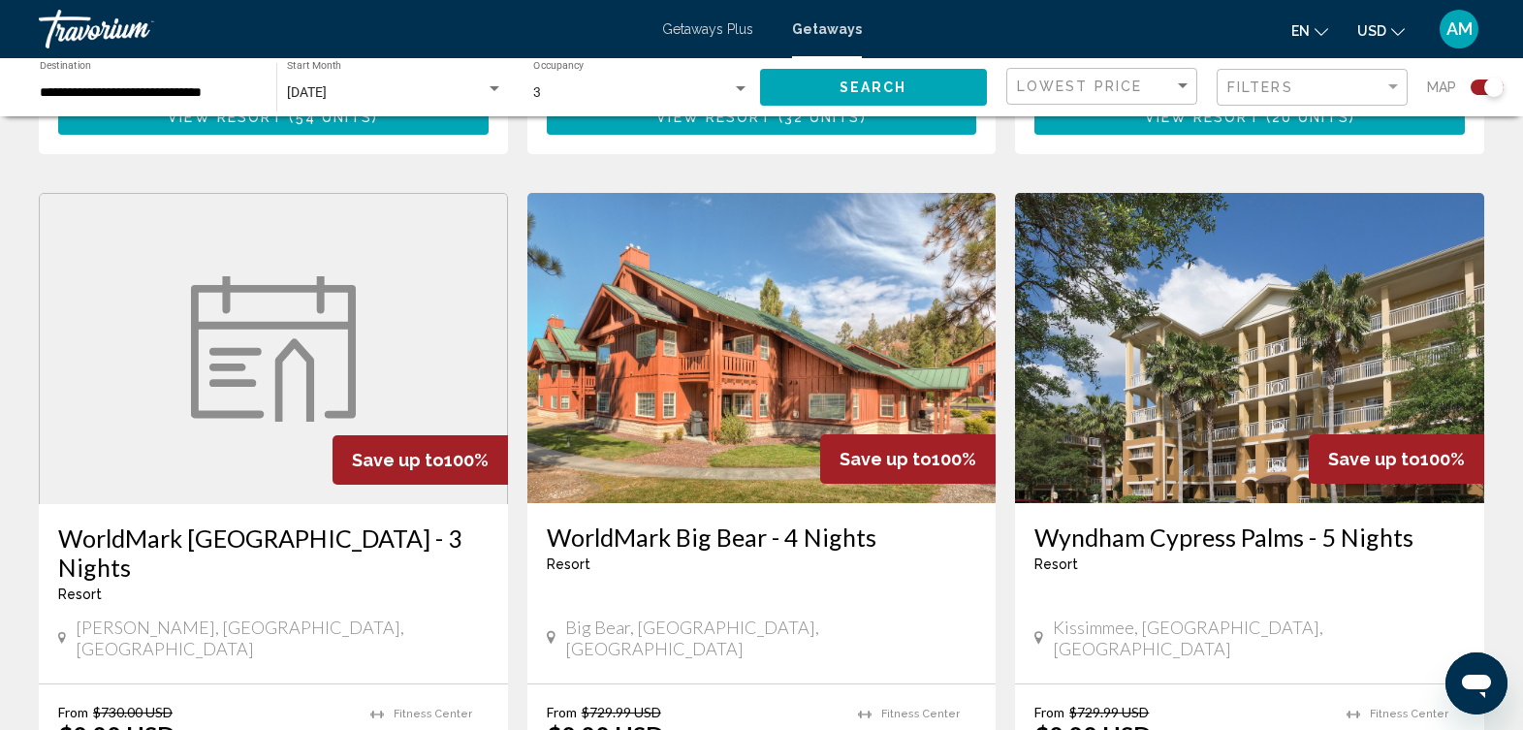
scroll to position [2689, 0]
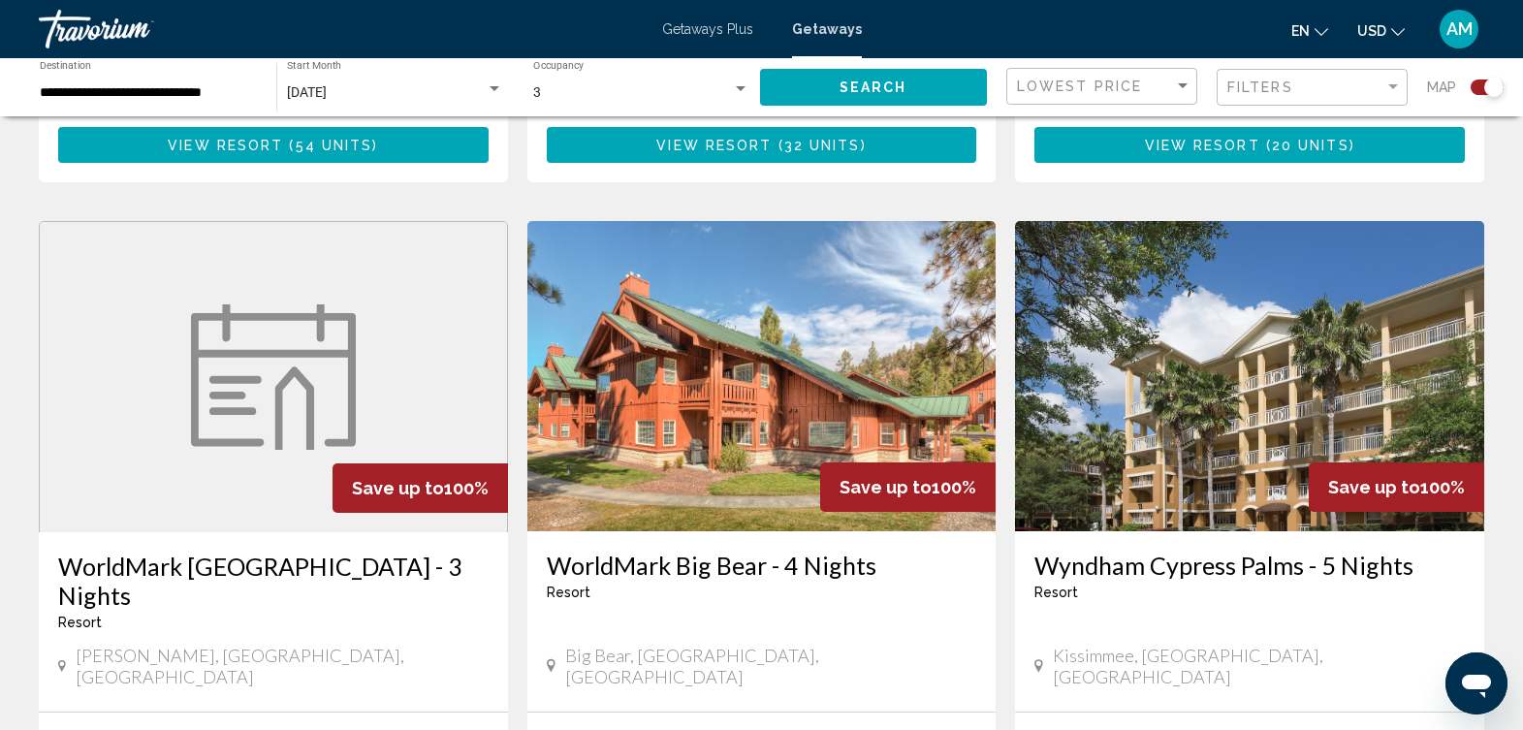
click at [1224, 364] on img "Main content" at bounding box center [1249, 376] width 469 height 310
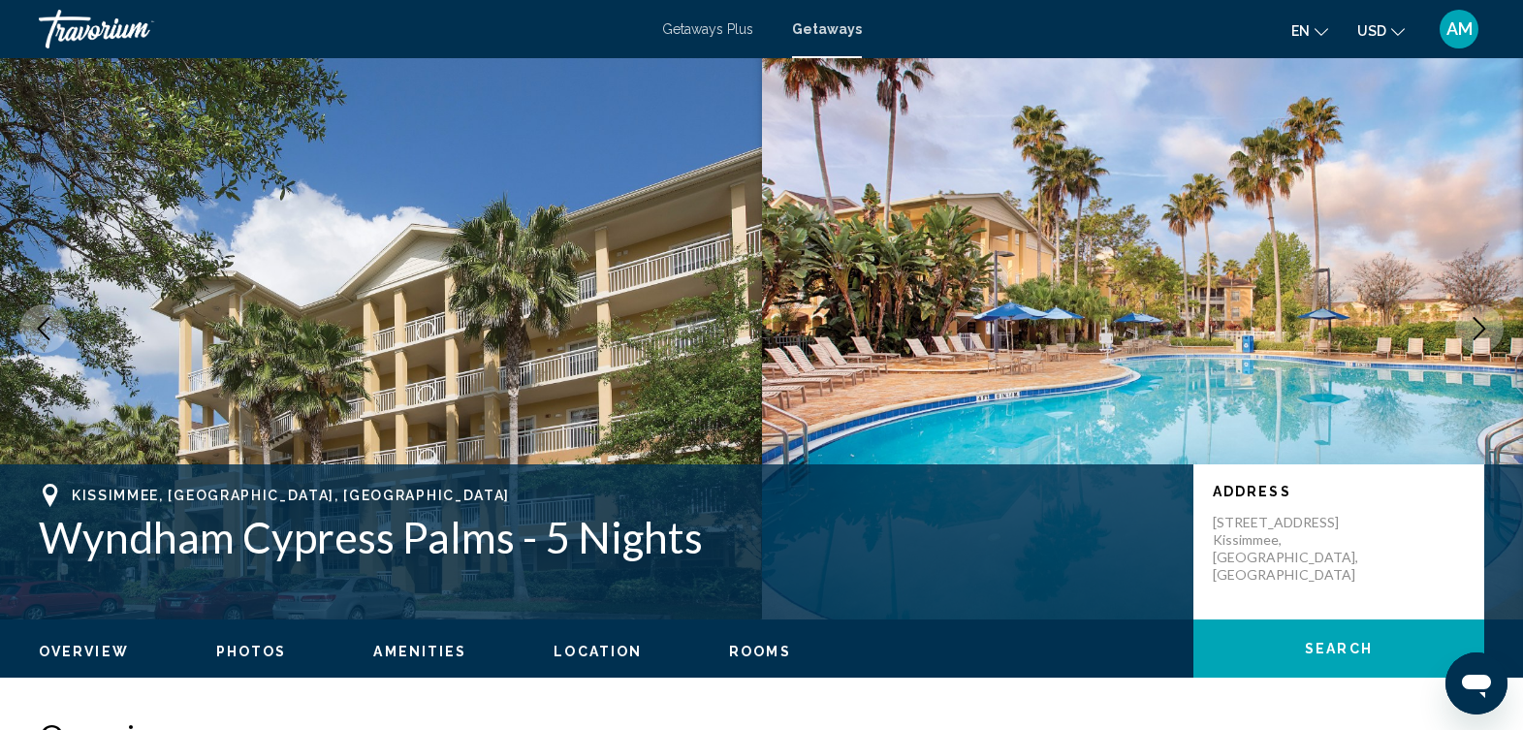
scroll to position [187, 0]
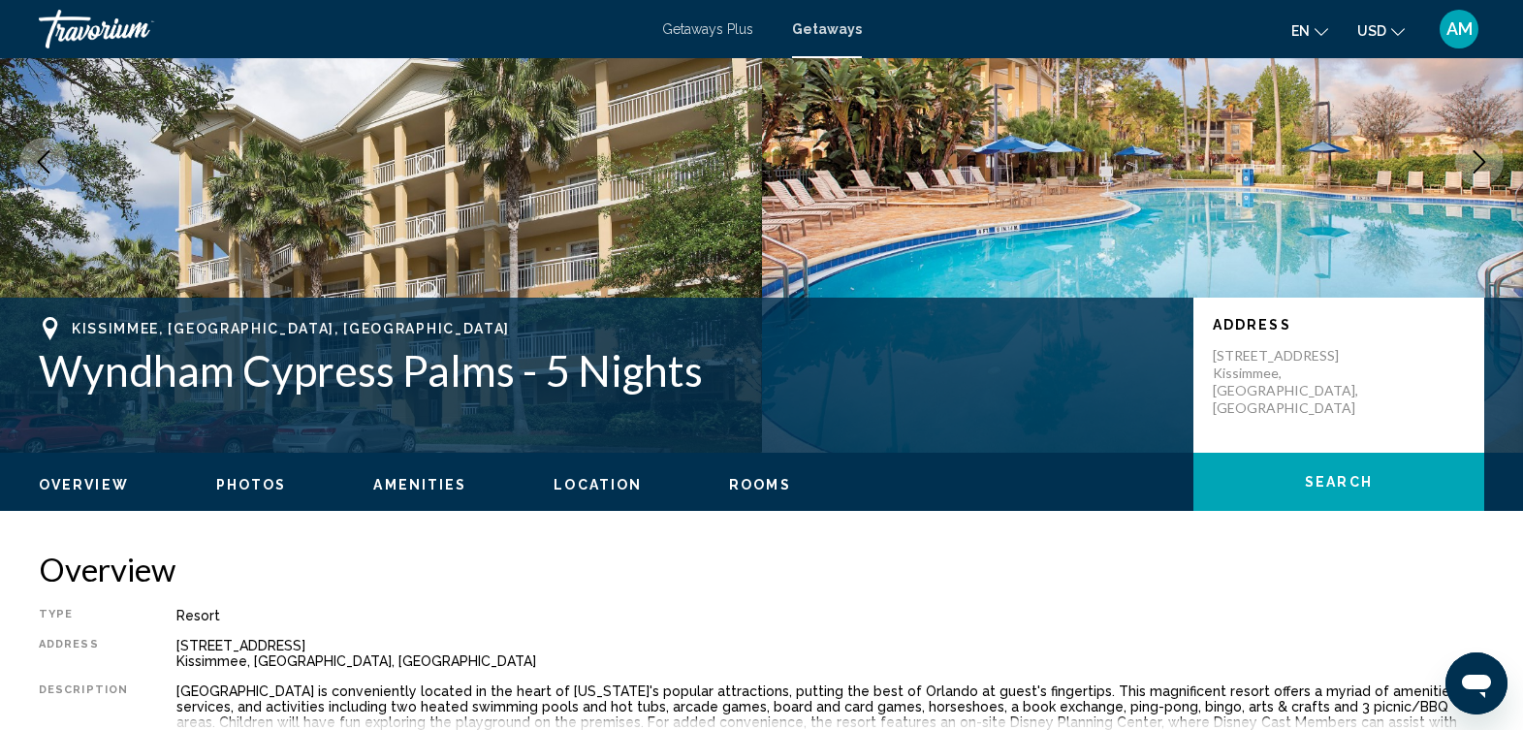
click at [250, 491] on span "Photos" at bounding box center [251, 485] width 71 height 16
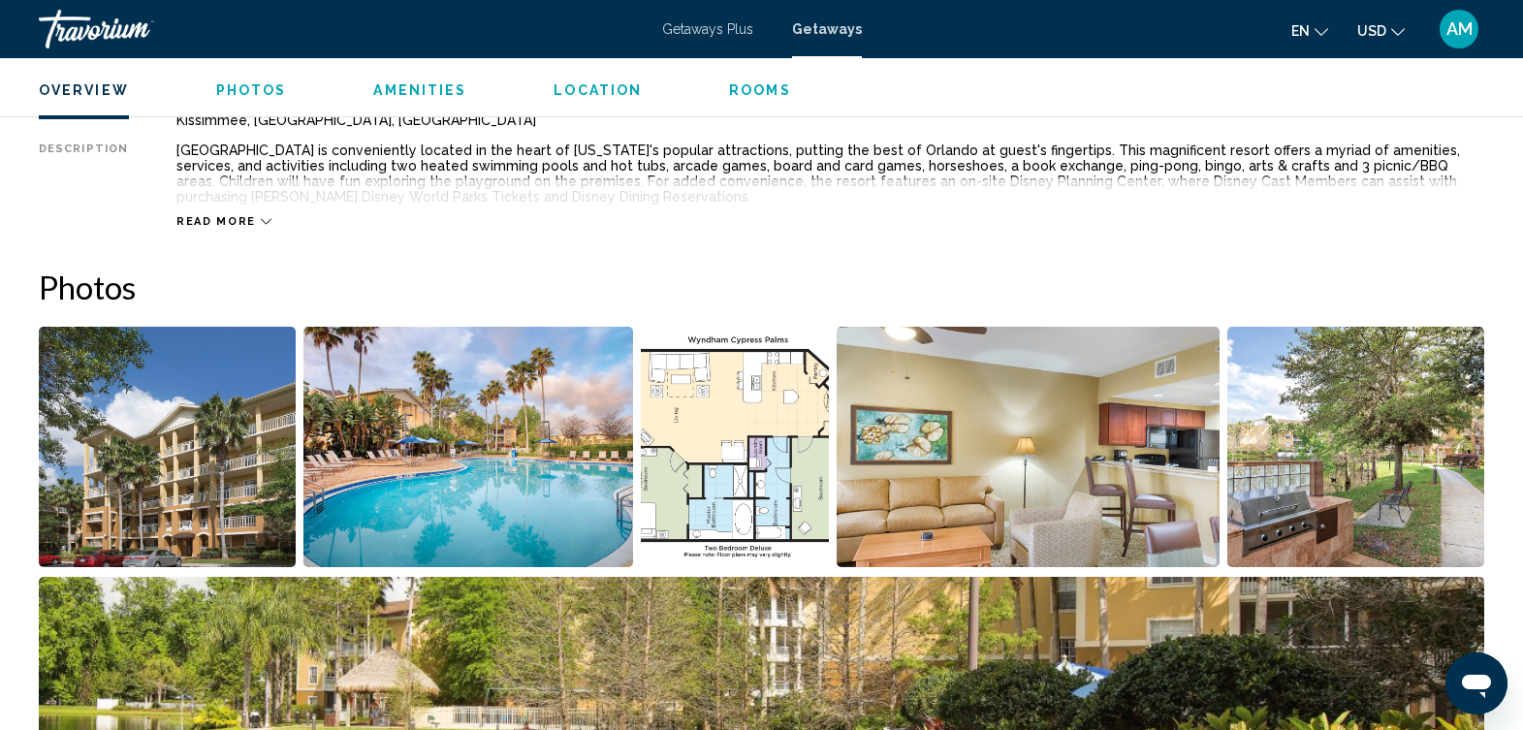
scroll to position [880, 0]
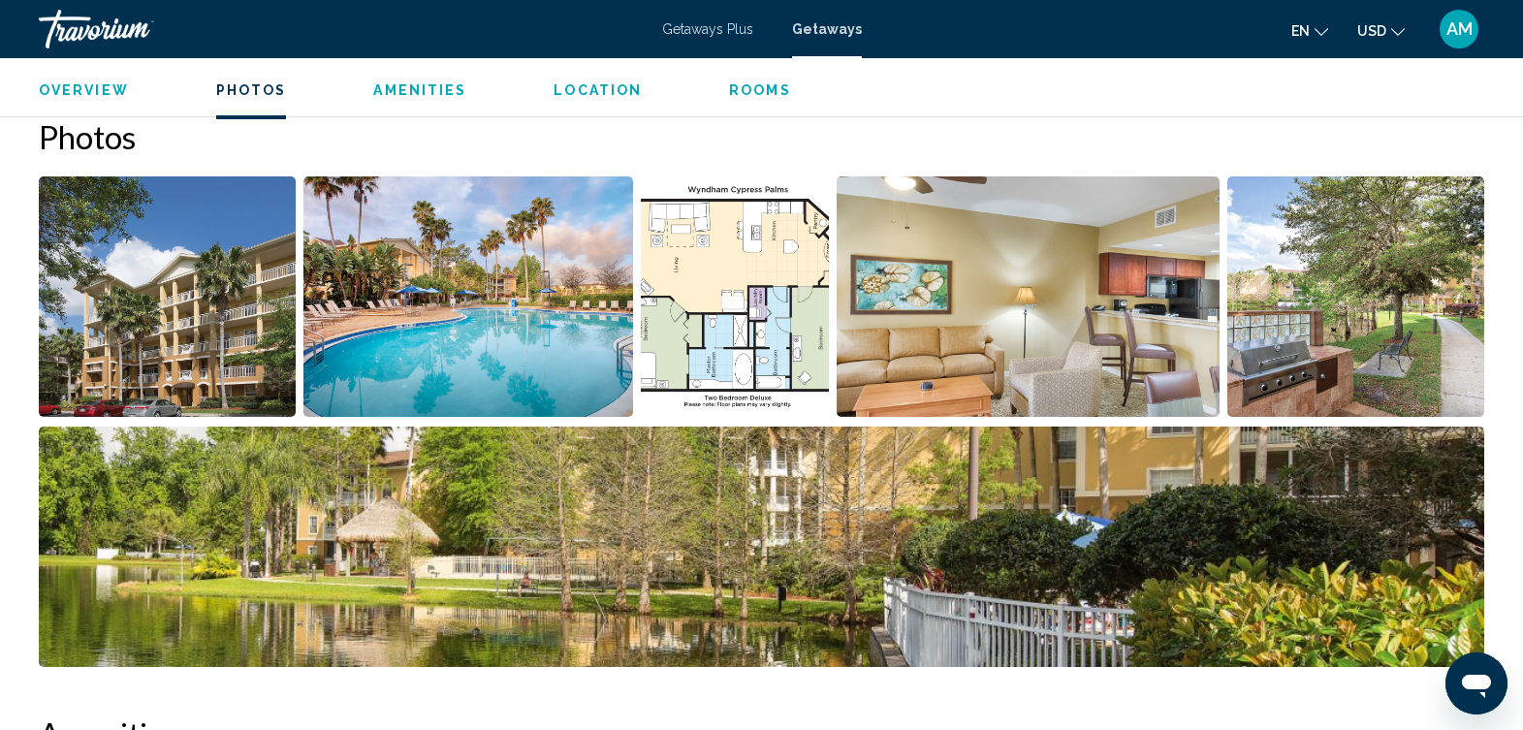
click at [242, 365] on img "Open full-screen image slider" at bounding box center [167, 296] width 257 height 240
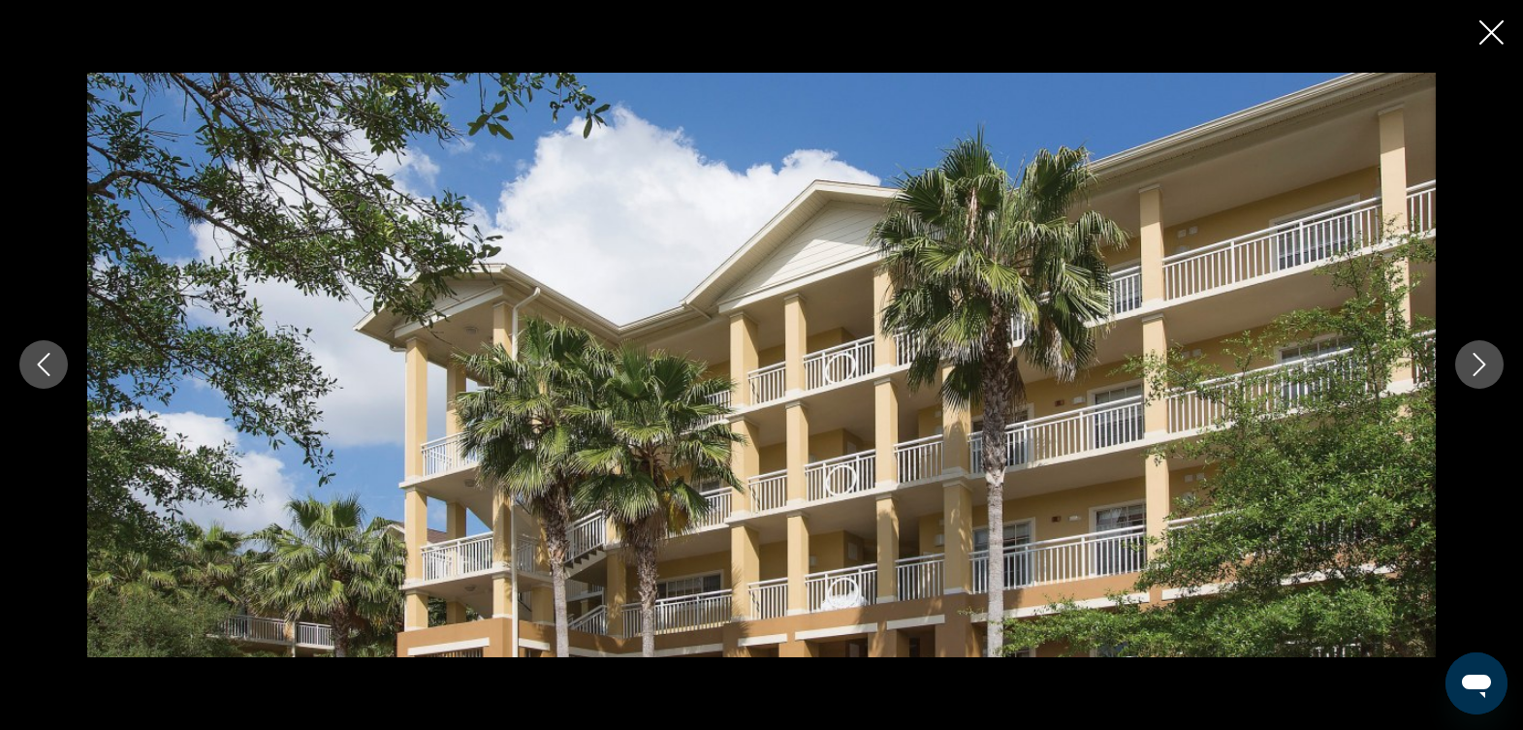
click at [1478, 361] on icon "Next image" at bounding box center [1479, 364] width 23 height 23
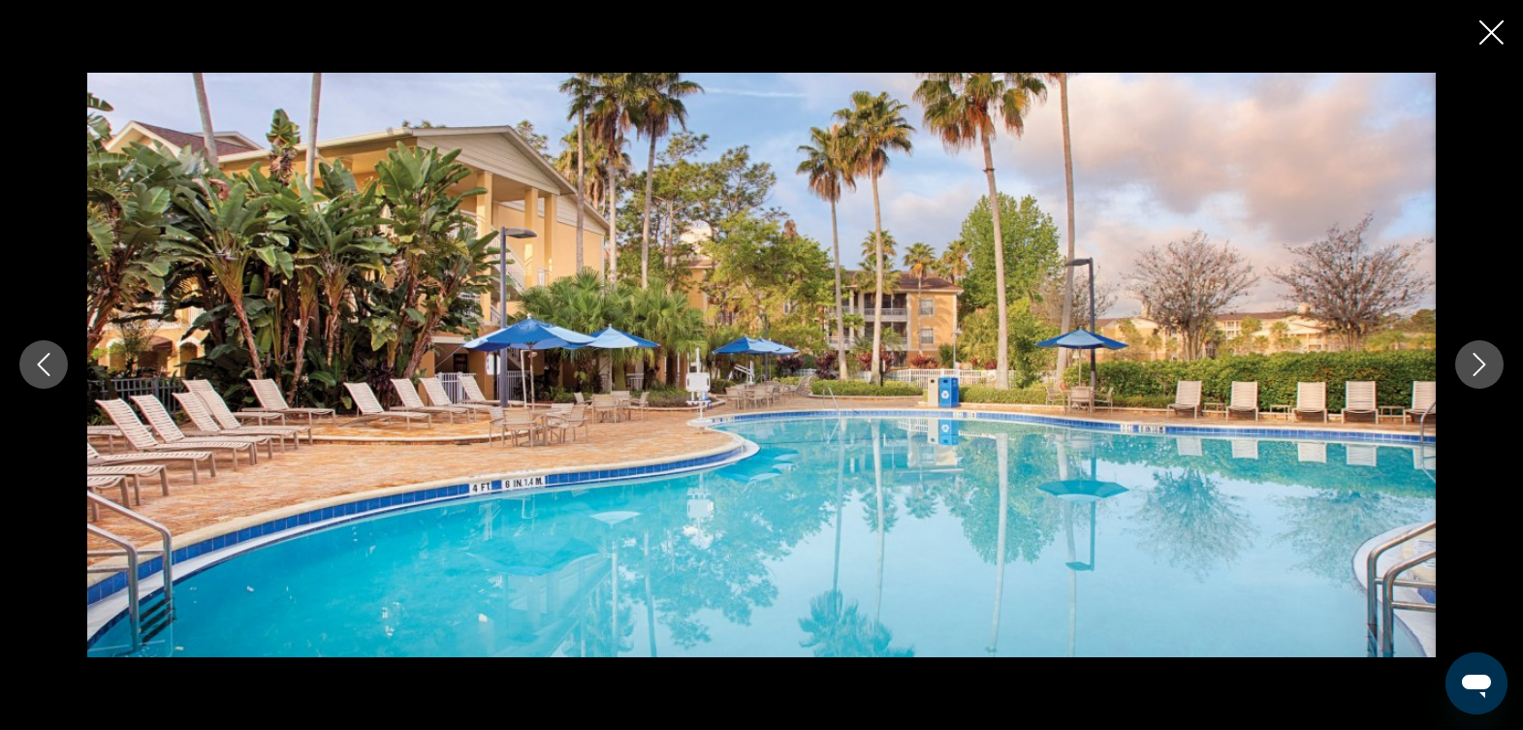
click at [1478, 361] on icon "Next image" at bounding box center [1479, 364] width 23 height 23
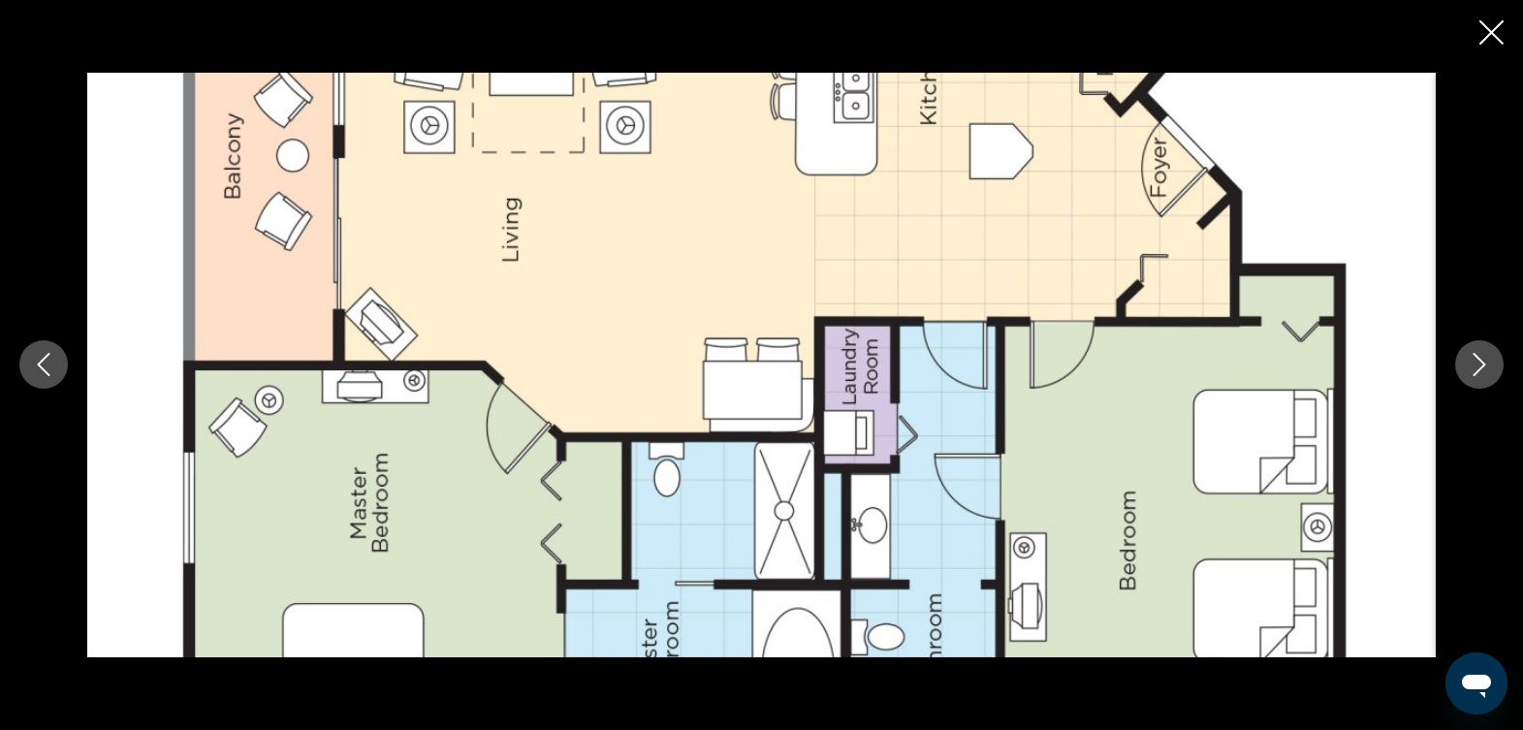
click at [1466, 362] on button "Next image" at bounding box center [1480, 364] width 48 height 48
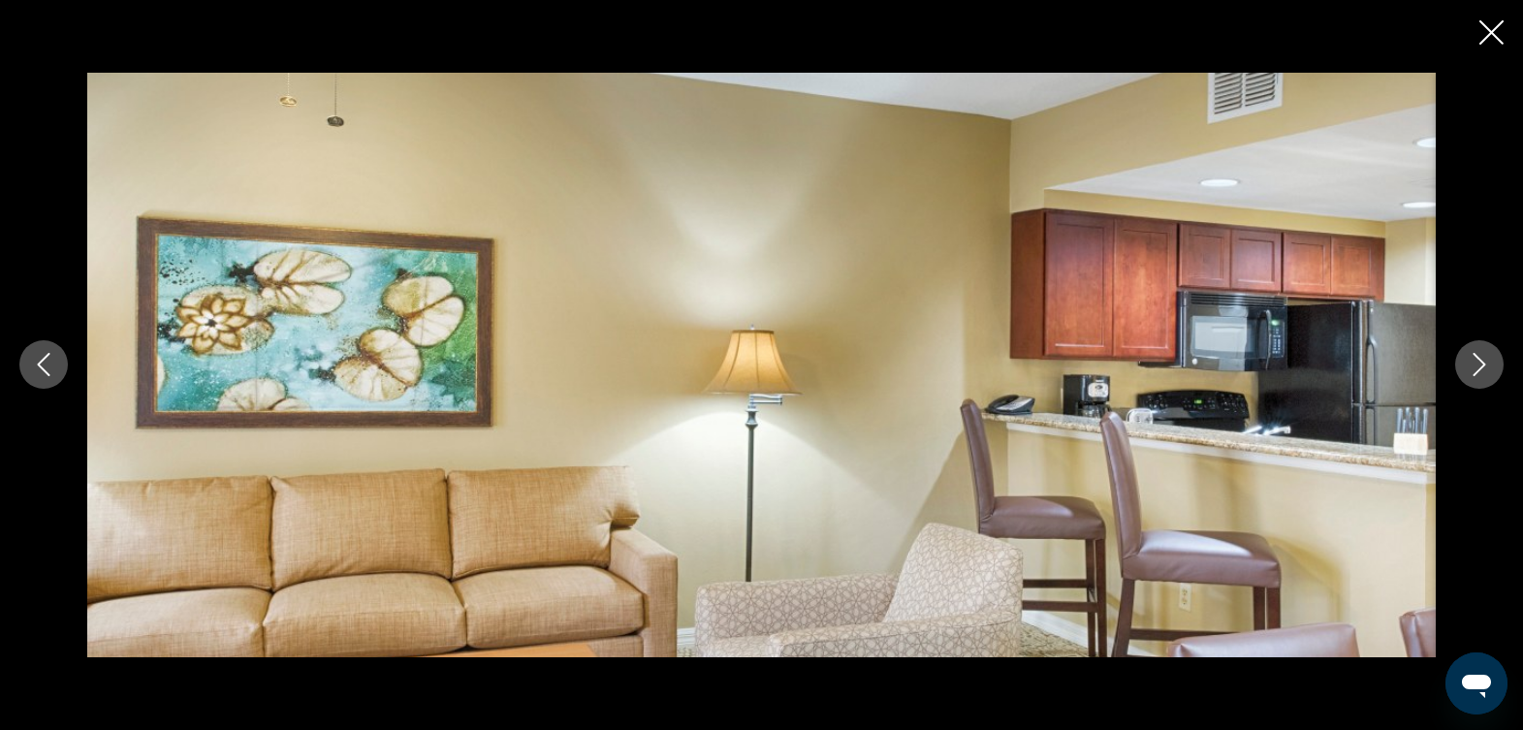
click at [1476, 362] on icon "Next image" at bounding box center [1479, 364] width 23 height 23
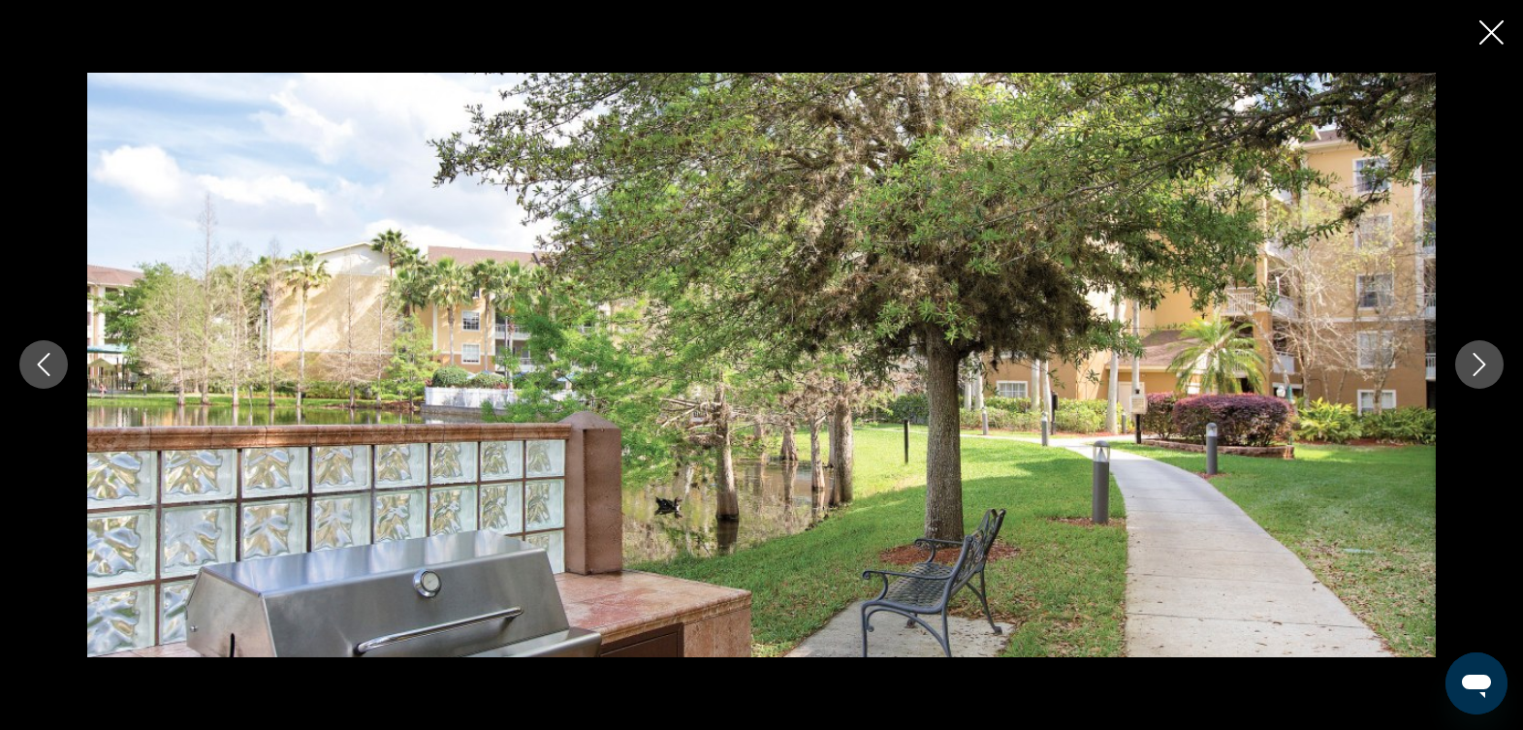
click at [1472, 362] on icon "Next image" at bounding box center [1479, 364] width 23 height 23
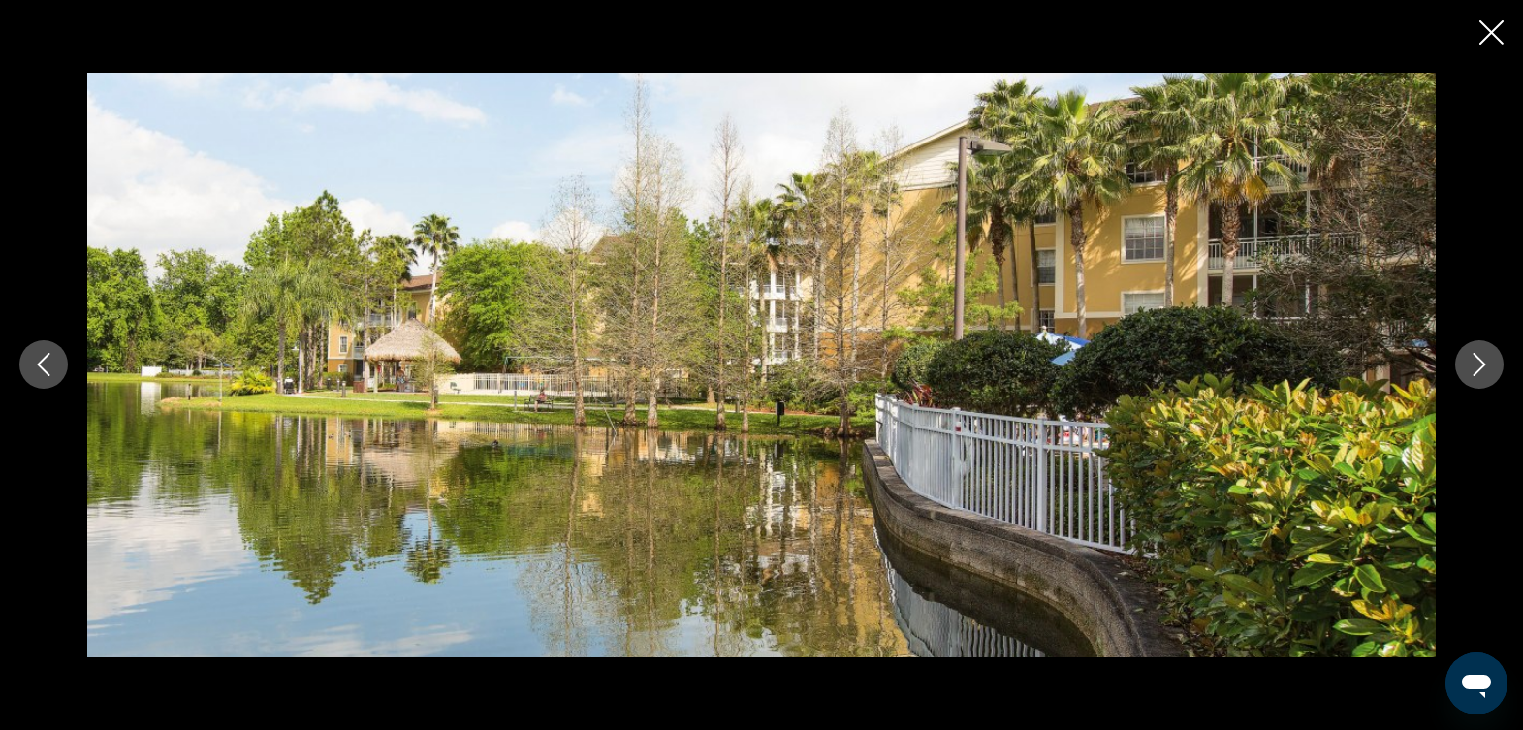
click at [1468, 364] on icon "Next image" at bounding box center [1479, 364] width 23 height 23
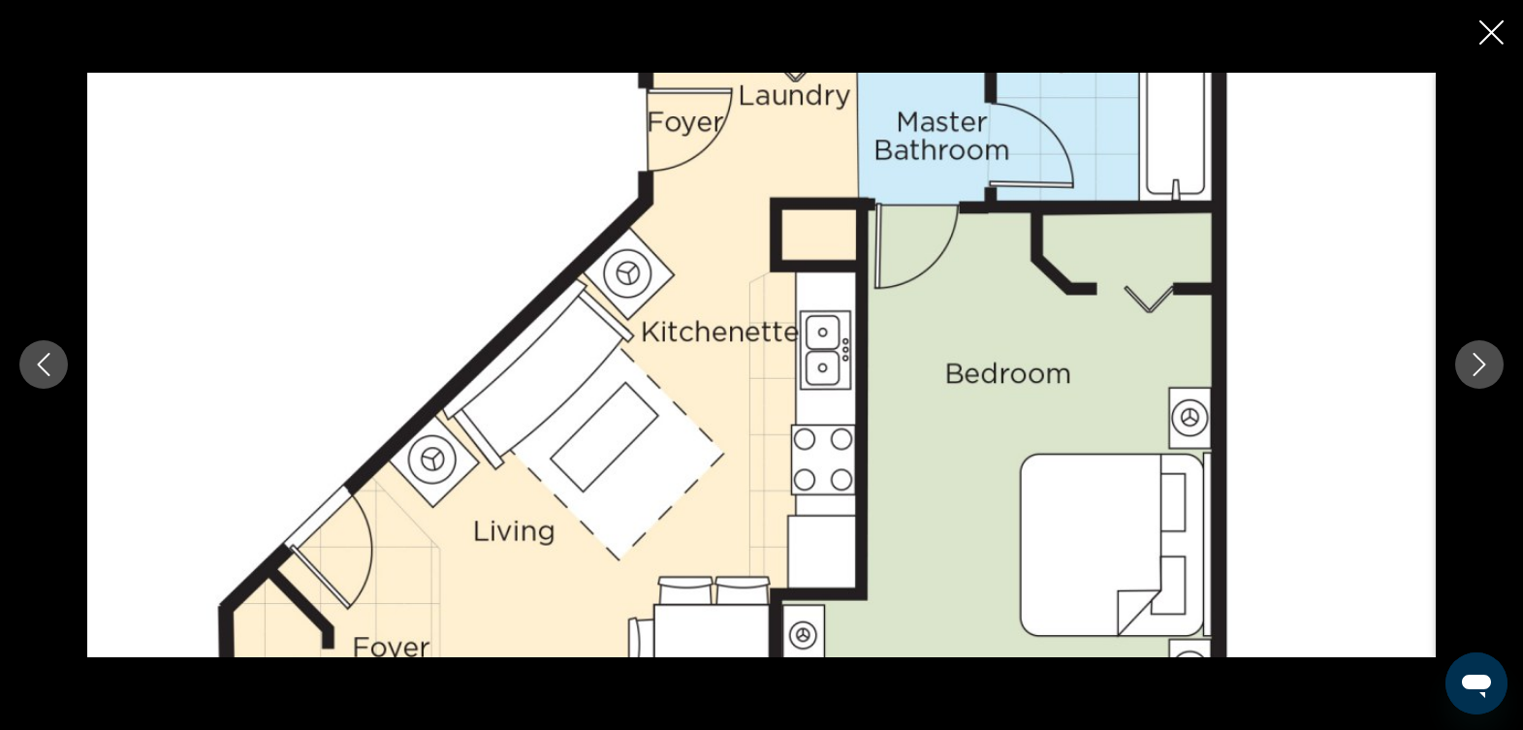
click at [1464, 367] on button "Next image" at bounding box center [1480, 364] width 48 height 48
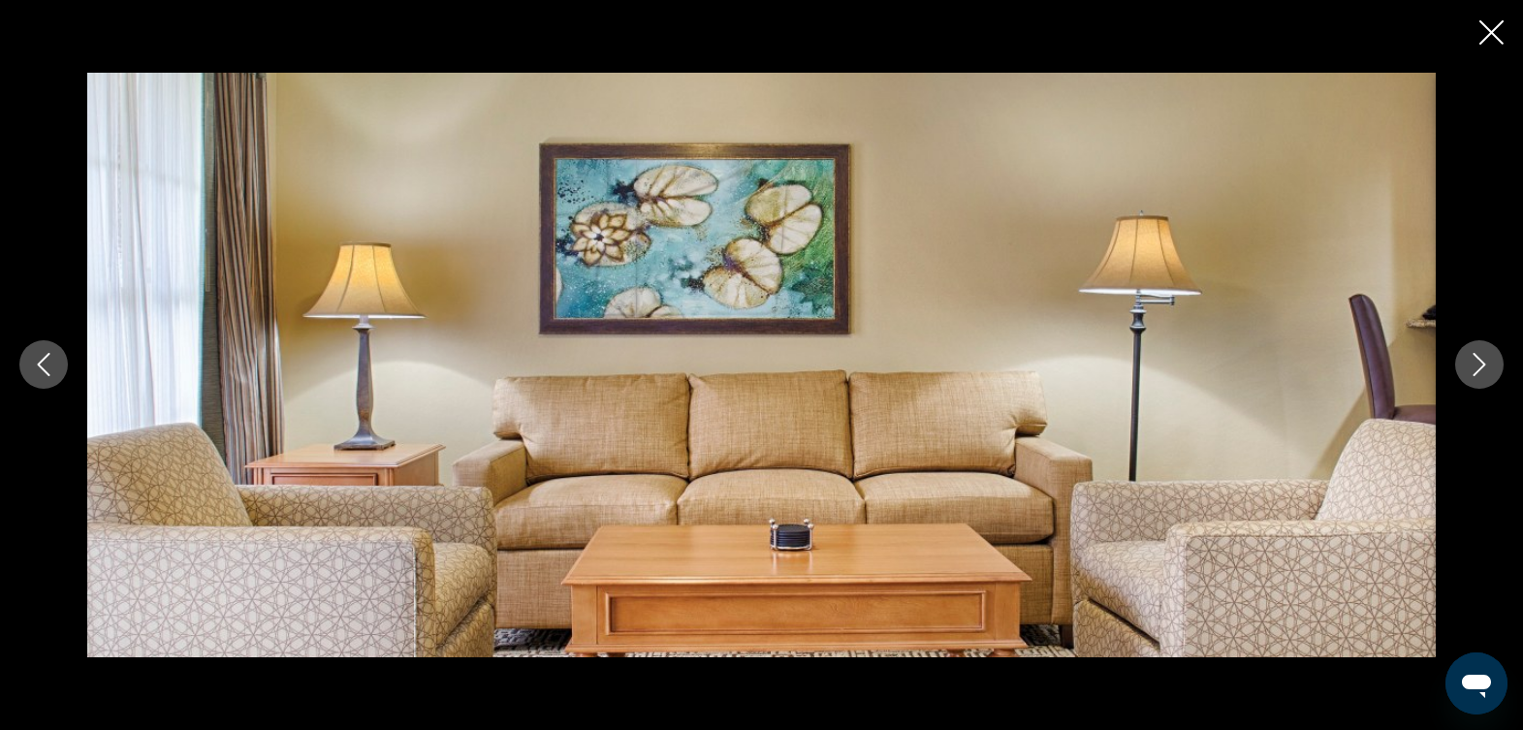
click at [1462, 367] on button "Next image" at bounding box center [1480, 364] width 48 height 48
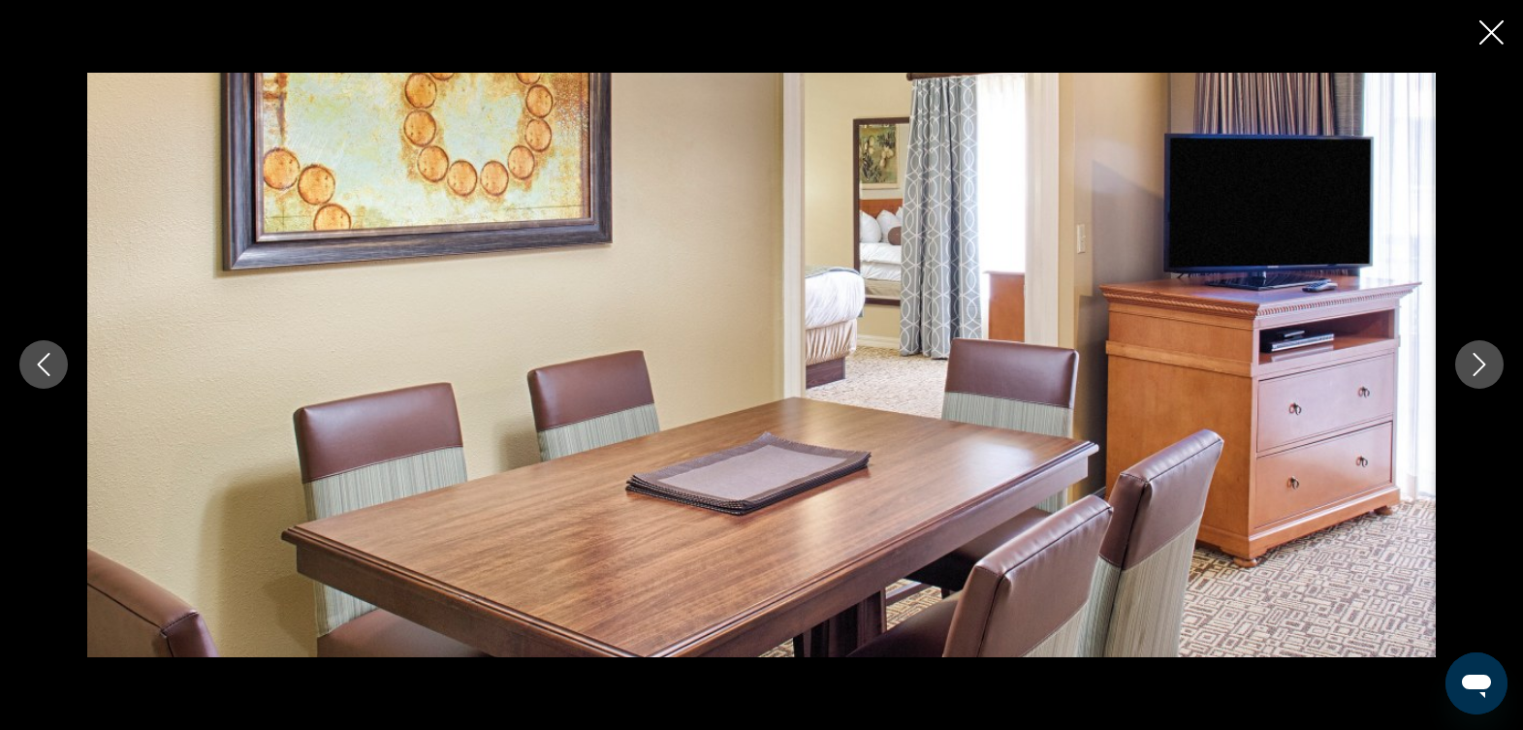
click at [1466, 366] on button "Next image" at bounding box center [1480, 364] width 48 height 48
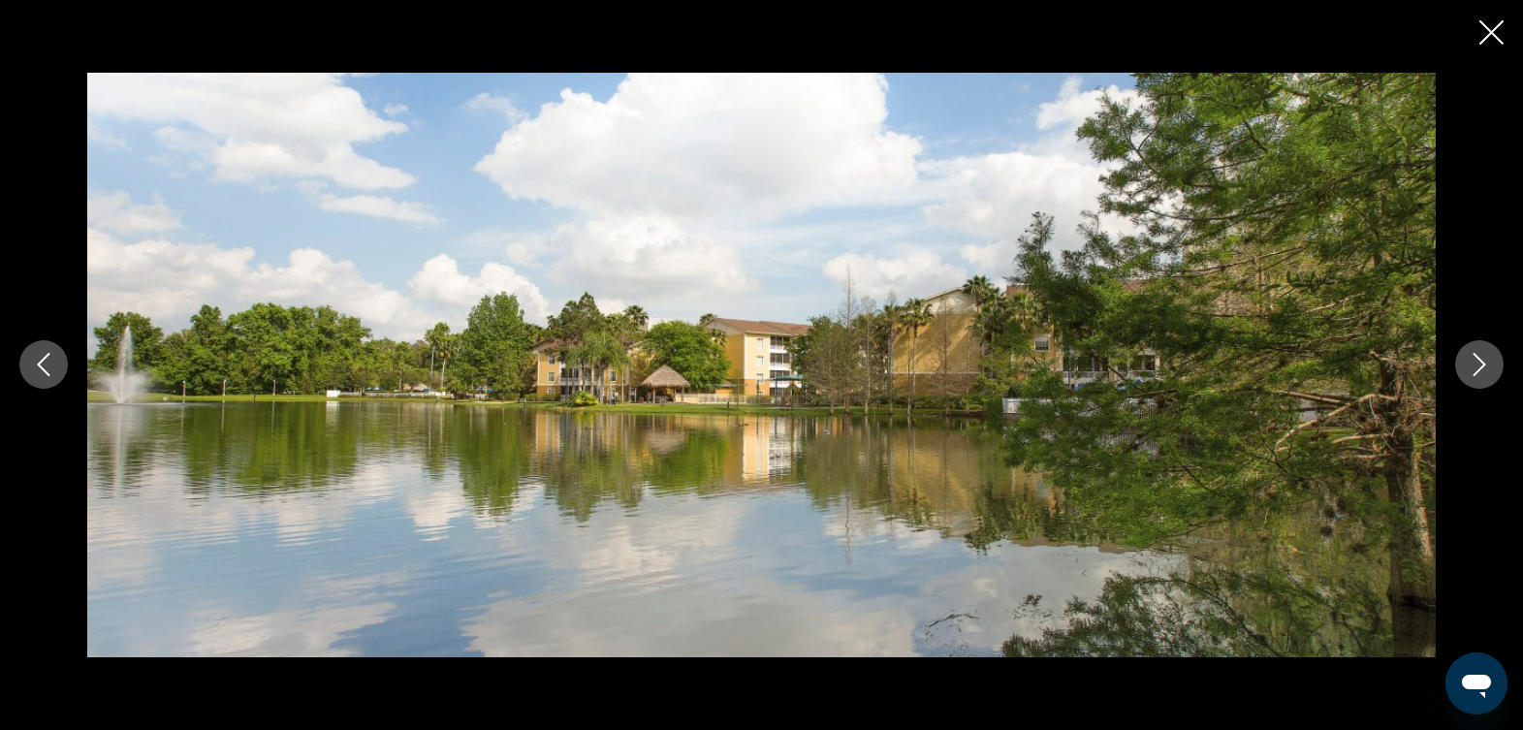
click at [1466, 366] on button "Next image" at bounding box center [1480, 364] width 48 height 48
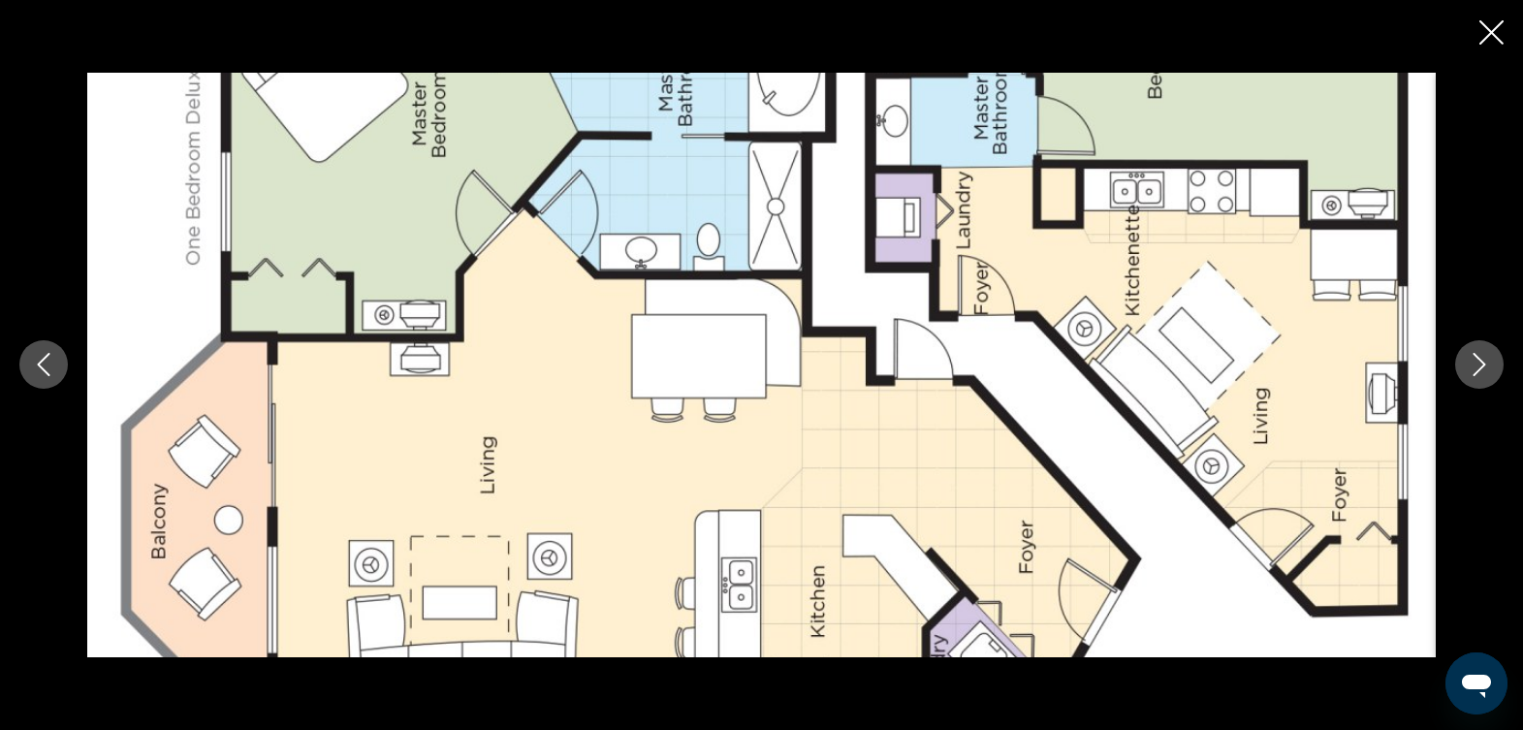
click at [1463, 366] on button "Next image" at bounding box center [1480, 364] width 48 height 48
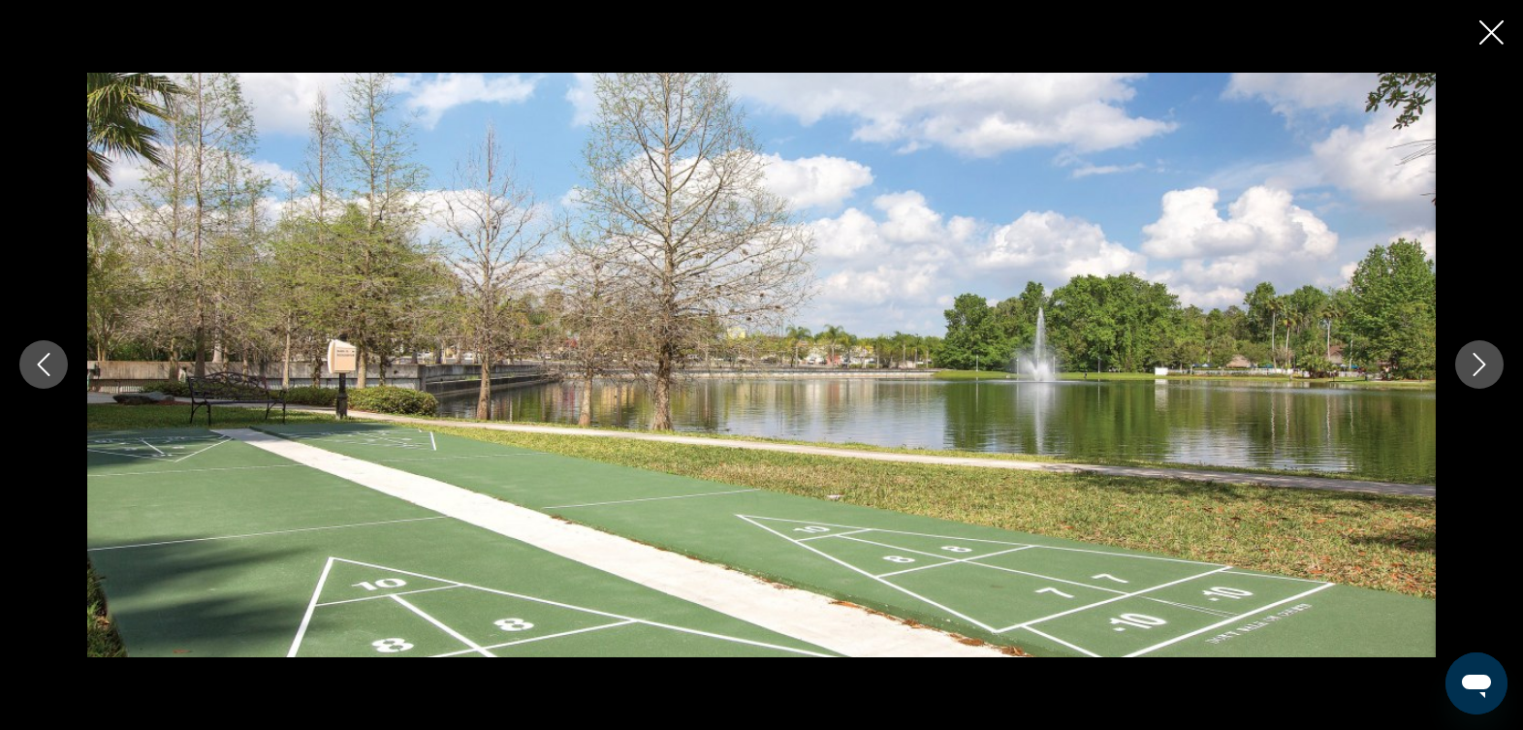
click at [1460, 366] on button "Next image" at bounding box center [1480, 364] width 48 height 48
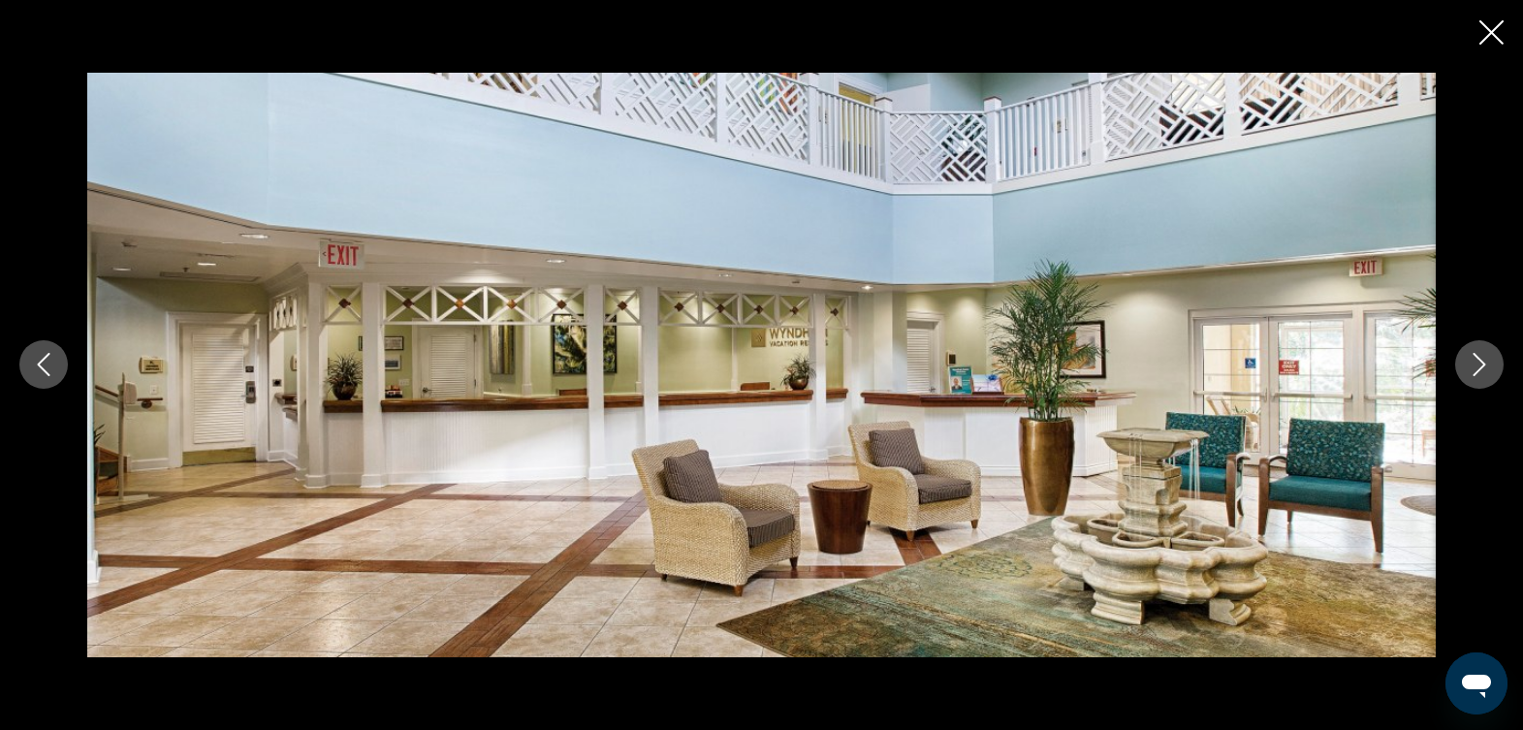
click at [1460, 365] on button "Next image" at bounding box center [1480, 364] width 48 height 48
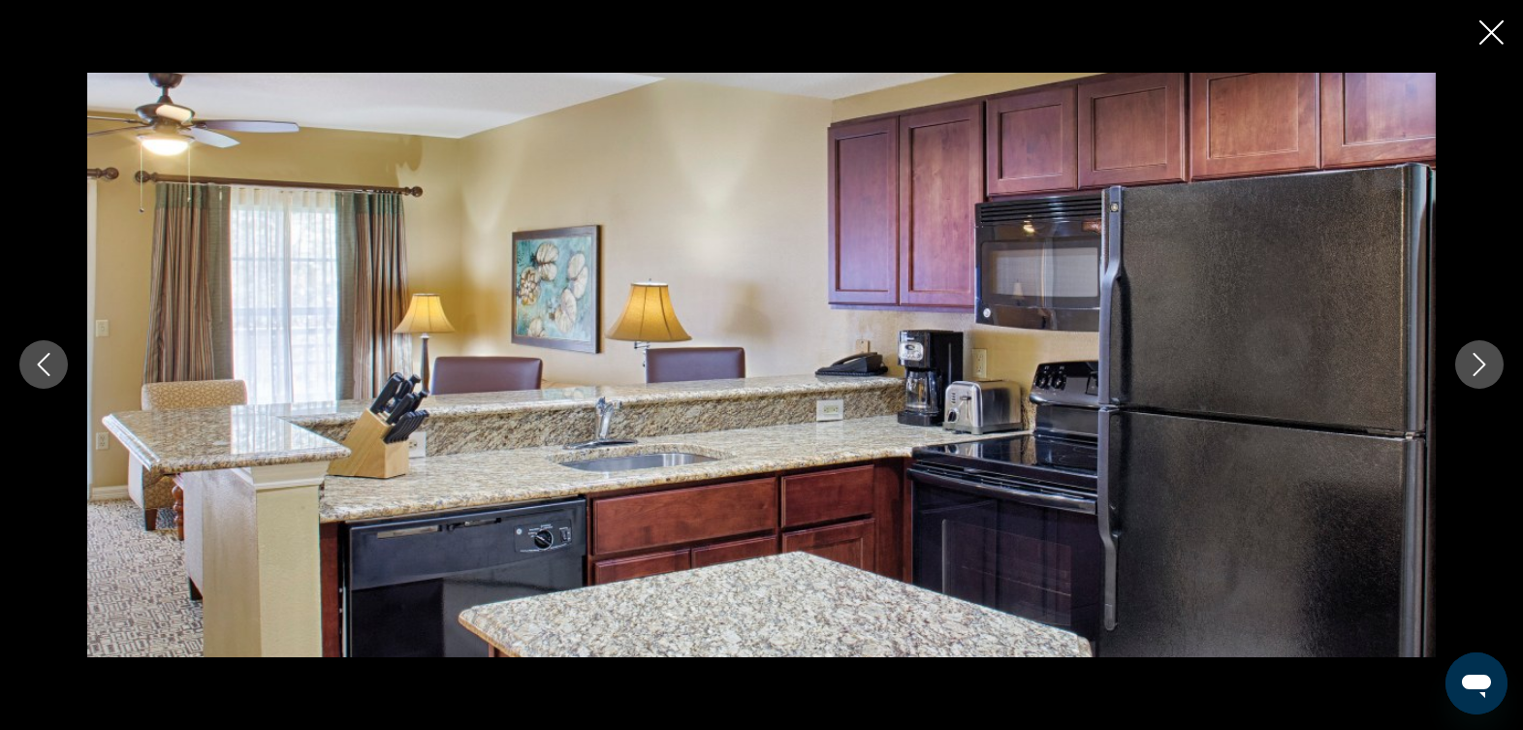
click at [1460, 365] on button "Next image" at bounding box center [1480, 364] width 48 height 48
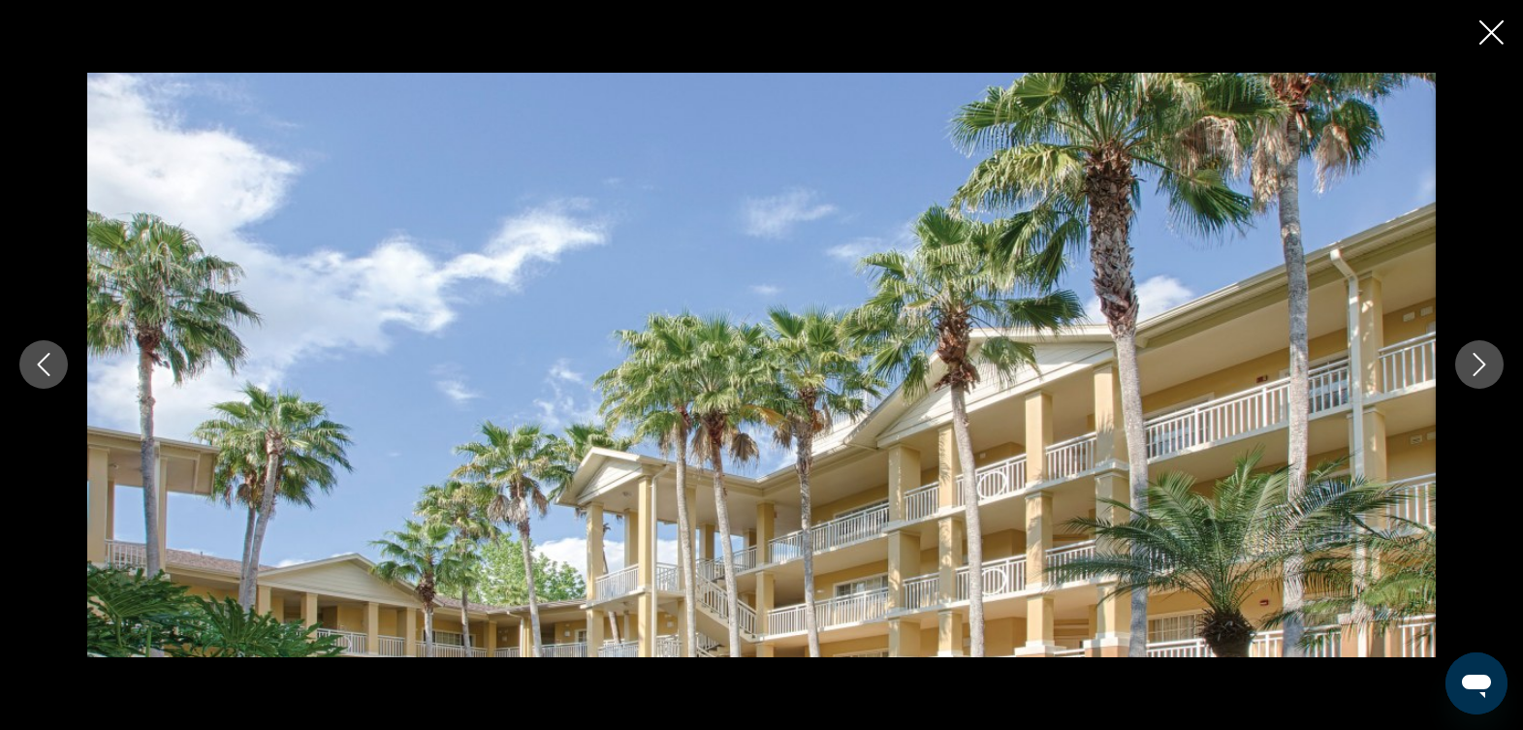
click at [1495, 26] on icon "Close slideshow" at bounding box center [1492, 32] width 24 height 24
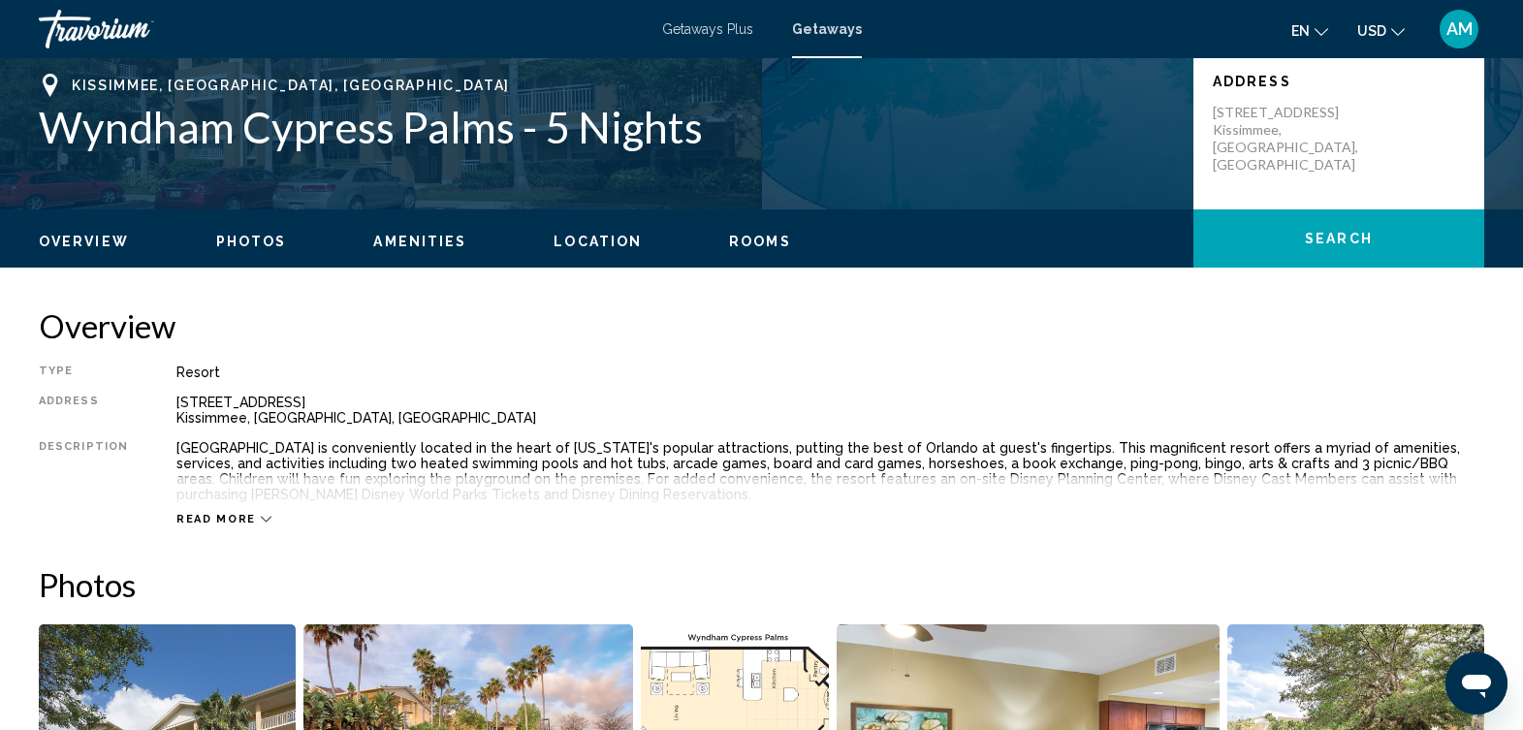
scroll to position [176, 0]
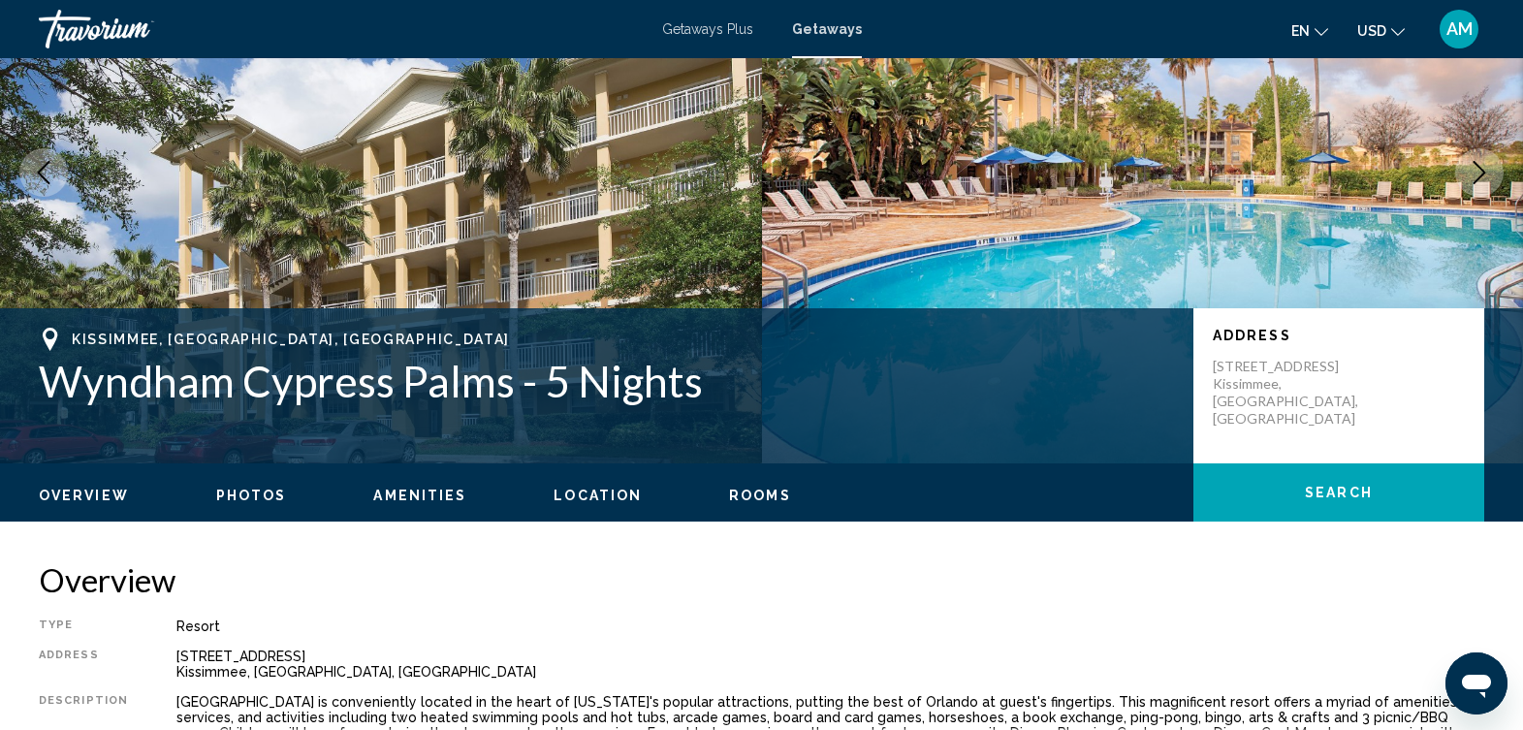
click at [430, 496] on span "Amenities" at bounding box center [419, 496] width 93 height 16
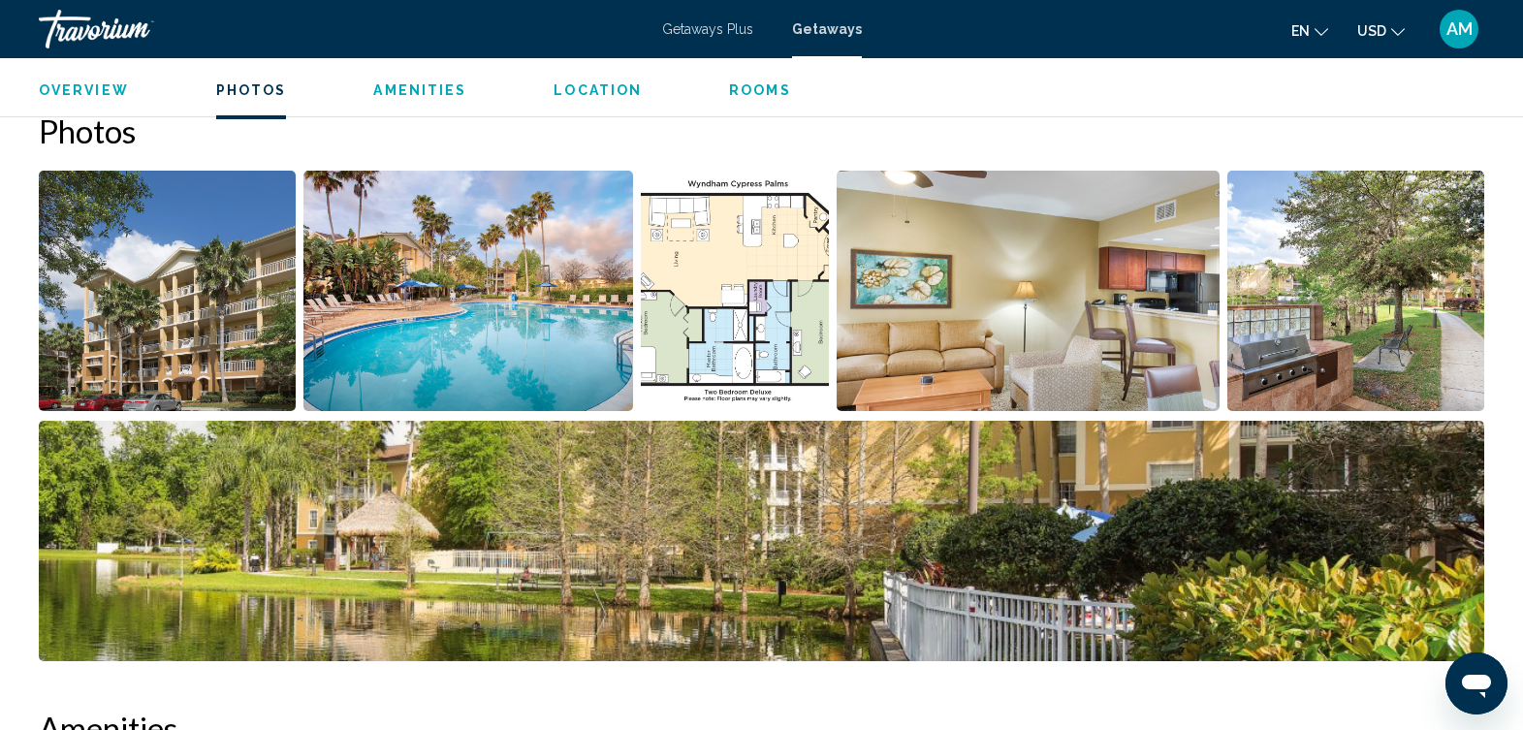
scroll to position [861, 0]
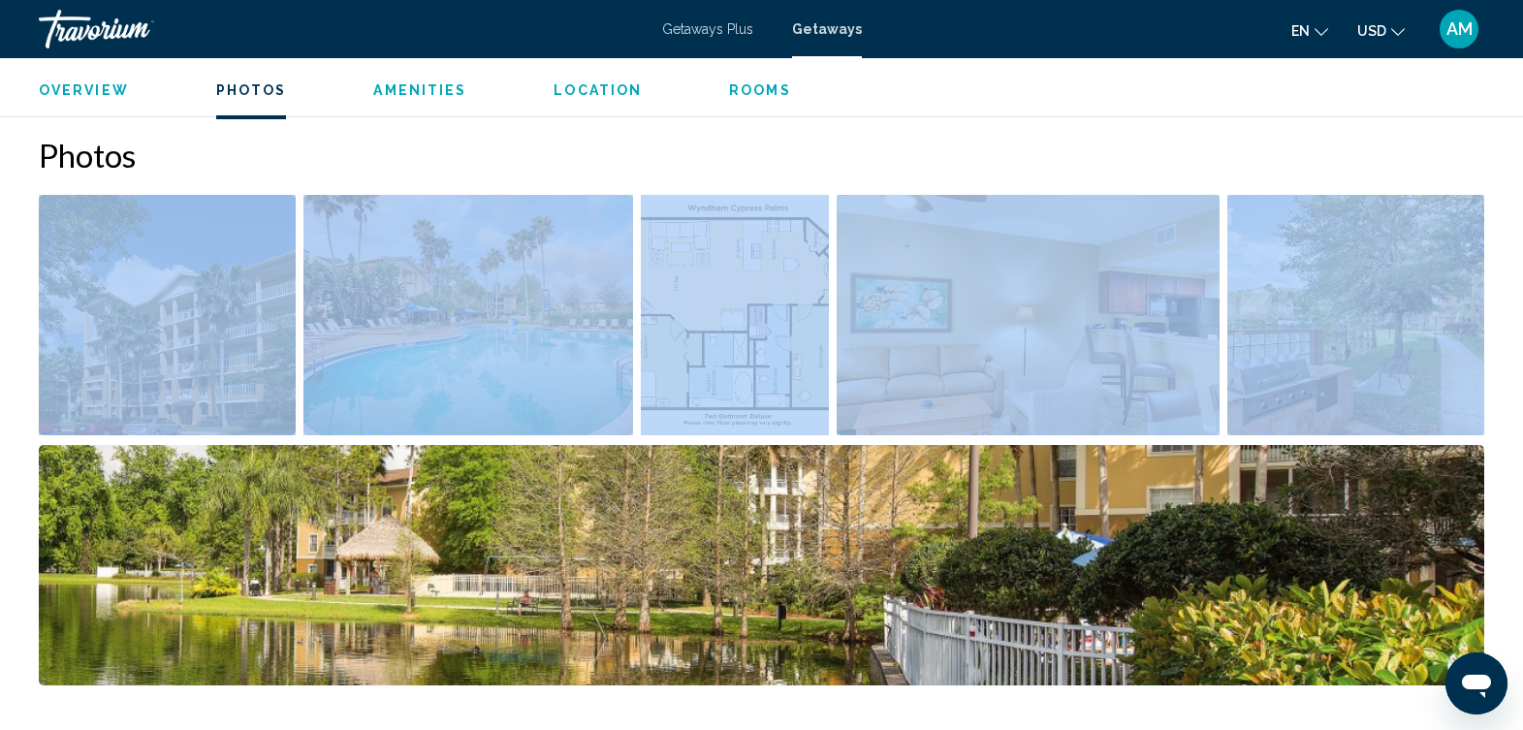
drag, startPoint x: 1520, startPoint y: 188, endPoint x: 1522, endPoint y: 139, distance: 49.5
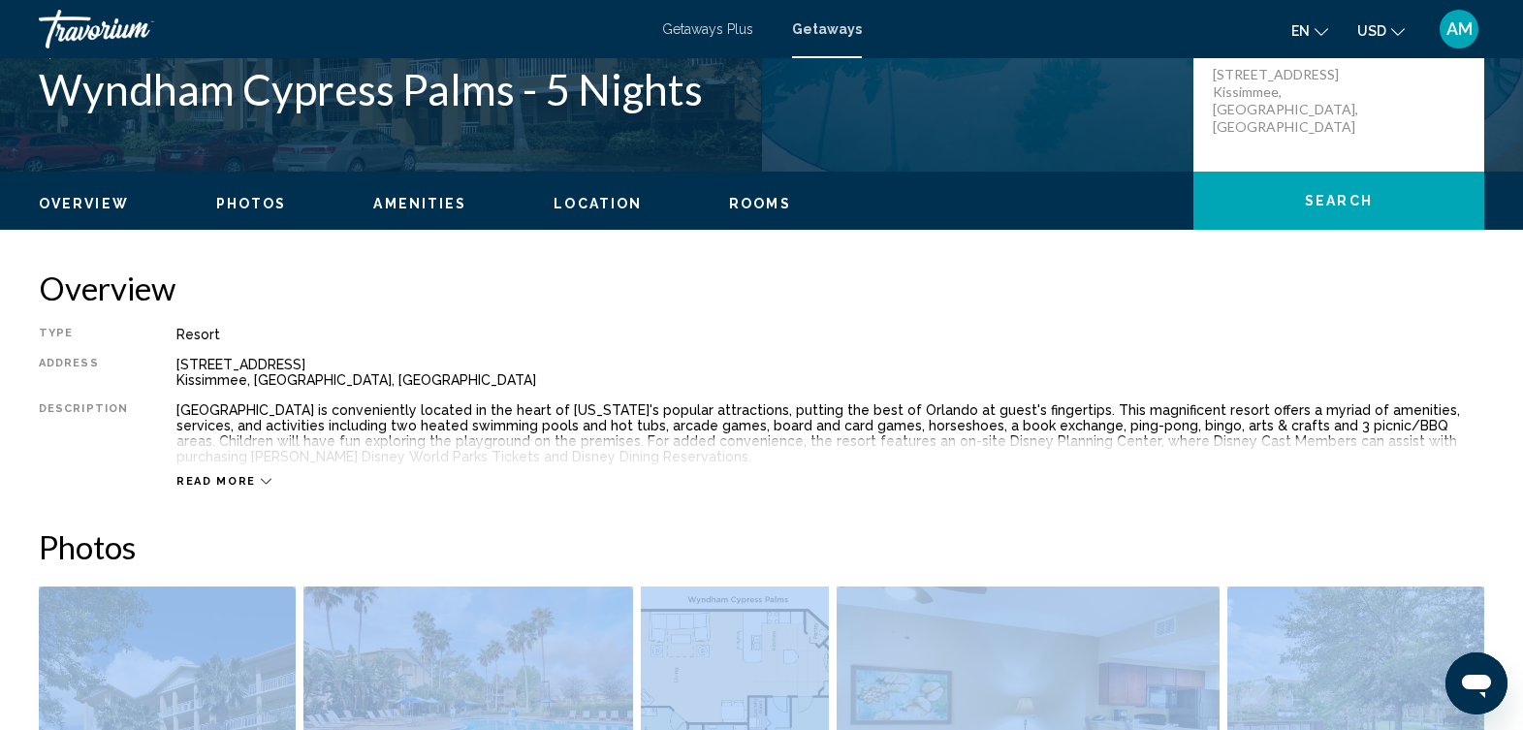
scroll to position [365, 0]
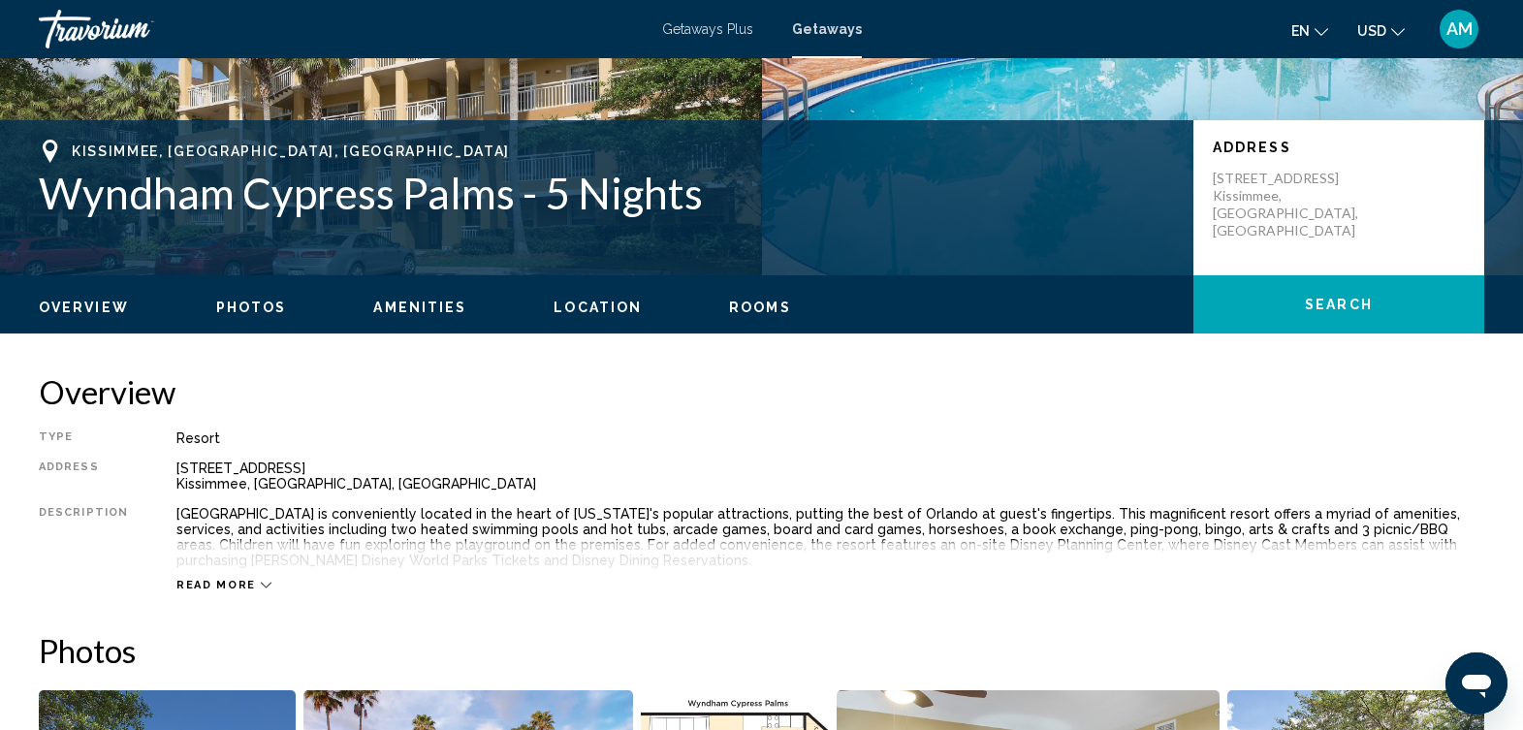
click at [1109, 497] on div "Type Resort All-Inclusive No All-Inclusive Address 5324 Fairfield Lake Drive Ki…" at bounding box center [762, 512] width 1446 height 162
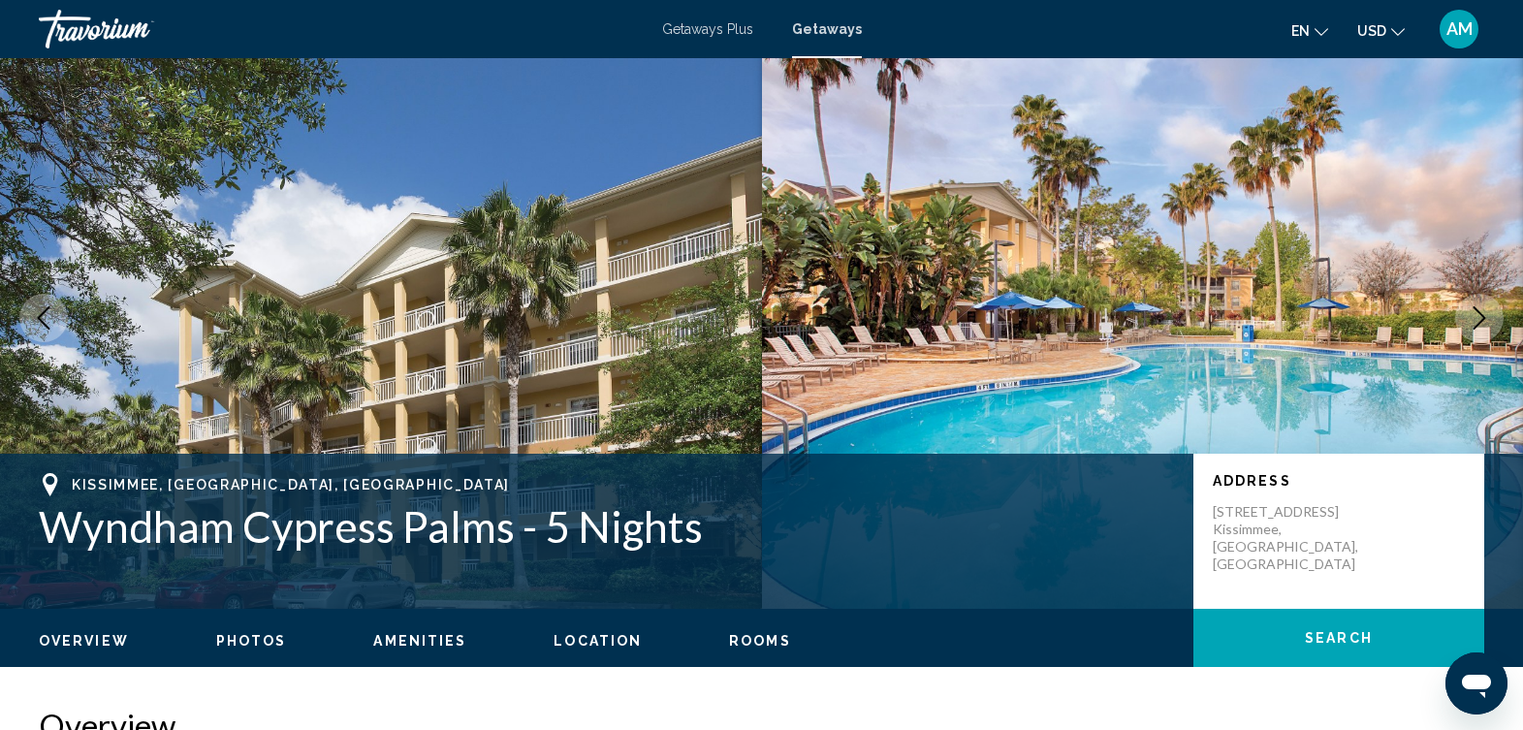
scroll to position [0, 0]
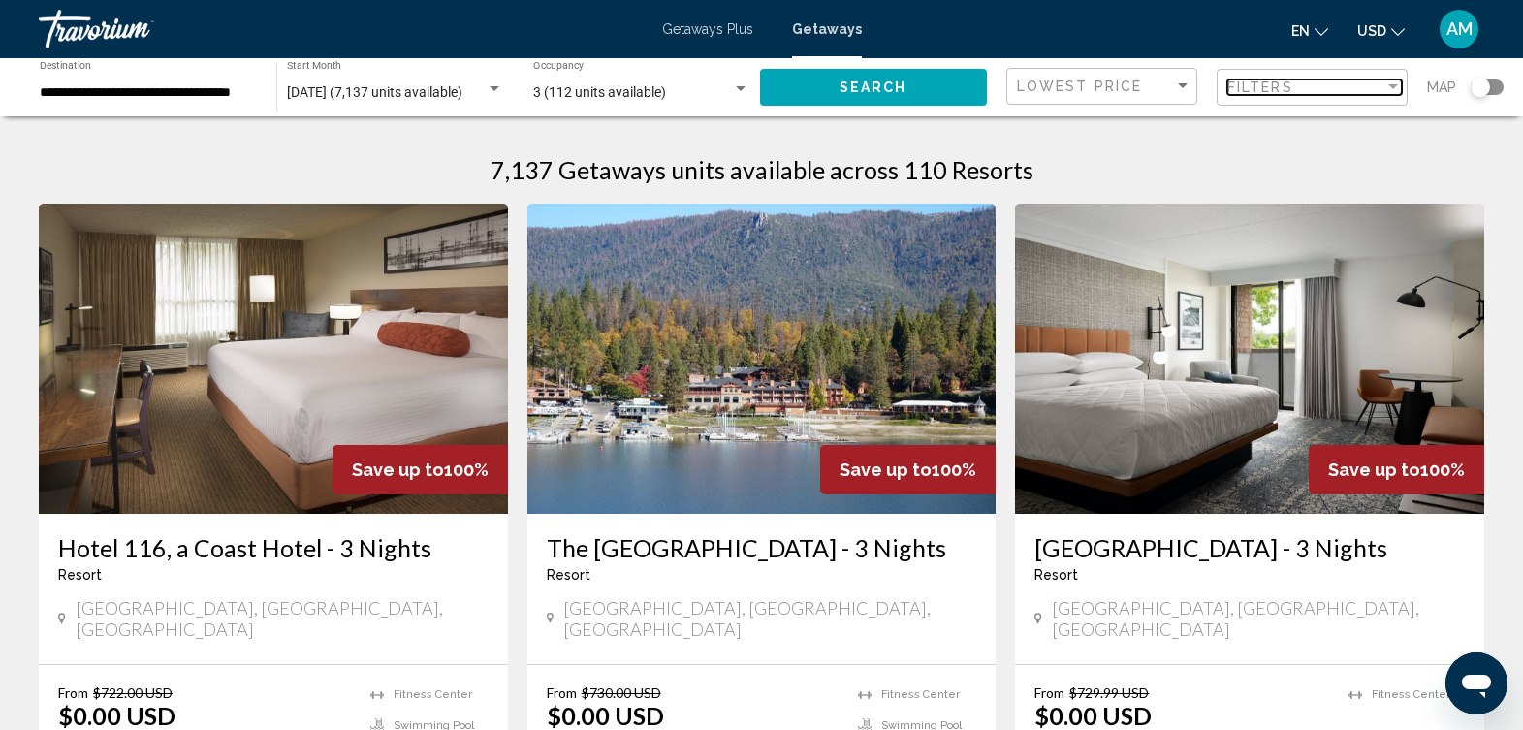
click at [1394, 80] on div "Filter" at bounding box center [1393, 88] width 17 height 16
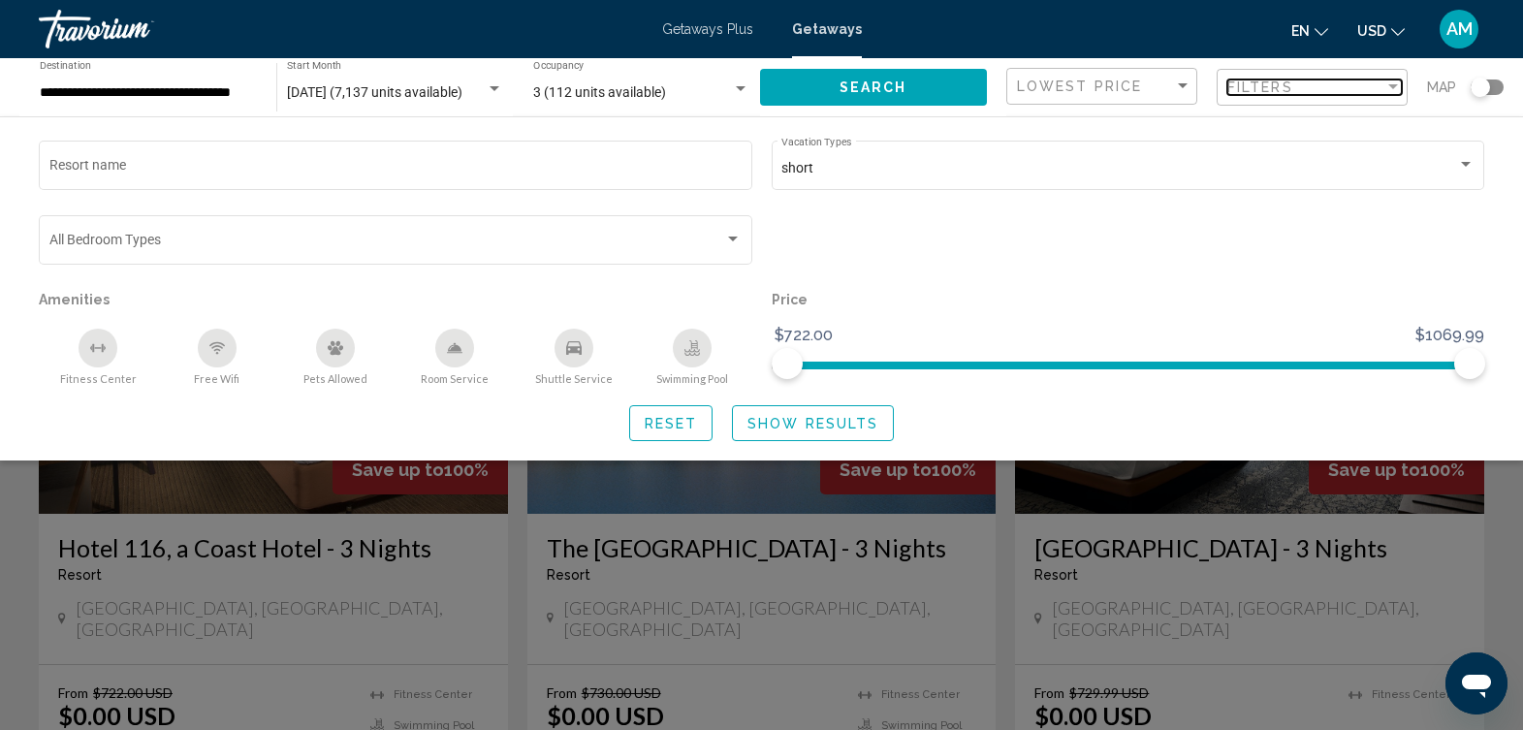
click at [1389, 88] on div "Filter" at bounding box center [1394, 86] width 10 height 5
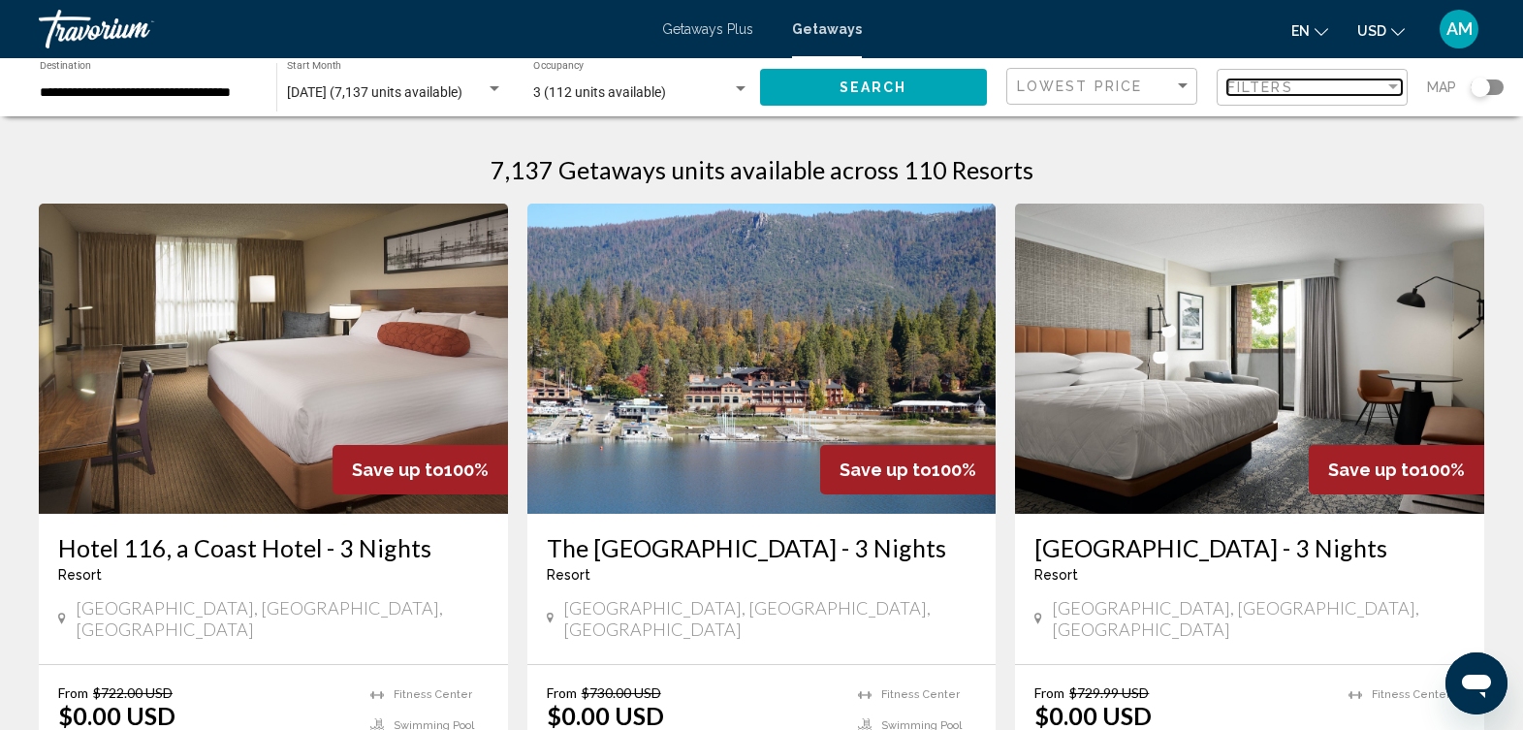
click at [1389, 88] on div "Filter" at bounding box center [1394, 86] width 10 height 5
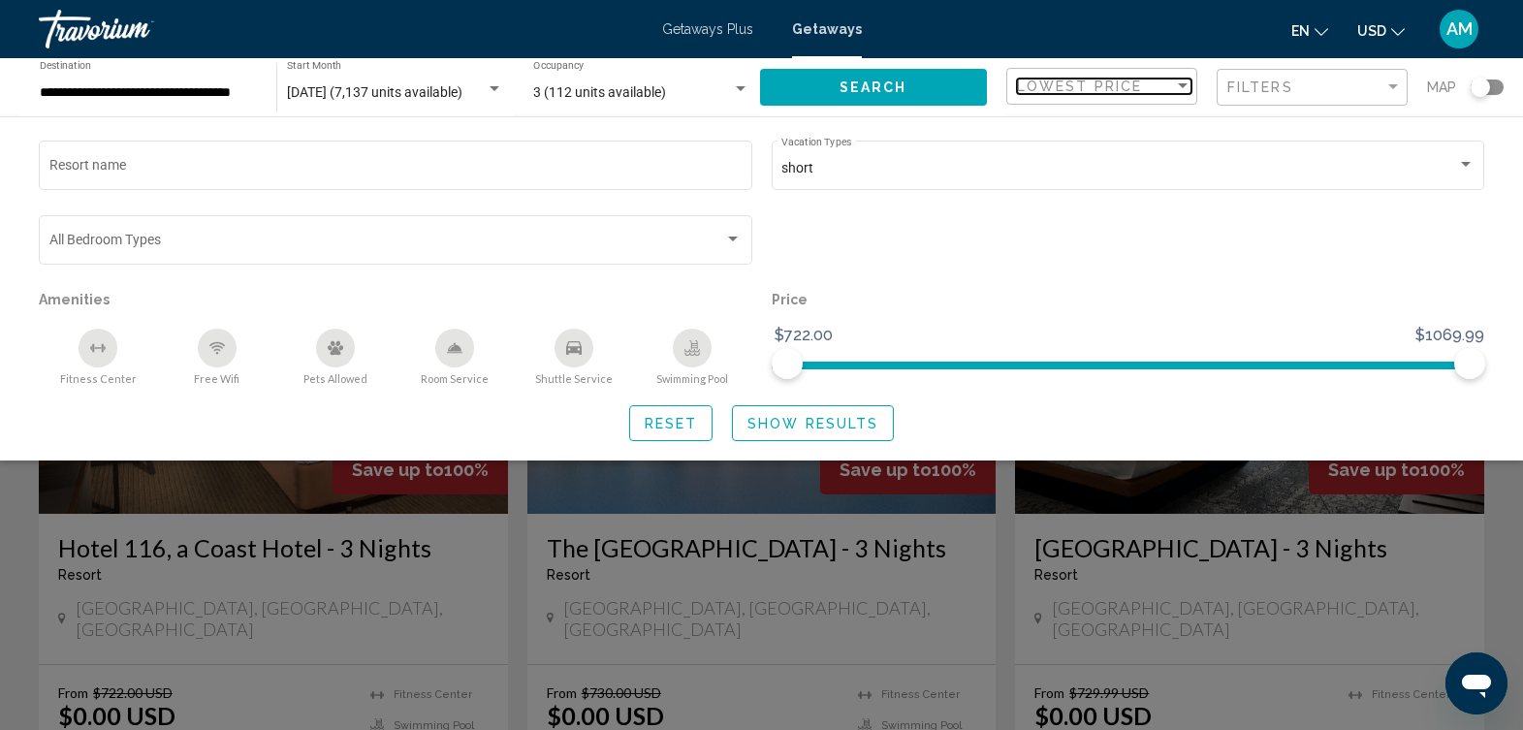
click at [1187, 85] on div "Sort by" at bounding box center [1183, 85] width 10 height 5
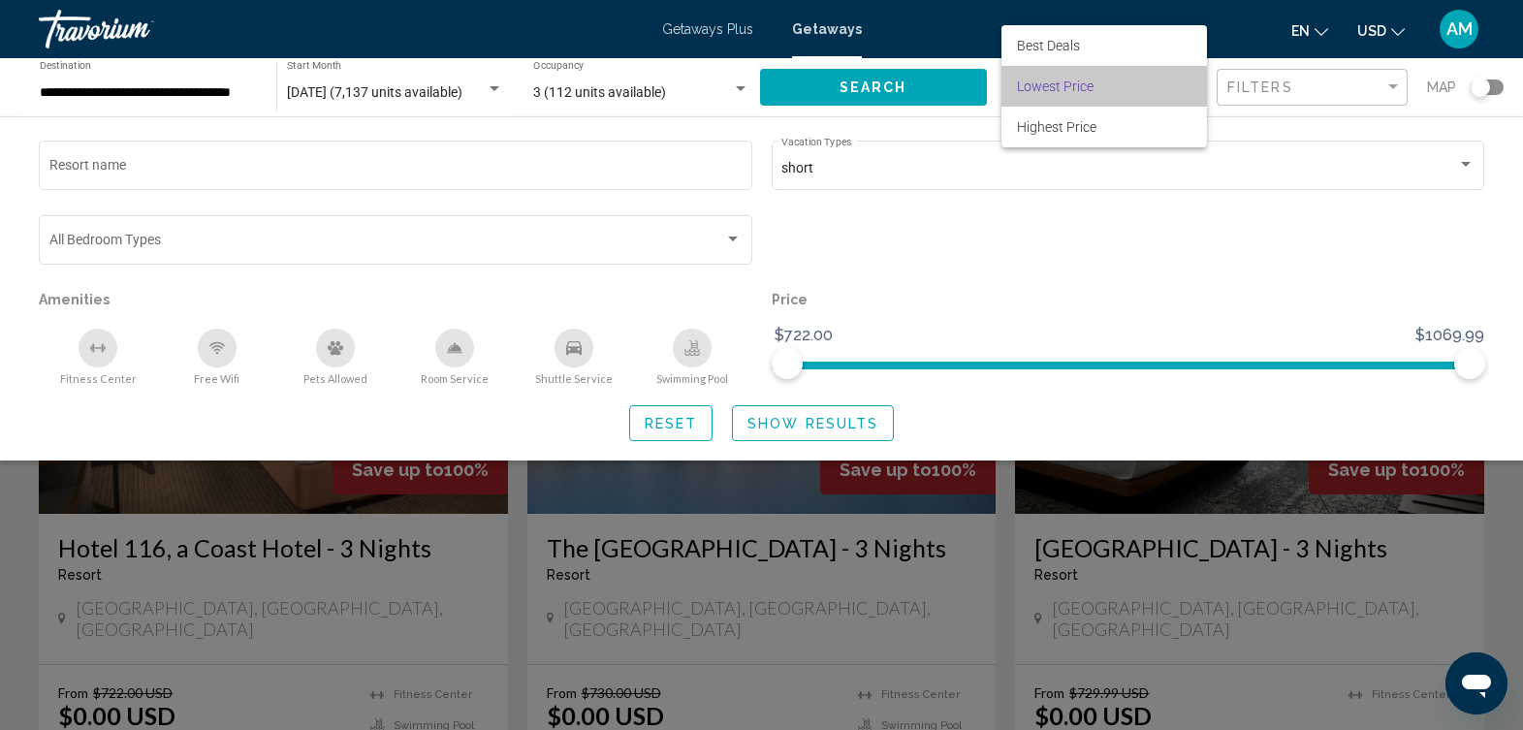
click at [1187, 85] on span "Lowest Price" at bounding box center [1104, 86] width 175 height 41
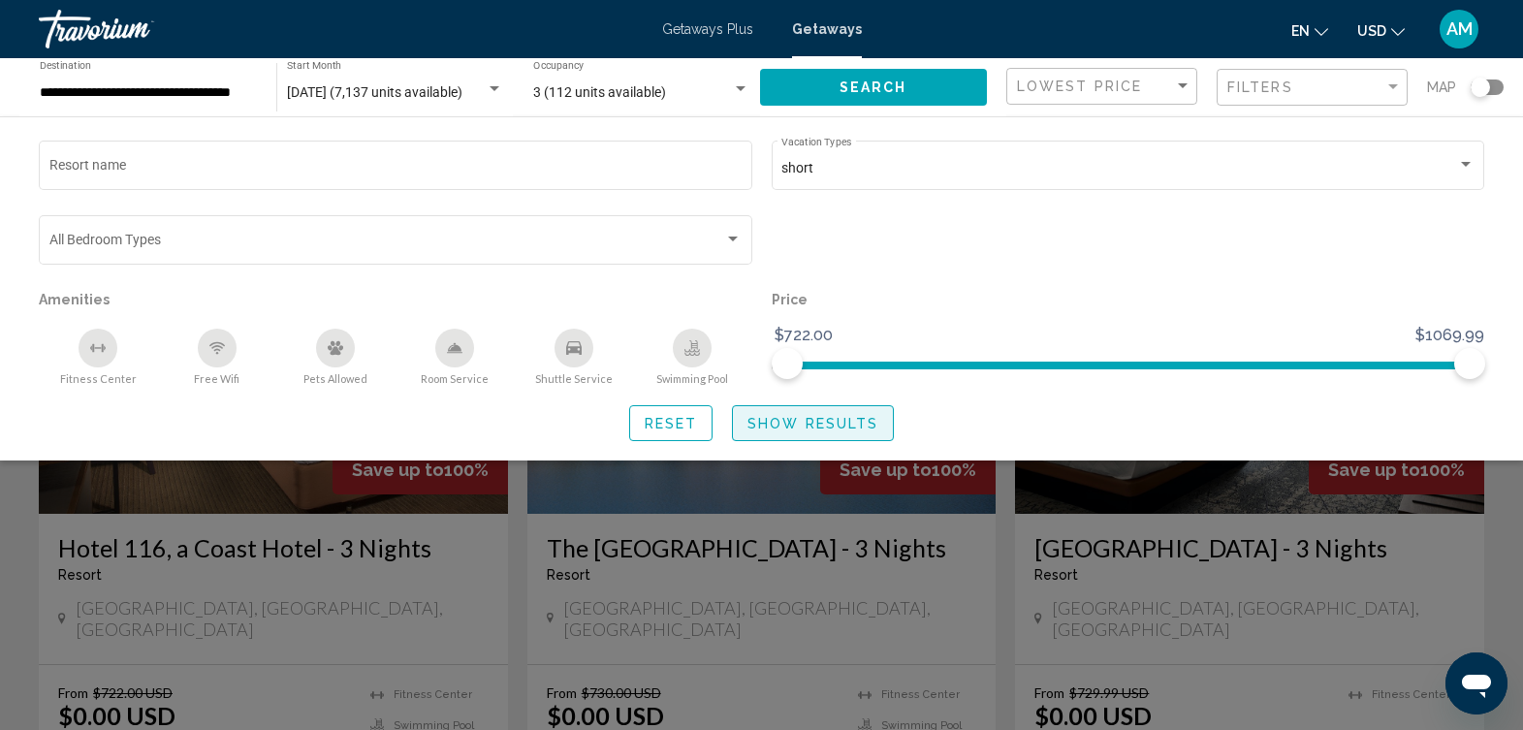
click at [865, 420] on span "Show Results" at bounding box center [813, 424] width 131 height 16
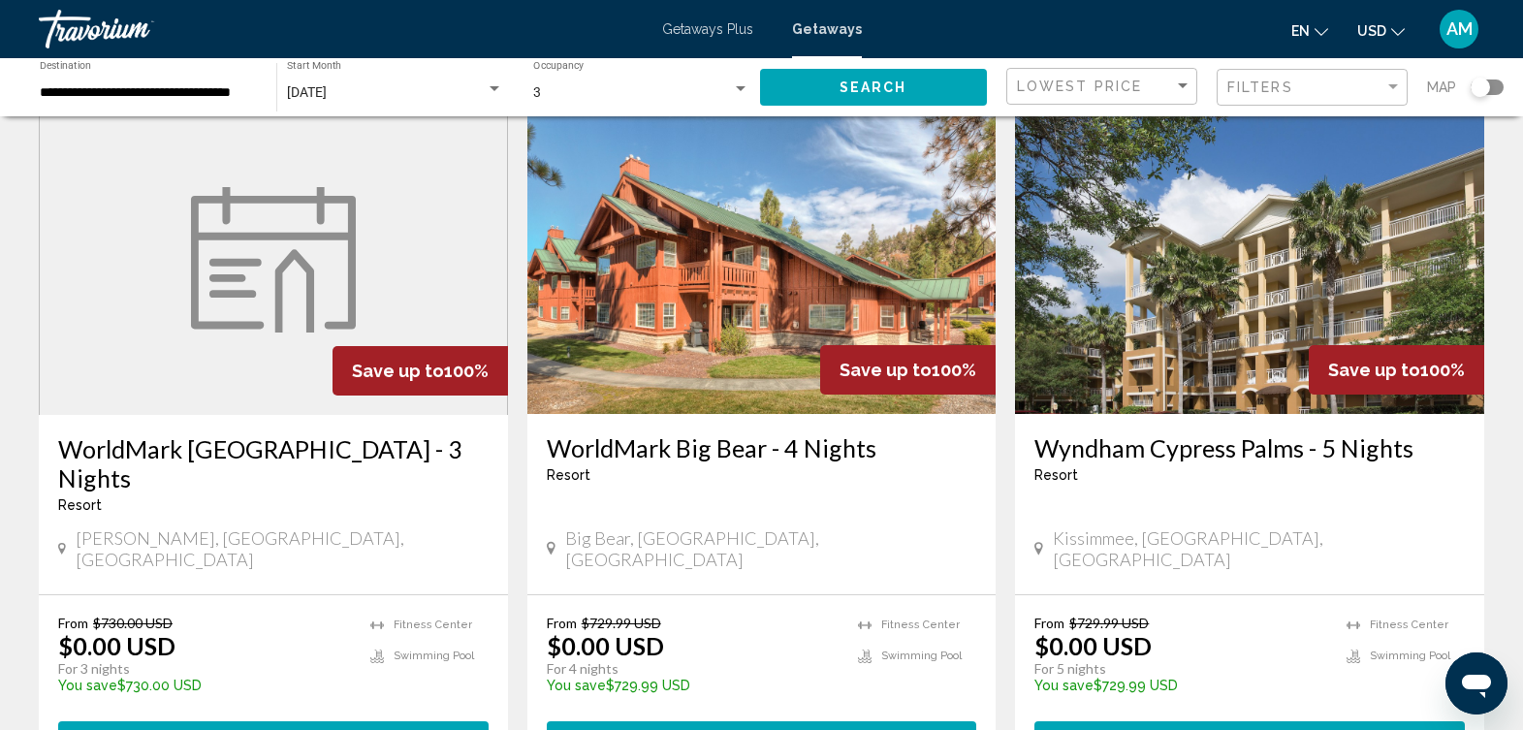
scroll to position [2200, 0]
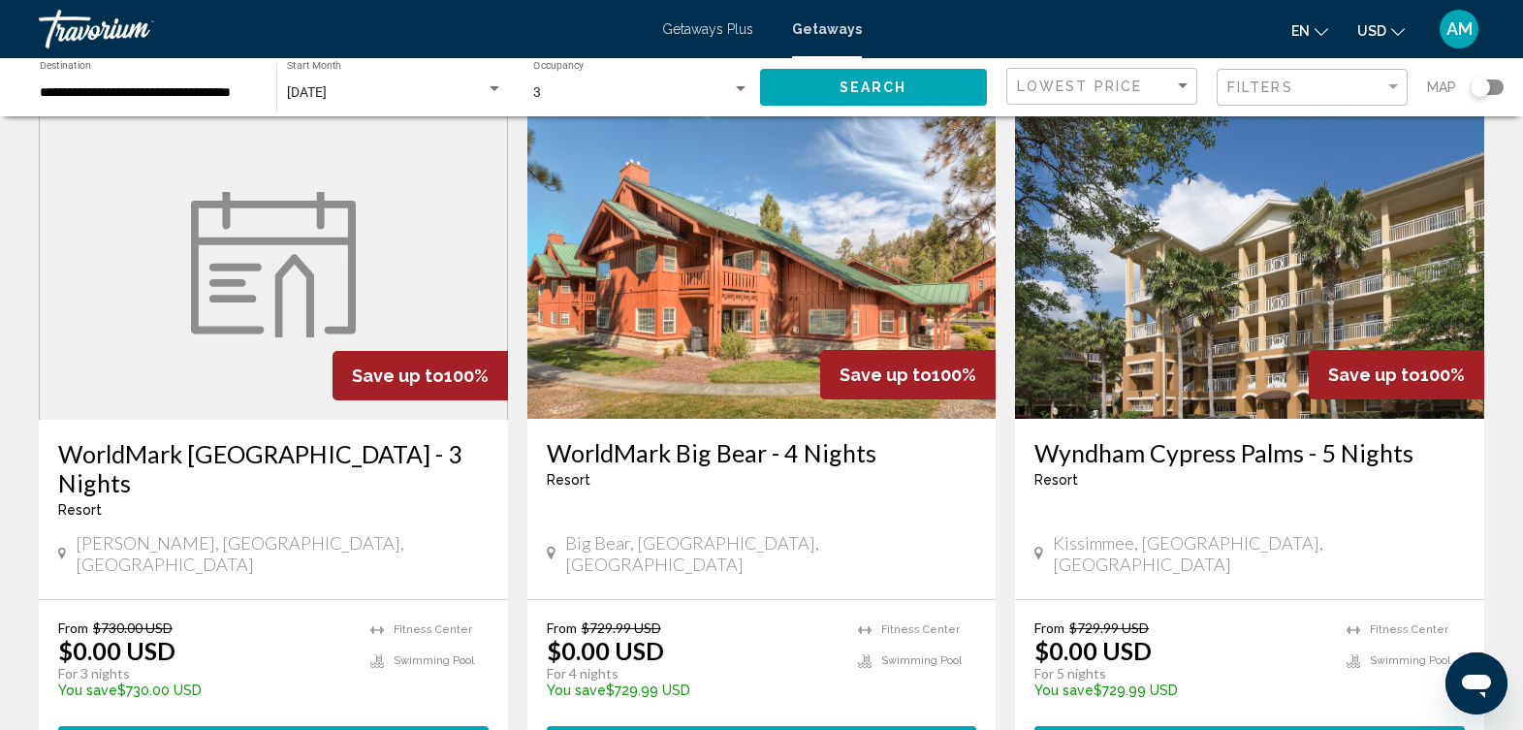
click at [1216, 289] on img "Main content" at bounding box center [1249, 264] width 469 height 310
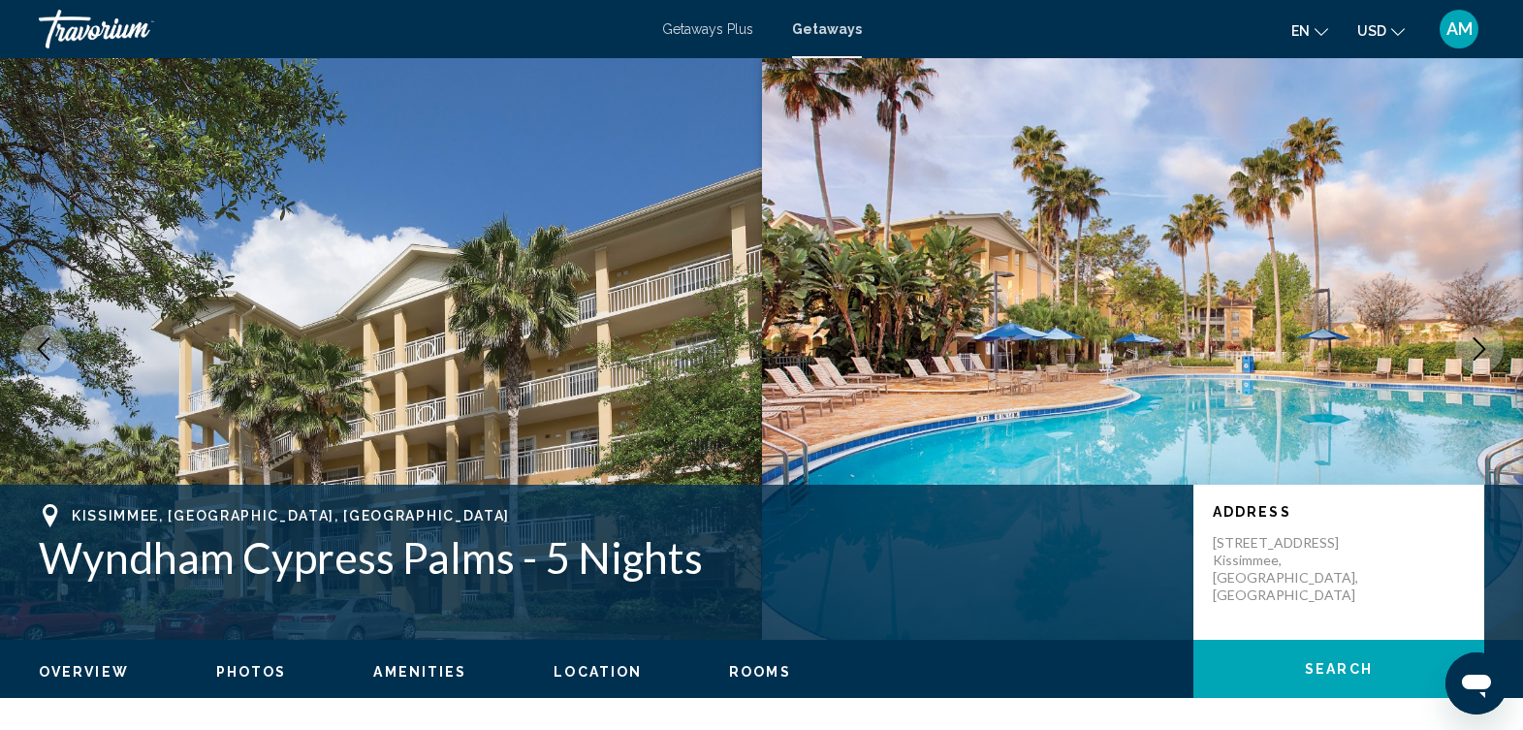
click at [822, 26] on span "Getaways" at bounding box center [827, 29] width 70 height 16
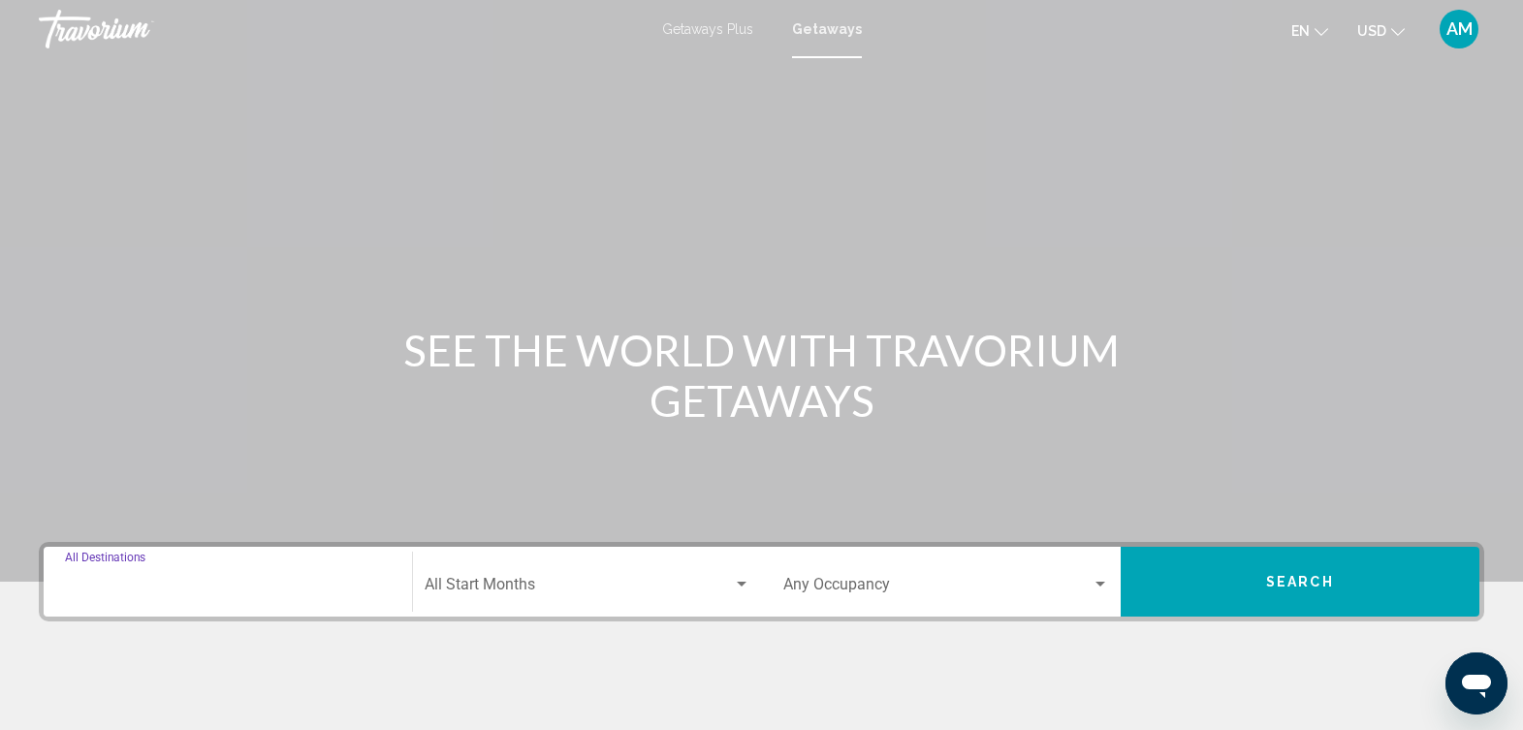
click at [169, 588] on input "Destination All Destinations" at bounding box center [228, 588] width 326 height 17
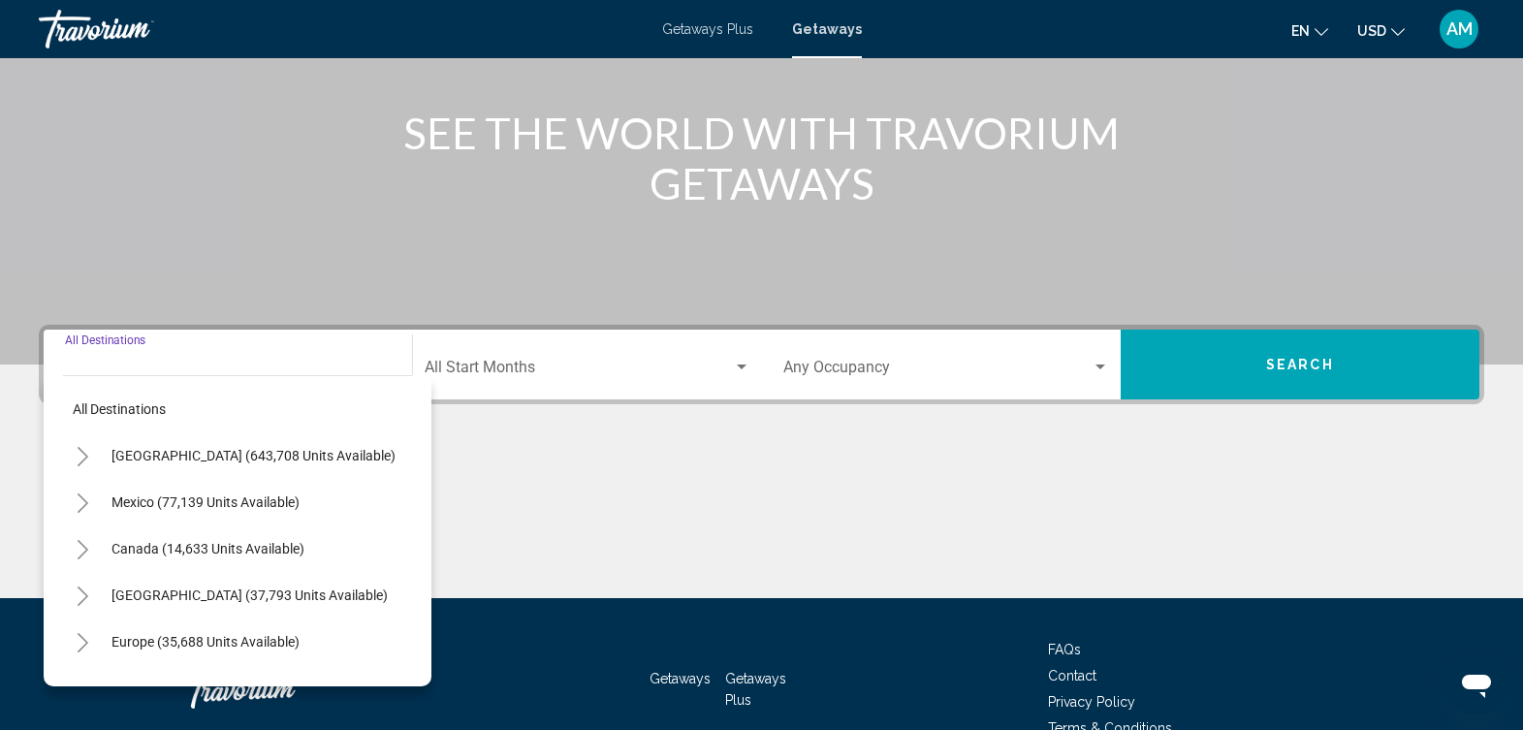
scroll to position [323, 0]
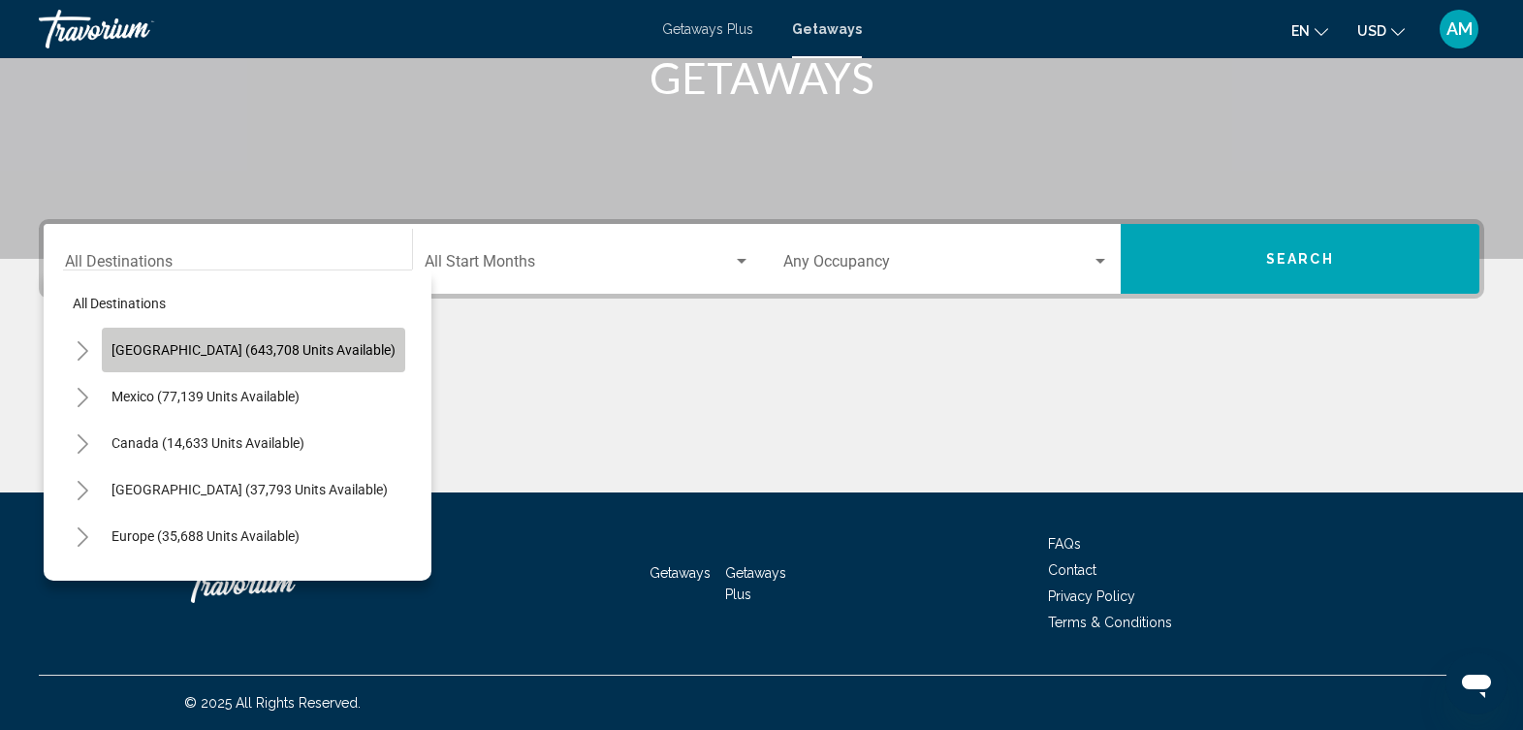
click at [335, 368] on button "United States (643,708 units available)" at bounding box center [254, 350] width 304 height 45
type input "**********"
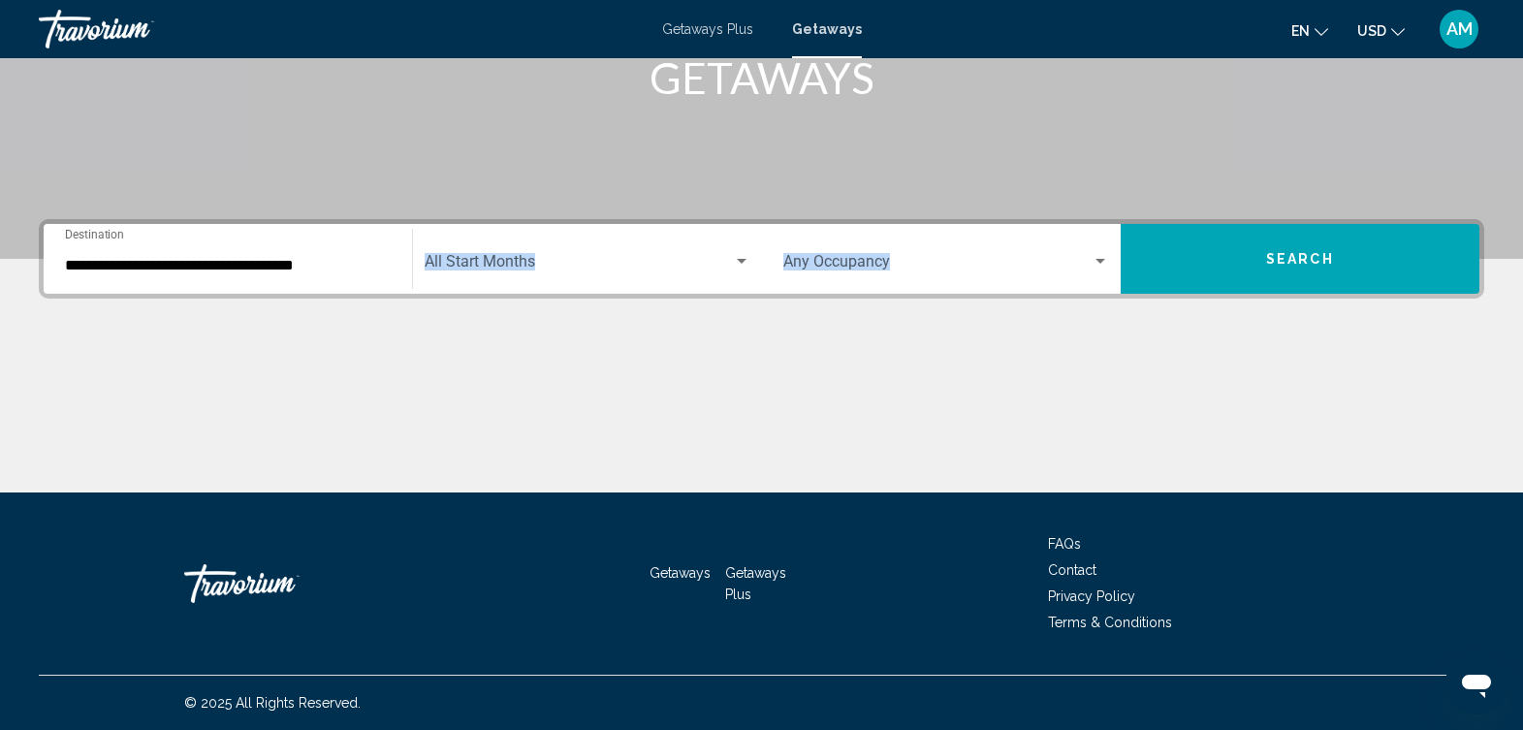
drag, startPoint x: 335, startPoint y: 368, endPoint x: 662, endPoint y: 240, distance: 352.2
click at [662, 240] on div "**********" at bounding box center [761, 355] width 1523 height 273
drag, startPoint x: 662, startPoint y: 240, endPoint x: 748, endPoint y: 263, distance: 88.4
click at [748, 263] on div "Search widget" at bounding box center [741, 262] width 17 height 16
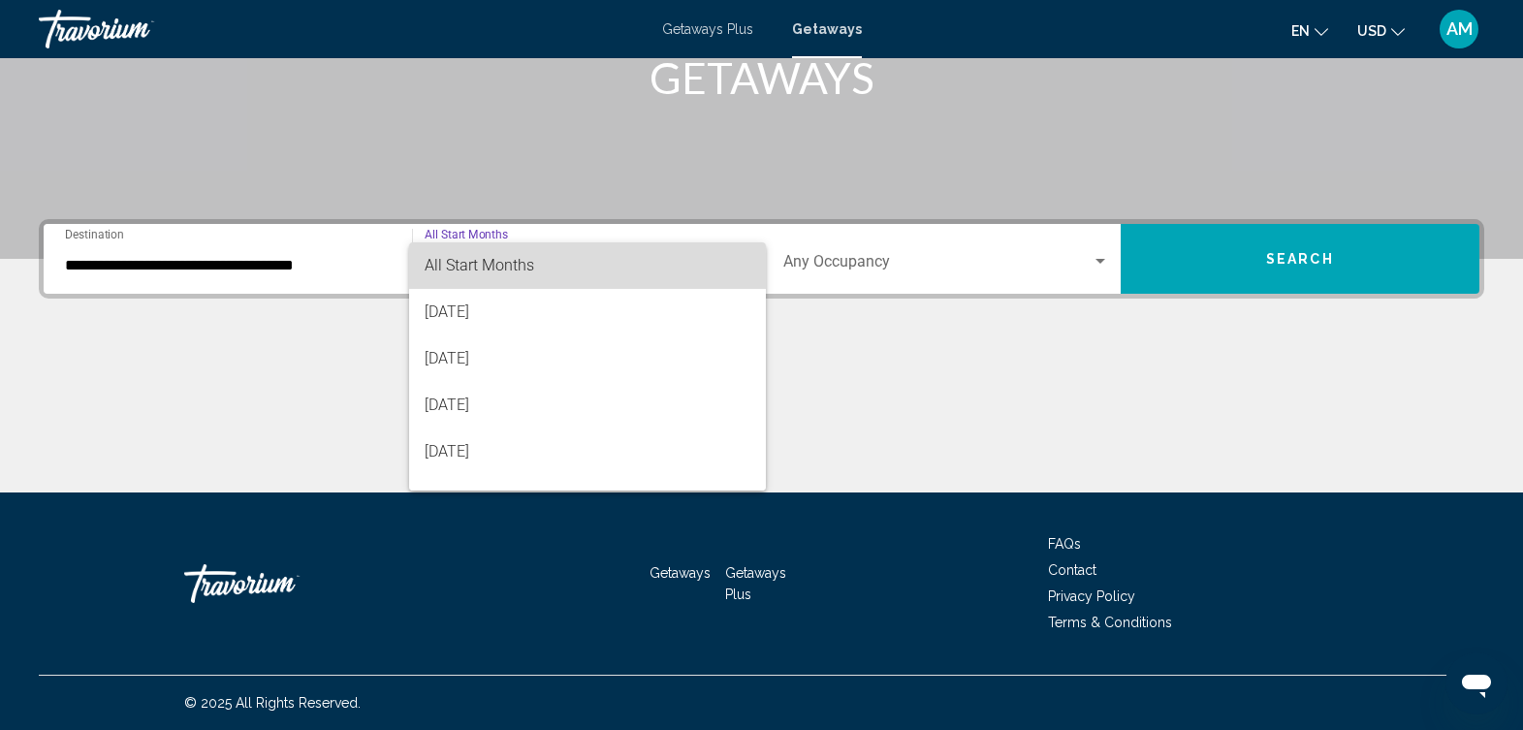
click at [743, 263] on mat-option "All Start Months" at bounding box center [587, 265] width 356 height 47
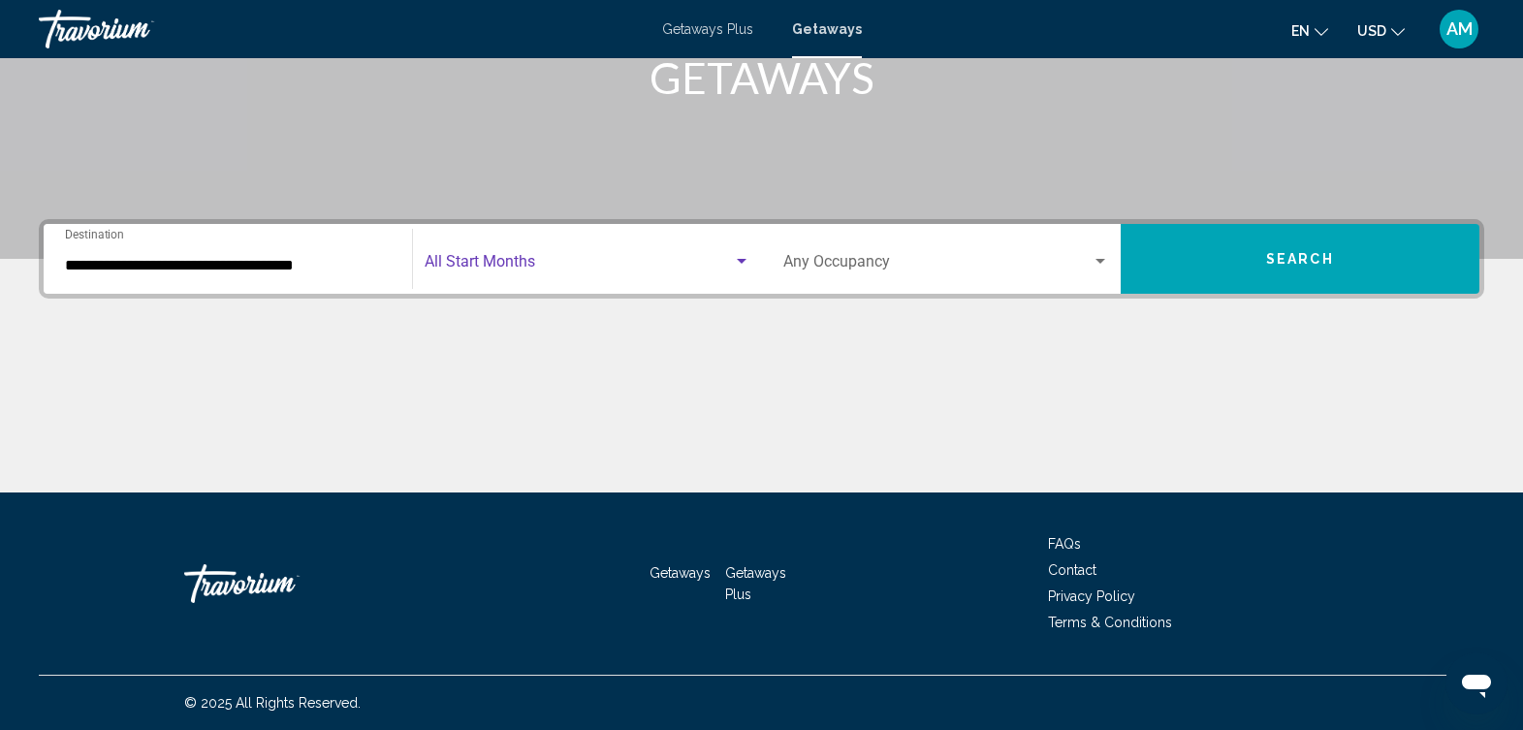
click at [659, 249] on div "Start Month All Start Months" at bounding box center [587, 259] width 325 height 61
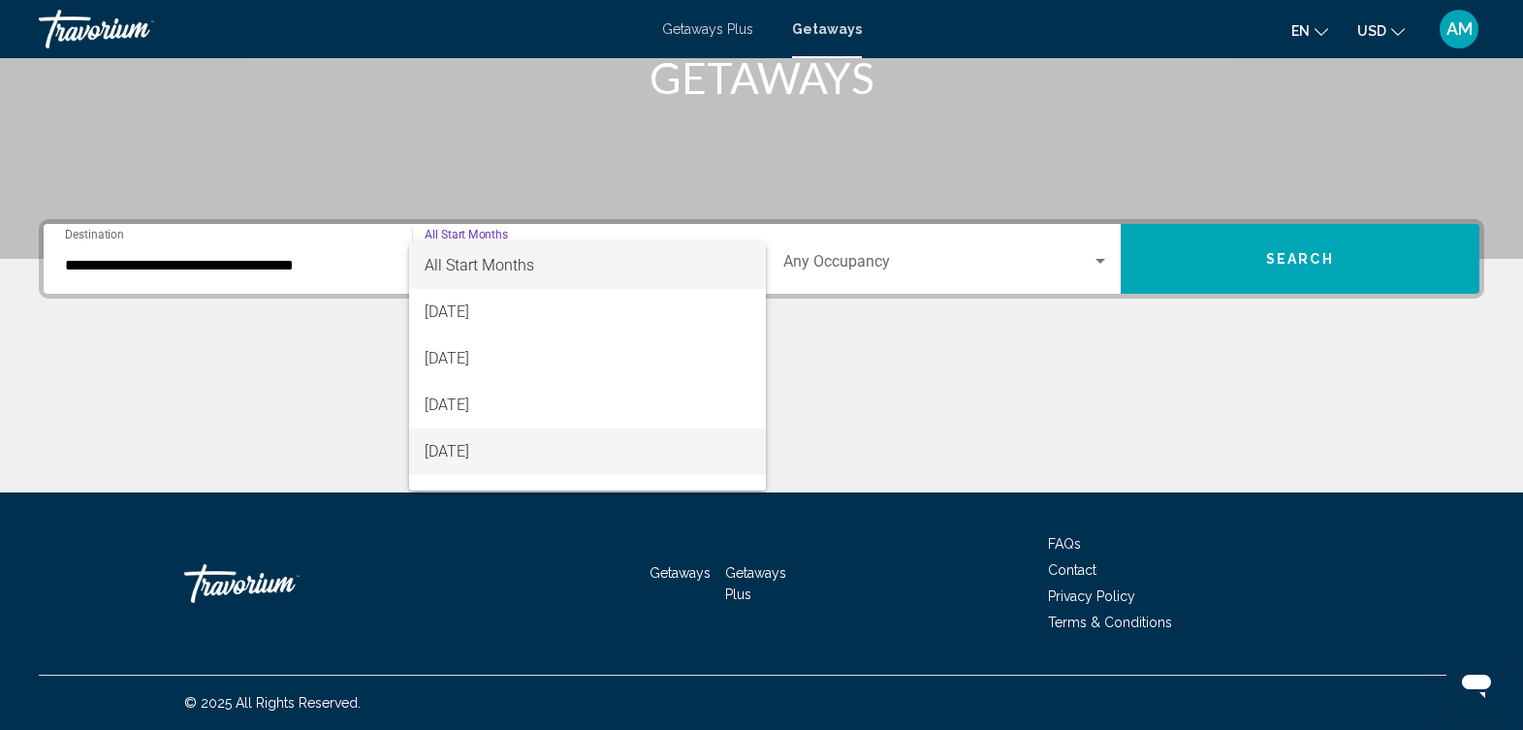
click at [509, 460] on span "[DATE]" at bounding box center [587, 452] width 325 height 47
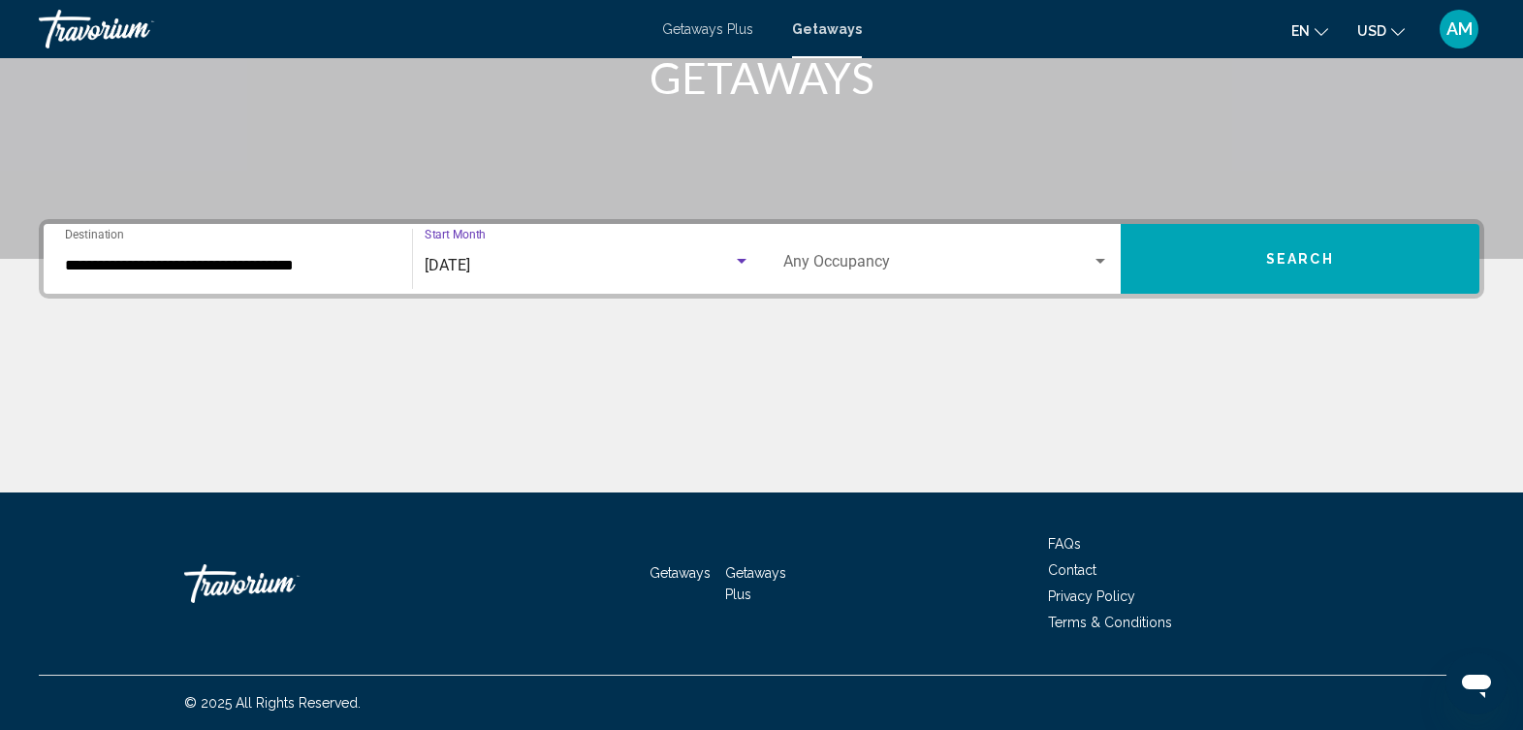
click at [1087, 244] on div "Occupancy Any Occupancy" at bounding box center [947, 259] width 326 height 61
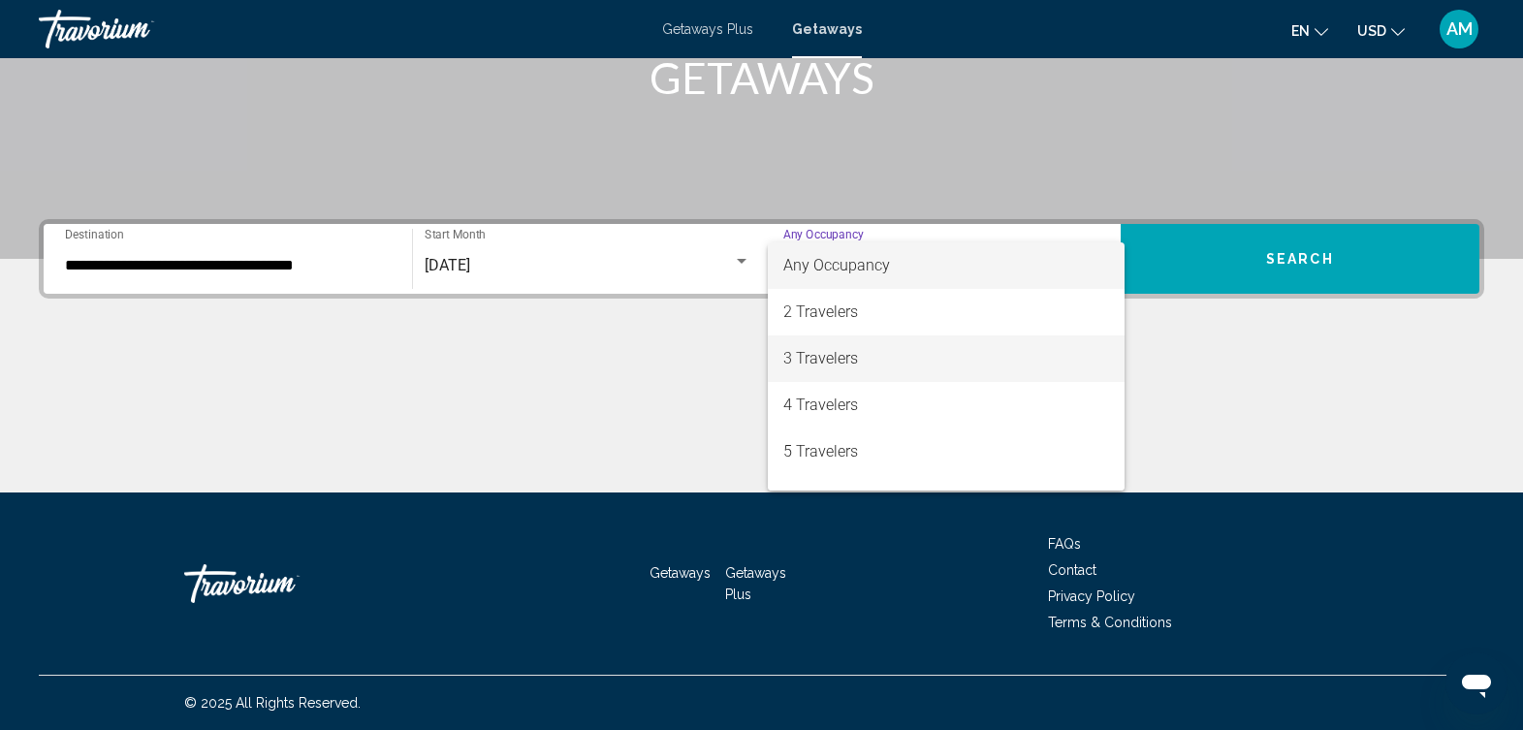
click at [891, 356] on span "3 Travelers" at bounding box center [947, 359] width 326 height 47
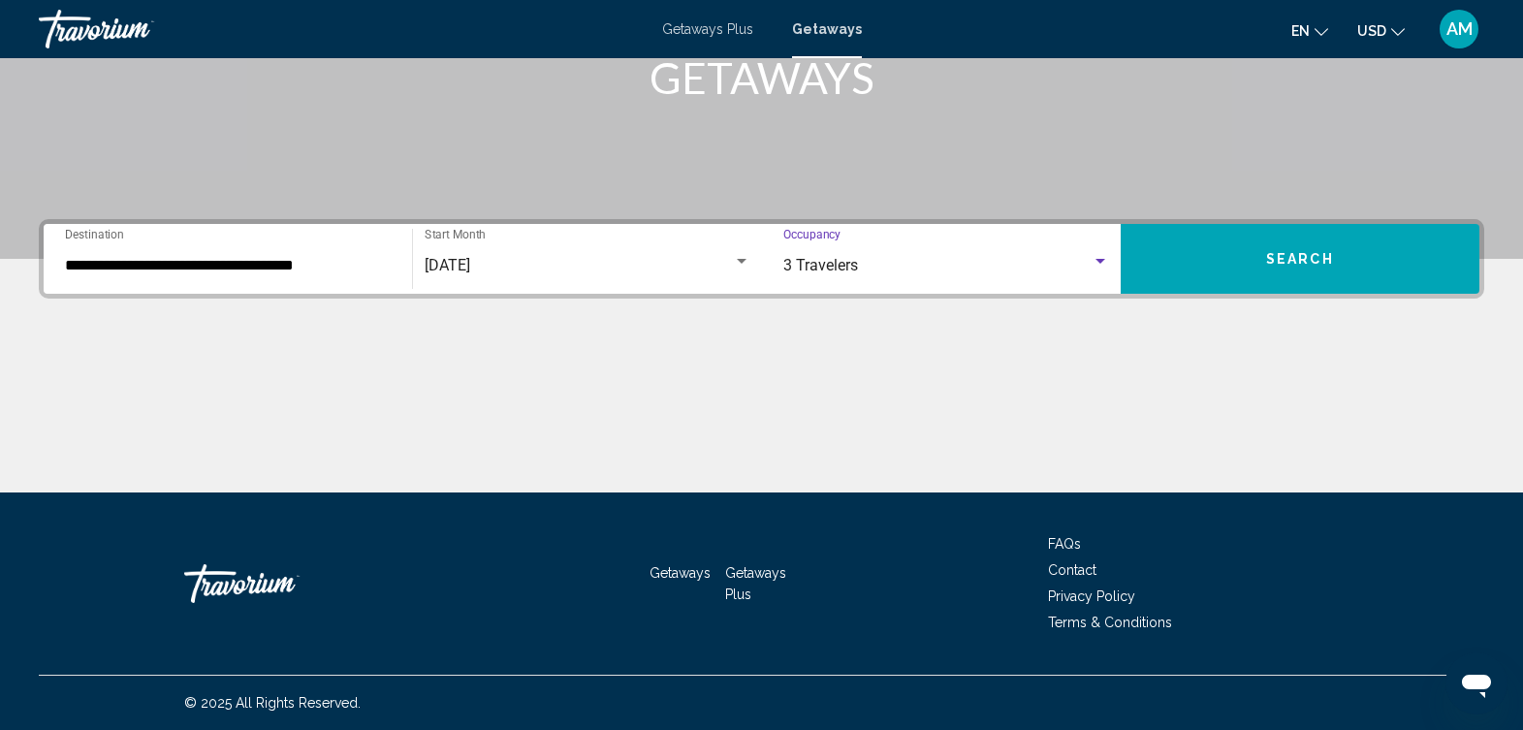
click at [1343, 245] on button "Search" at bounding box center [1300, 259] width 359 height 70
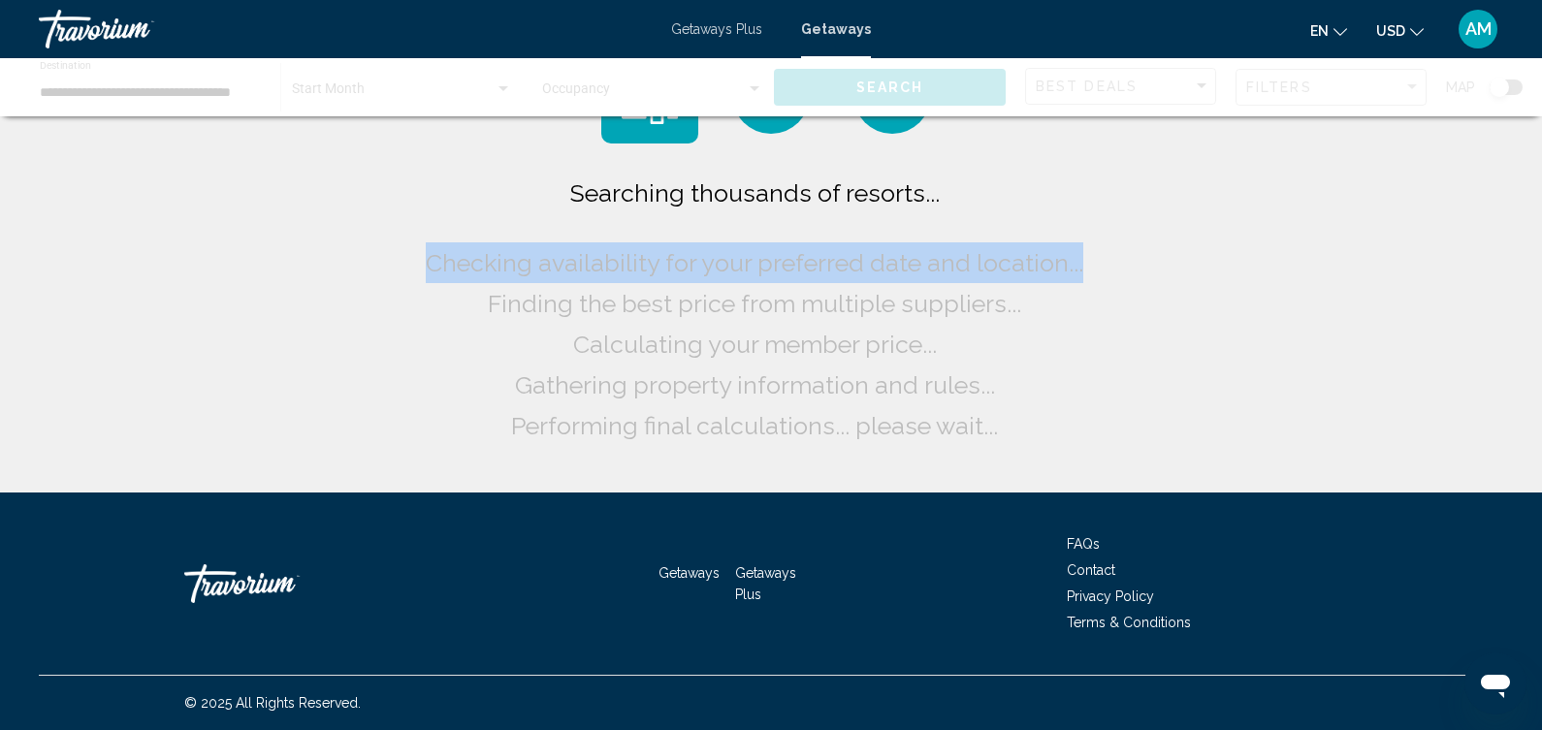
click at [1343, 245] on div "Searching thousands of resorts... Checking availability for your preferred date…" at bounding box center [771, 246] width 1542 height 493
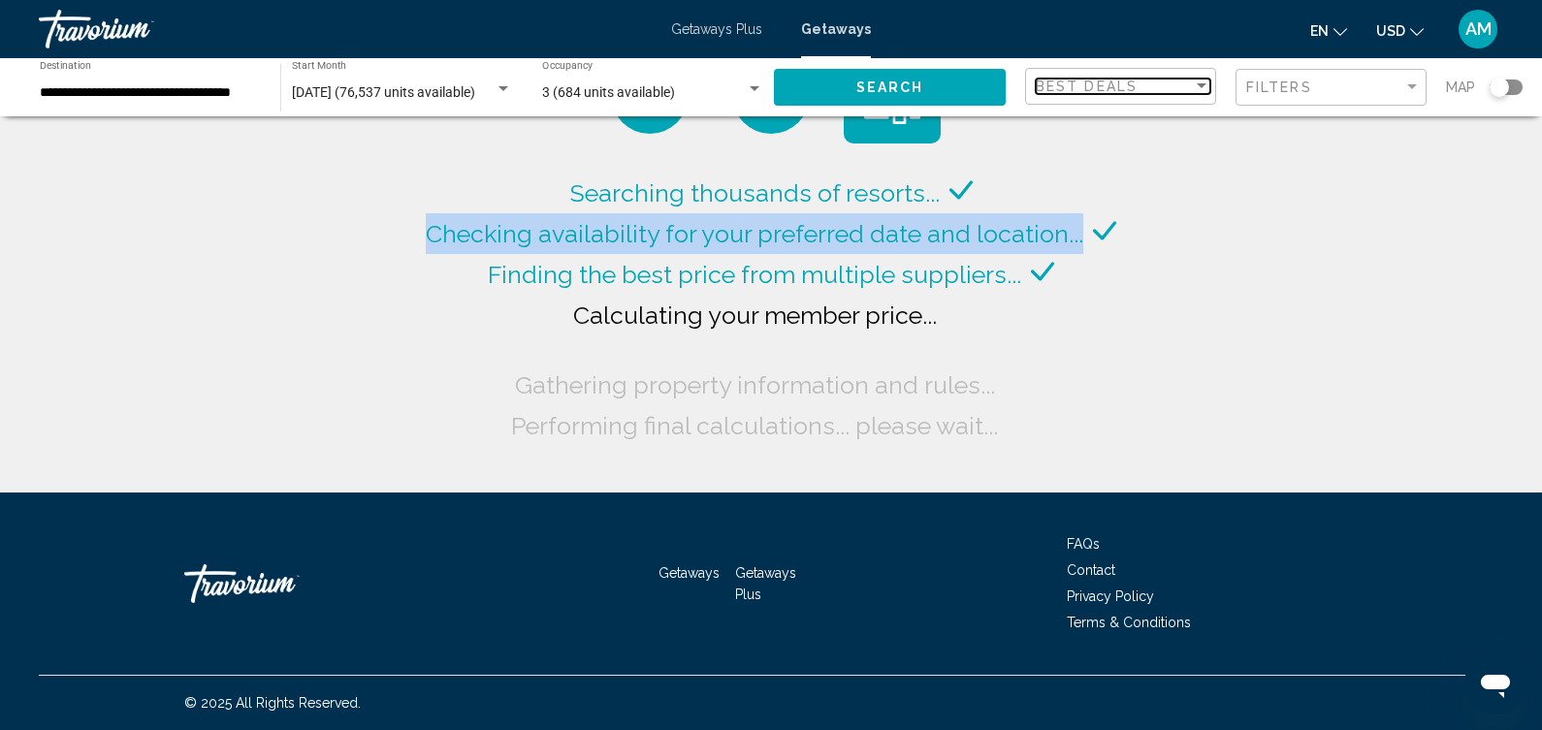
click at [1188, 83] on div "Best Deals" at bounding box center [1114, 87] width 157 height 16
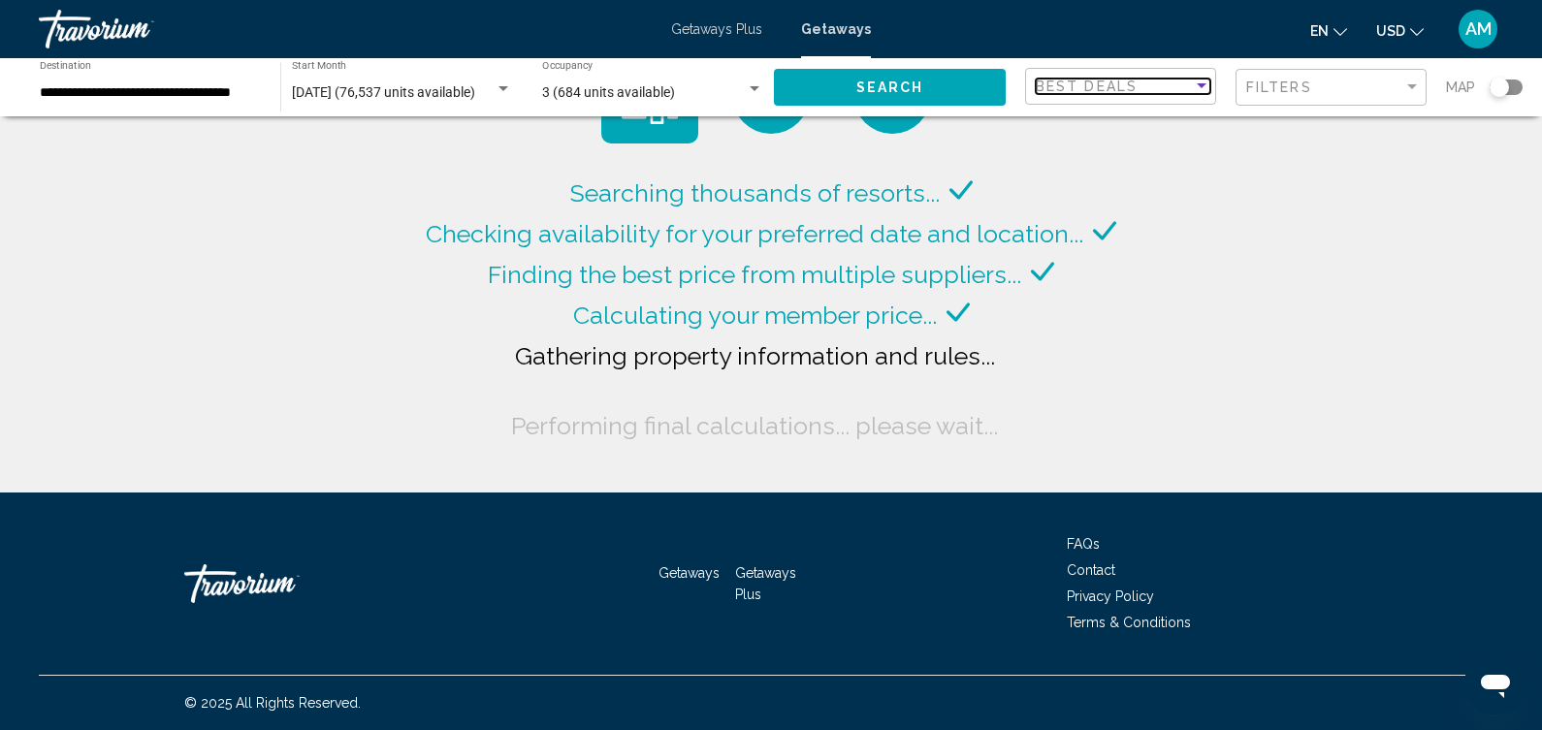
click at [1188, 83] on div "Best Deals" at bounding box center [1114, 87] width 157 height 16
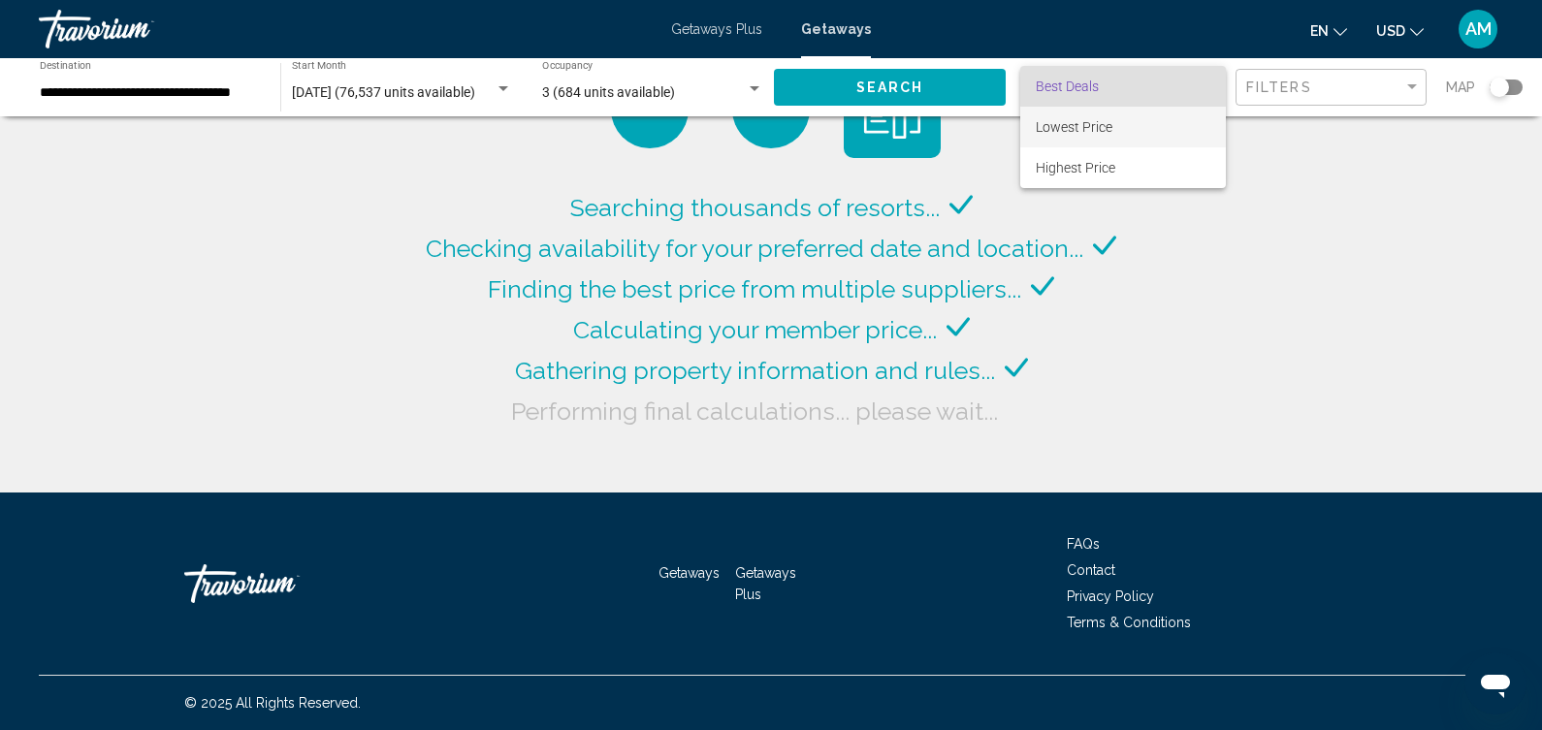
click at [1177, 128] on span "Lowest Price" at bounding box center [1123, 127] width 175 height 41
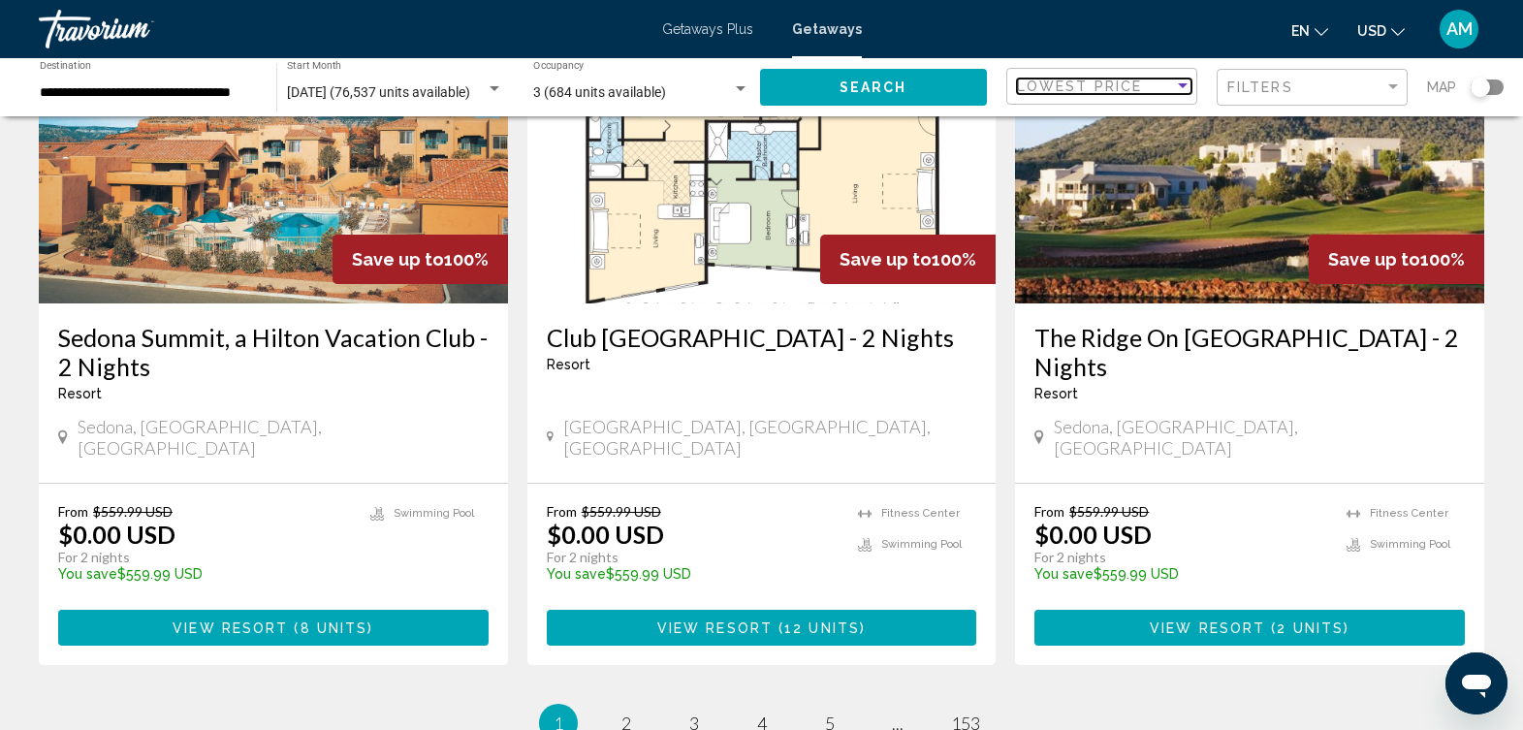
scroll to position [2353, 0]
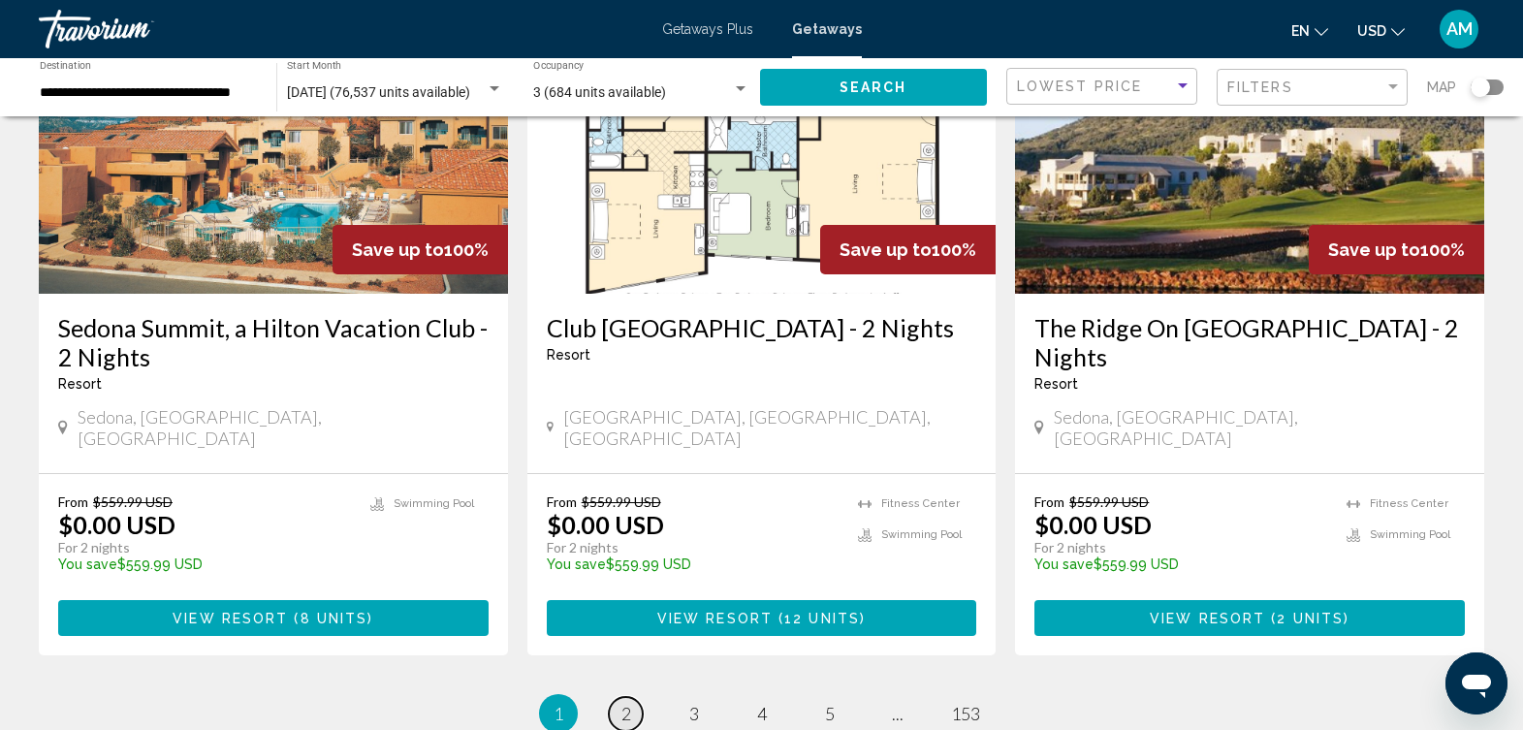
click at [624, 703] on span "2" at bounding box center [627, 713] width 10 height 21
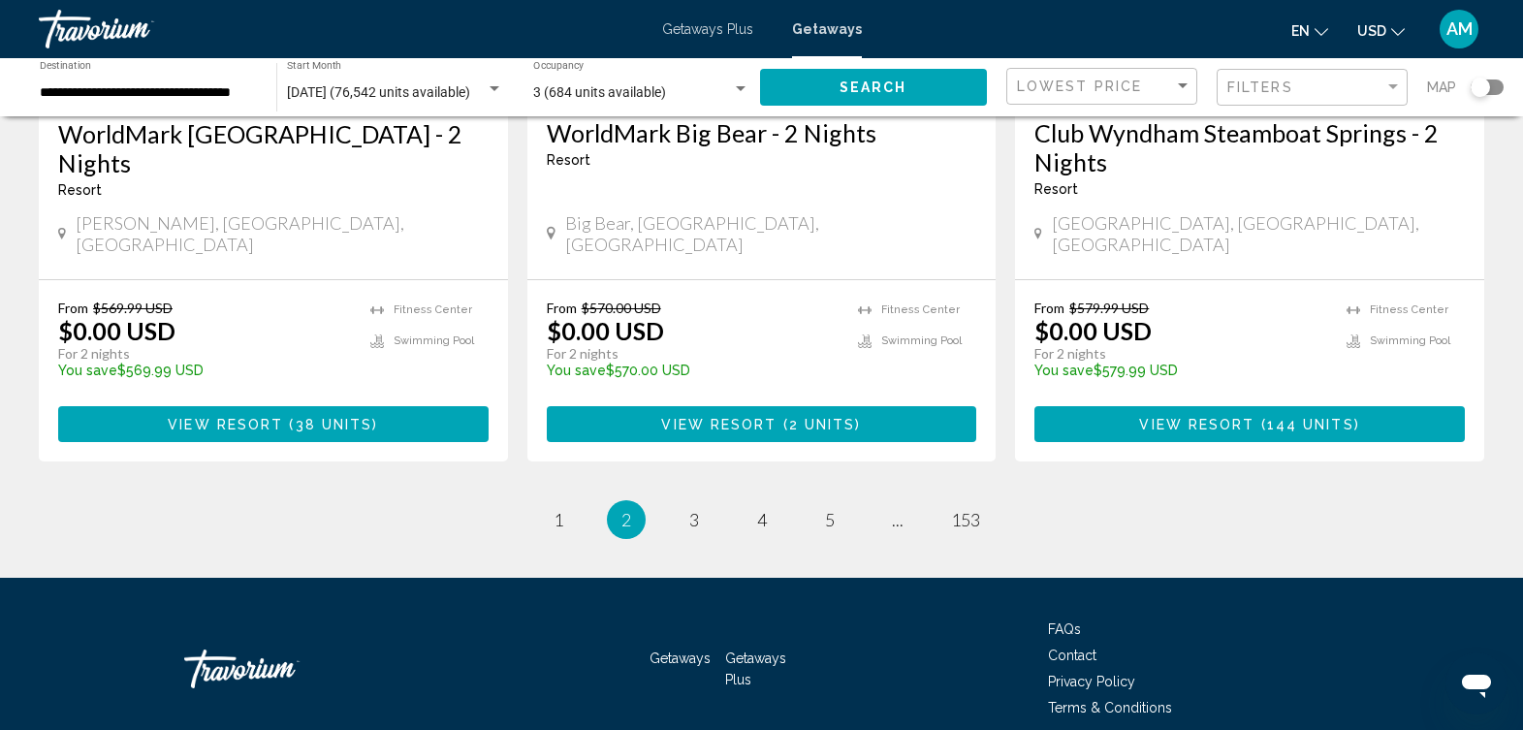
scroll to position [2451, 0]
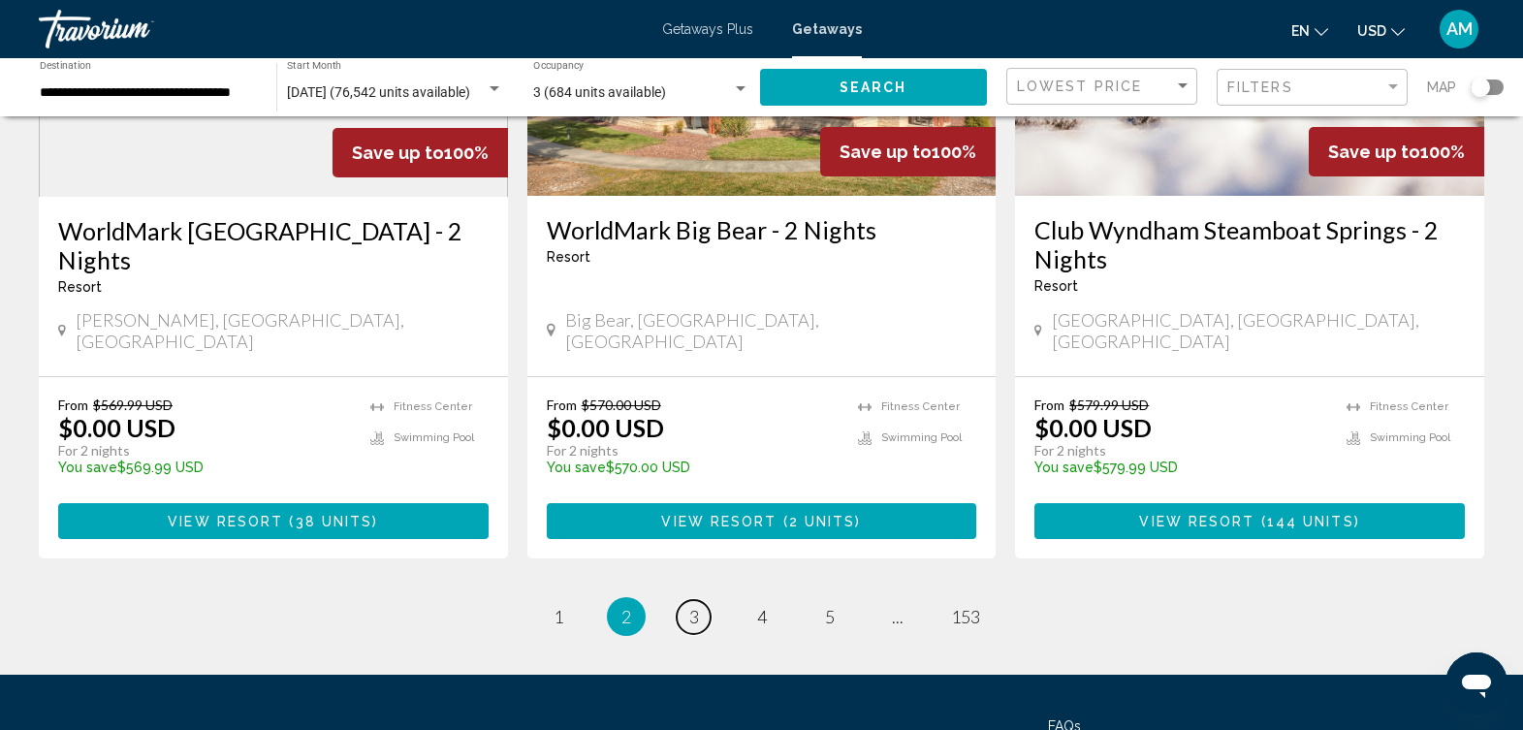
click at [691, 606] on span "3" at bounding box center [694, 616] width 10 height 21
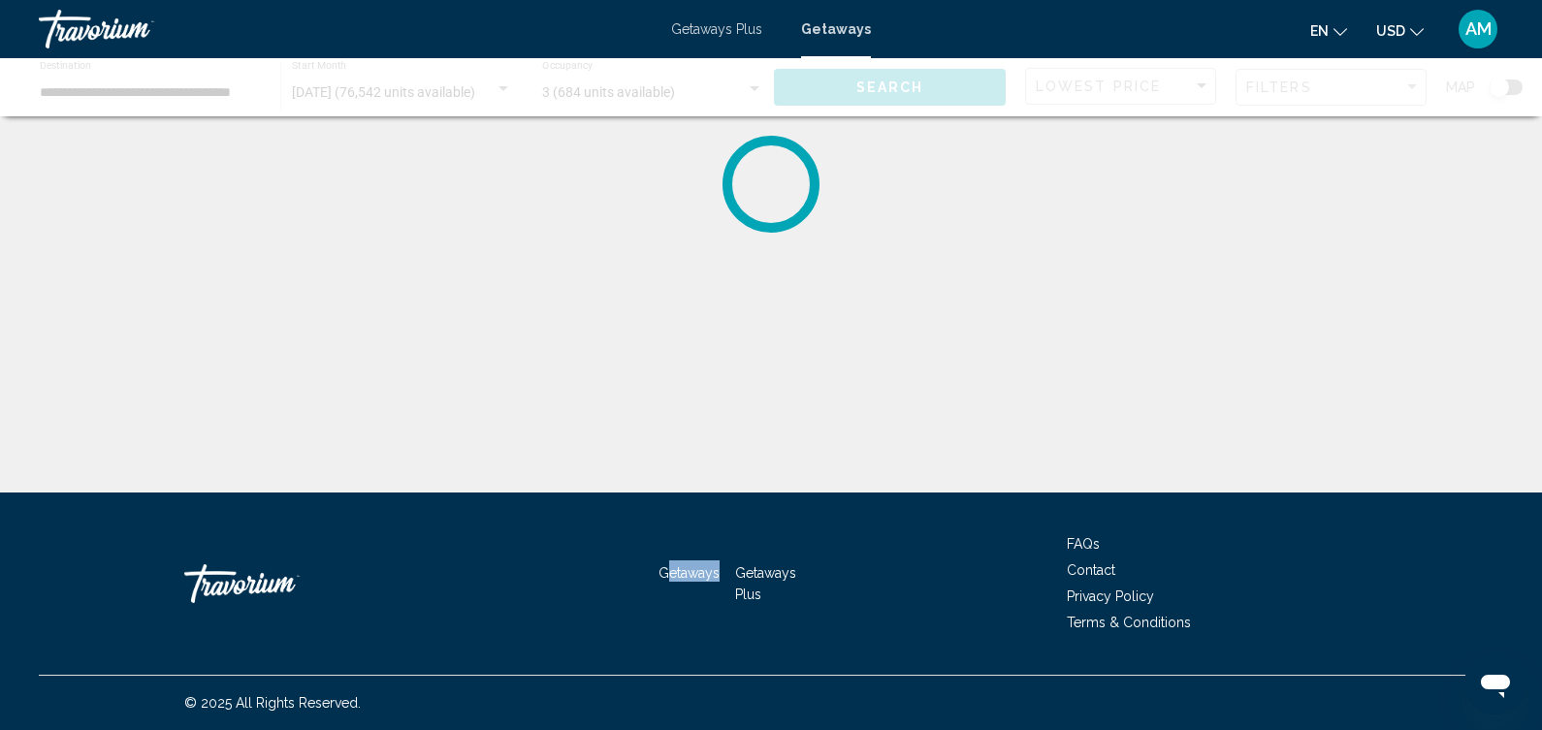
click at [691, 530] on div "Getaways Getaways Plus FAQs Contact Privacy Policy Terms & Conditions" at bounding box center [771, 584] width 1464 height 182
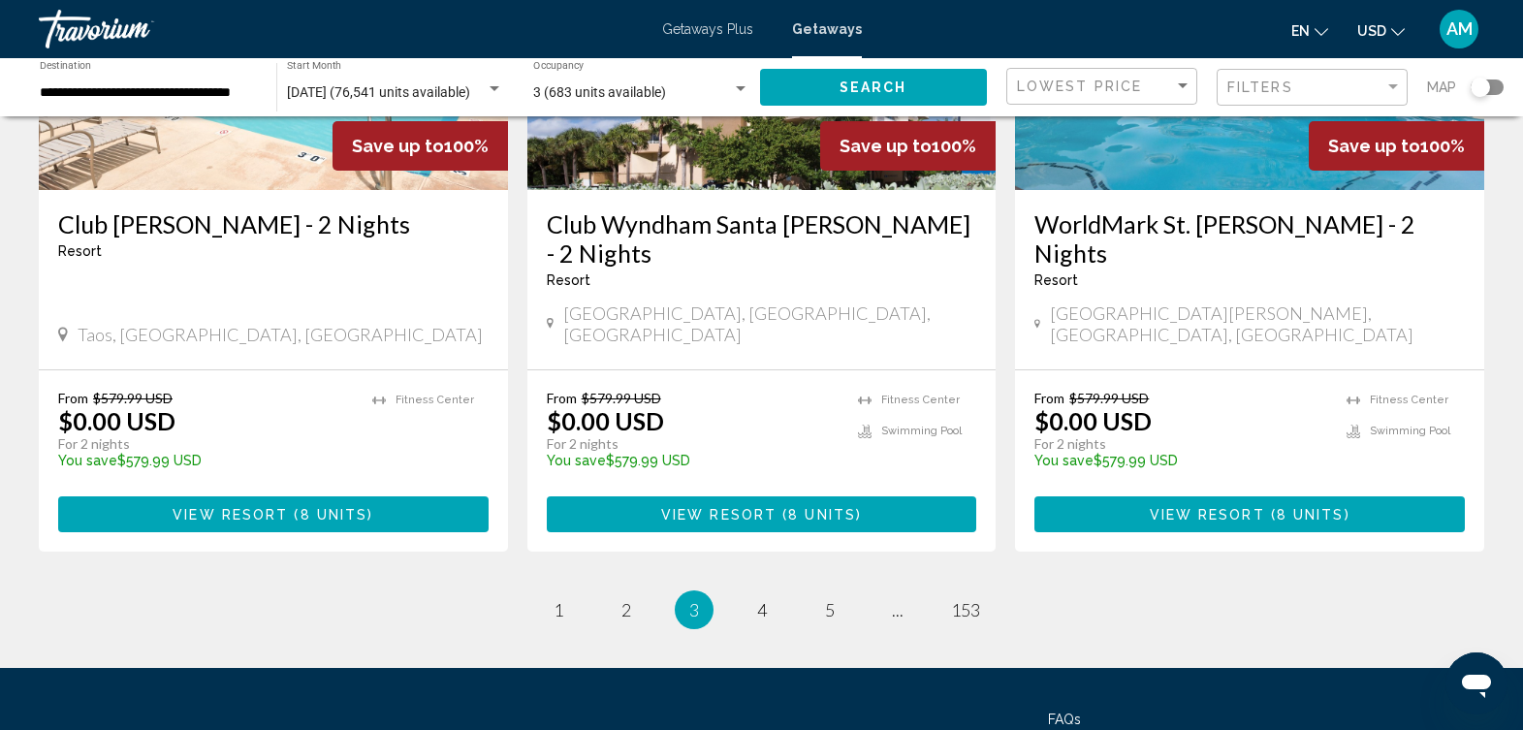
scroll to position [2489, 0]
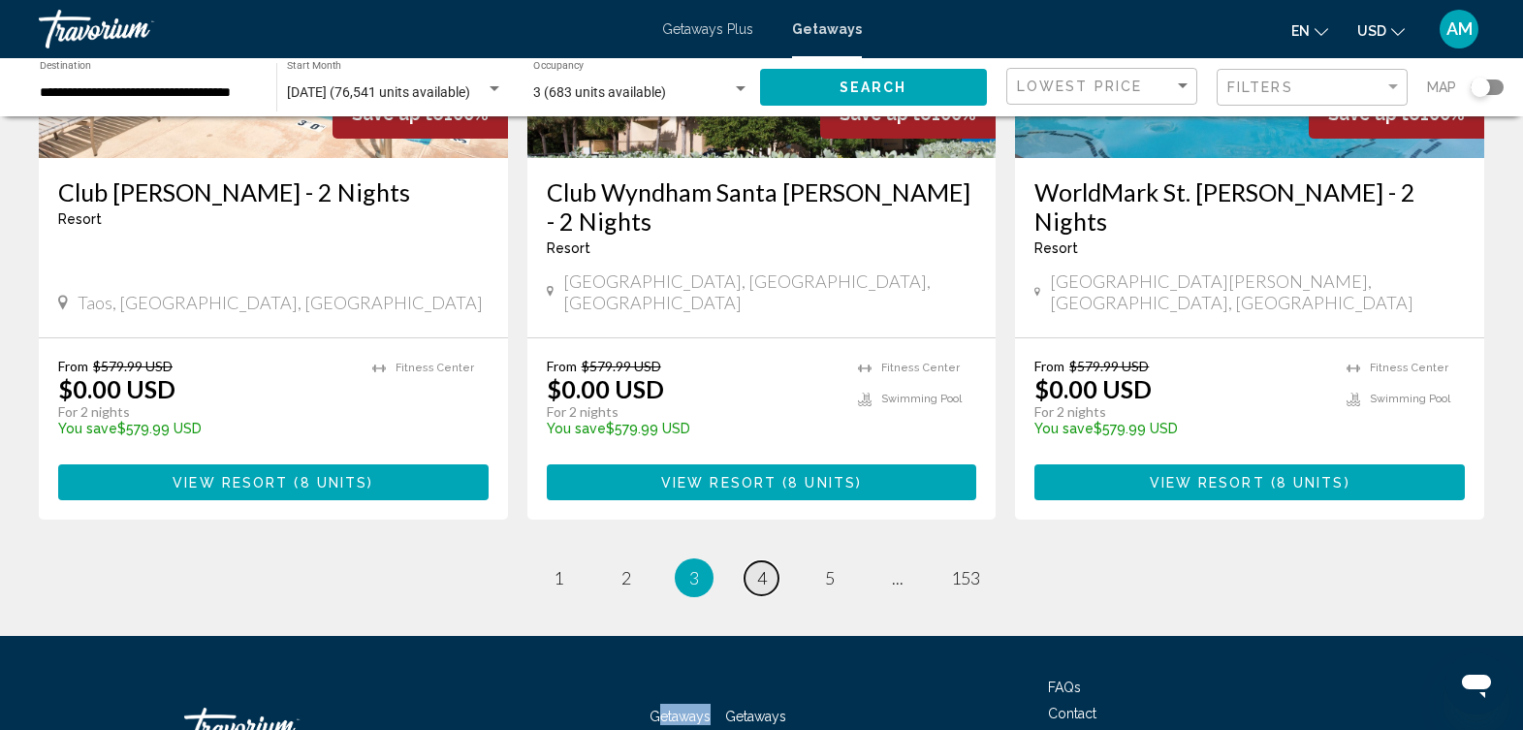
click at [774, 561] on link "page 4" at bounding box center [762, 578] width 34 height 34
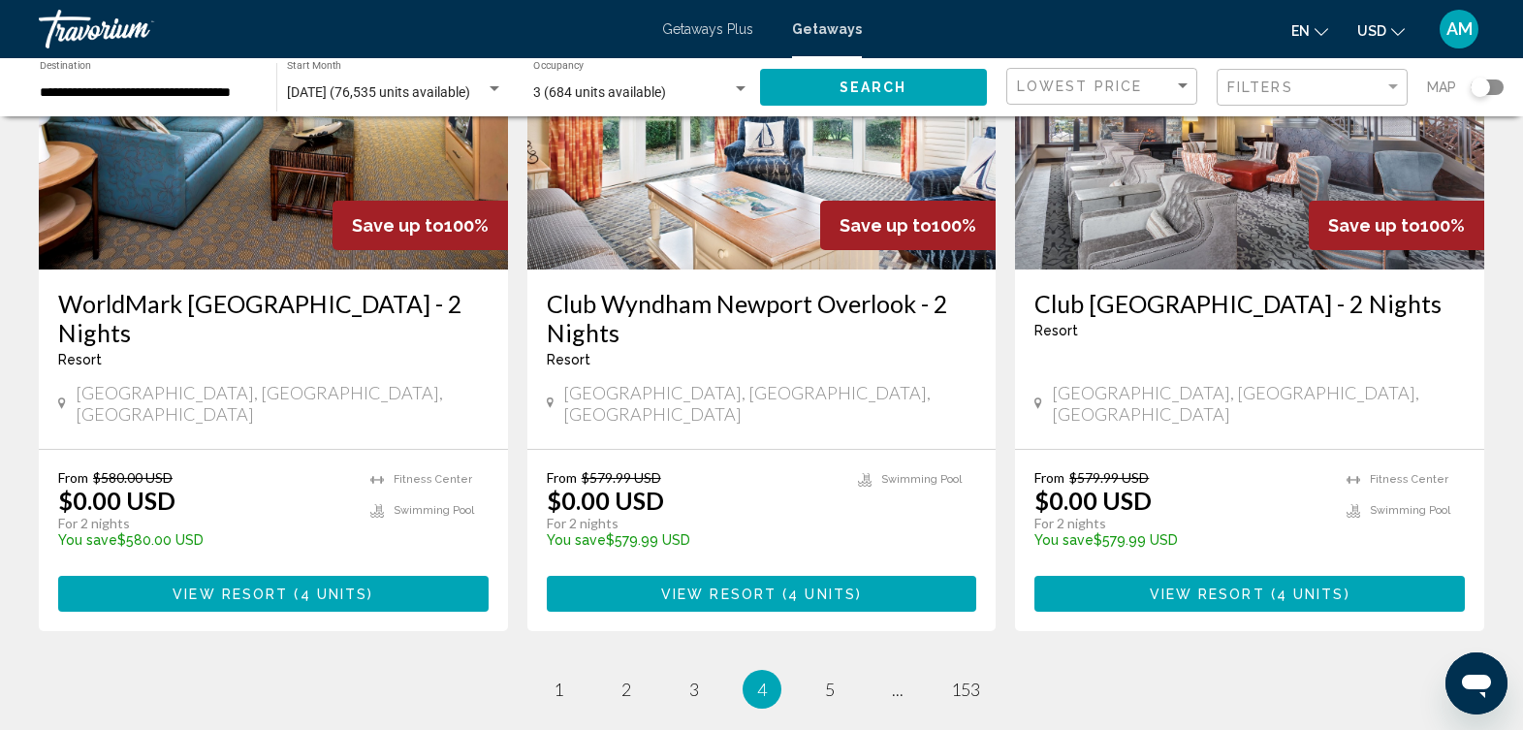
scroll to position [2384, 0]
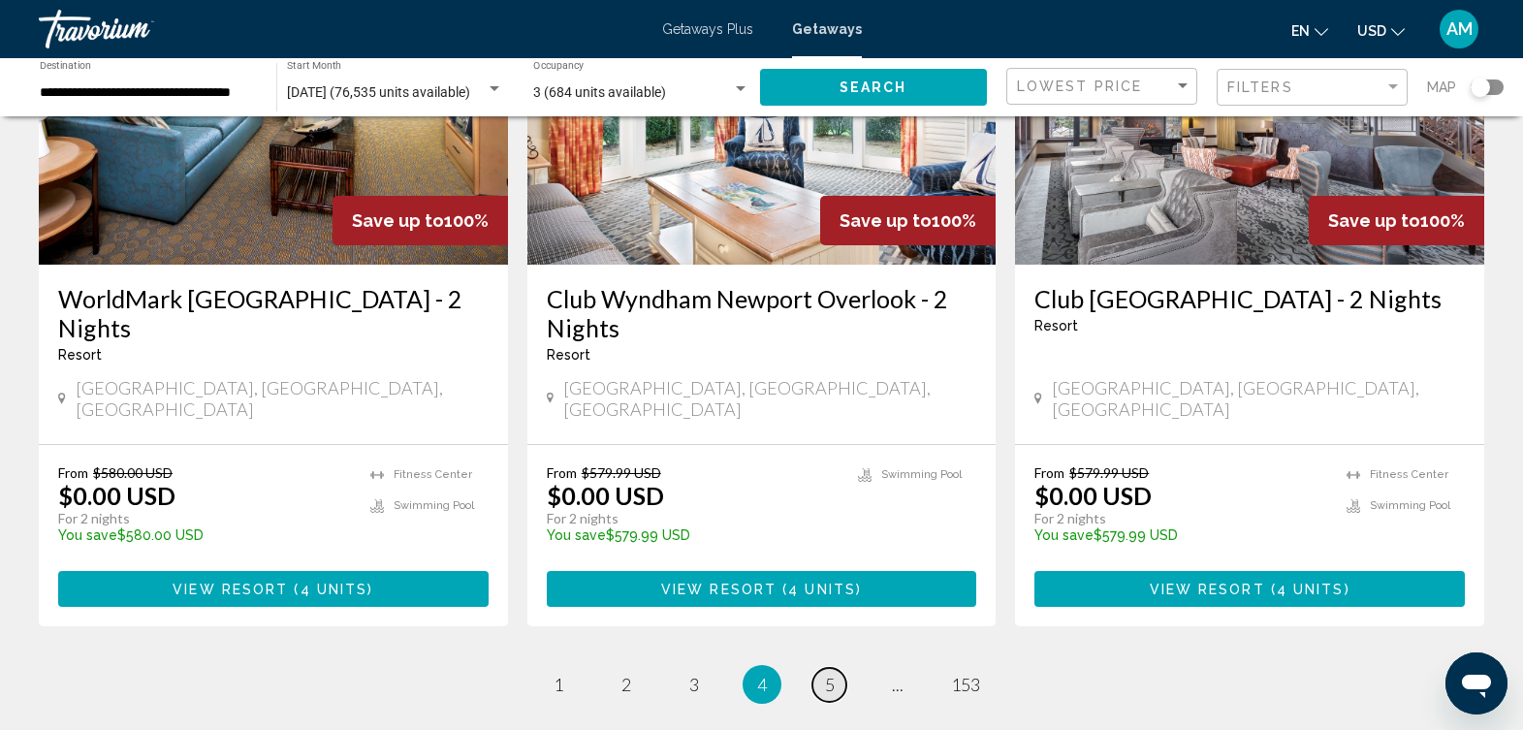
click at [837, 668] on link "page 5" at bounding box center [830, 685] width 34 height 34
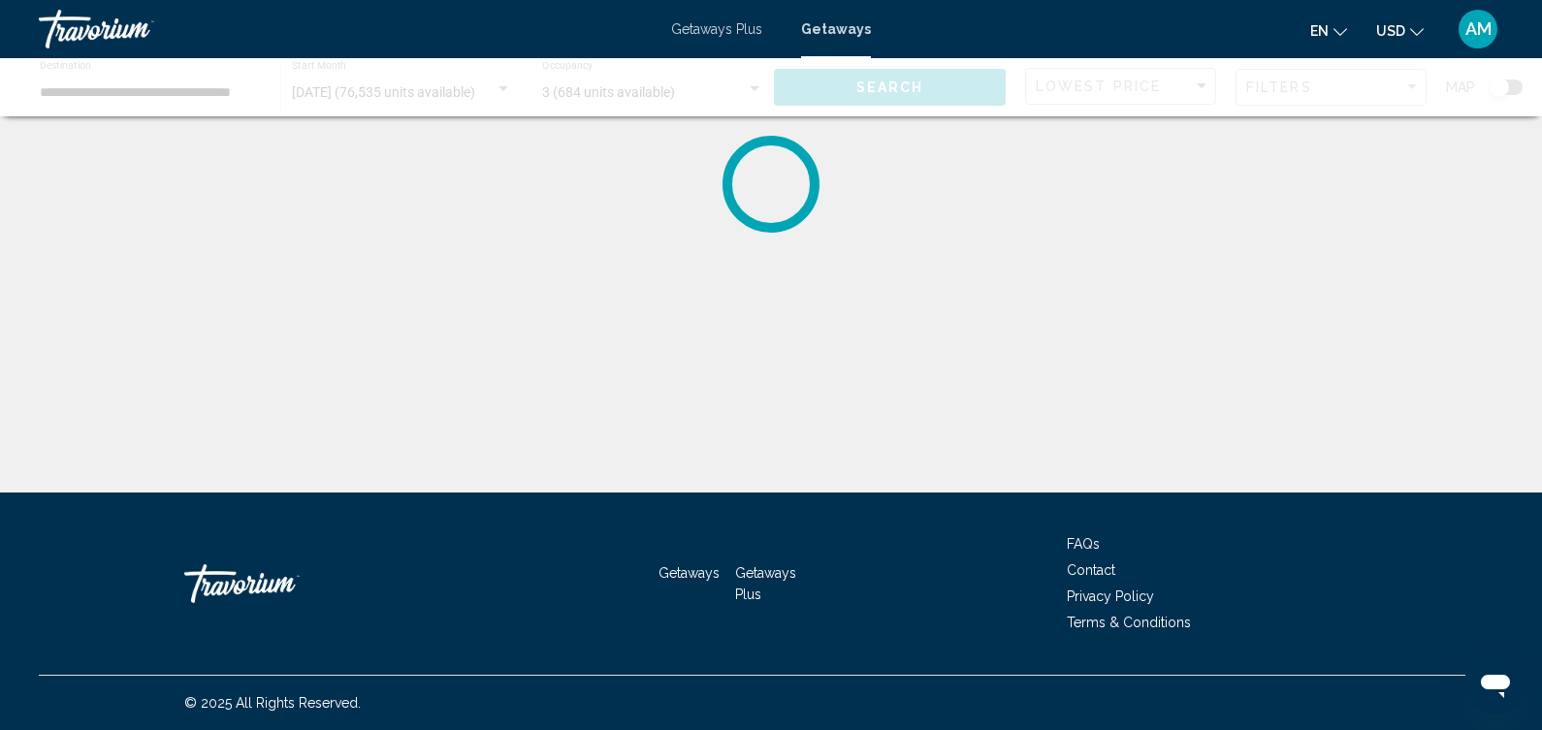
click at [1412, 86] on div "Main content" at bounding box center [771, 87] width 1542 height 58
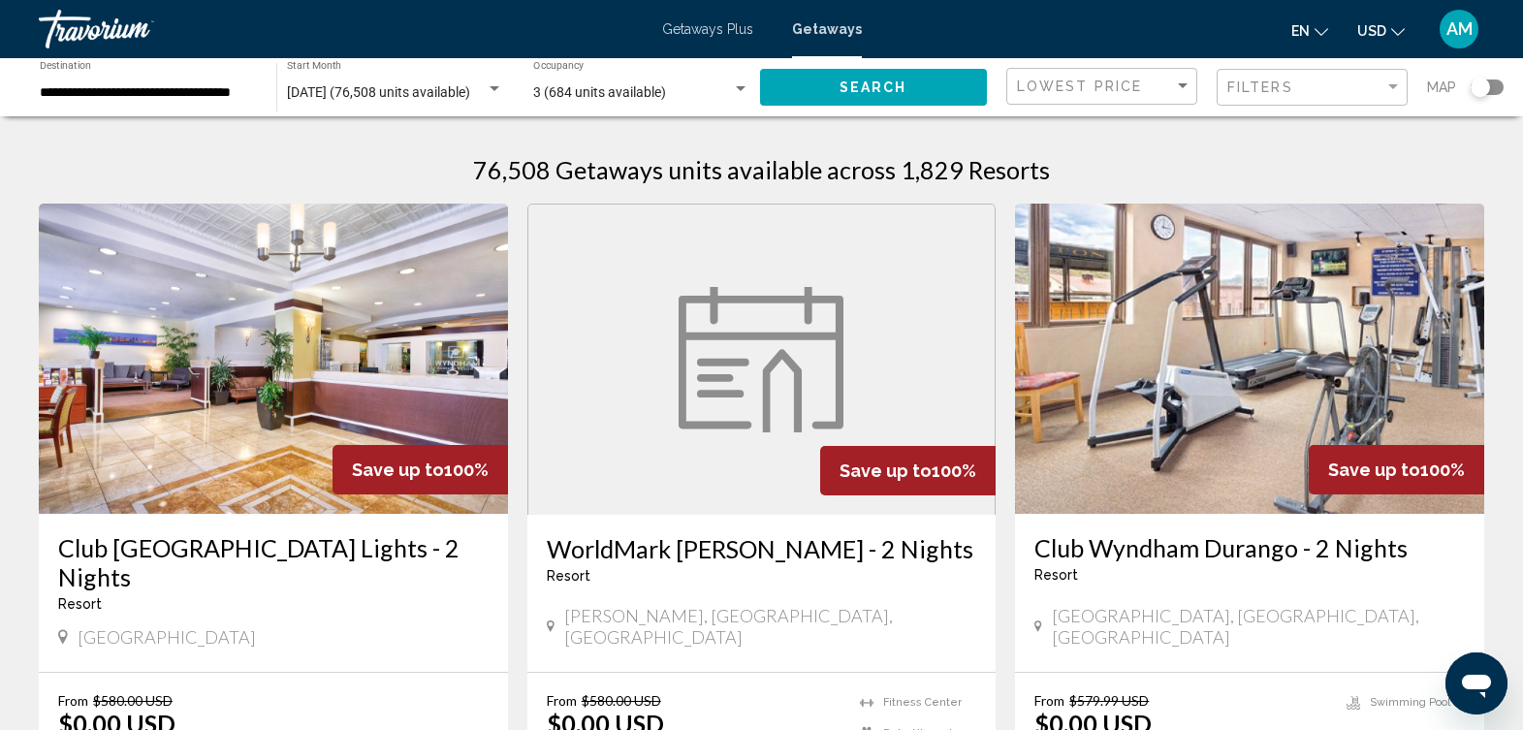
click at [1387, 75] on div "Filters" at bounding box center [1315, 88] width 175 height 36
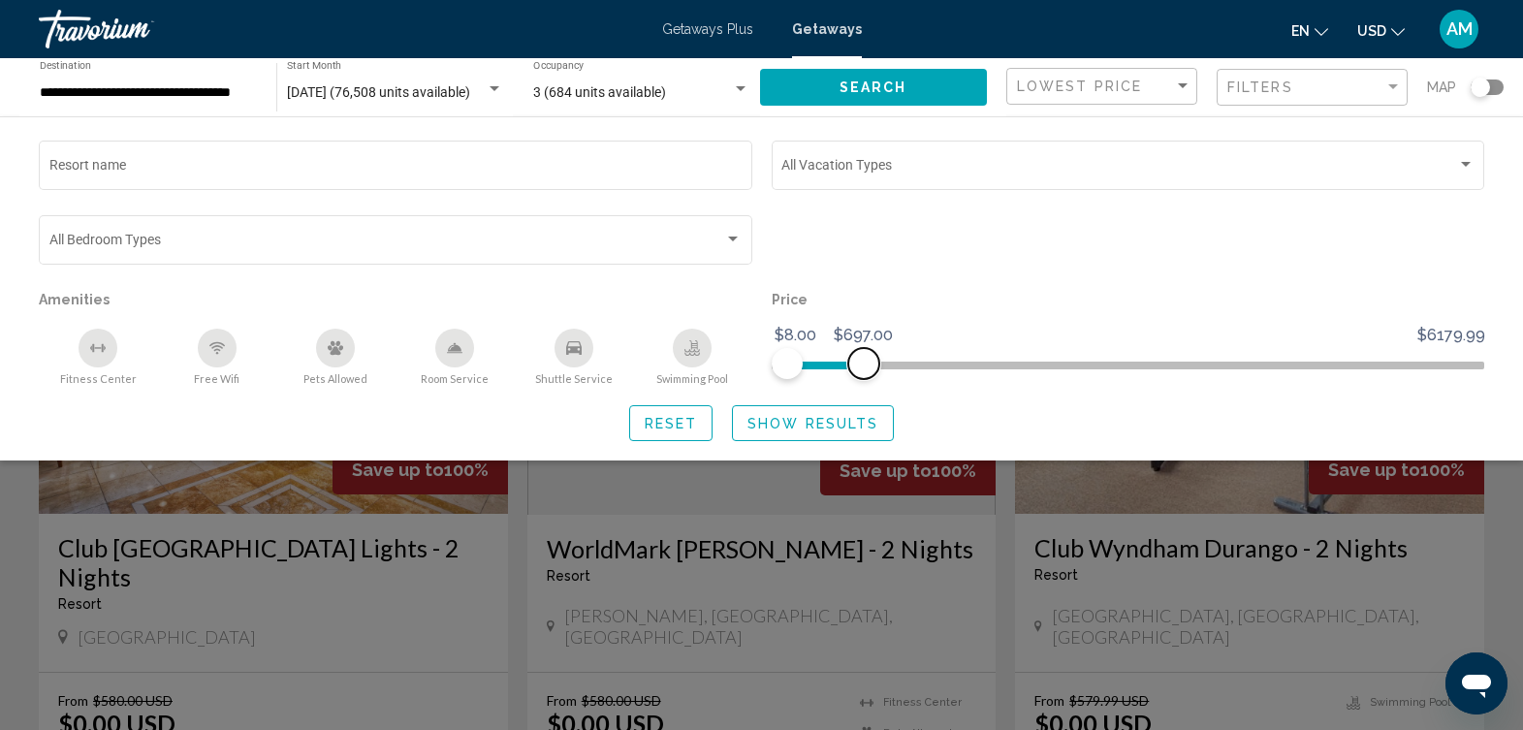
drag, startPoint x: 1477, startPoint y: 368, endPoint x: 863, endPoint y: 356, distance: 613.9
click at [863, 356] on span "Search widget" at bounding box center [863, 363] width 31 height 31
click at [852, 411] on button "Show Results" at bounding box center [813, 423] width 162 height 36
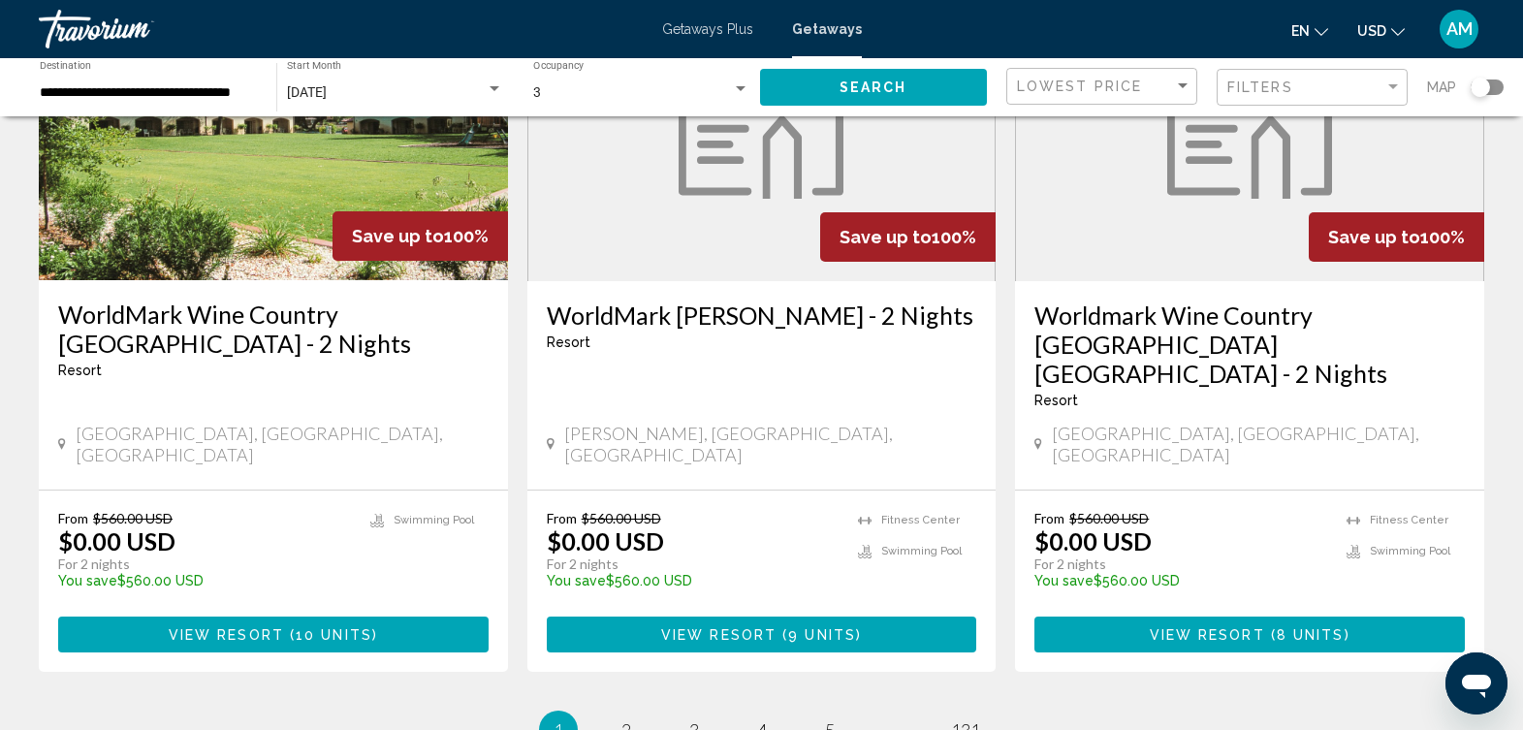
scroll to position [2372, 0]
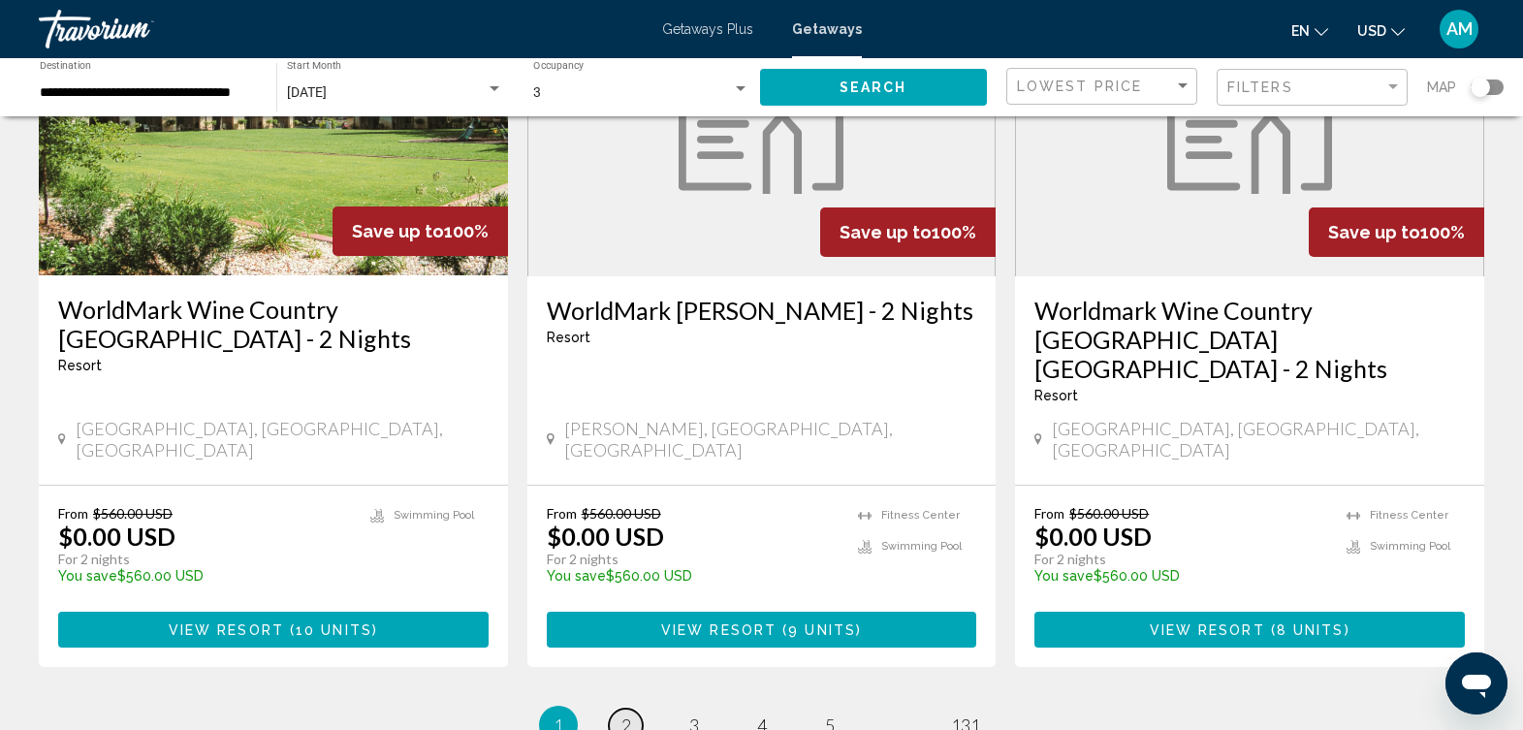
click at [623, 715] on span "2" at bounding box center [627, 725] width 10 height 21
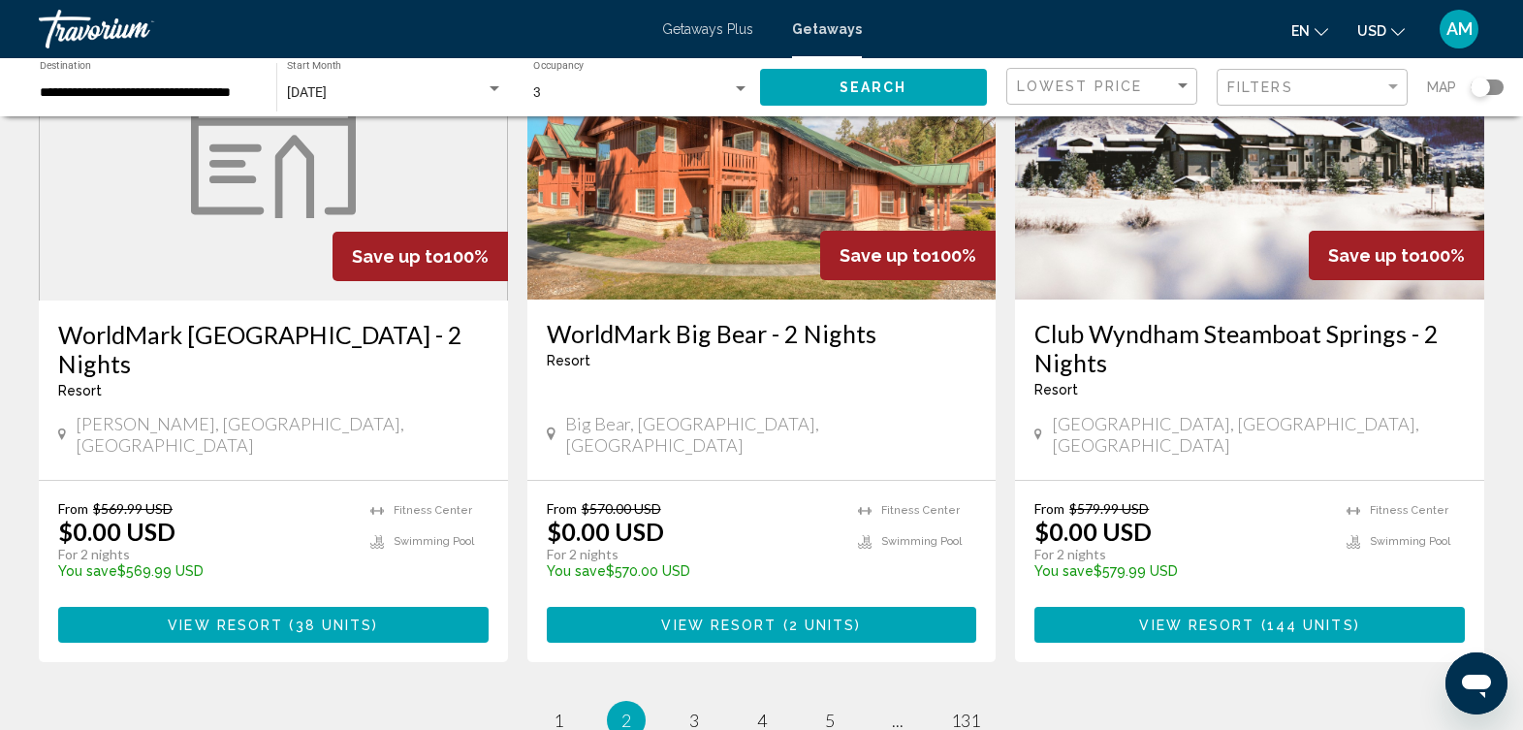
scroll to position [2362, 0]
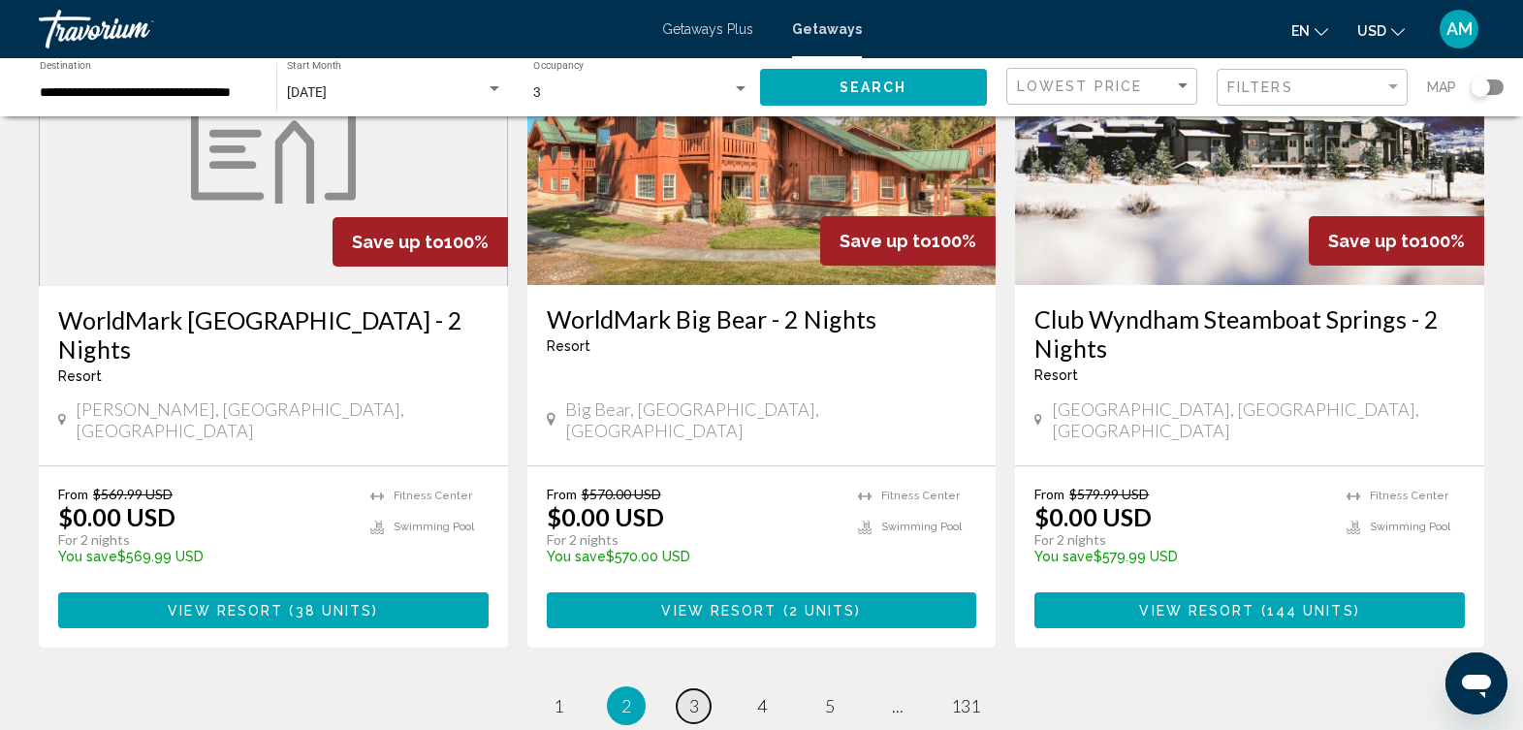
click at [689, 695] on span "3" at bounding box center [694, 705] width 10 height 21
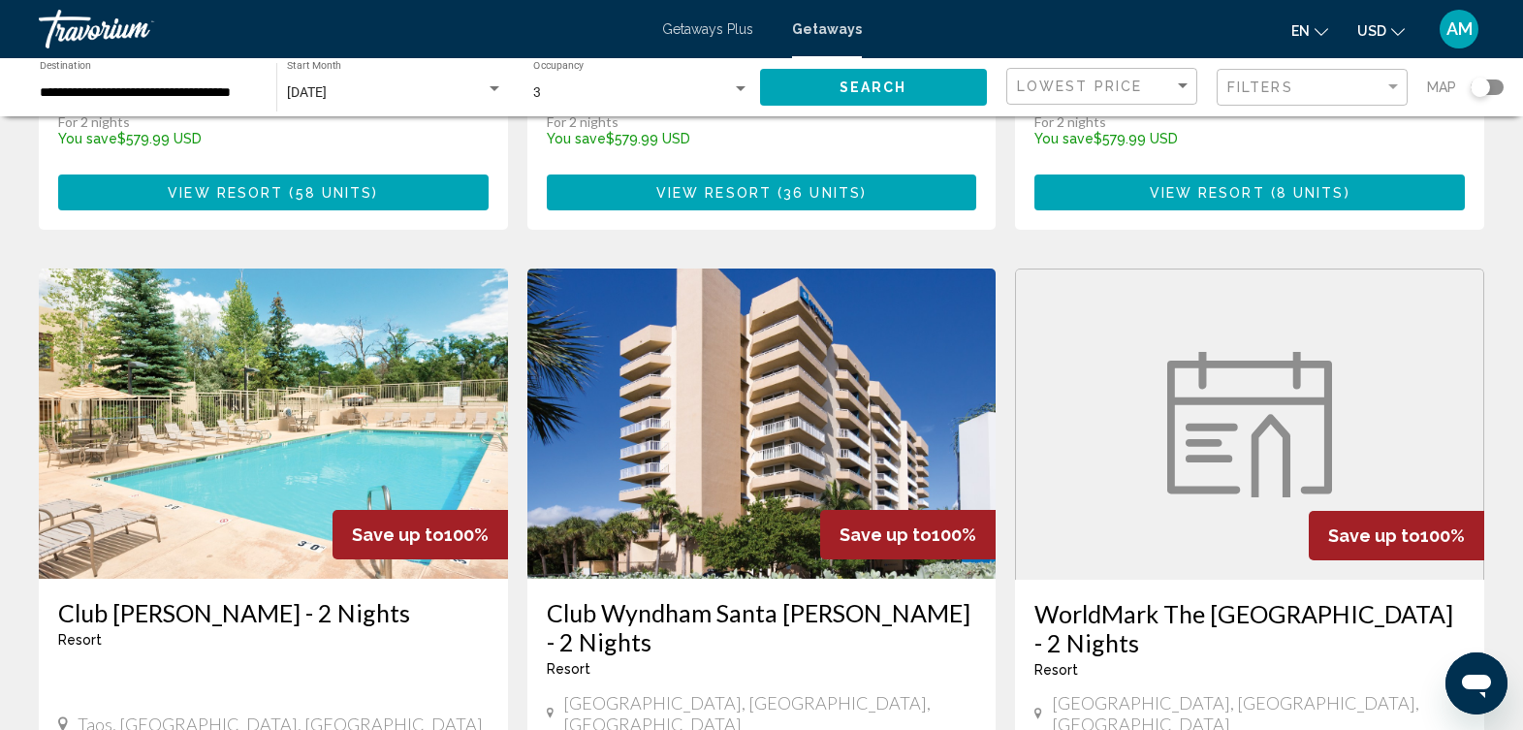
scroll to position [2073, 0]
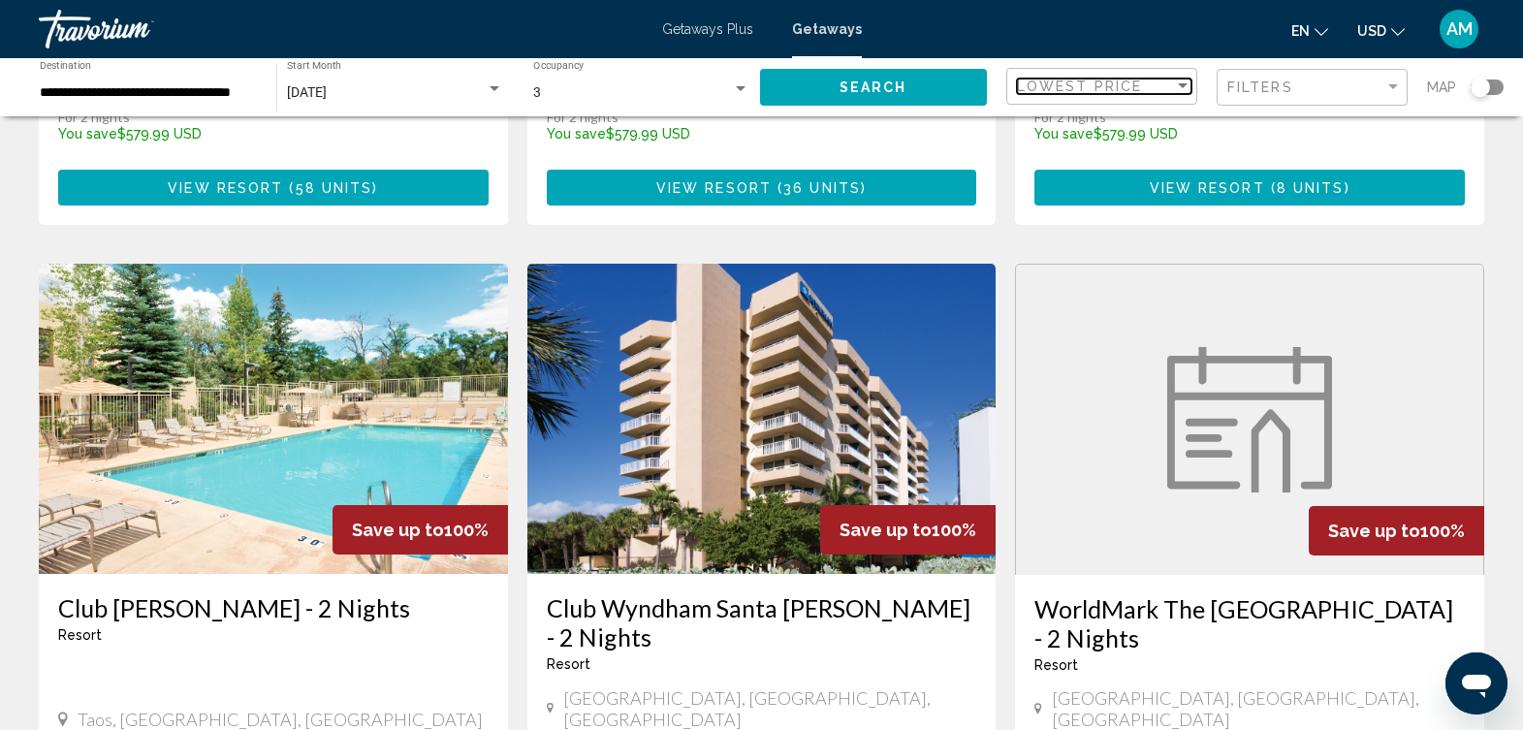
click at [1183, 79] on div "Sort by" at bounding box center [1182, 87] width 17 height 16
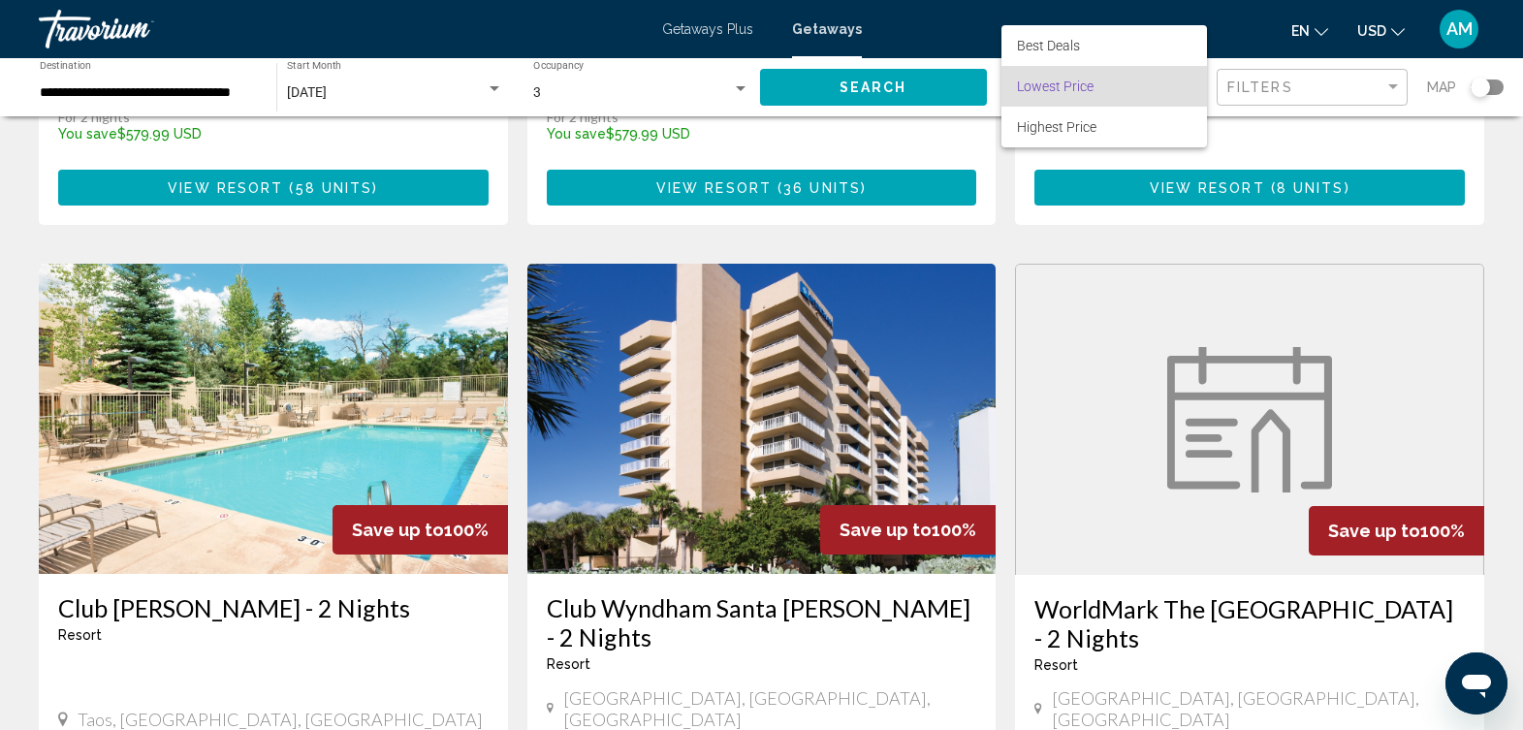
click at [1167, 81] on span "Lowest Price" at bounding box center [1104, 86] width 175 height 41
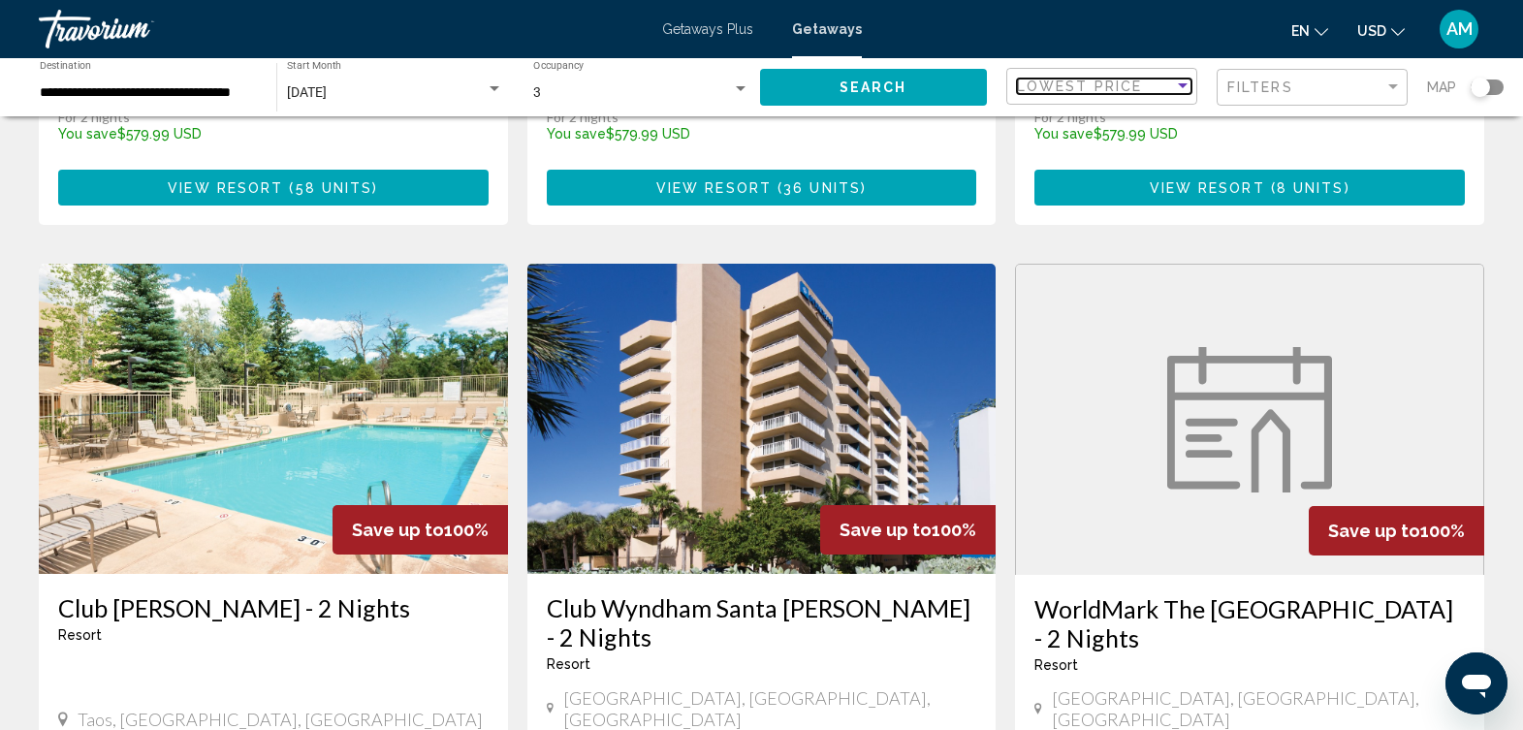
click at [1167, 81] on div "Lowest Price" at bounding box center [1095, 87] width 157 height 16
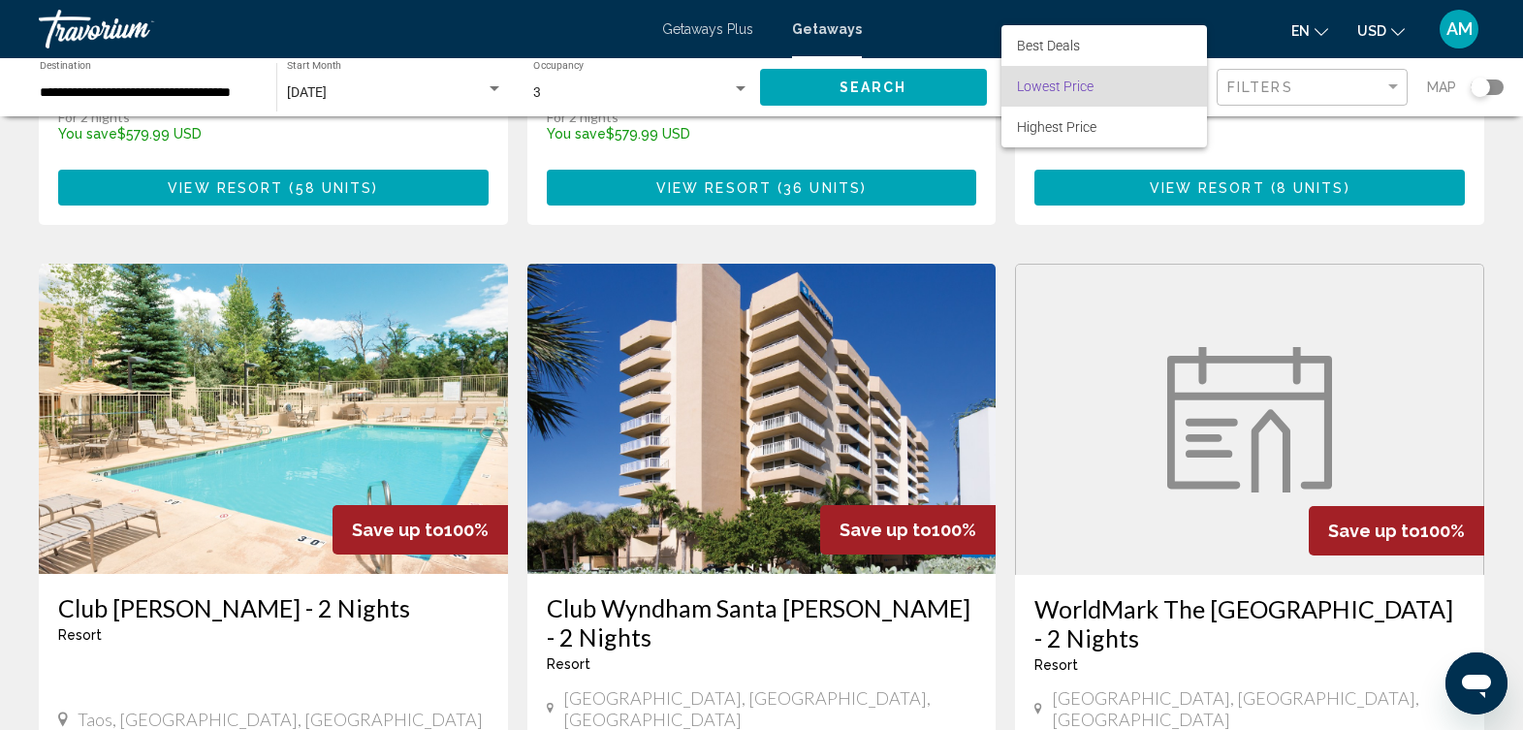
click at [1167, 81] on span "Lowest Price" at bounding box center [1104, 86] width 175 height 41
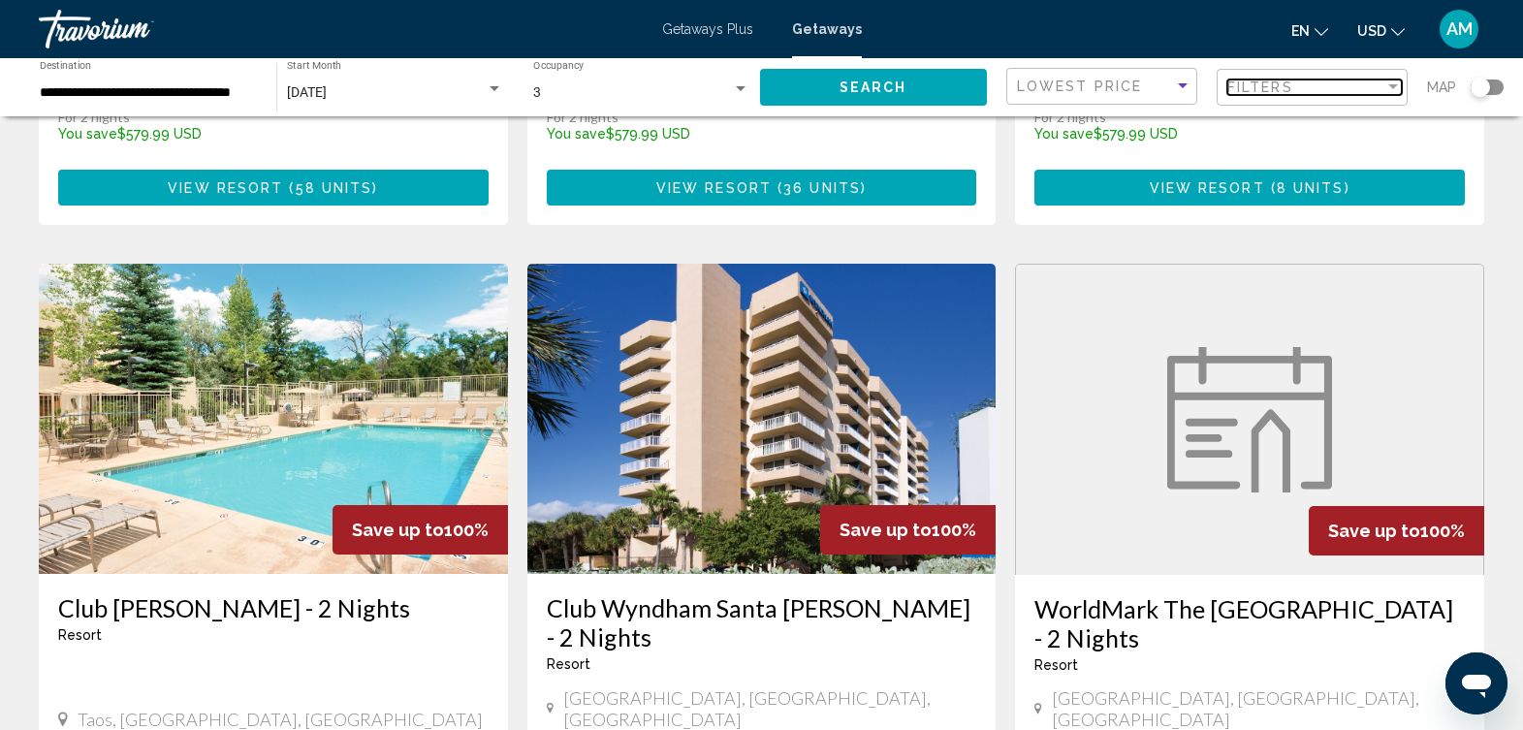
click at [1337, 81] on div "Filters" at bounding box center [1306, 88] width 157 height 16
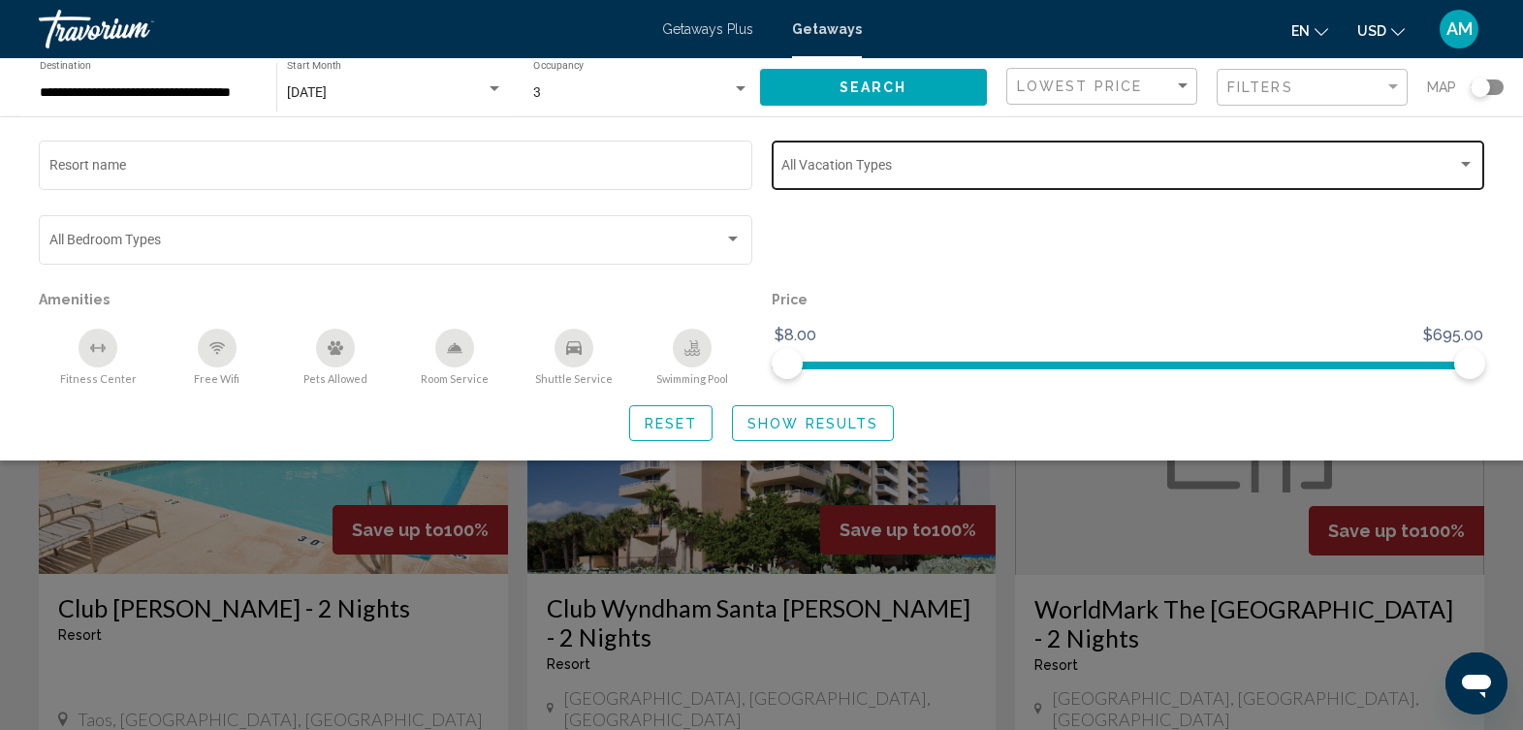
click at [1467, 165] on div "Search widget" at bounding box center [1466, 164] width 10 height 5
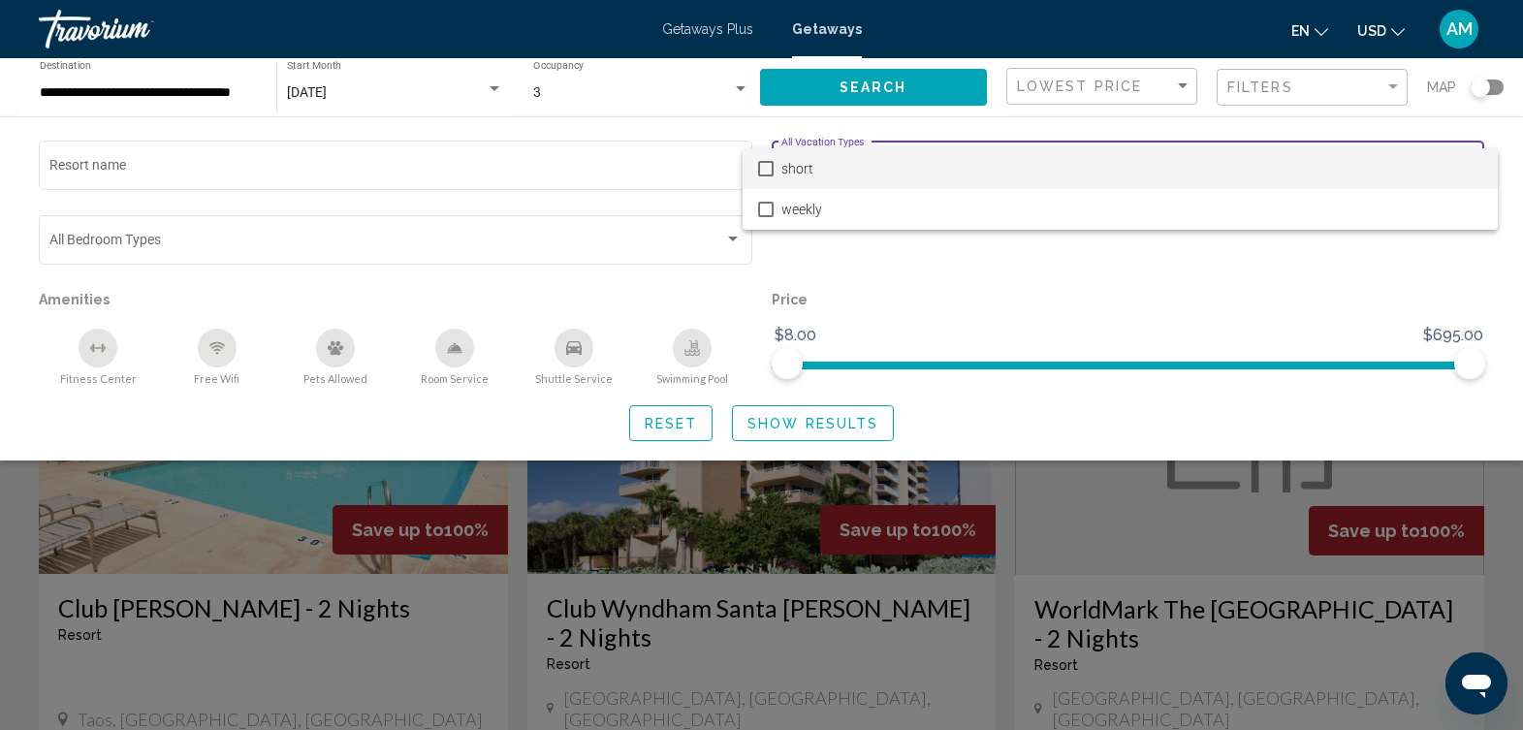
click at [1467, 165] on span "short" at bounding box center [1132, 168] width 701 height 41
click at [856, 424] on div at bounding box center [761, 365] width 1523 height 730
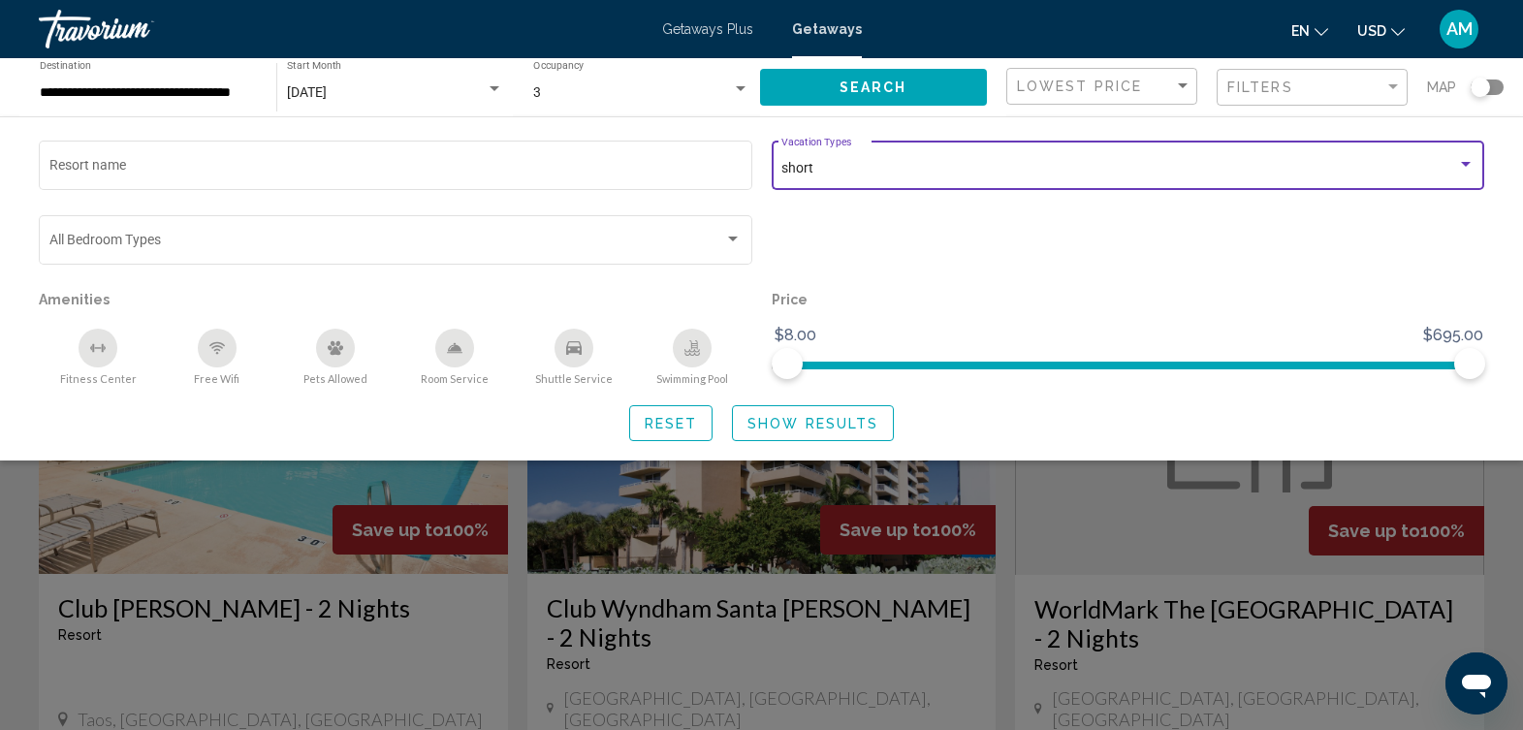
click at [856, 424] on span "Show Results" at bounding box center [813, 424] width 131 height 16
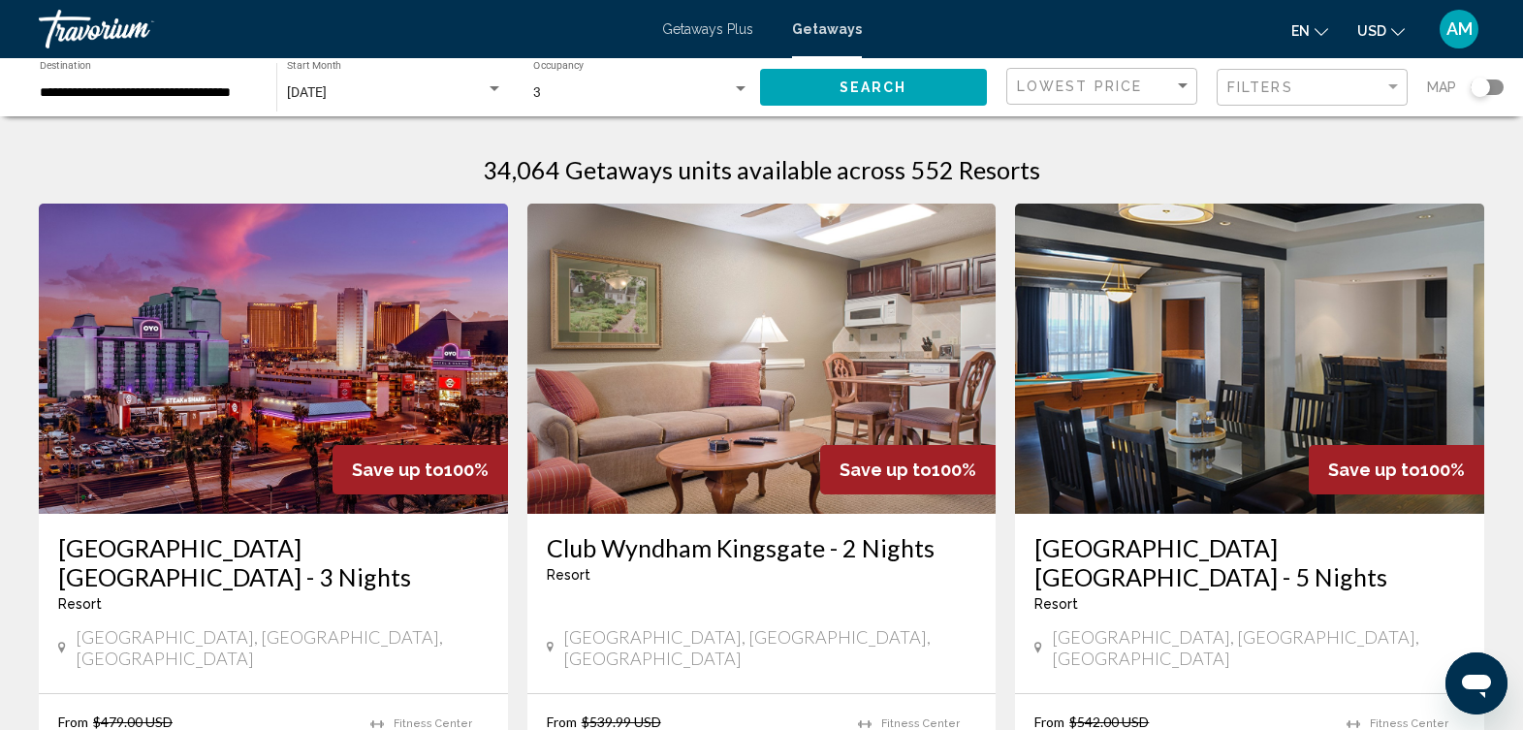
drag, startPoint x: 856, startPoint y: 424, endPoint x: 721, endPoint y: 608, distance: 228.3
click at [856, 424] on img "Main content" at bounding box center [762, 359] width 469 height 310
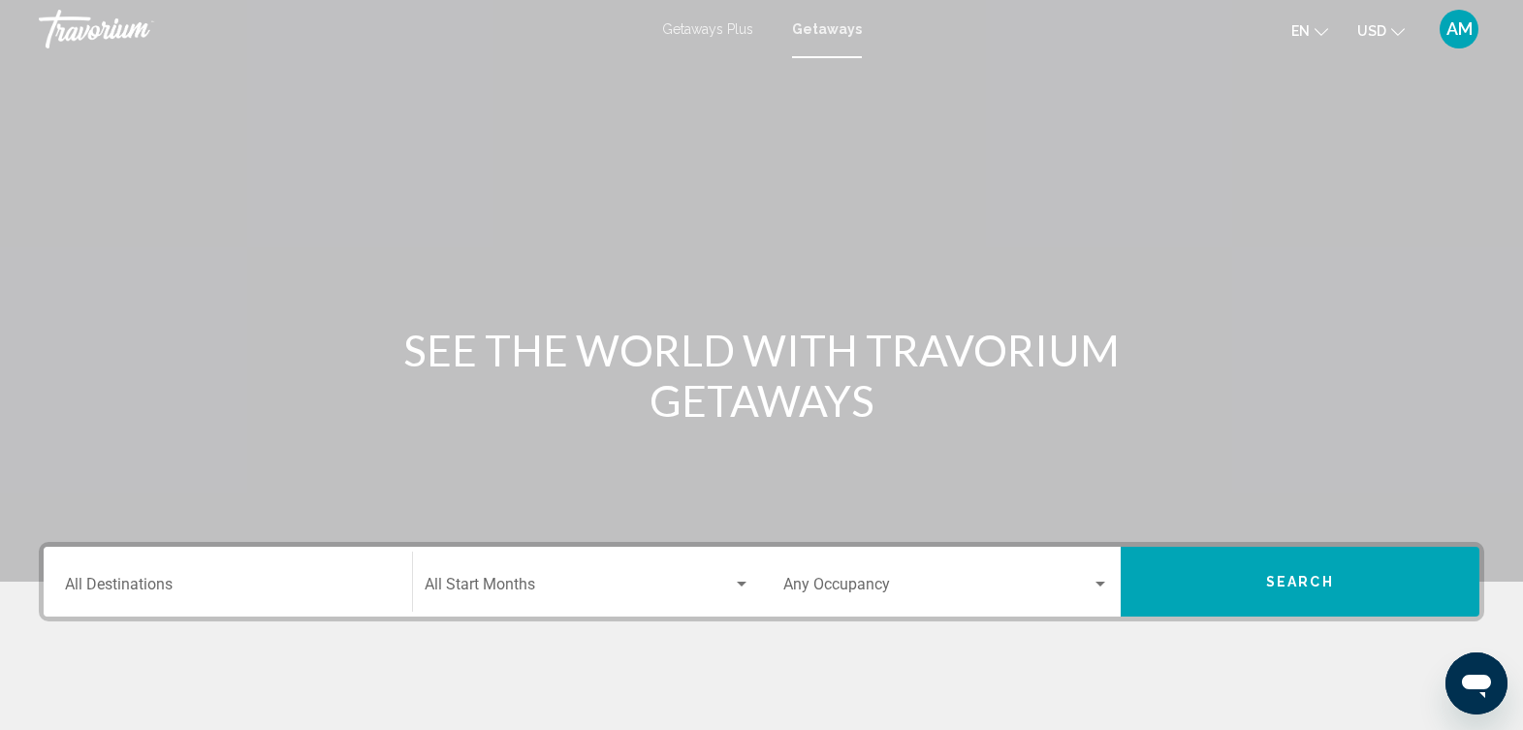
click at [181, 584] on input "Destination All Destinations" at bounding box center [228, 588] width 326 height 17
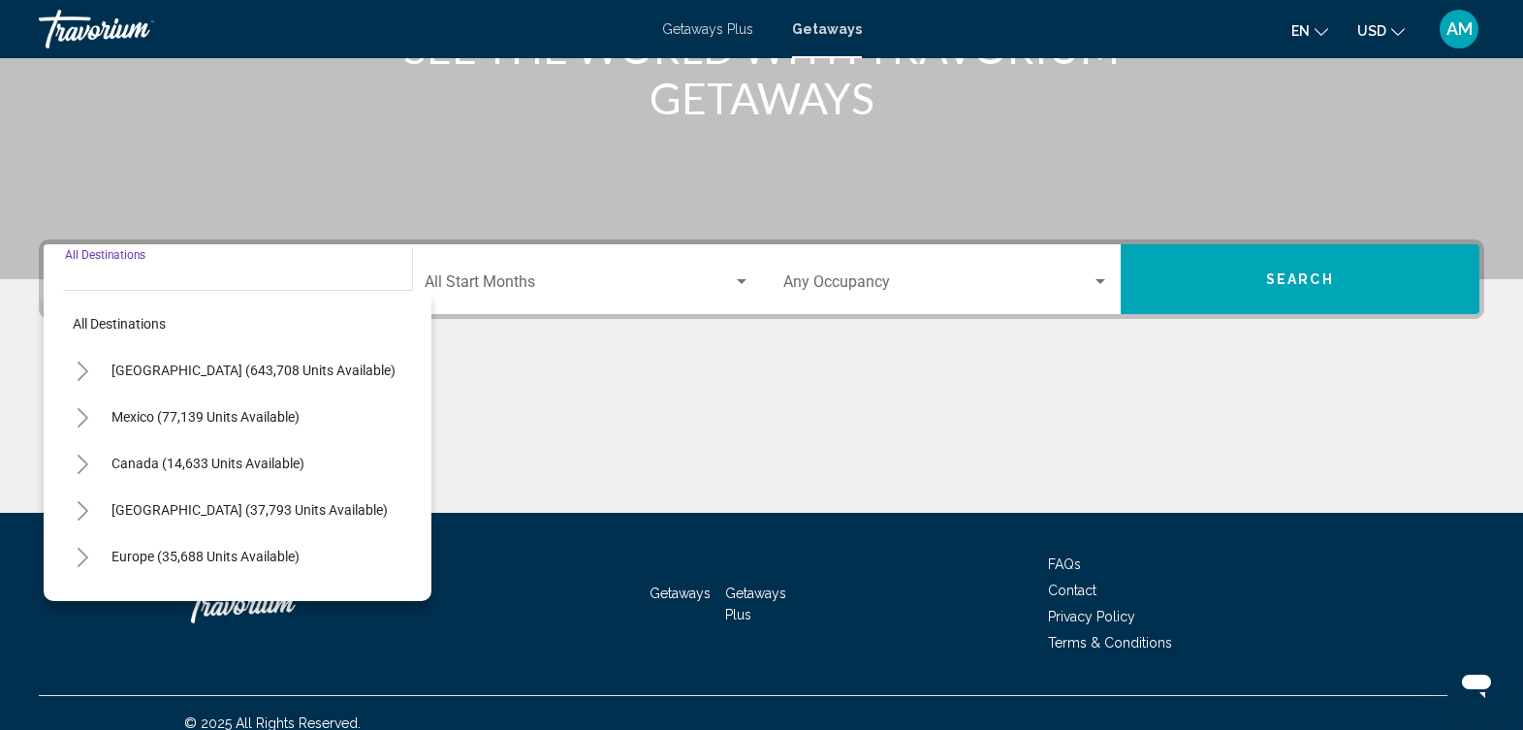
scroll to position [323, 0]
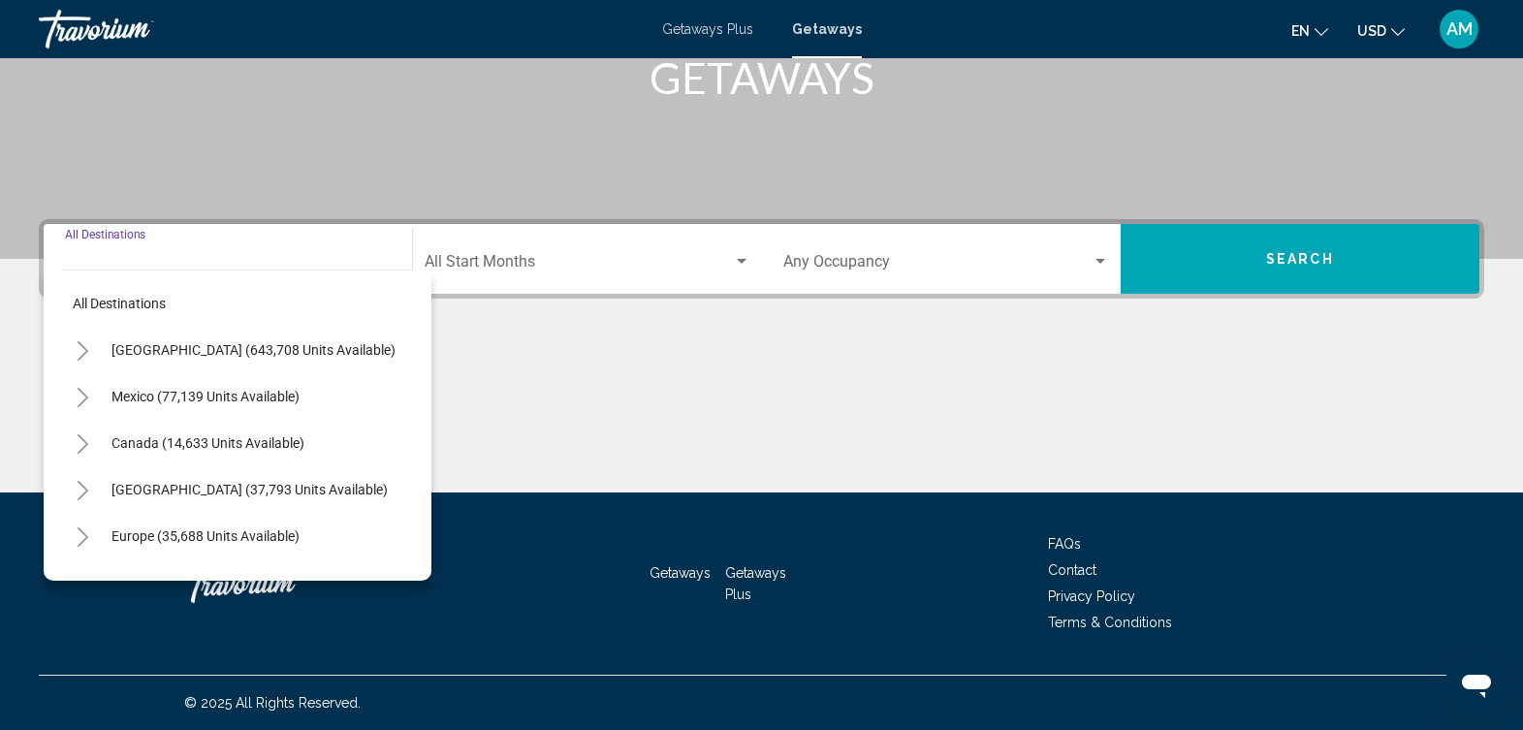
click at [266, 350] on span "United States (643,708 units available)" at bounding box center [254, 350] width 284 height 16
type input "**********"
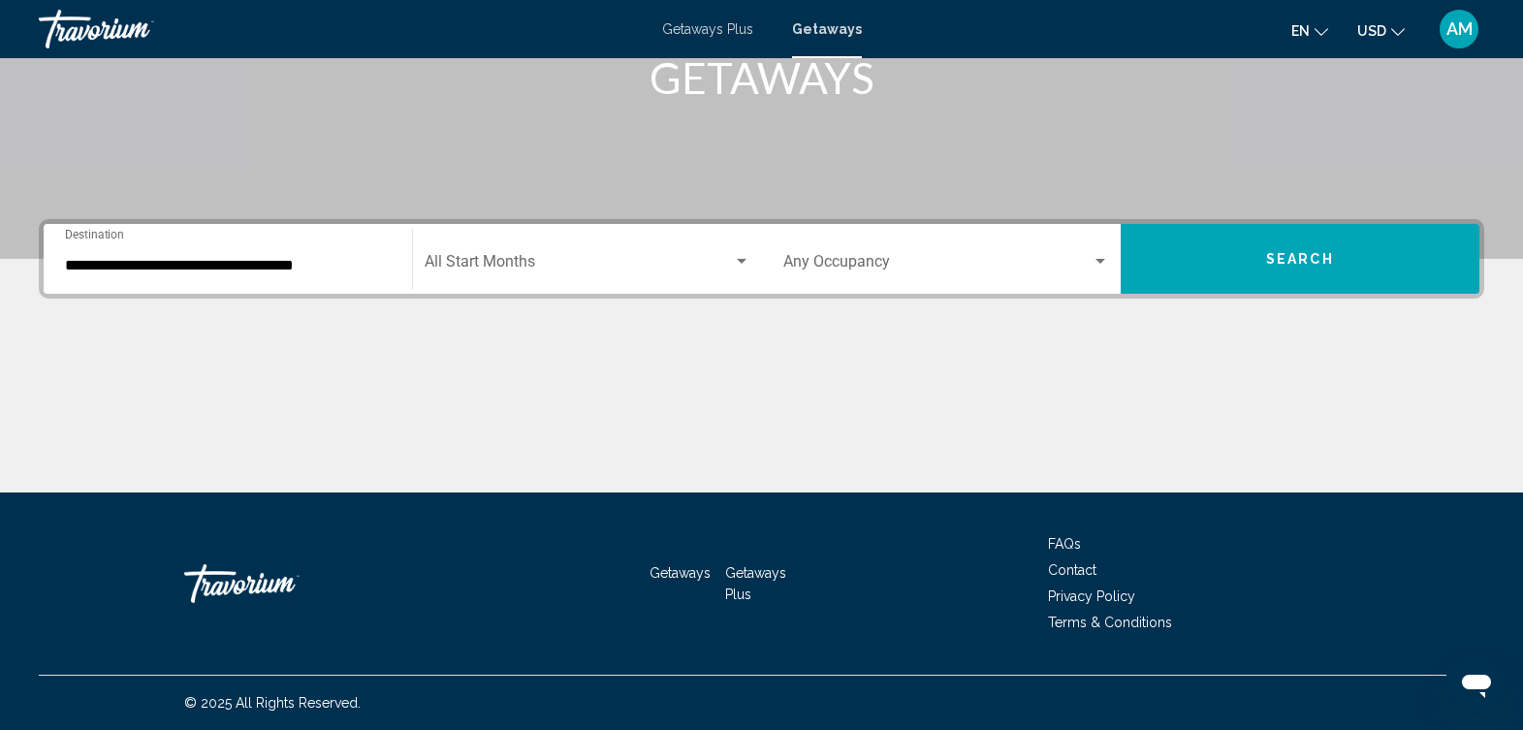
click at [706, 255] on div "Start Month All Start Months" at bounding box center [587, 259] width 325 height 61
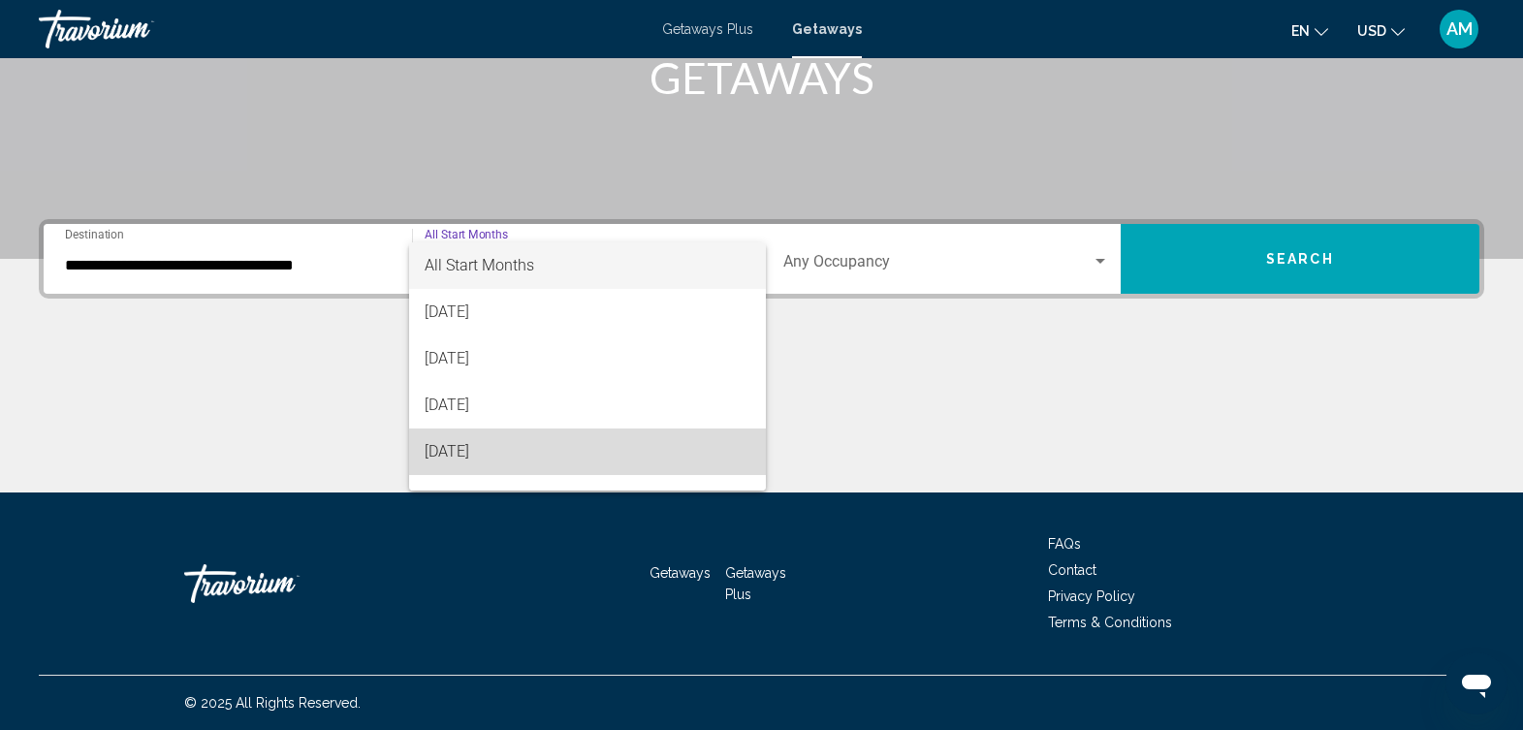
click at [616, 468] on span "November 2025" at bounding box center [587, 452] width 325 height 47
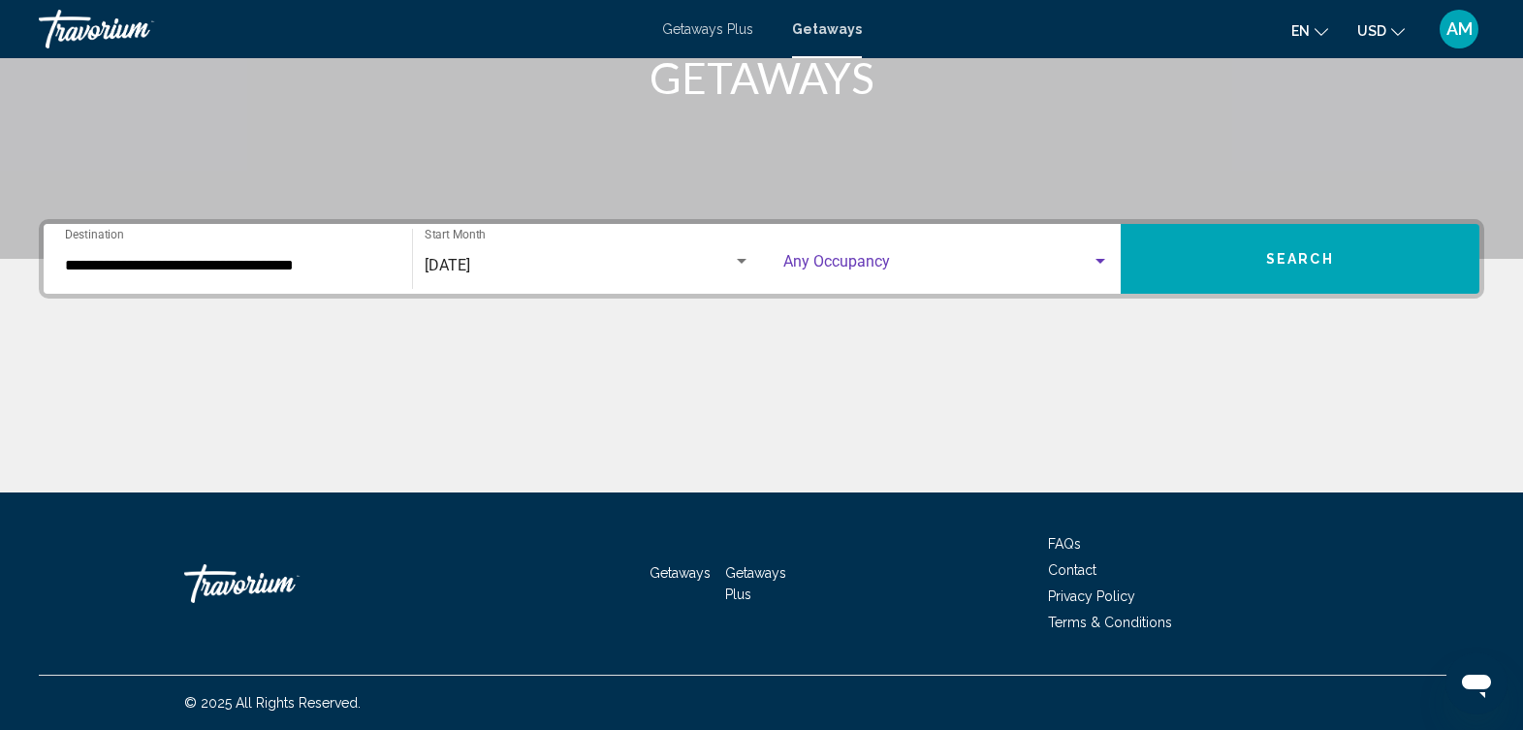
click at [1096, 257] on div "Search widget" at bounding box center [1100, 262] width 17 height 16
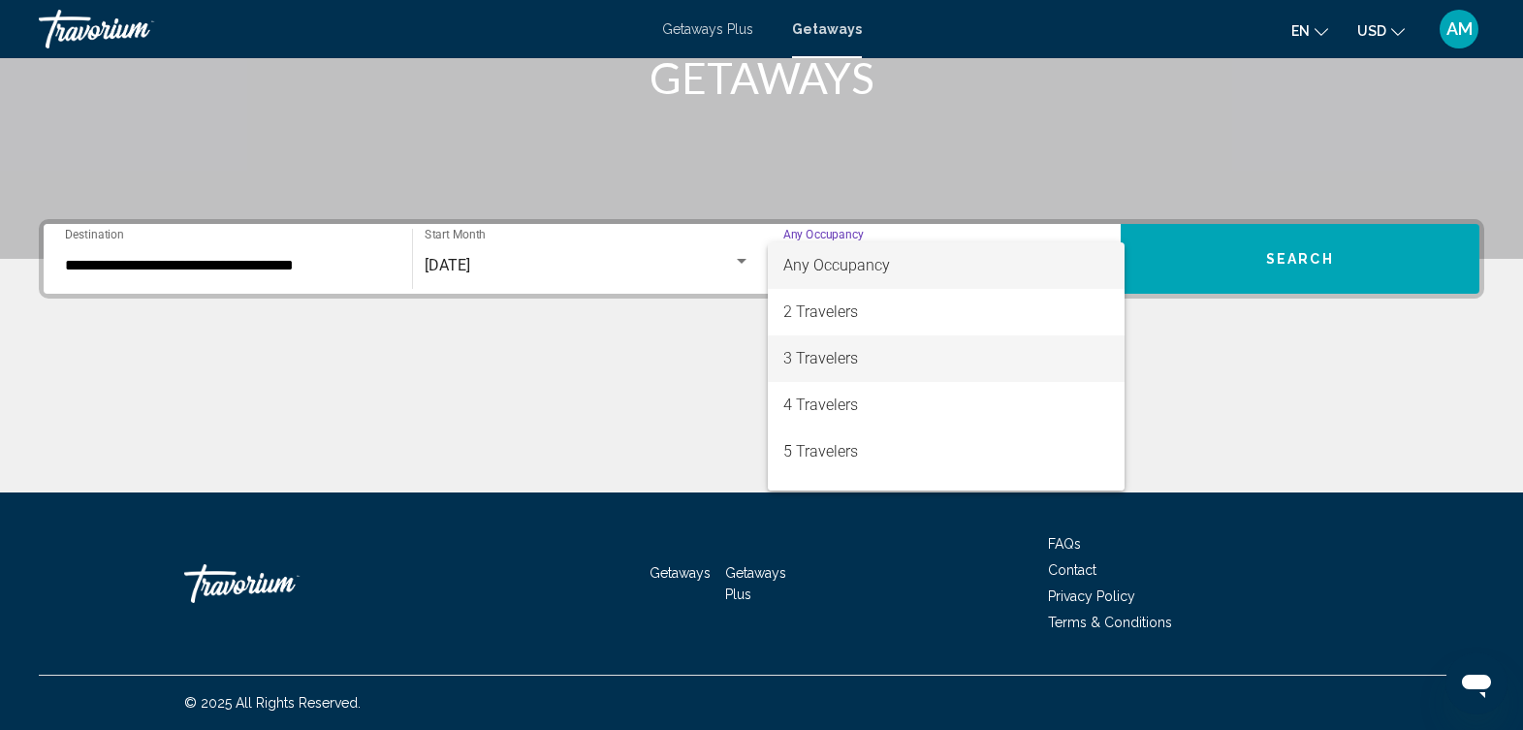
click at [1010, 358] on span "3 Travelers" at bounding box center [947, 359] width 326 height 47
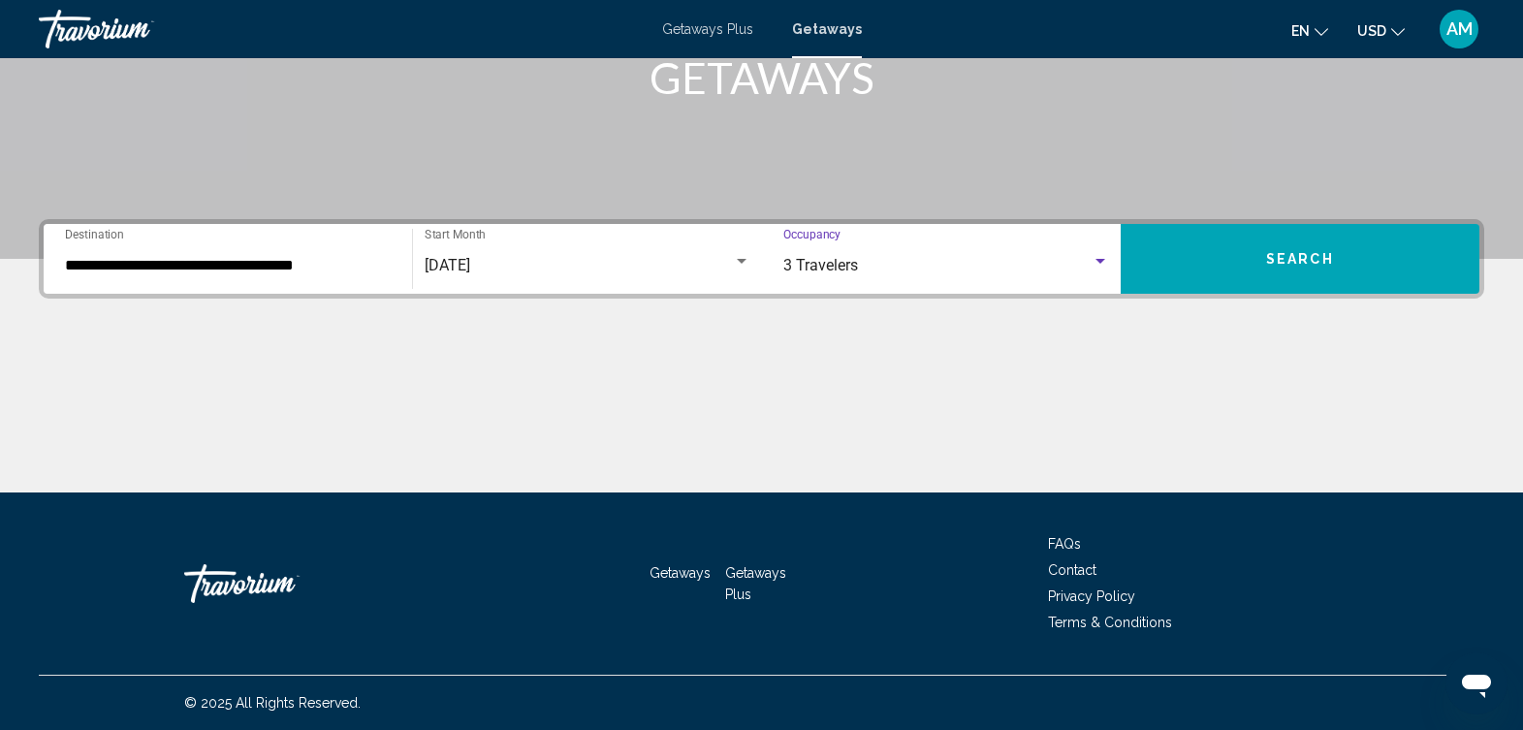
click at [1236, 270] on button "Search" at bounding box center [1300, 259] width 359 height 70
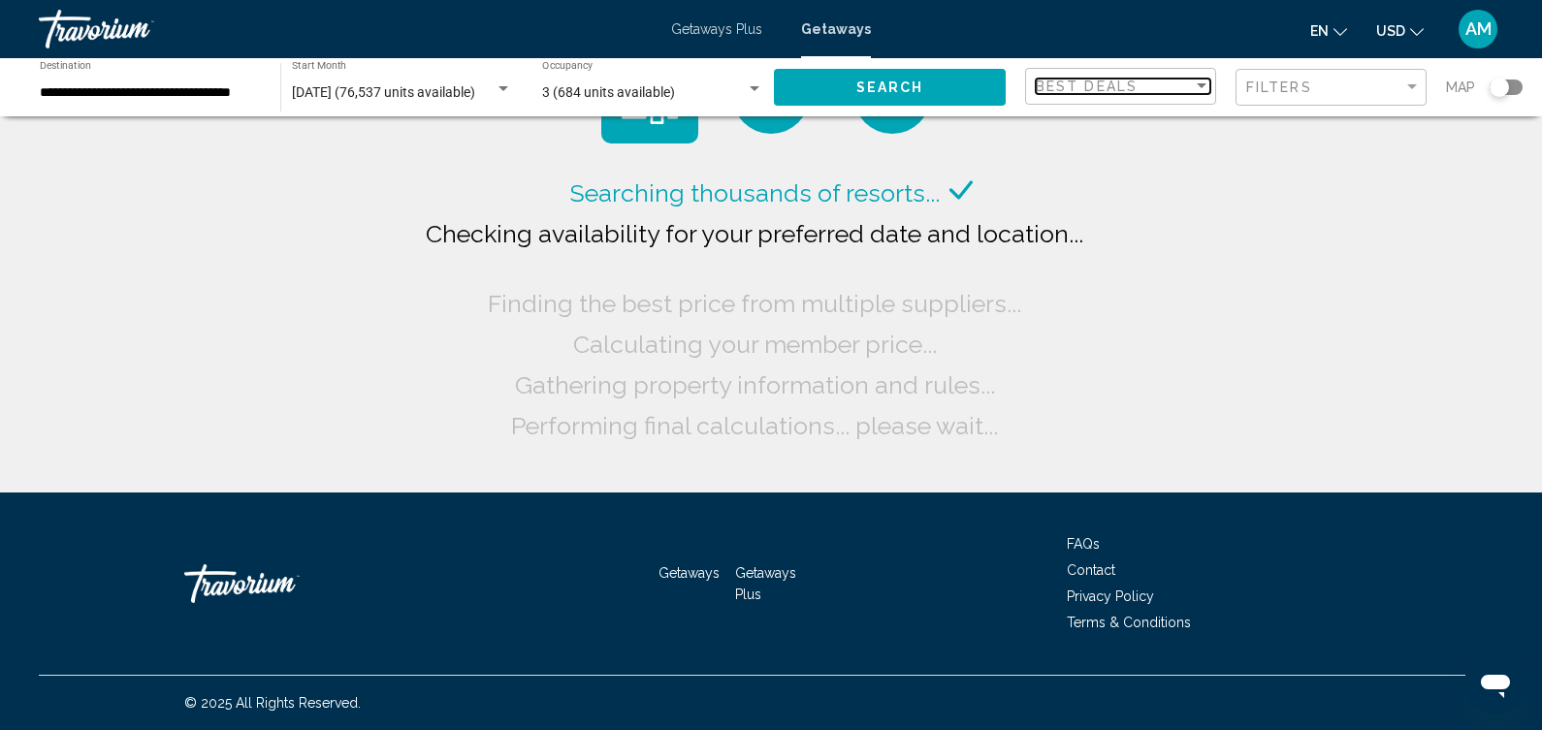
click at [1180, 92] on div "Best Deals" at bounding box center [1114, 87] width 157 height 16
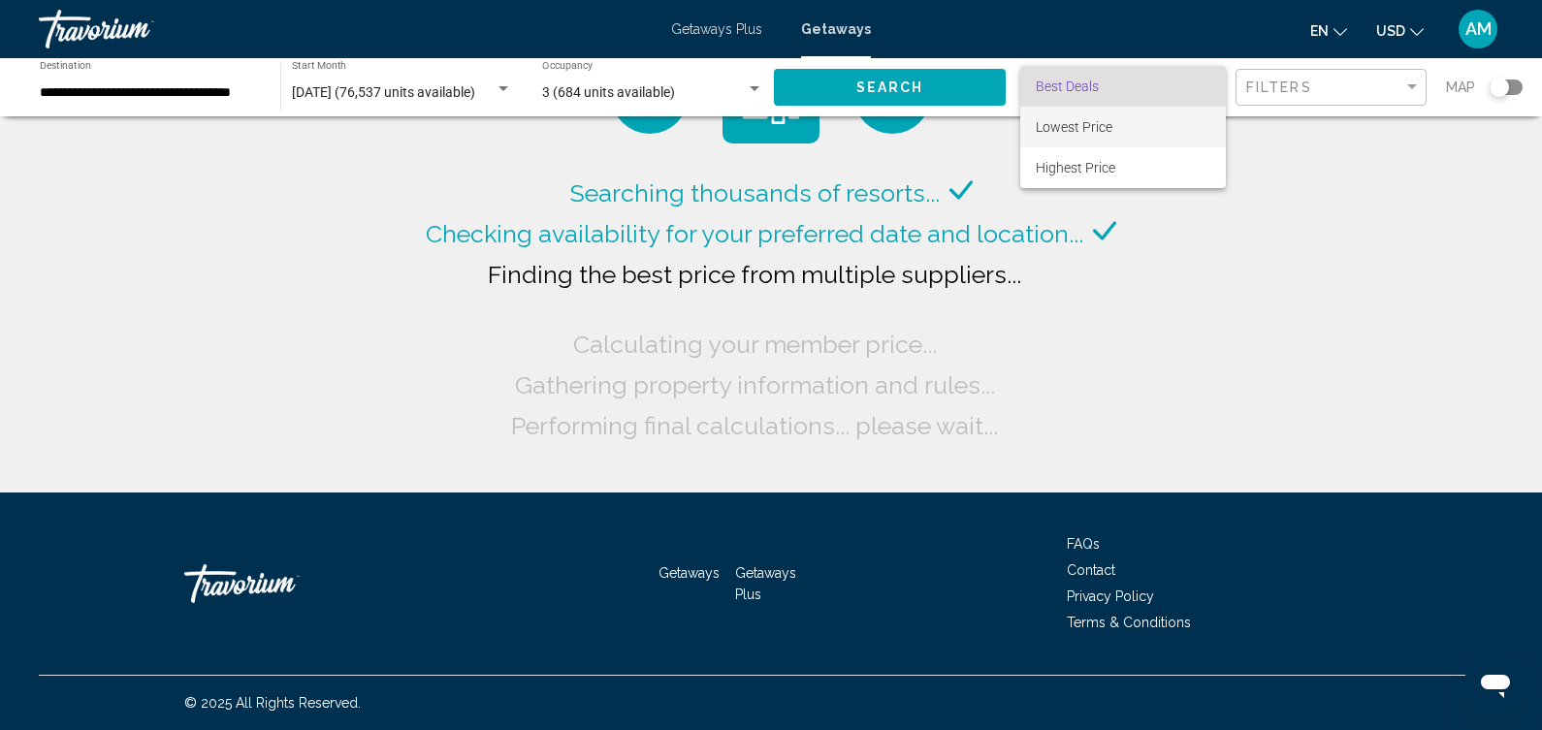
click at [1161, 126] on span "Lowest Price" at bounding box center [1123, 127] width 175 height 41
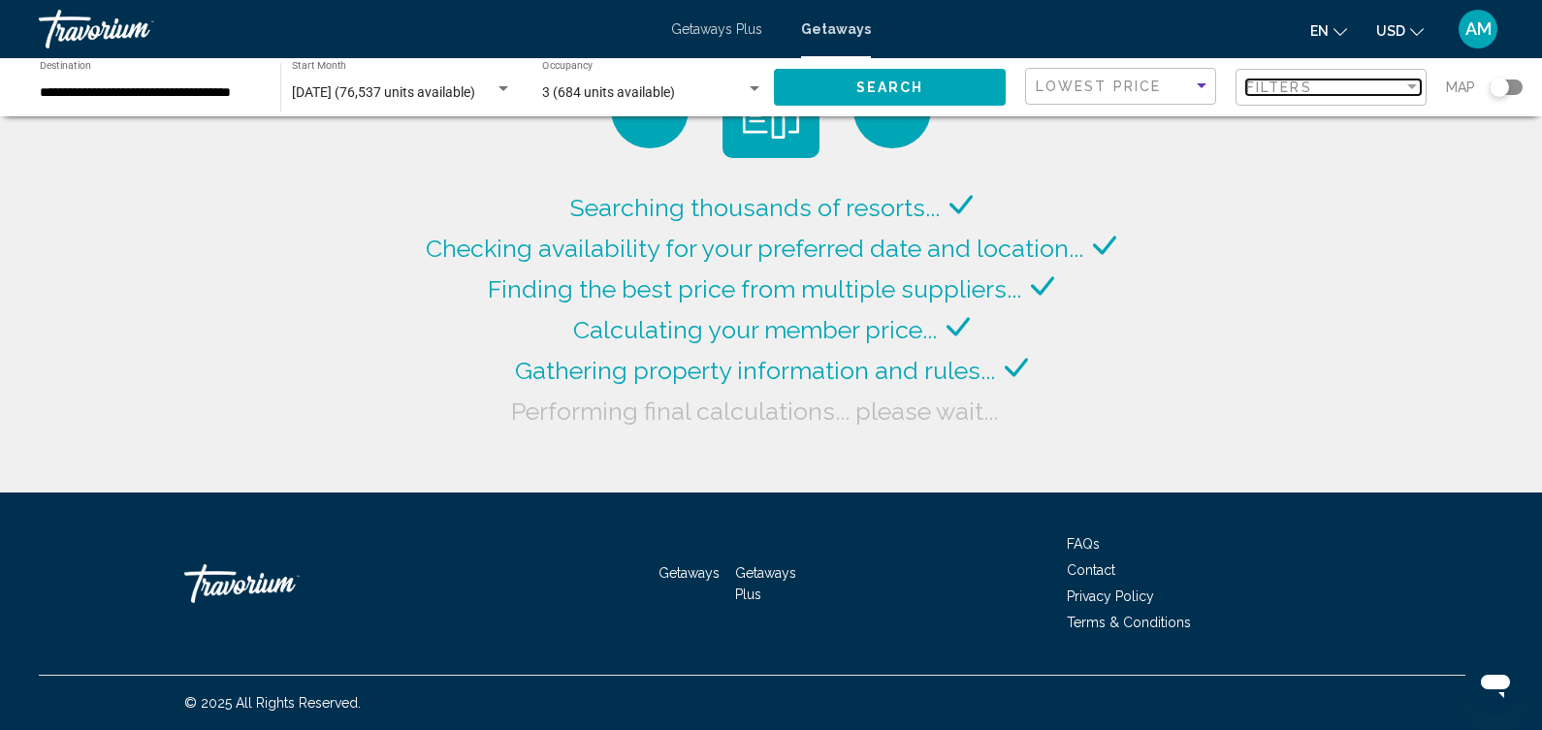
click at [1400, 92] on div "Filters" at bounding box center [1324, 88] width 157 height 16
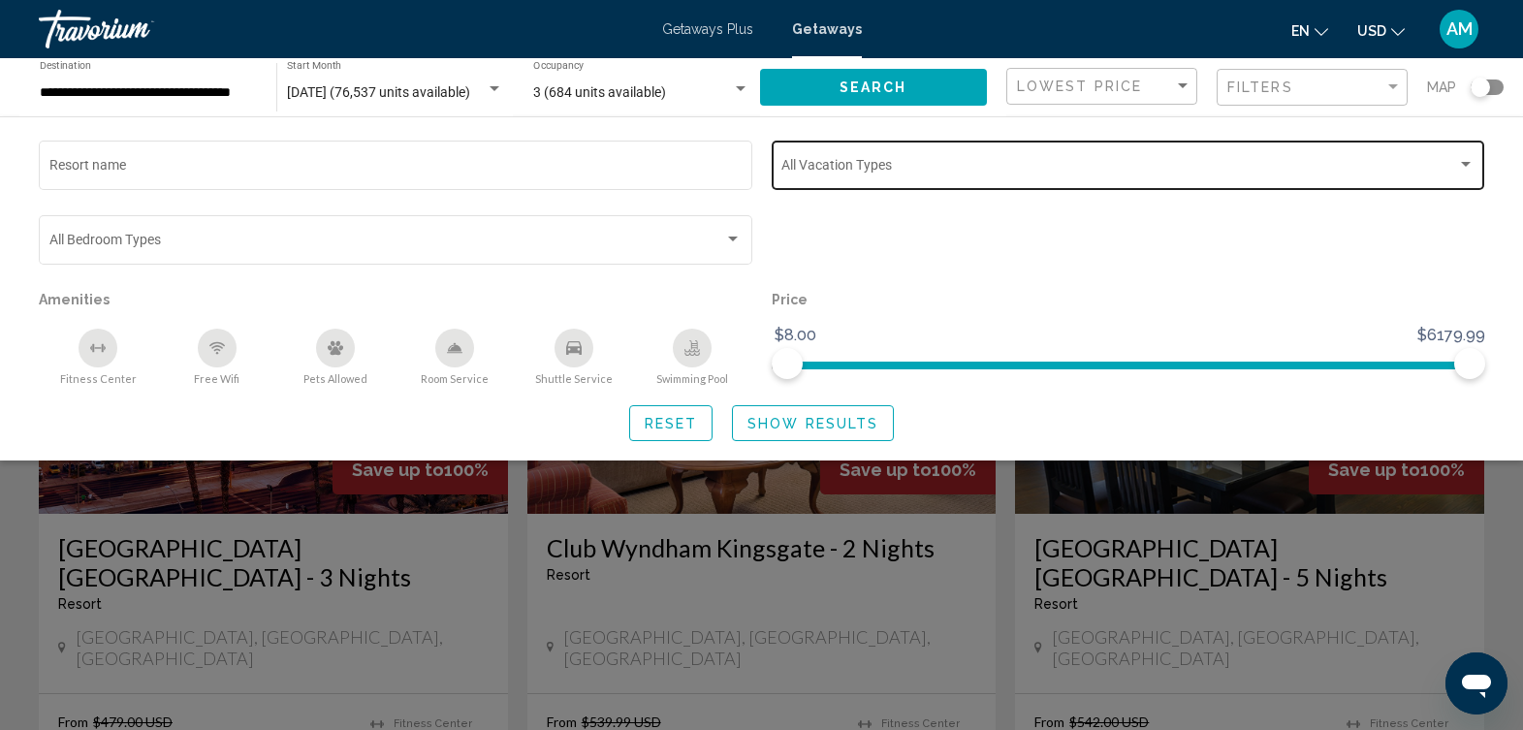
click at [1457, 161] on div "Search widget" at bounding box center [1465, 165] width 17 height 16
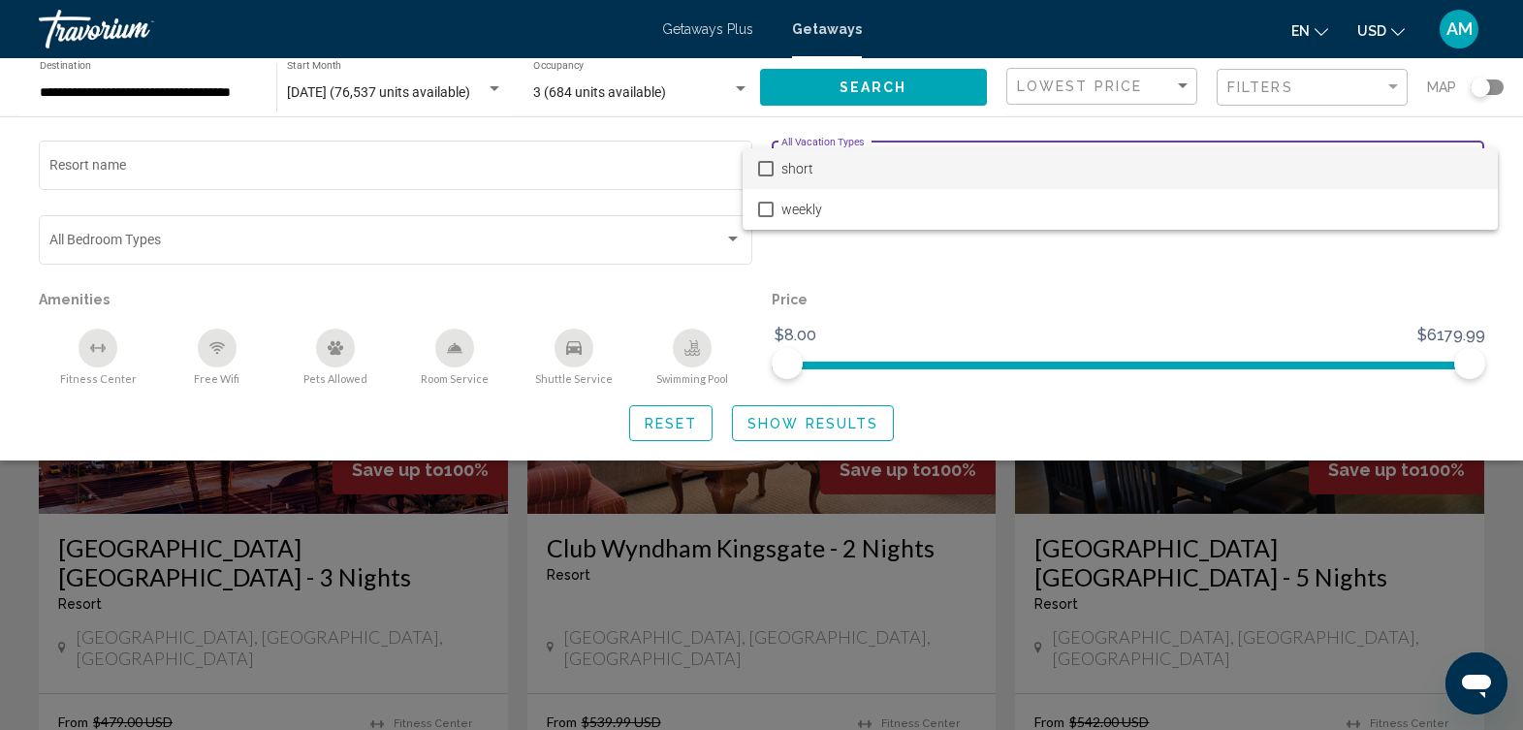
click at [1373, 176] on span "short" at bounding box center [1132, 168] width 701 height 41
drag, startPoint x: 1459, startPoint y: 361, endPoint x: 985, endPoint y: 365, distance: 474.2
click at [985, 365] on div at bounding box center [761, 365] width 1523 height 730
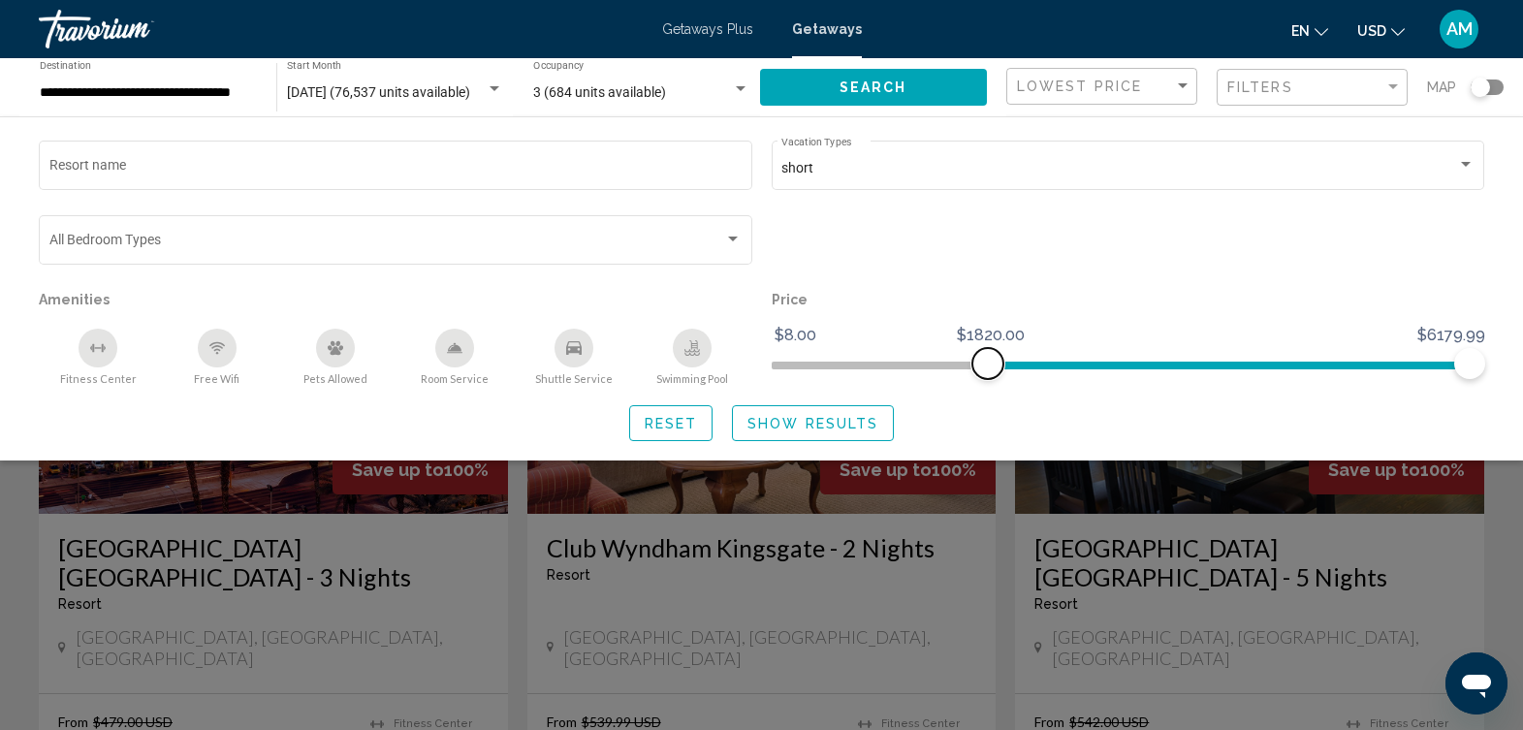
click at [989, 363] on ngx-slider "$8.00 $6179.99 $1820.00 $6179.99" at bounding box center [1129, 364] width 714 height 4
drag, startPoint x: 958, startPoint y: 363, endPoint x: 874, endPoint y: 371, distance: 84.8
click at [874, 371] on span "Search widget" at bounding box center [873, 363] width 31 height 31
click at [819, 430] on span "Show Results" at bounding box center [813, 424] width 131 height 16
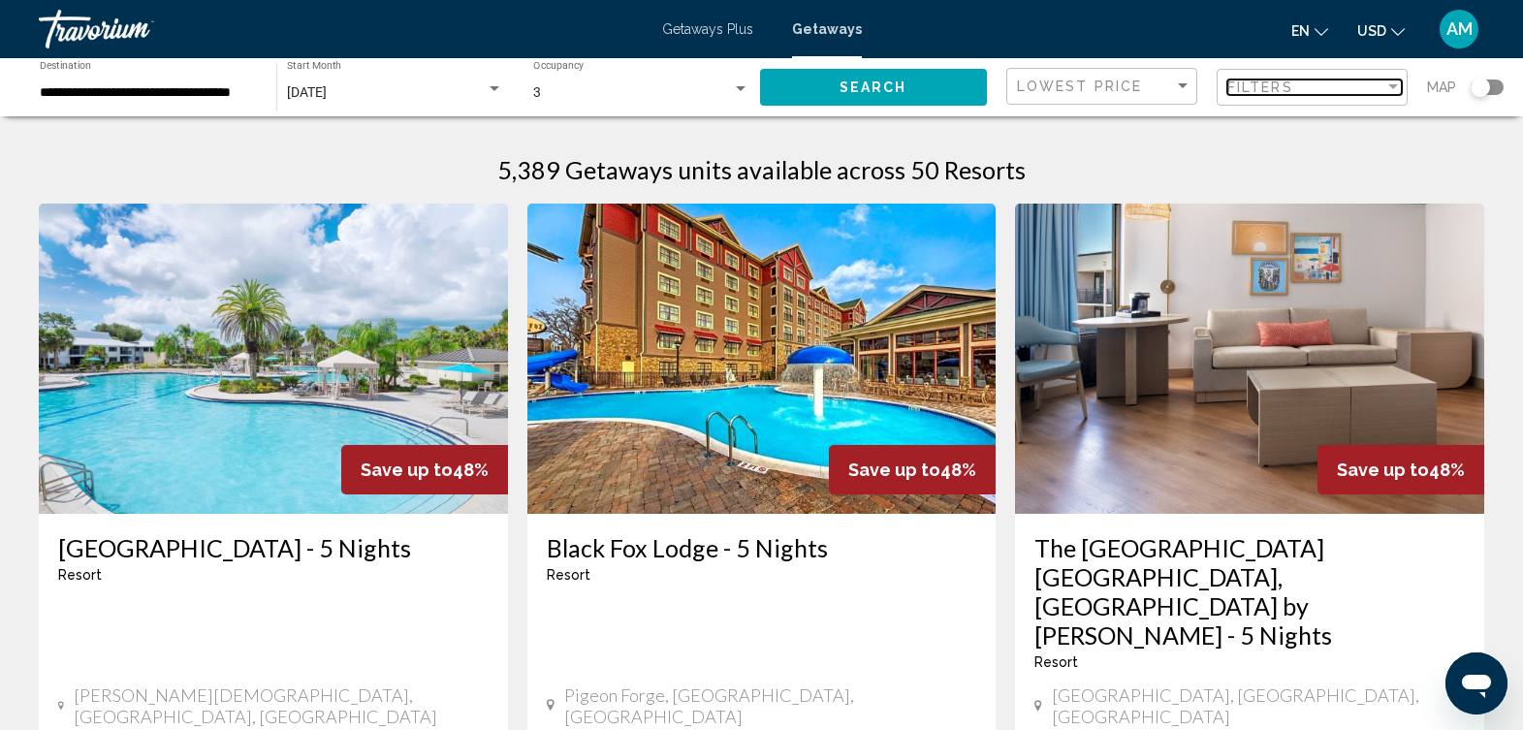
click at [1300, 84] on div "Filters" at bounding box center [1306, 88] width 157 height 16
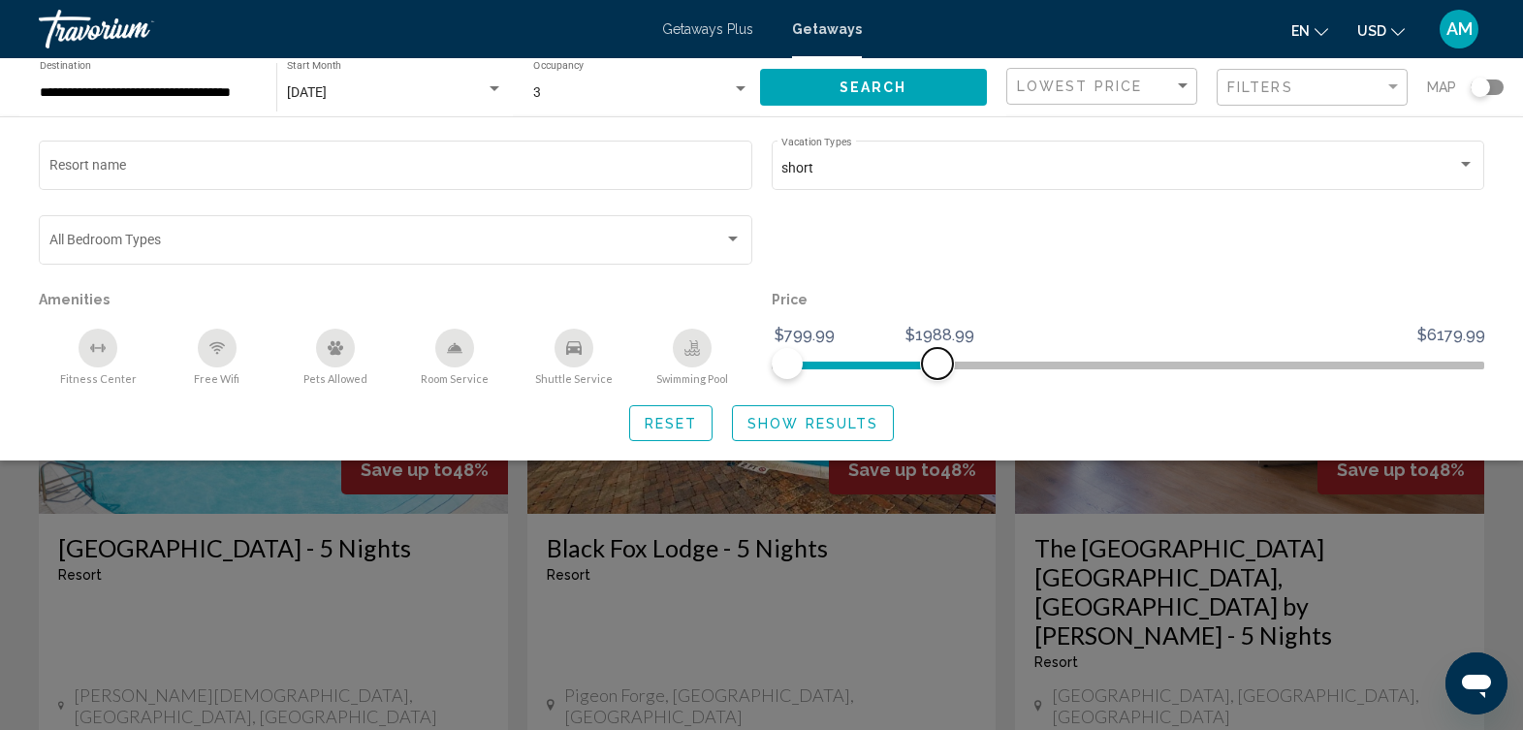
drag, startPoint x: 1474, startPoint y: 362, endPoint x: 938, endPoint y: 380, distance: 536.6
click at [938, 380] on div "Price $799.99 $6179.99 $799.99 $1988.99" at bounding box center [1128, 336] width 733 height 100
drag, startPoint x: 936, startPoint y: 368, endPoint x: 1170, endPoint y: 355, distance: 235.1
click at [1170, 355] on span "Search widget" at bounding box center [1171, 363] width 31 height 31
click at [782, 350] on span "Search widget" at bounding box center [787, 363] width 31 height 31
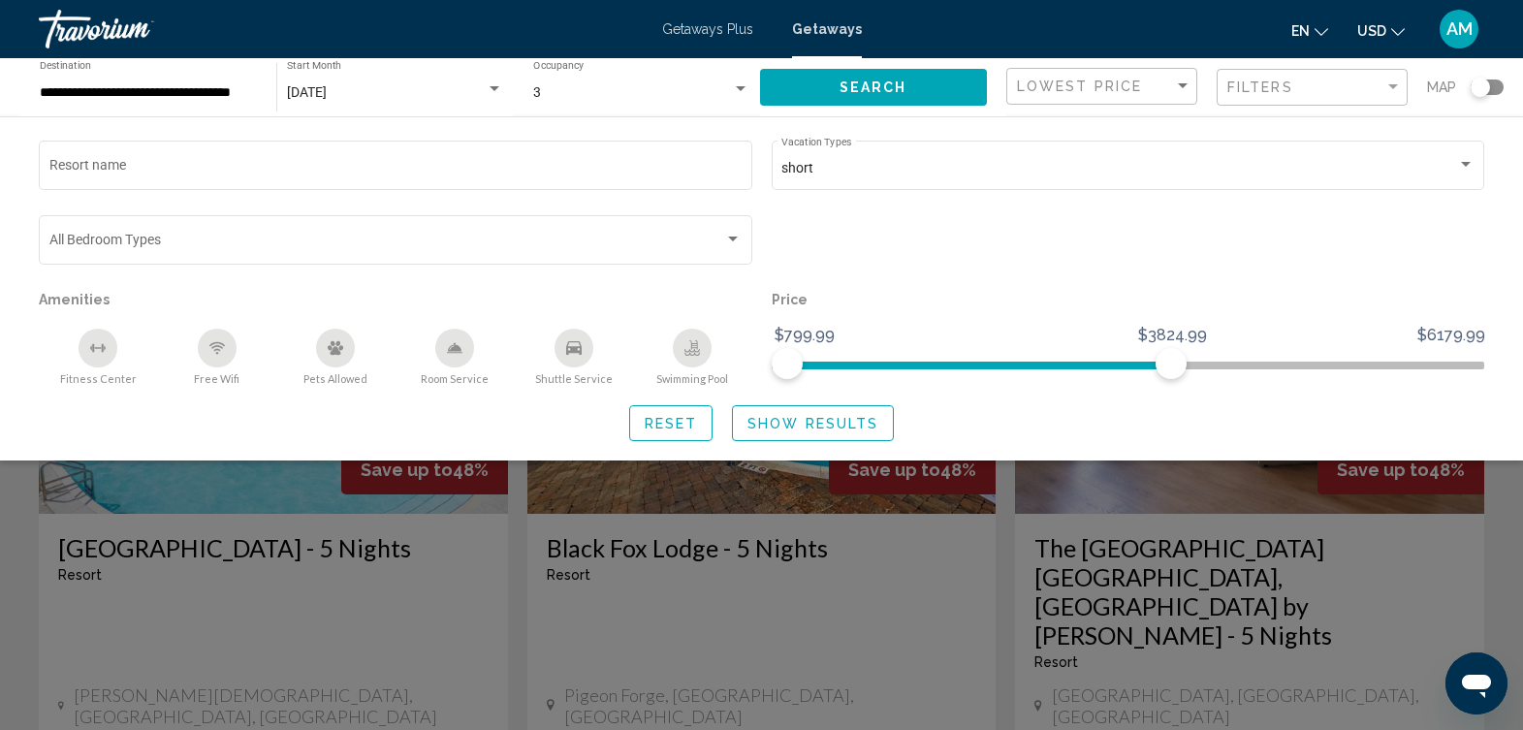
click at [1136, 96] on div "Lowest Price" at bounding box center [1104, 87] width 175 height 36
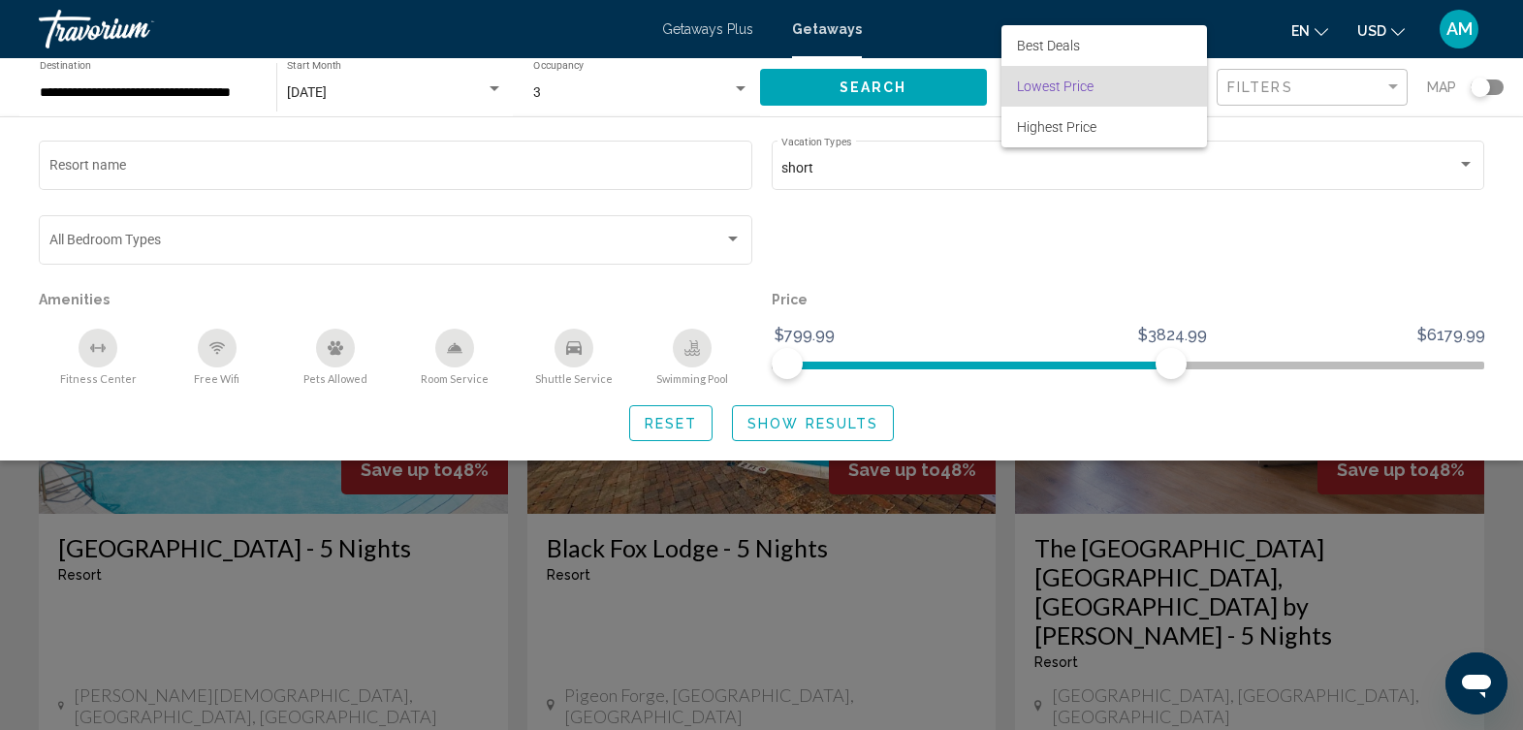
click at [1136, 96] on span "Lowest Price" at bounding box center [1104, 86] width 175 height 41
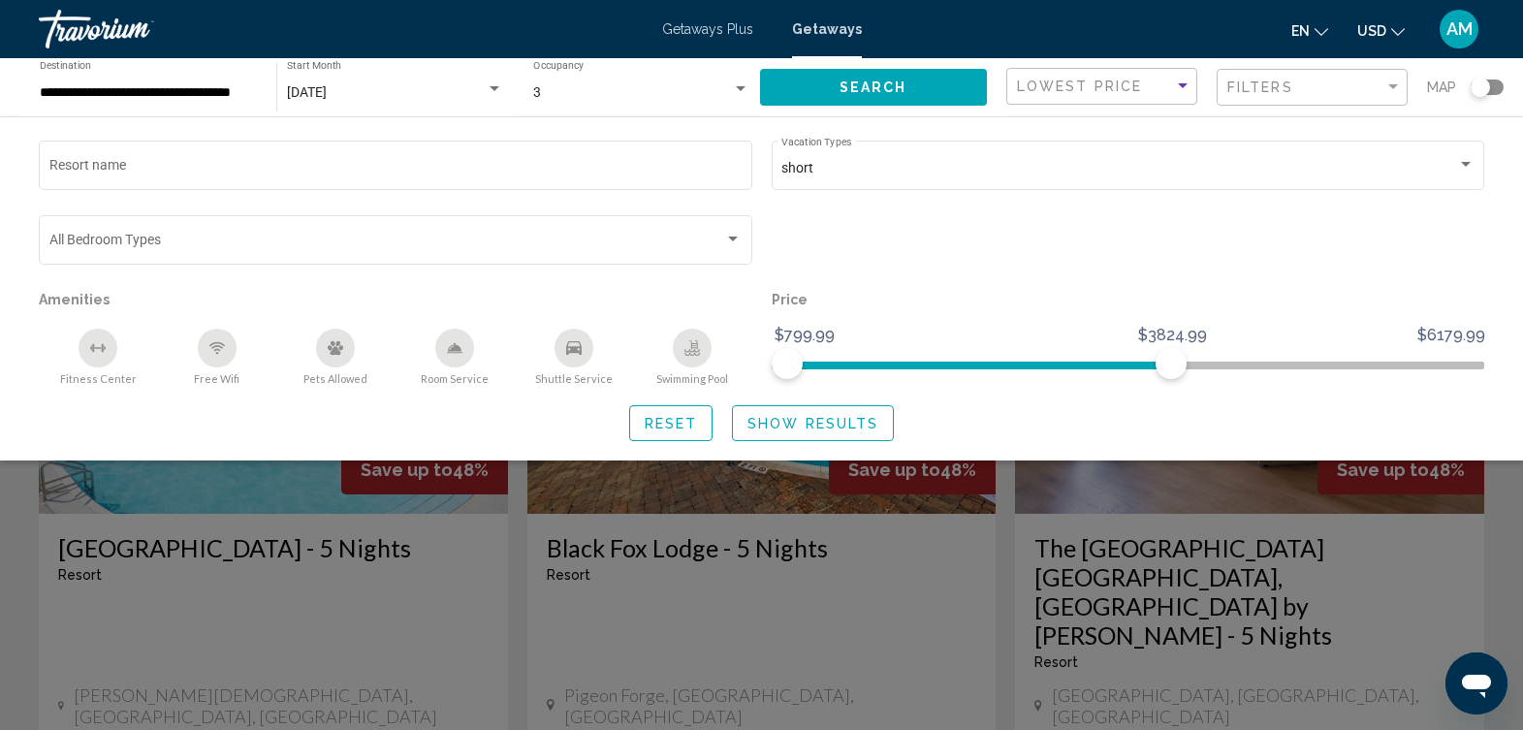
click at [1136, 96] on div "Lowest Price" at bounding box center [1104, 87] width 175 height 36
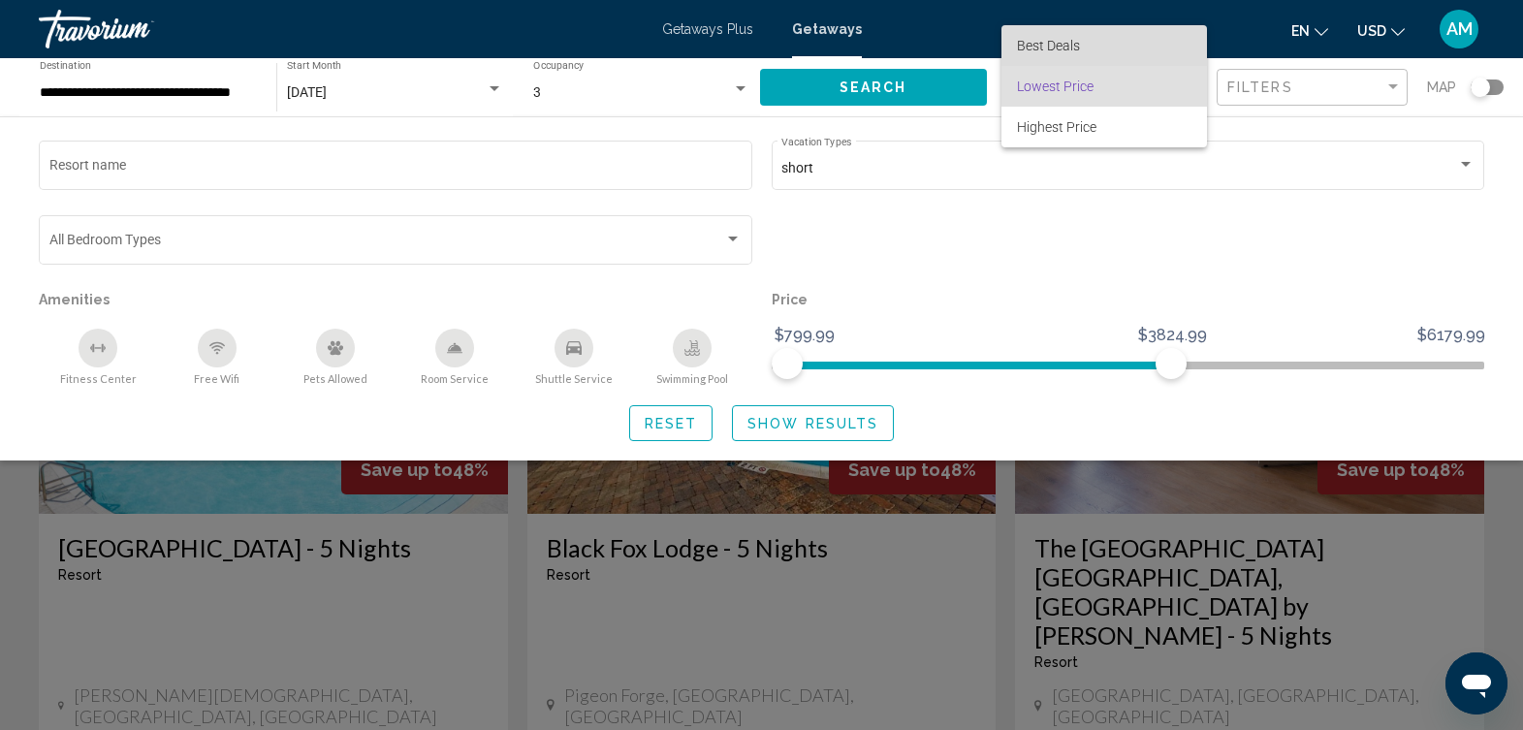
click at [1139, 46] on span "Best Deals" at bounding box center [1104, 45] width 175 height 41
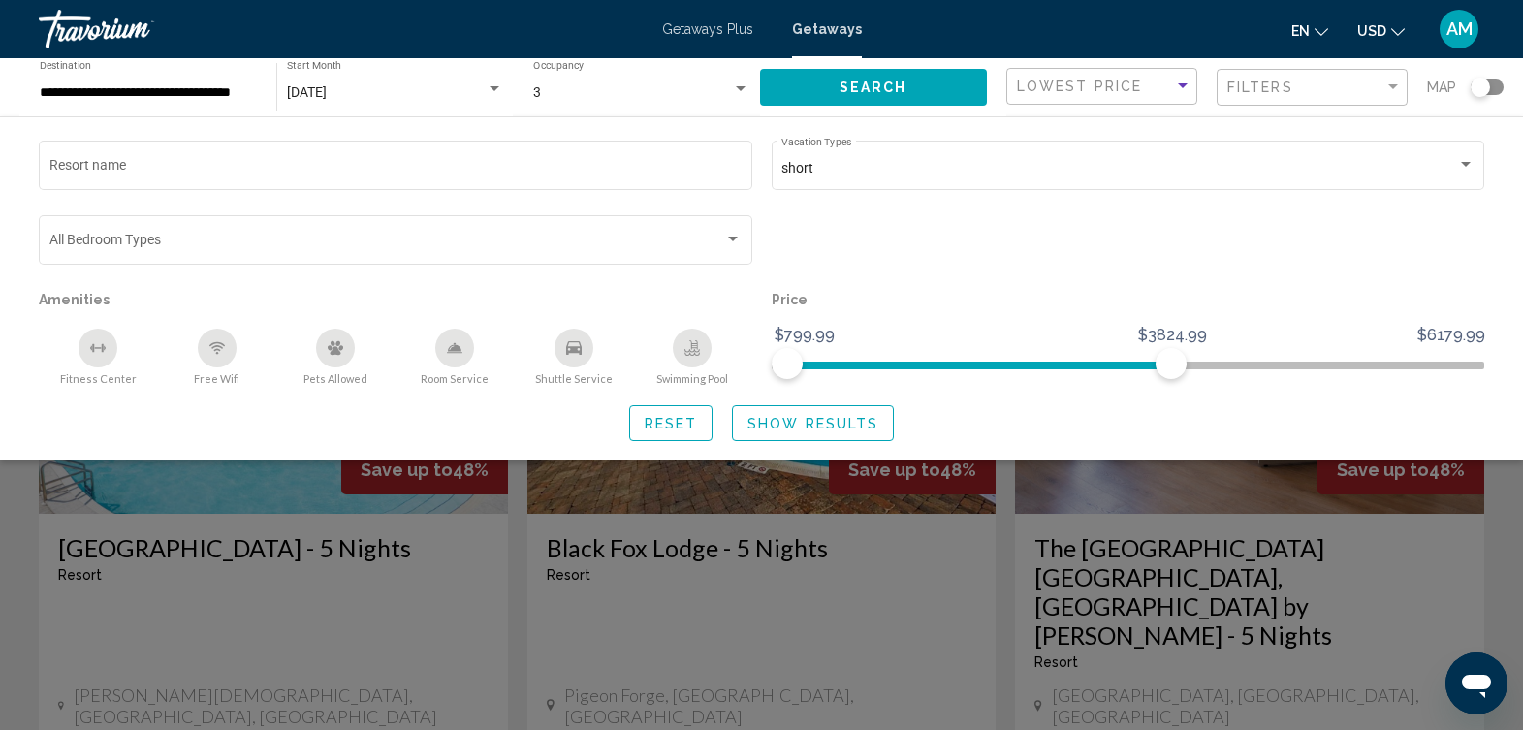
click at [1139, 46] on div "en English Español Français Italiano Português русский USD USD ($) MXN (Mex$) C…" at bounding box center [1183, 29] width 604 height 41
drag, startPoint x: 1139, startPoint y: 46, endPoint x: 1385, endPoint y: 78, distance: 247.4
click at [1385, 78] on div "Filters" at bounding box center [1315, 88] width 175 height 36
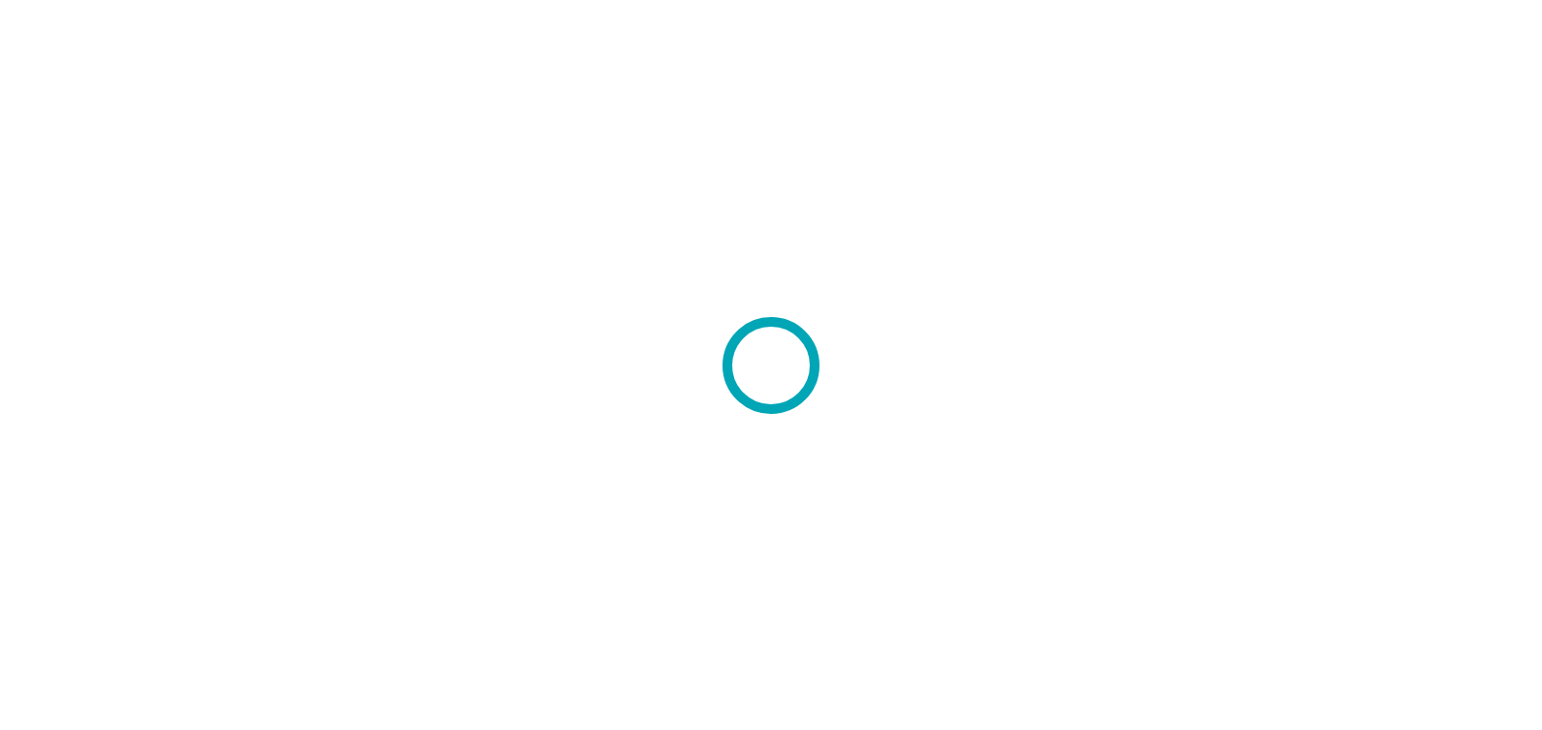
drag, startPoint x: 0, startPoint y: 0, endPoint x: 118, endPoint y: 315, distance: 336.6
click at [118, 315] on div at bounding box center [771, 365] width 1542 height 730
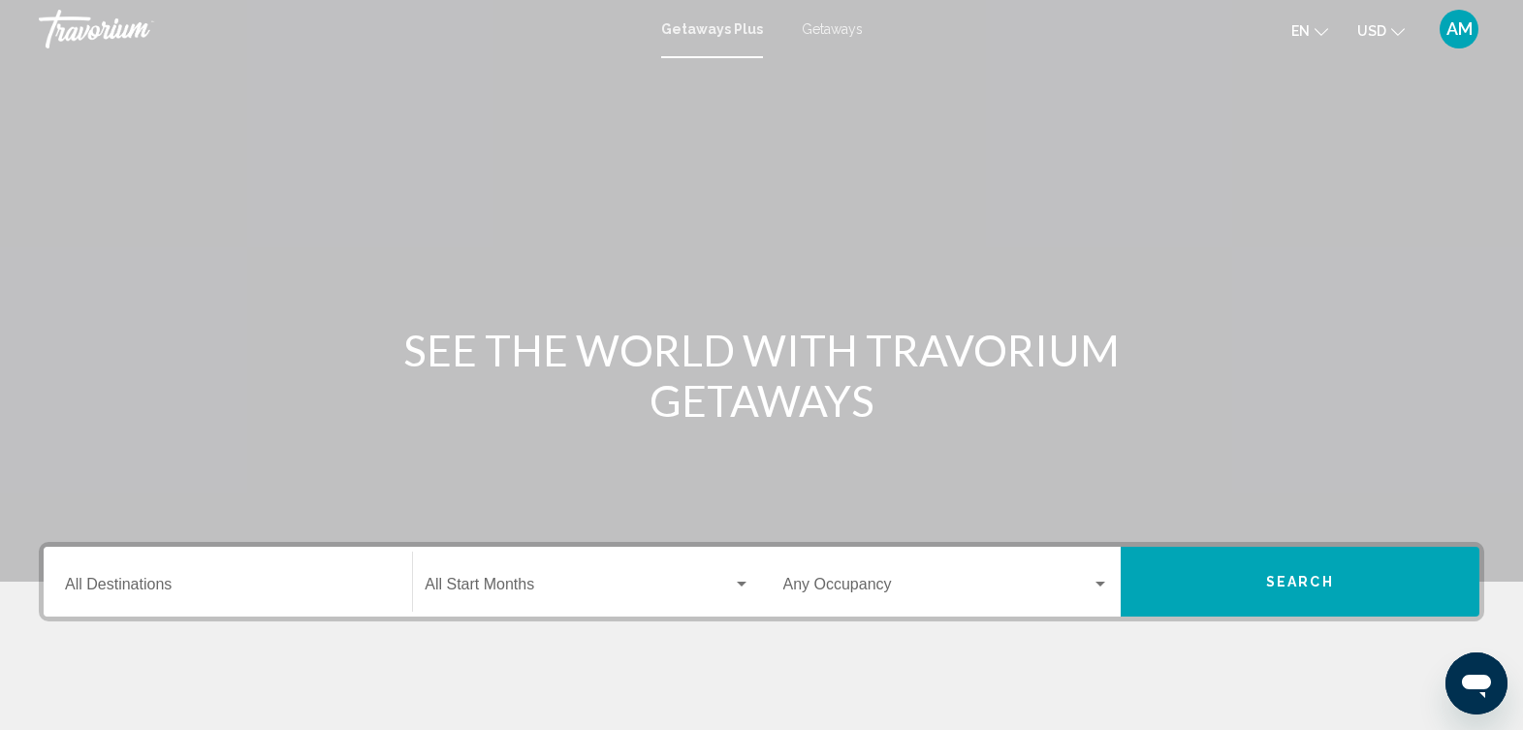
click at [834, 25] on span "Getaways" at bounding box center [832, 29] width 61 height 16
click at [146, 582] on input "Destination All Destinations" at bounding box center [228, 588] width 326 height 17
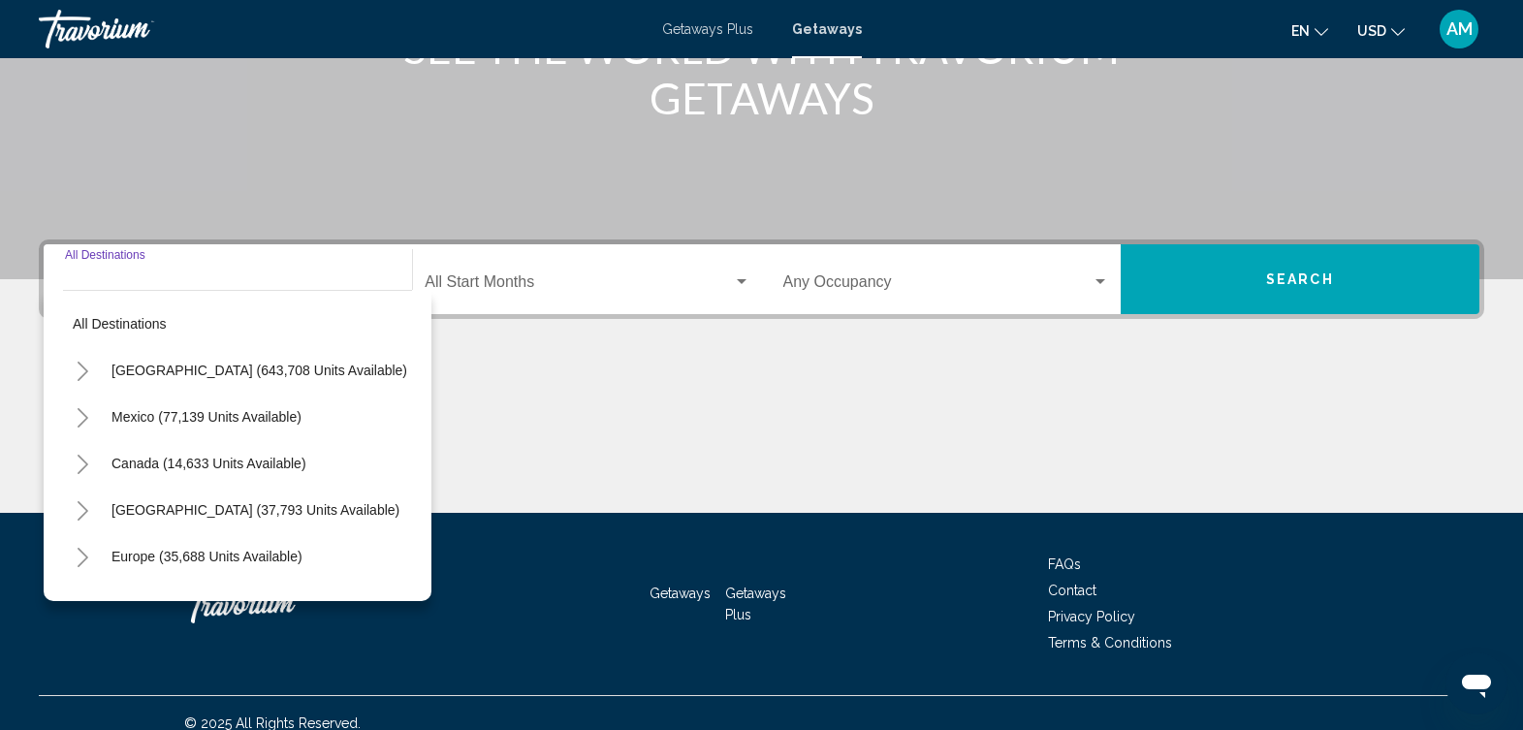
scroll to position [323, 0]
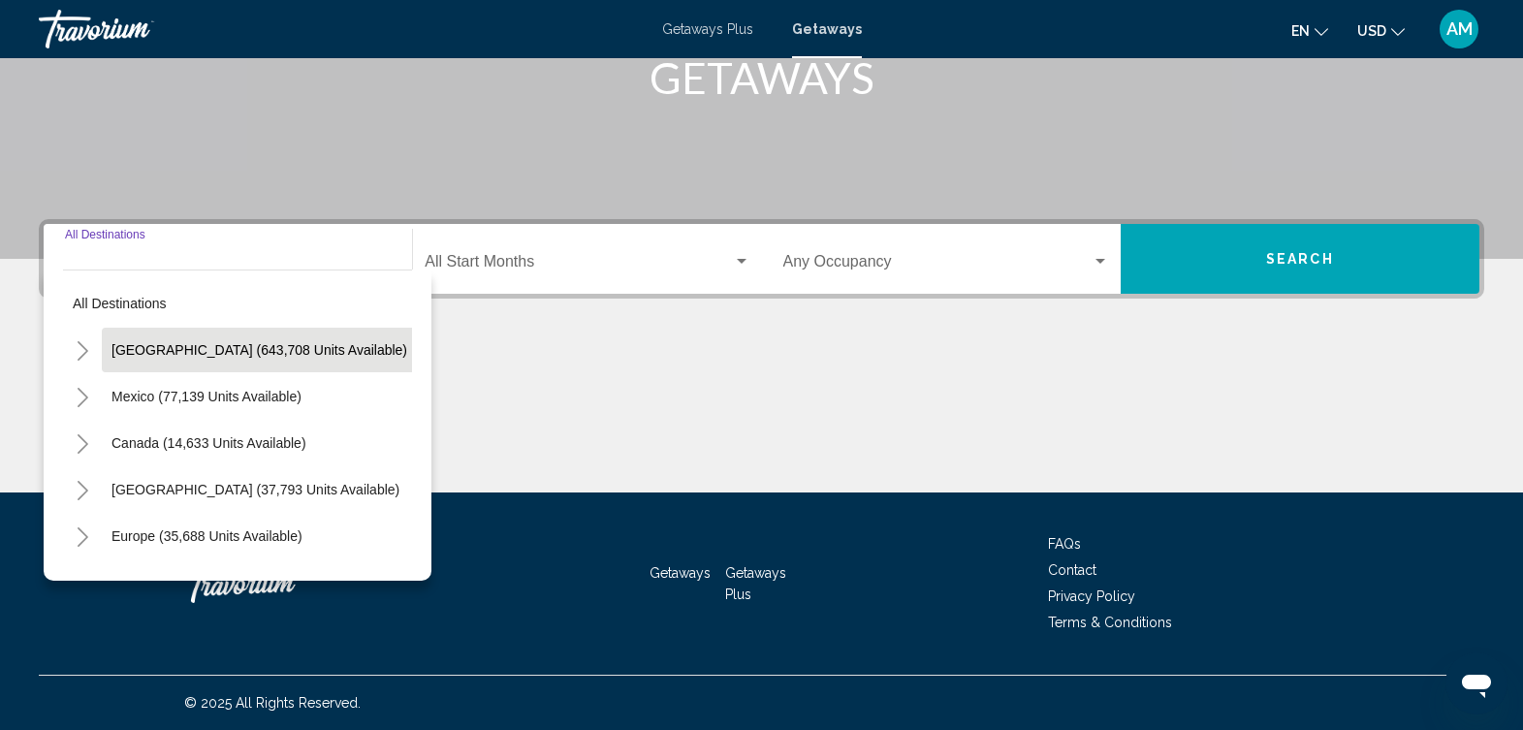
click at [263, 352] on span "United States (643,708 units available)" at bounding box center [260, 350] width 296 height 16
type input "**********"
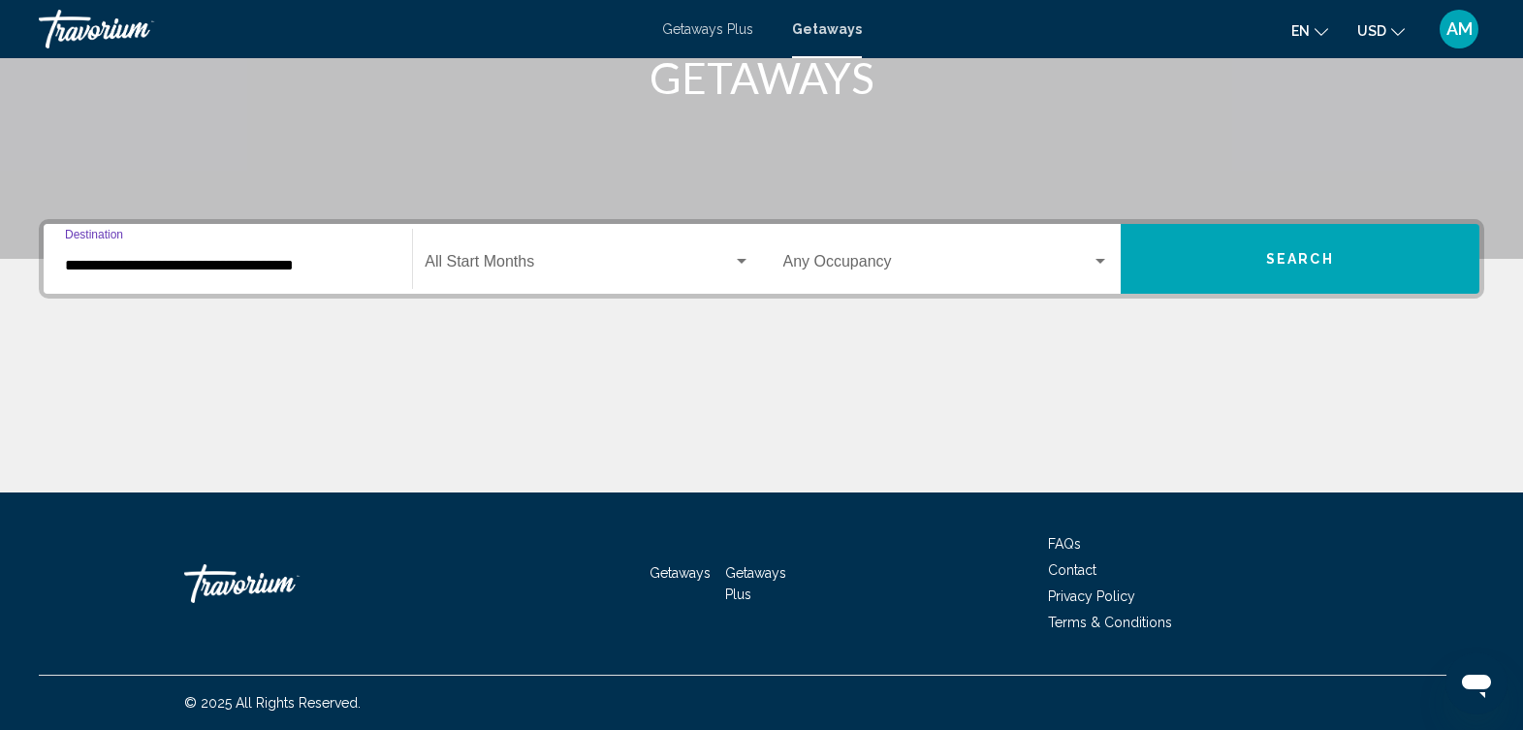
click at [669, 265] on span "Search widget" at bounding box center [578, 265] width 307 height 17
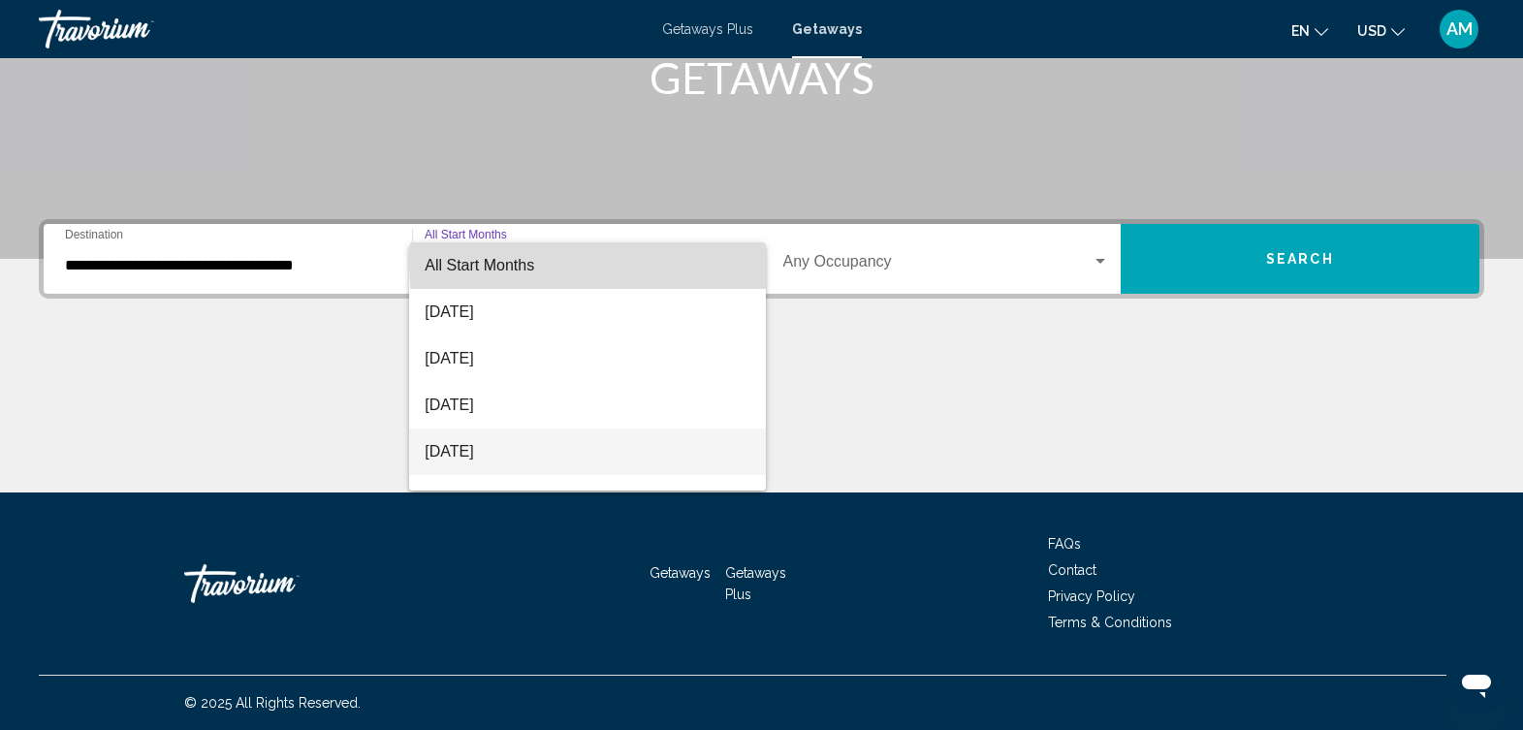
click at [545, 450] on span "November 2025" at bounding box center [587, 452] width 325 height 47
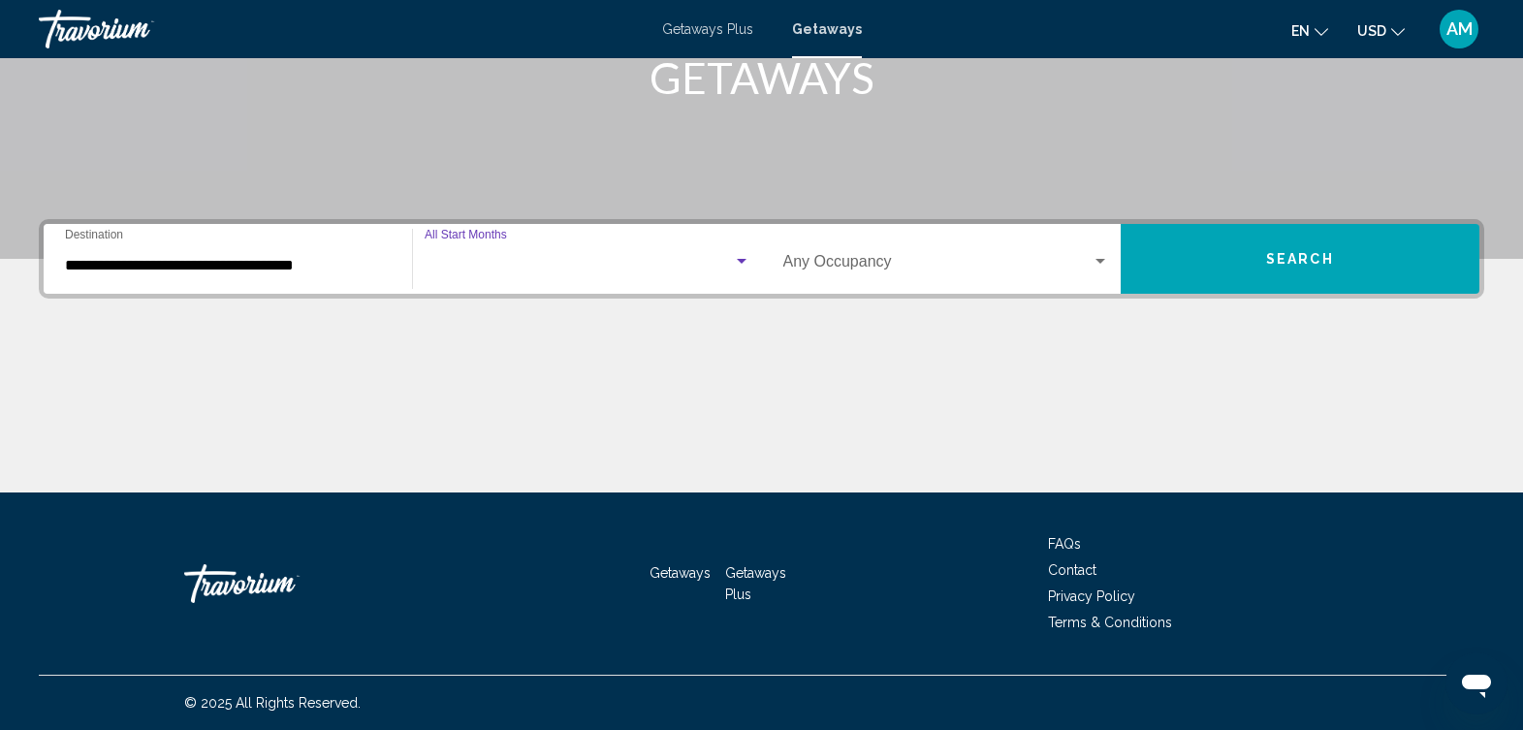
click at [545, 450] on div "Main content" at bounding box center [762, 419] width 1446 height 145
click at [951, 259] on span "Search widget" at bounding box center [938, 265] width 308 height 17
click at [1087, 257] on span "Search widget" at bounding box center [938, 265] width 308 height 17
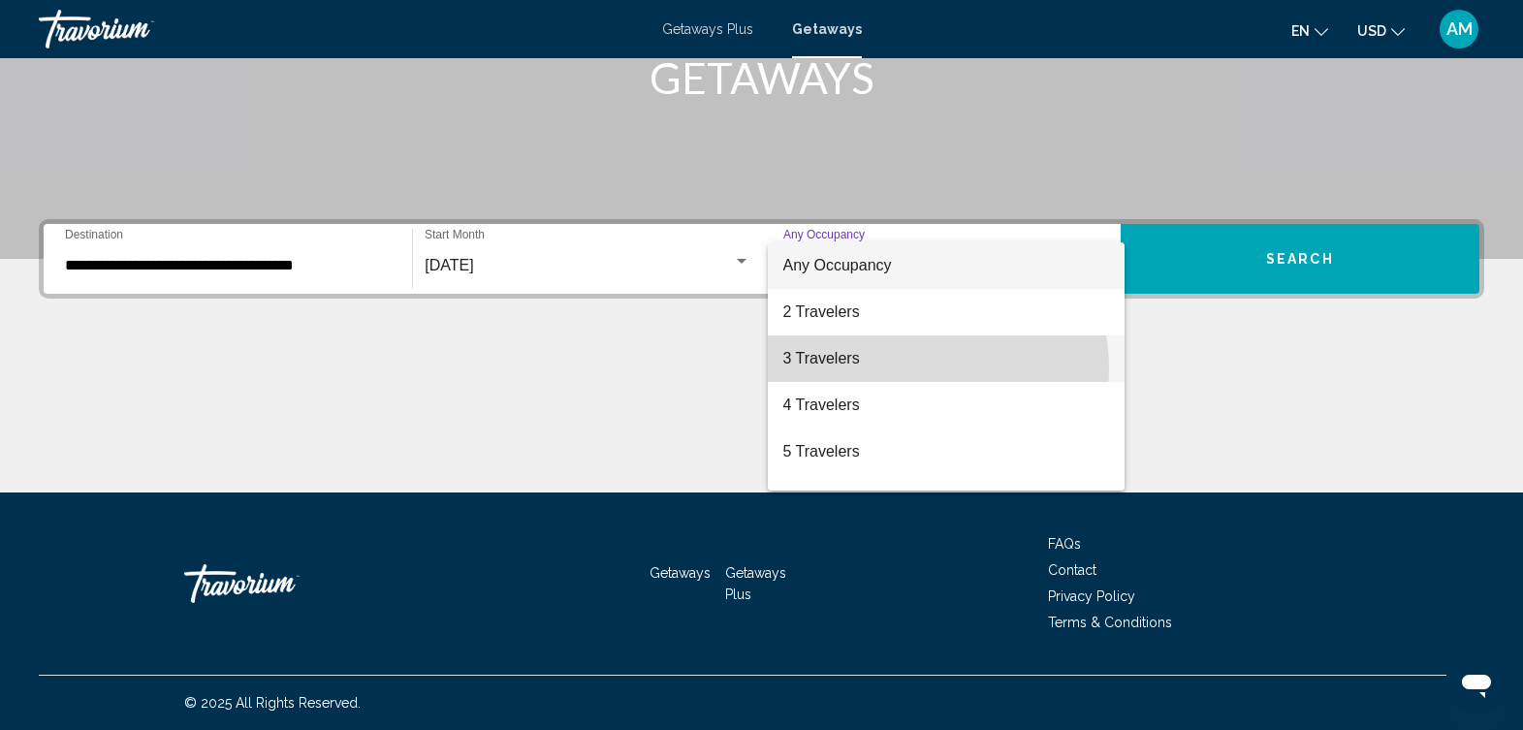
click at [918, 368] on span "3 Travelers" at bounding box center [947, 359] width 326 height 47
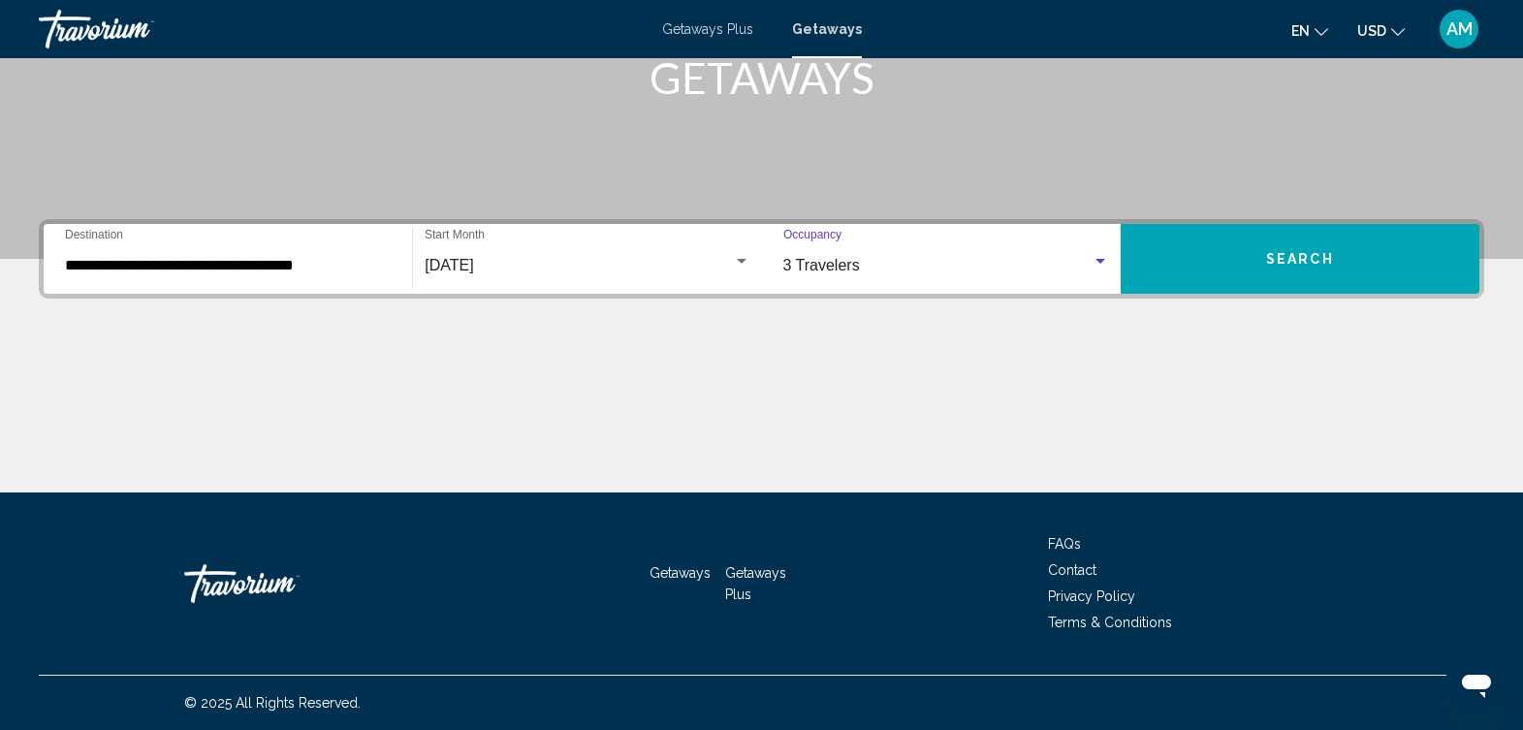
click at [1284, 270] on button "Search" at bounding box center [1300, 259] width 359 height 70
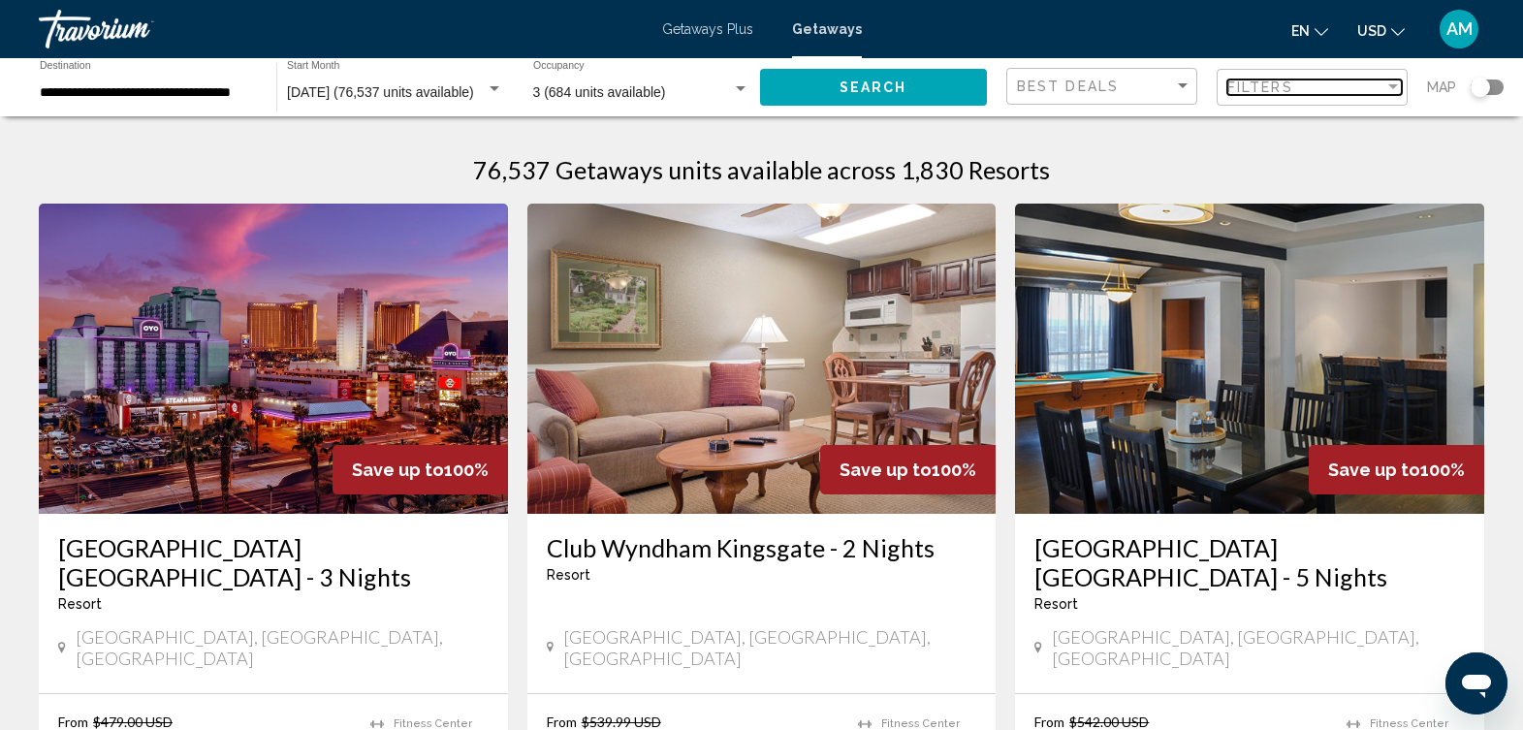
click at [1361, 93] on div "Filters" at bounding box center [1306, 88] width 157 height 16
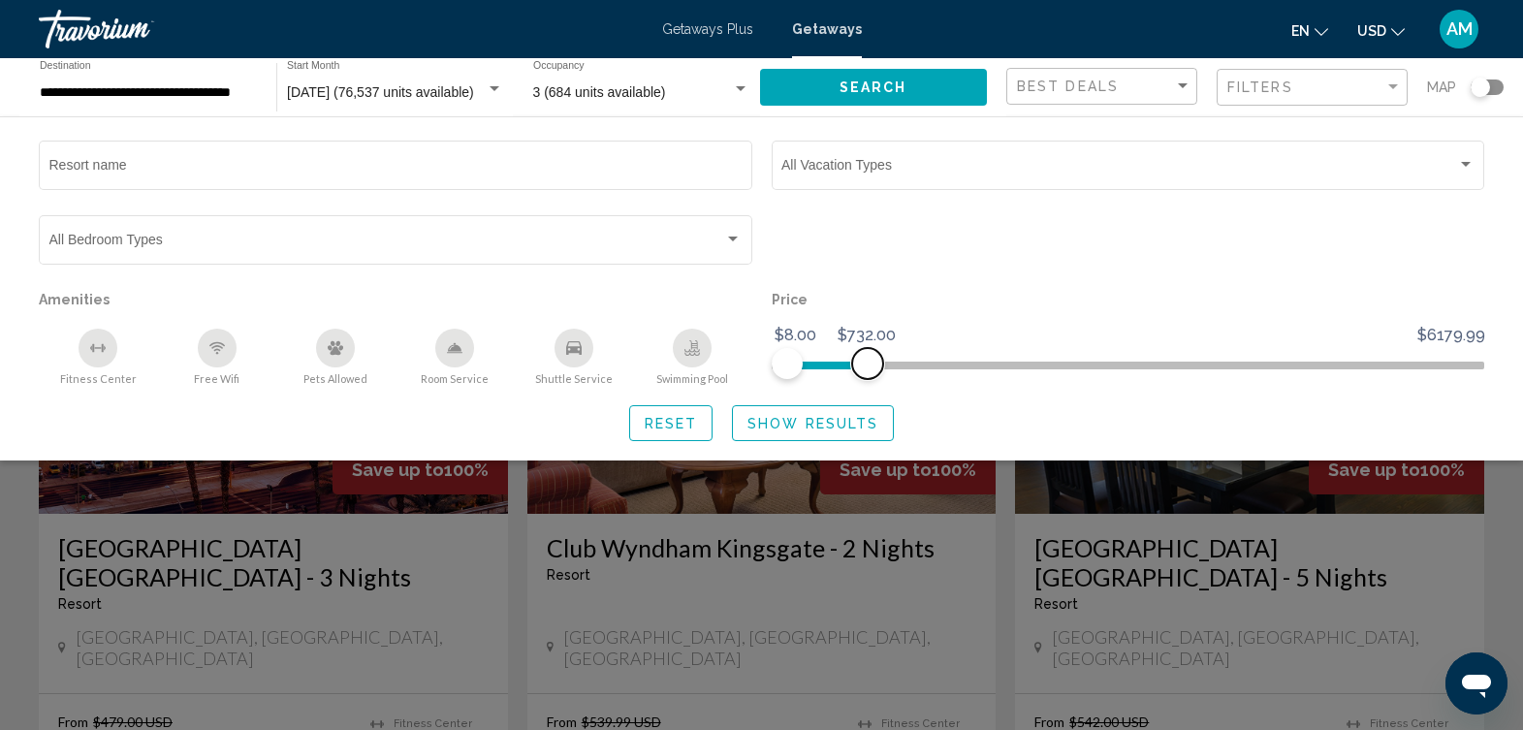
drag, startPoint x: 1481, startPoint y: 362, endPoint x: 867, endPoint y: 364, distance: 613.8
click at [867, 364] on span "Search widget" at bounding box center [867, 363] width 31 height 31
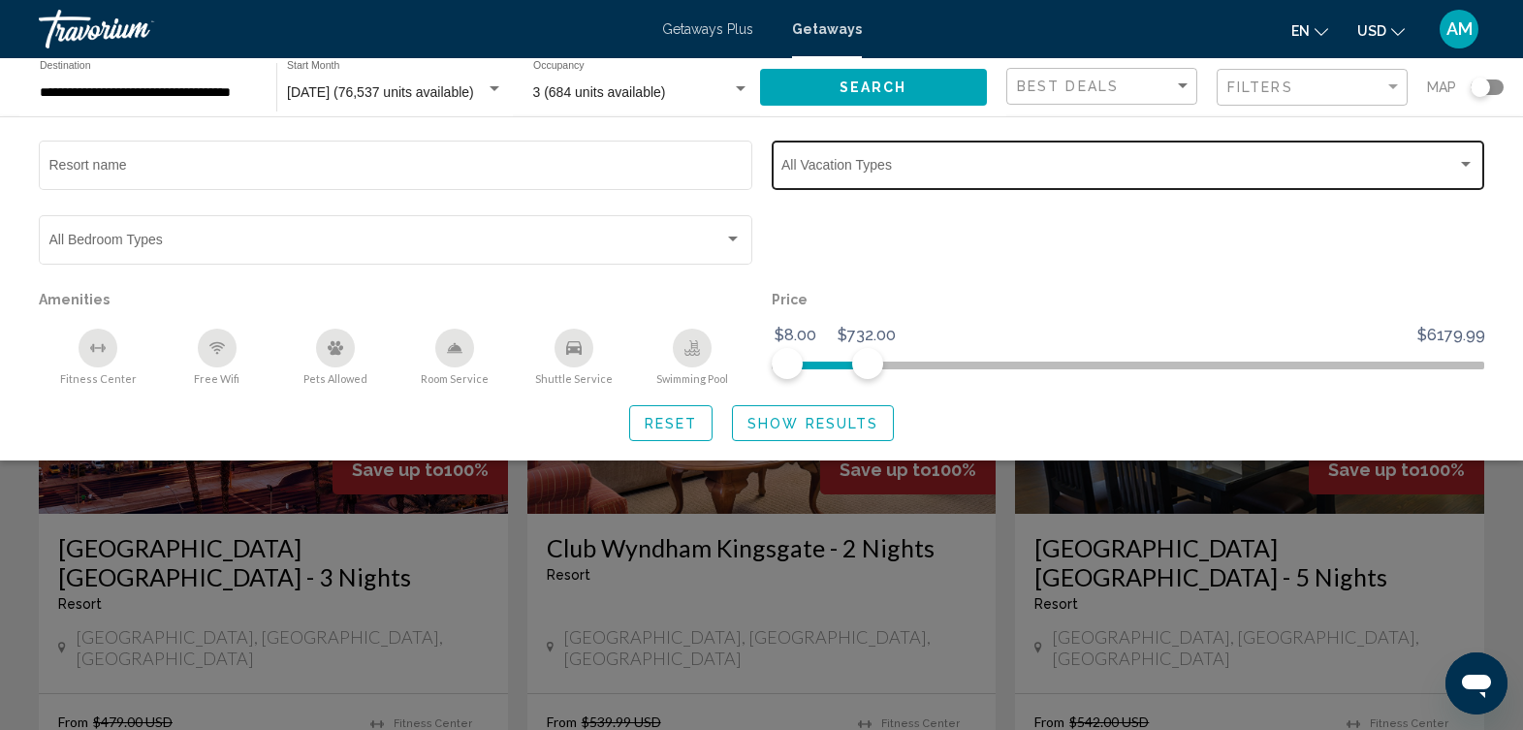
click at [1365, 170] on span "Search widget" at bounding box center [1120, 169] width 676 height 16
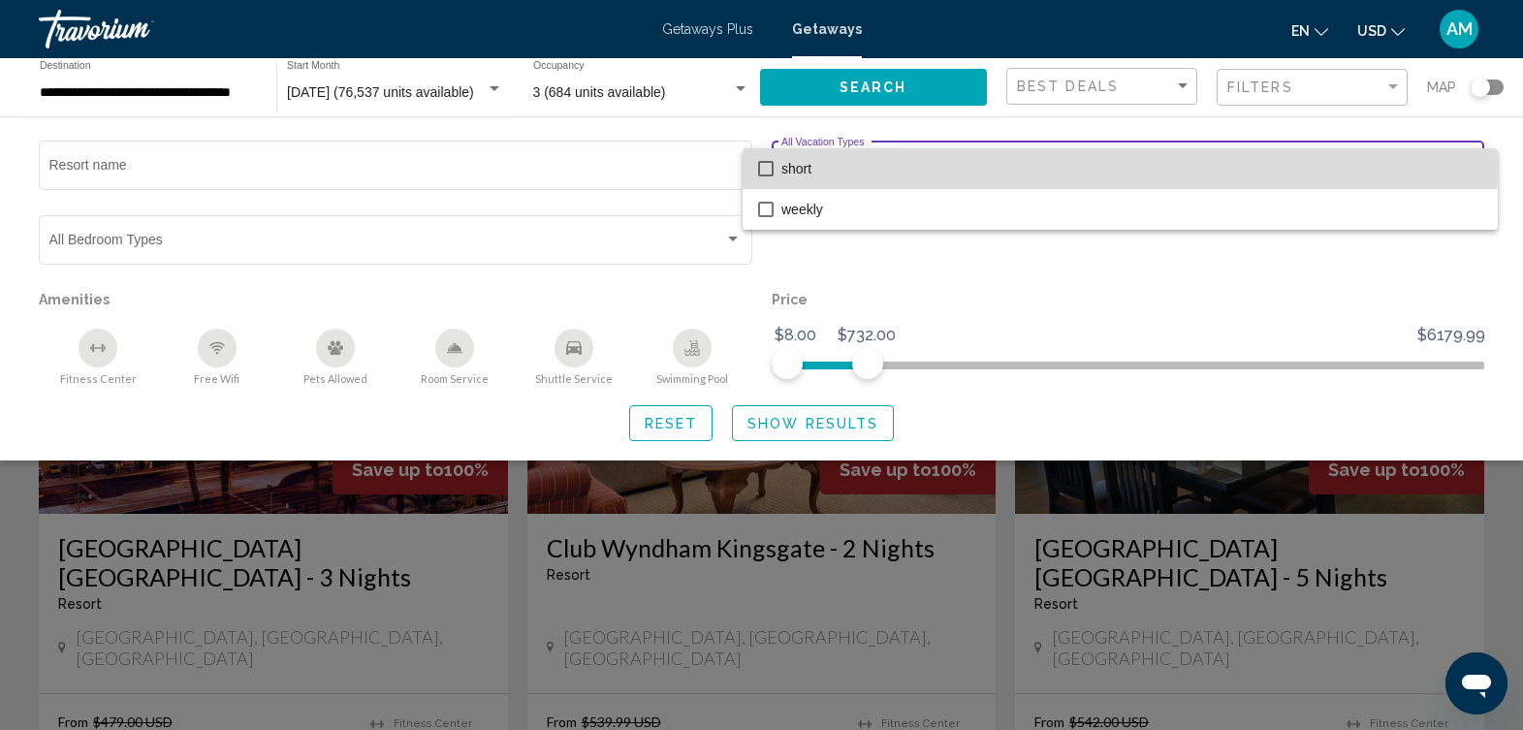
click at [1032, 165] on span "short" at bounding box center [1132, 168] width 701 height 41
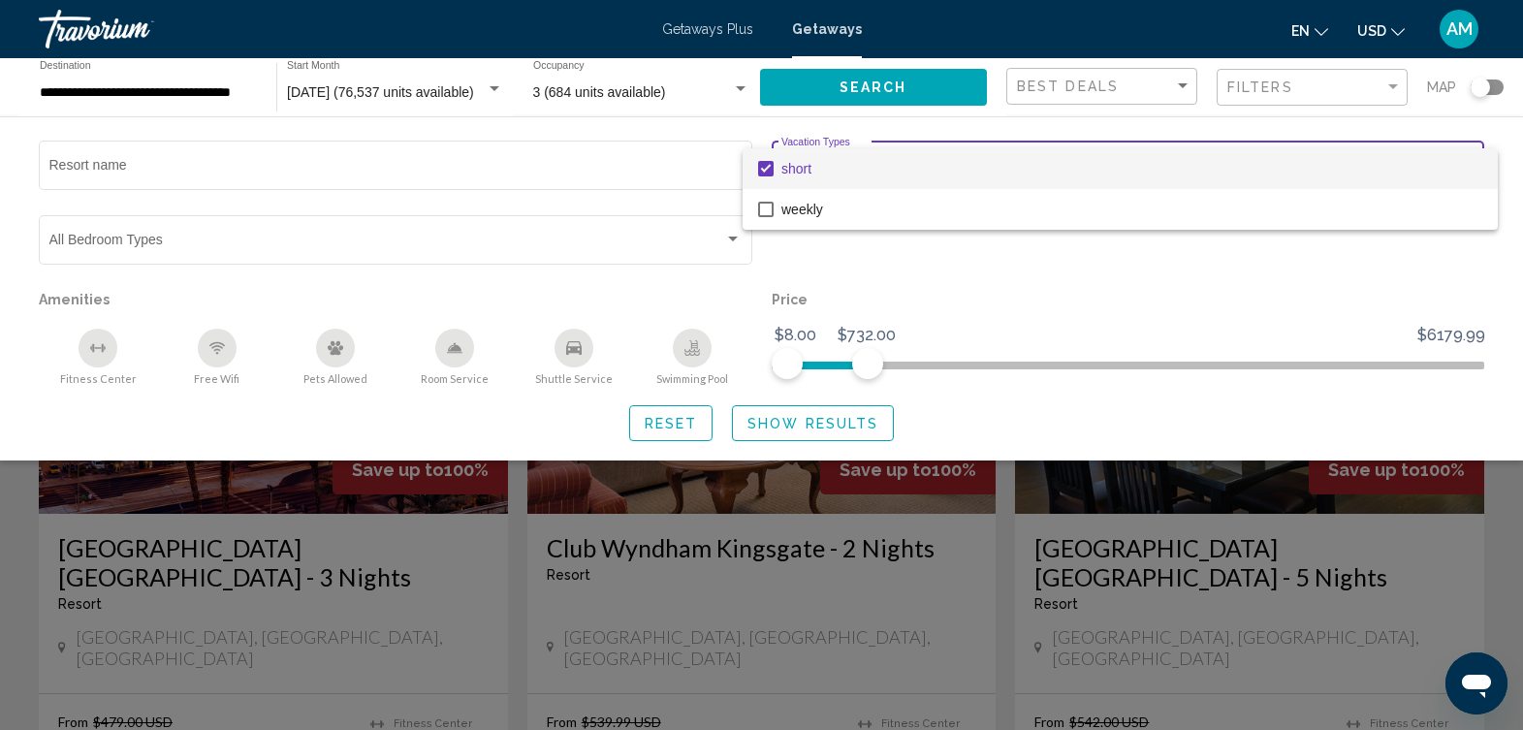
click at [1219, 297] on div at bounding box center [761, 365] width 1523 height 730
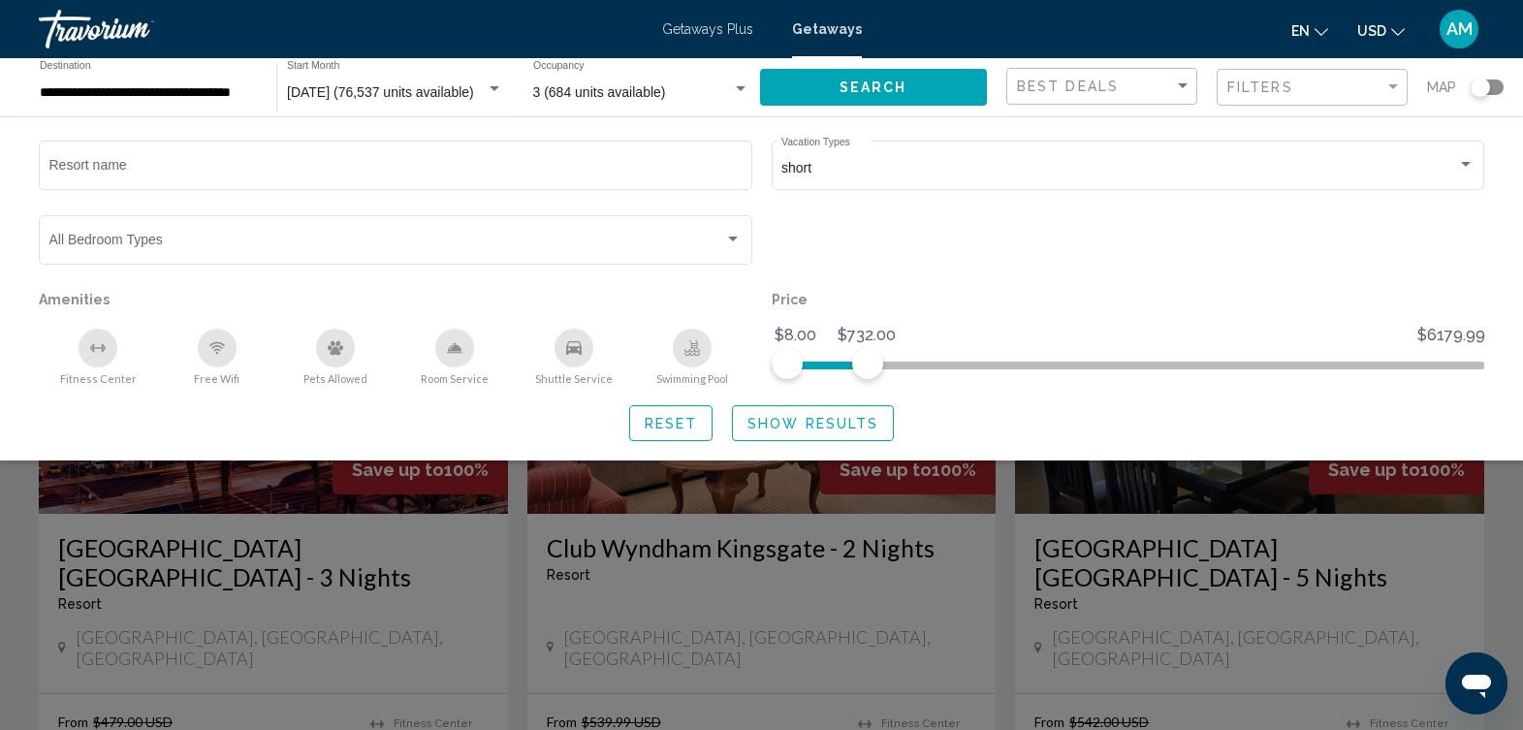
click at [1151, 76] on div "Best Deals" at bounding box center [1104, 87] width 175 height 36
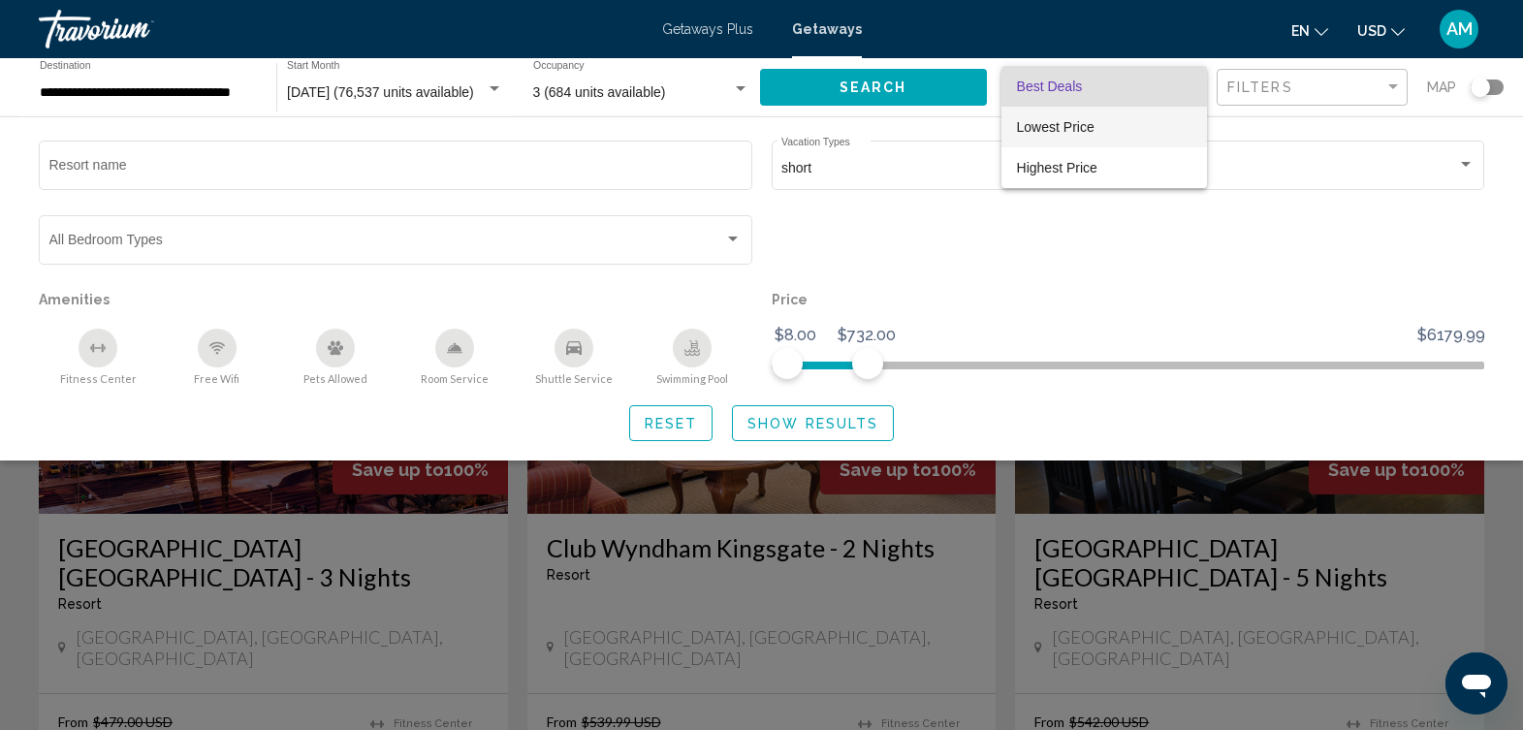
click at [1127, 112] on span "Lowest Price" at bounding box center [1104, 127] width 175 height 41
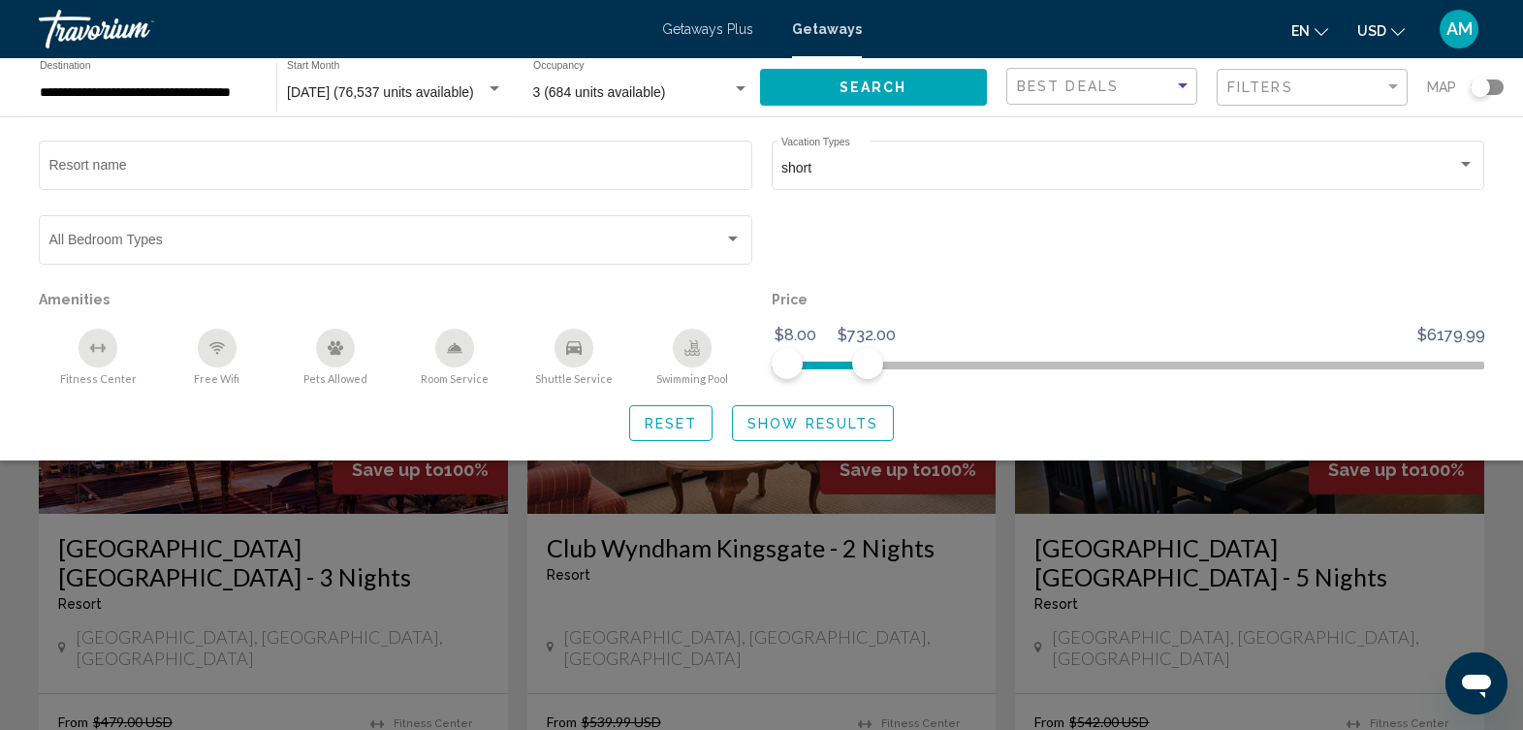
click at [1127, 112] on app-map-search-filters "Best Deals Filters Map Resort name short Vacation Types All Vacation Types Bedr…" at bounding box center [1255, 87] width 497 height 58
click at [819, 431] on button "Show Results" at bounding box center [813, 423] width 162 height 36
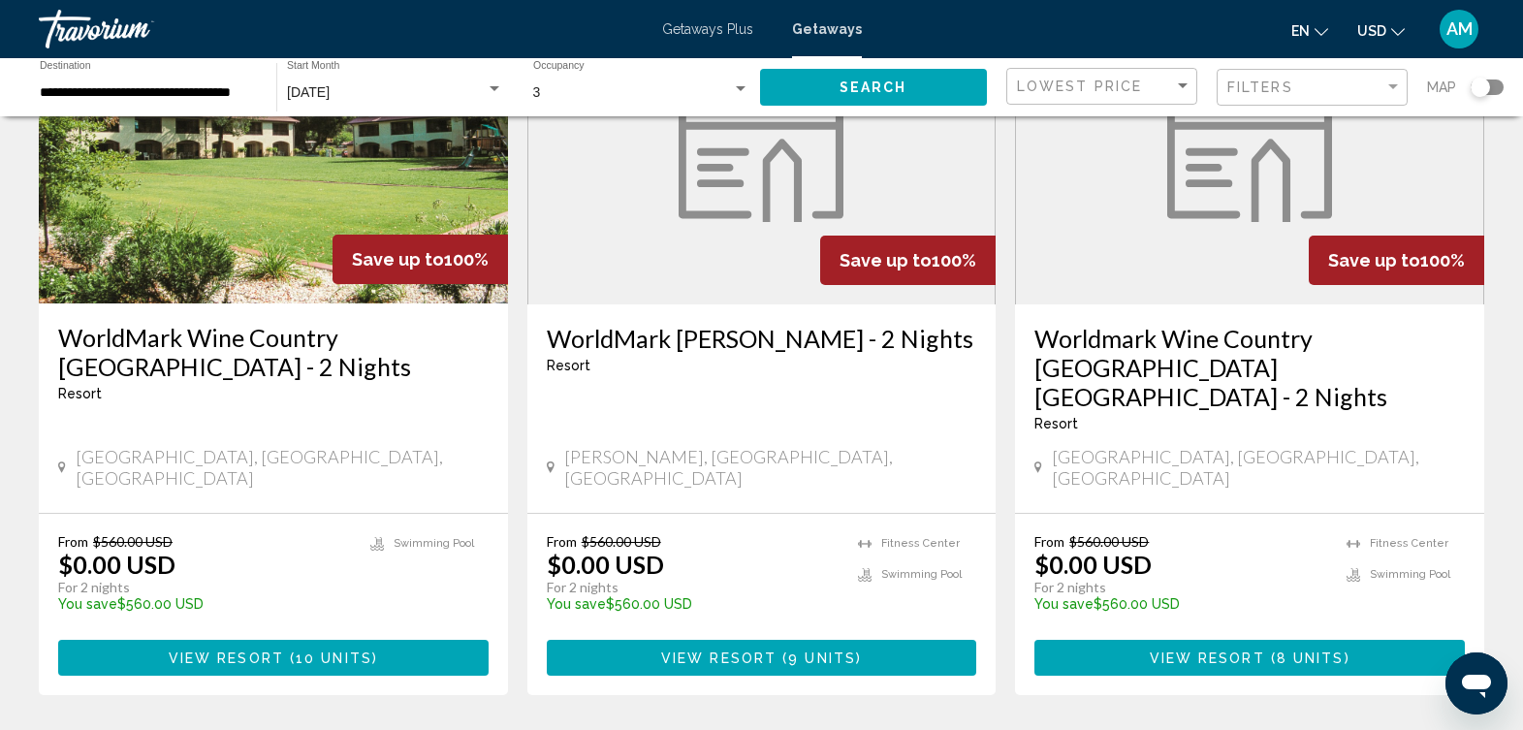
scroll to position [2382, 0]
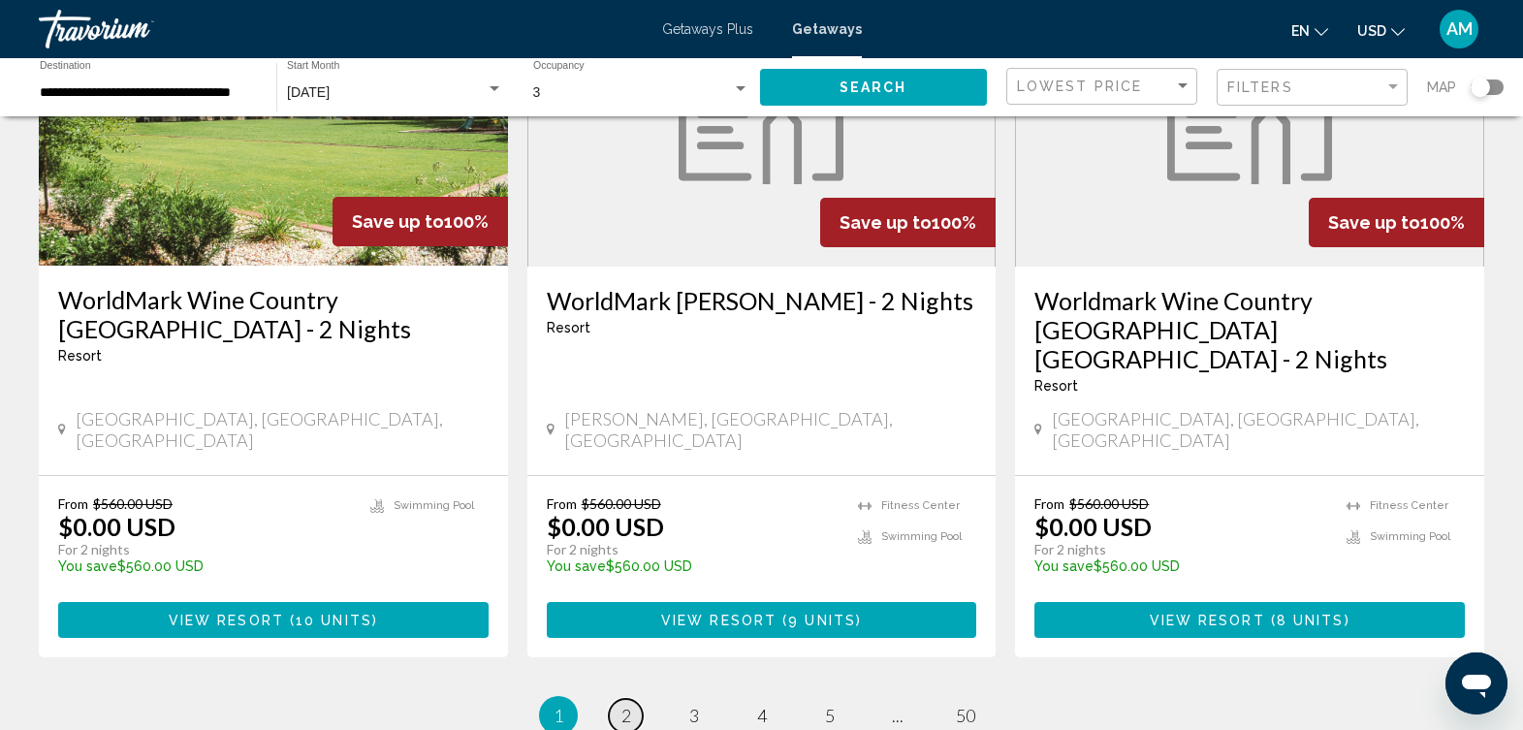
click at [624, 705] on span "2" at bounding box center [627, 715] width 10 height 21
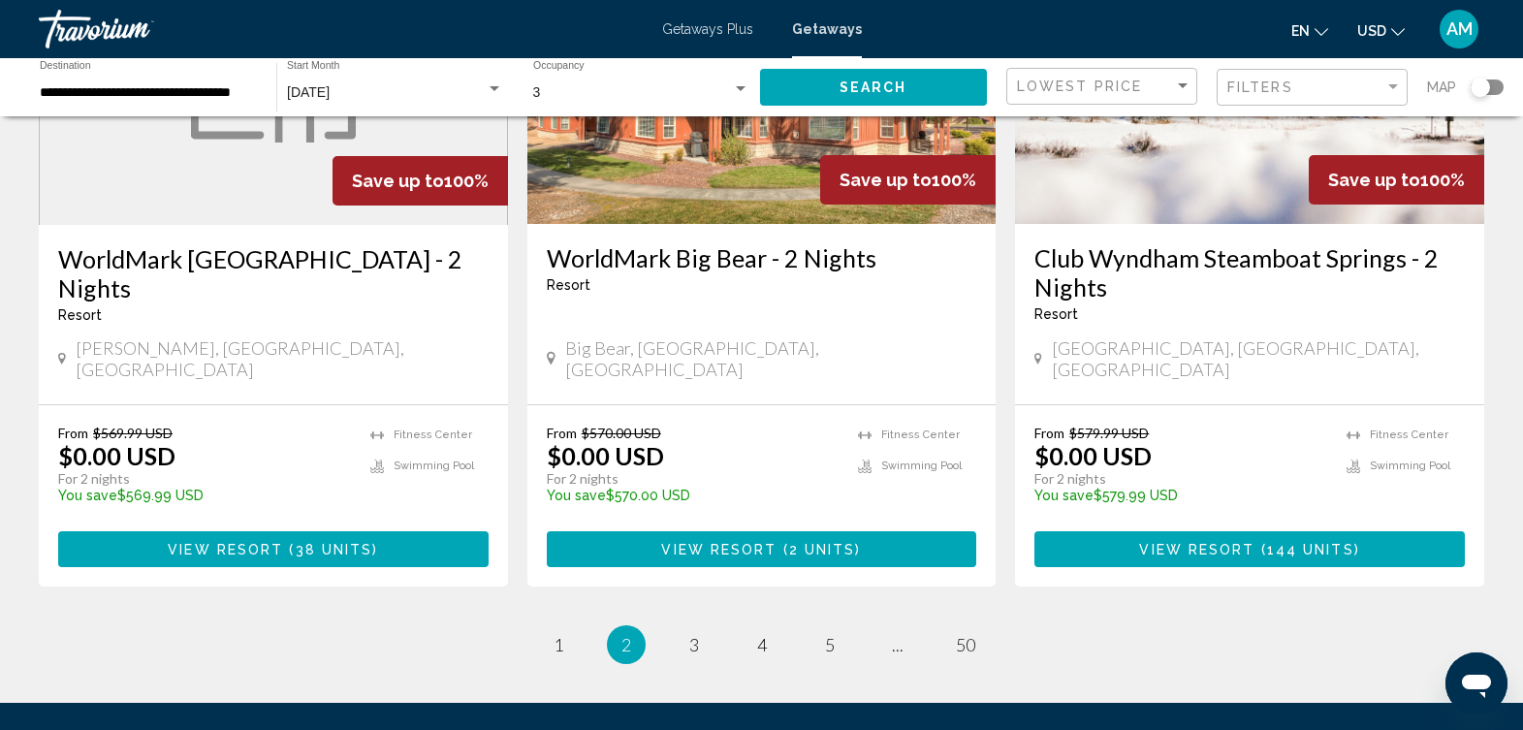
scroll to position [2433, 0]
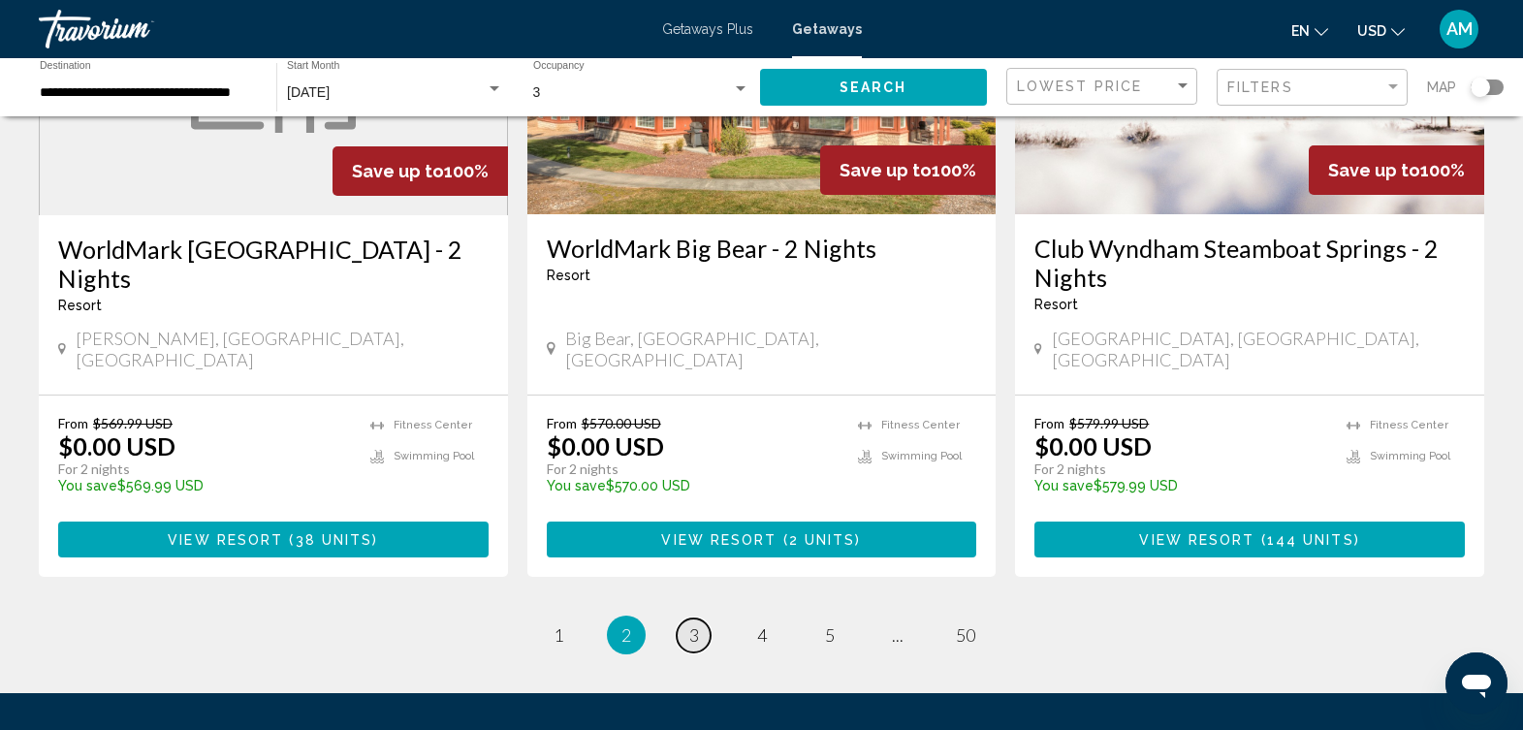
click at [690, 624] on span "3" at bounding box center [694, 634] width 10 height 21
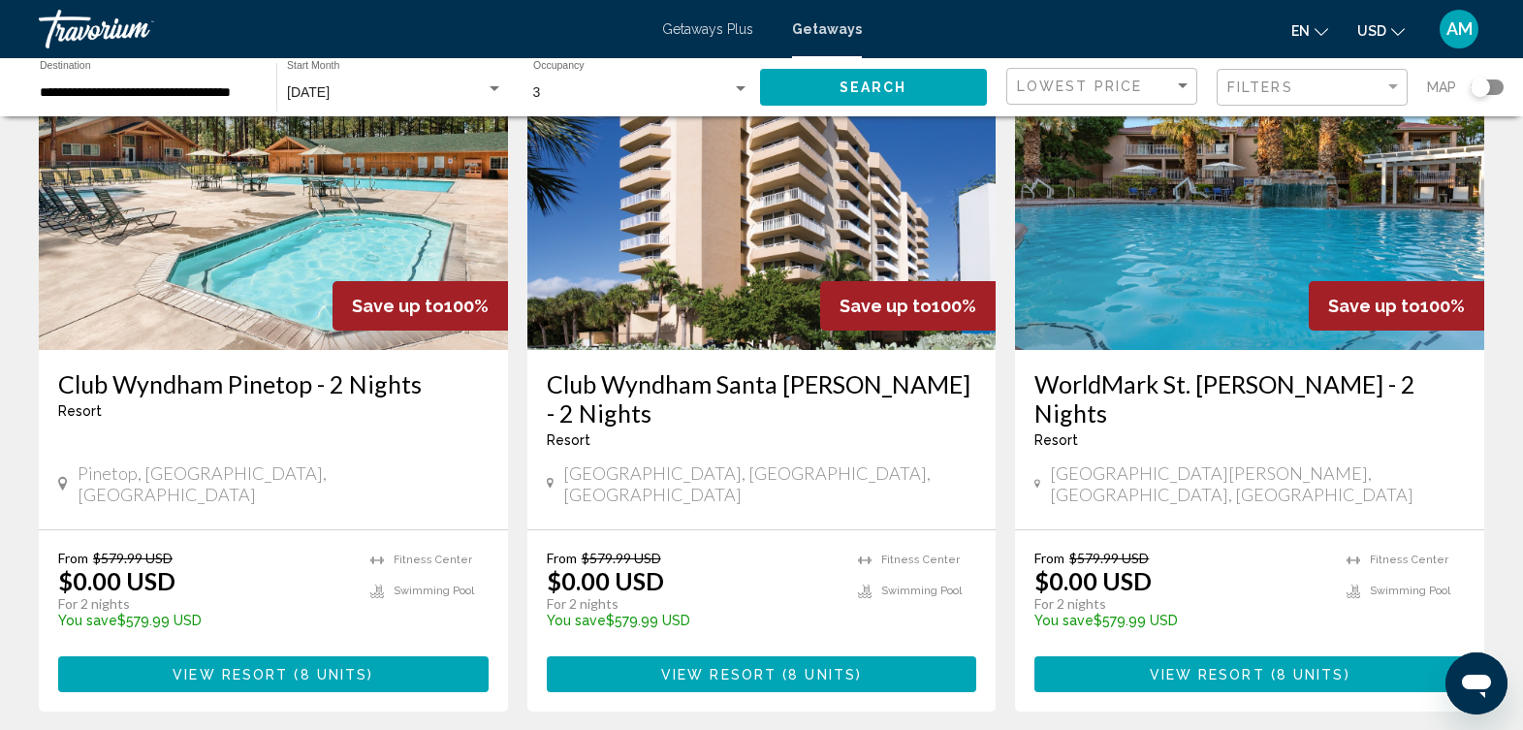
scroll to position [2320, 0]
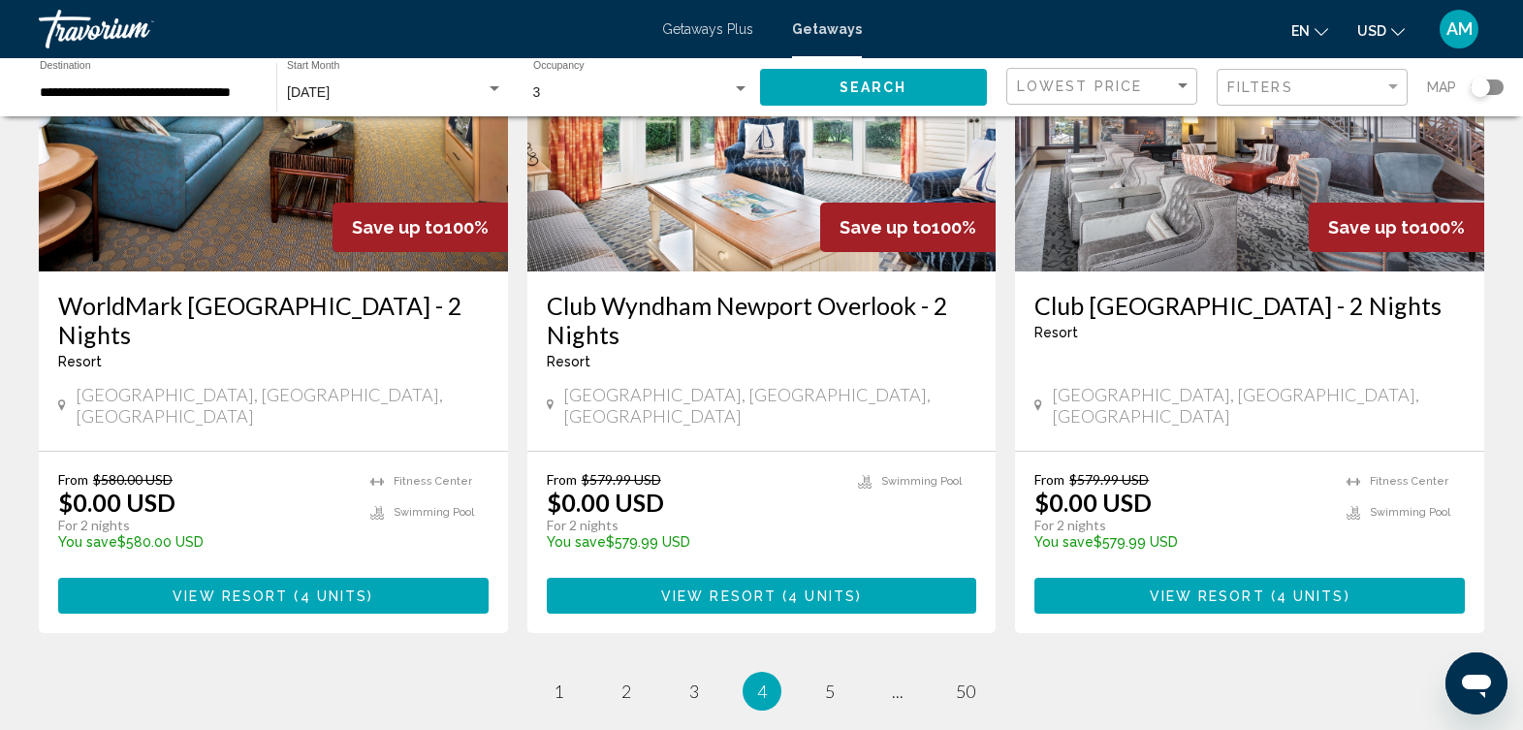
scroll to position [2353, 0]
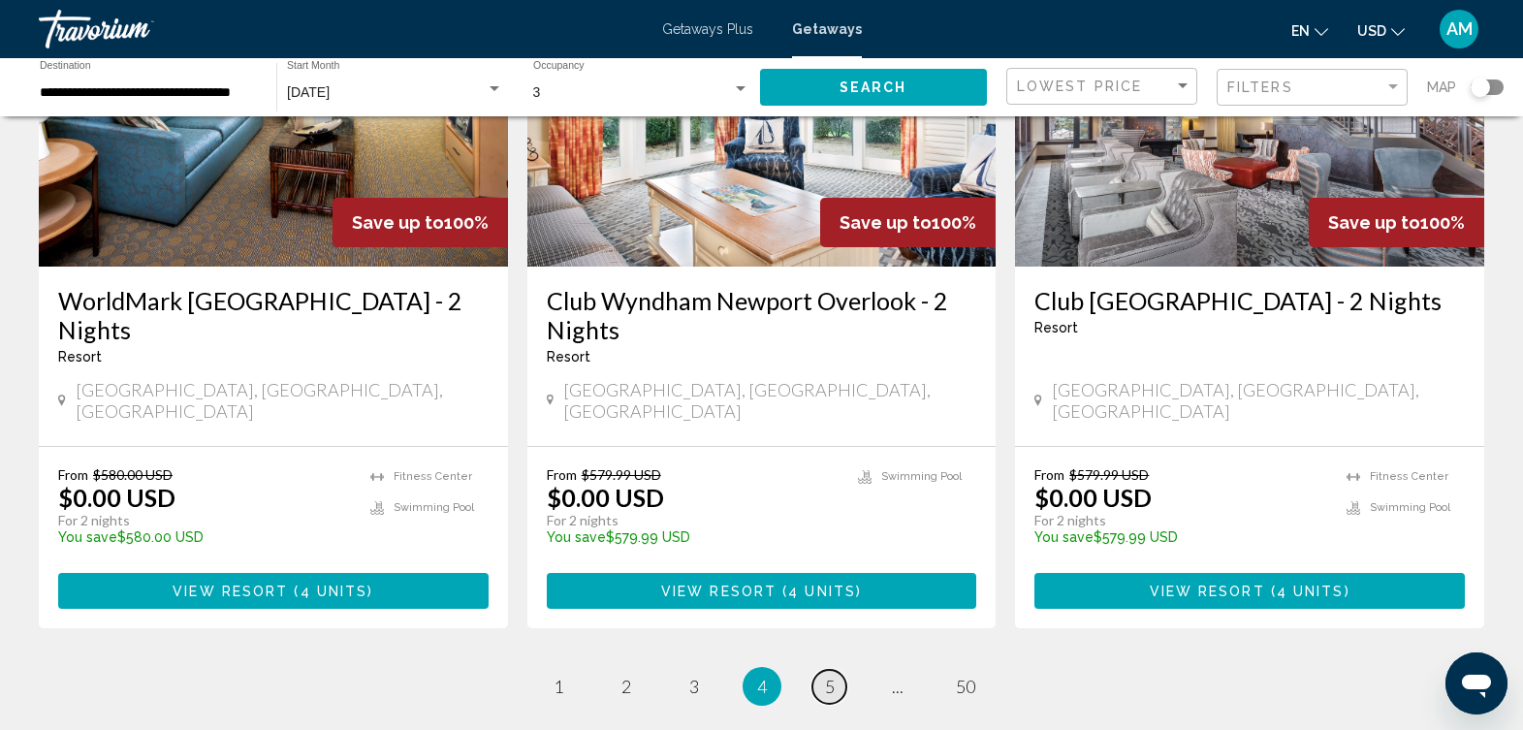
click at [829, 676] on span "5" at bounding box center [830, 686] width 10 height 21
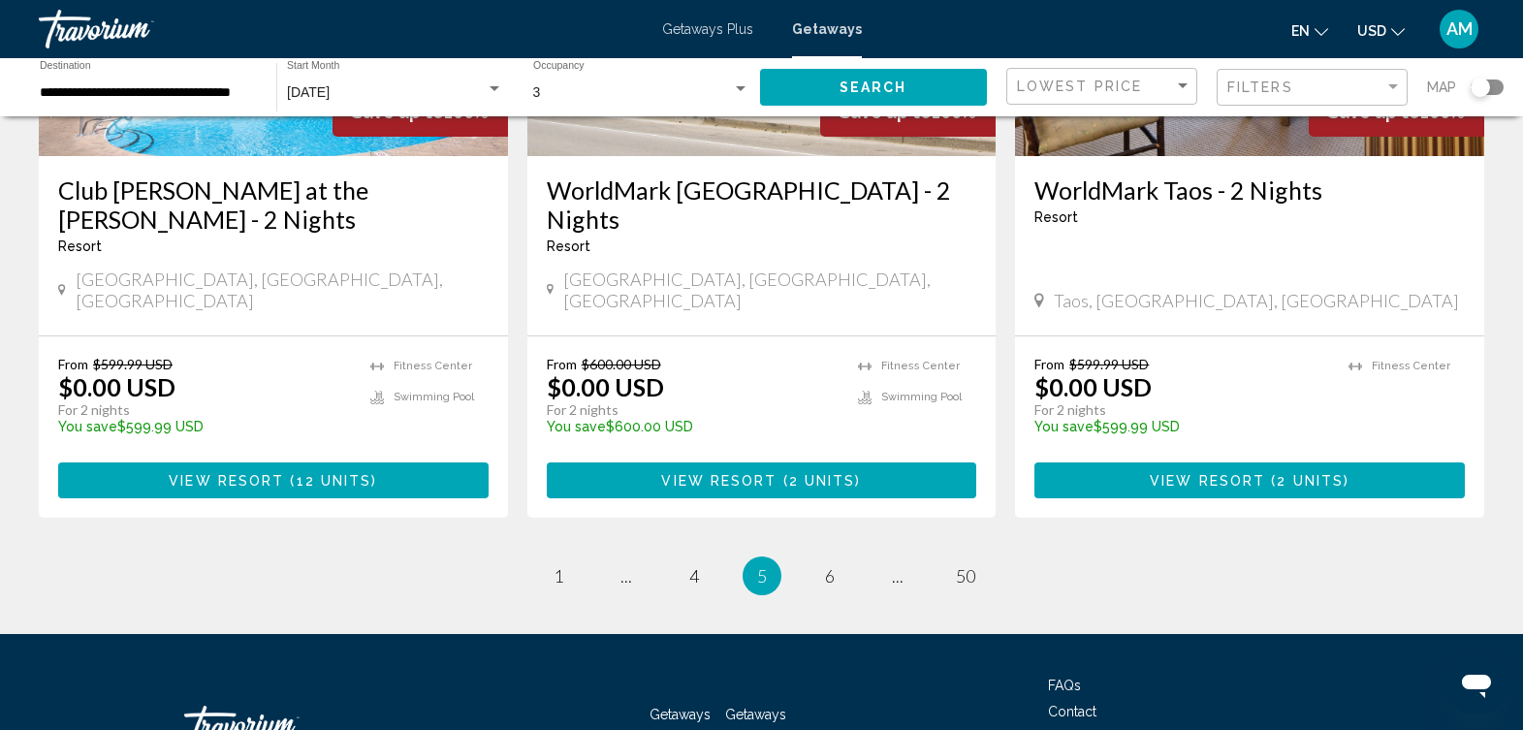
scroll to position [2466, 0]
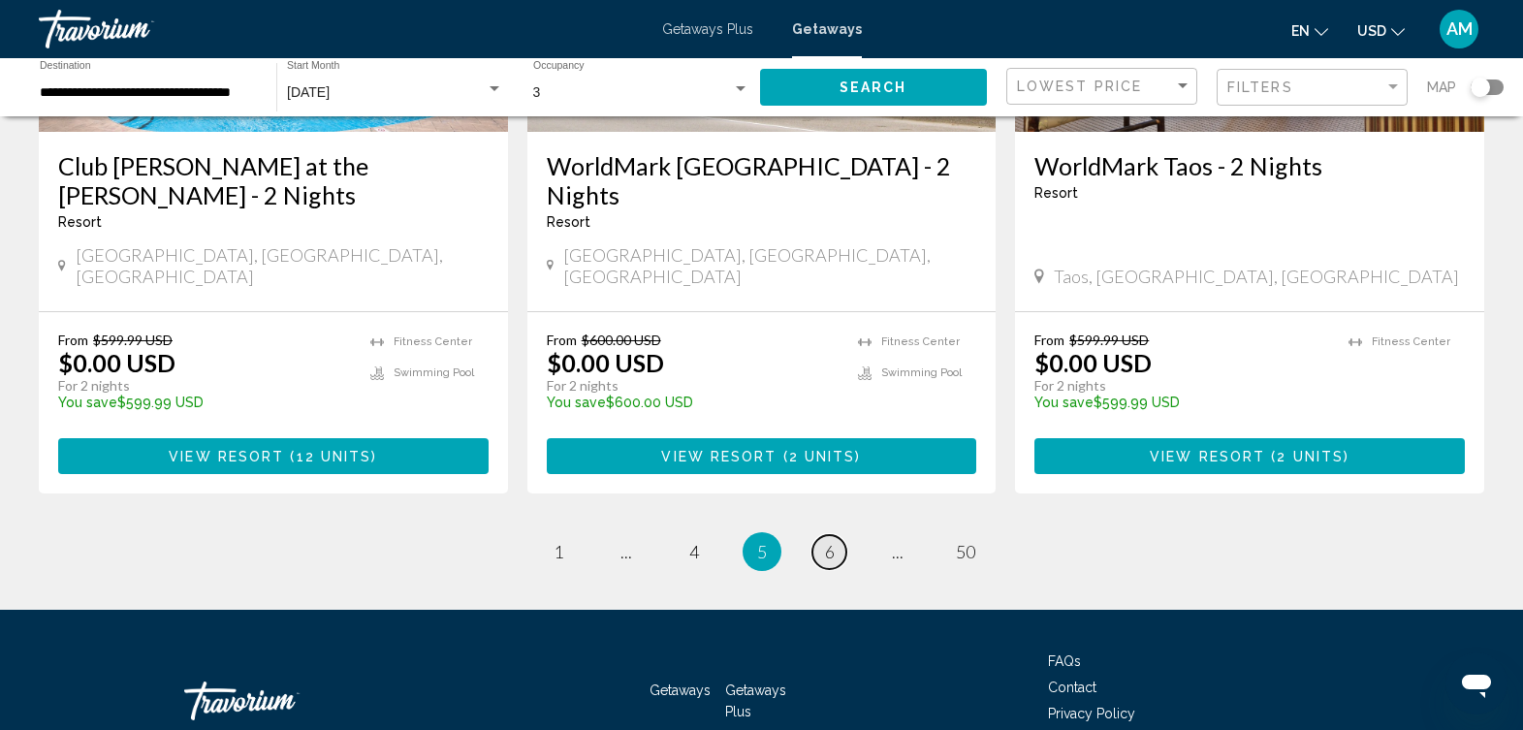
click at [829, 541] on span "6" at bounding box center [830, 551] width 10 height 21
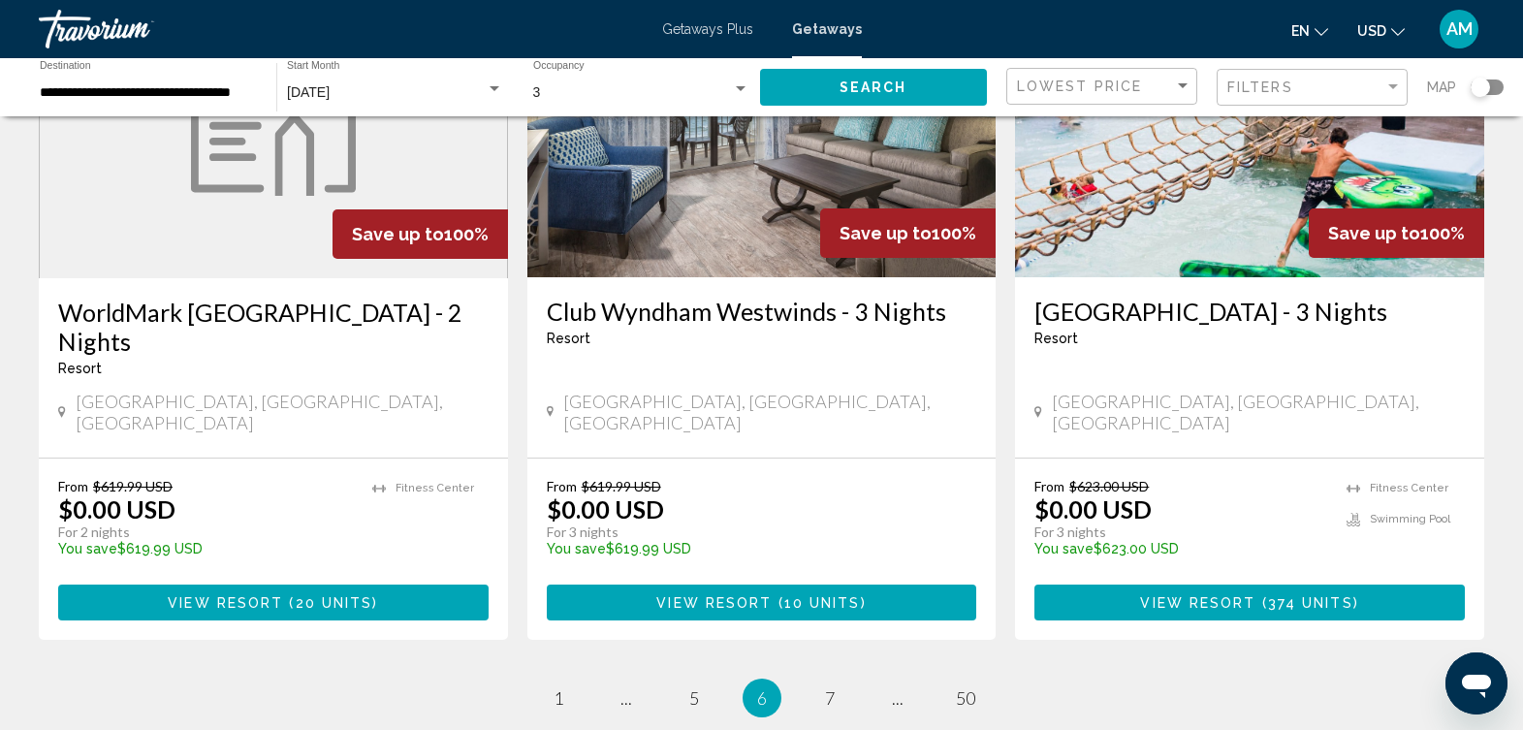
scroll to position [2388, 0]
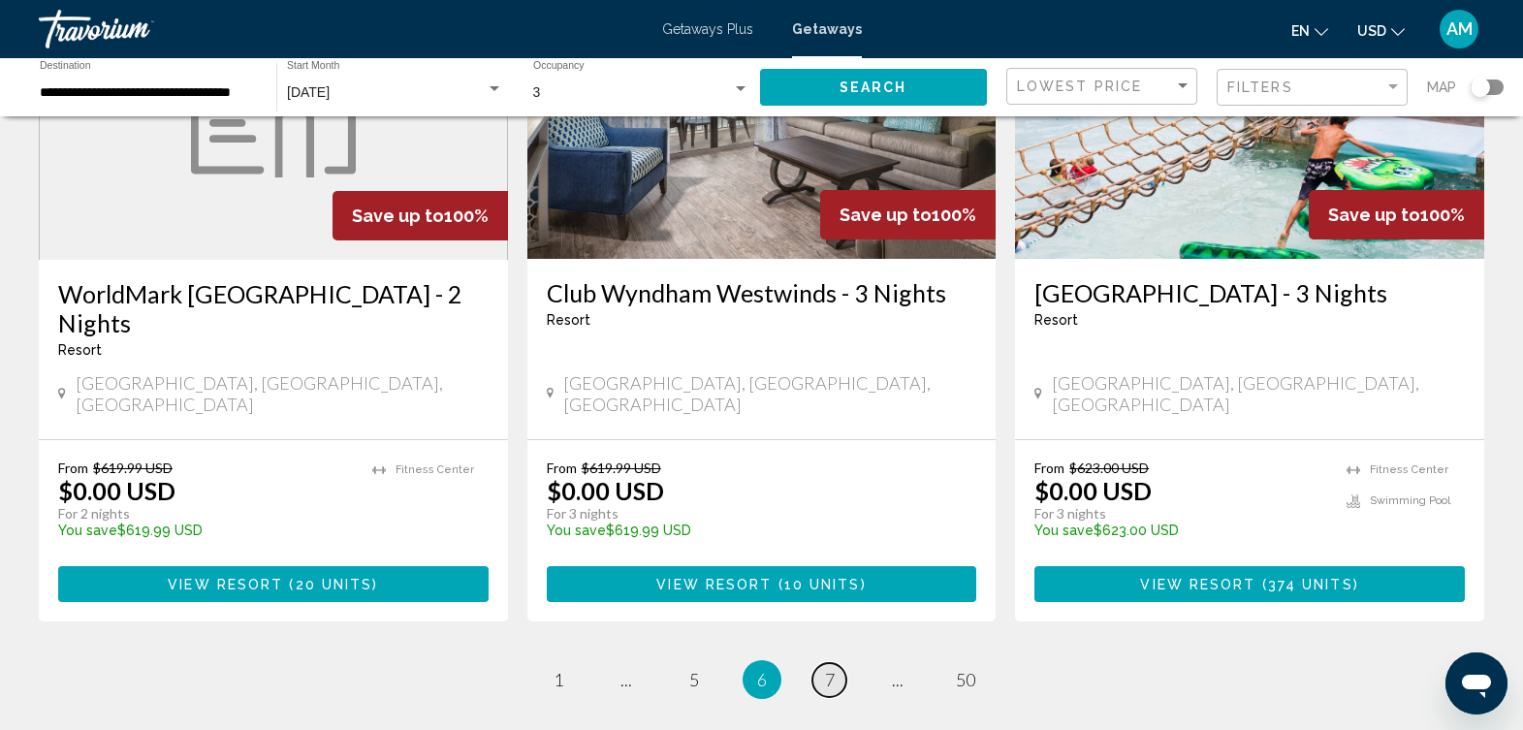
click at [831, 669] on span "7" at bounding box center [830, 679] width 10 height 21
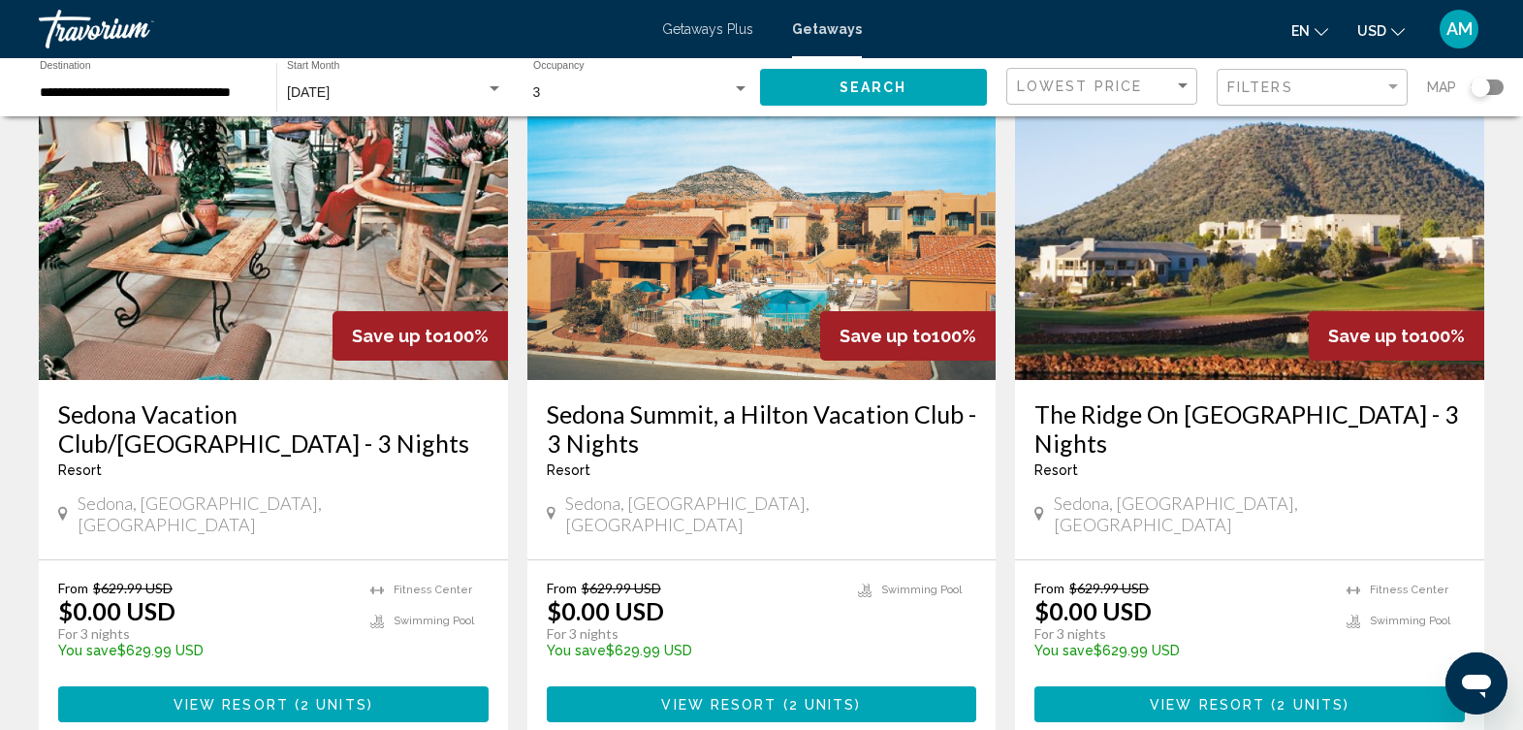
scroll to position [2301, 0]
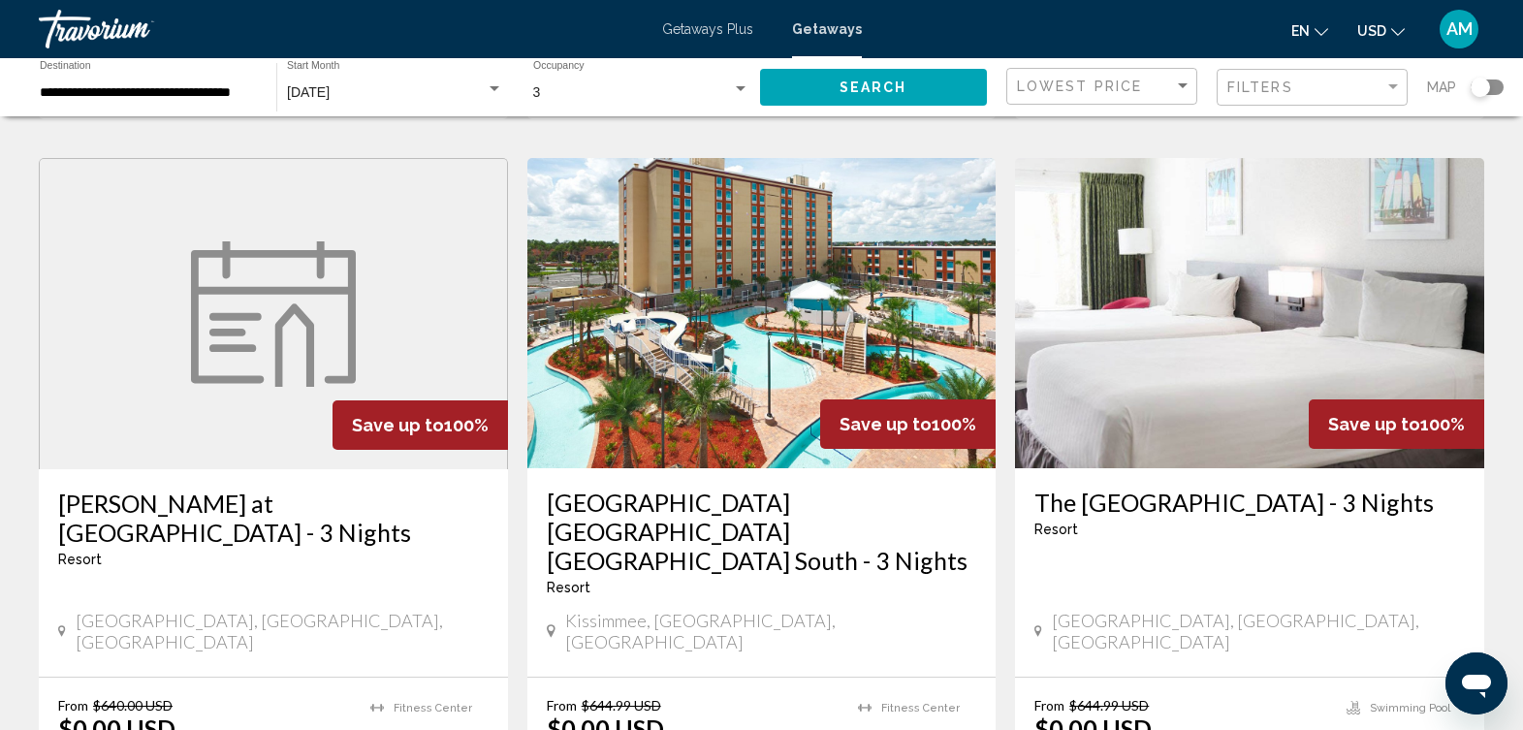
scroll to position [790, 0]
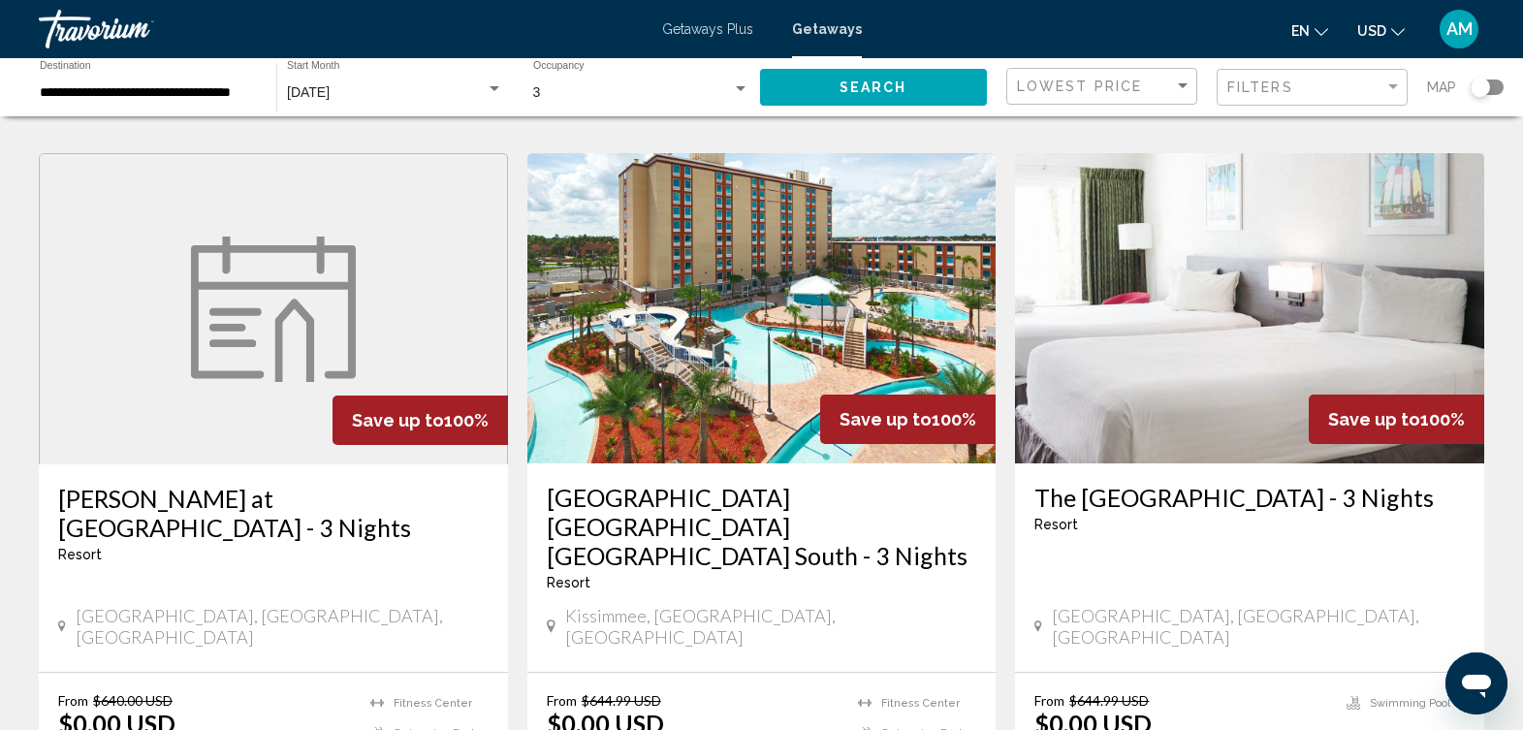
click at [772, 282] on img "Main content" at bounding box center [762, 308] width 469 height 310
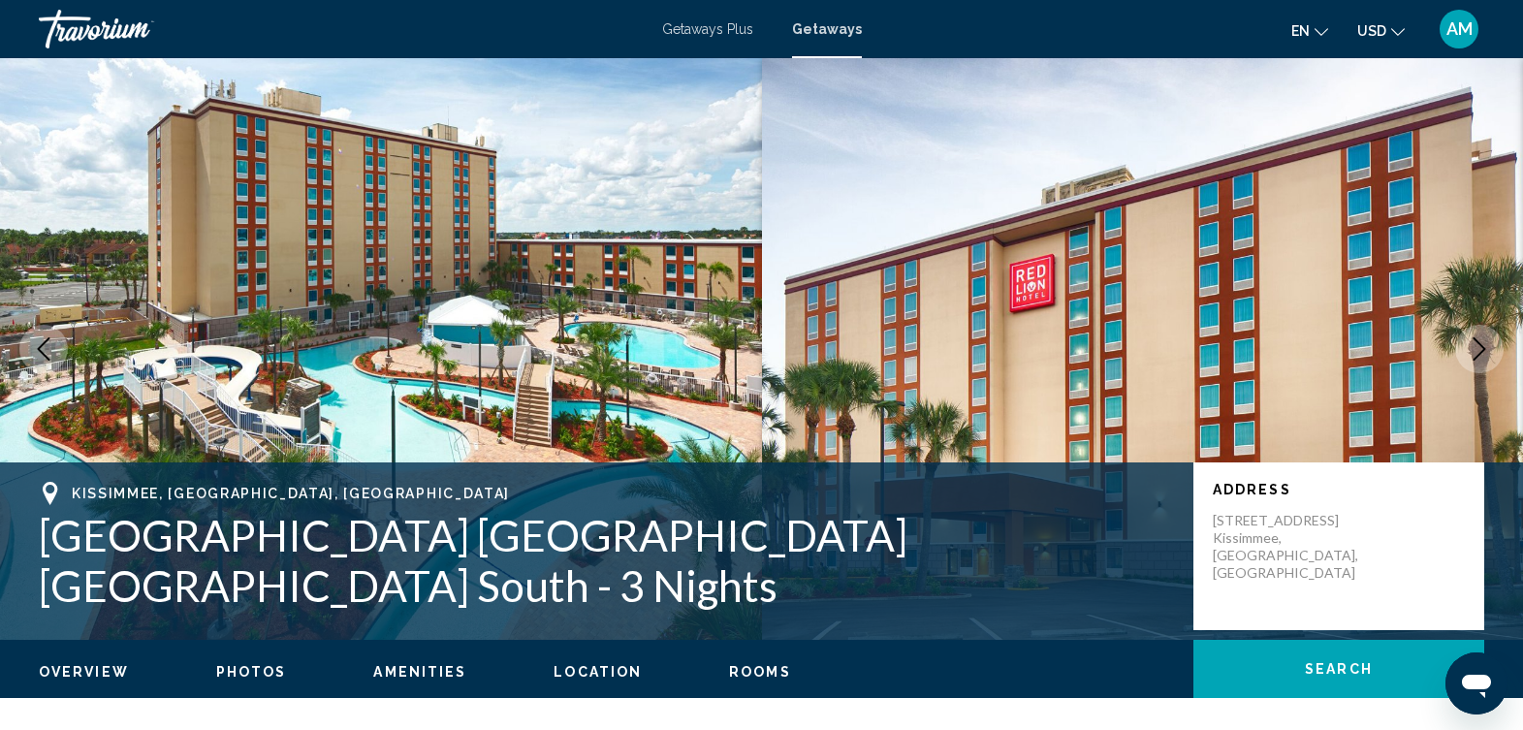
click at [772, 282] on img "Main content" at bounding box center [1143, 349] width 762 height 582
click at [78, 668] on span "Overview" at bounding box center [84, 672] width 90 height 16
click at [752, 672] on span "Rooms" at bounding box center [760, 672] width 62 height 16
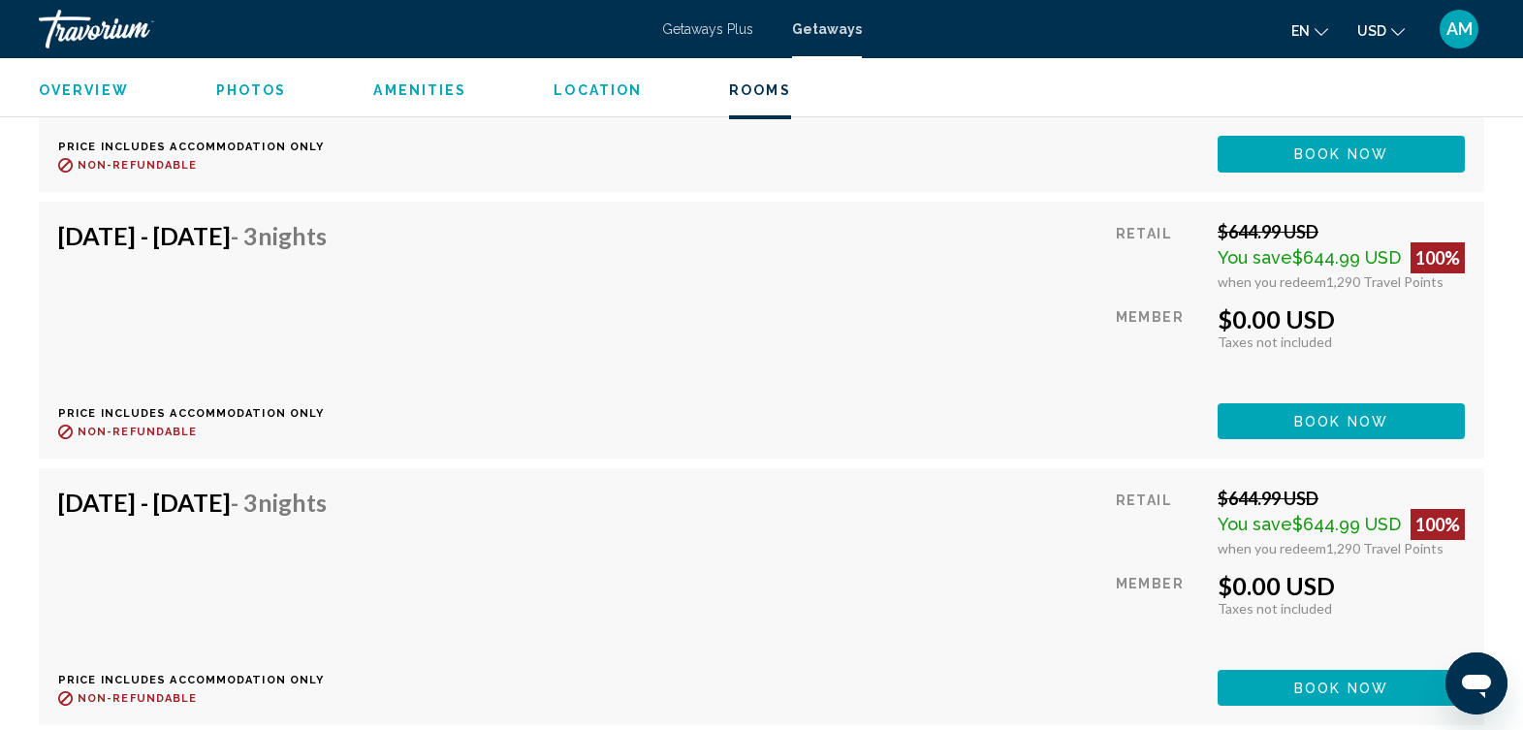
scroll to position [9656, 0]
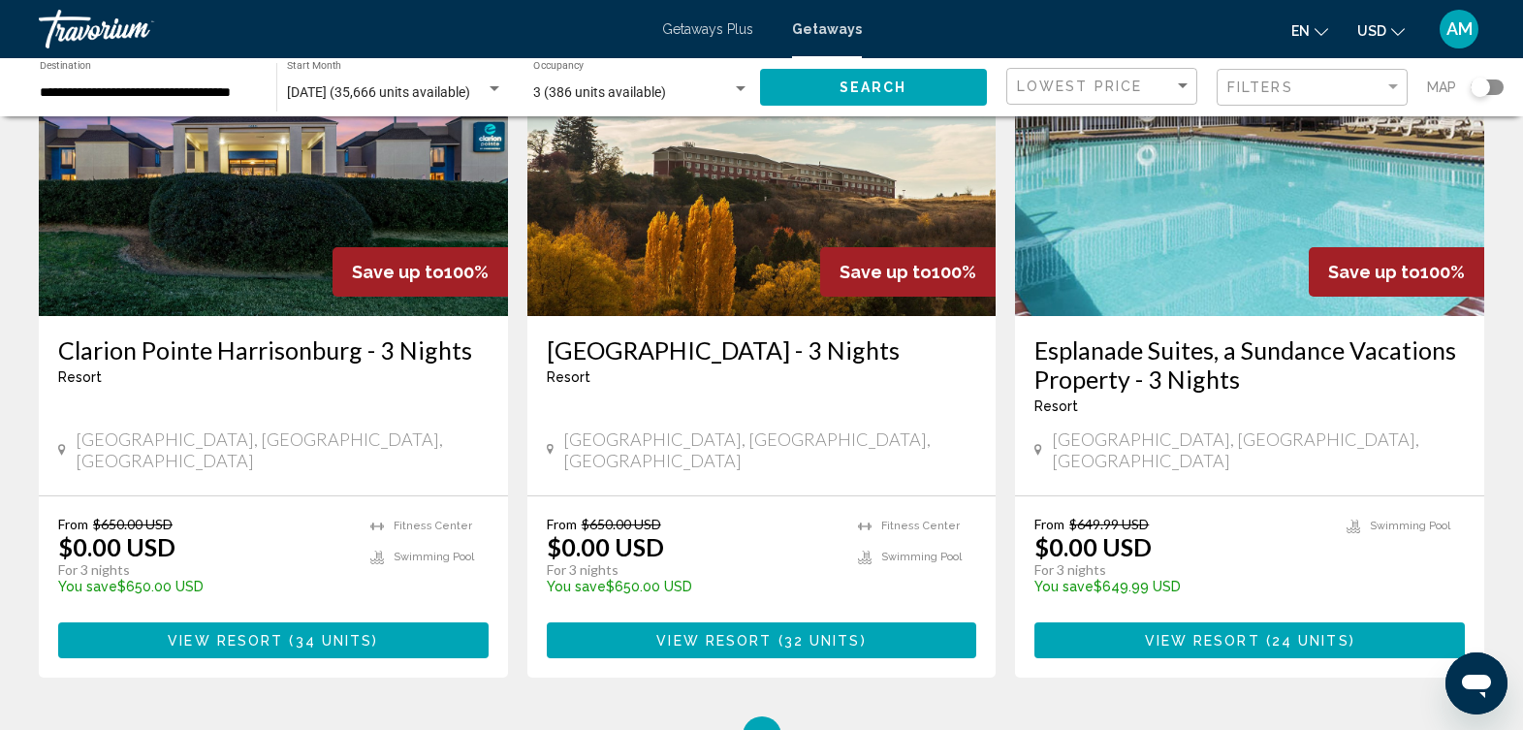
scroll to position [2548, 0]
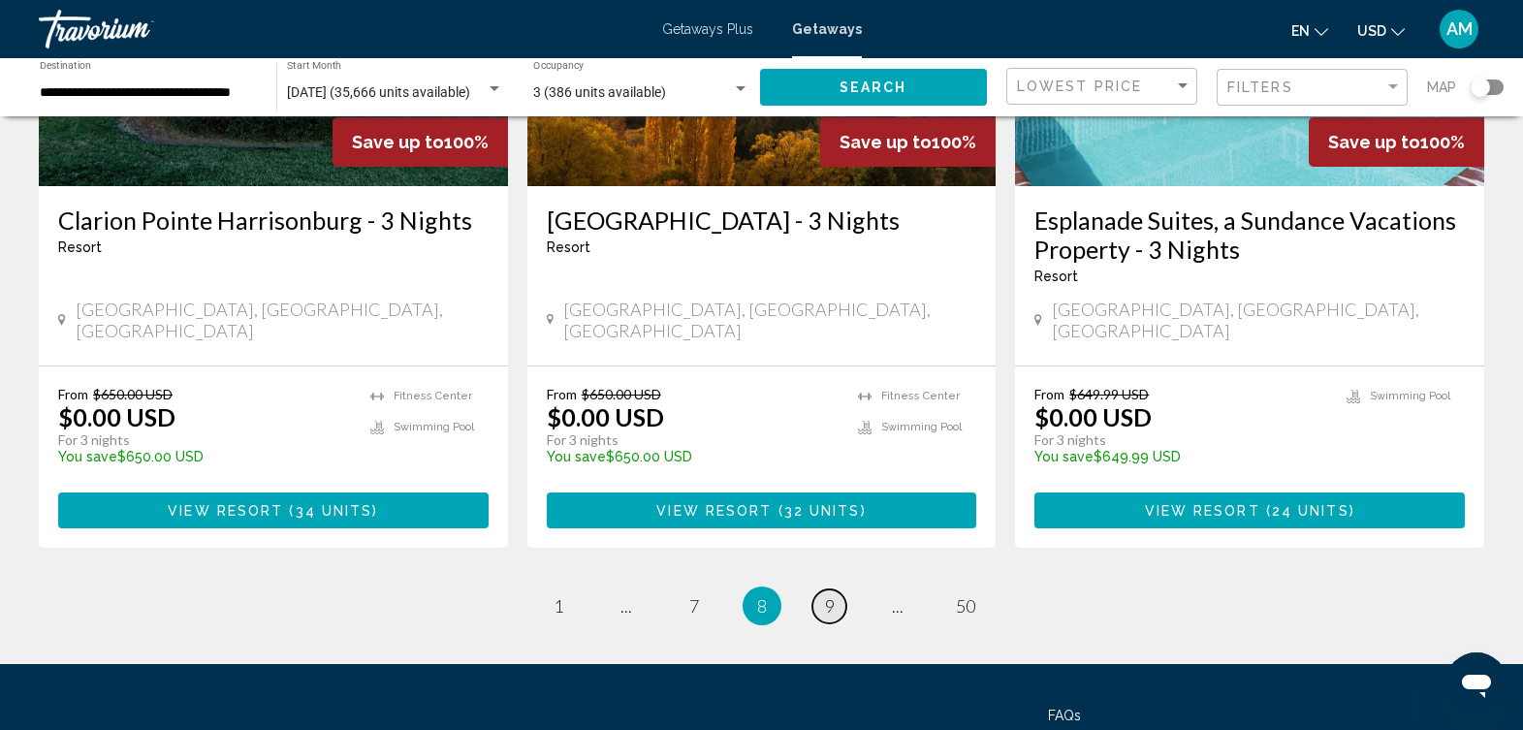
click at [830, 595] on span "9" at bounding box center [830, 605] width 10 height 21
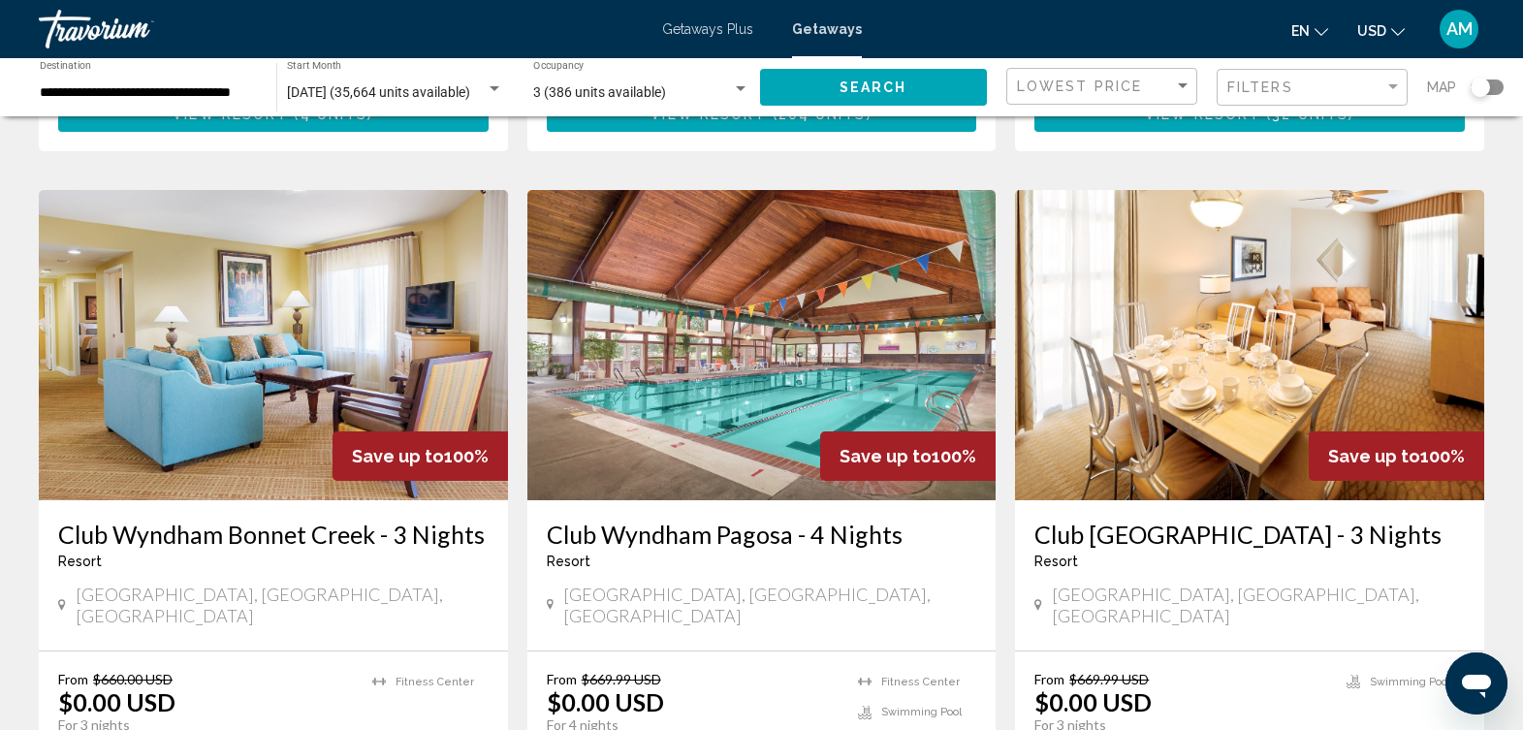
scroll to position [771, 0]
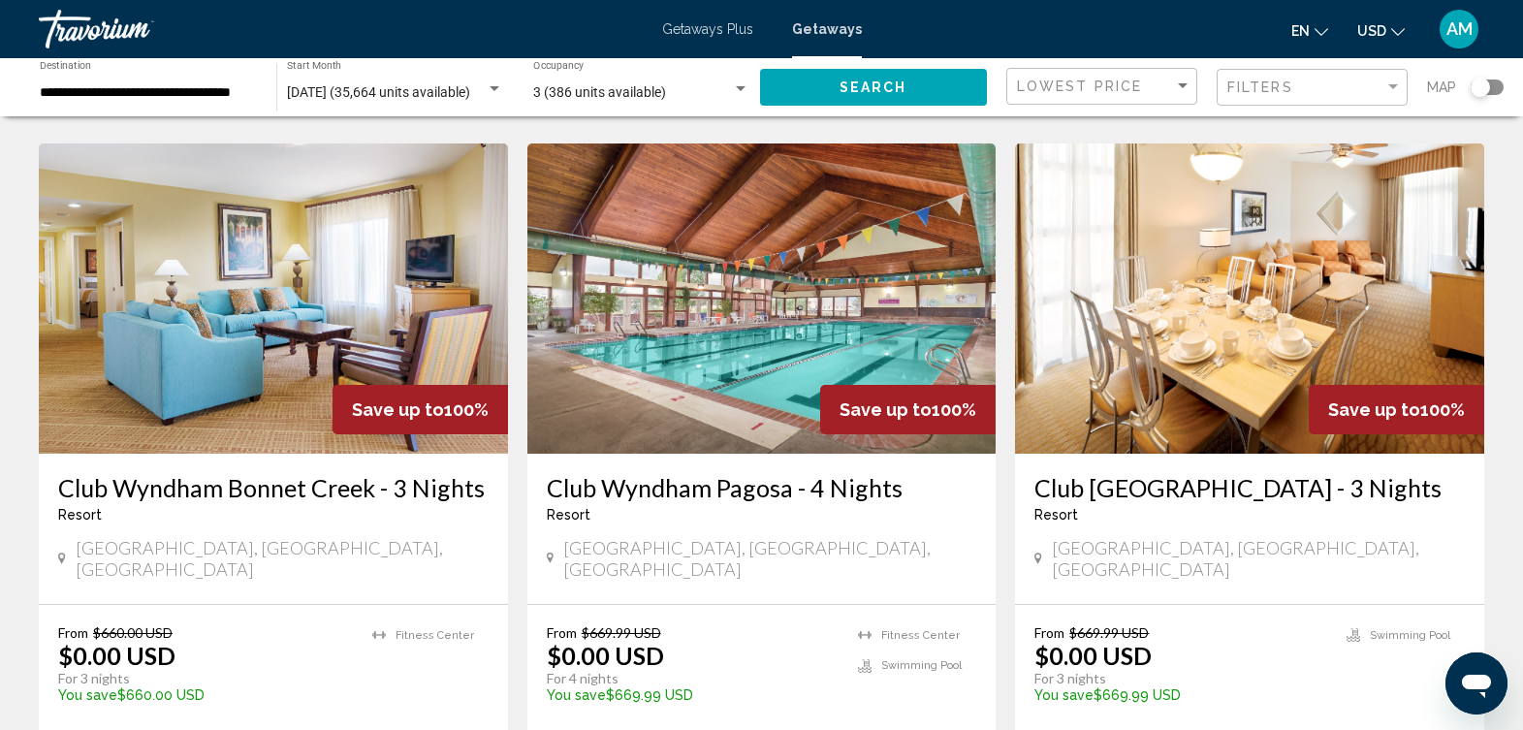
click at [279, 261] on img "Main content" at bounding box center [273, 299] width 469 height 310
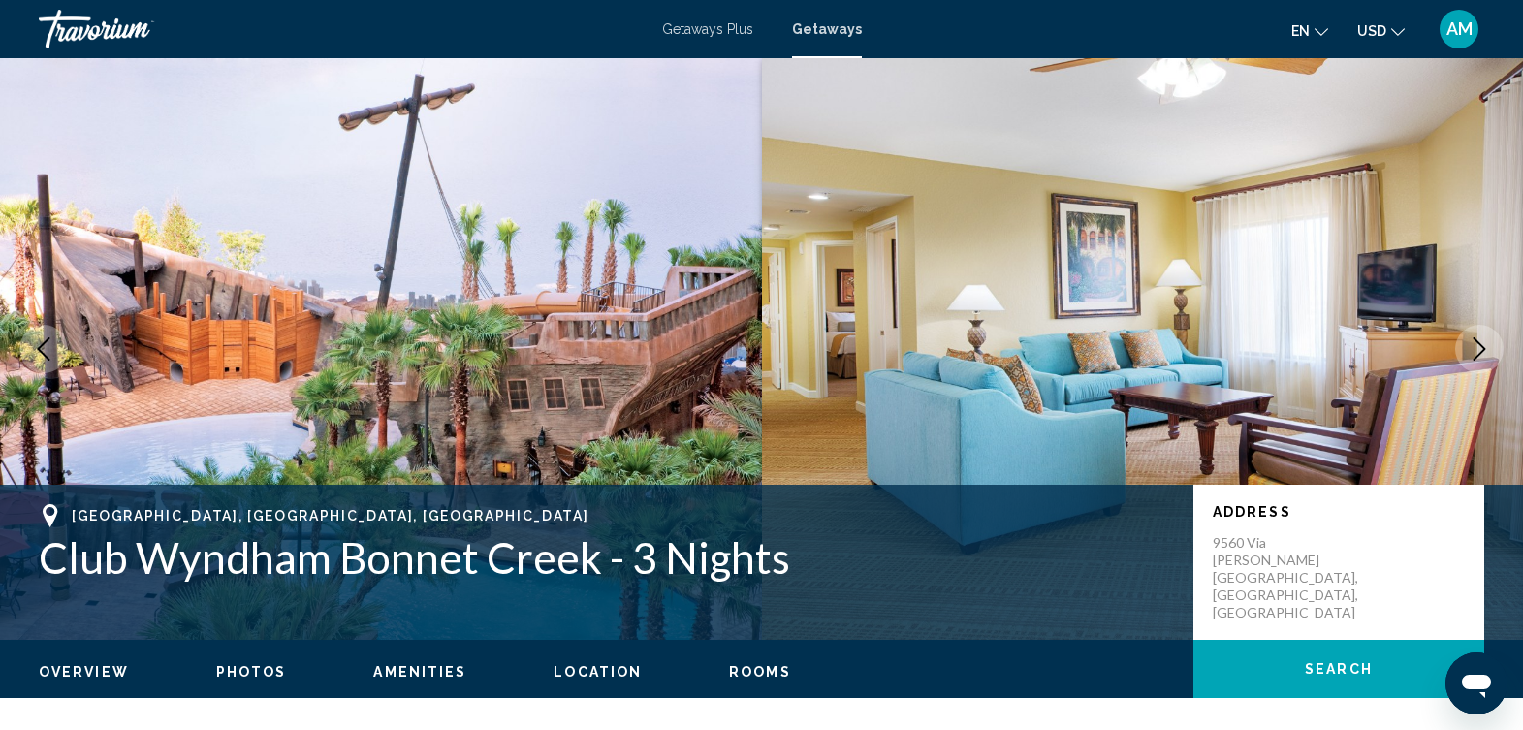
click at [889, 100] on img "Main content" at bounding box center [1143, 349] width 762 height 582
click at [255, 666] on span "Photos" at bounding box center [251, 672] width 71 height 16
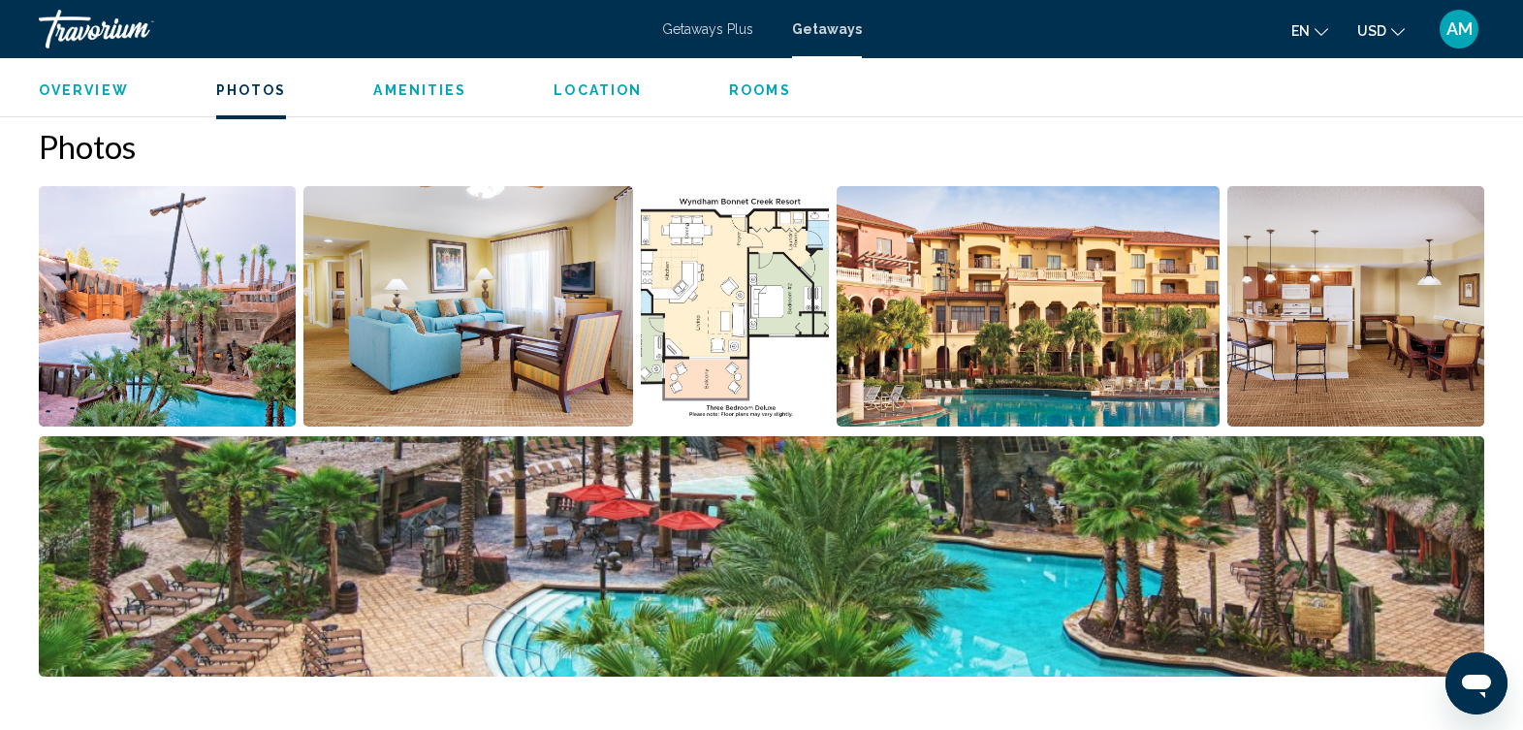
scroll to position [864, 0]
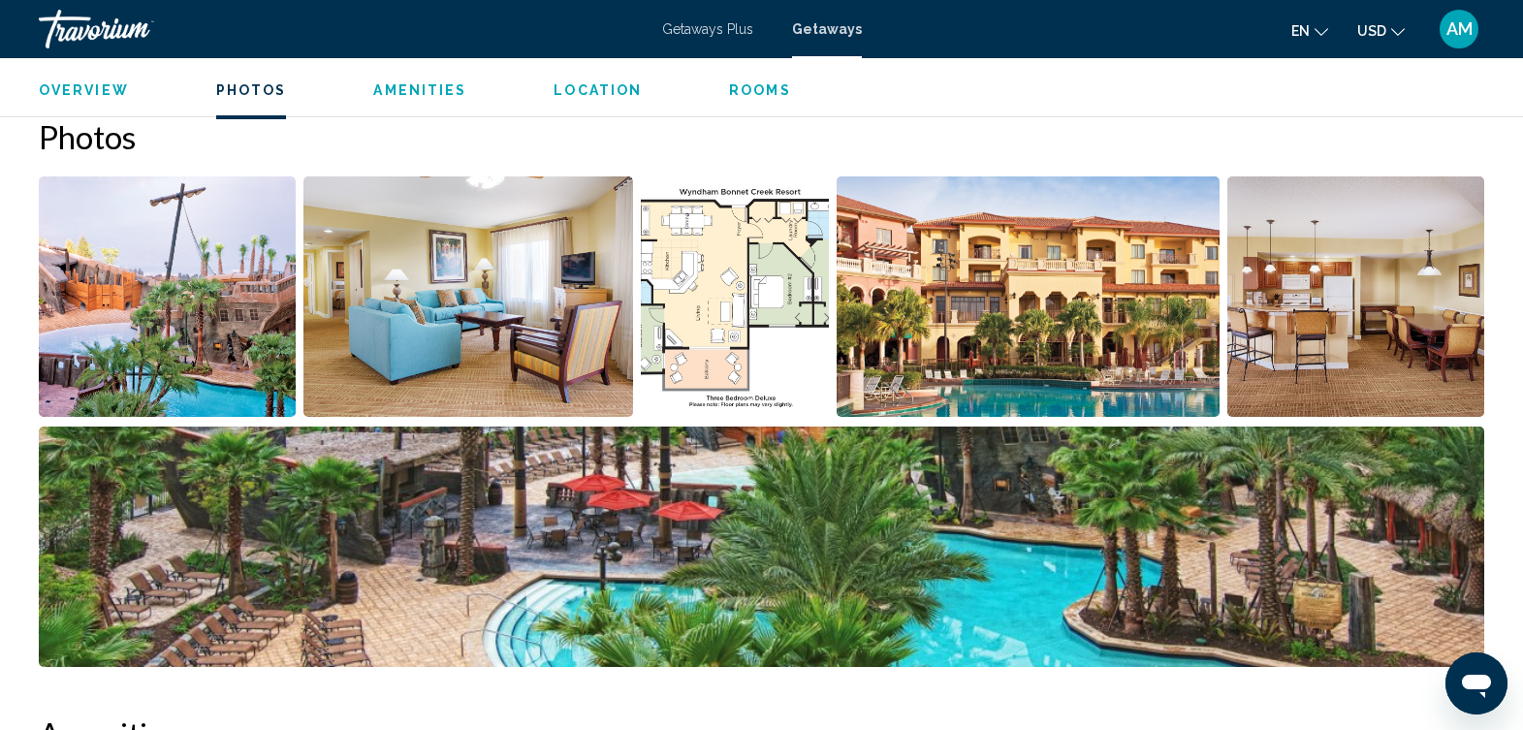
click at [222, 342] on img "Open full-screen image slider" at bounding box center [167, 296] width 257 height 240
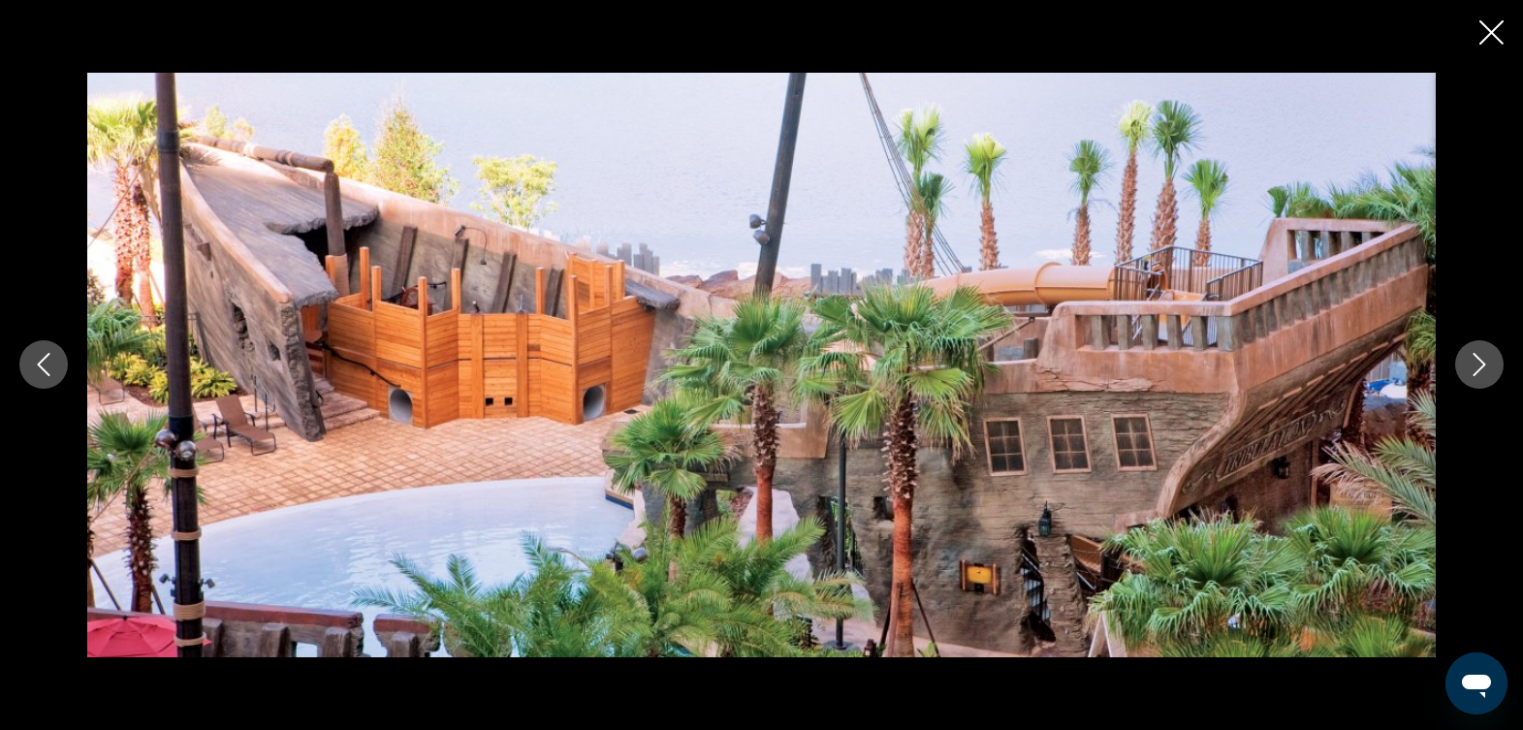
click at [1481, 368] on icon "Next image" at bounding box center [1479, 364] width 23 height 23
click at [1481, 368] on icon "Next image" at bounding box center [1480, 365] width 13 height 23
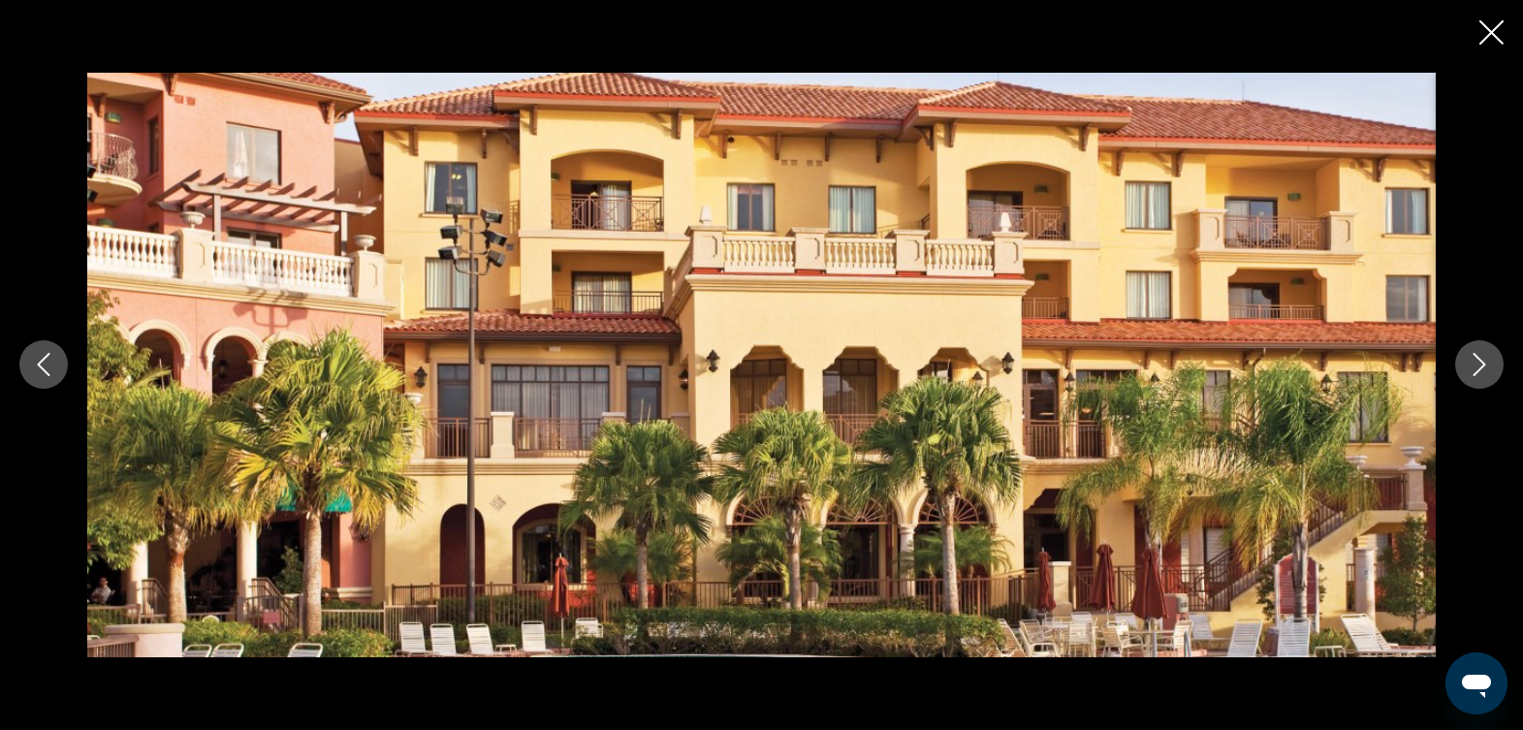
click at [1481, 368] on icon "Next image" at bounding box center [1480, 365] width 13 height 23
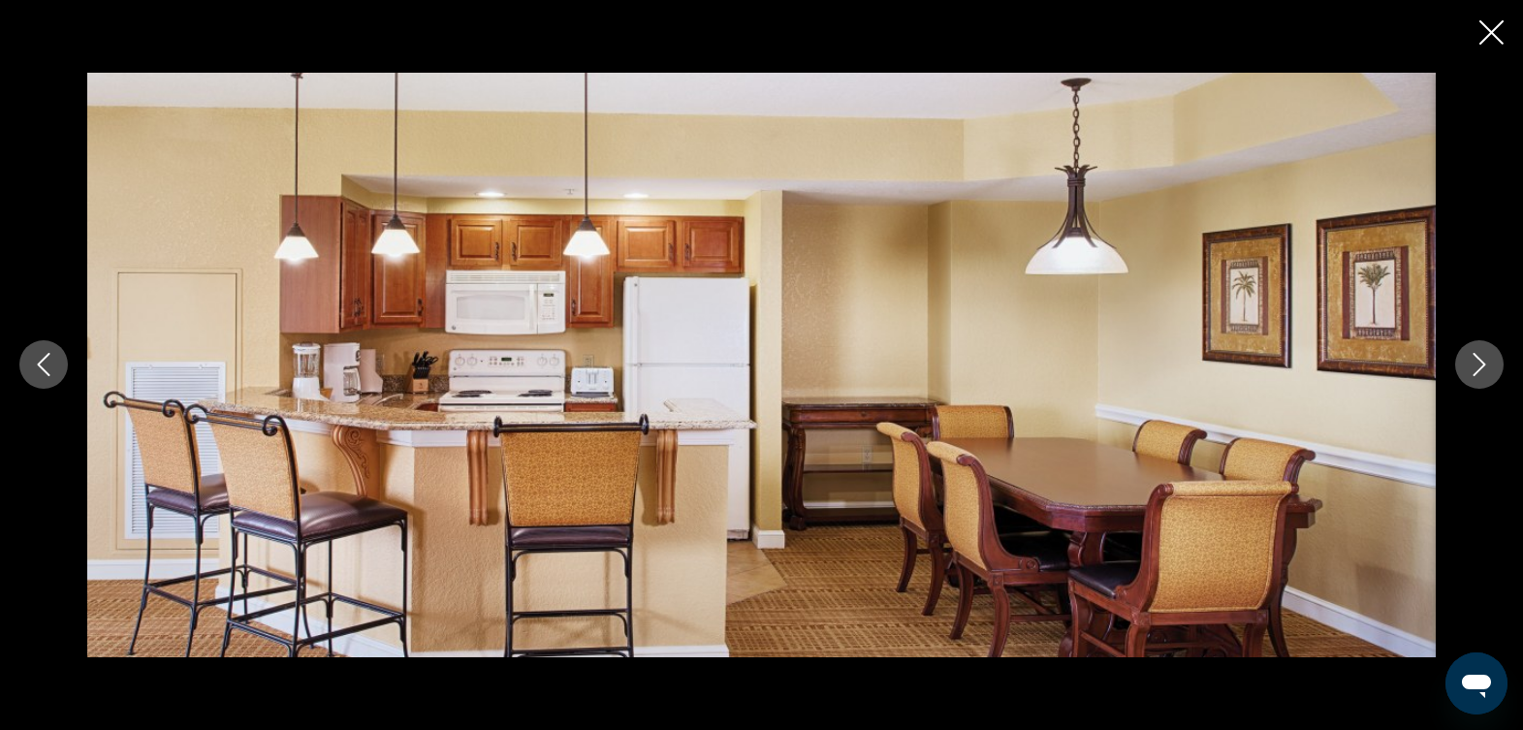
click at [1481, 368] on icon "Next image" at bounding box center [1480, 365] width 13 height 23
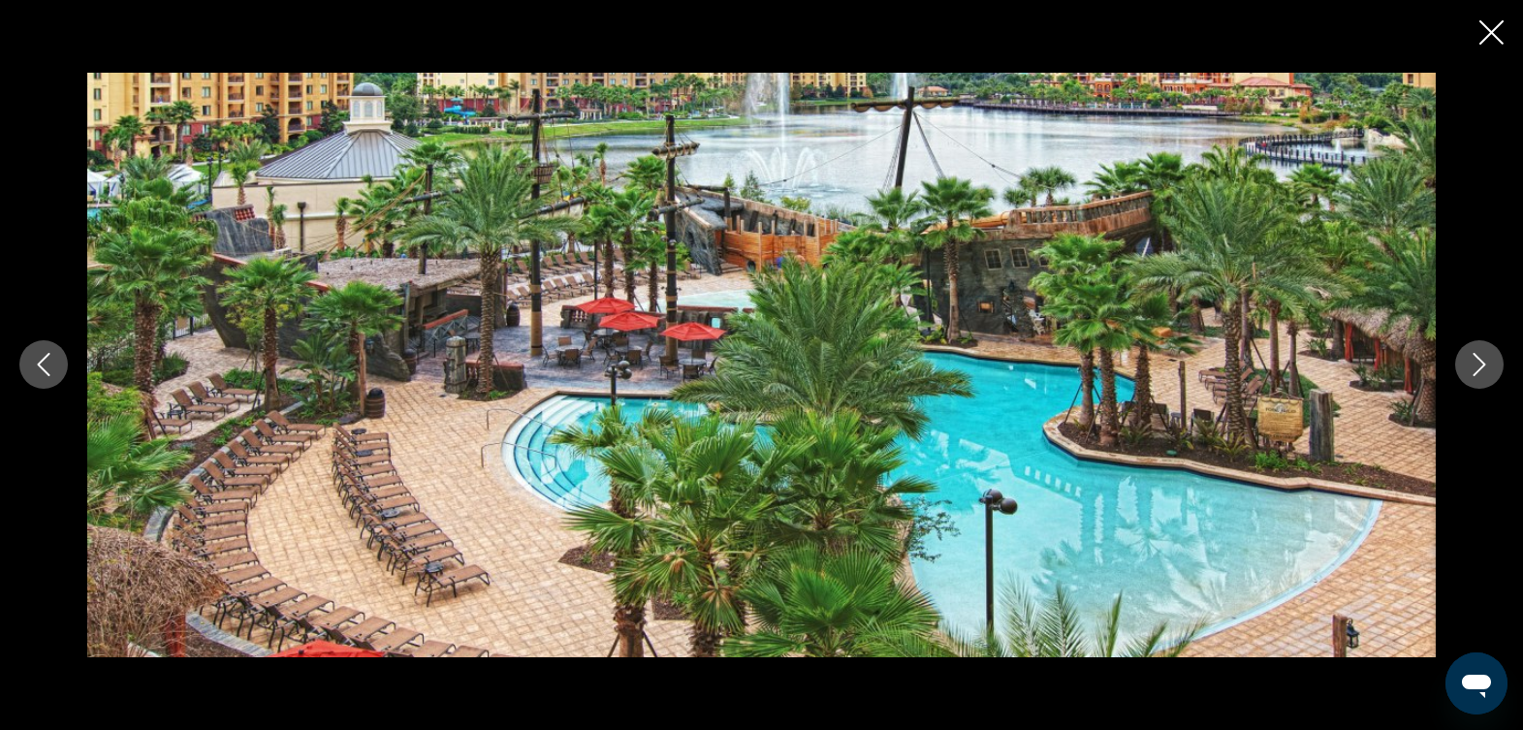
click at [1481, 368] on icon "Next image" at bounding box center [1480, 365] width 13 height 23
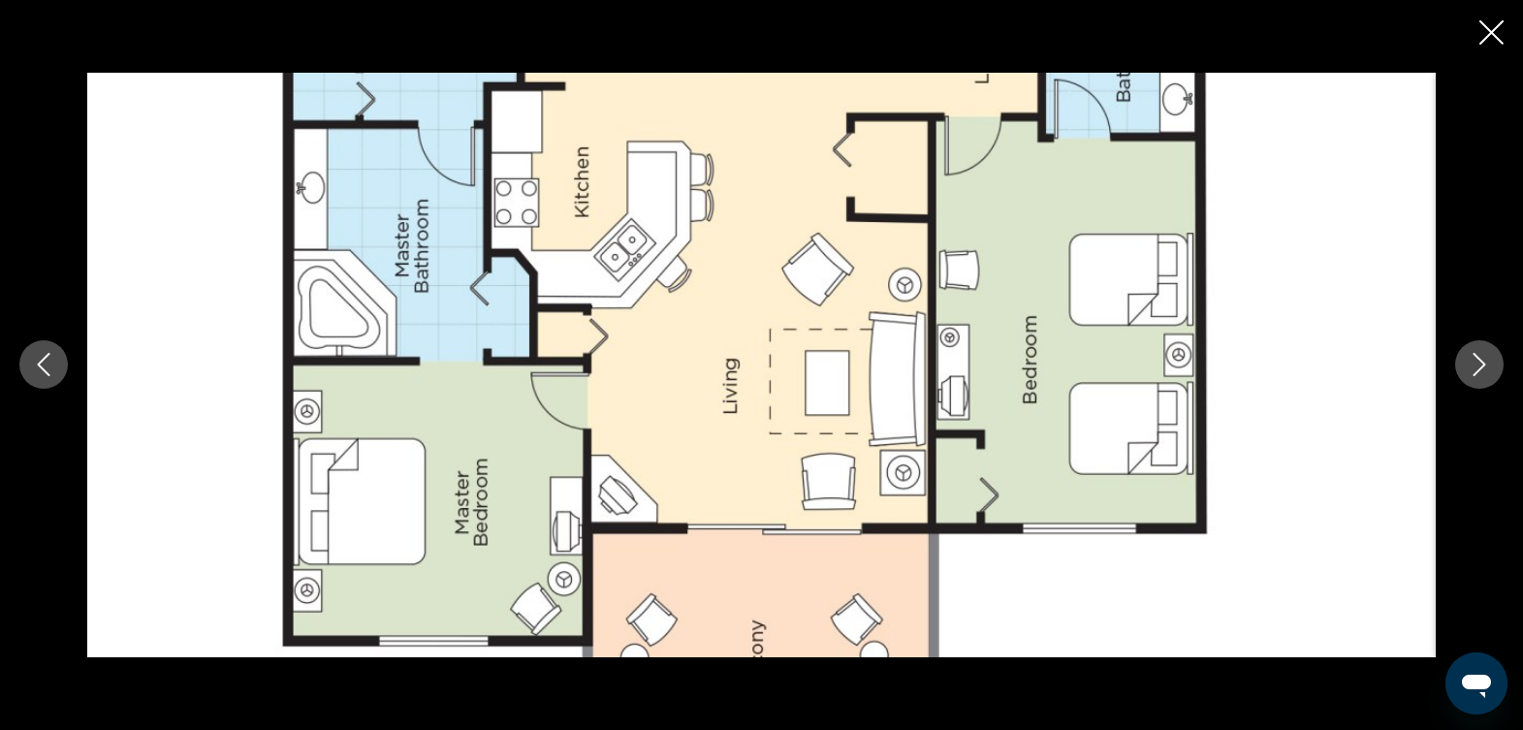
click at [1481, 368] on icon "Next image" at bounding box center [1480, 365] width 13 height 23
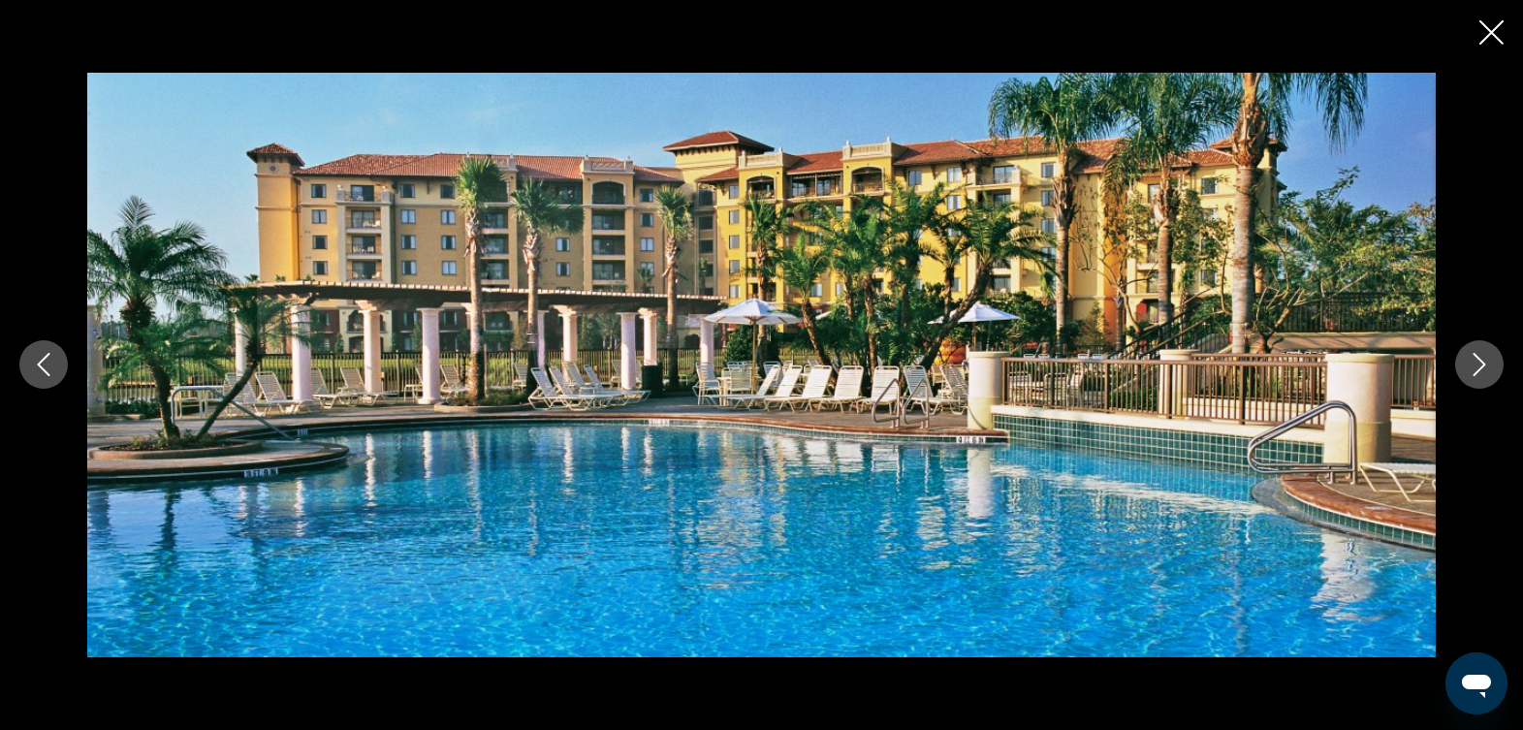
click at [1481, 368] on icon "Next image" at bounding box center [1480, 365] width 13 height 23
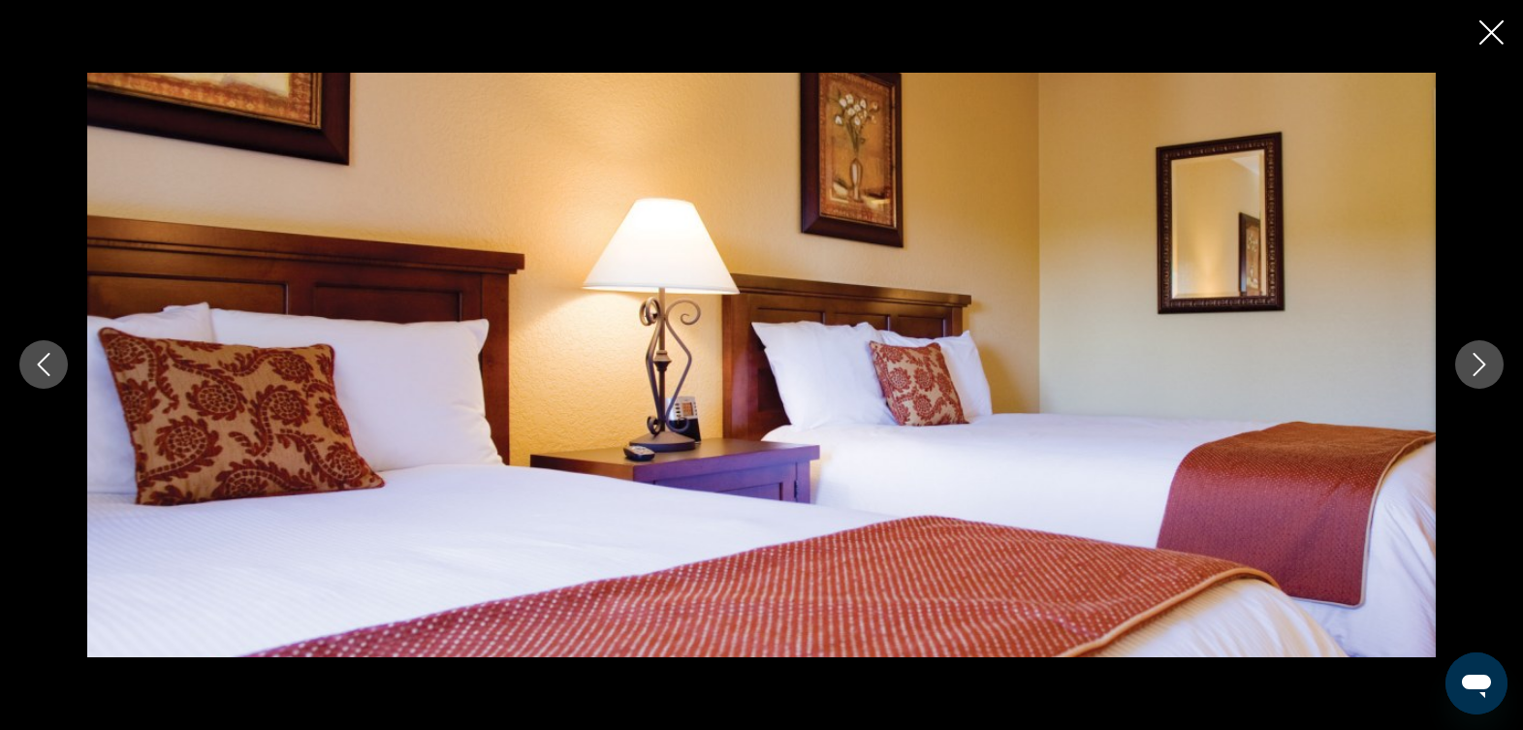
click at [1481, 368] on icon "Next image" at bounding box center [1480, 365] width 13 height 23
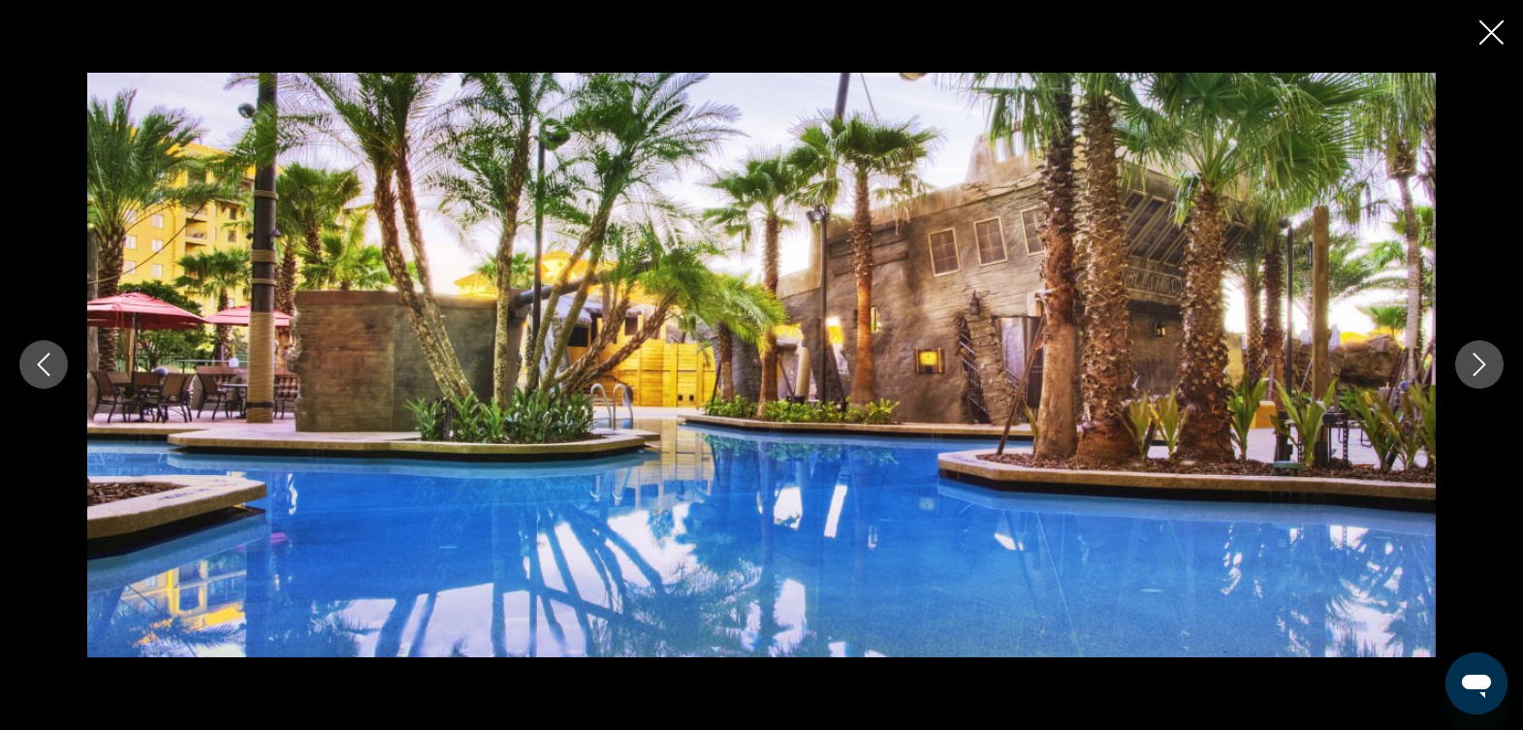
click at [1481, 368] on icon "Next image" at bounding box center [1480, 365] width 13 height 23
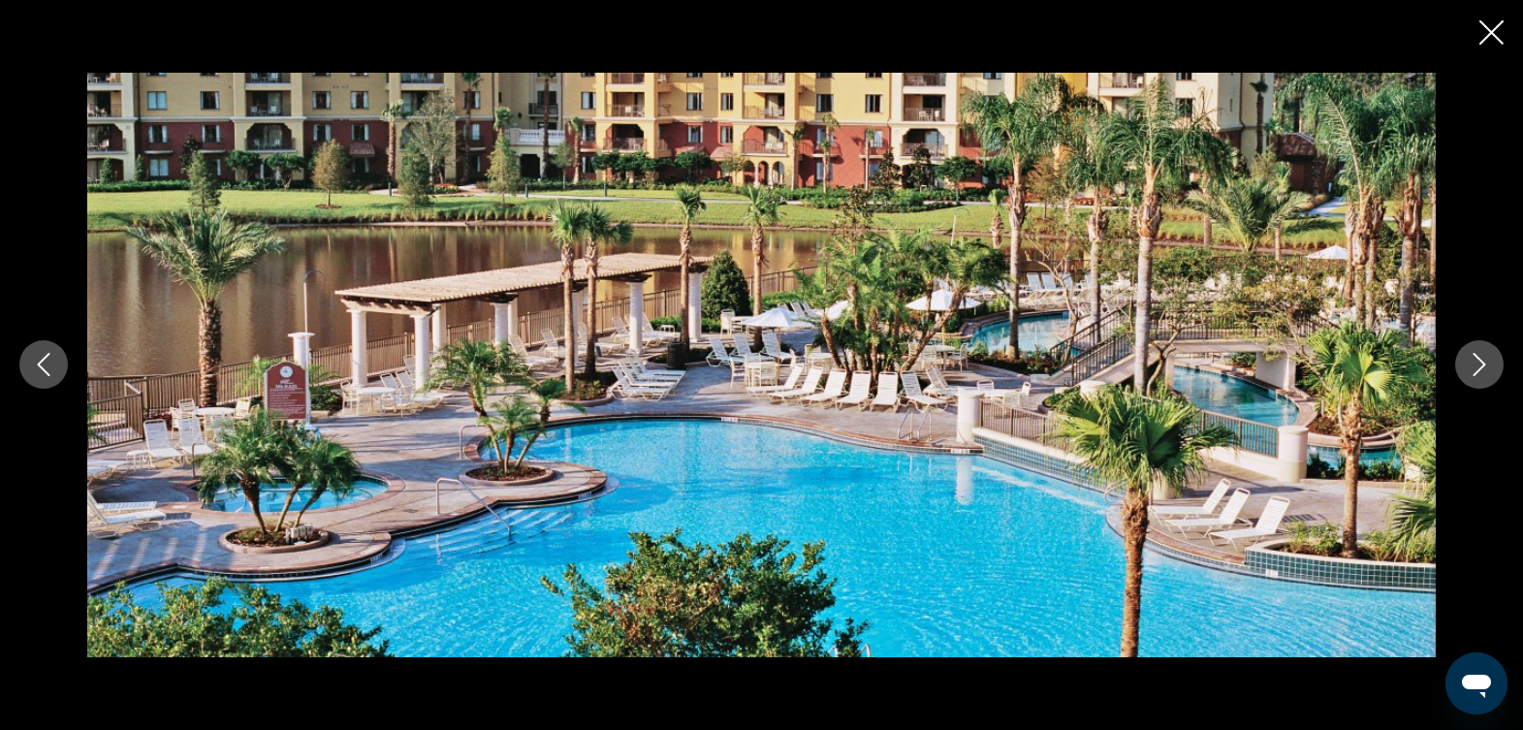
click at [1481, 368] on icon "Next image" at bounding box center [1480, 365] width 13 height 23
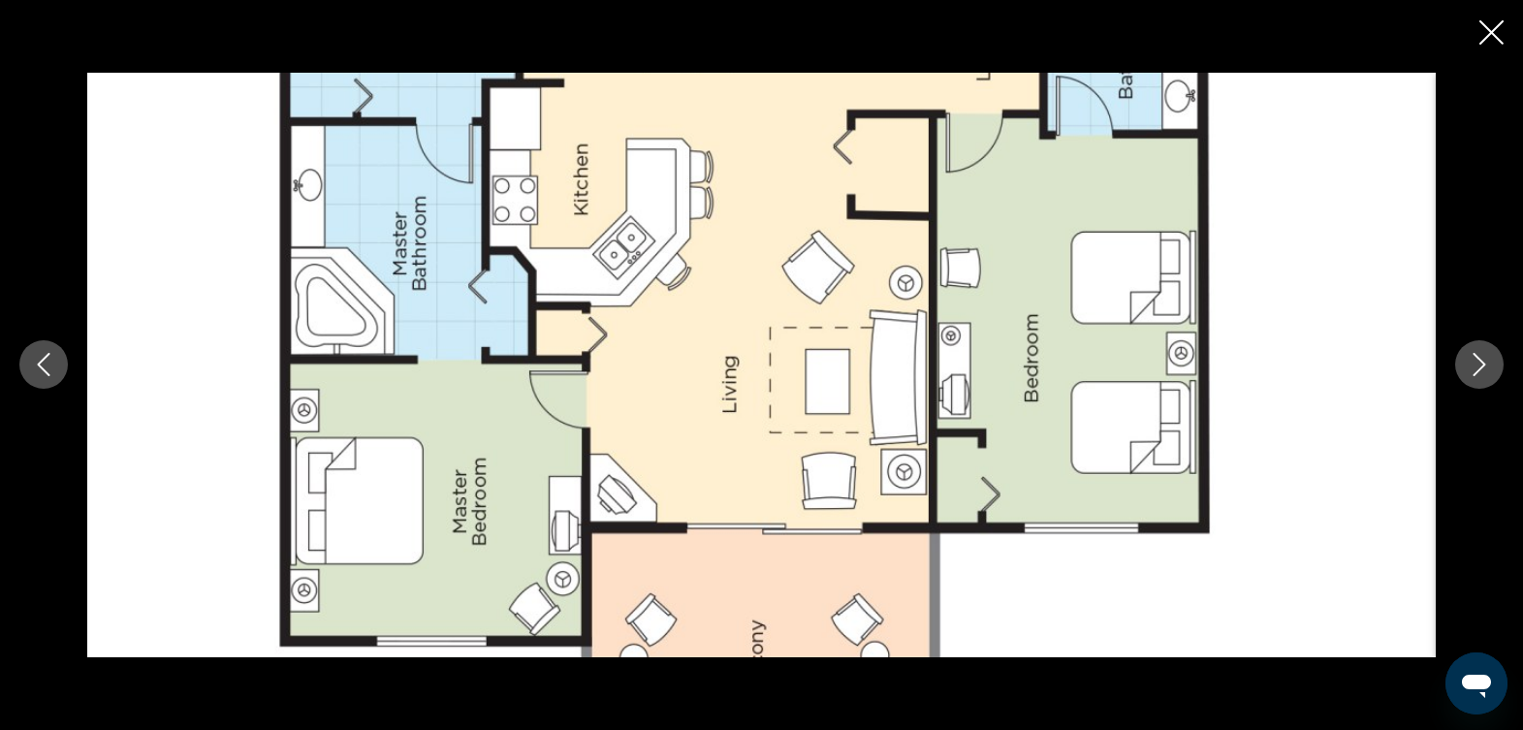
click at [1488, 30] on icon "Close slideshow" at bounding box center [1492, 32] width 24 height 24
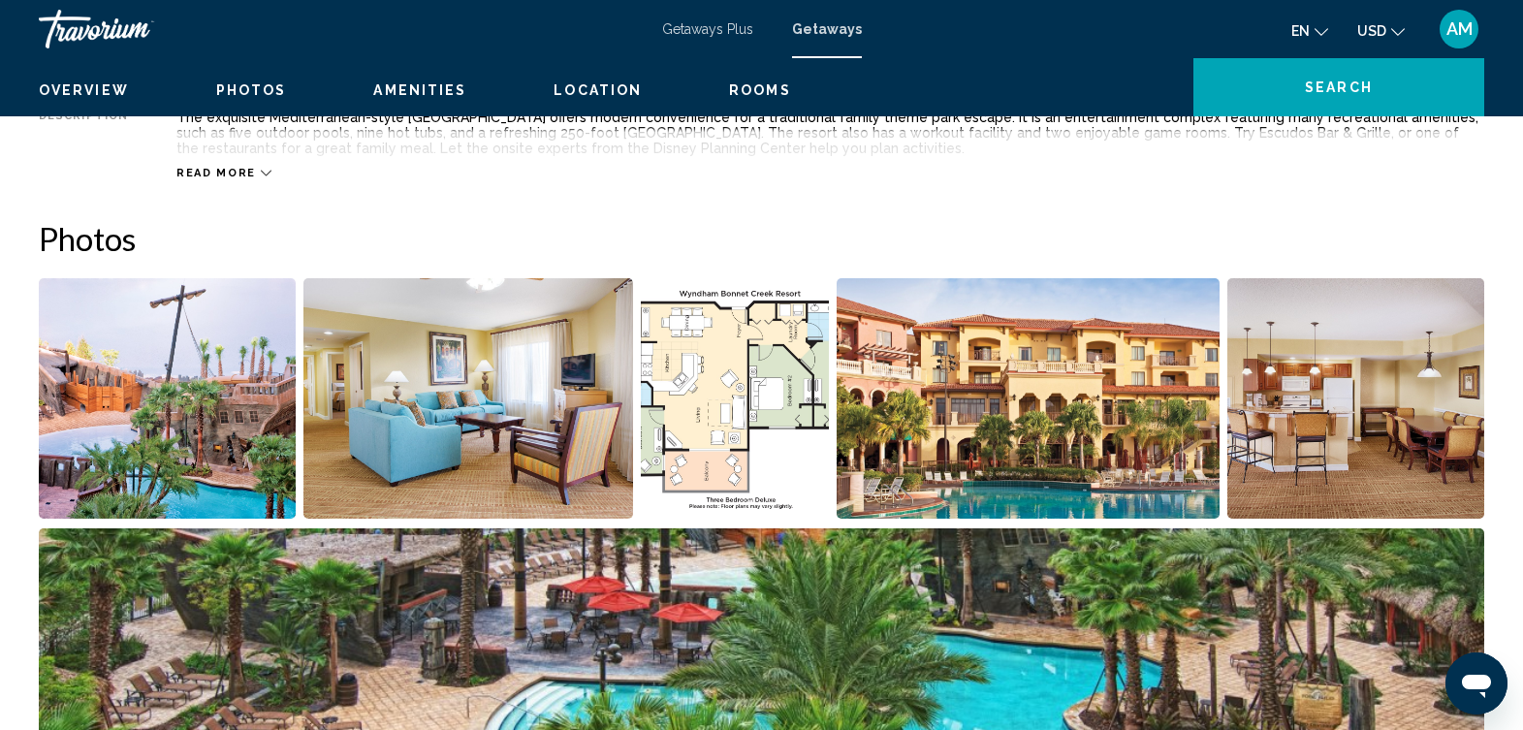
scroll to position [0, 0]
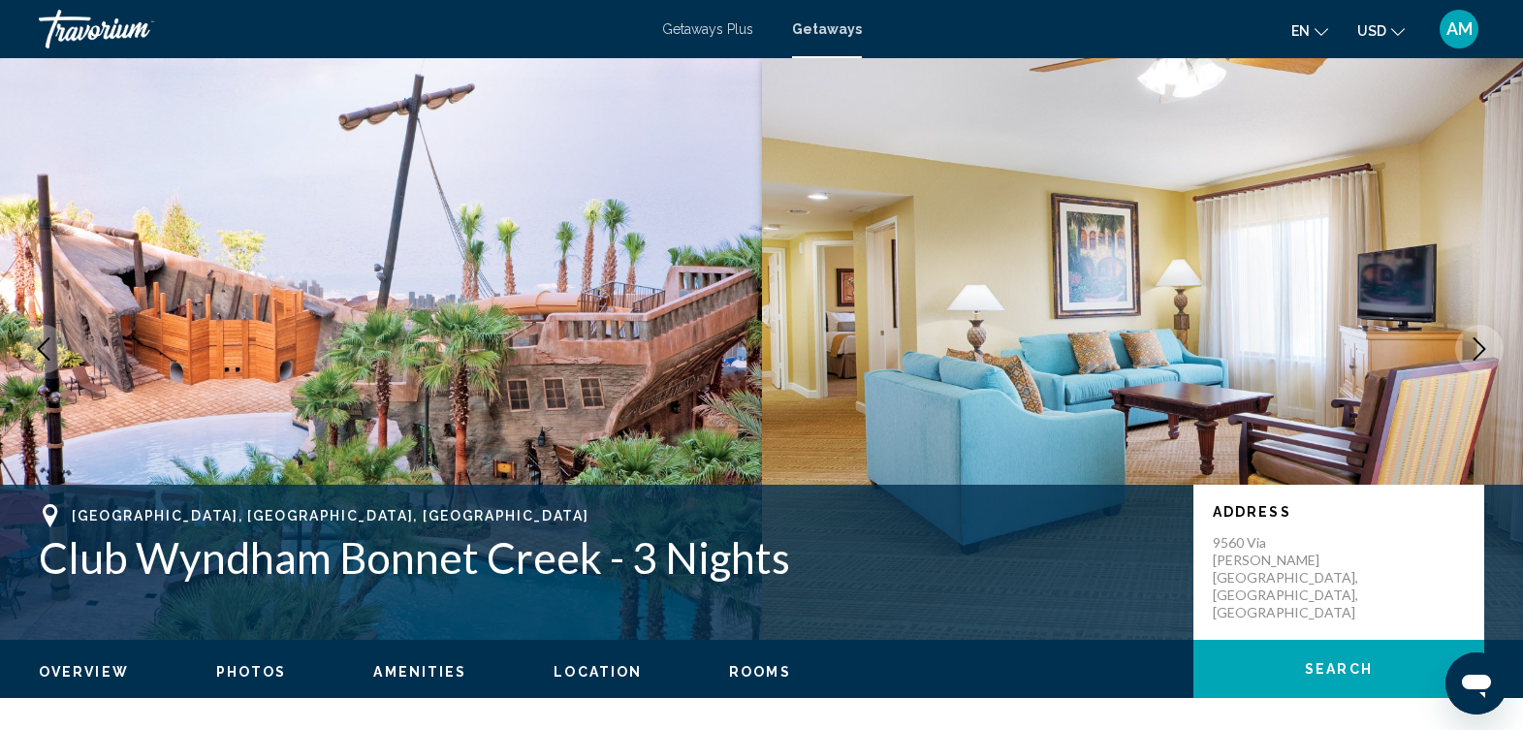
drag, startPoint x: 517, startPoint y: 436, endPoint x: 502, endPoint y: 430, distance: 16.1
click at [502, 430] on img "Main content" at bounding box center [381, 349] width 762 height 582
click at [31, 87] on img "Main content" at bounding box center [381, 349] width 762 height 582
click at [127, 201] on img "Main content" at bounding box center [381, 349] width 762 height 582
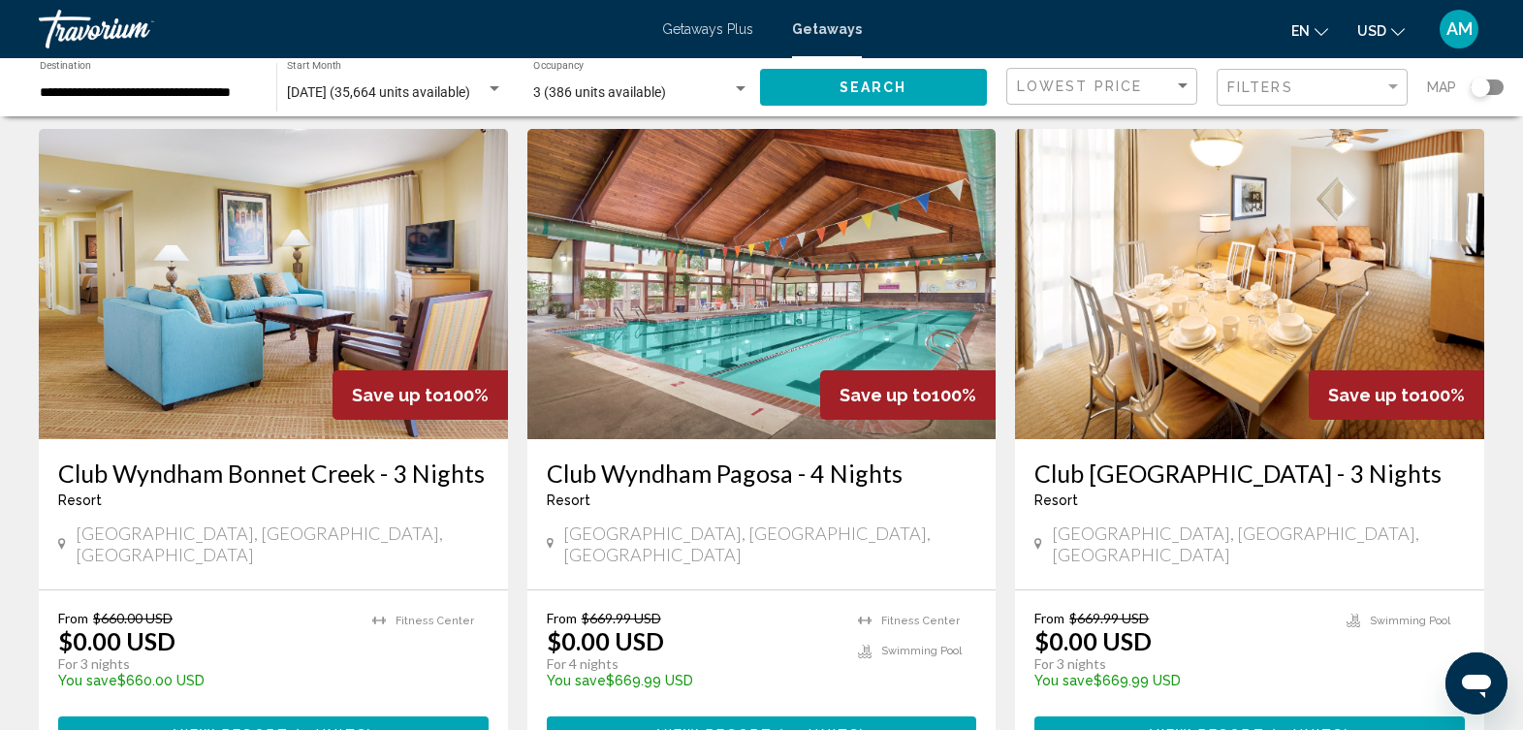
scroll to position [720, 0]
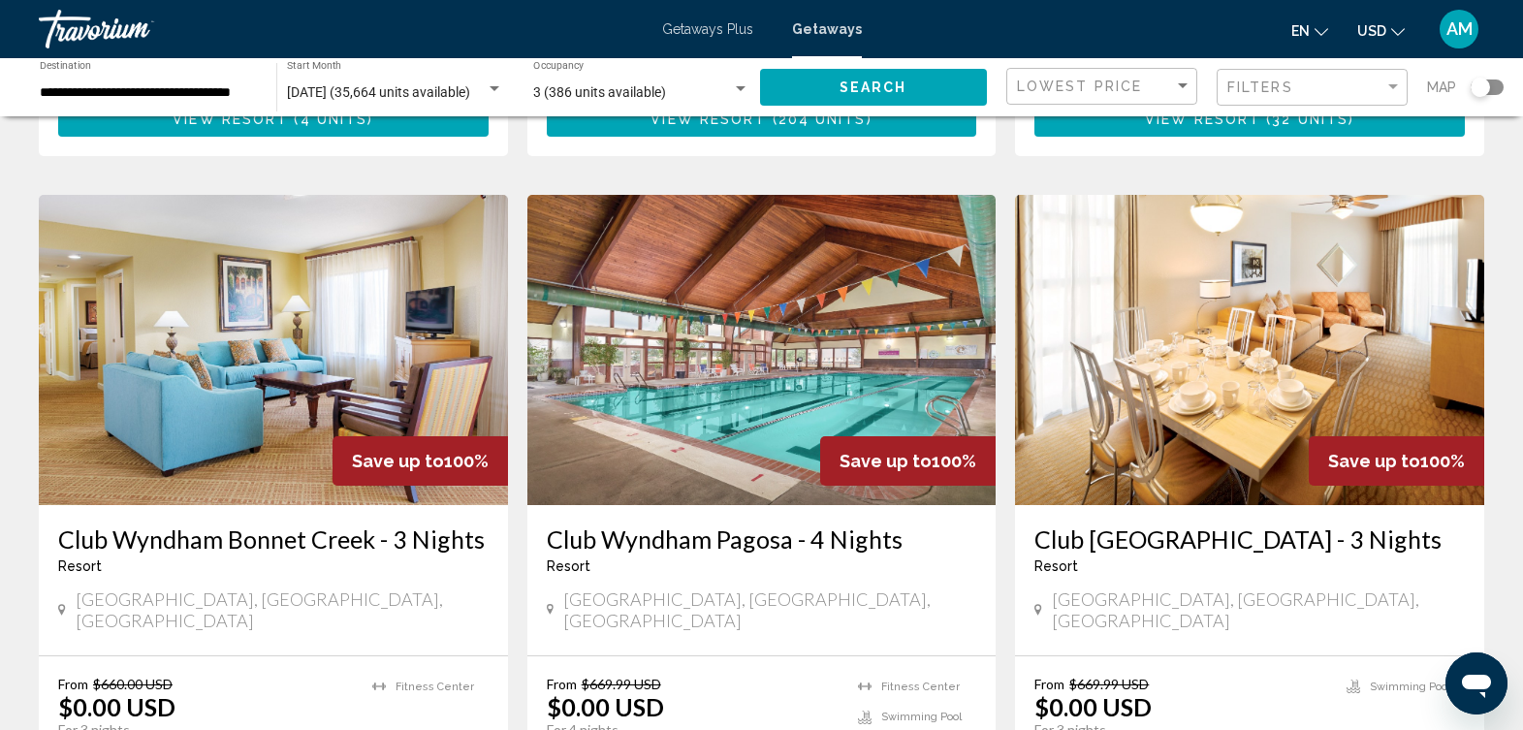
click at [223, 362] on img "Main content" at bounding box center [273, 350] width 469 height 310
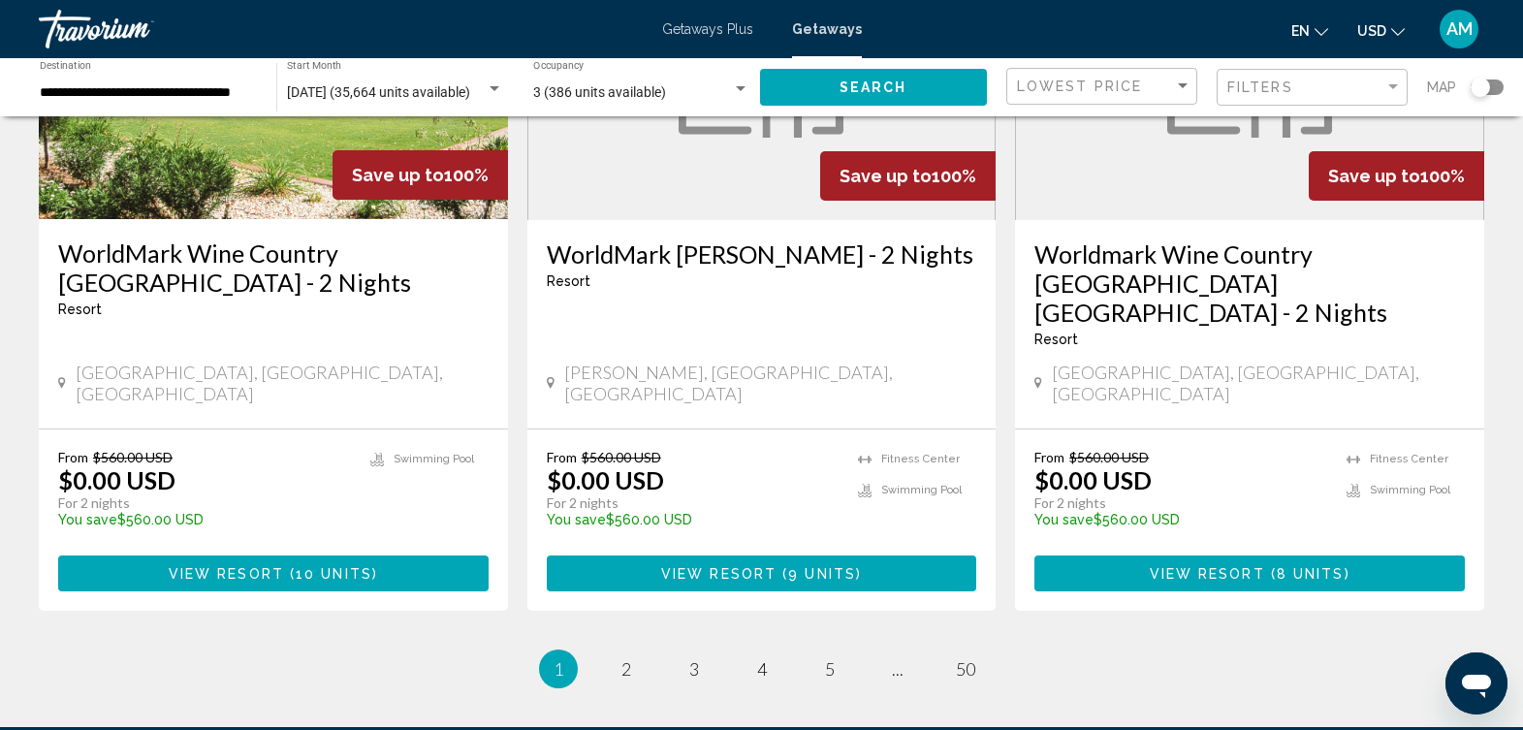
scroll to position [2475, 0]
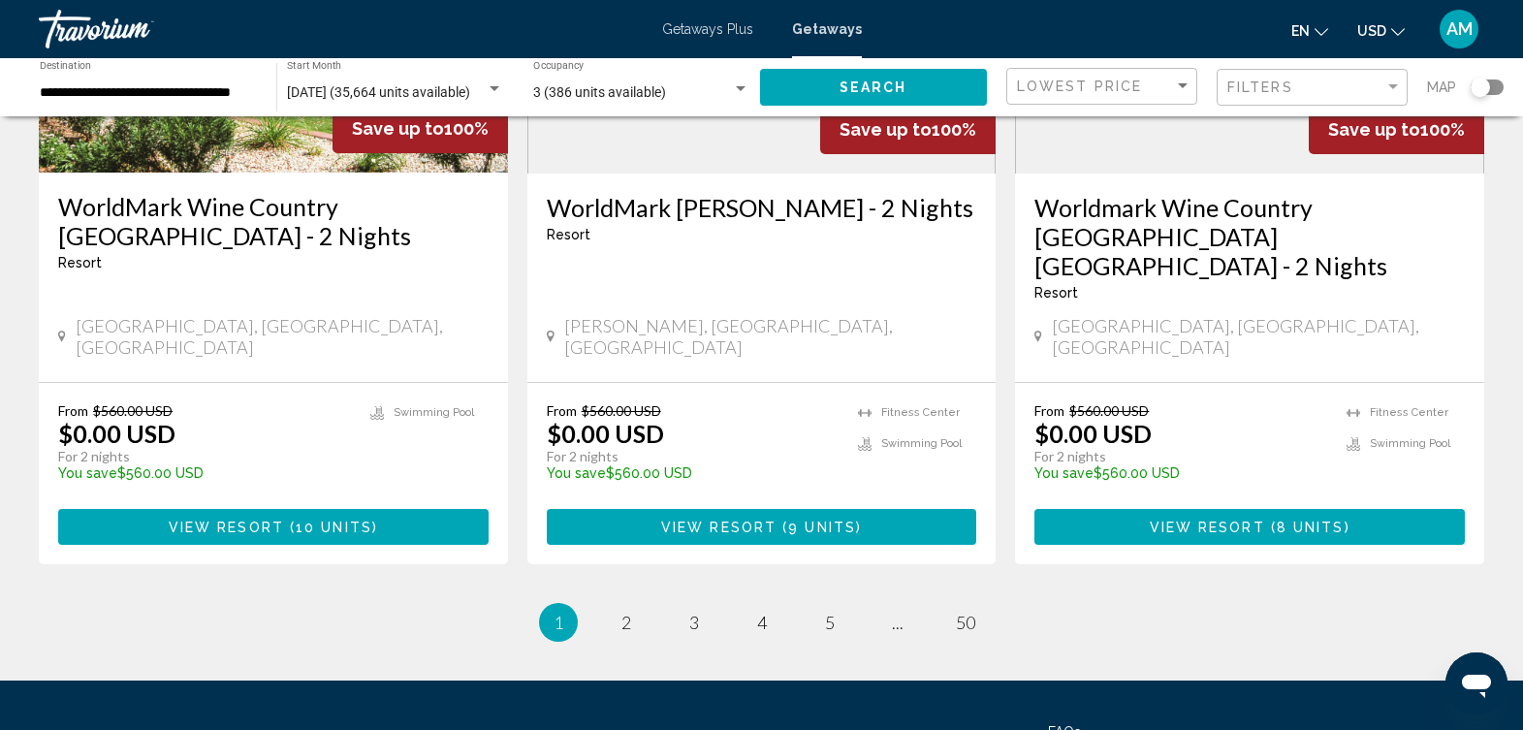
drag, startPoint x: 893, startPoint y: 480, endPoint x: 855, endPoint y: 480, distance: 37.8
drag, startPoint x: 855, startPoint y: 480, endPoint x: 839, endPoint y: 475, distance: 17.2
drag, startPoint x: 839, startPoint y: 475, endPoint x: 816, endPoint y: 478, distance: 22.5
drag, startPoint x: 816, startPoint y: 478, endPoint x: 774, endPoint y: 540, distance: 75.3
drag, startPoint x: 774, startPoint y: 540, endPoint x: 747, endPoint y: 575, distance: 44.2
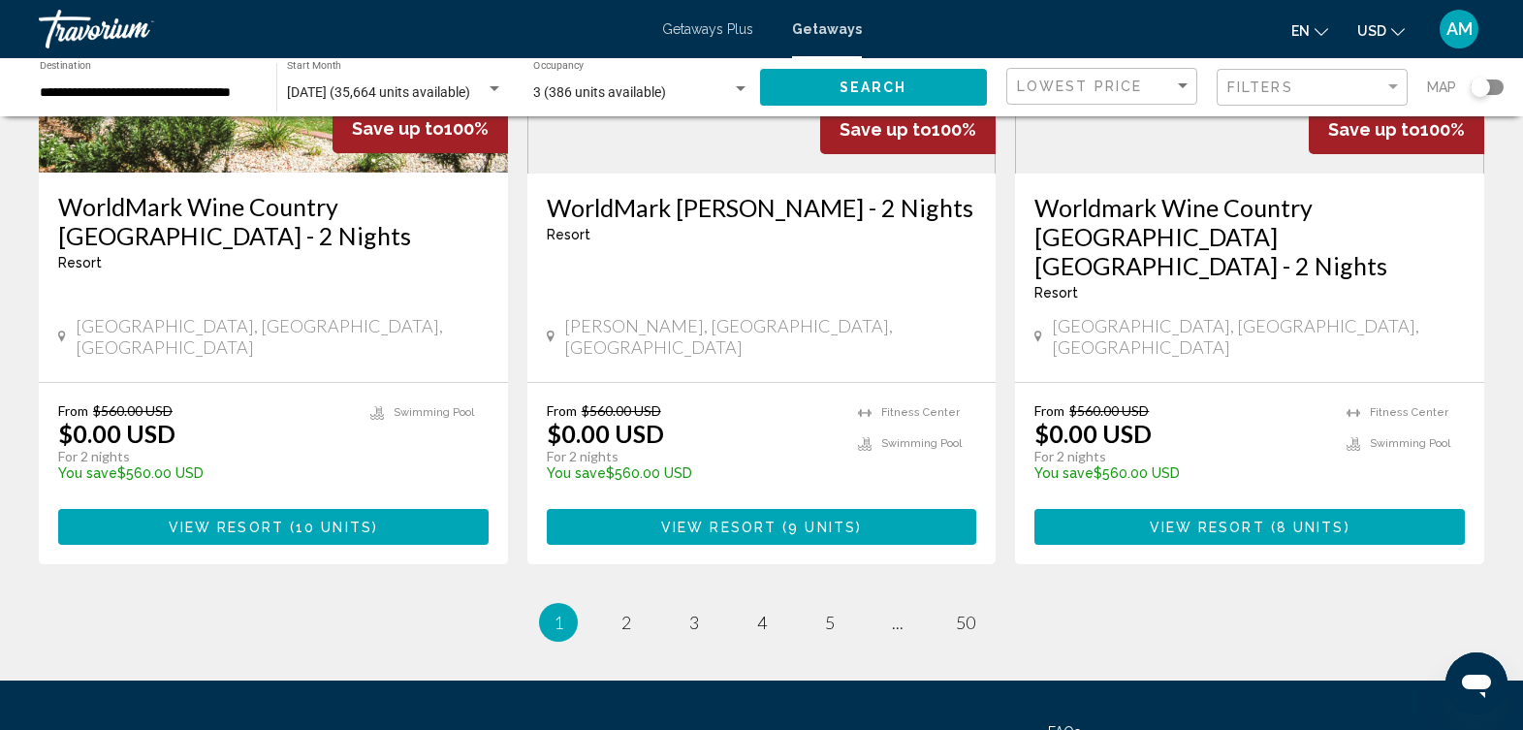
click at [826, 612] on span "5" at bounding box center [830, 622] width 10 height 21
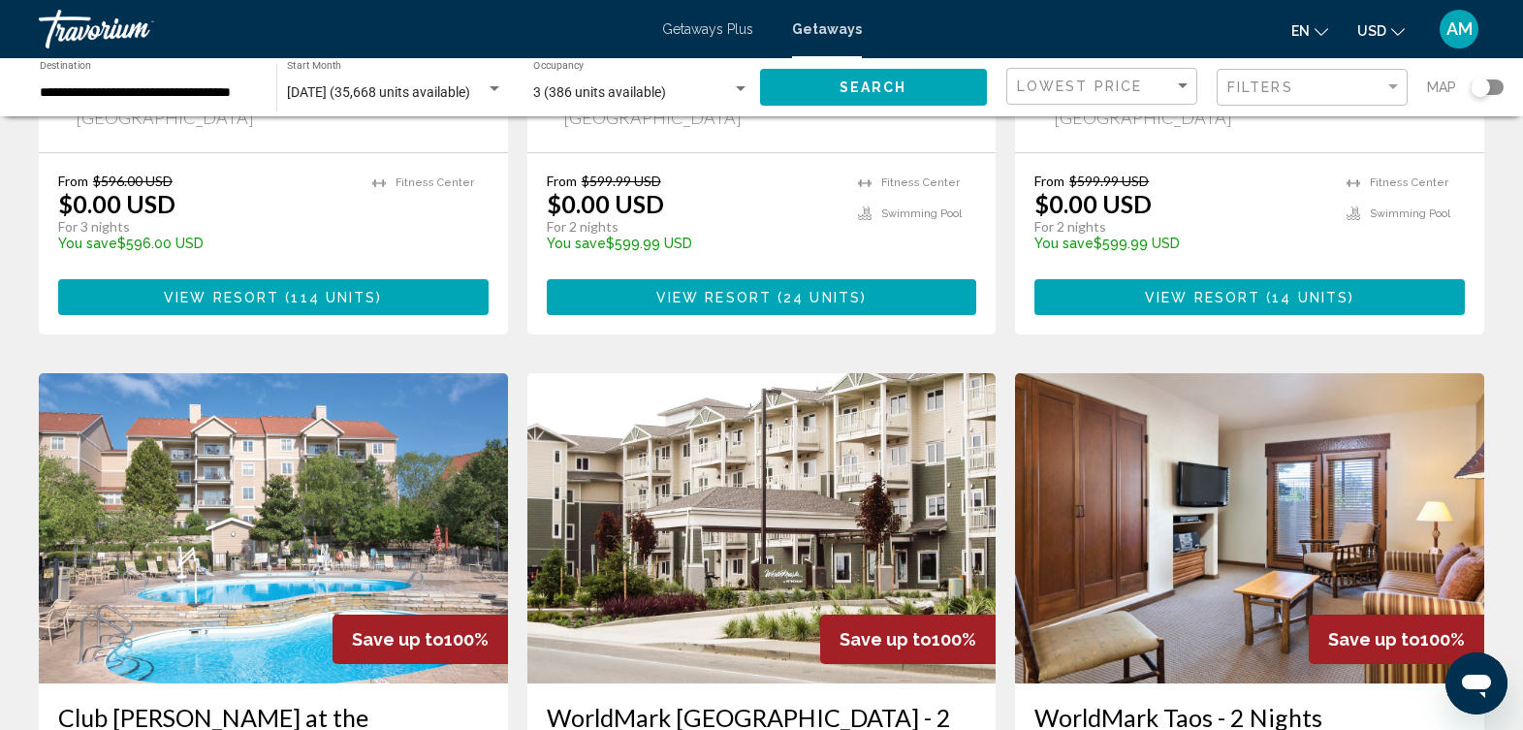
scroll to position [2519, 0]
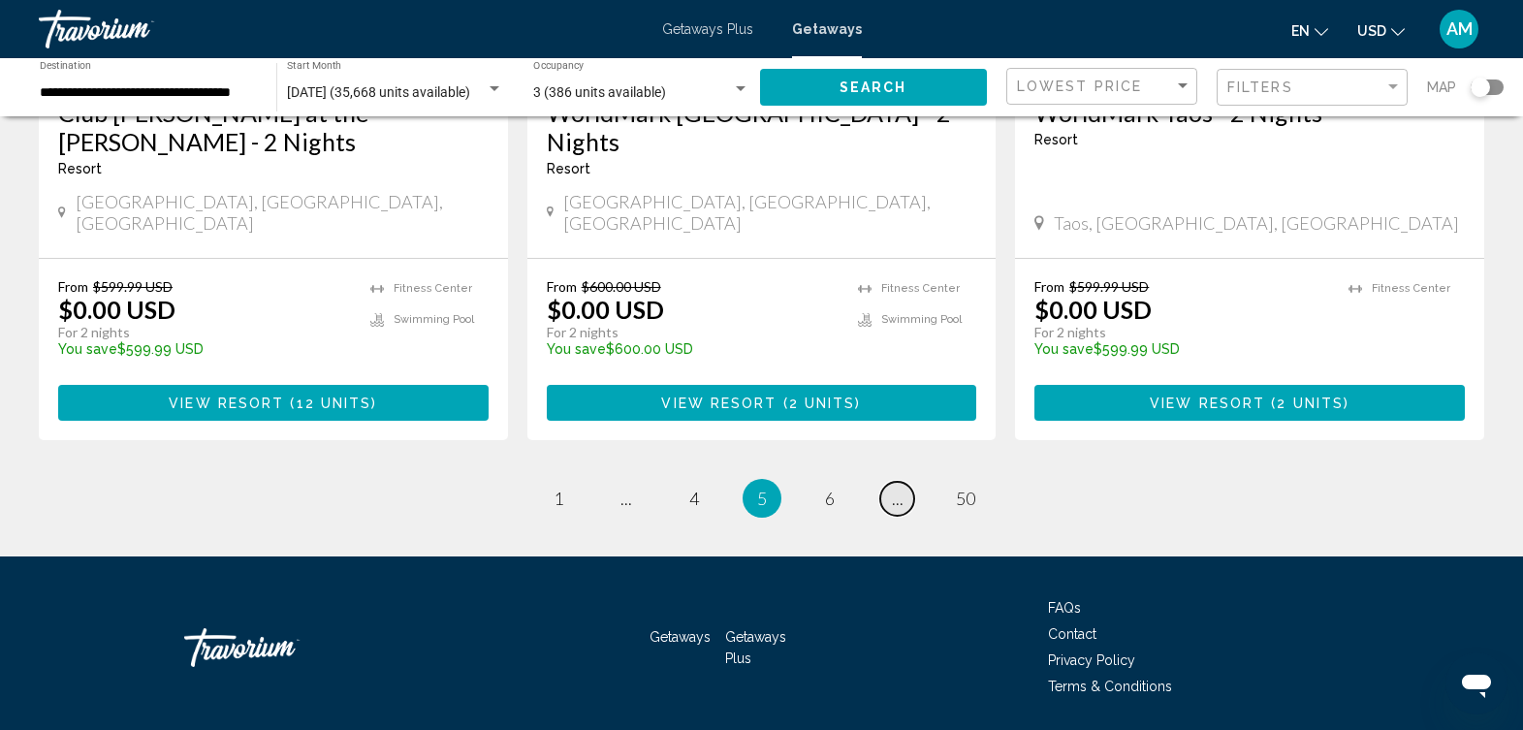
click at [896, 488] on span "..." at bounding box center [898, 498] width 12 height 21
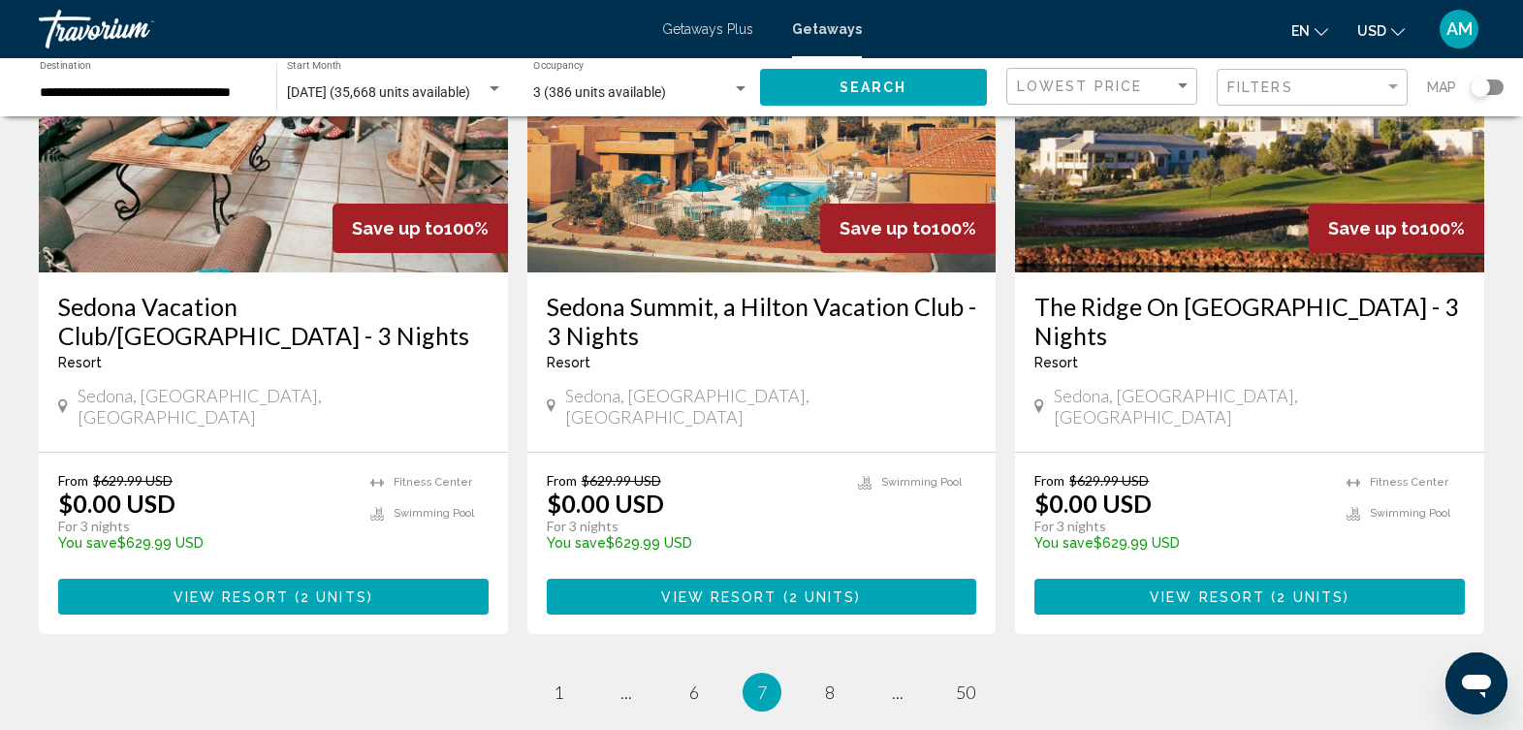
scroll to position [2497, 0]
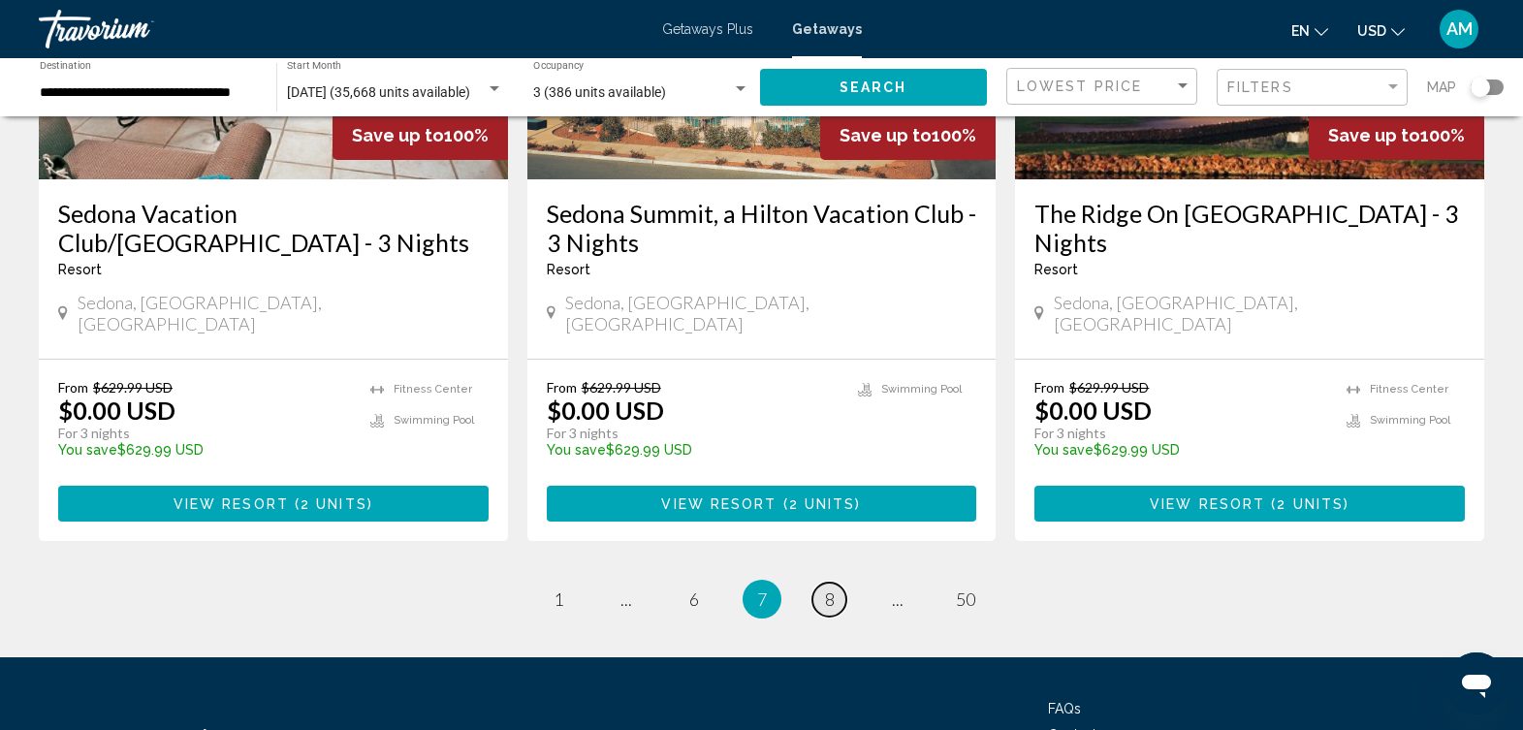
click at [825, 589] on span "8" at bounding box center [830, 599] width 10 height 21
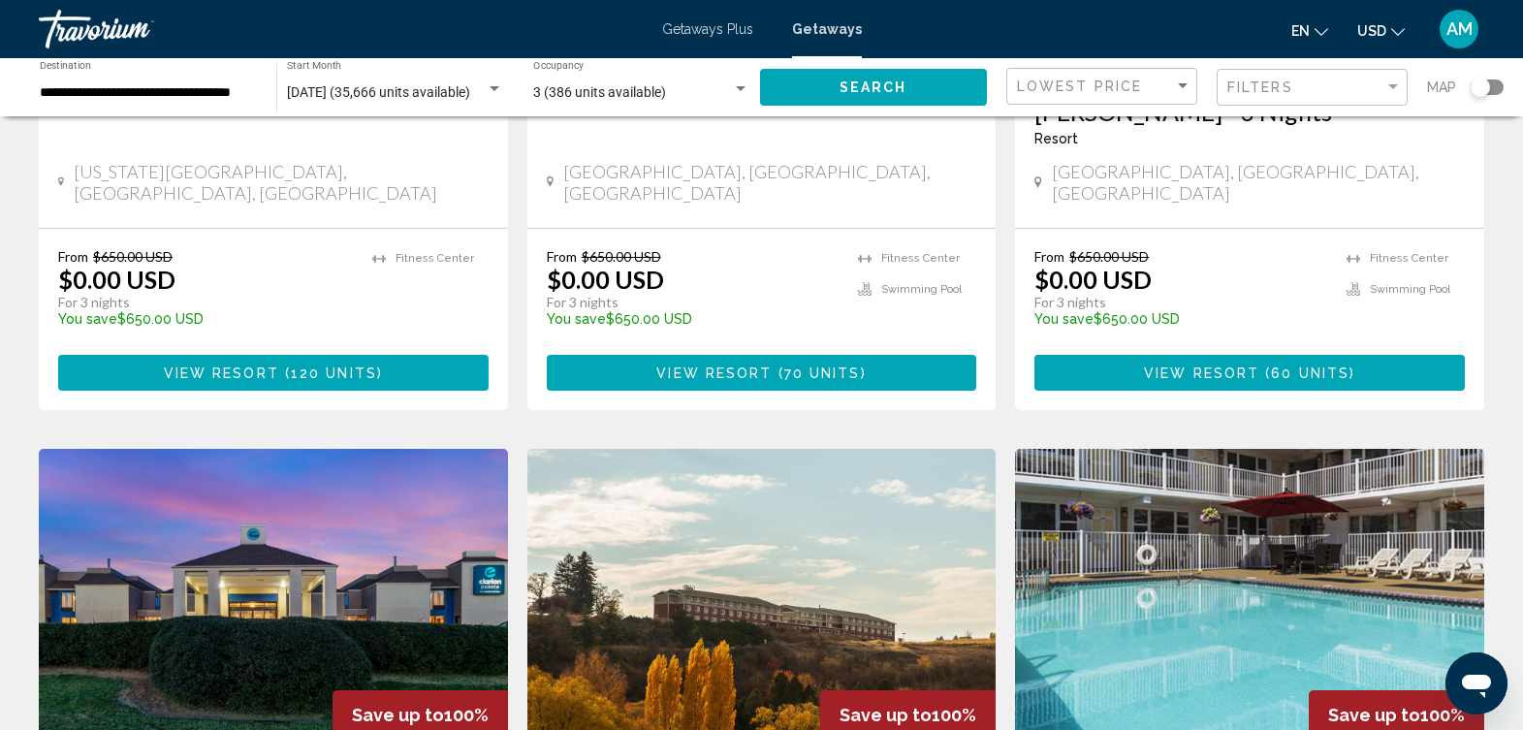
scroll to position [2548, 0]
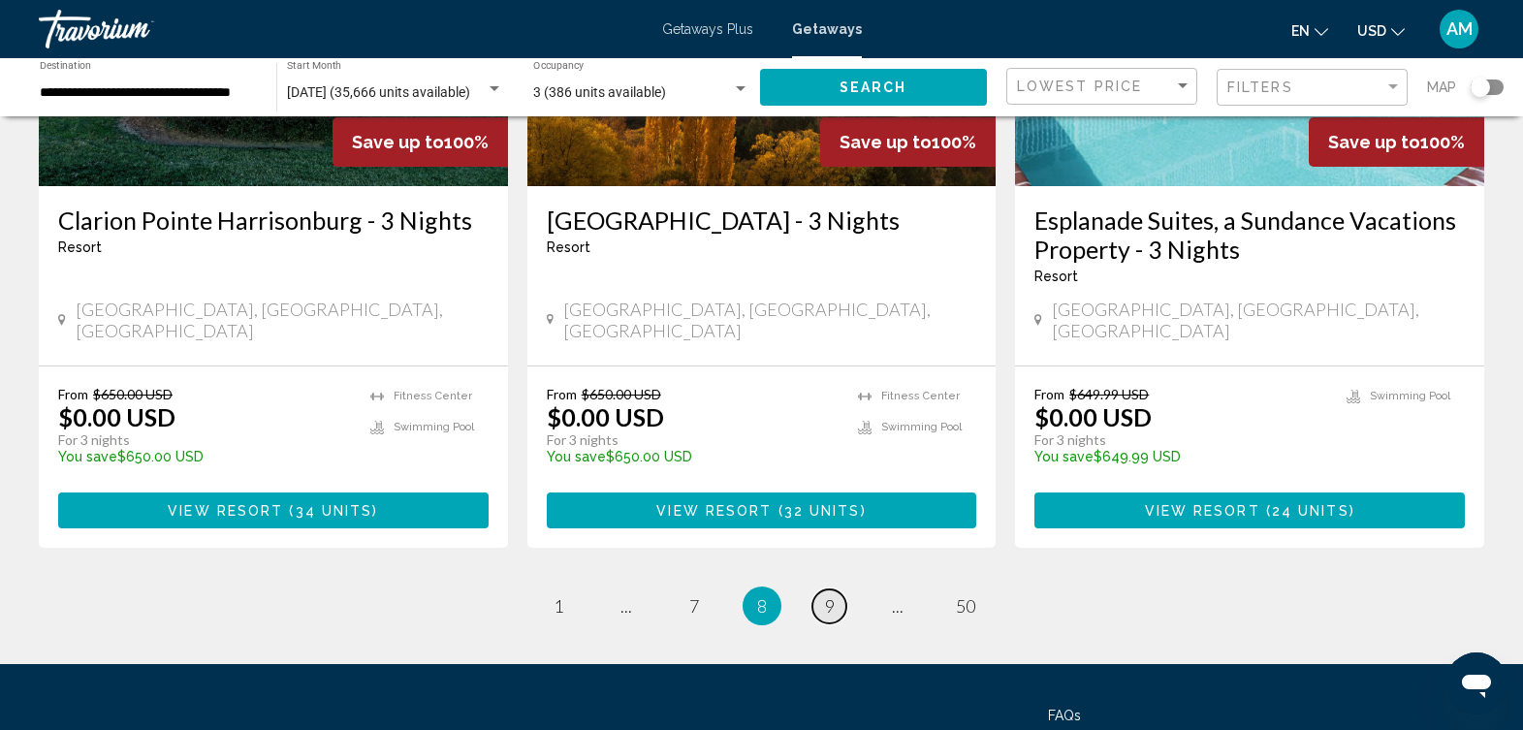
click at [820, 590] on link "page 9" at bounding box center [830, 607] width 34 height 34
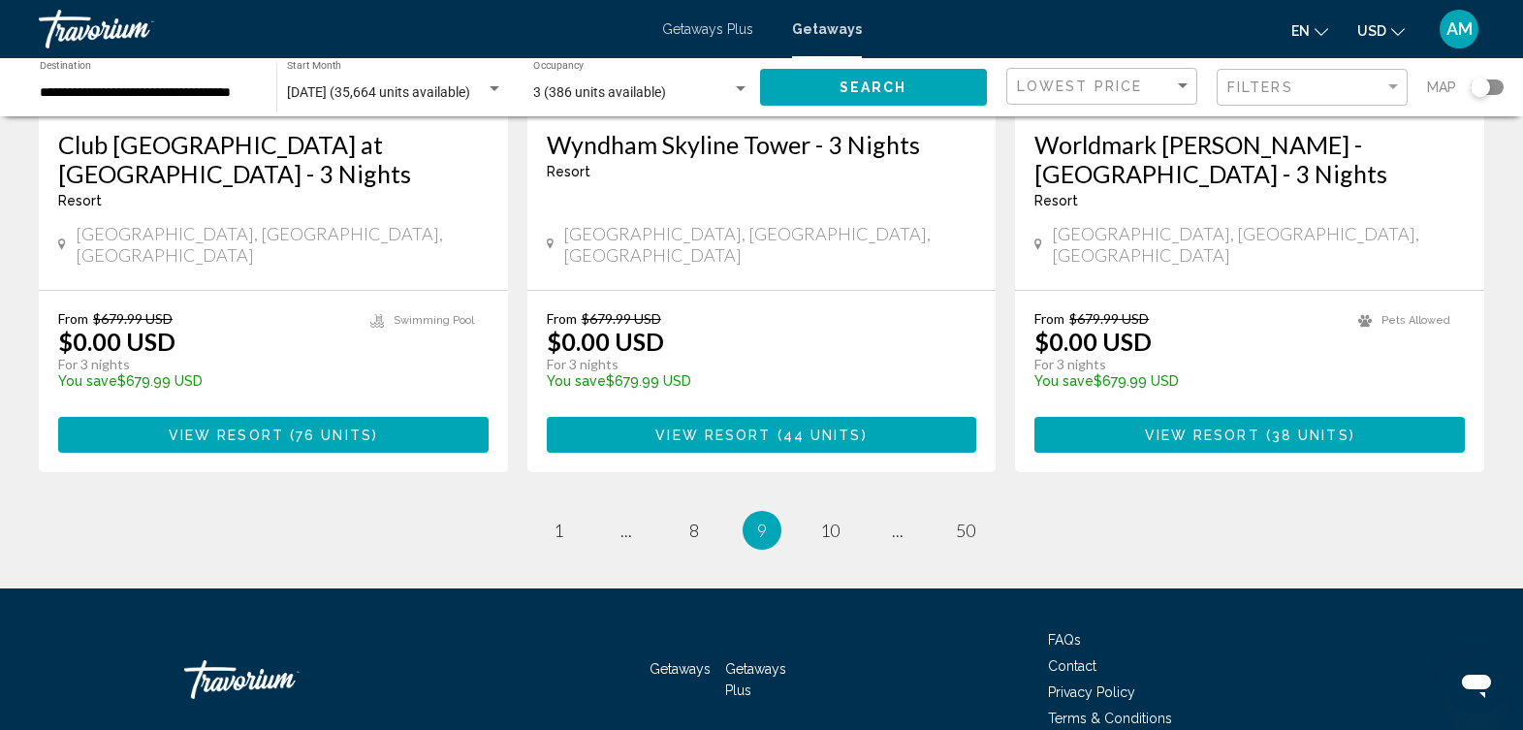
scroll to position [2516, 0]
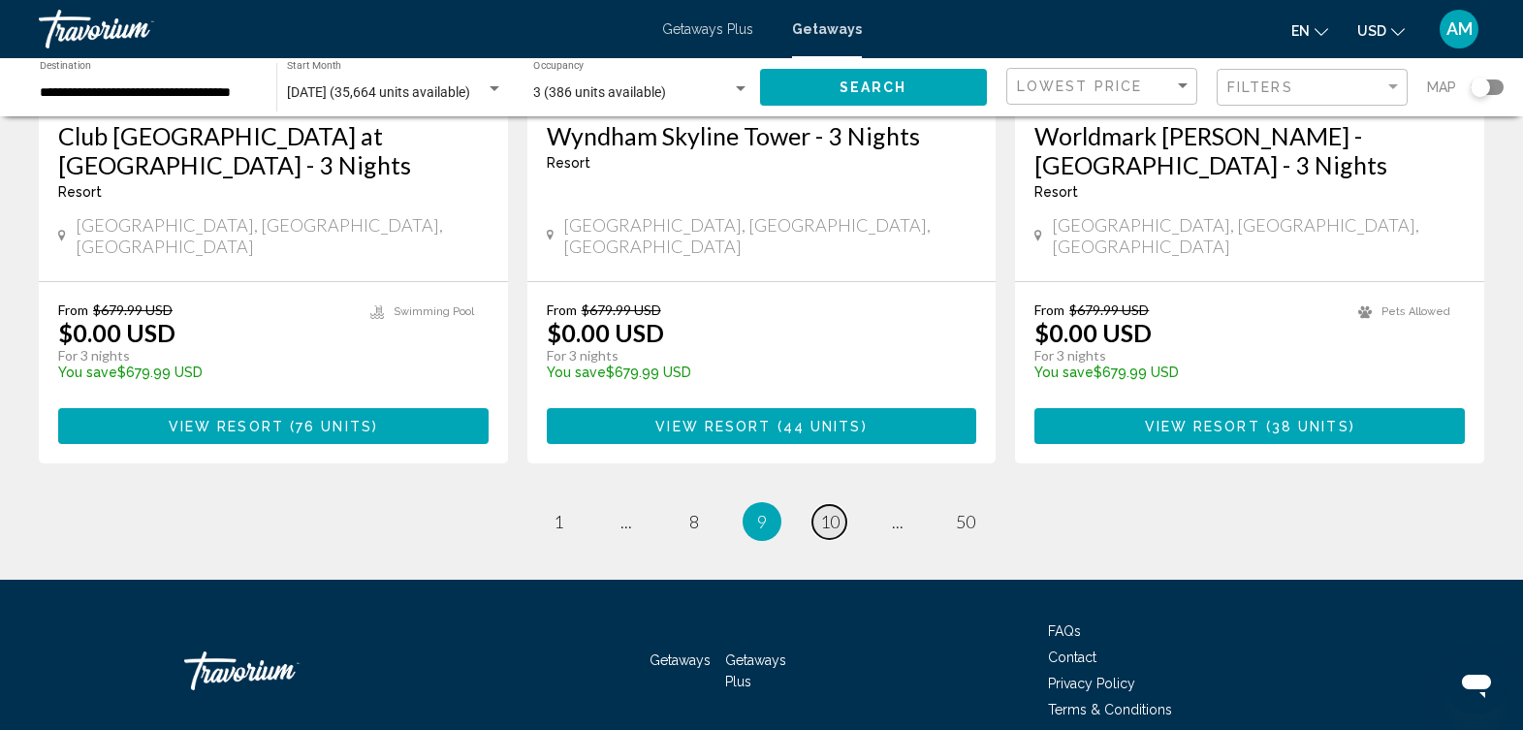
click at [832, 511] on span "10" at bounding box center [829, 521] width 19 height 21
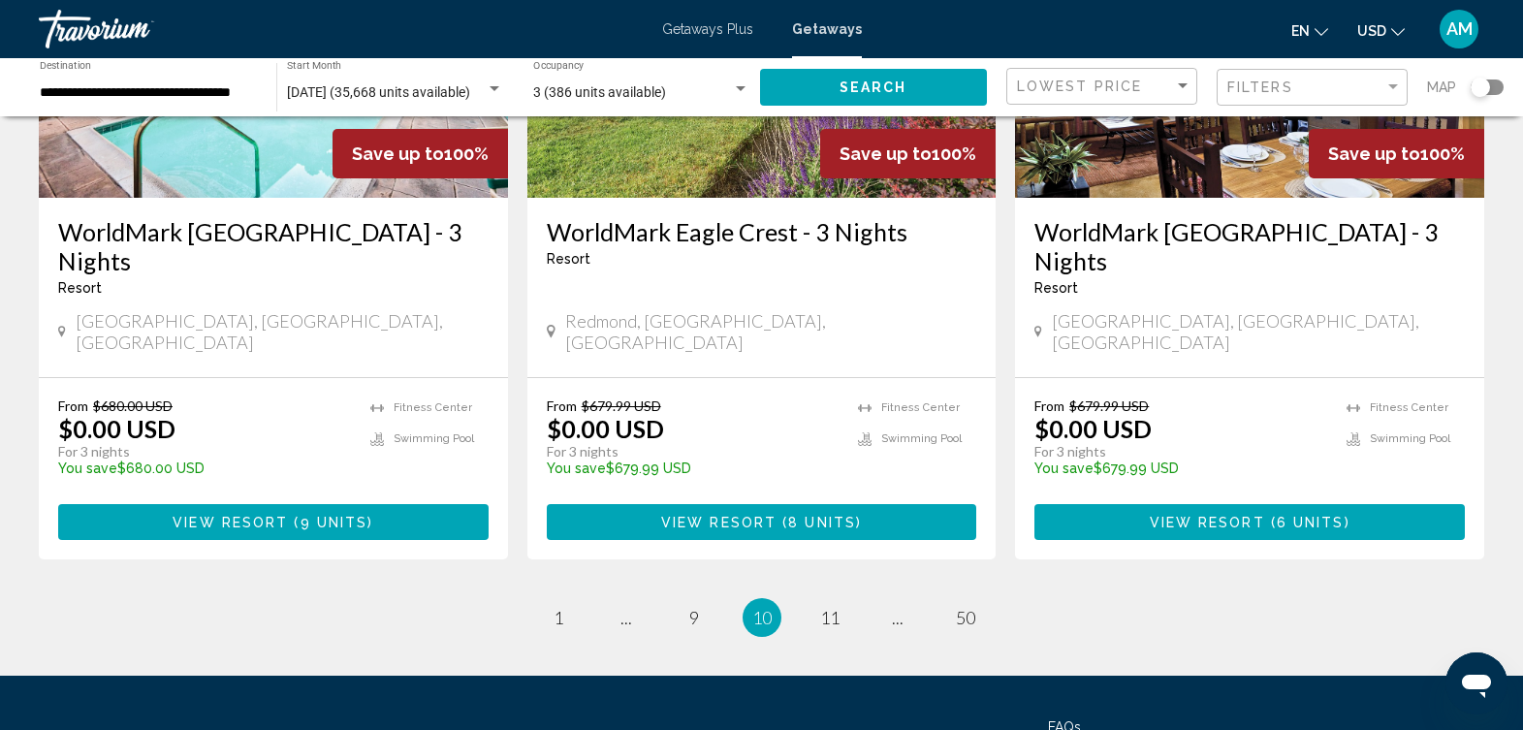
scroll to position [2464, 0]
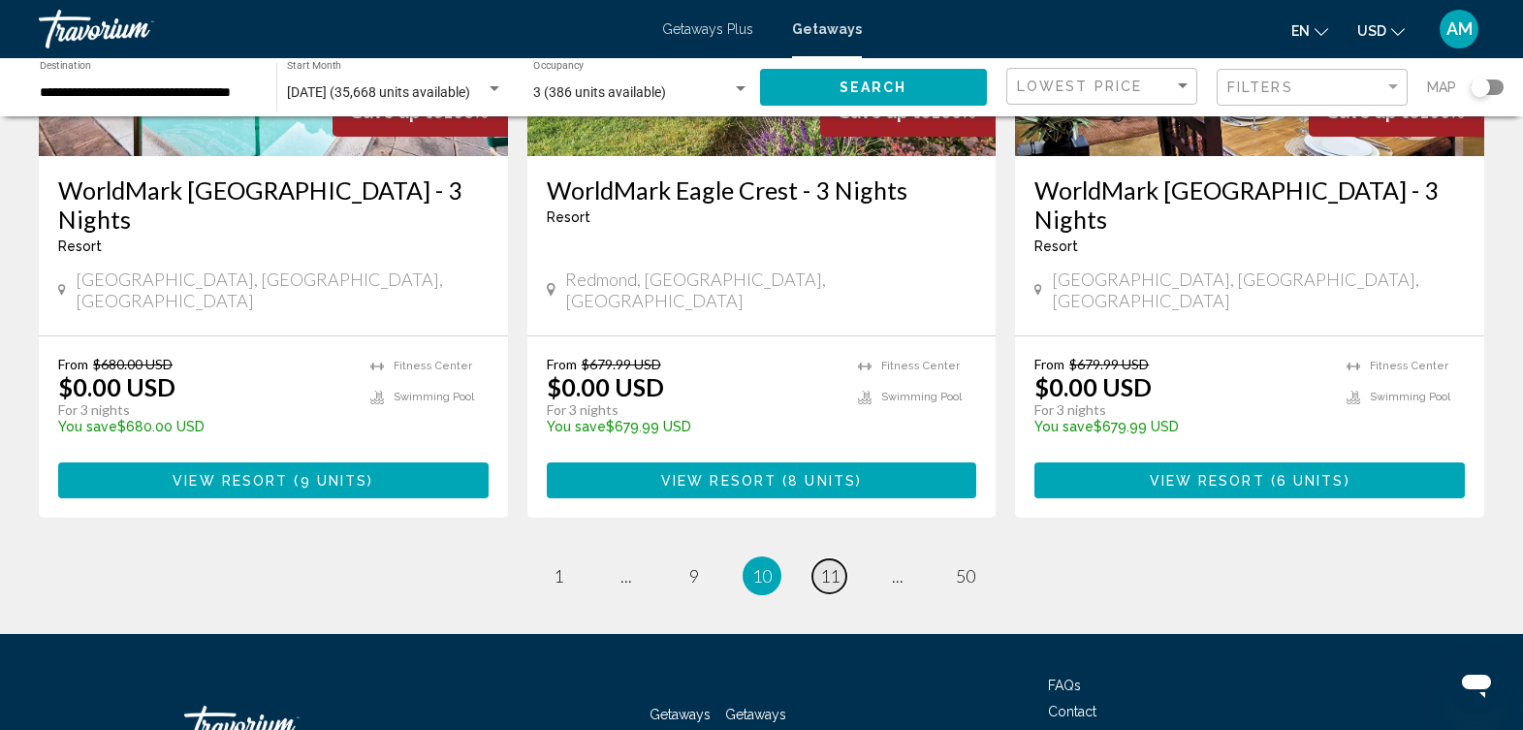
click at [832, 565] on span "11" at bounding box center [829, 575] width 19 height 21
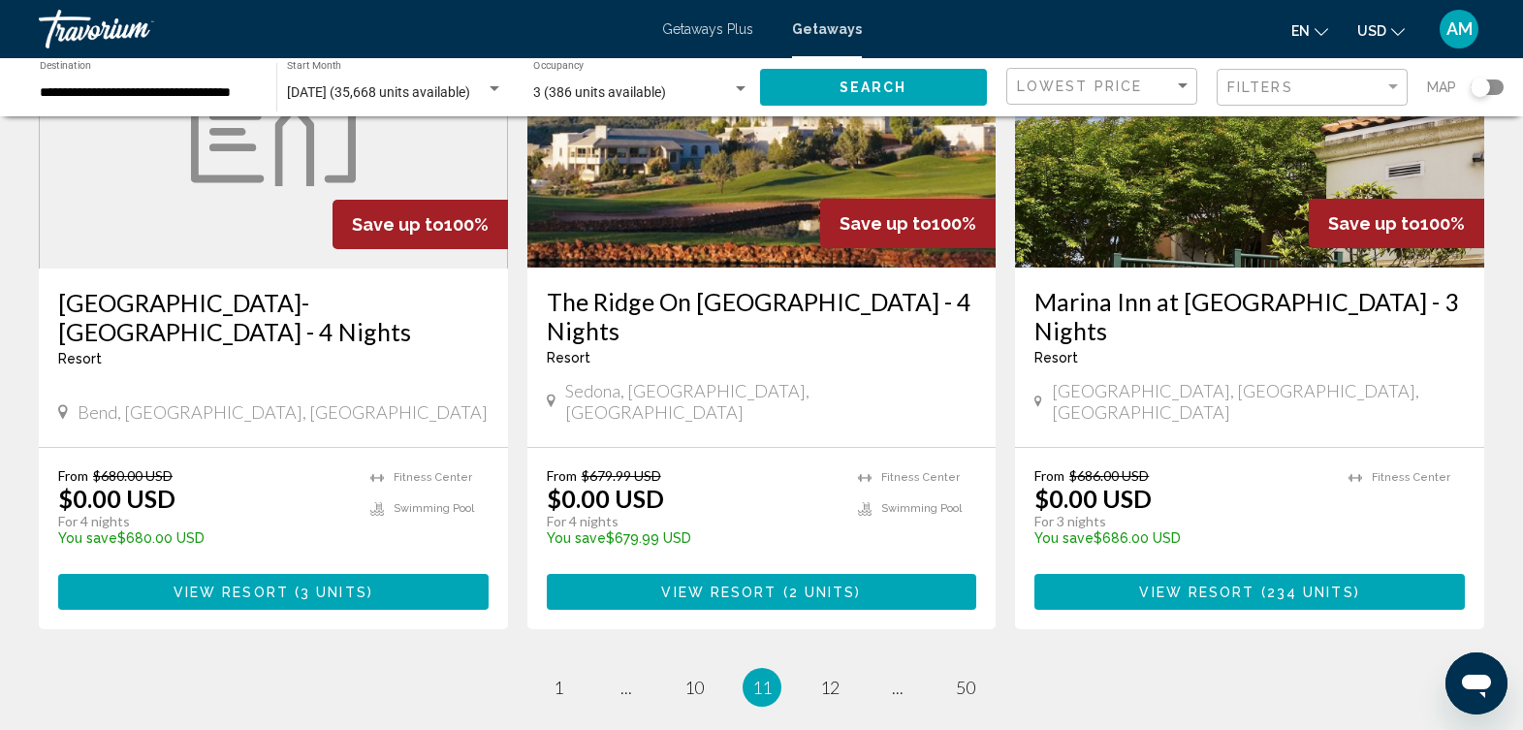
scroll to position [2520, 0]
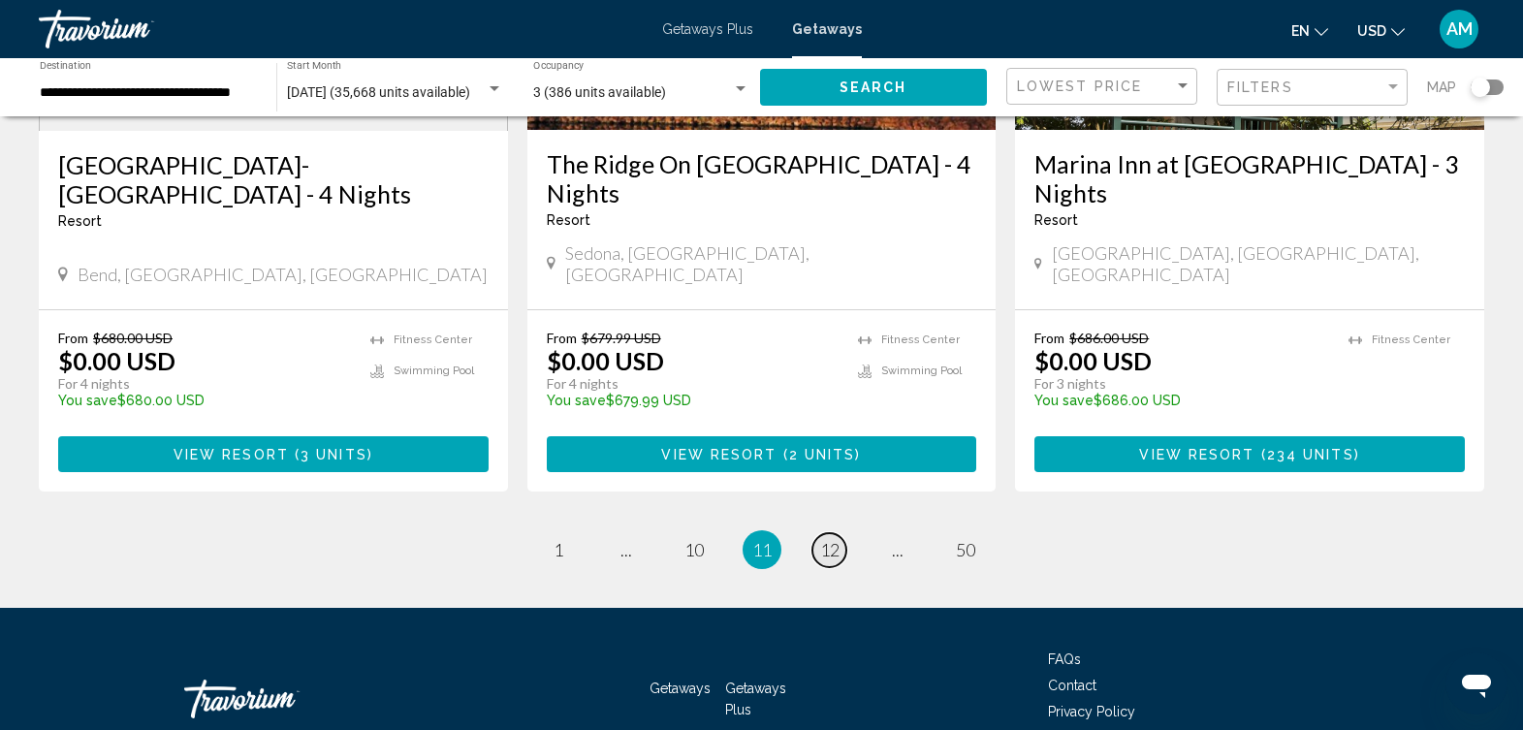
click at [831, 539] on span "12" at bounding box center [829, 549] width 19 height 21
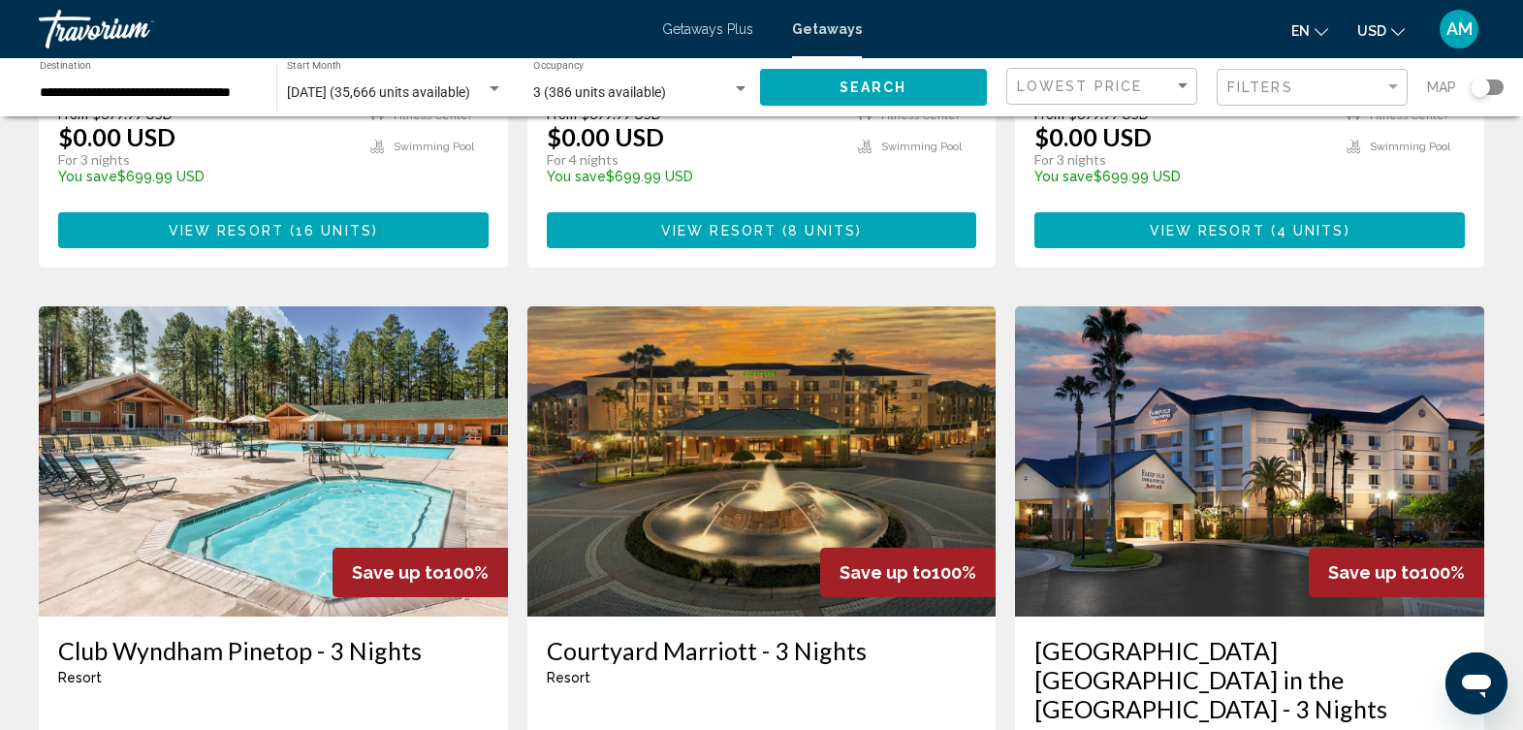
scroll to position [2145, 0]
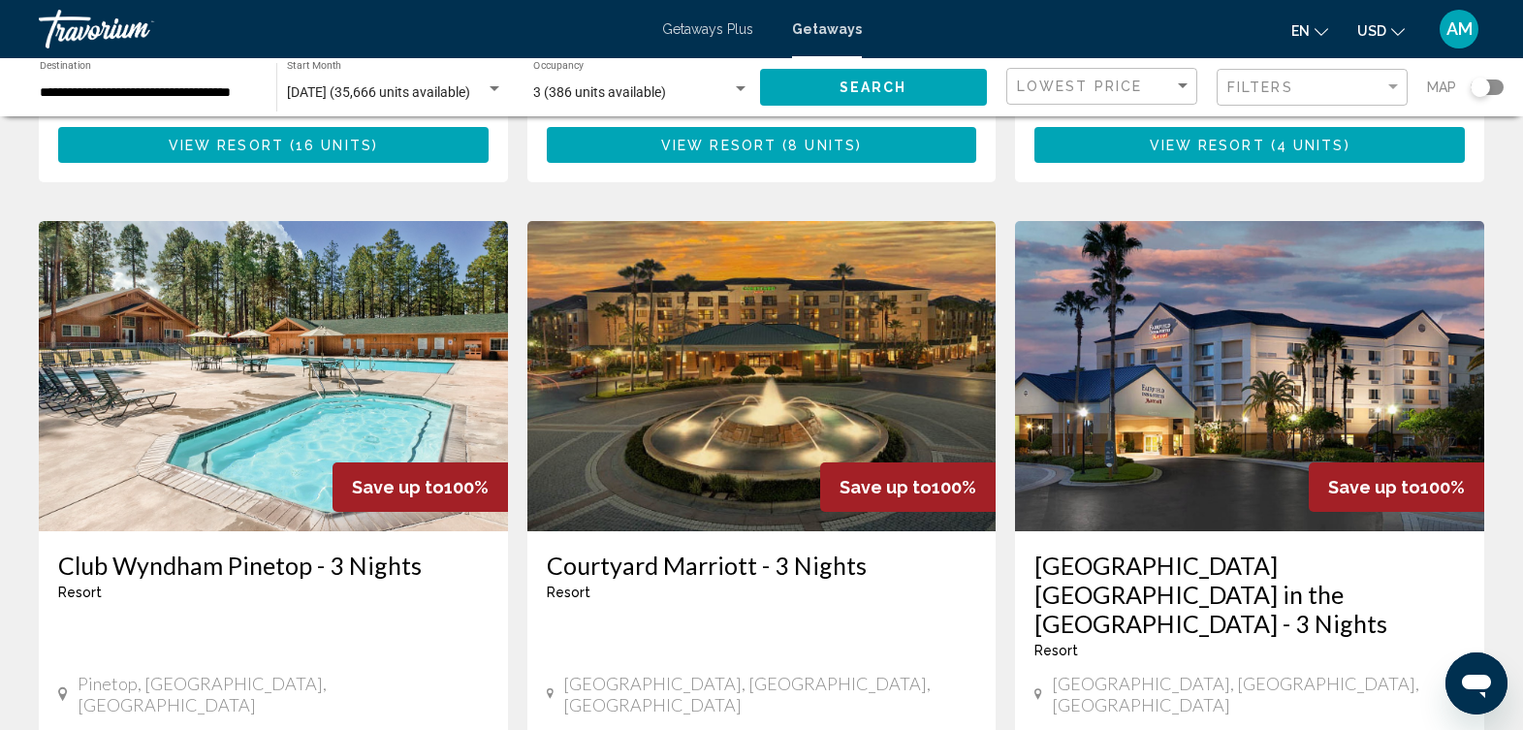
click at [785, 252] on img "Main content" at bounding box center [762, 376] width 469 height 310
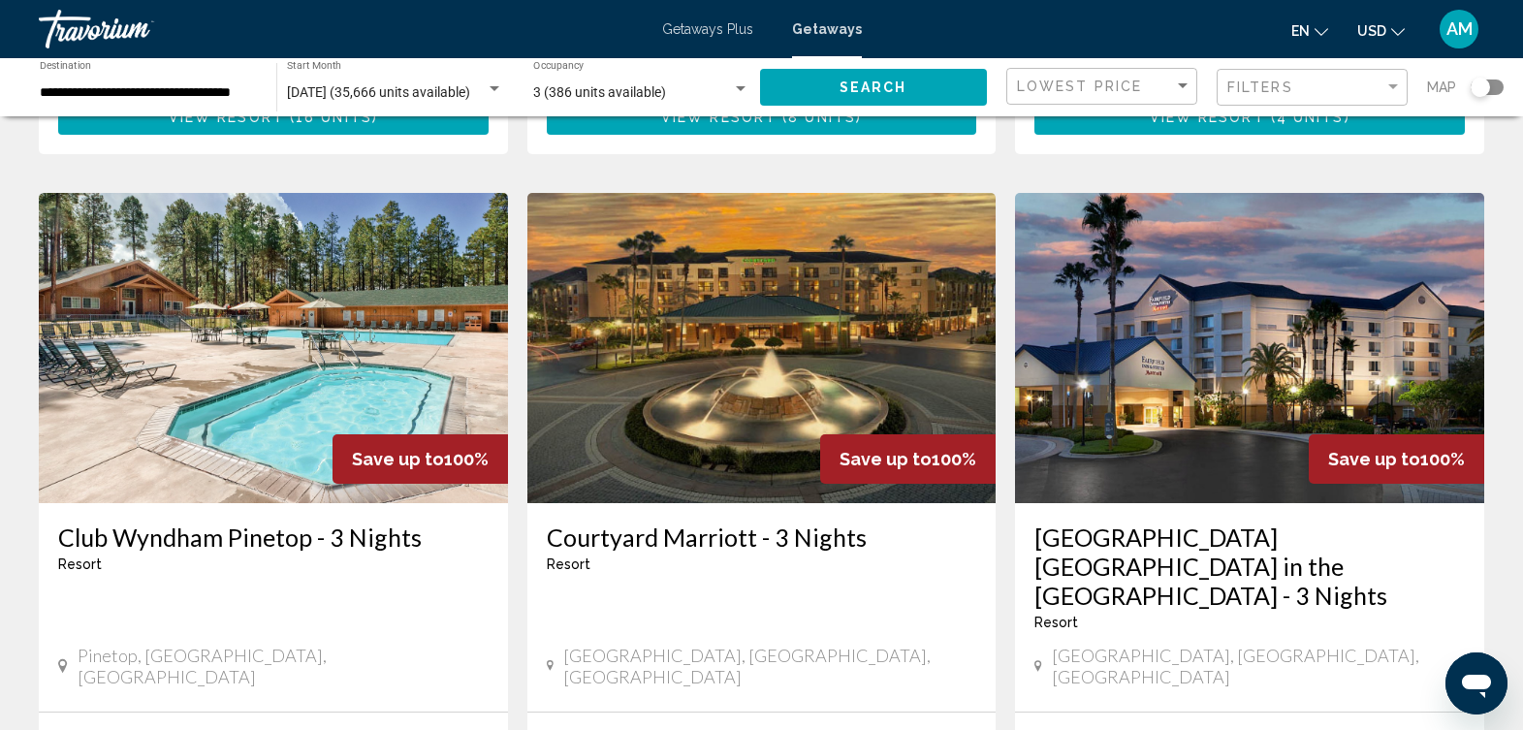
scroll to position [2192, 0]
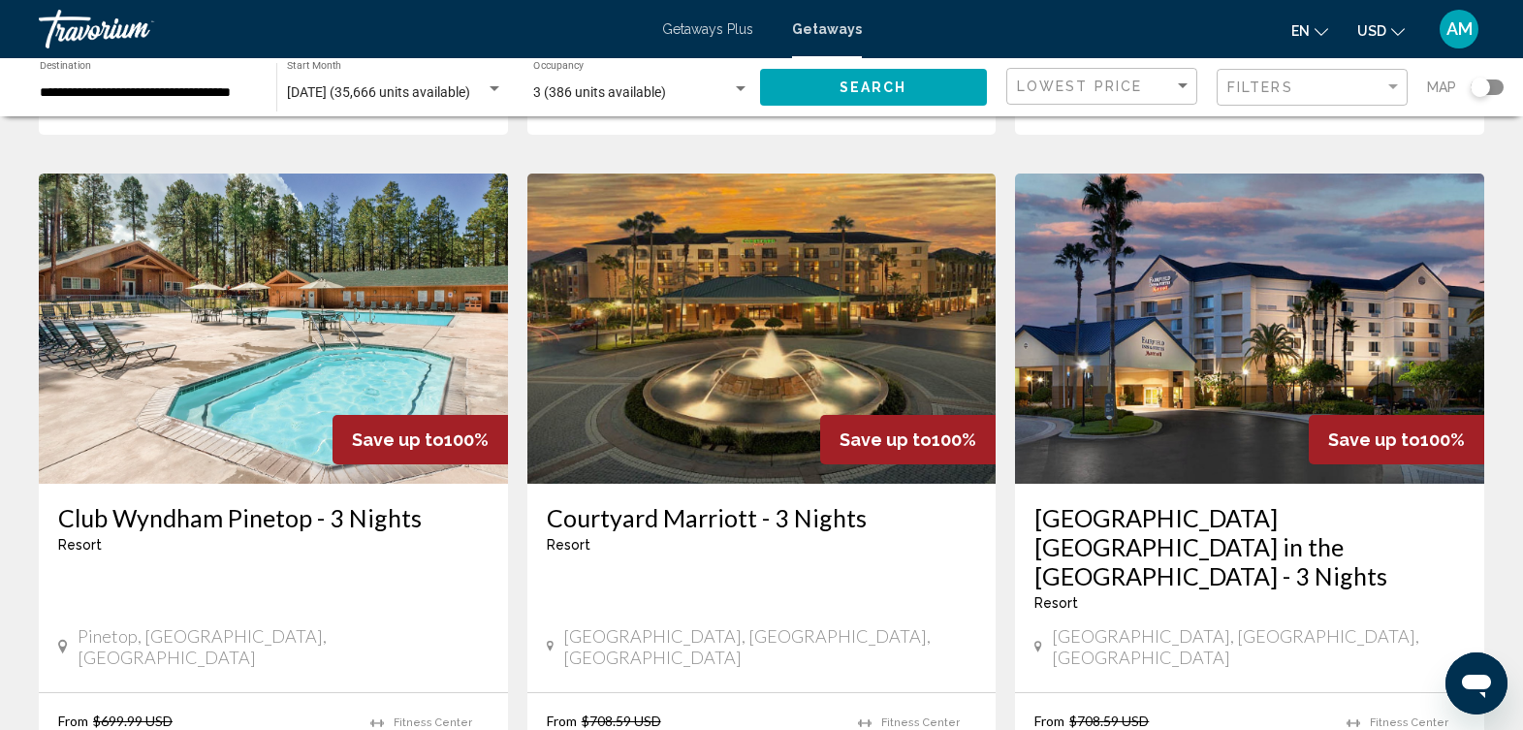
click at [1226, 282] on img "Main content" at bounding box center [1249, 329] width 469 height 310
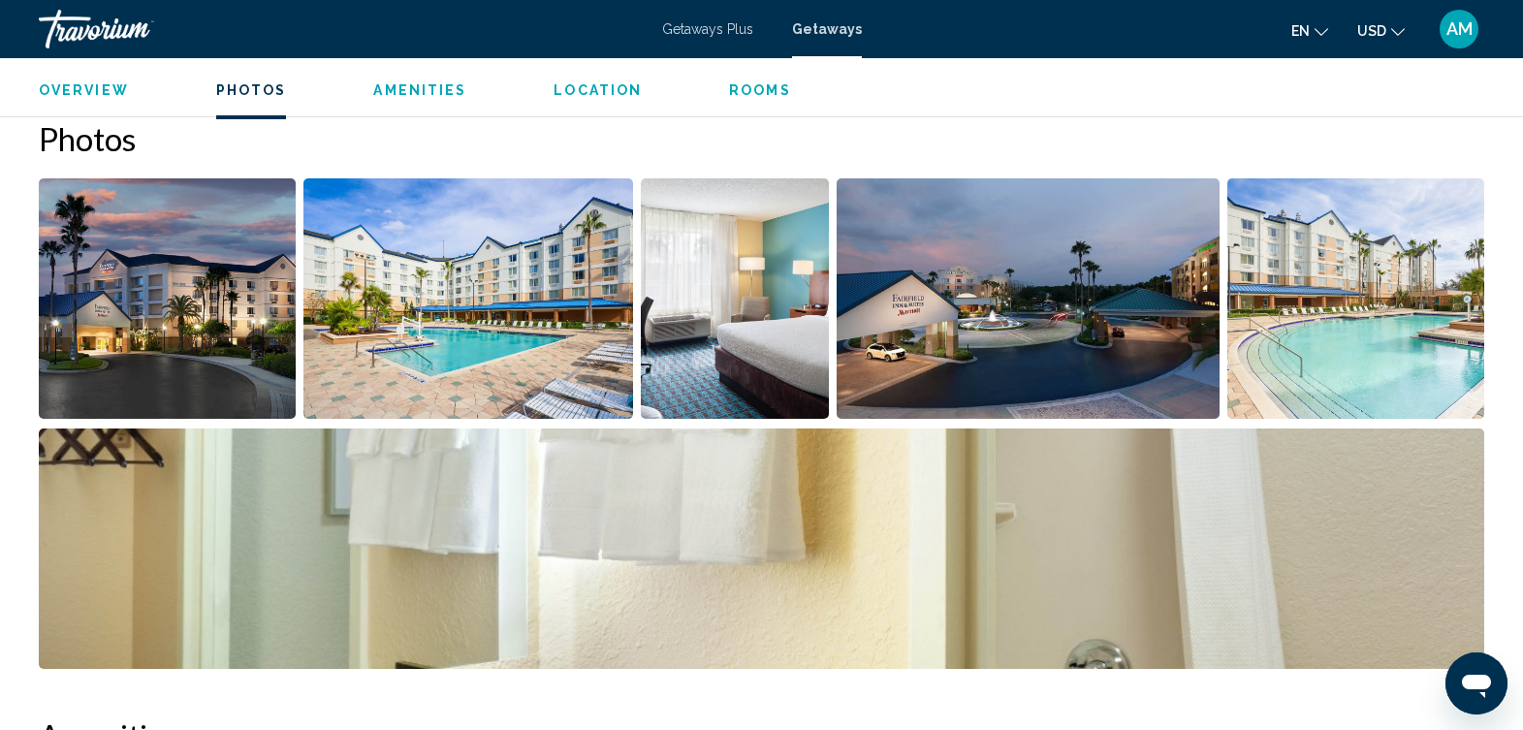
scroll to position [862, 0]
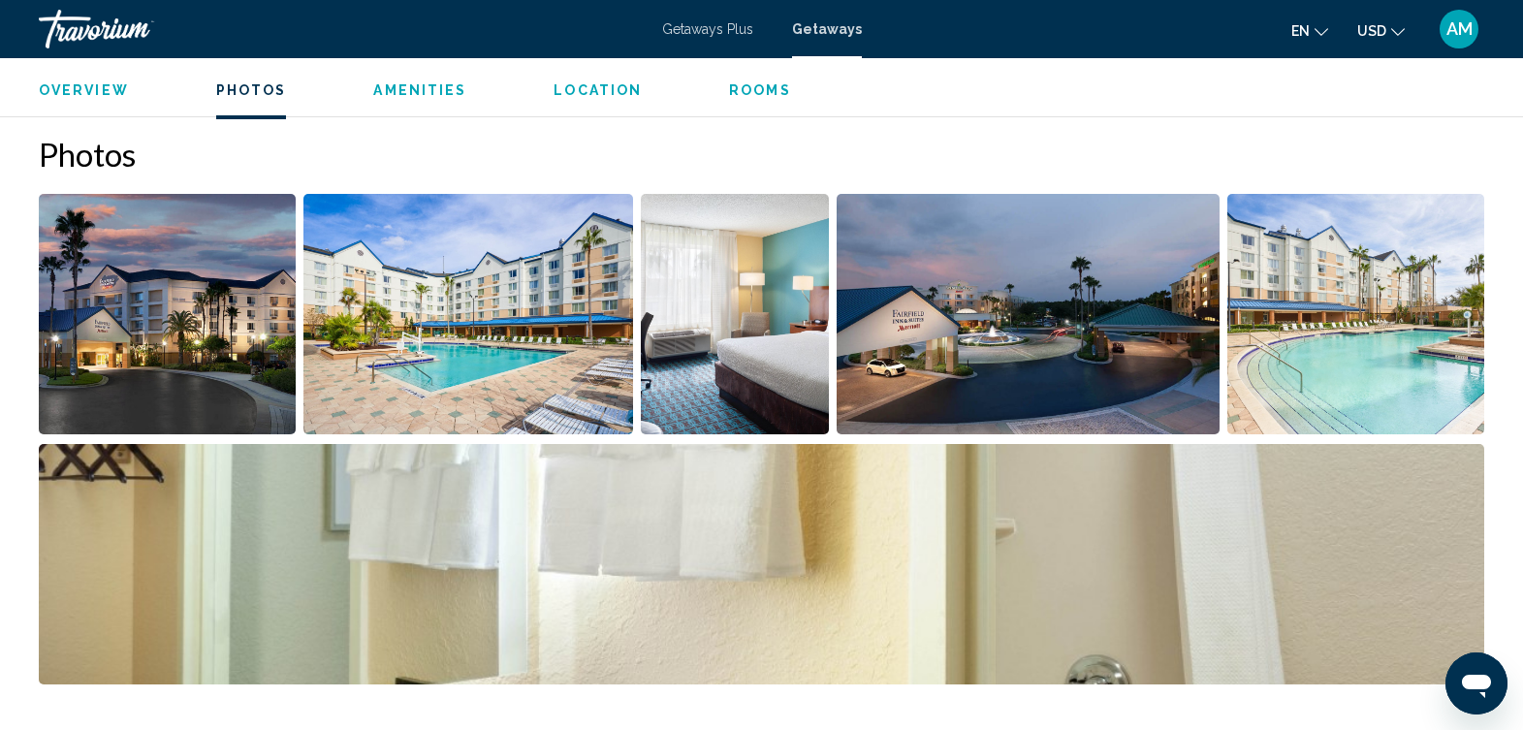
click at [147, 333] on img "Open full-screen image slider" at bounding box center [167, 314] width 257 height 240
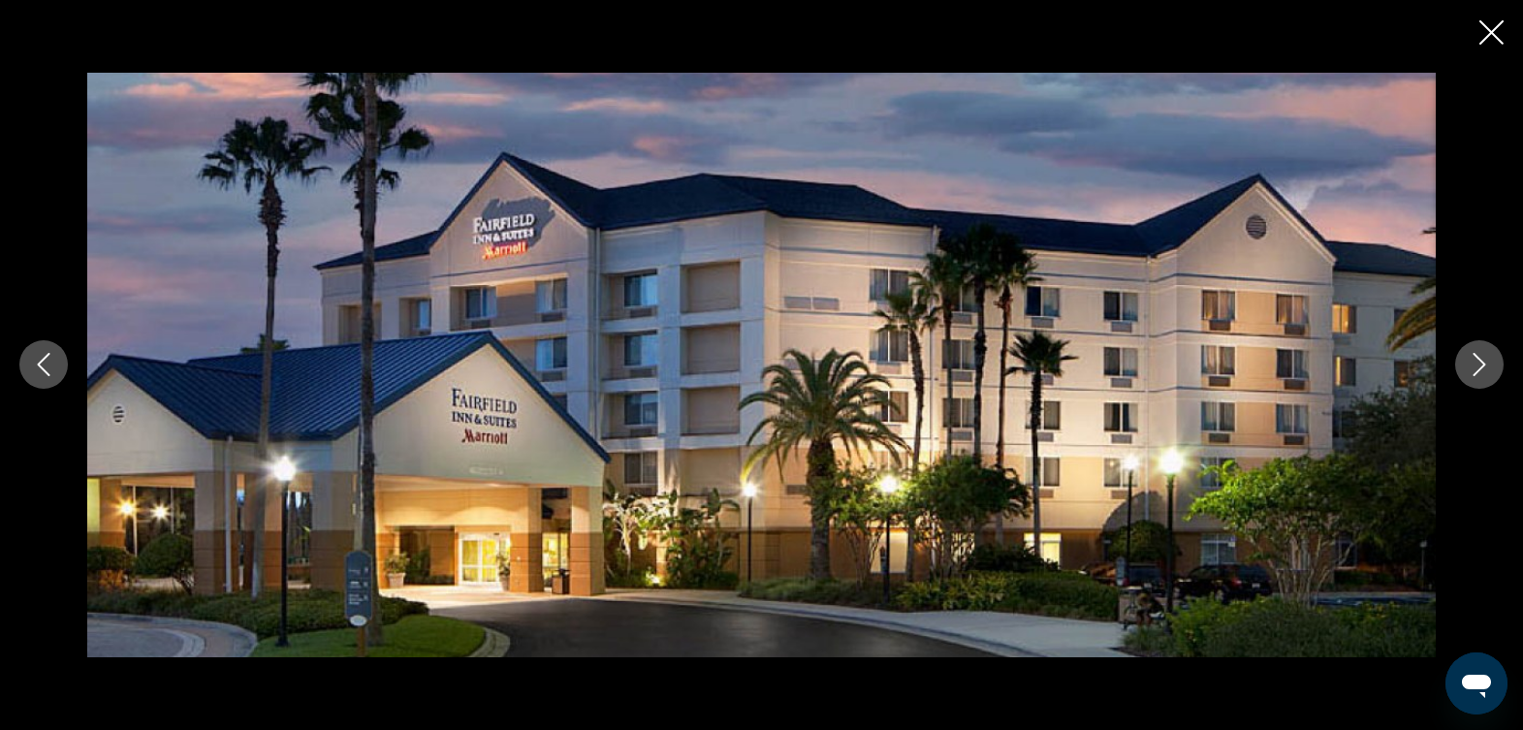
click at [1480, 372] on icon "Next image" at bounding box center [1479, 364] width 23 height 23
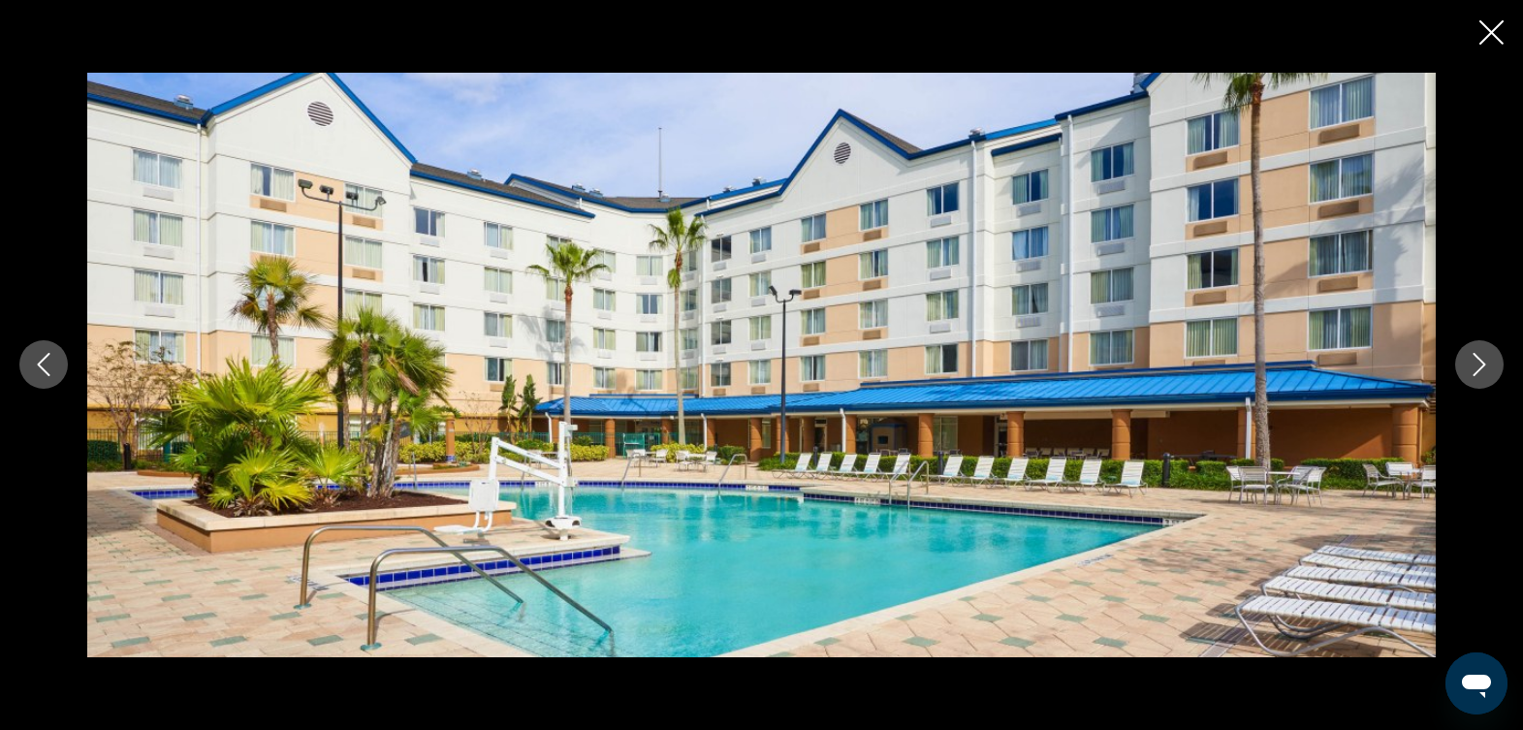
click at [1480, 371] on icon "Next image" at bounding box center [1479, 364] width 23 height 23
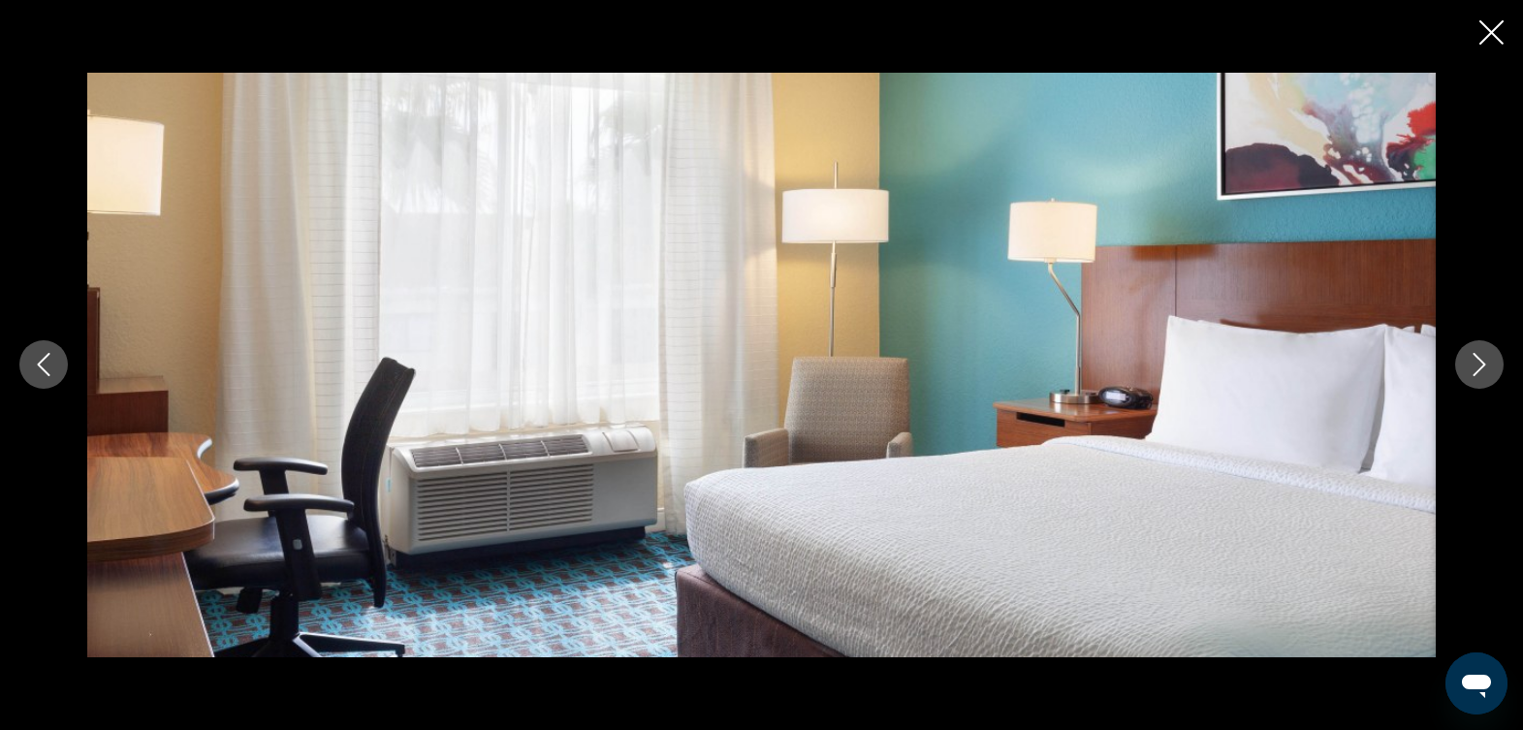
click at [1480, 371] on icon "Next image" at bounding box center [1479, 364] width 23 height 23
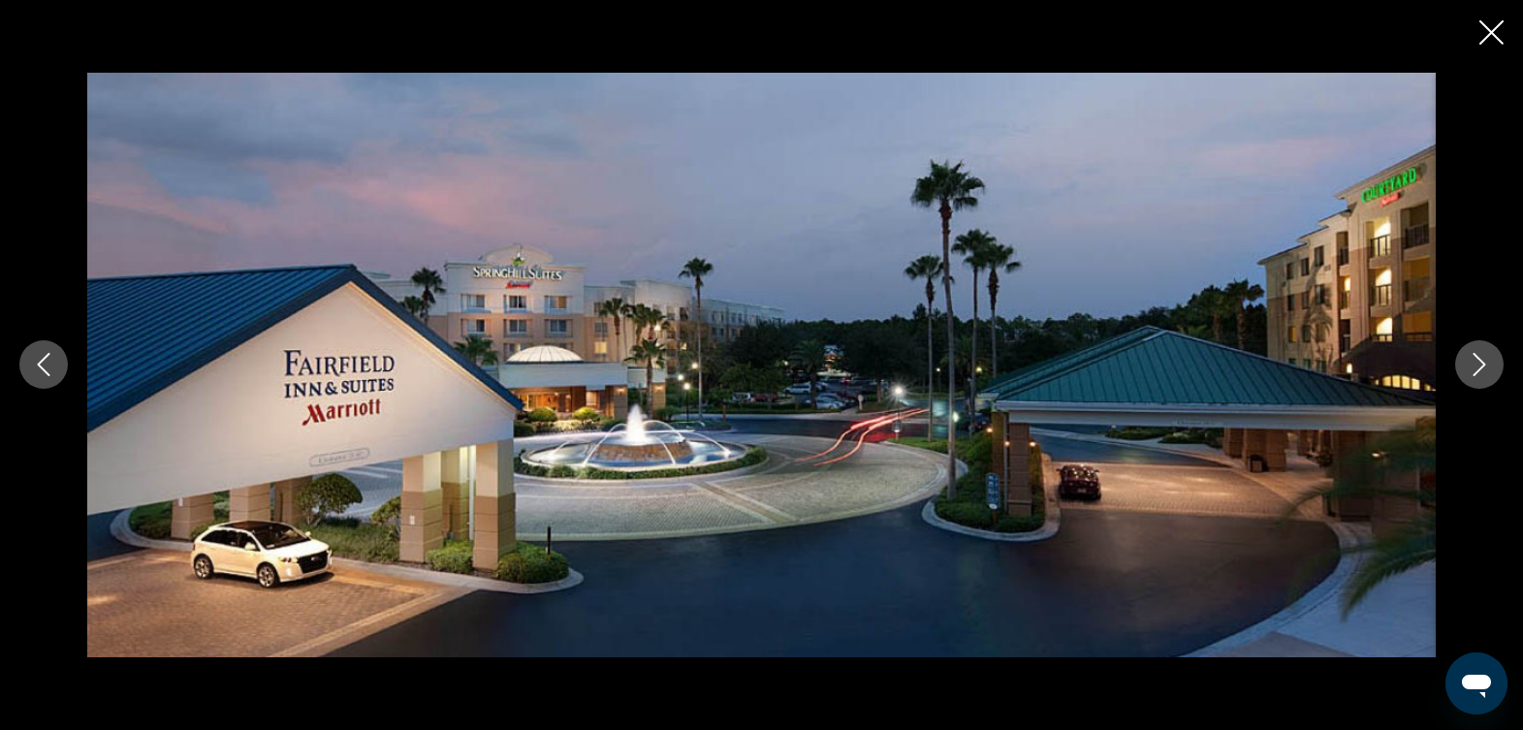
click at [1480, 371] on icon "Next image" at bounding box center [1479, 364] width 23 height 23
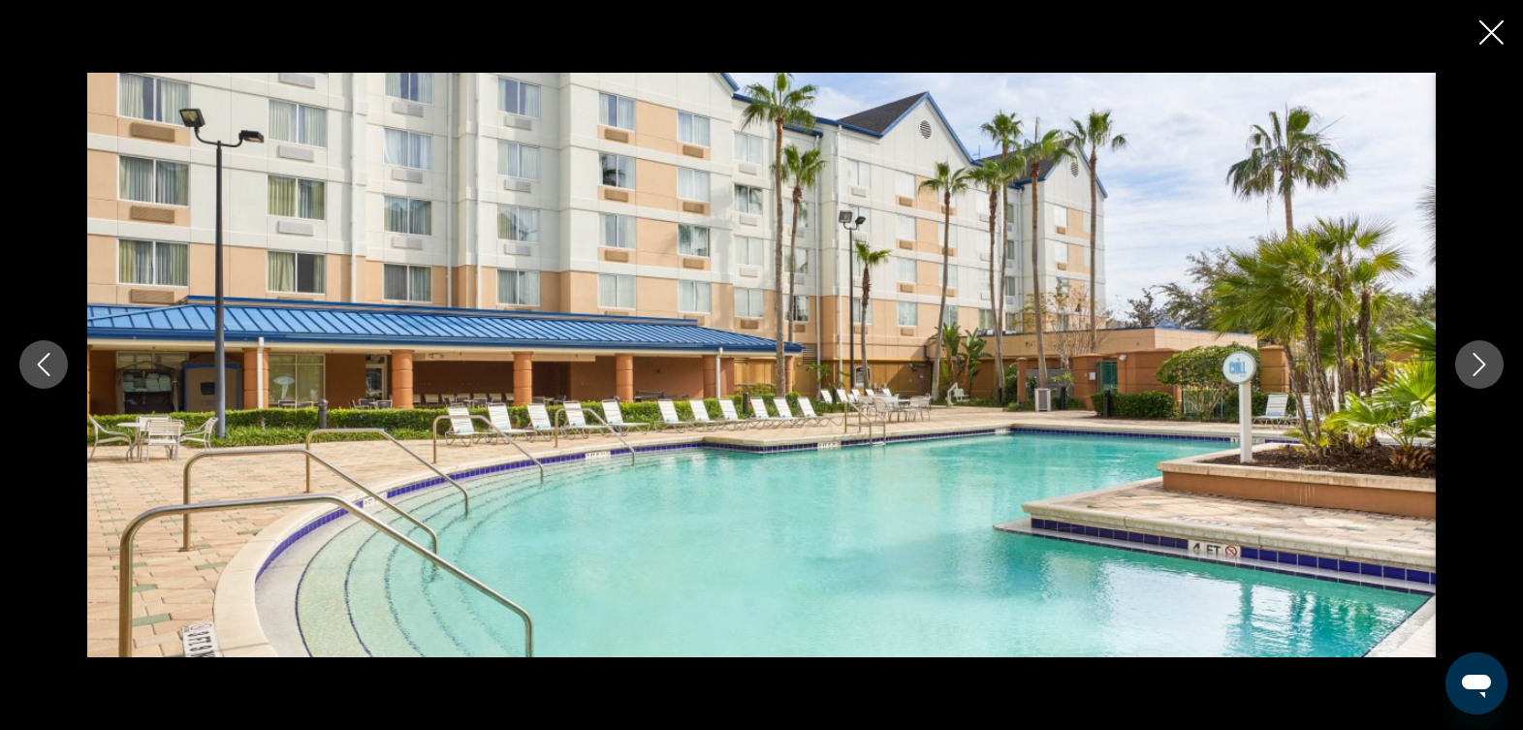
click at [1480, 371] on icon "Next image" at bounding box center [1479, 364] width 23 height 23
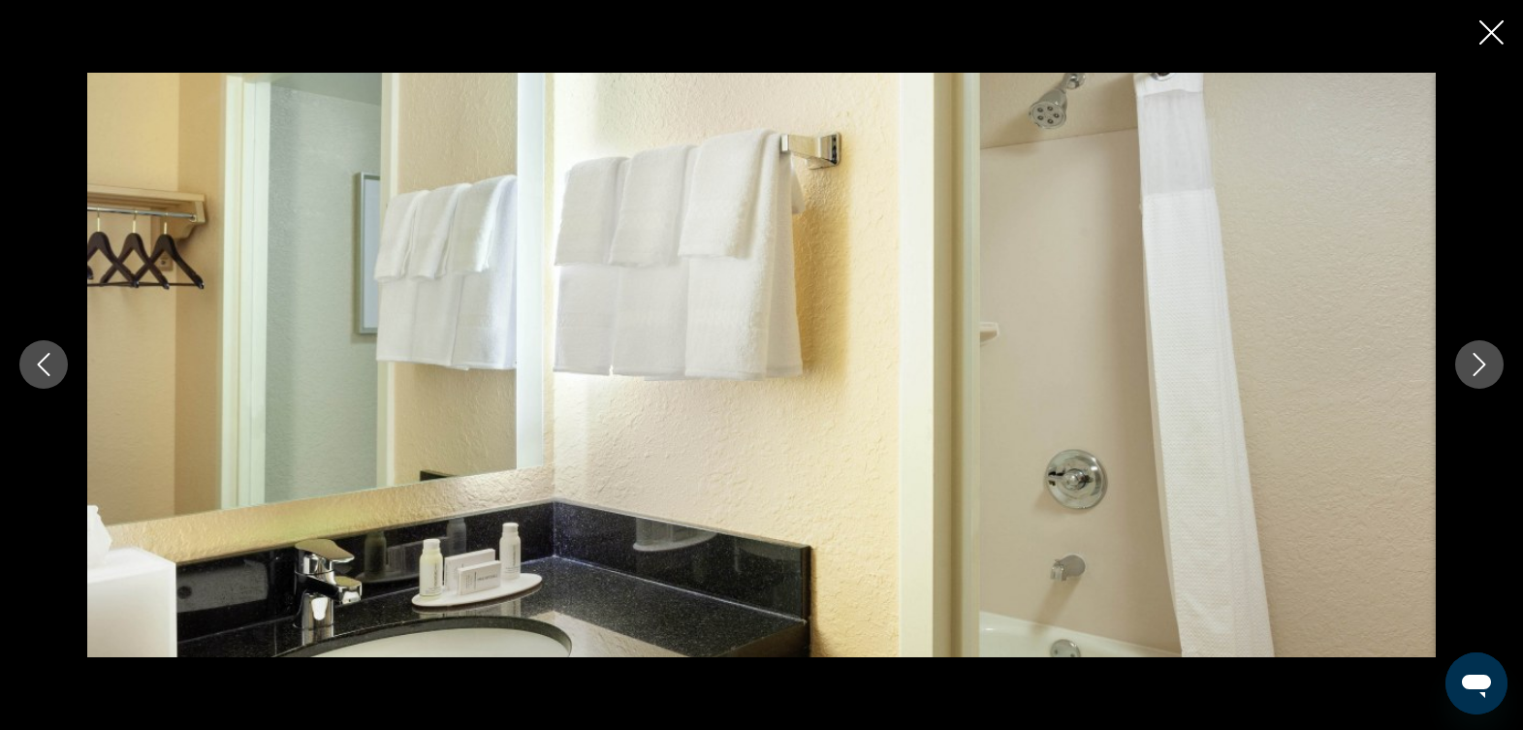
click at [1480, 371] on icon "Next image" at bounding box center [1479, 364] width 23 height 23
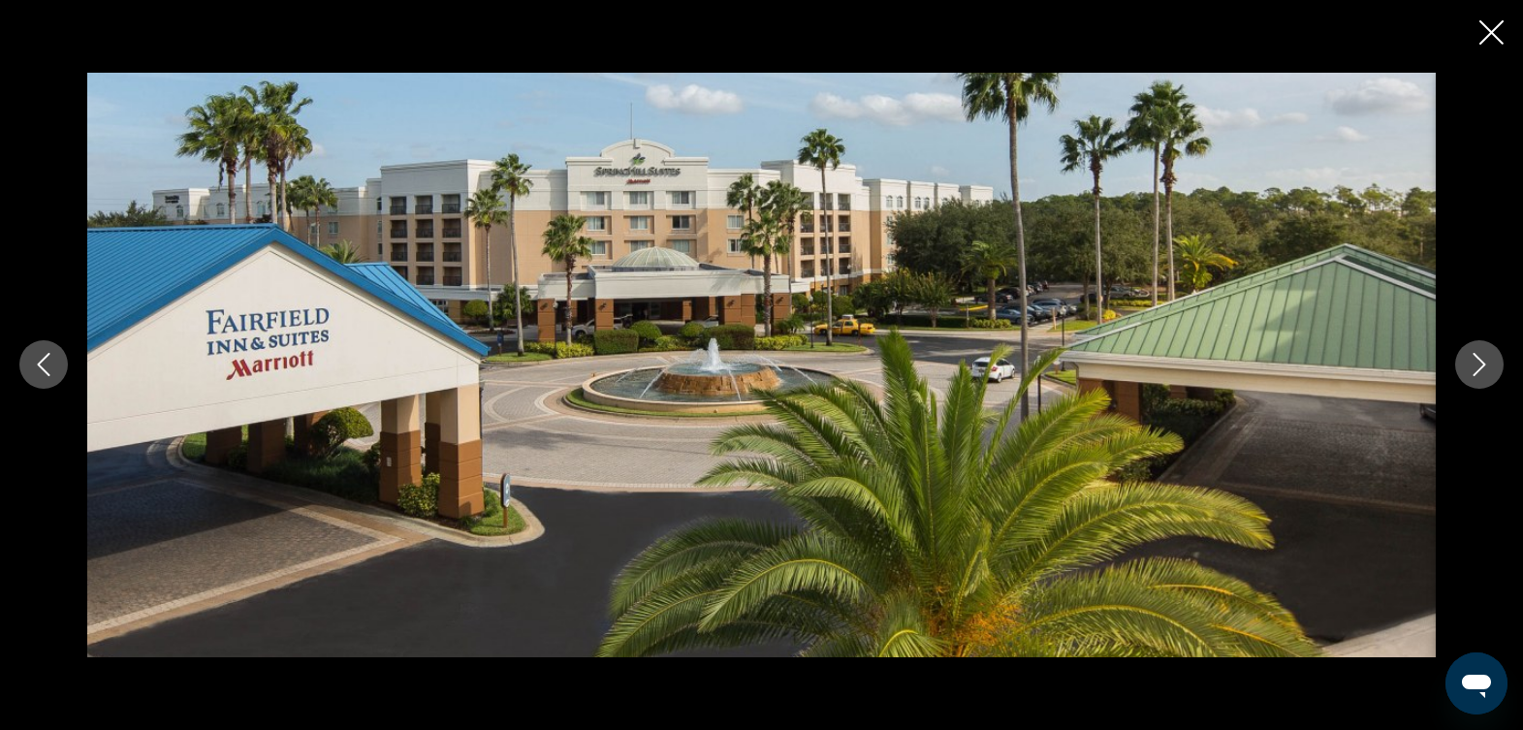
click at [1480, 371] on icon "Next image" at bounding box center [1479, 364] width 23 height 23
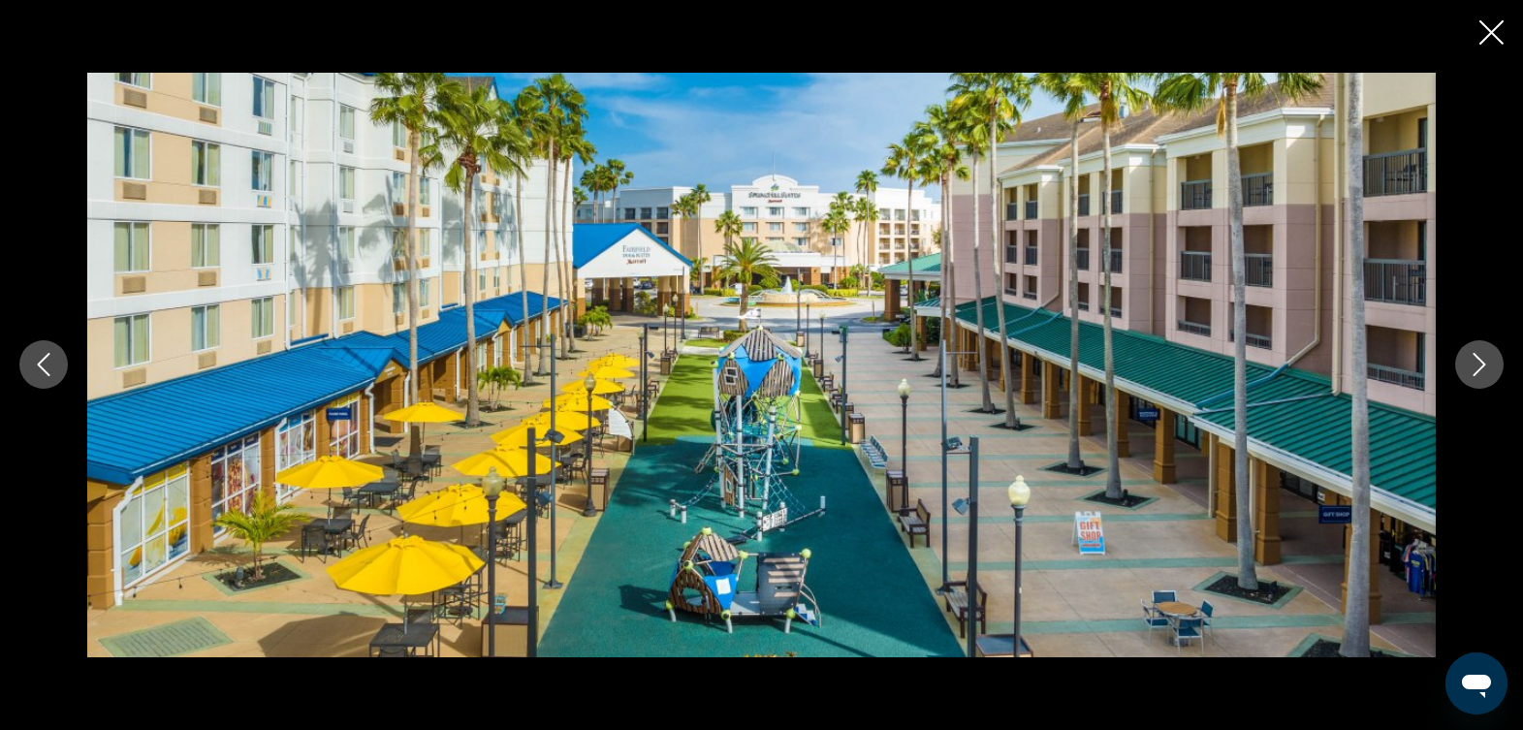
click at [1480, 371] on icon "Next image" at bounding box center [1479, 364] width 23 height 23
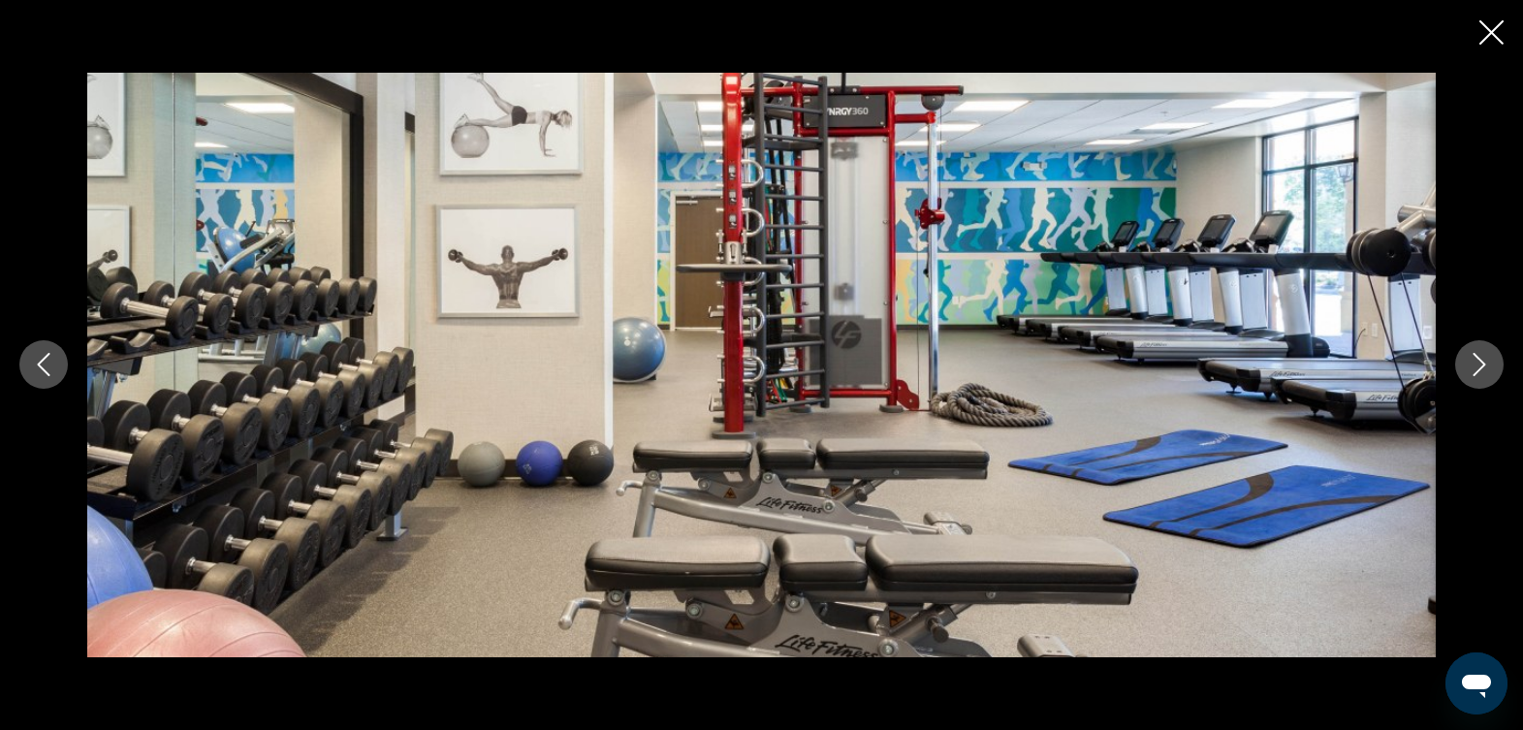
click at [1486, 32] on icon "Close slideshow" at bounding box center [1492, 32] width 24 height 24
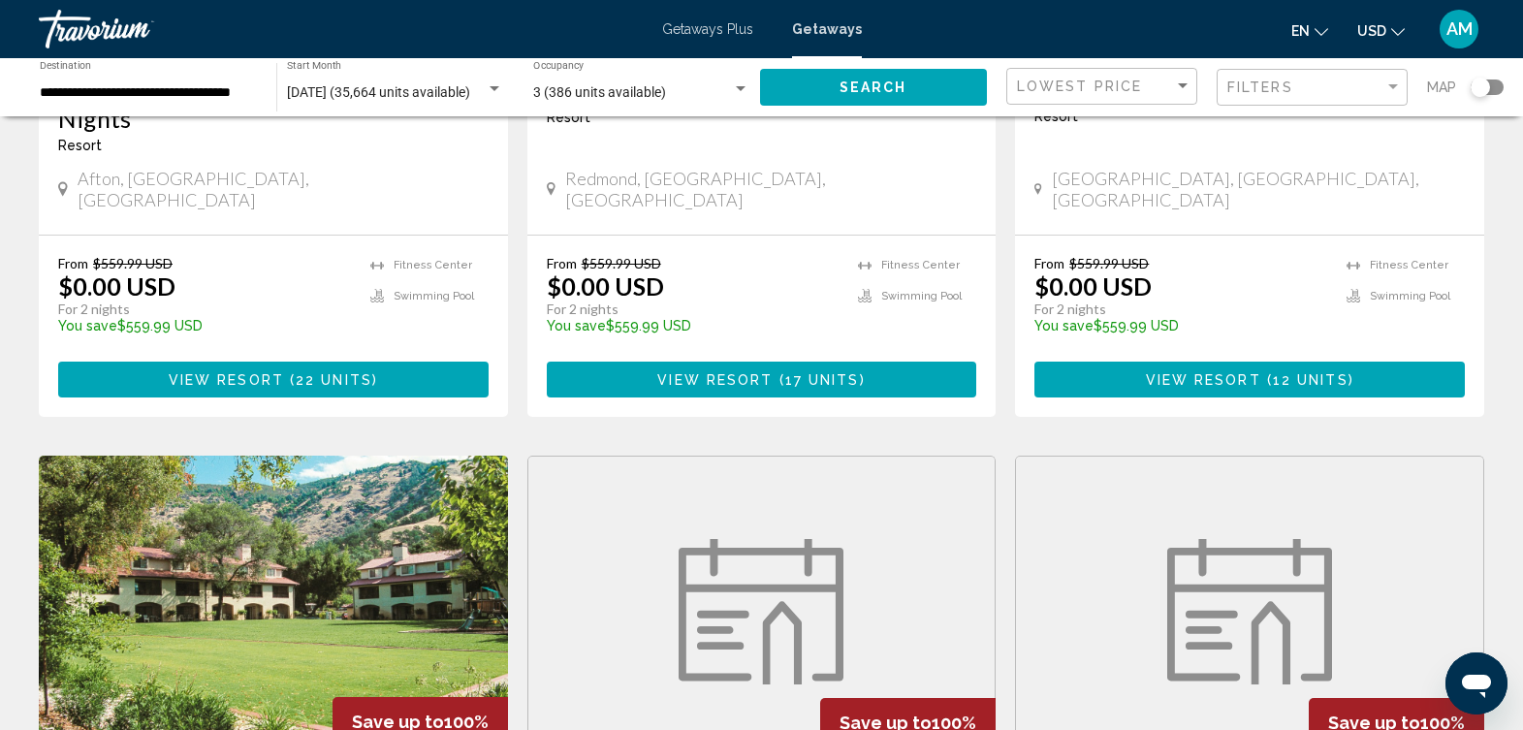
scroll to position [2519, 0]
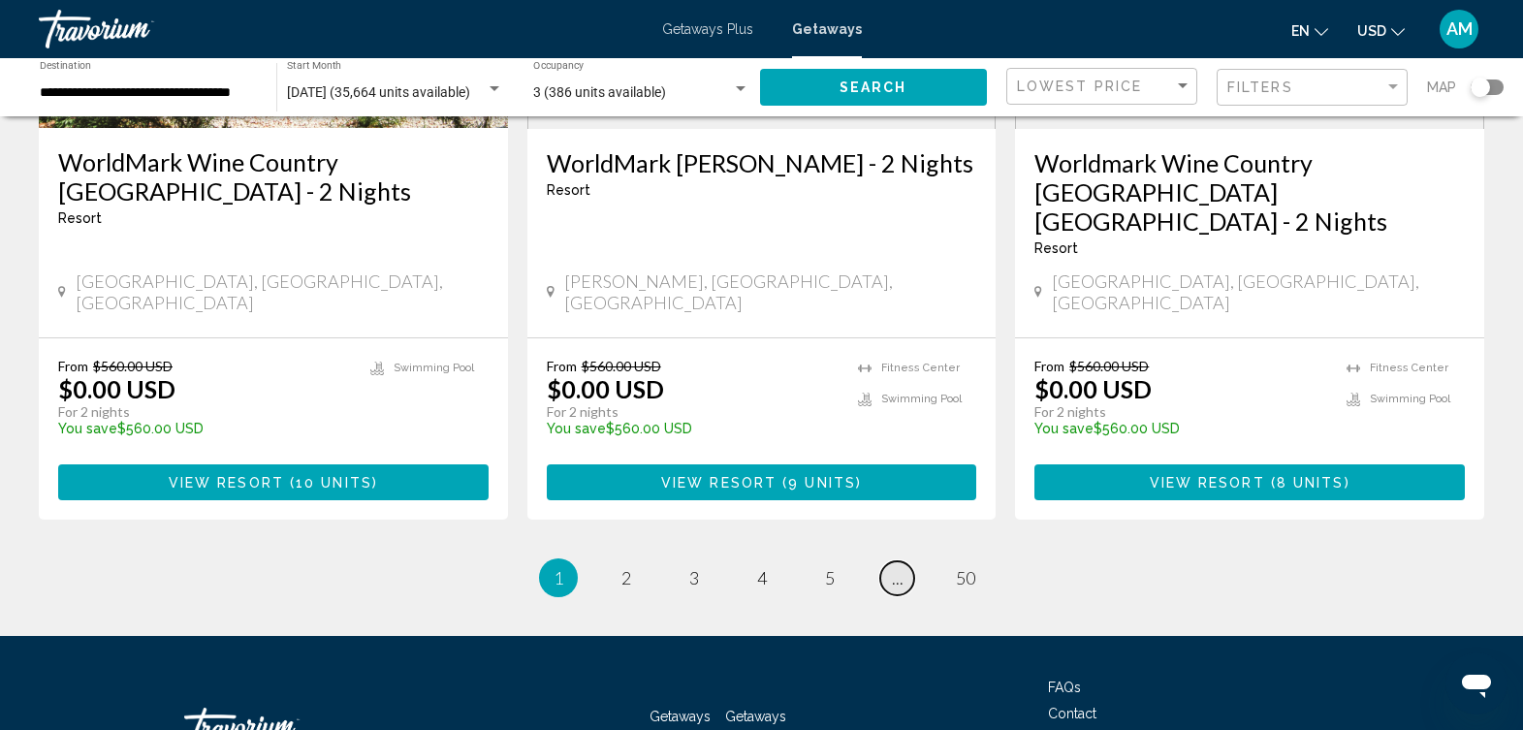
click at [902, 567] on span "..." at bounding box center [898, 577] width 12 height 21
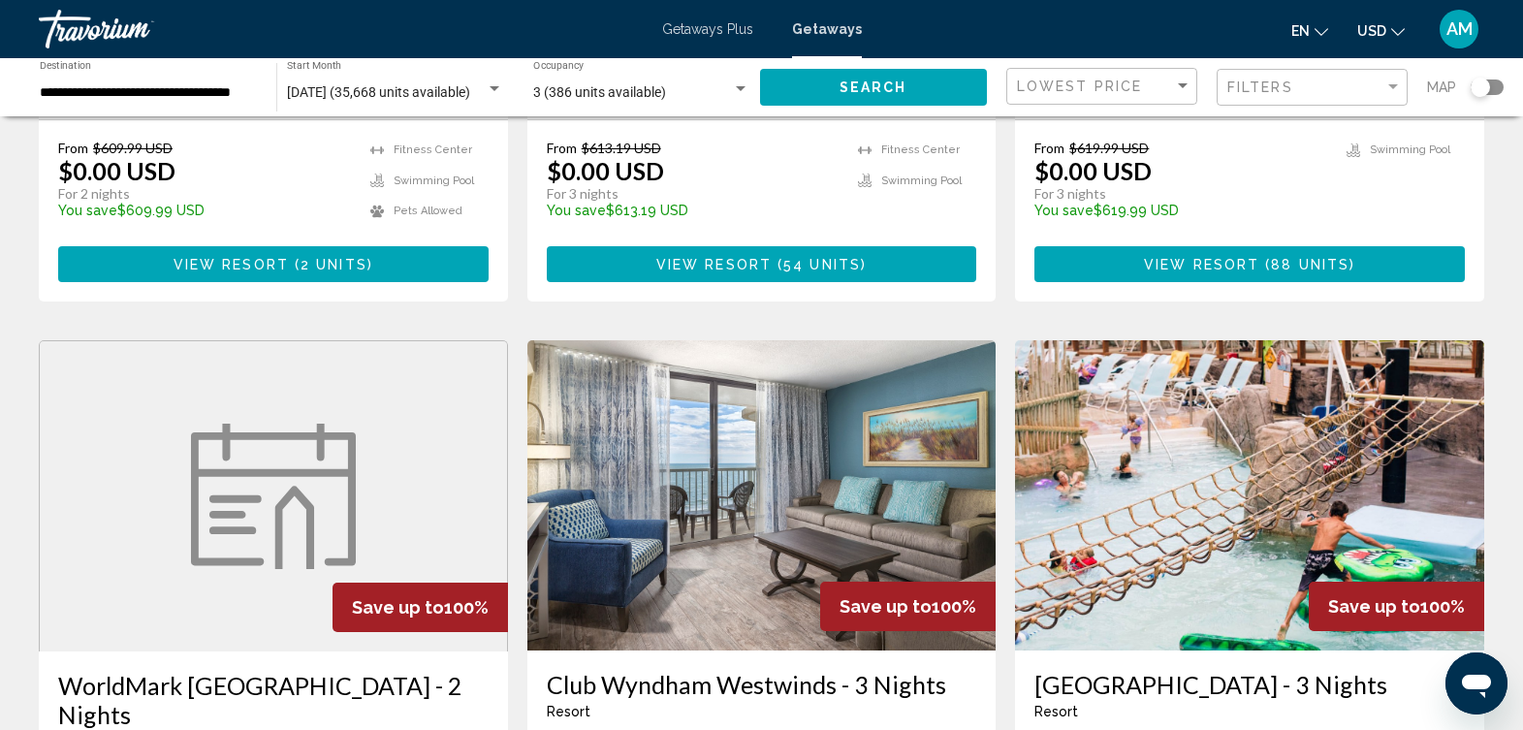
scroll to position [2490, 0]
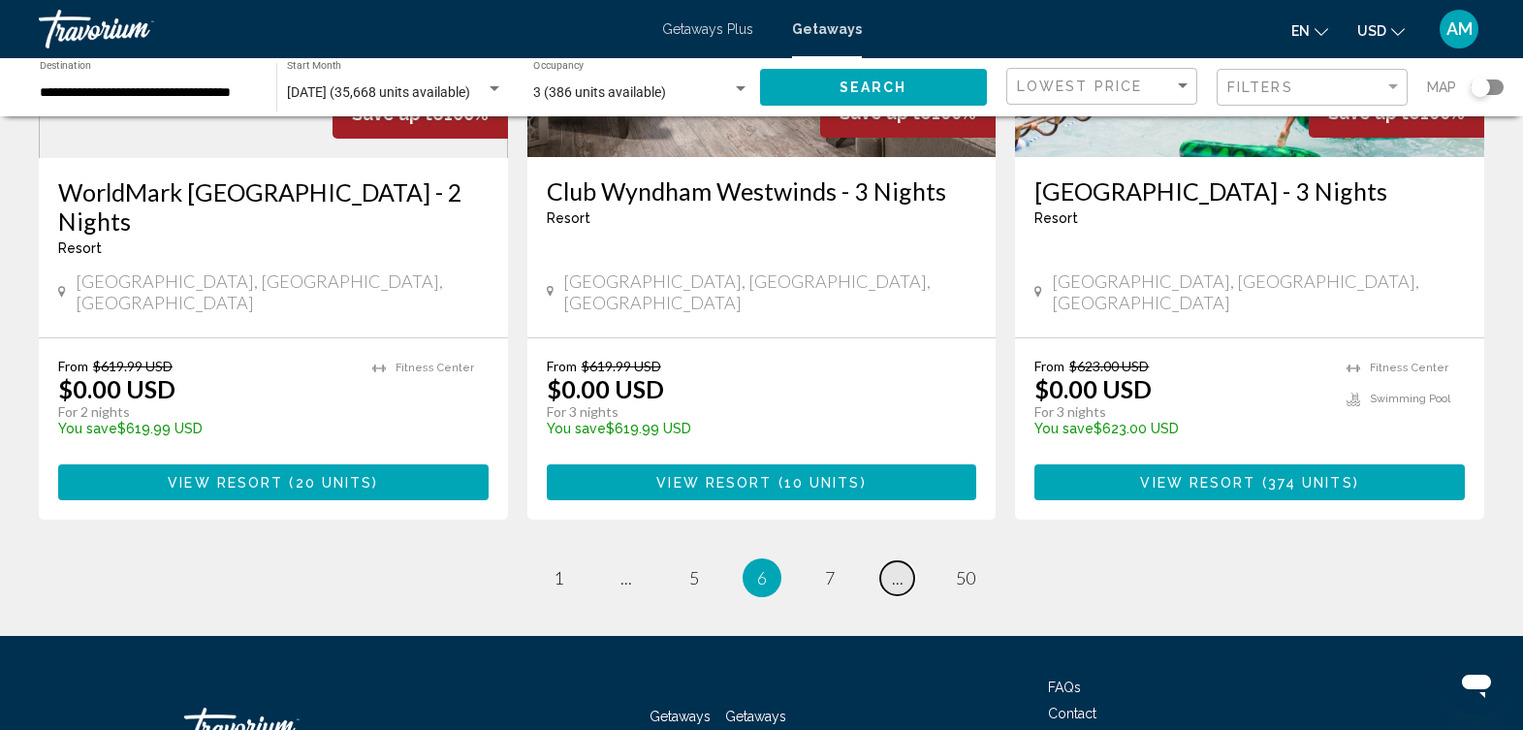
click at [900, 561] on link "page ..." at bounding box center [897, 578] width 34 height 34
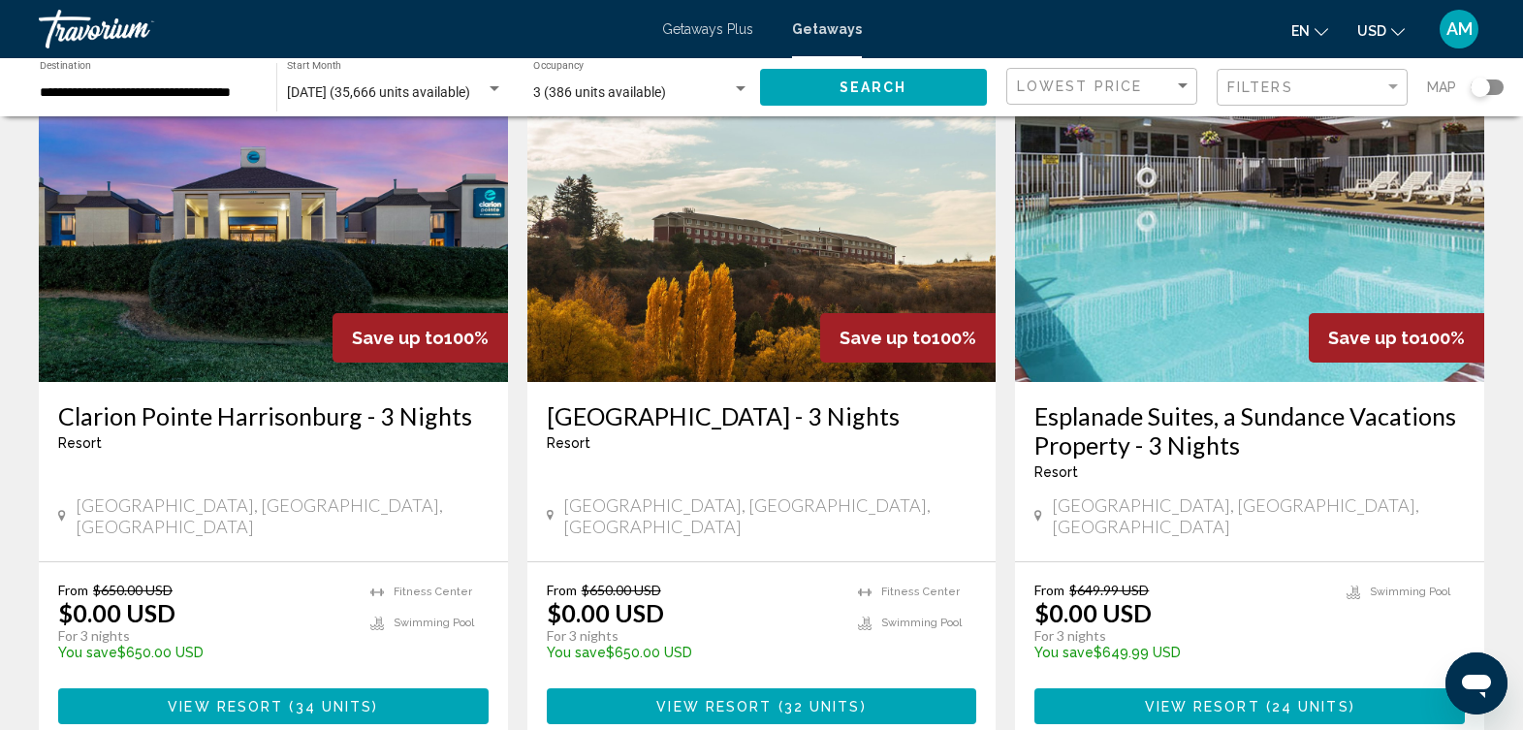
scroll to position [2548, 0]
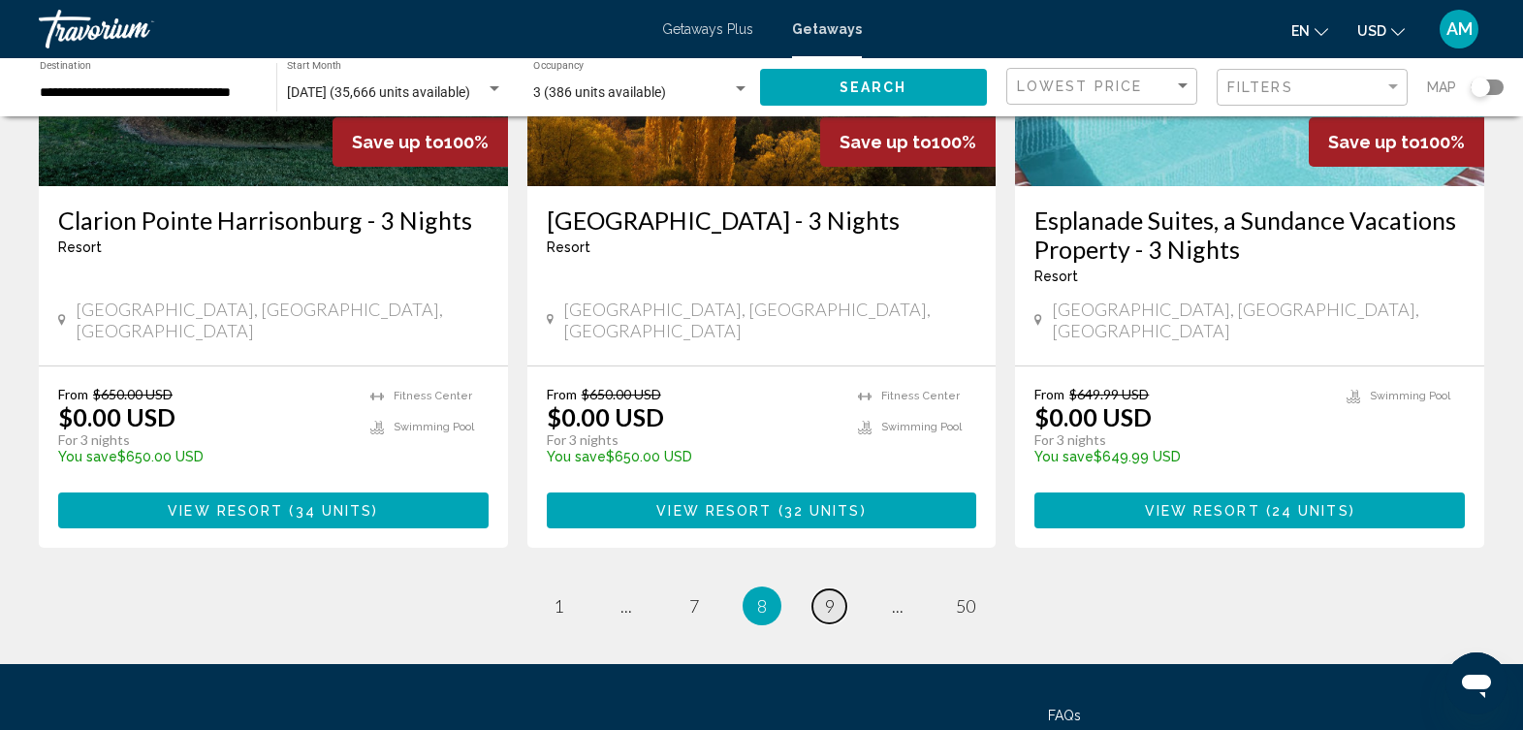
click at [830, 595] on span "9" at bounding box center [830, 605] width 10 height 21
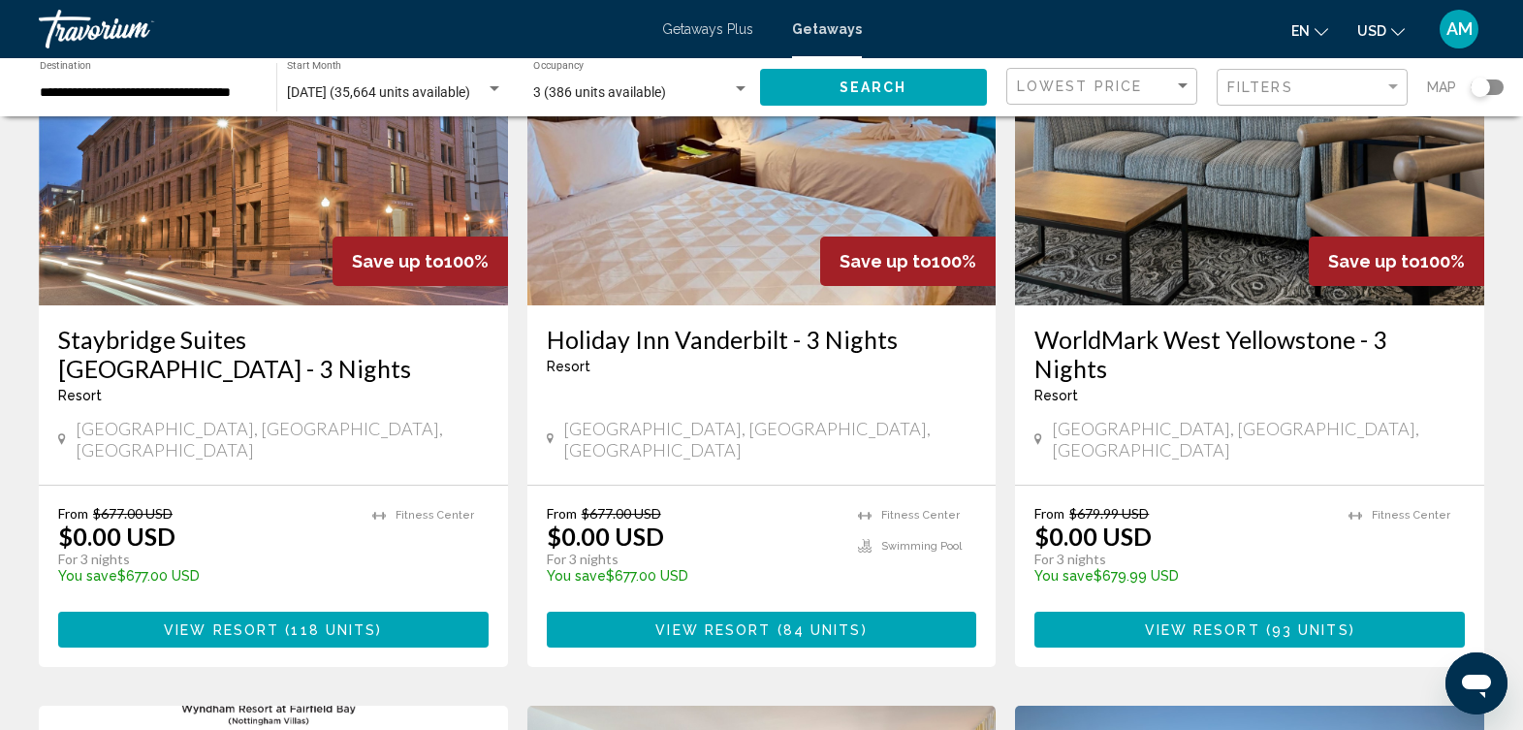
scroll to position [2547, 0]
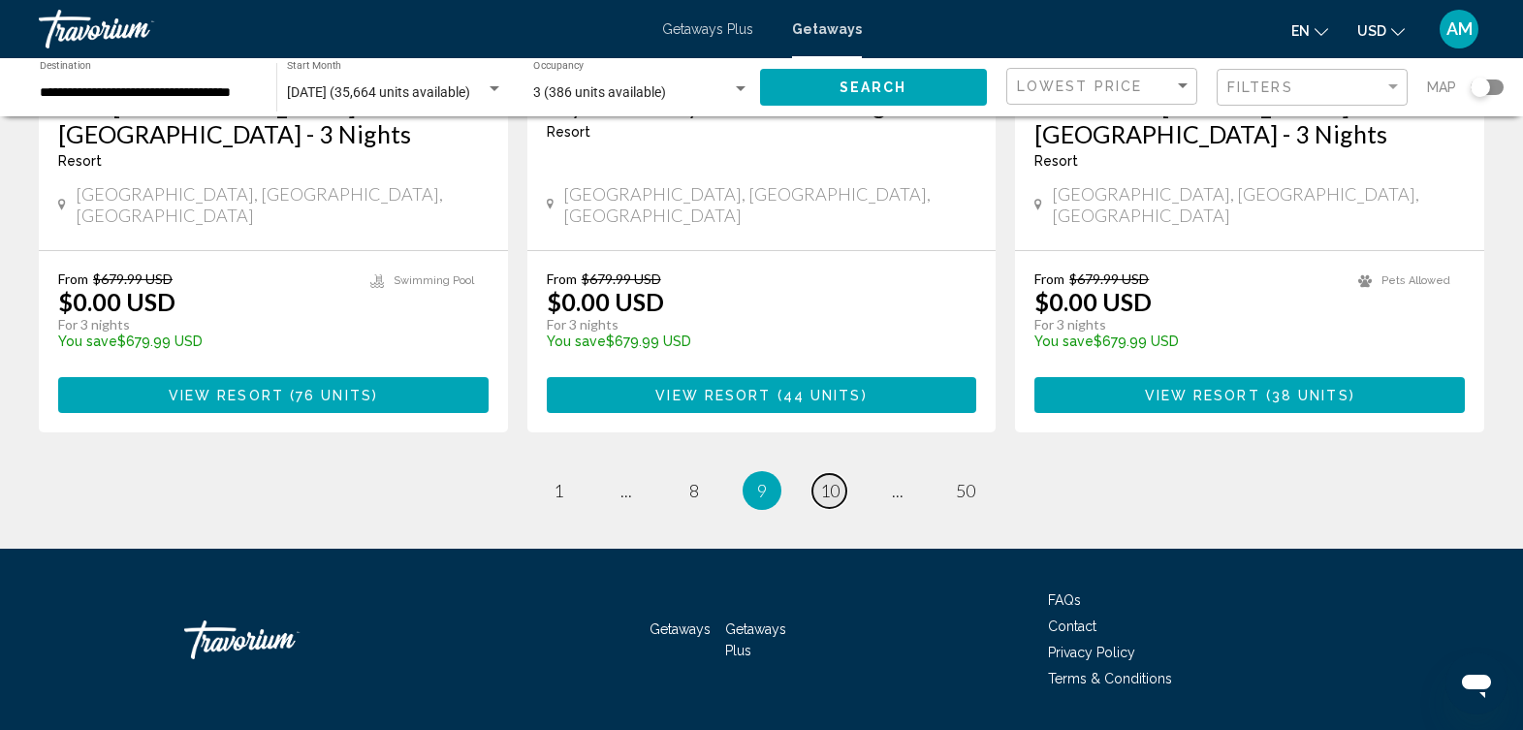
click at [820, 480] on span "10" at bounding box center [829, 490] width 19 height 21
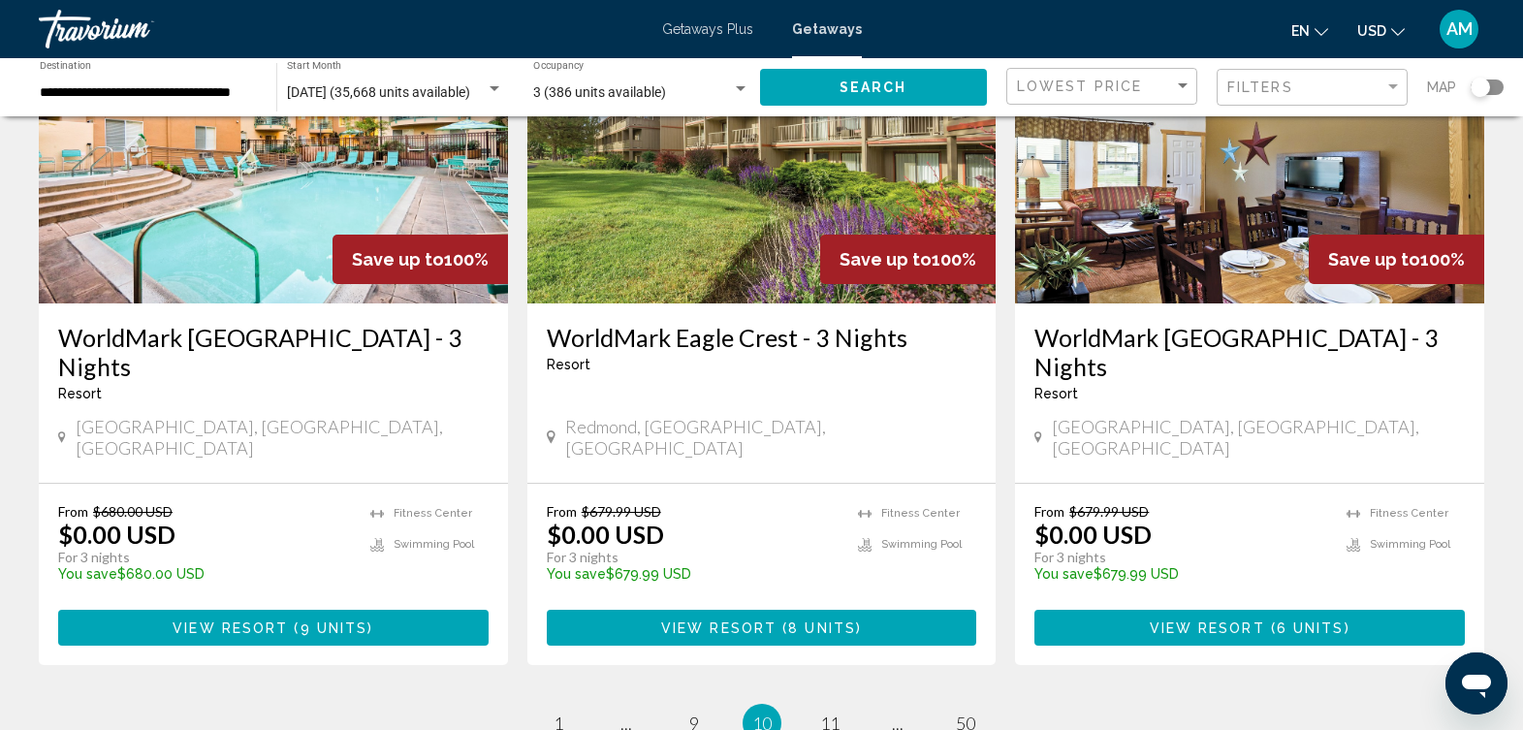
scroll to position [2520, 0]
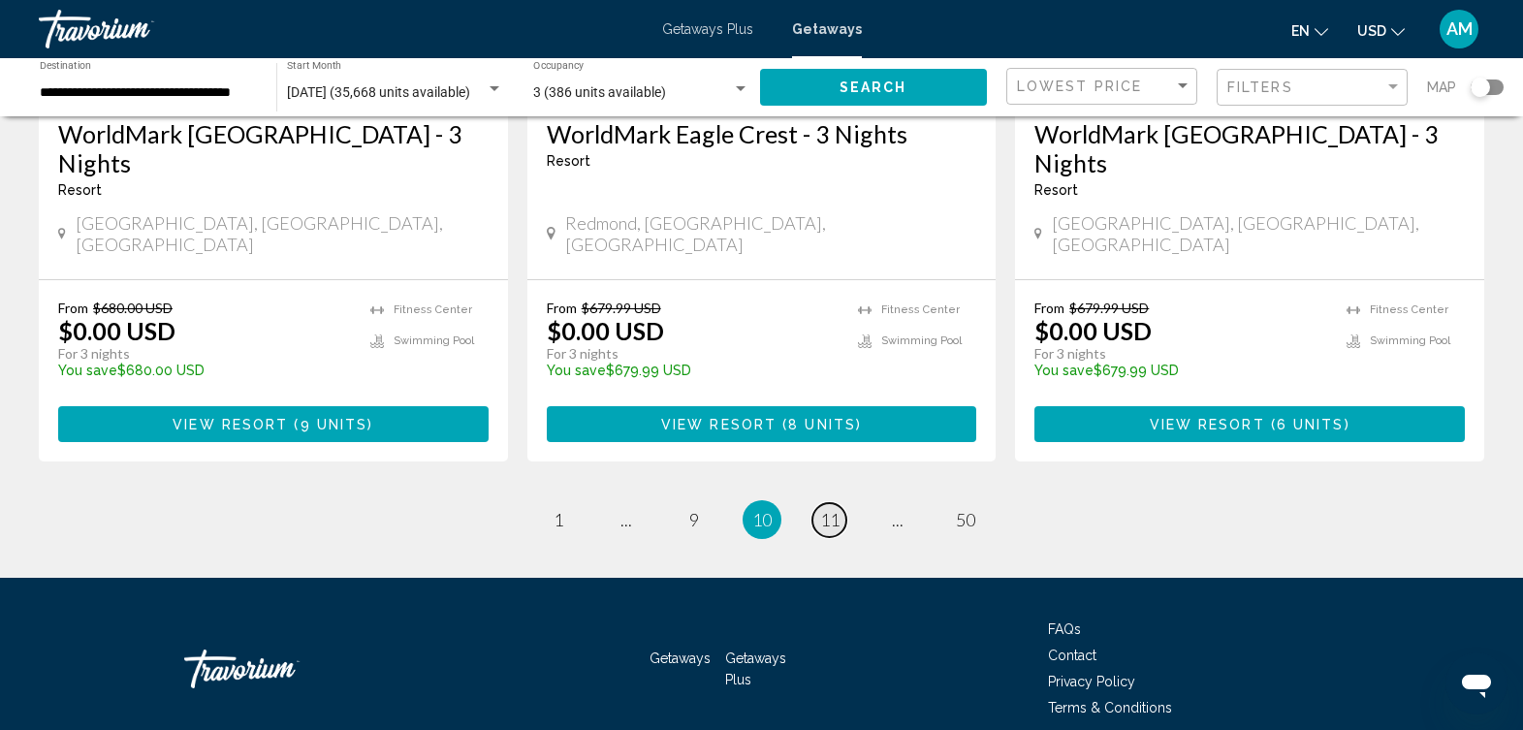
click at [830, 509] on span "11" at bounding box center [829, 519] width 19 height 21
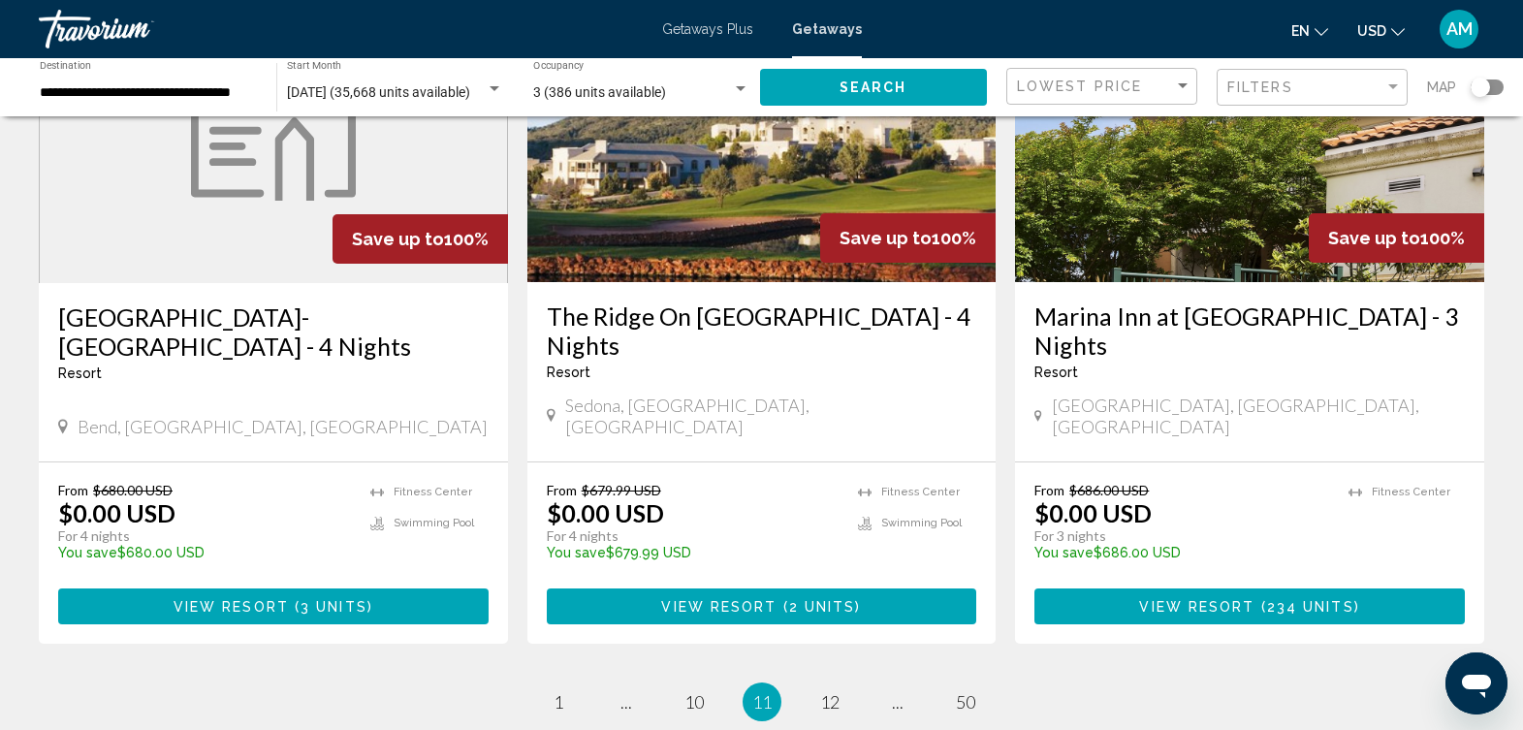
scroll to position [2520, 0]
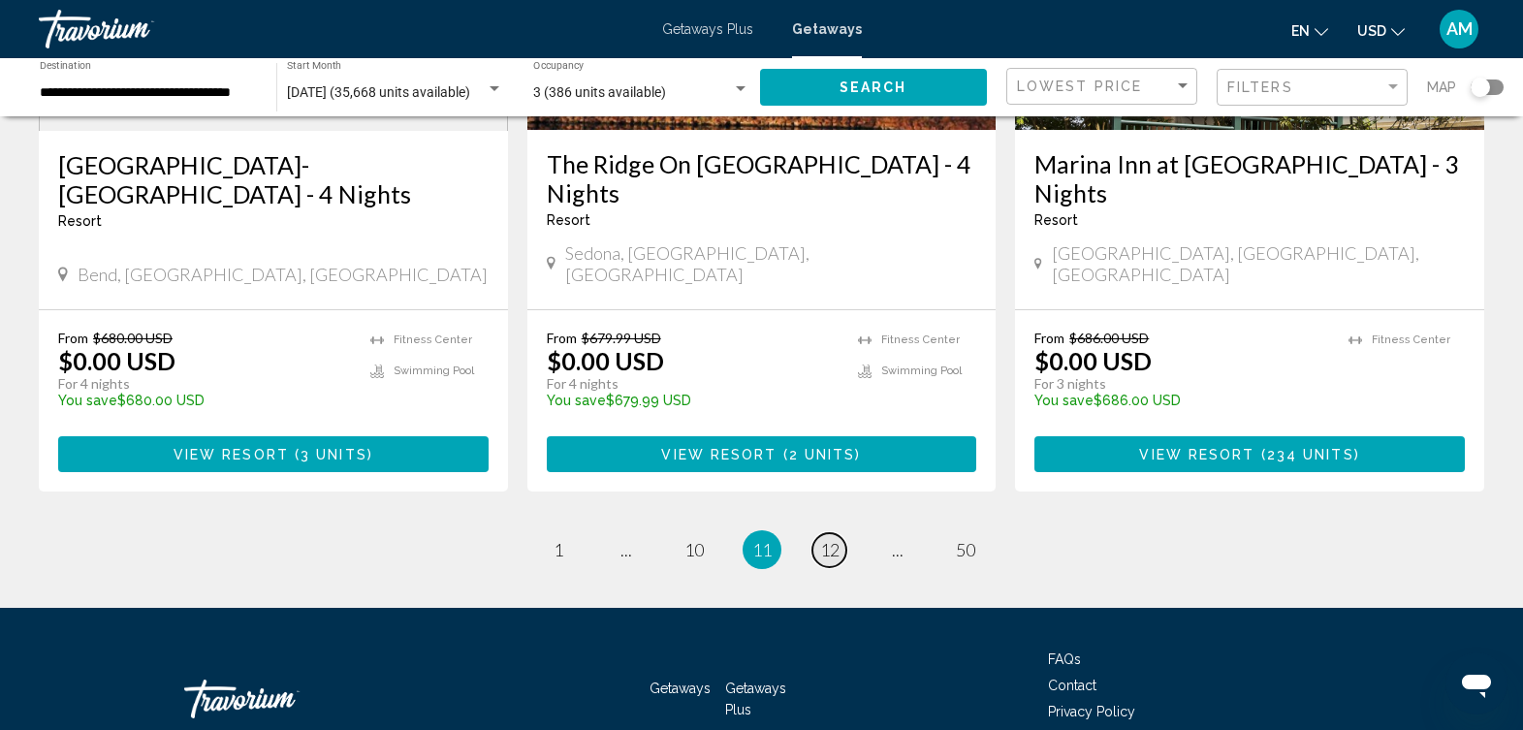
click at [826, 539] on span "12" at bounding box center [829, 549] width 19 height 21
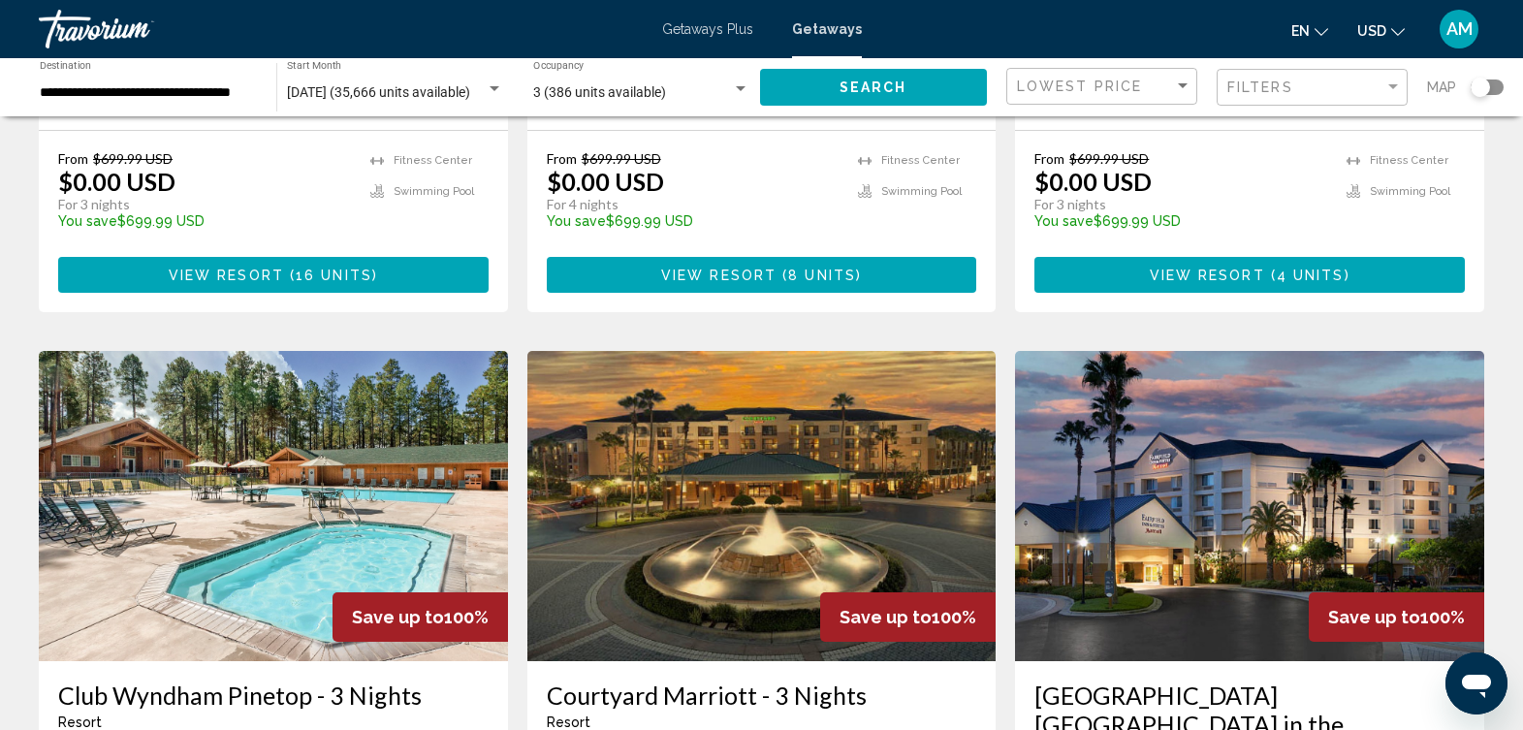
scroll to position [2025, 0]
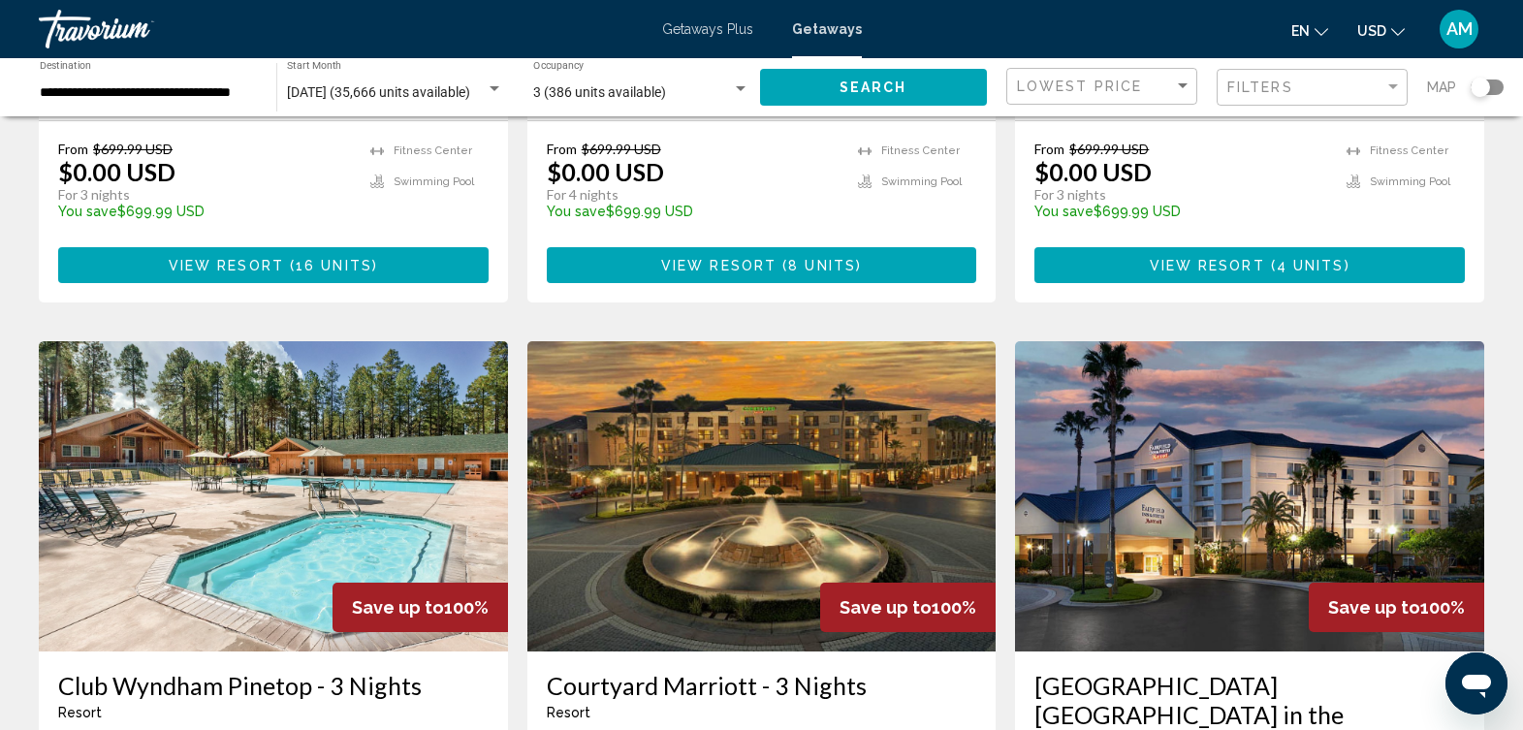
click at [1167, 341] on img "Main content" at bounding box center [1249, 496] width 469 height 310
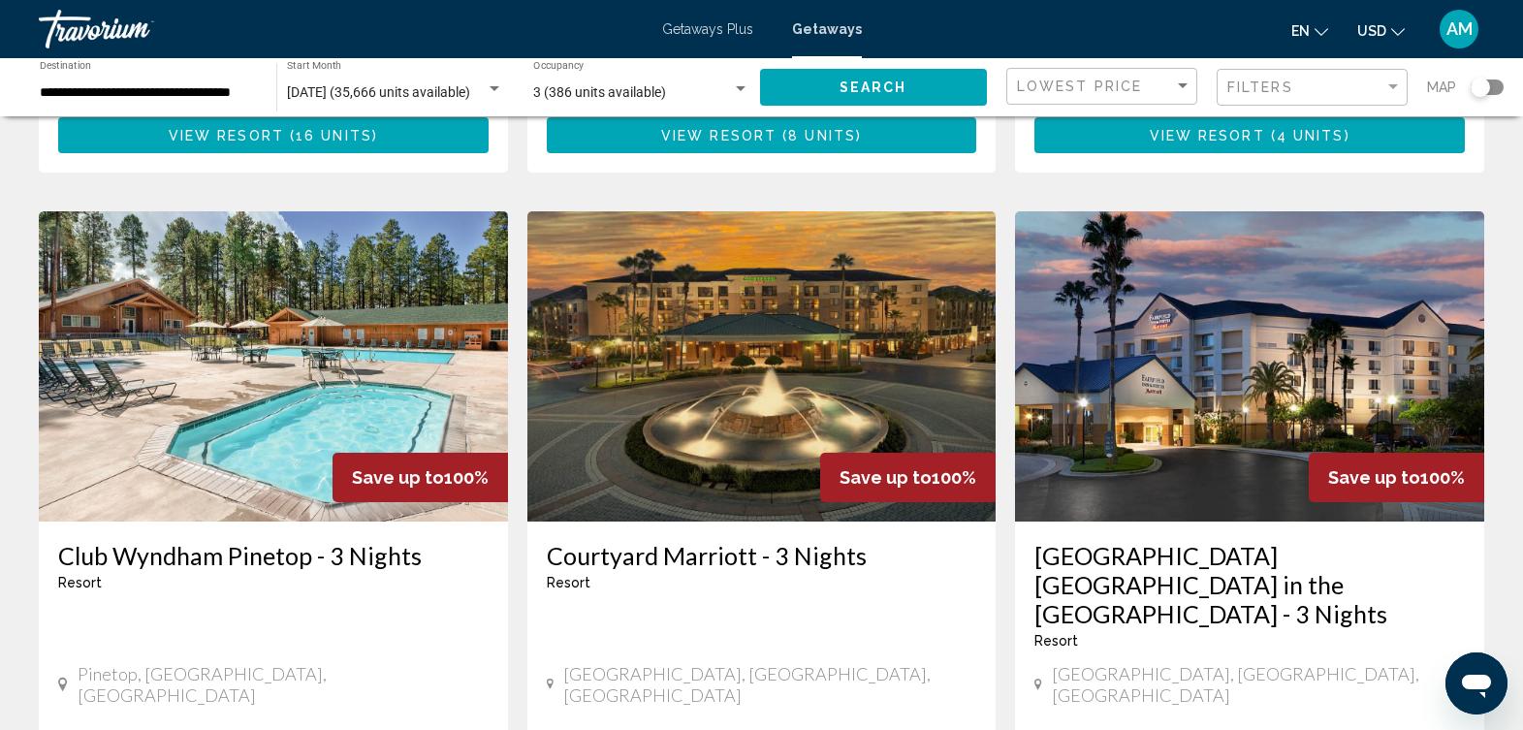
scroll to position [2548, 0]
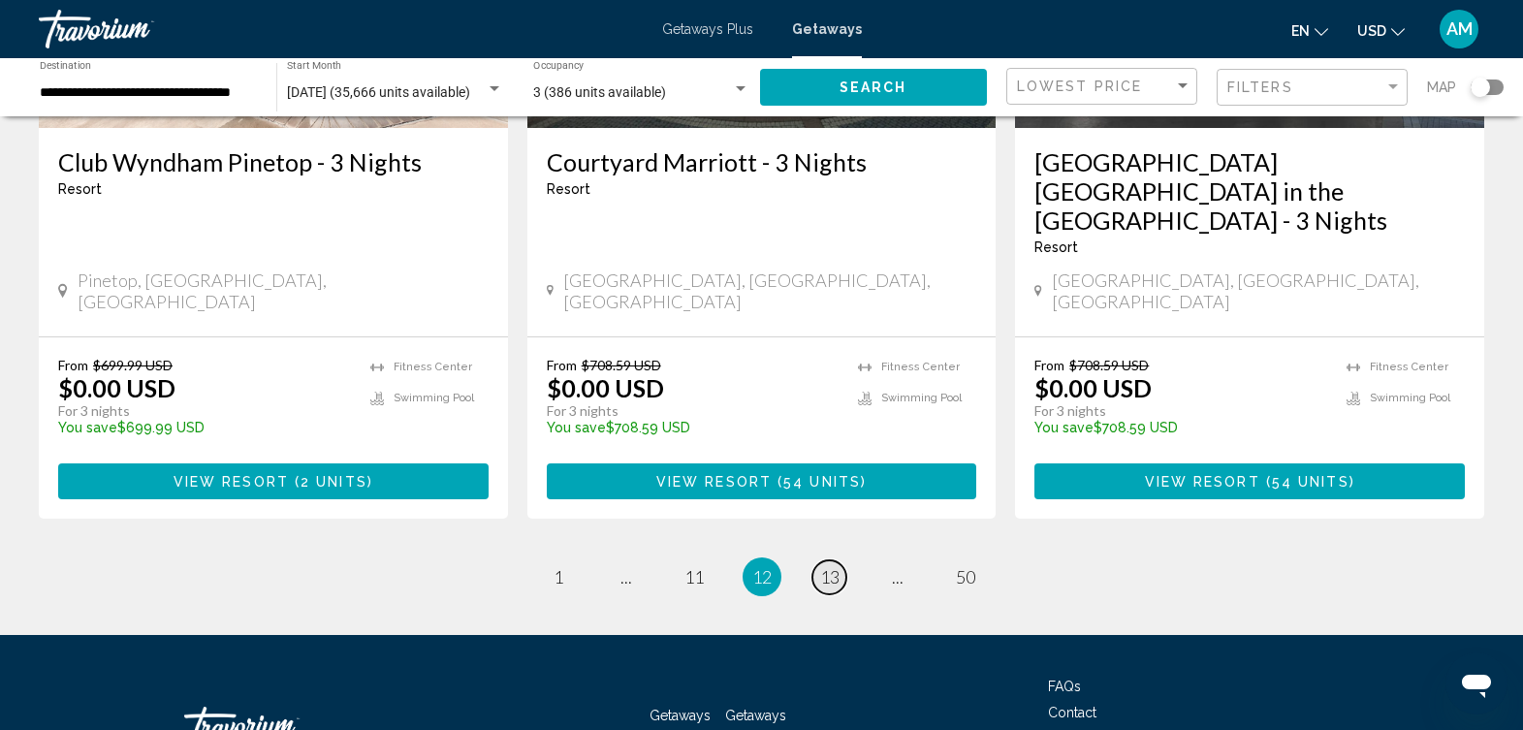
click at [836, 566] on span "13" at bounding box center [829, 576] width 19 height 21
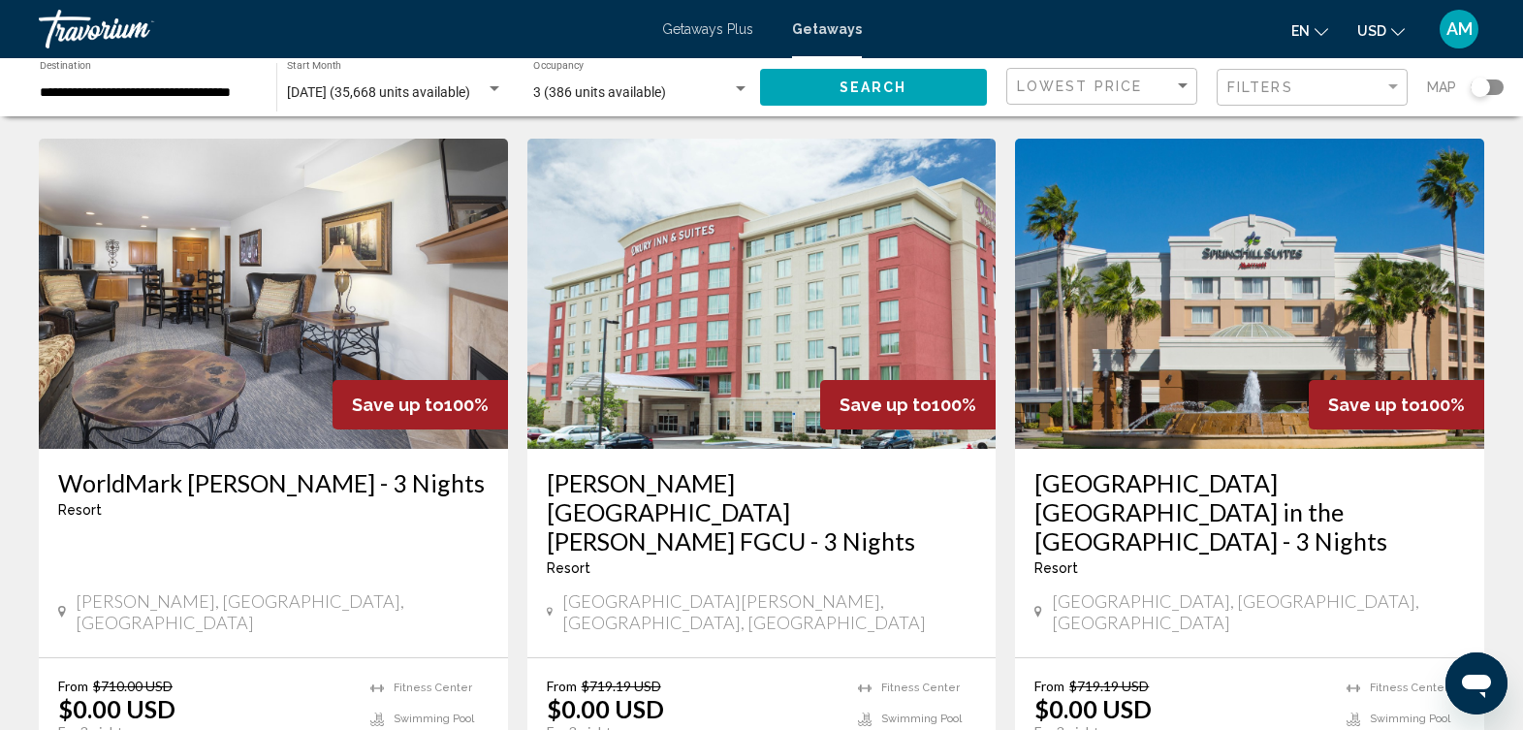
scroll to position [2166, 0]
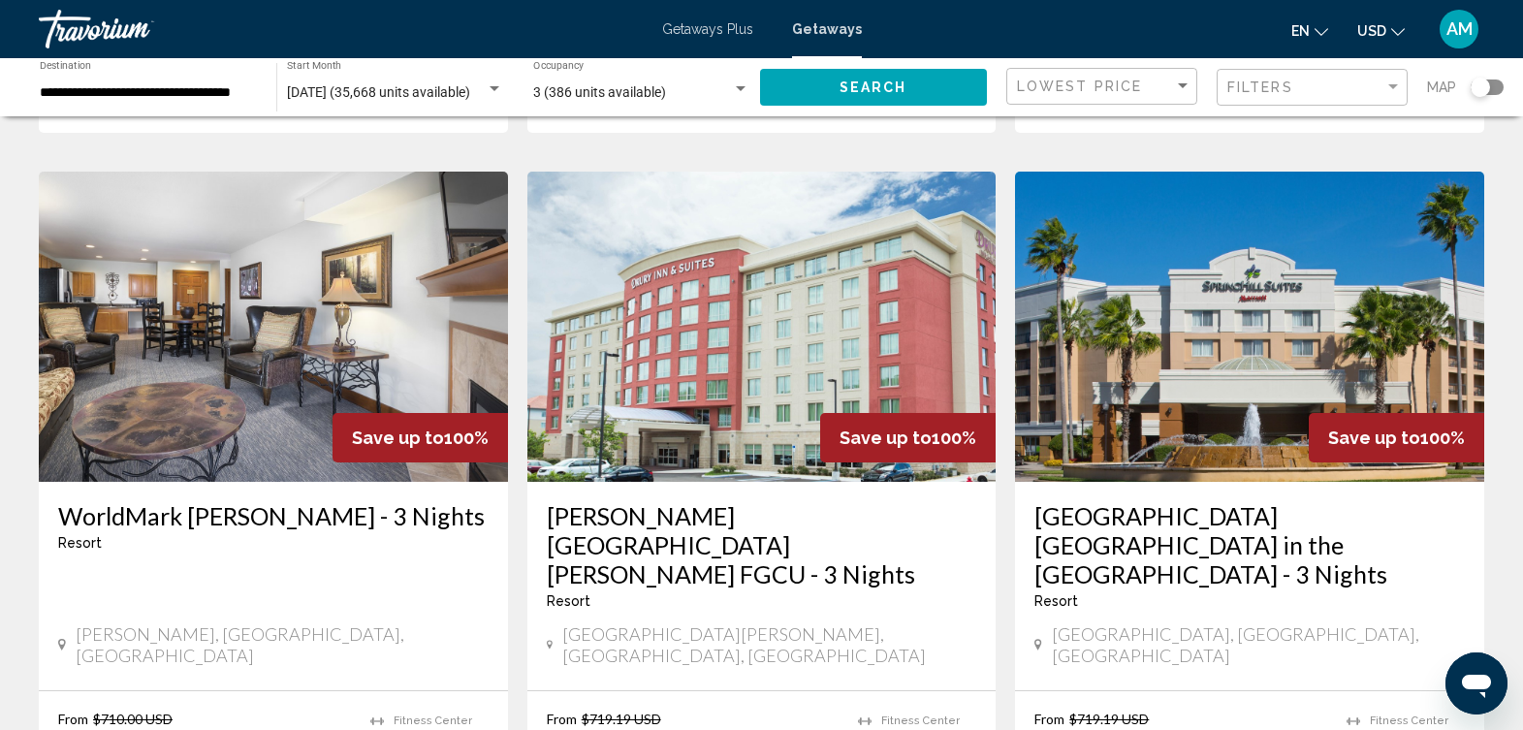
click at [1157, 308] on img "Main content" at bounding box center [1249, 327] width 469 height 310
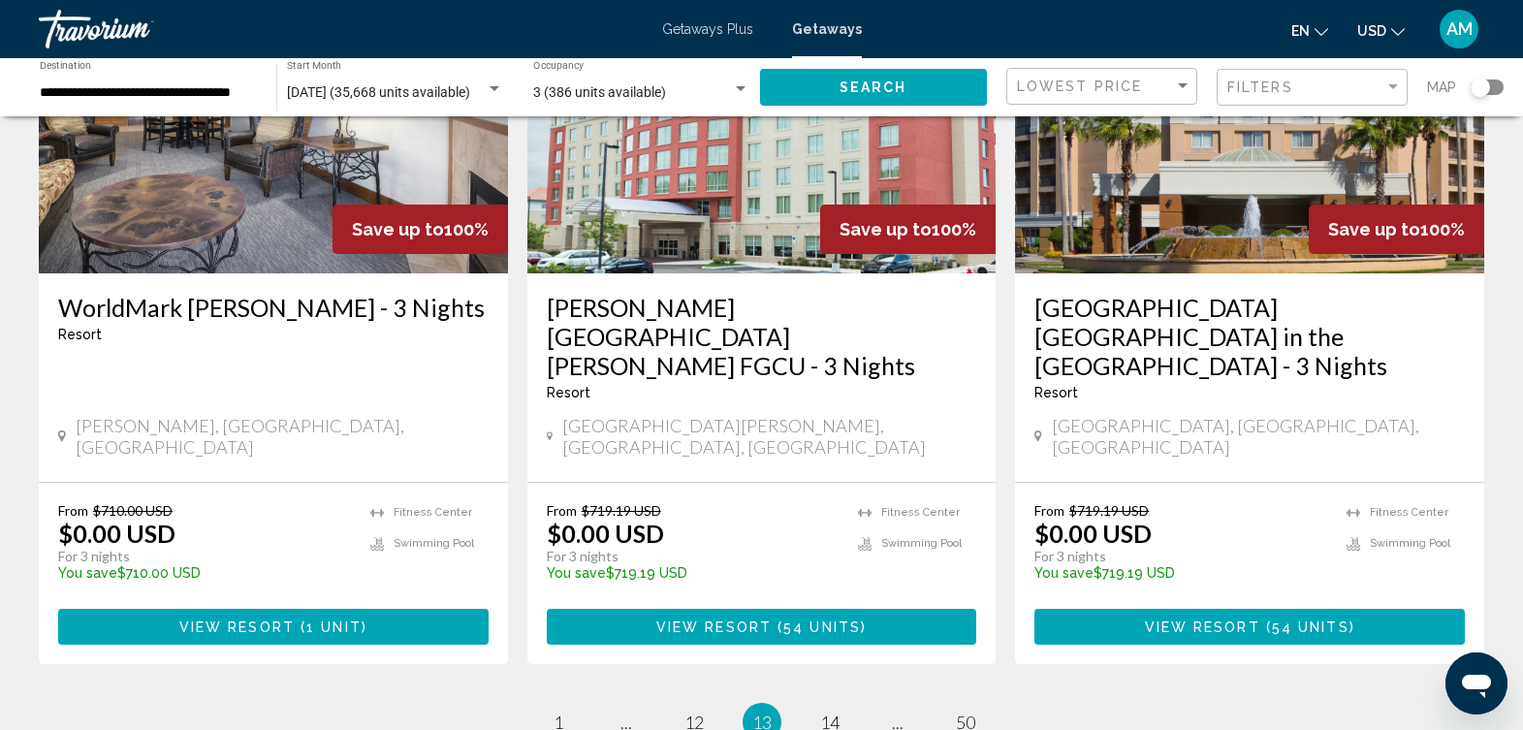
scroll to position [2430, 0]
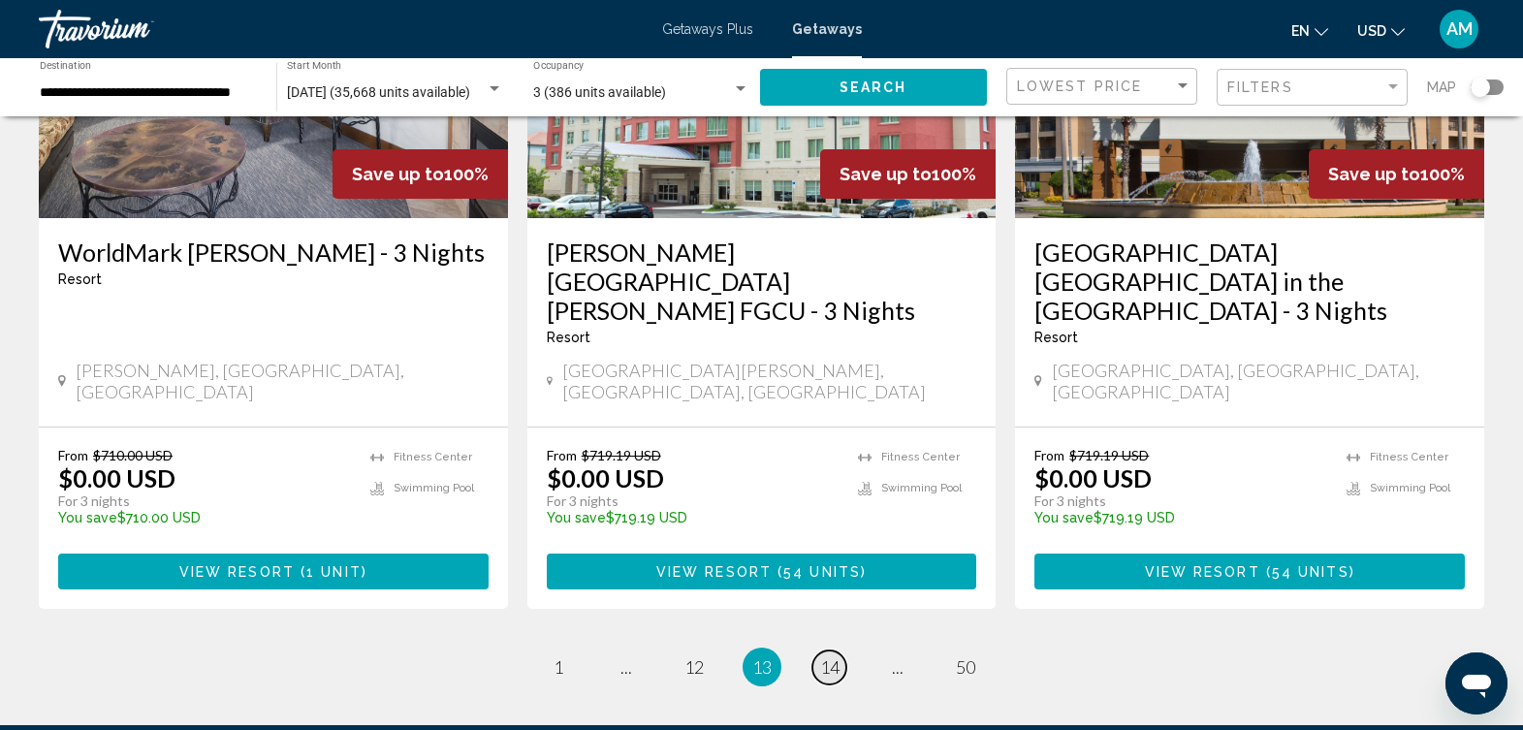
click at [830, 656] on span "14" at bounding box center [829, 666] width 19 height 21
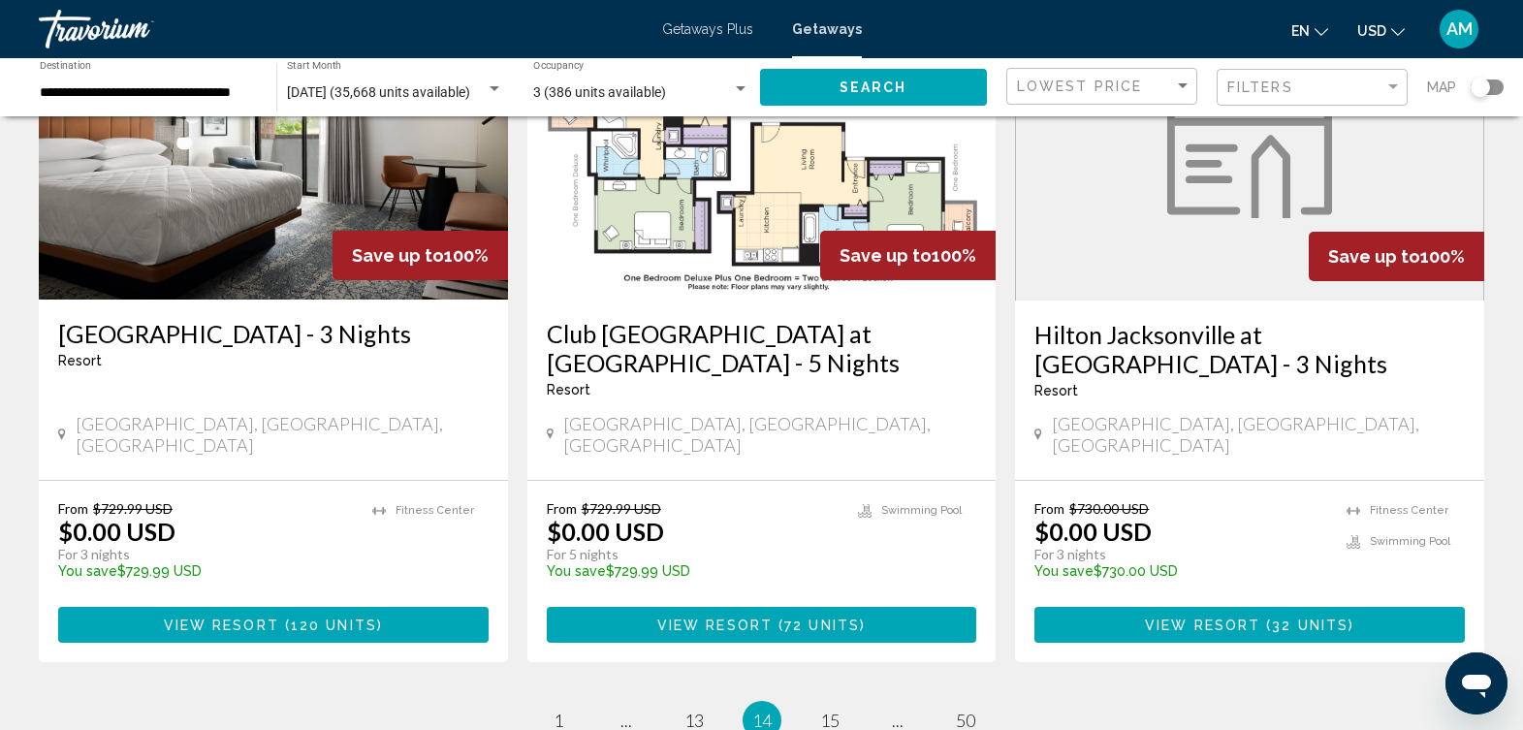
scroll to position [2372, 0]
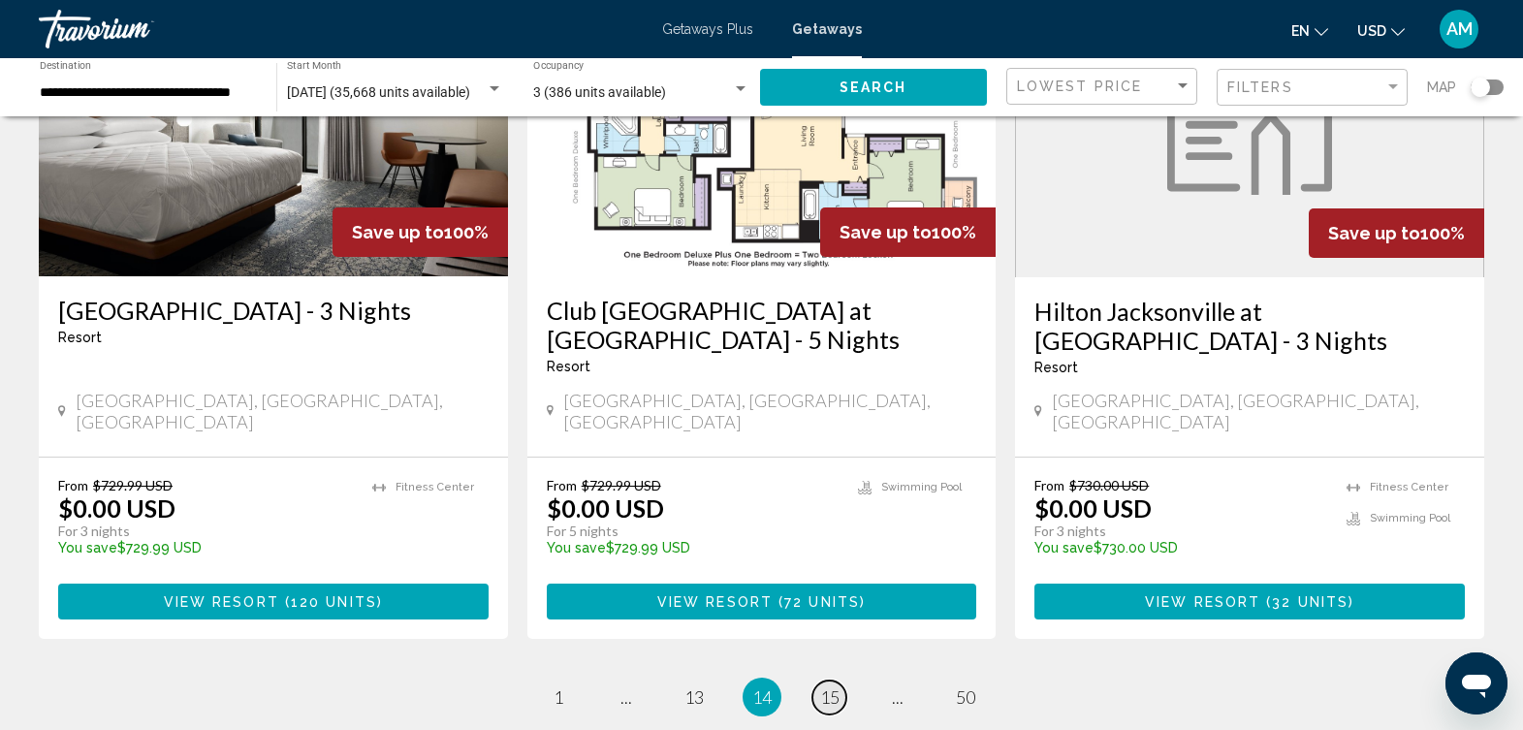
click at [829, 687] on span "15" at bounding box center [829, 697] width 19 height 21
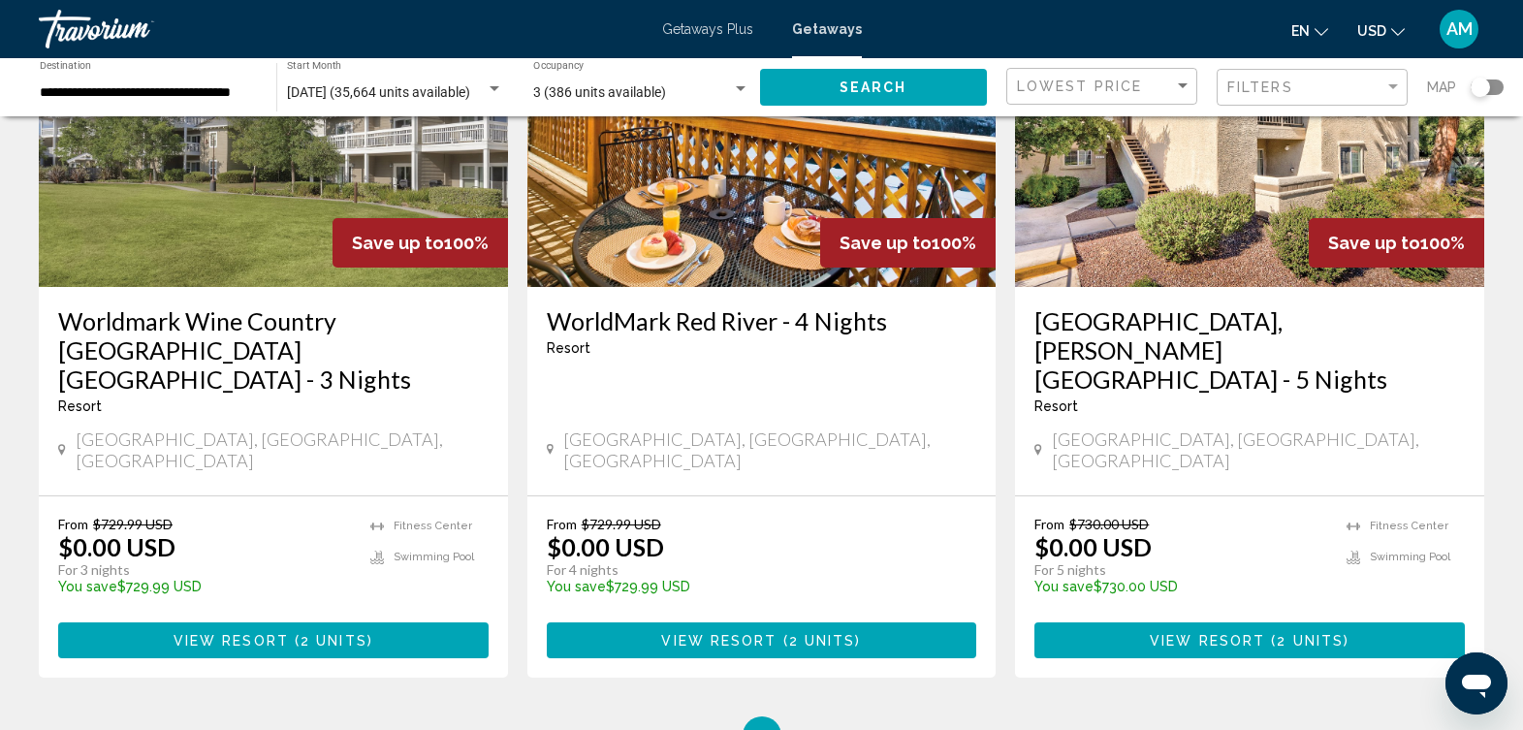
scroll to position [2418, 0]
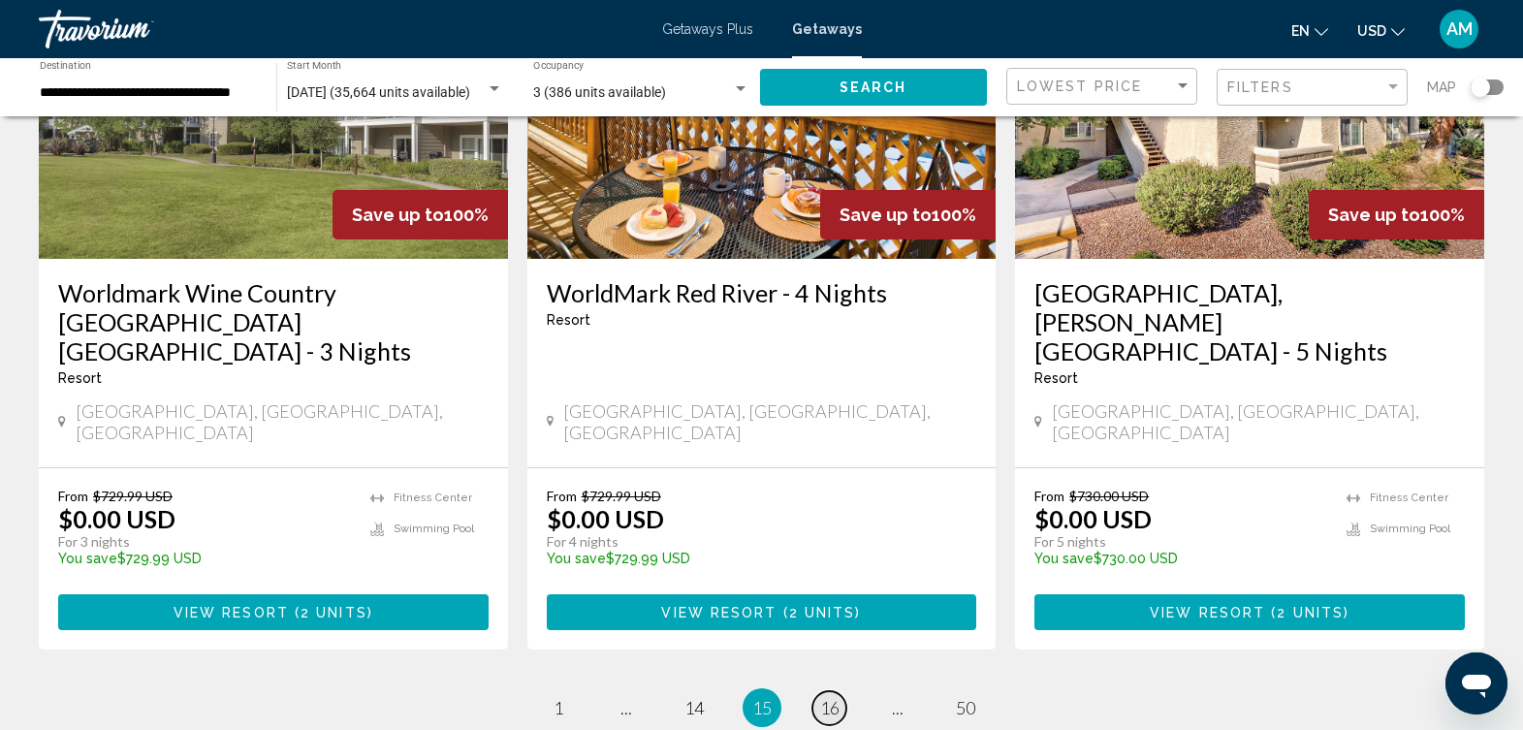
click at [838, 691] on link "page 16" at bounding box center [830, 708] width 34 height 34
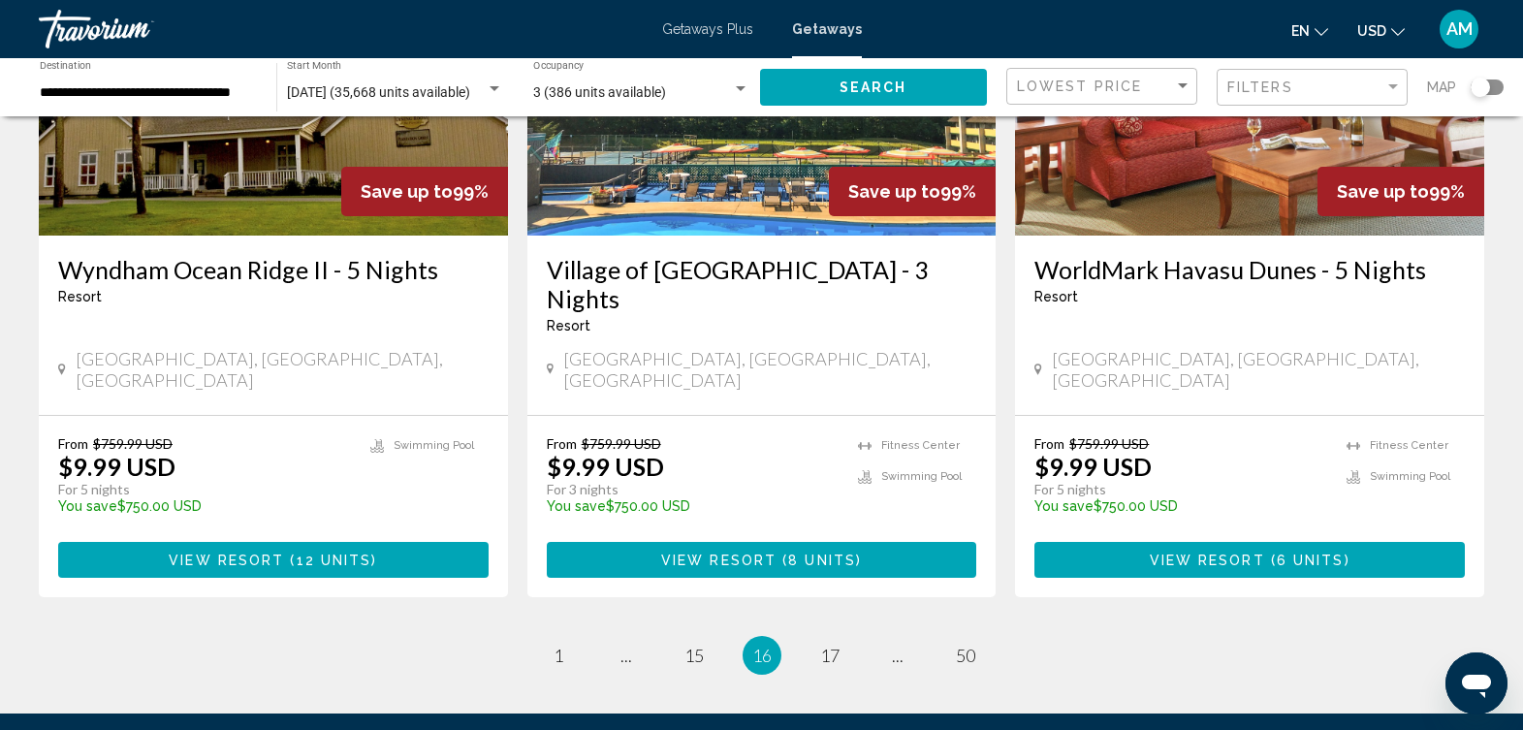
scroll to position [2519, 0]
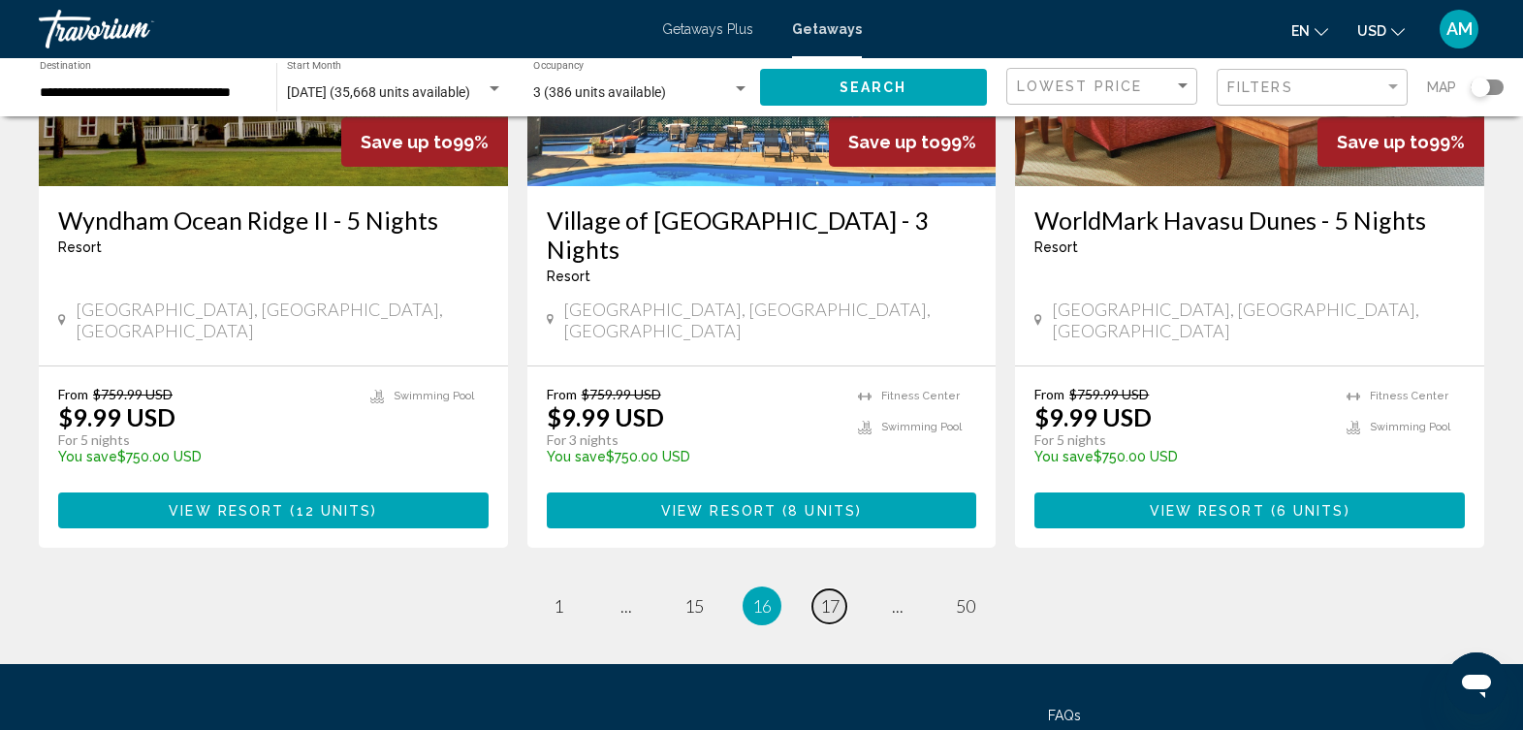
click at [830, 595] on span "17" at bounding box center [829, 605] width 19 height 21
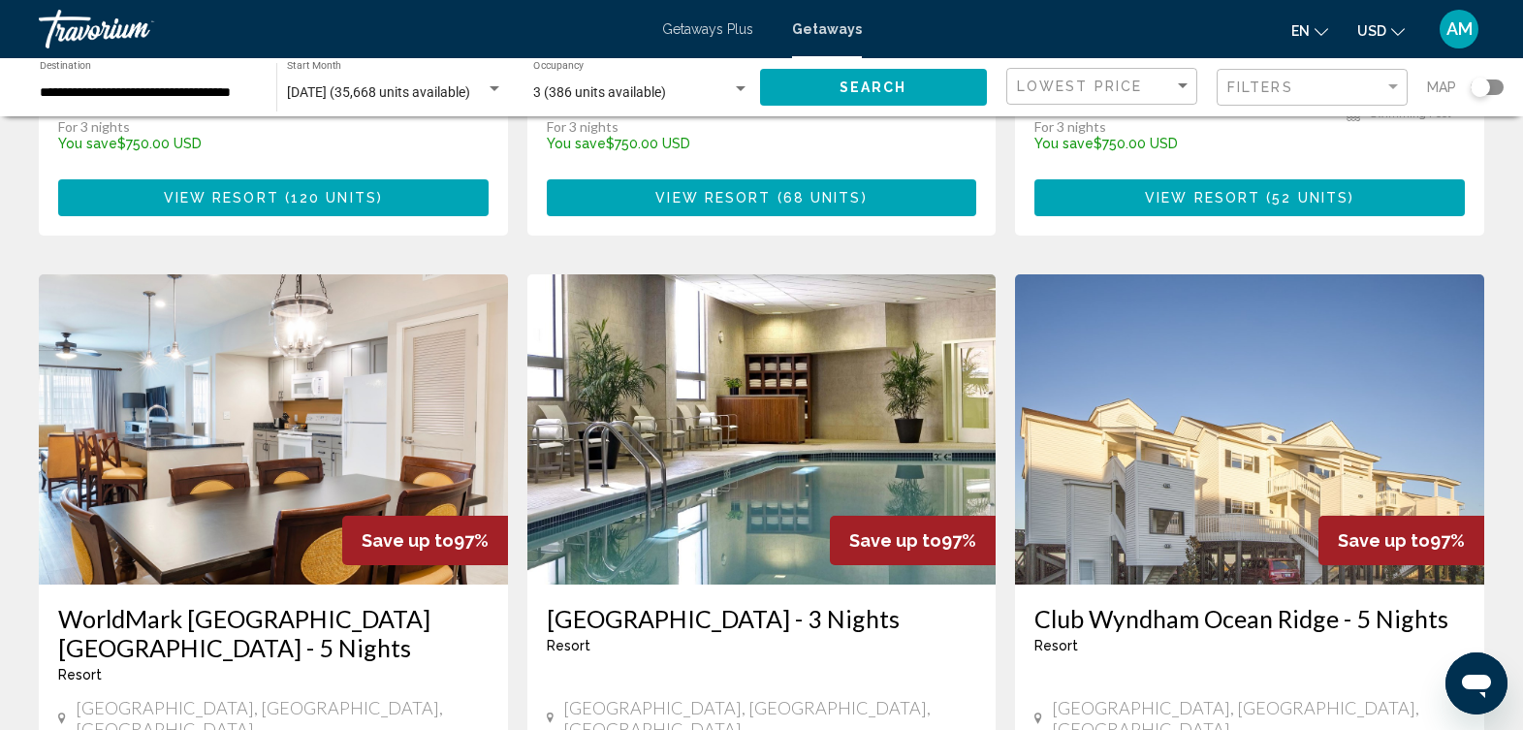
scroll to position [1413, 0]
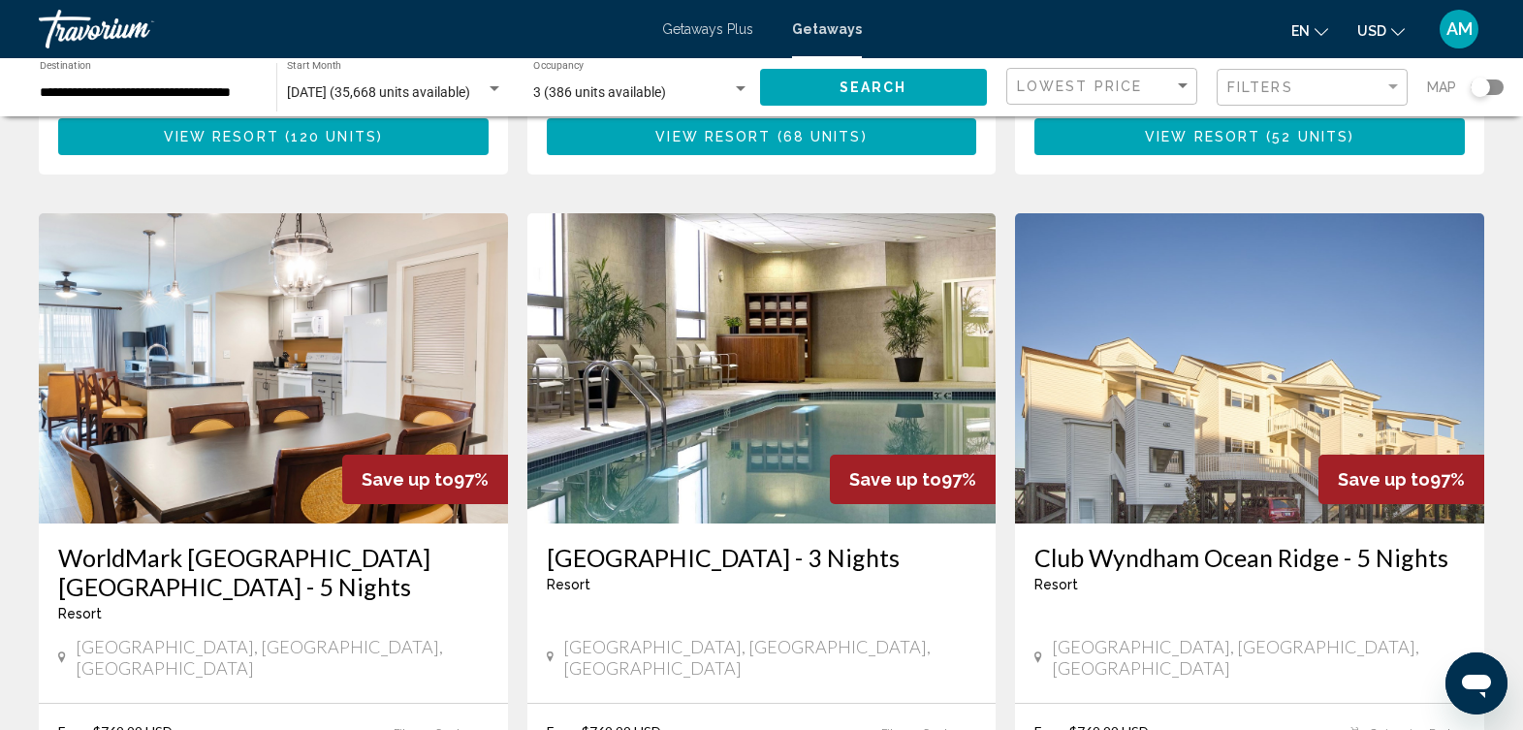
click at [295, 302] on img "Main content" at bounding box center [273, 368] width 469 height 310
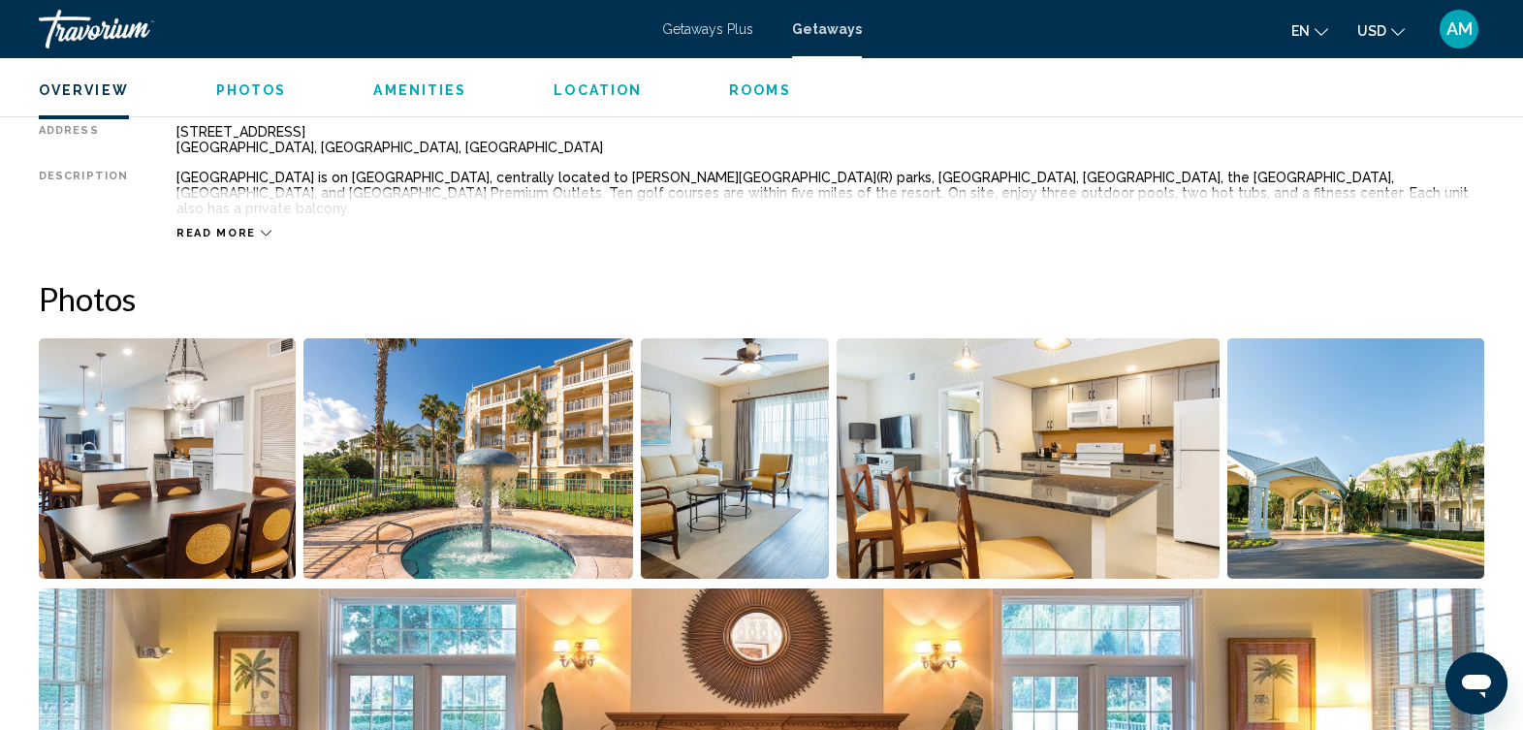
scroll to position [712, 0]
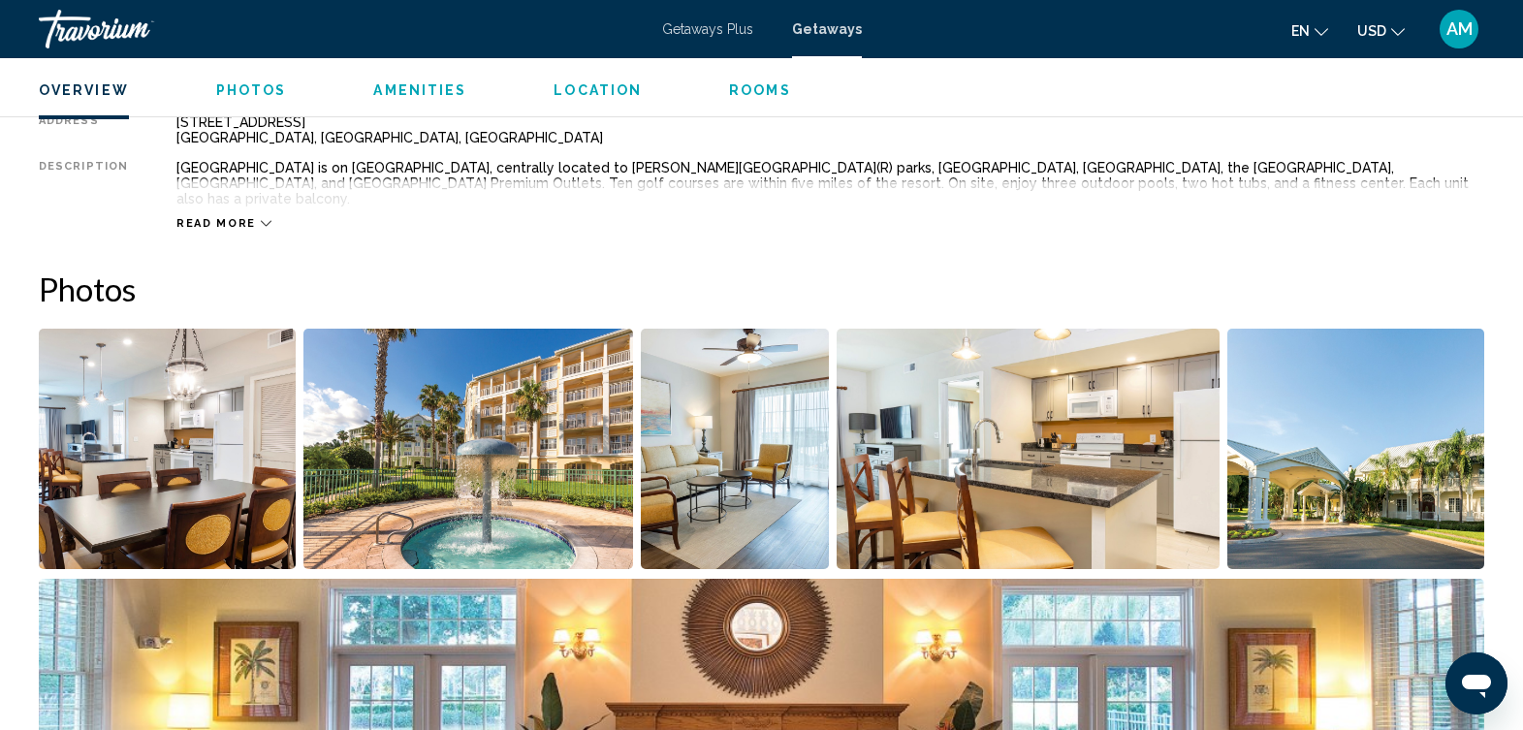
click at [208, 384] on img "Open full-screen image slider" at bounding box center [167, 449] width 257 height 240
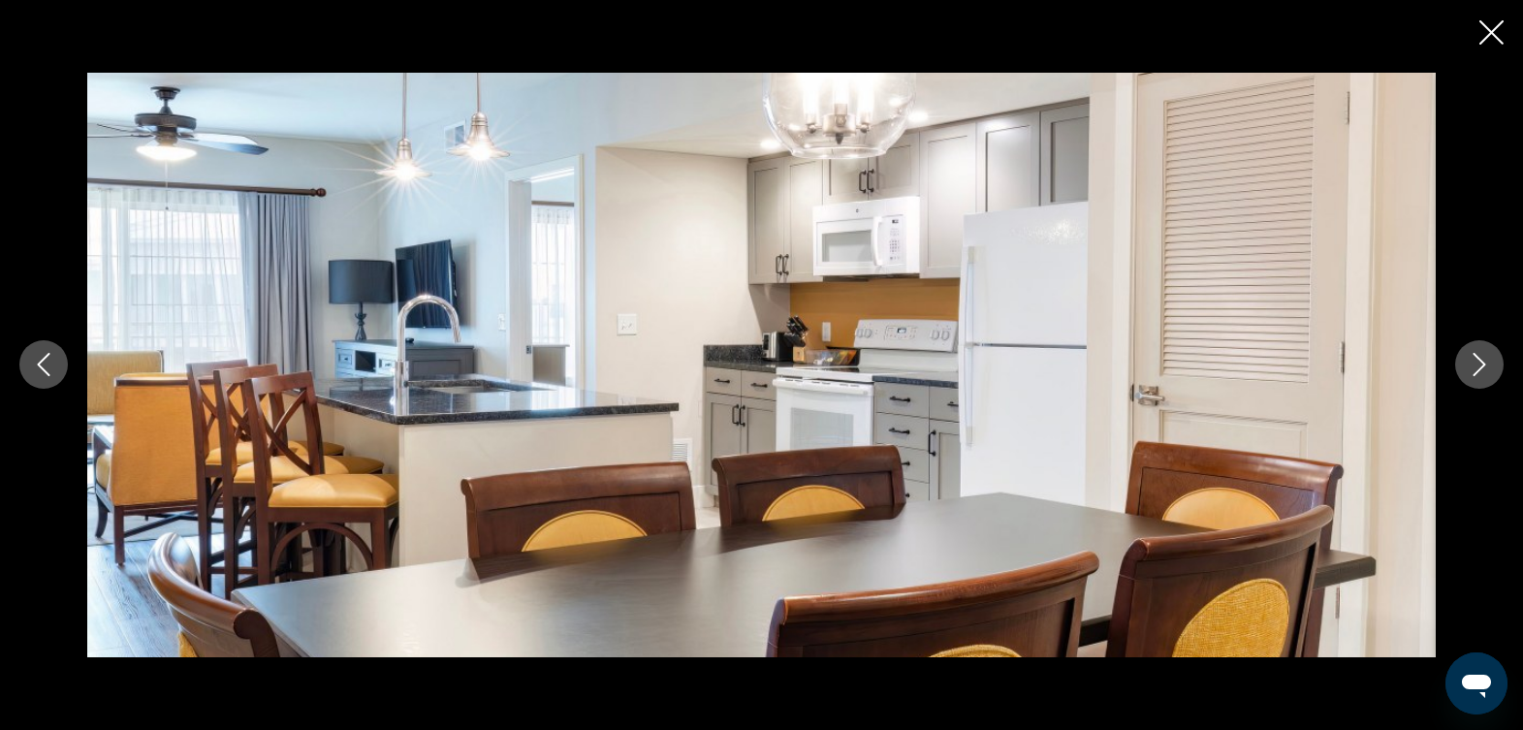
click at [1489, 366] on icon "Next image" at bounding box center [1479, 364] width 23 height 23
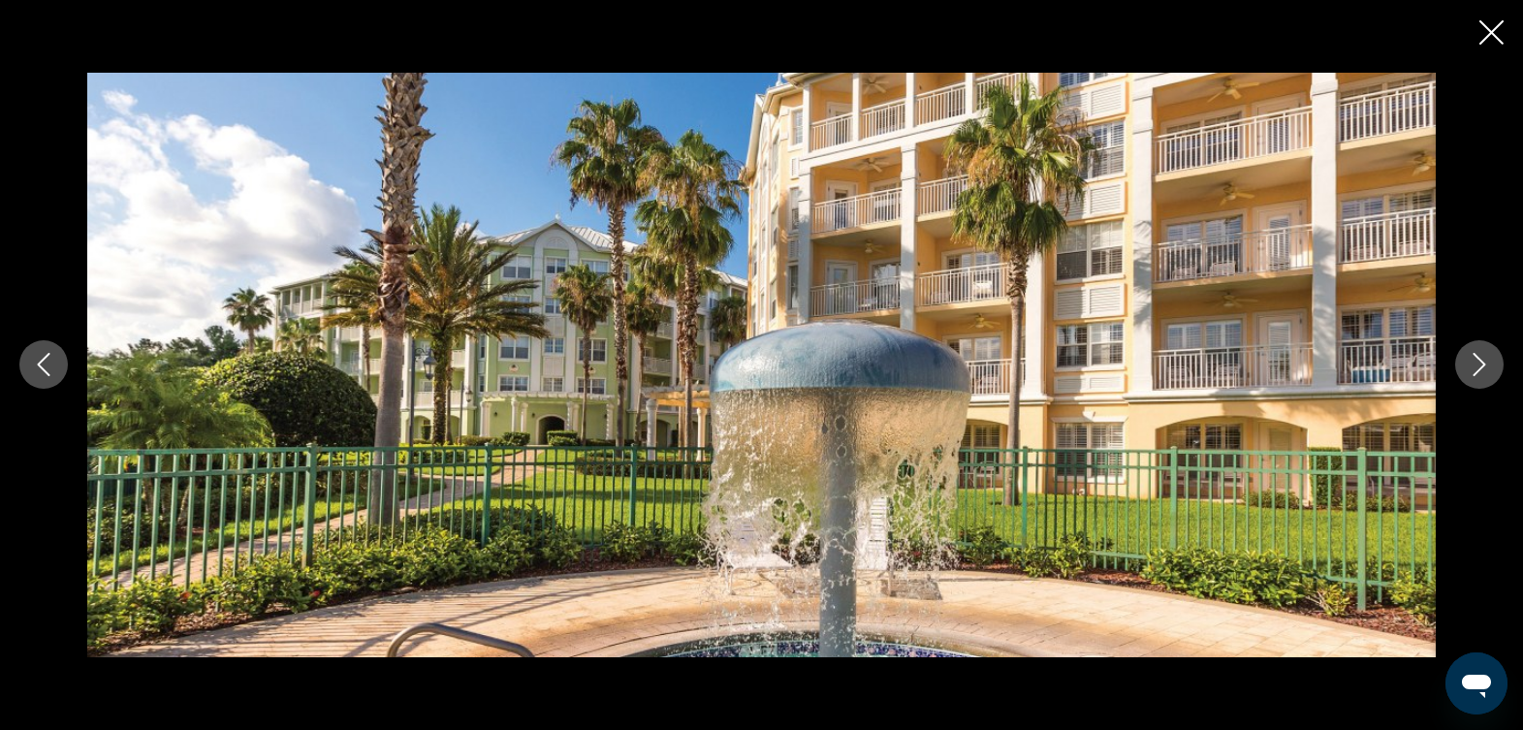
click at [1480, 368] on icon "Next image" at bounding box center [1479, 364] width 23 height 23
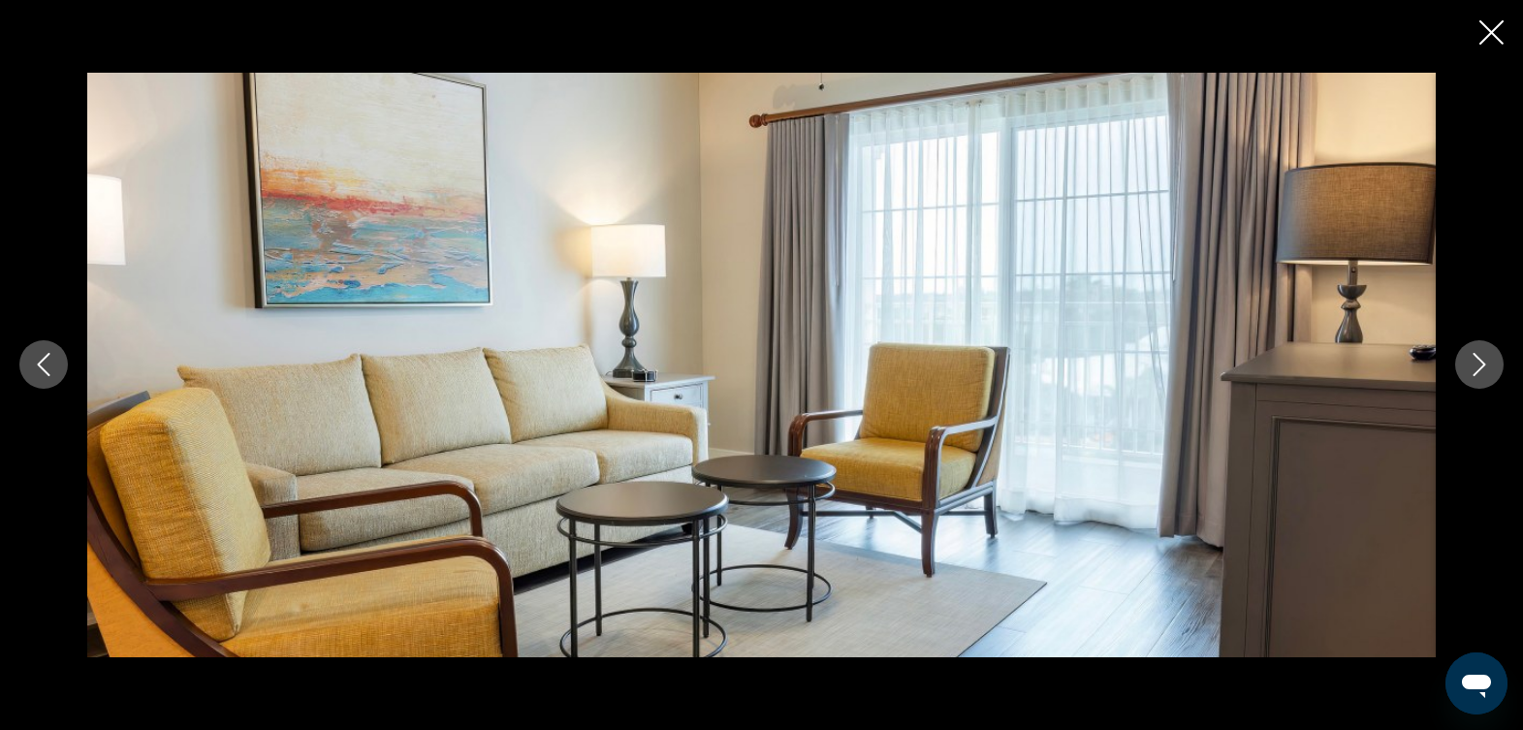
click at [1480, 368] on icon "Next image" at bounding box center [1479, 364] width 23 height 23
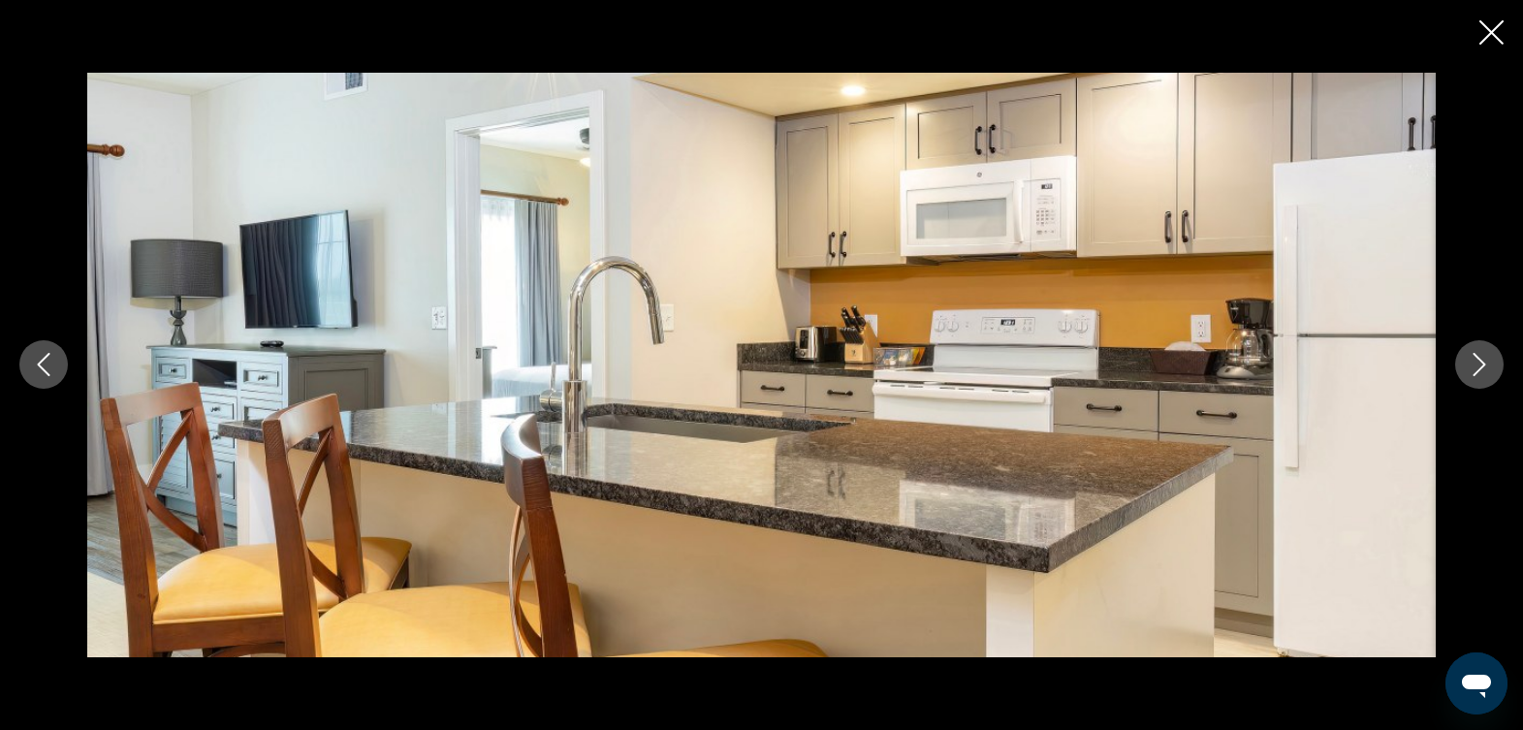
click at [1480, 368] on icon "Next image" at bounding box center [1479, 364] width 23 height 23
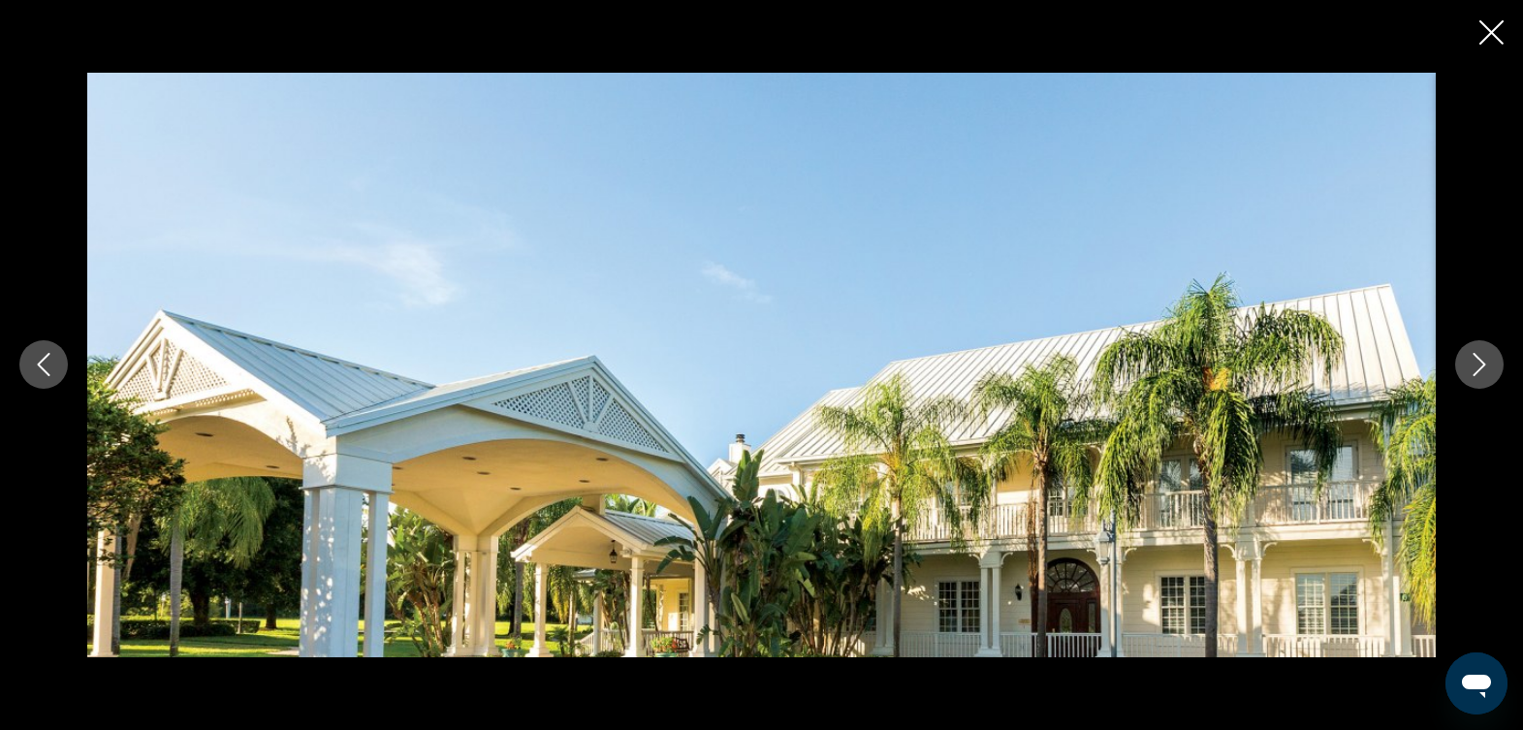
click at [1480, 368] on icon "Next image" at bounding box center [1479, 364] width 23 height 23
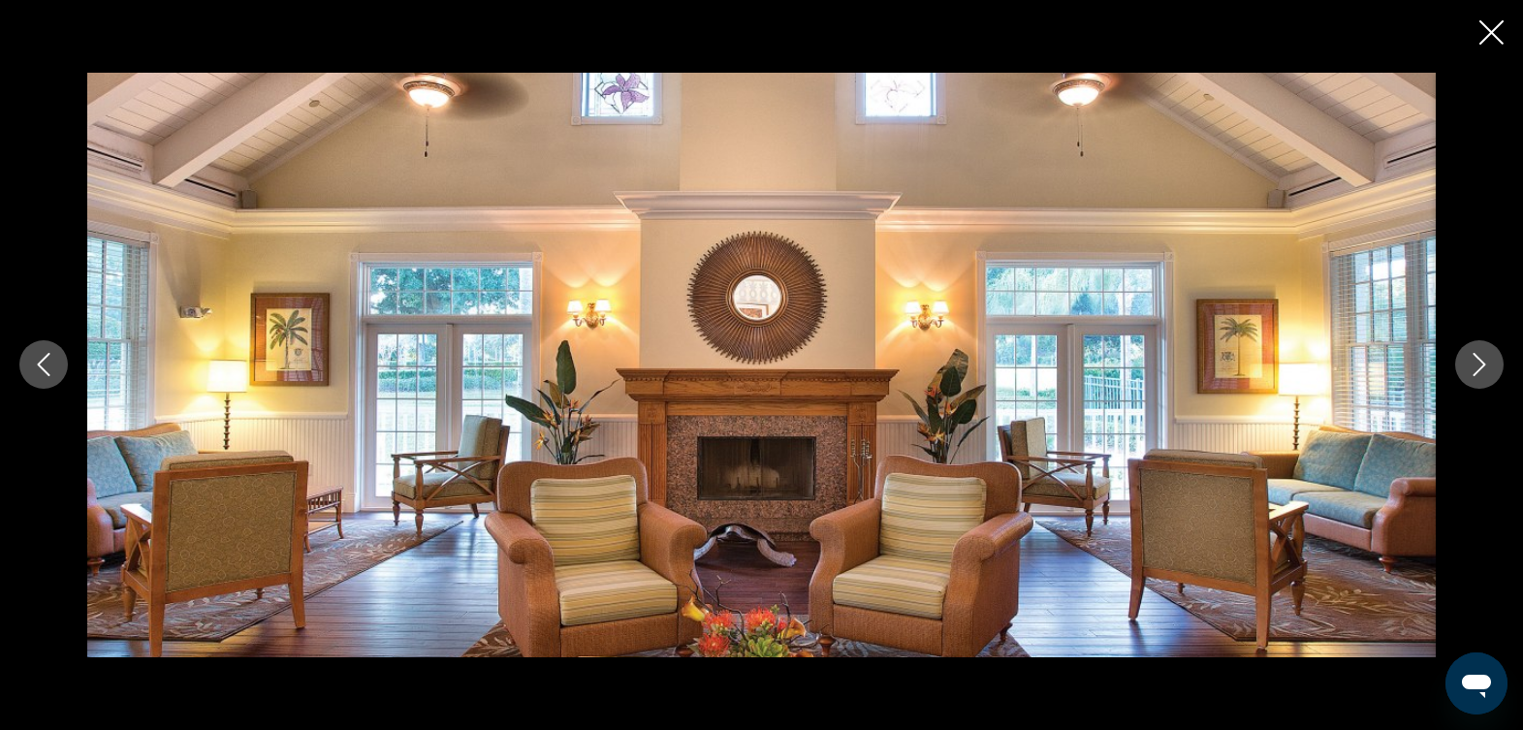
click at [1480, 368] on icon "Next image" at bounding box center [1479, 364] width 23 height 23
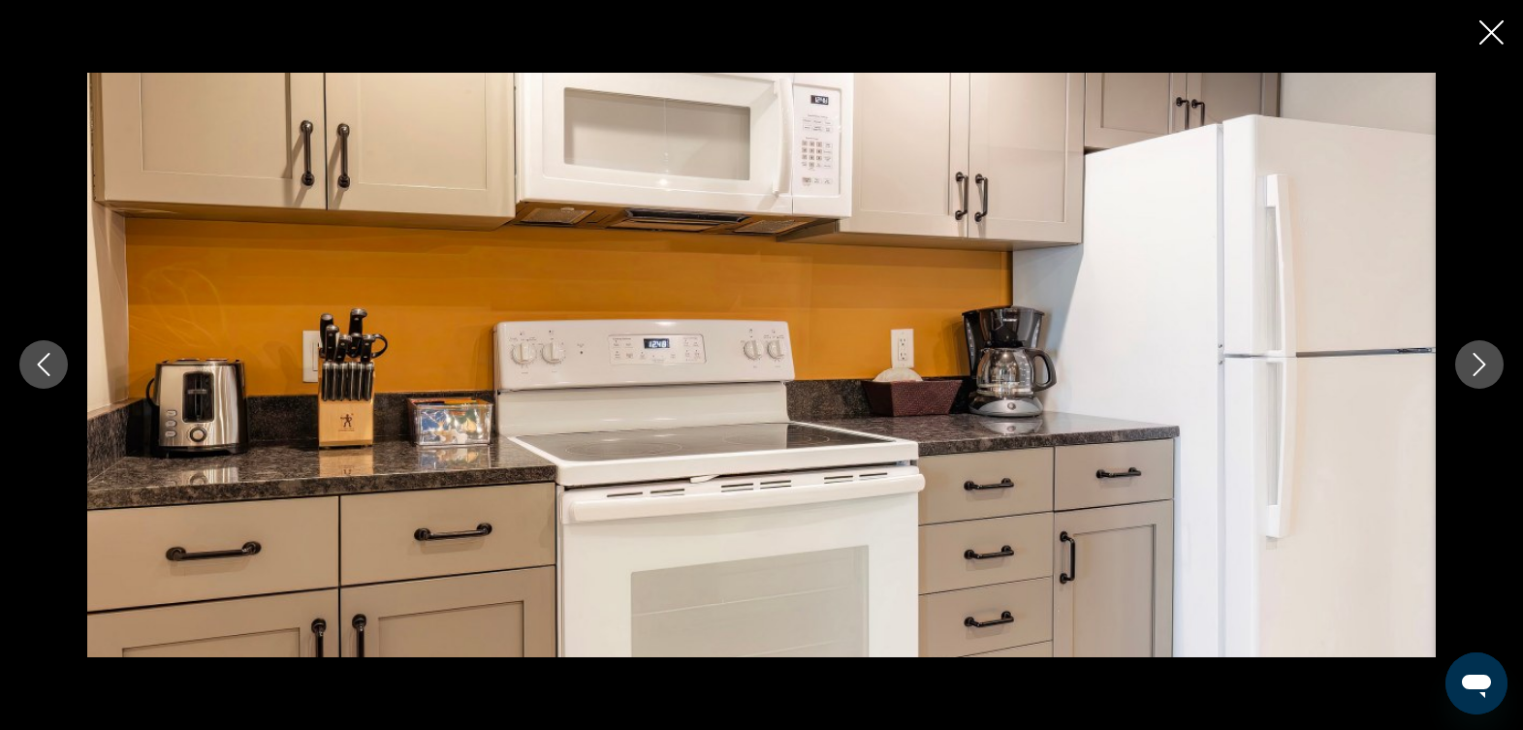
click at [1480, 368] on icon "Next image" at bounding box center [1479, 364] width 23 height 23
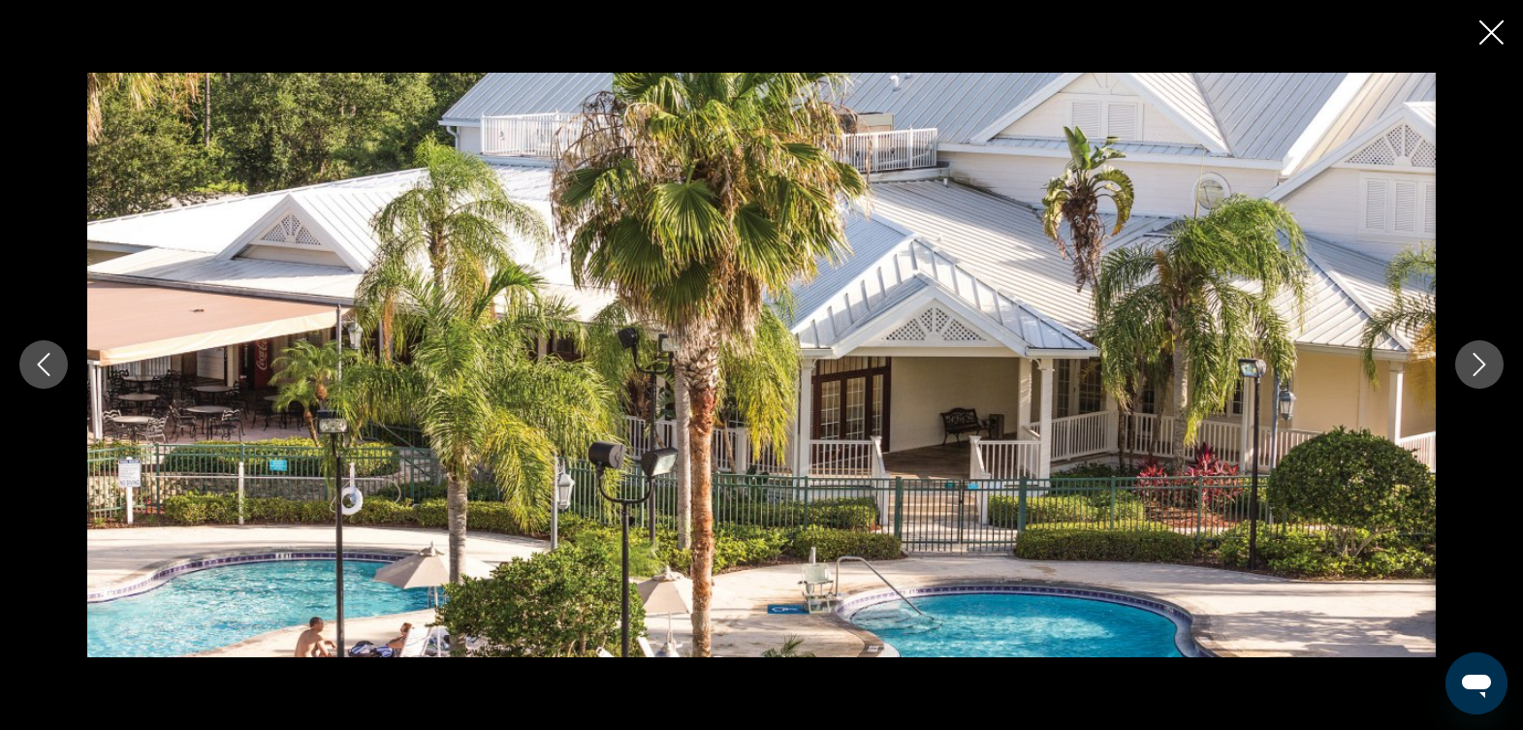
click at [1480, 368] on icon "Next image" at bounding box center [1479, 364] width 23 height 23
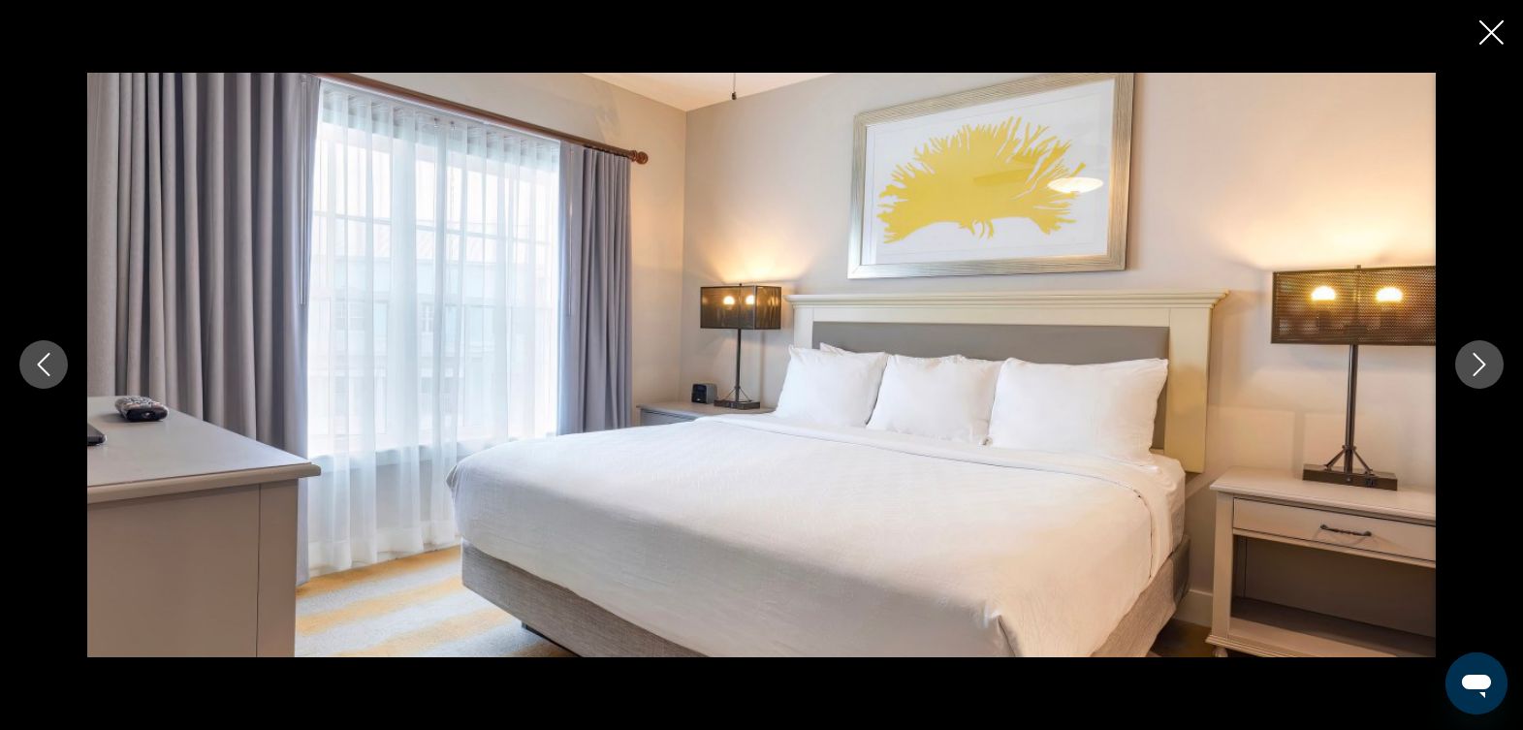
click at [1480, 368] on icon "Next image" at bounding box center [1479, 364] width 23 height 23
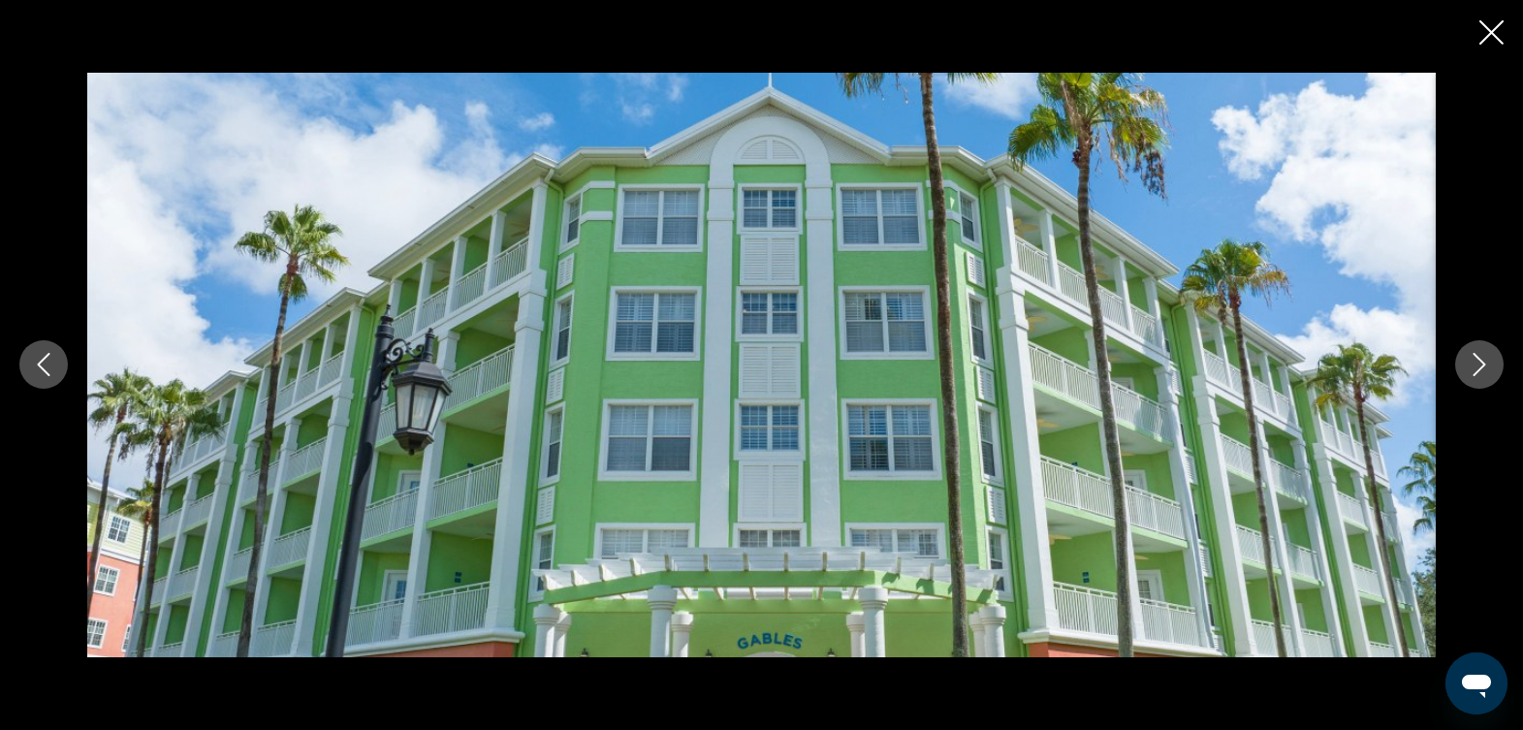
click at [1480, 368] on icon "Next image" at bounding box center [1479, 364] width 23 height 23
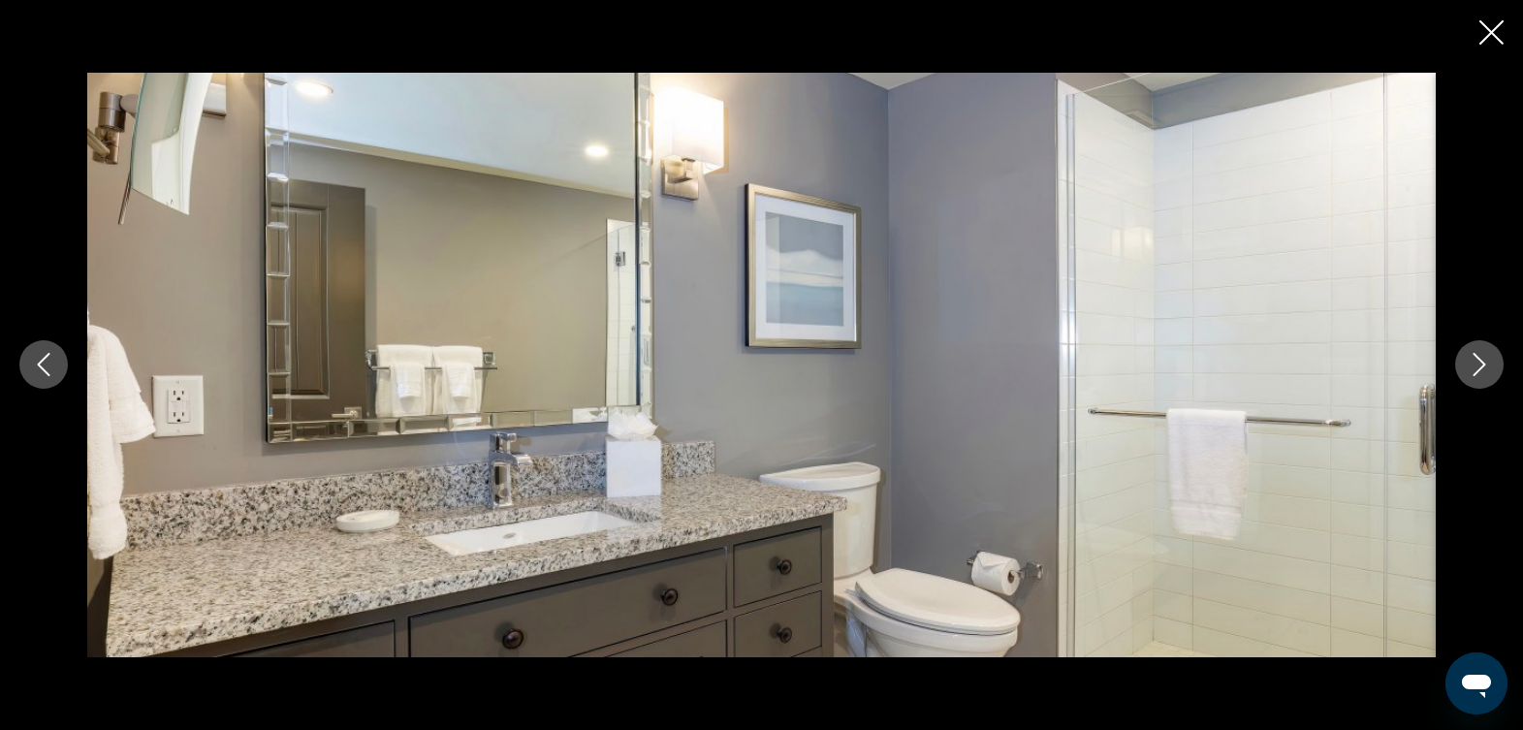
click at [1480, 368] on icon "Next image" at bounding box center [1479, 364] width 23 height 23
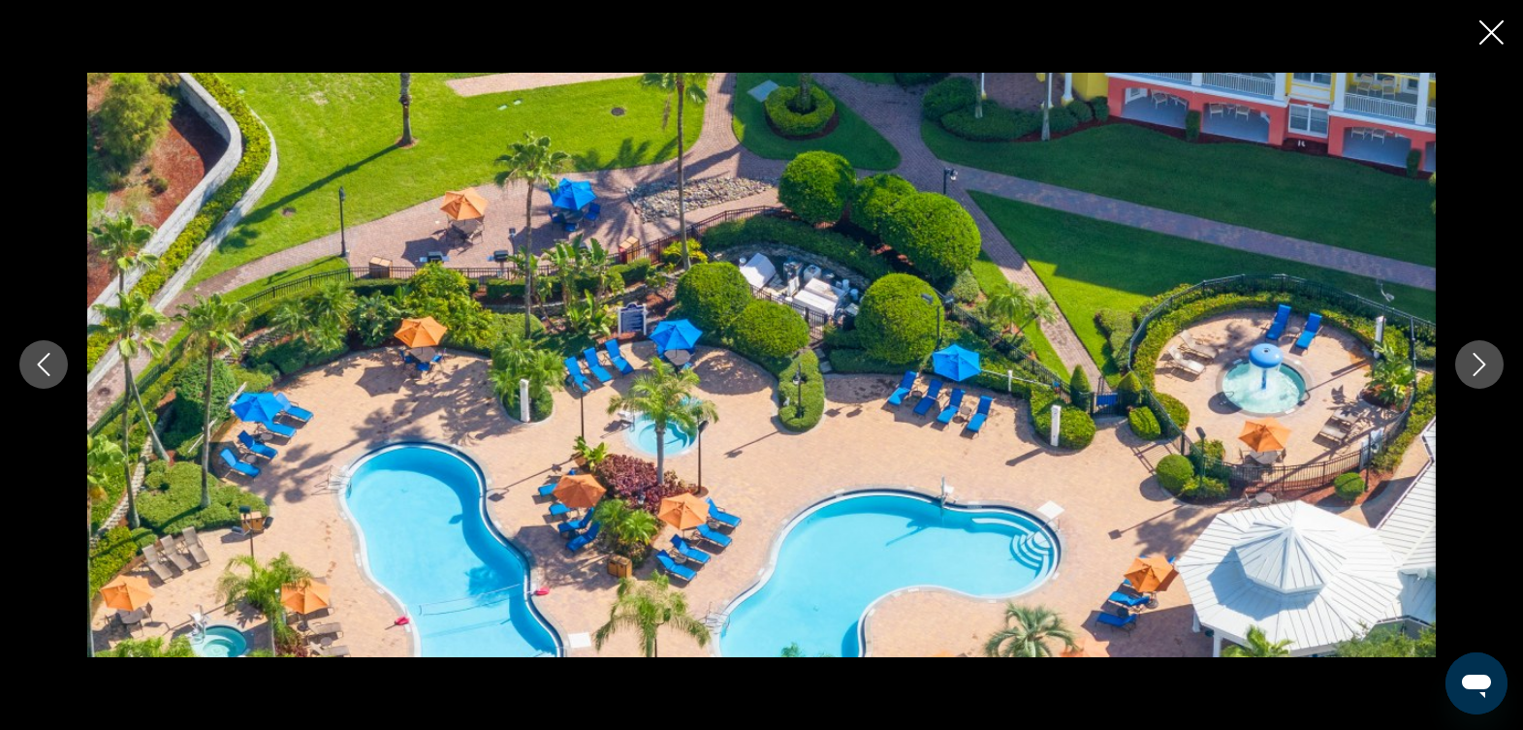
click at [1480, 368] on icon "Next image" at bounding box center [1479, 364] width 23 height 23
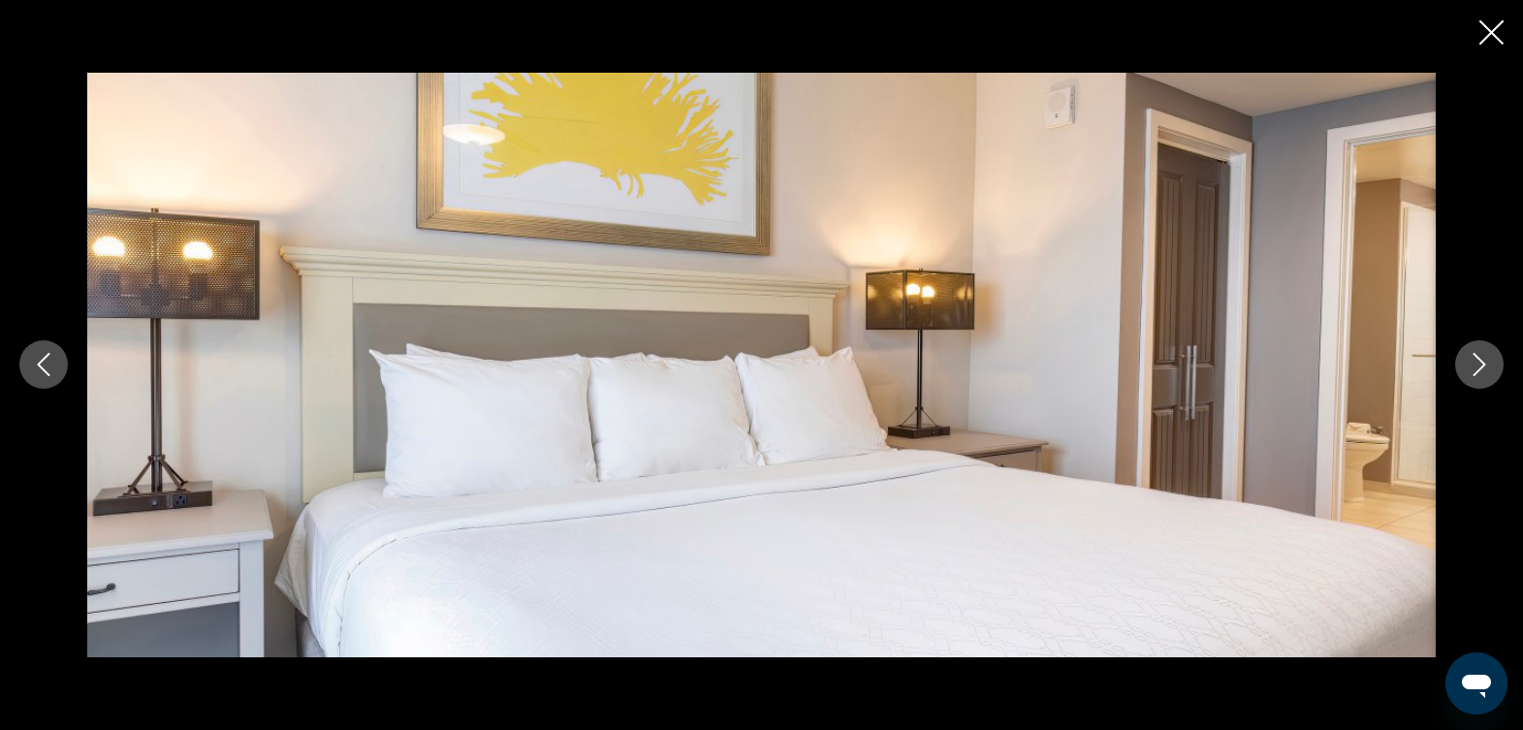
click at [1480, 368] on icon "Next image" at bounding box center [1479, 364] width 23 height 23
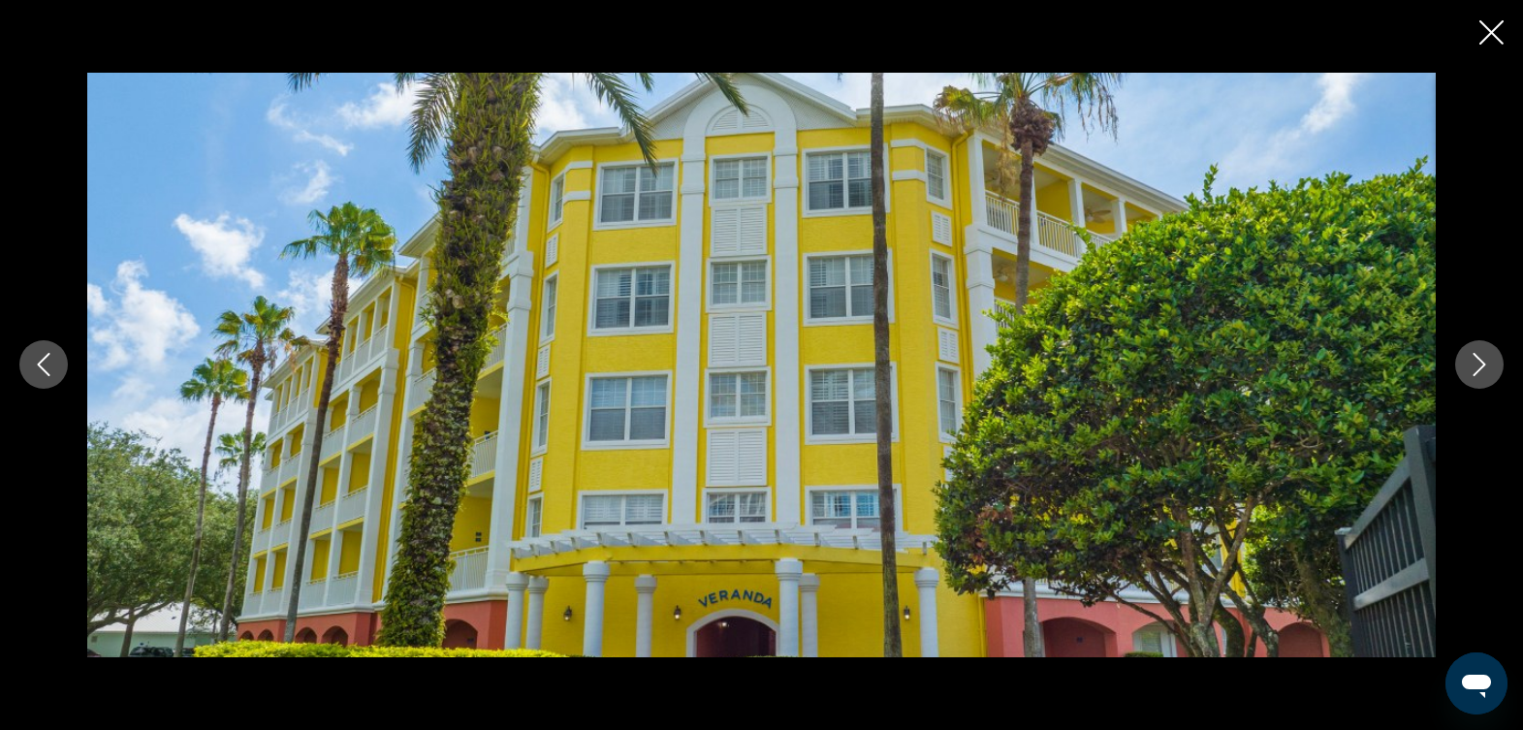
click at [1480, 368] on icon "Next image" at bounding box center [1479, 364] width 23 height 23
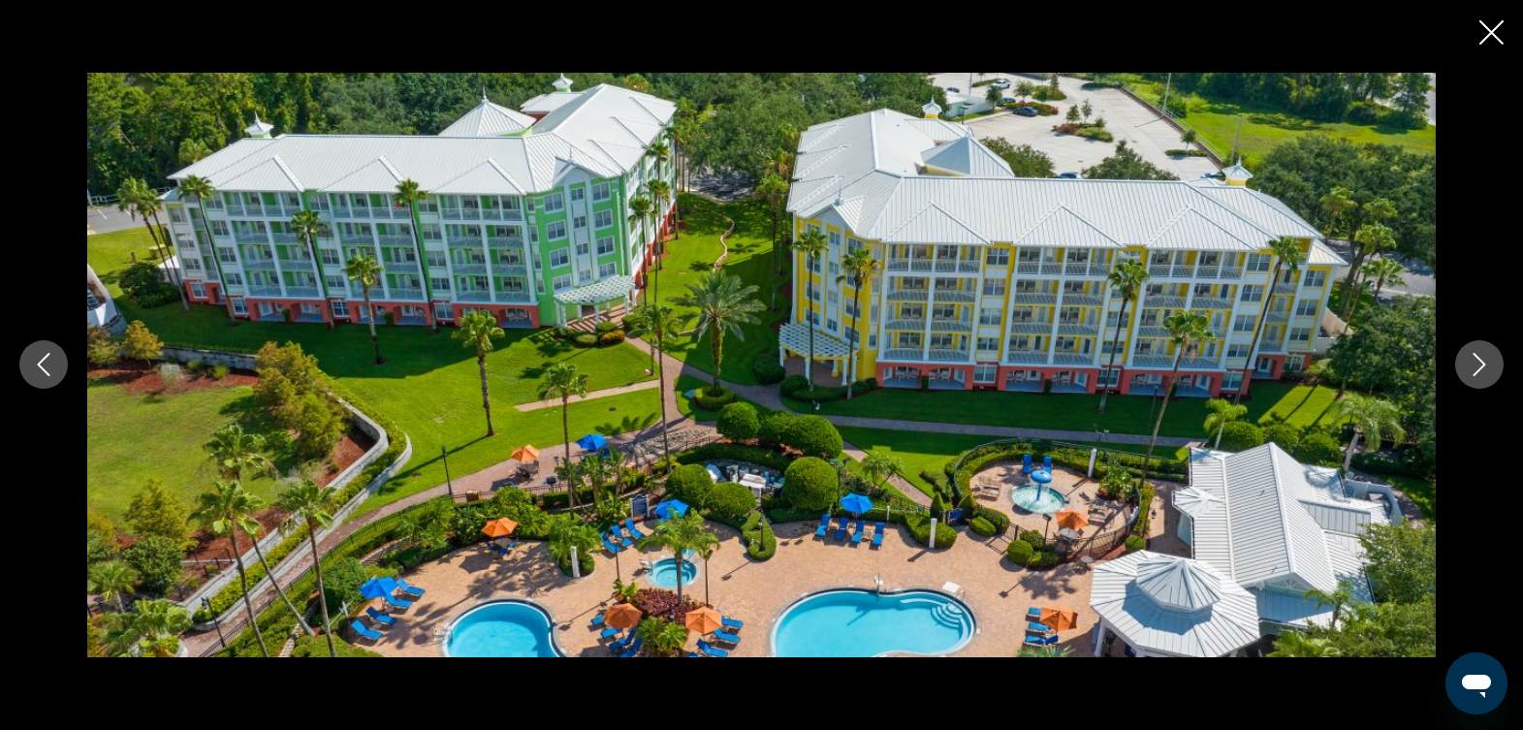
click at [1480, 368] on icon "Next image" at bounding box center [1479, 364] width 23 height 23
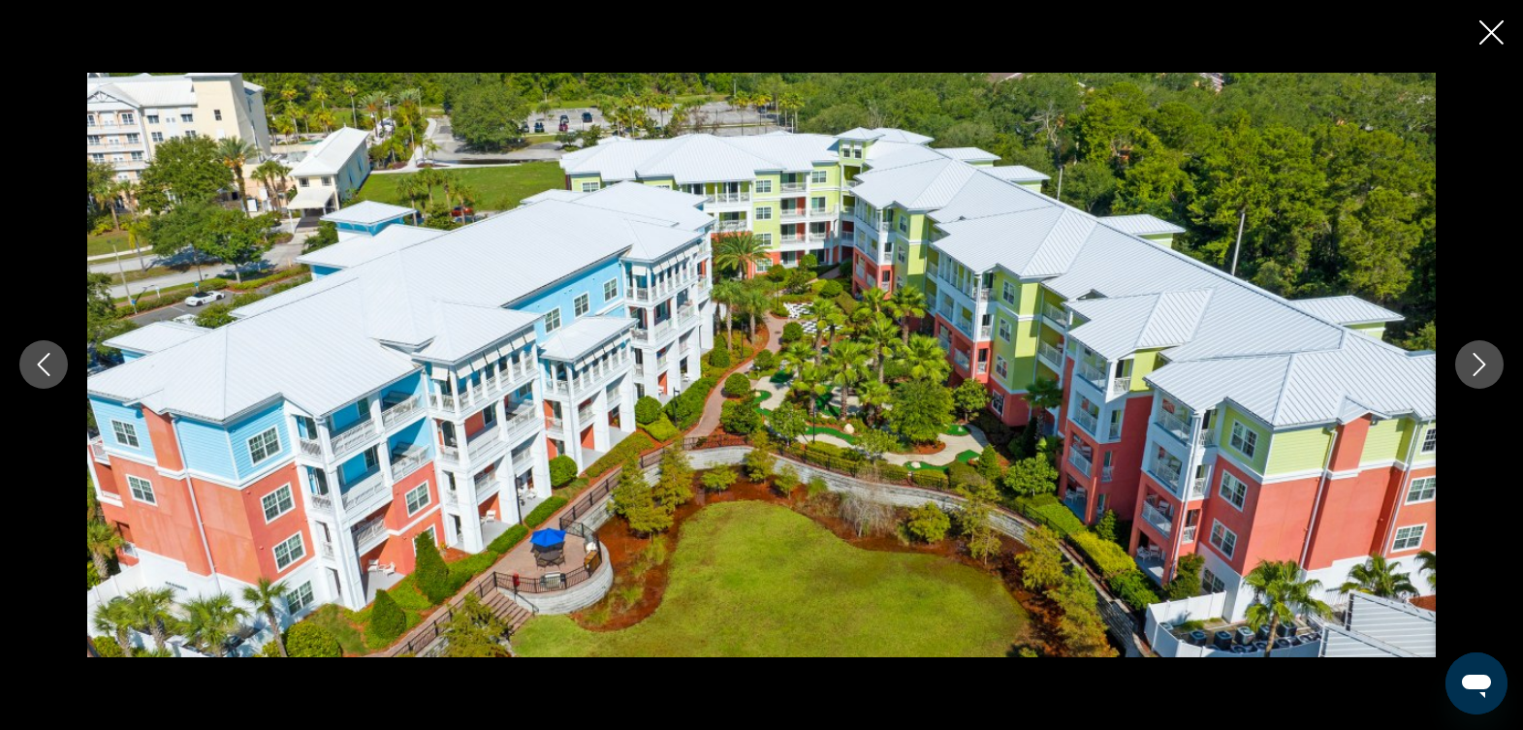
click at [1479, 368] on icon "Next image" at bounding box center [1479, 364] width 23 height 23
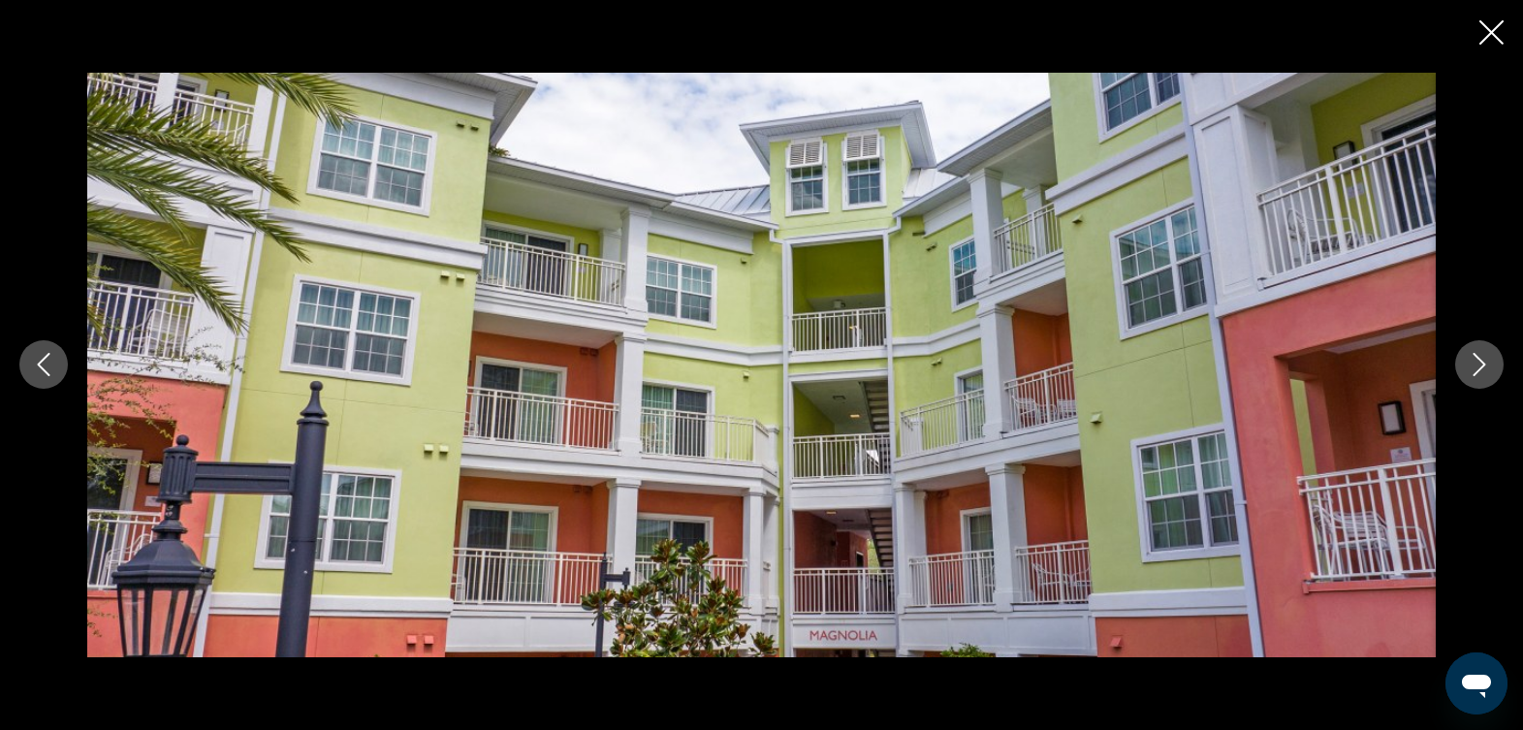
click at [1479, 368] on icon "Next image" at bounding box center [1479, 364] width 23 height 23
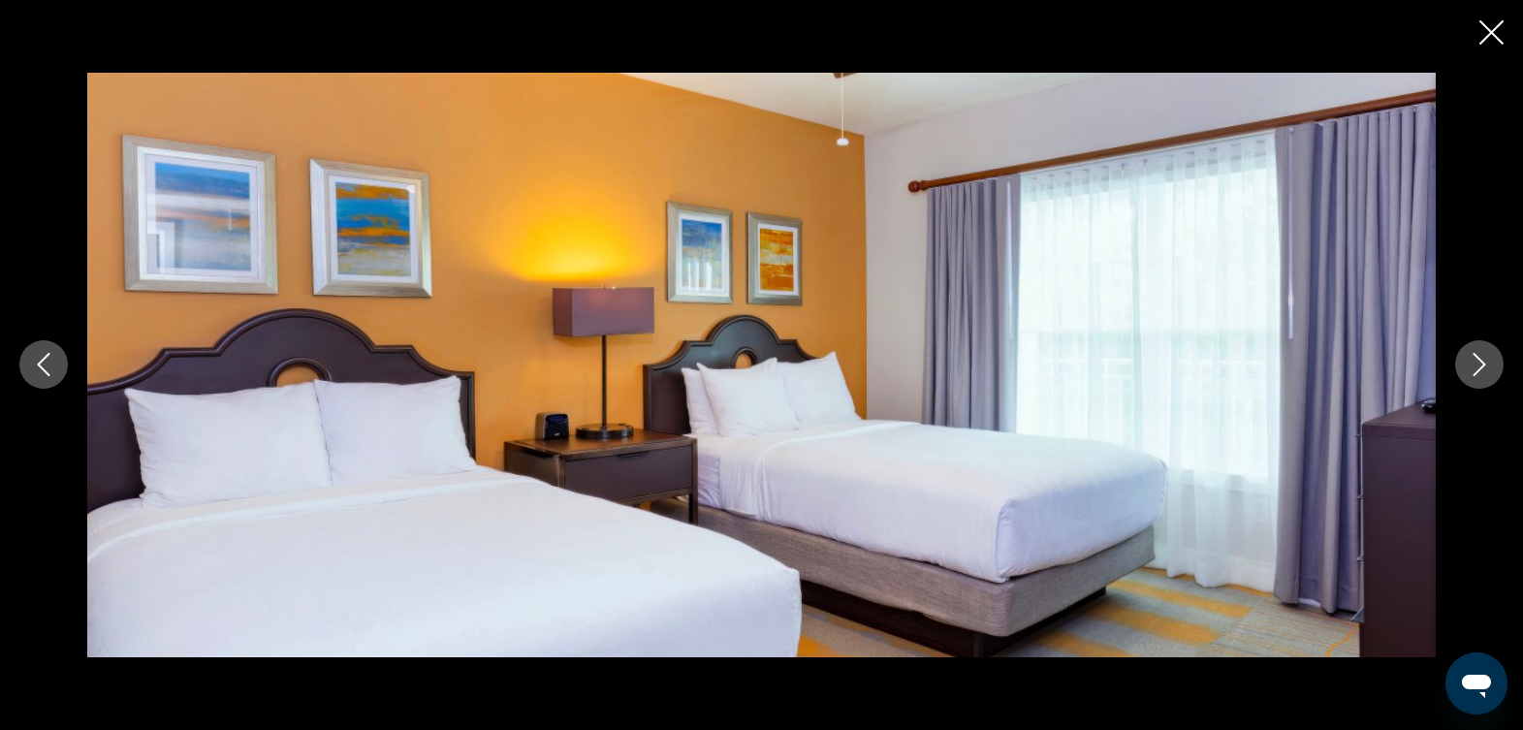
click at [1479, 368] on icon "Next image" at bounding box center [1479, 364] width 23 height 23
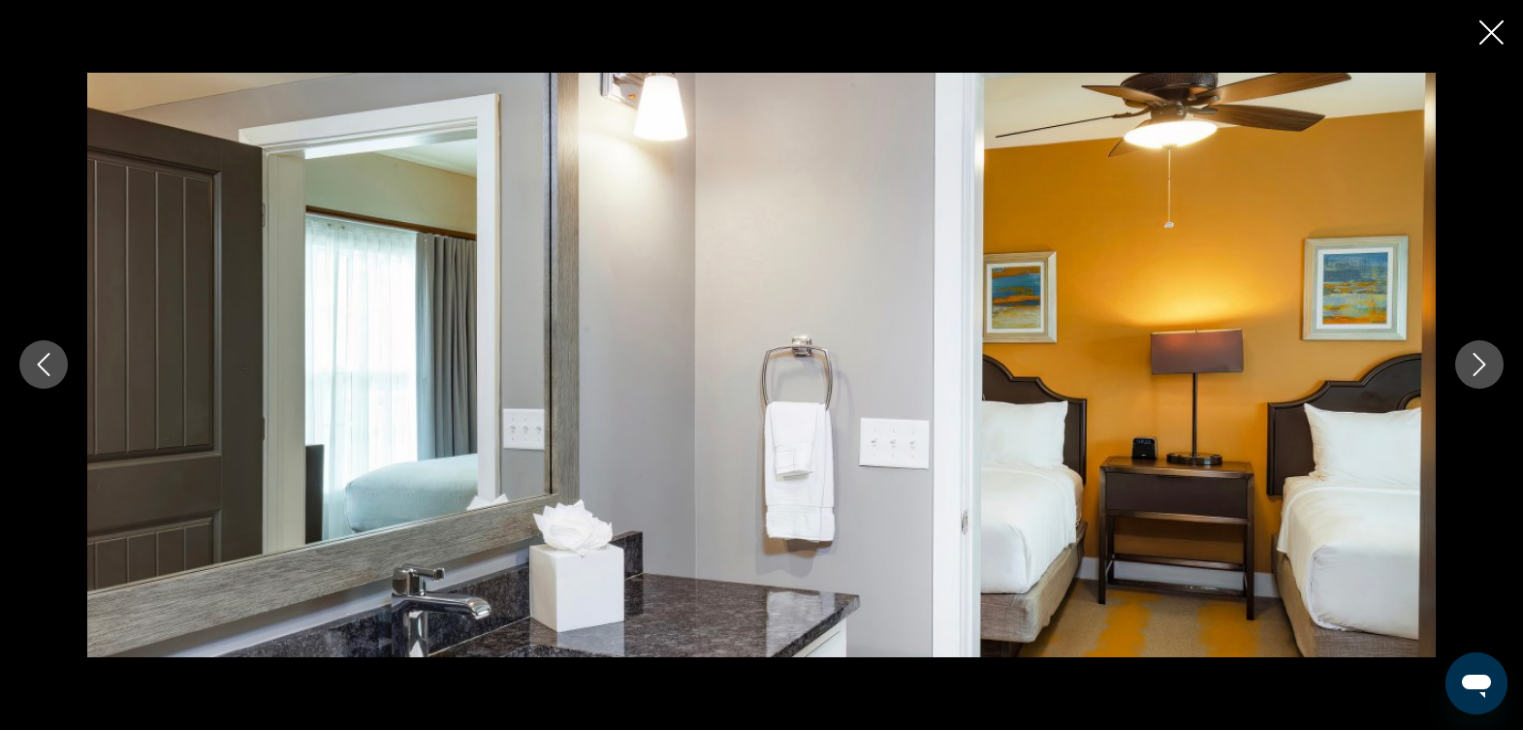
click at [1479, 368] on icon "Next image" at bounding box center [1479, 364] width 23 height 23
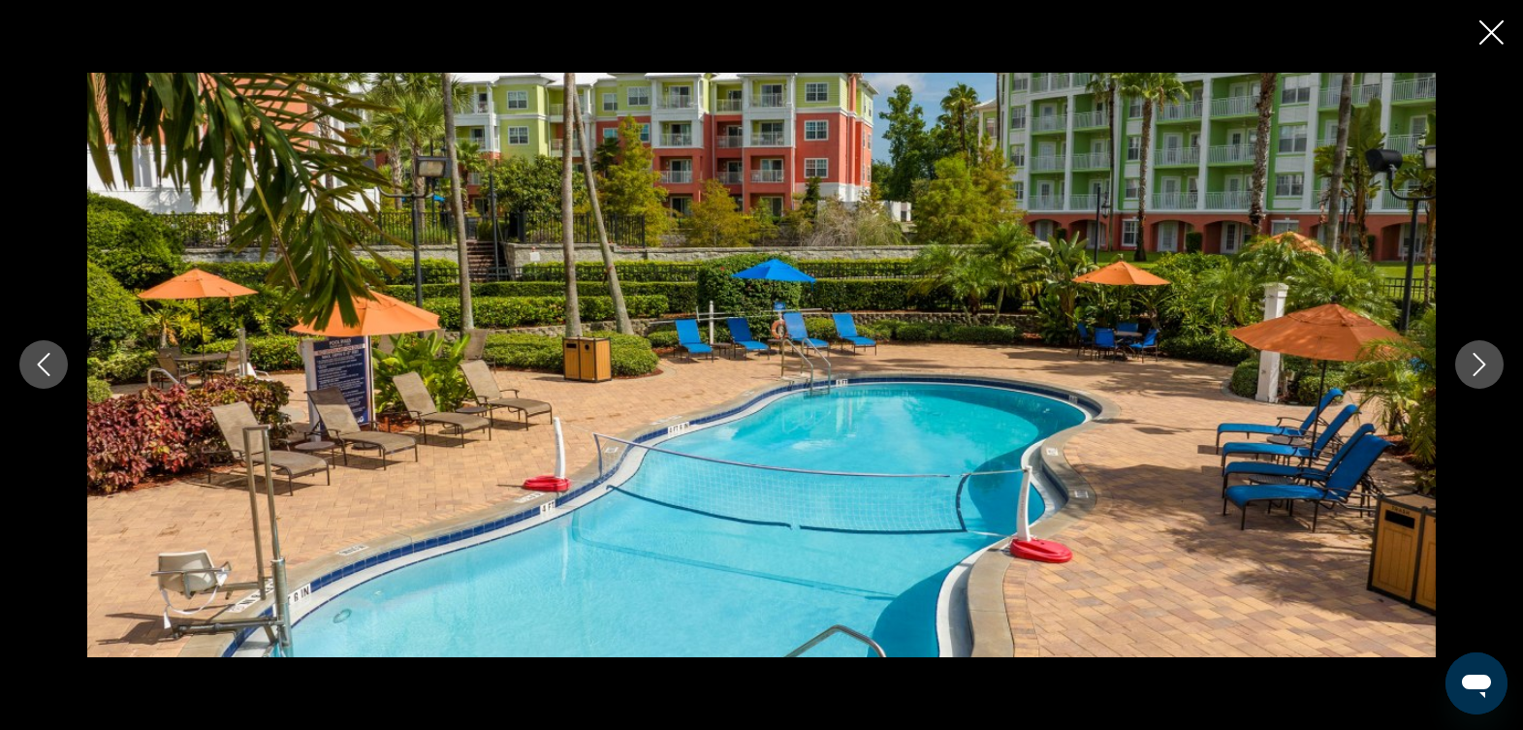
click at [1479, 368] on icon "Next image" at bounding box center [1479, 364] width 23 height 23
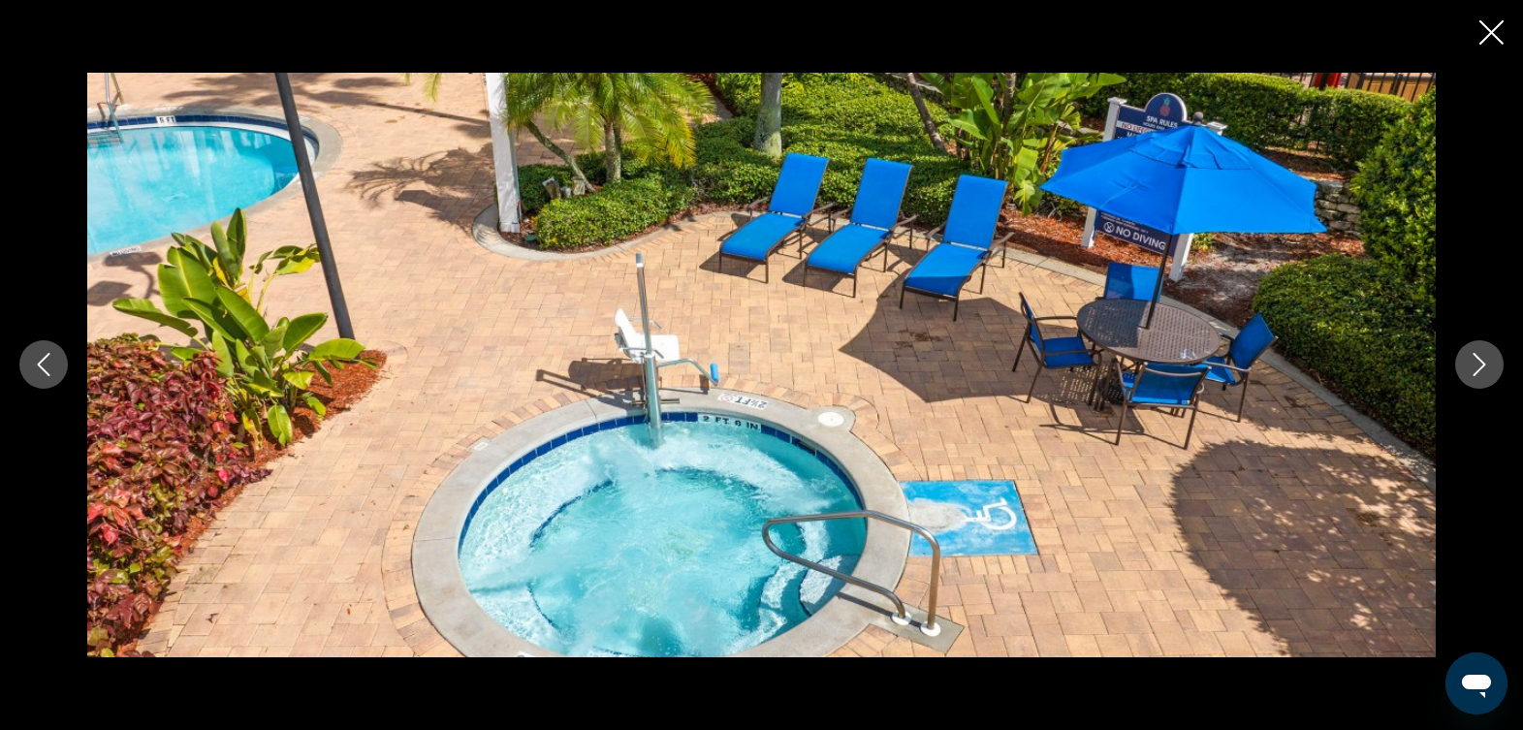
click at [1479, 368] on icon "Next image" at bounding box center [1479, 364] width 23 height 23
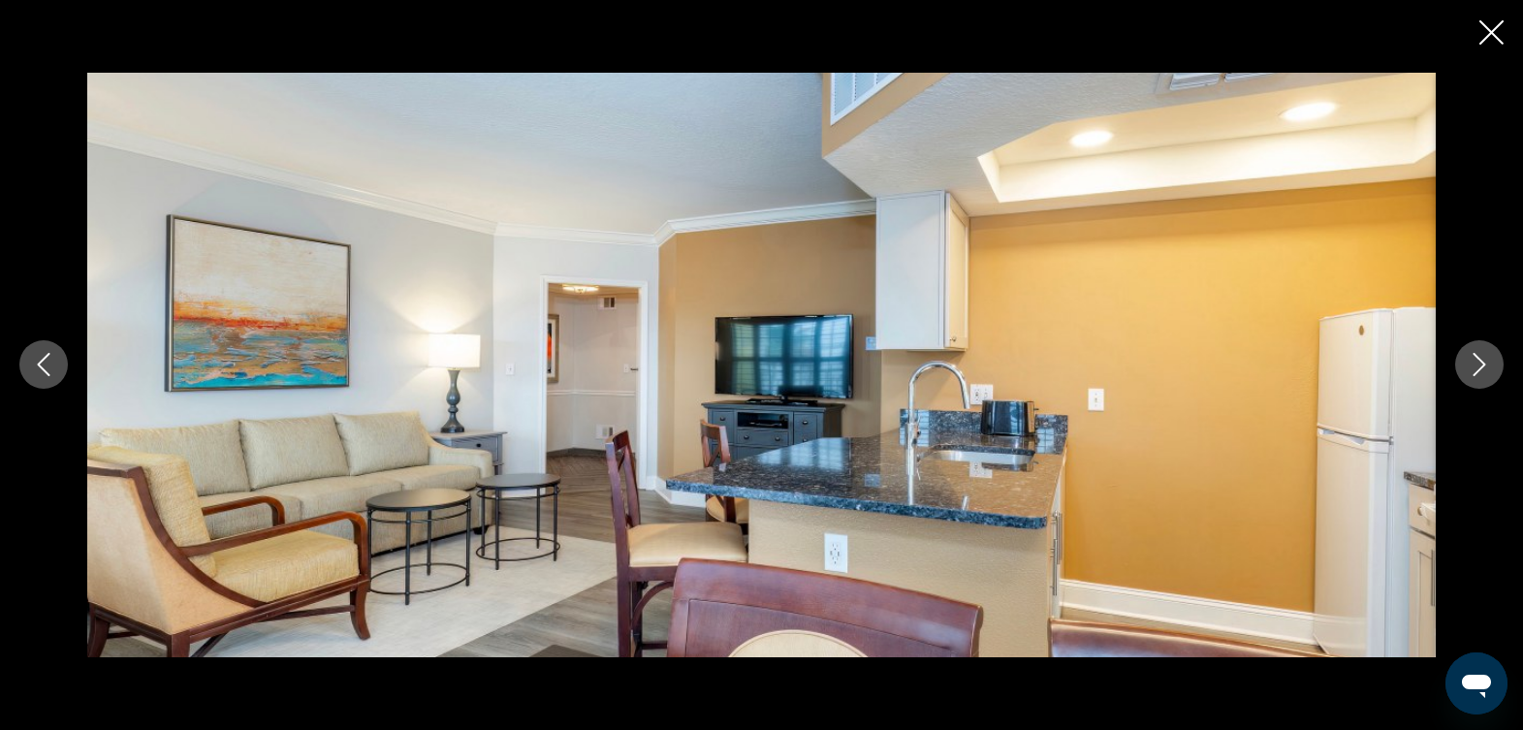
click at [1479, 368] on icon "Next image" at bounding box center [1479, 364] width 23 height 23
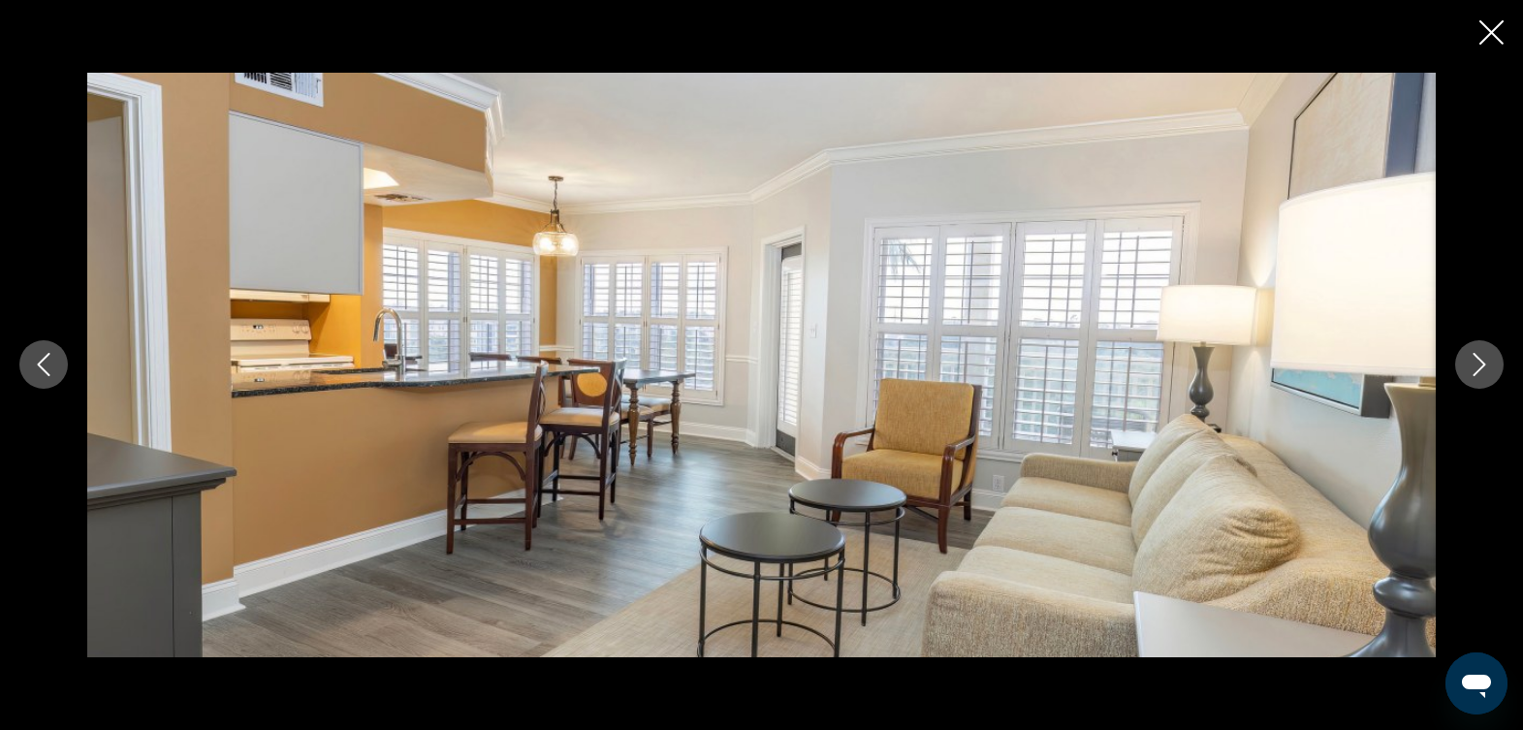
click at [1479, 368] on icon "Next image" at bounding box center [1479, 364] width 23 height 23
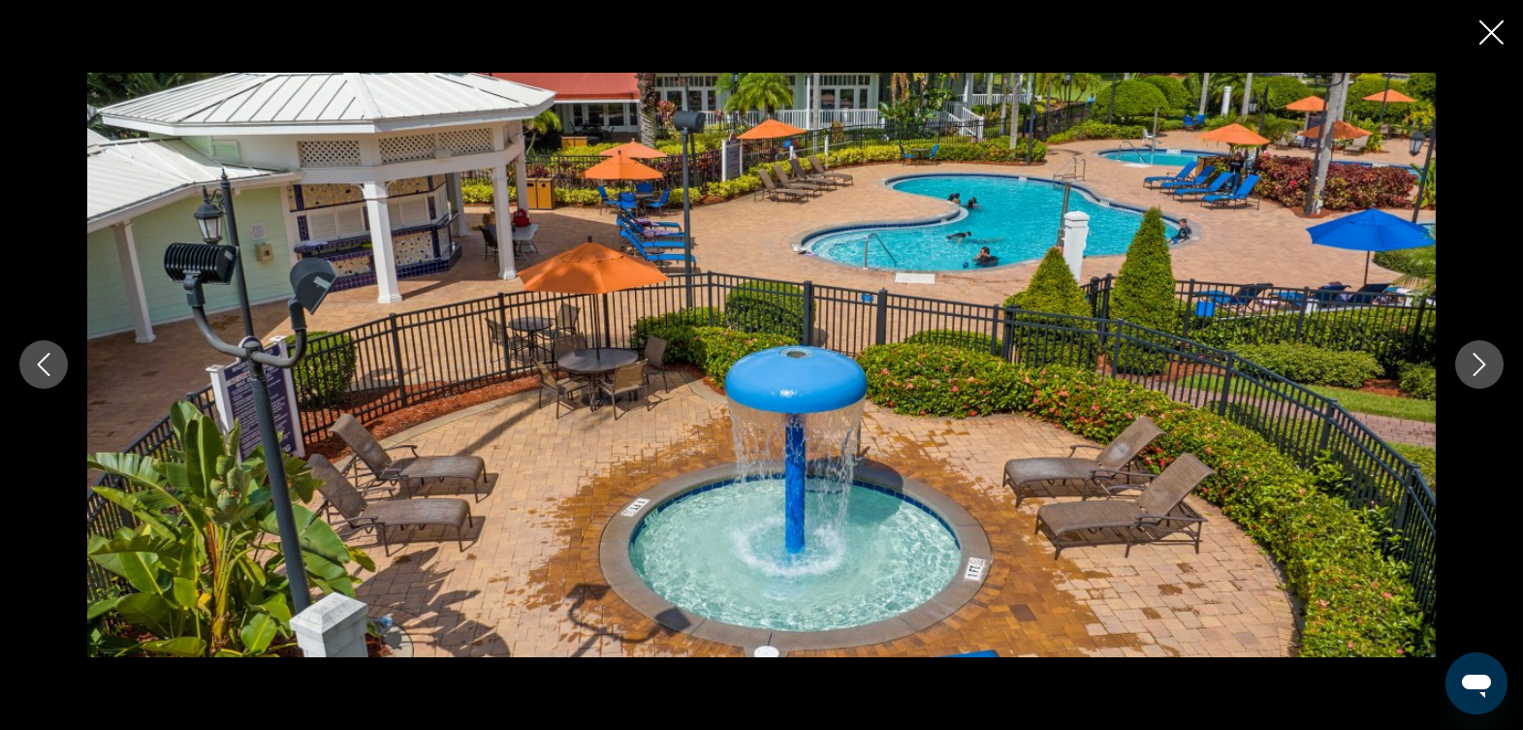
click at [1479, 368] on icon "Next image" at bounding box center [1479, 364] width 23 height 23
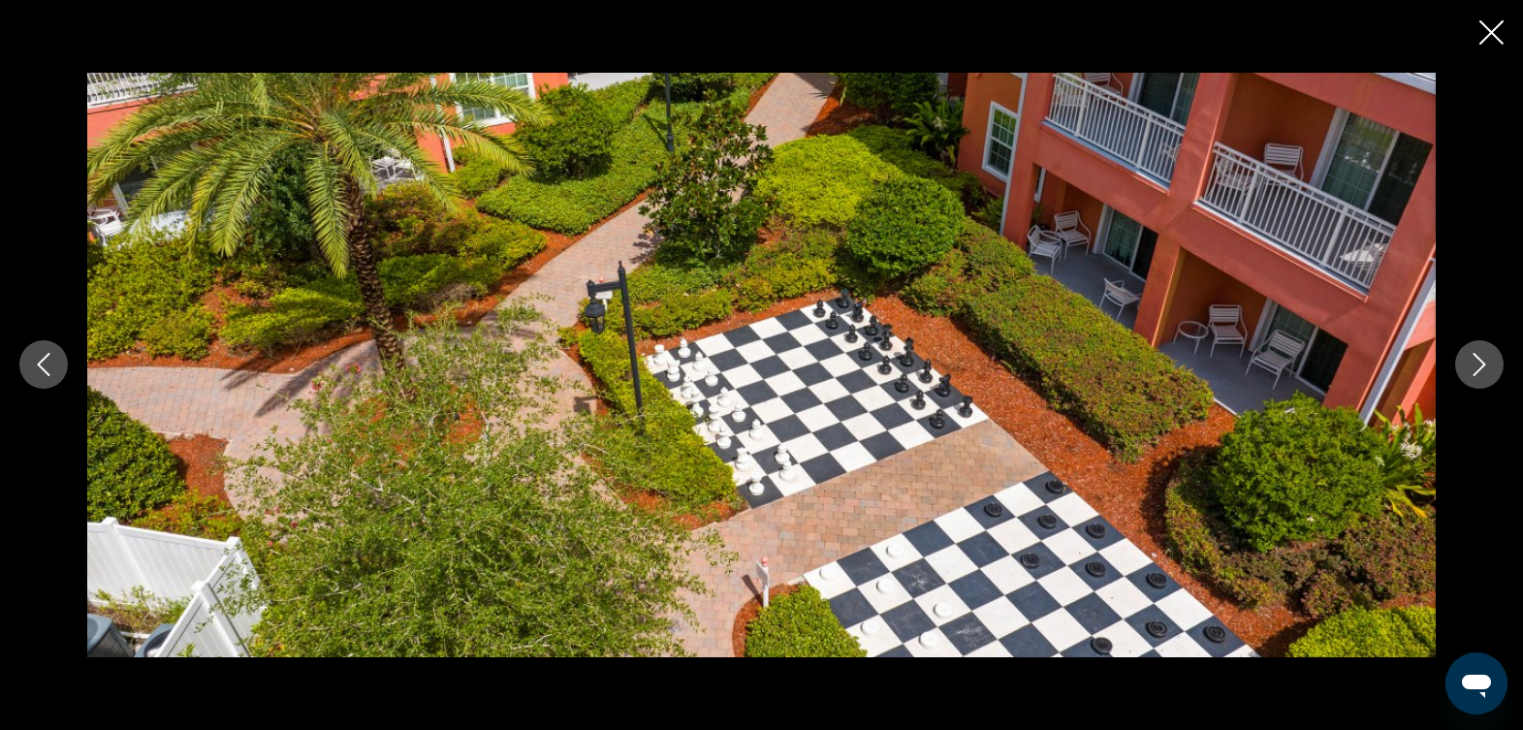
click at [1479, 368] on icon "Next image" at bounding box center [1479, 364] width 23 height 23
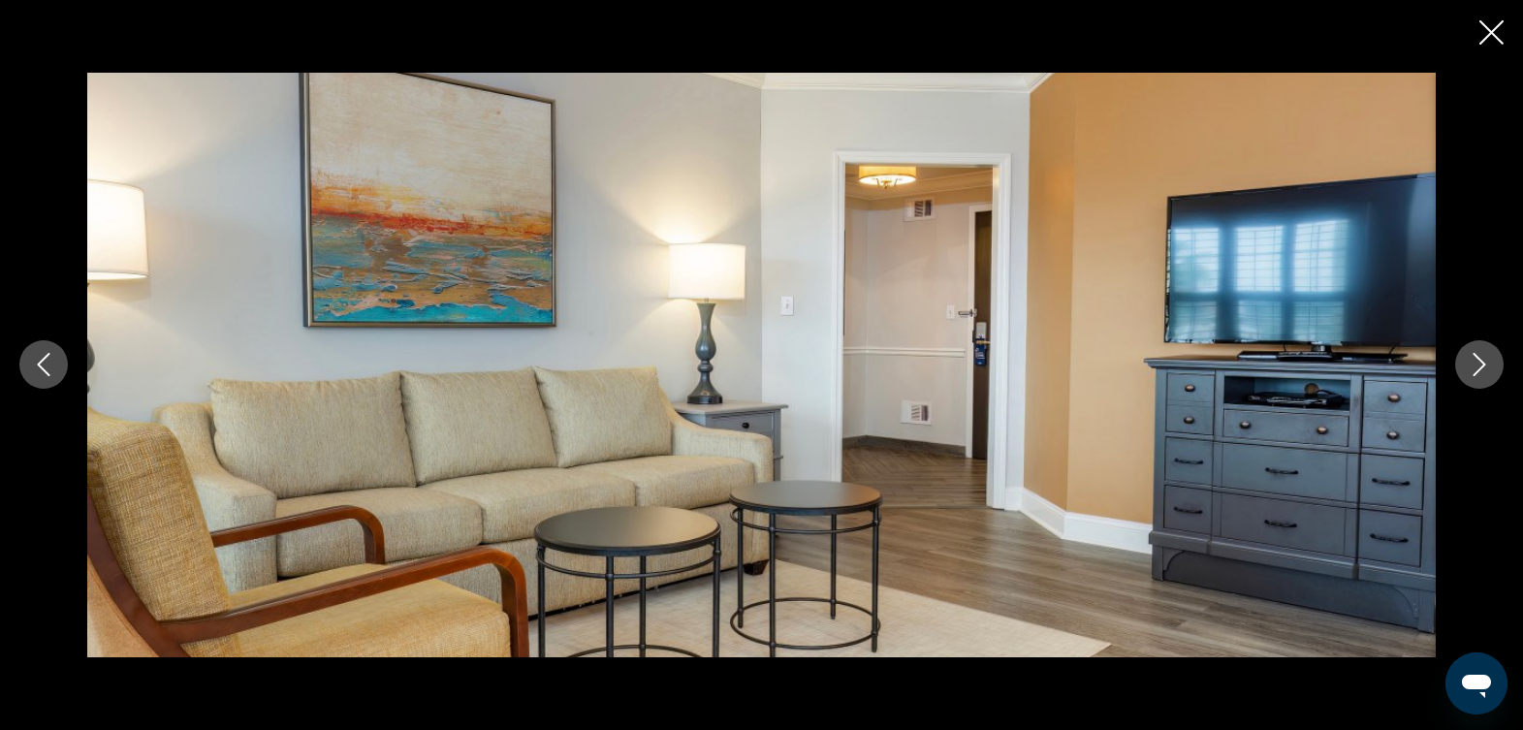
click at [1479, 368] on icon "Next image" at bounding box center [1479, 364] width 23 height 23
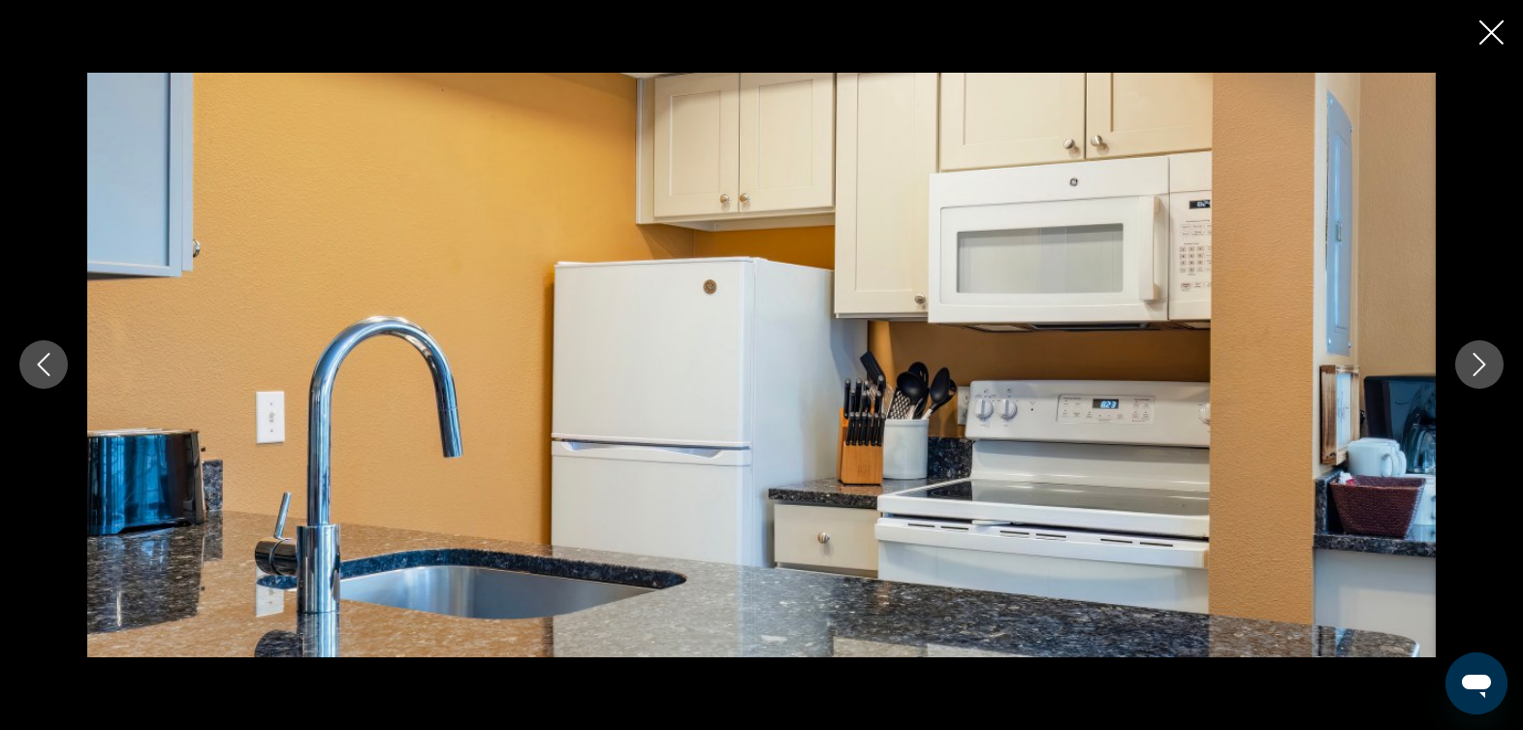
click at [1479, 368] on icon "Next image" at bounding box center [1479, 364] width 23 height 23
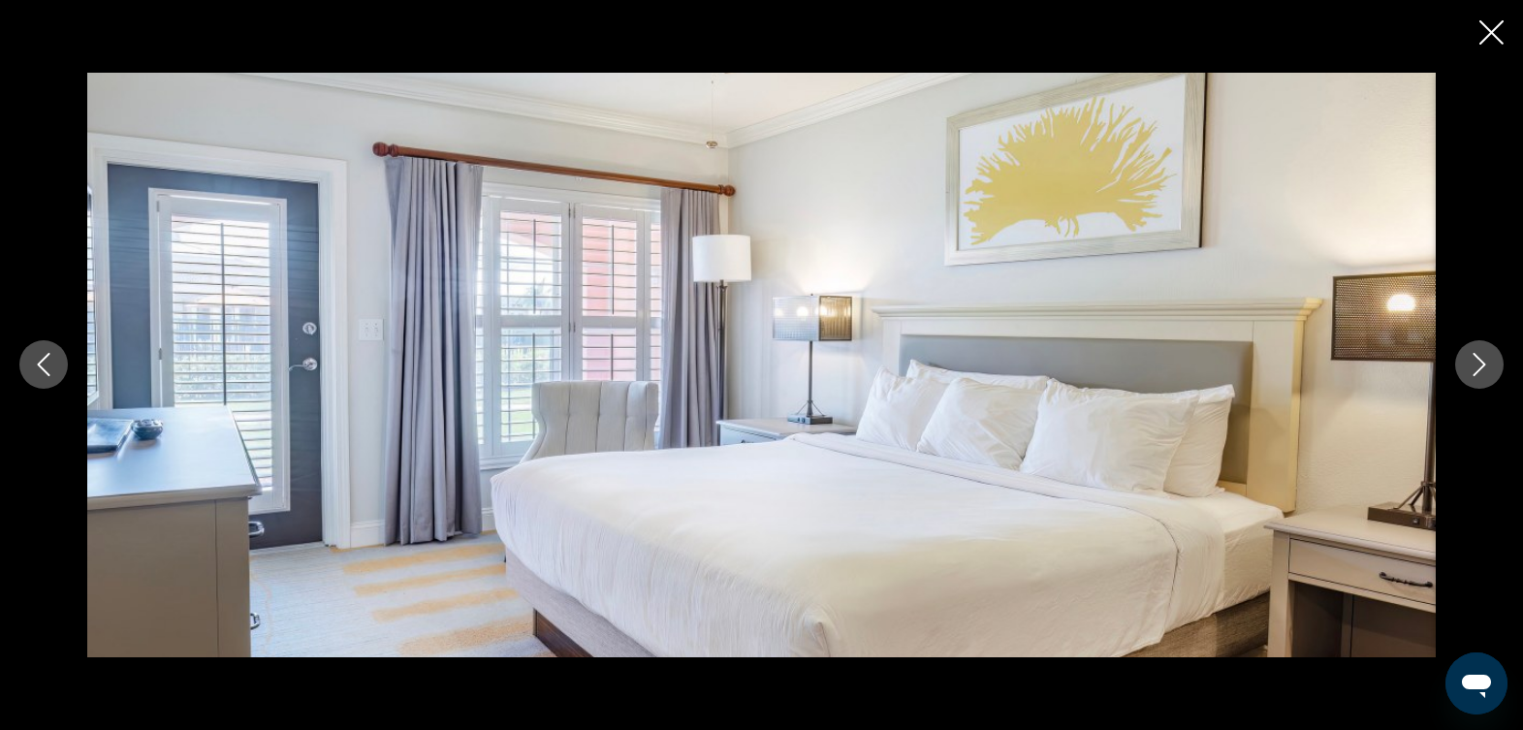
click at [1479, 368] on icon "Next image" at bounding box center [1479, 364] width 23 height 23
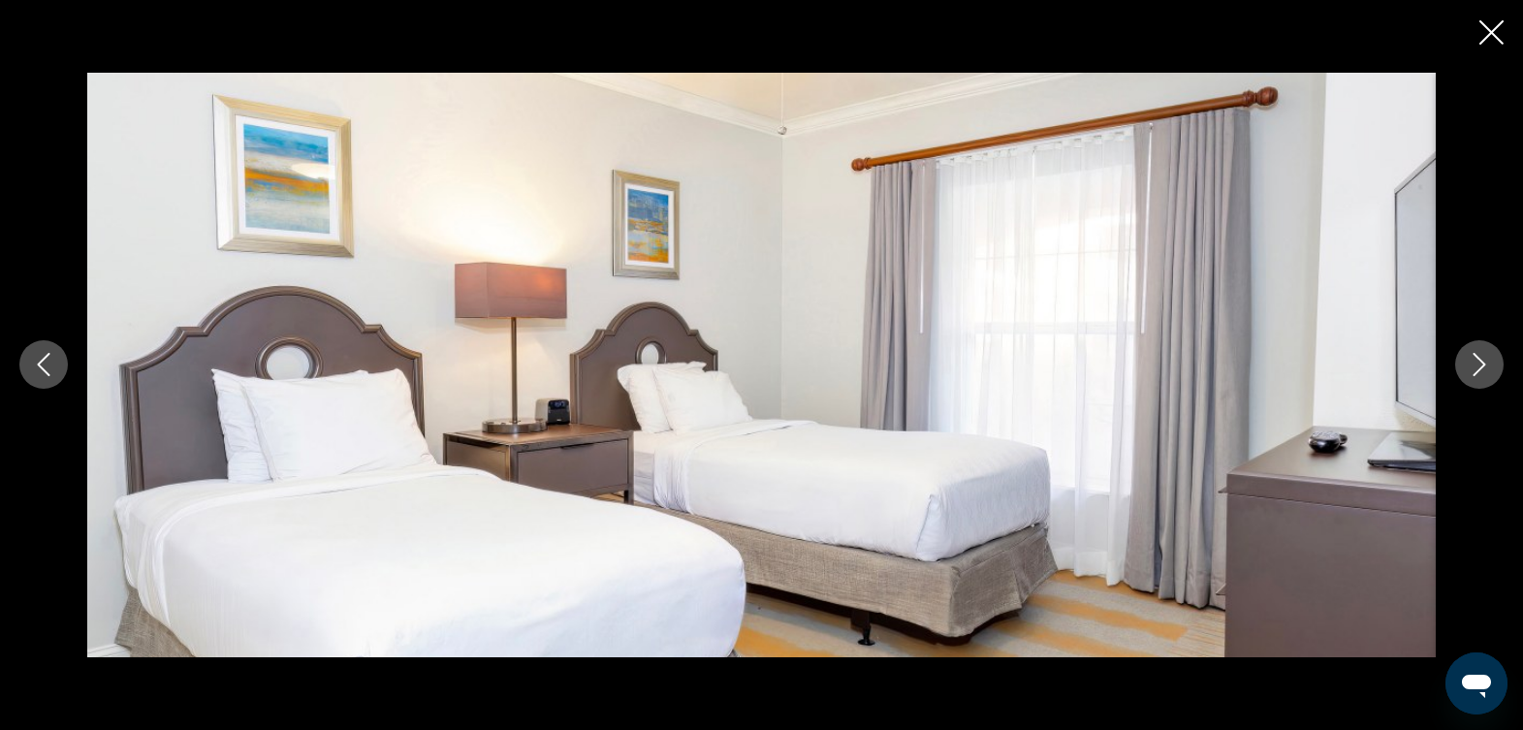
click at [1479, 368] on icon "Next image" at bounding box center [1479, 364] width 23 height 23
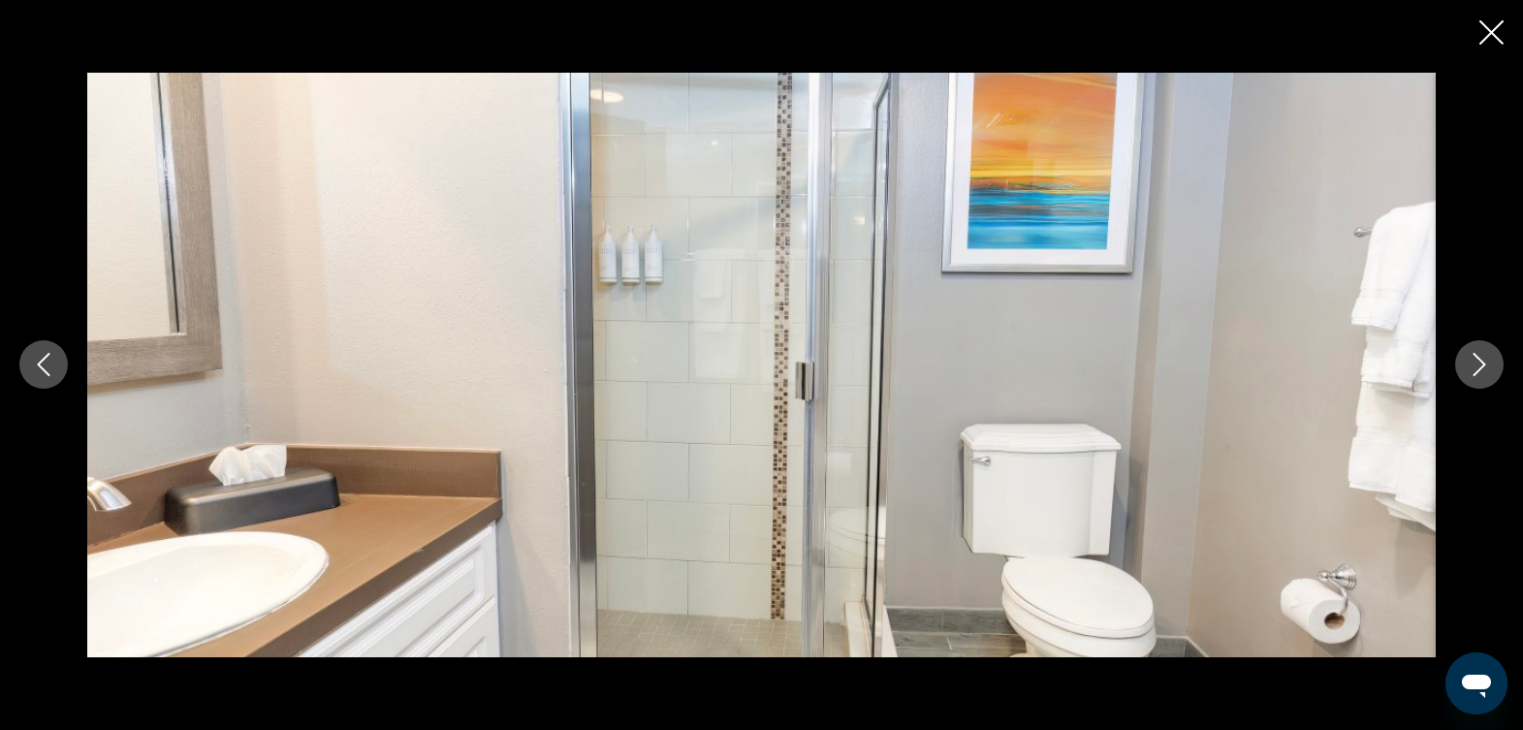
click at [1479, 368] on icon "Next image" at bounding box center [1479, 364] width 23 height 23
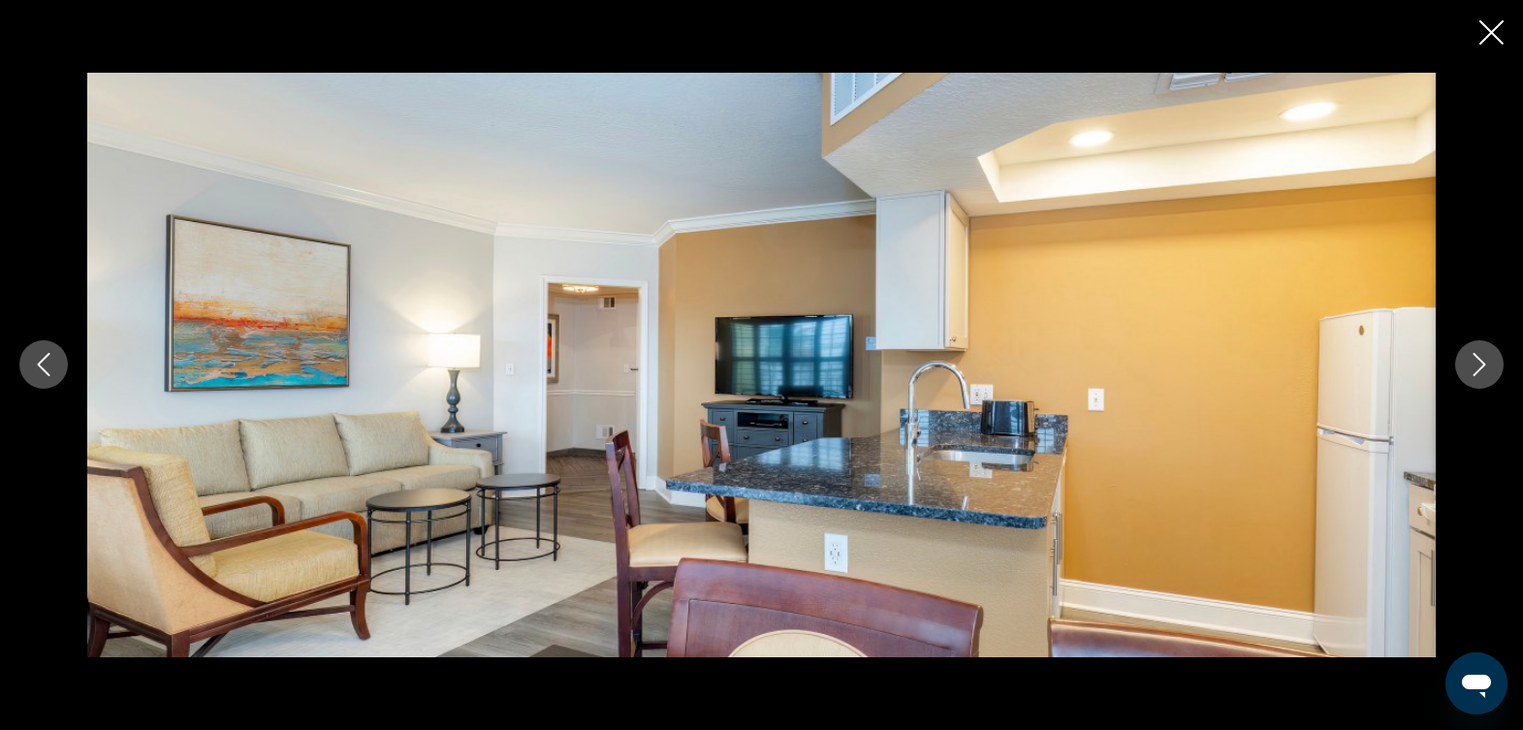
click at [1479, 368] on icon "Next image" at bounding box center [1479, 364] width 23 height 23
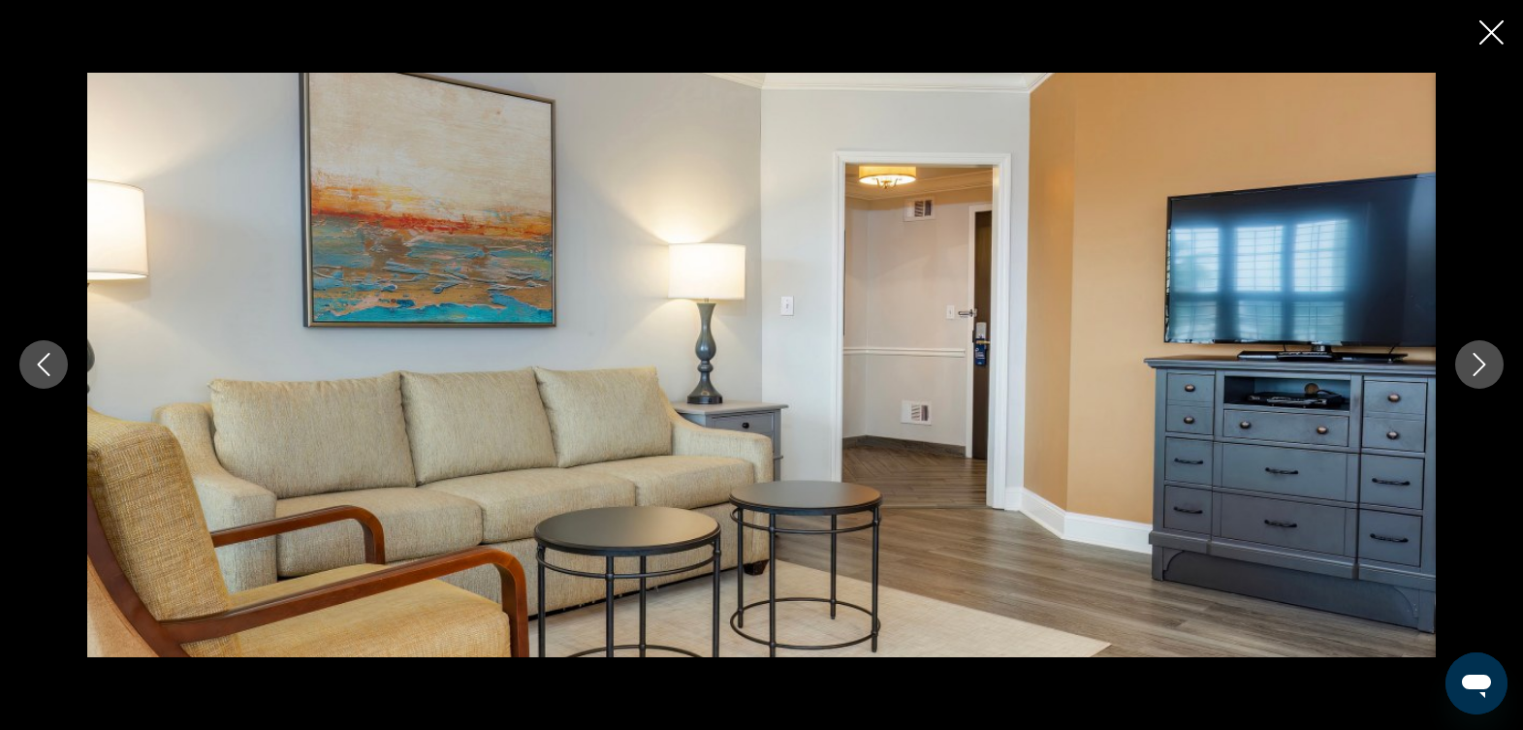
click at [1479, 368] on icon "Next image" at bounding box center [1479, 364] width 23 height 23
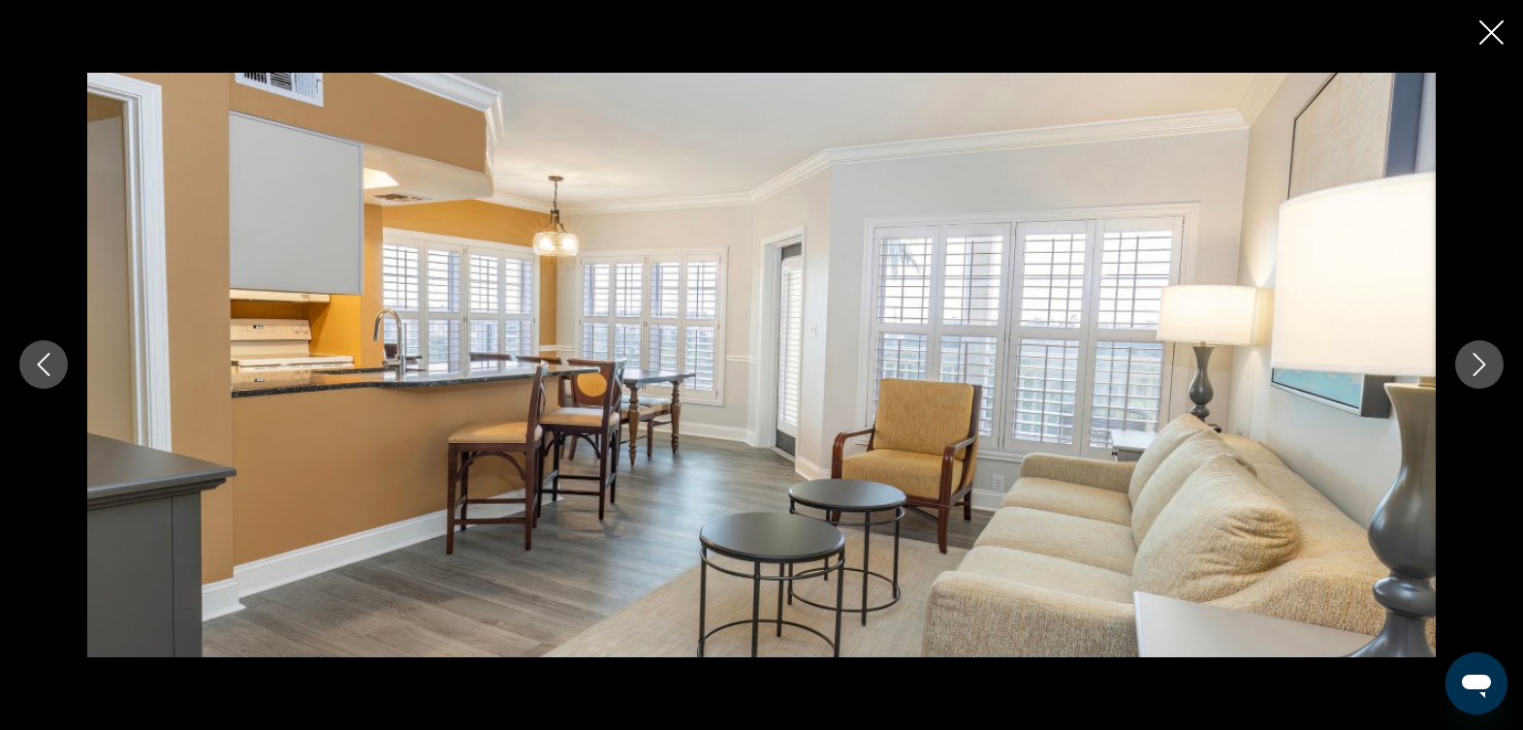
click at [1479, 368] on icon "Next image" at bounding box center [1479, 364] width 23 height 23
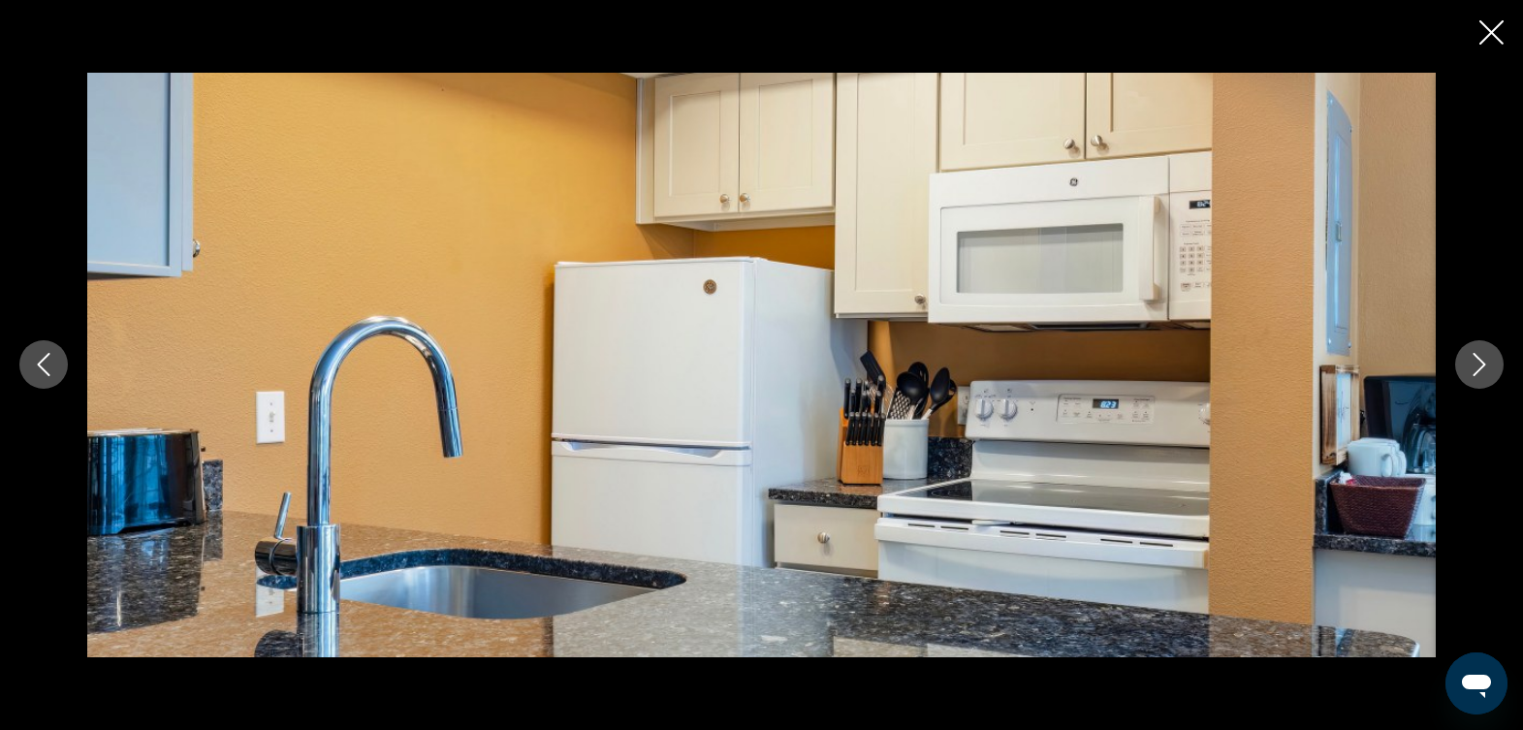
click at [1479, 368] on icon "Next image" at bounding box center [1479, 364] width 23 height 23
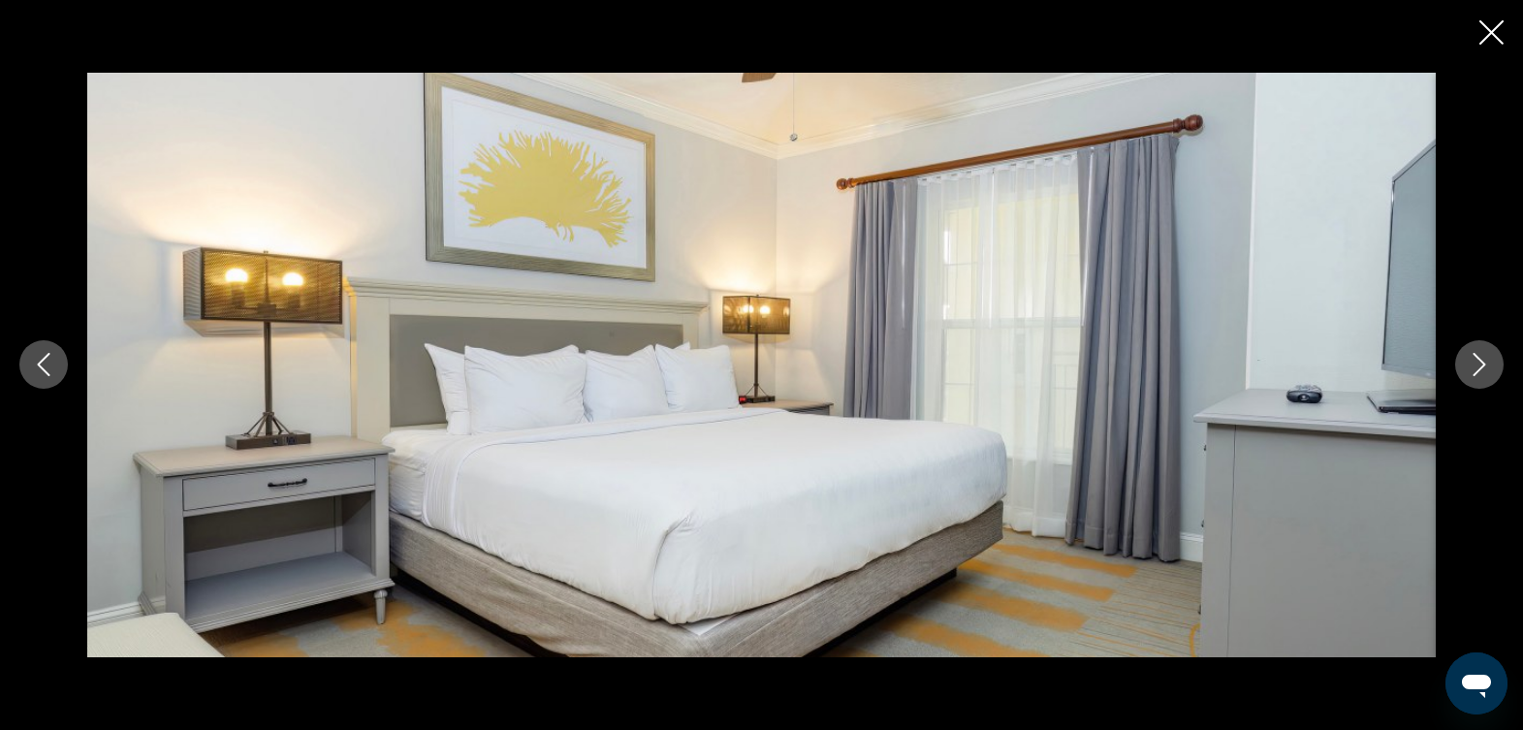
click at [1479, 368] on icon "Next image" at bounding box center [1479, 364] width 23 height 23
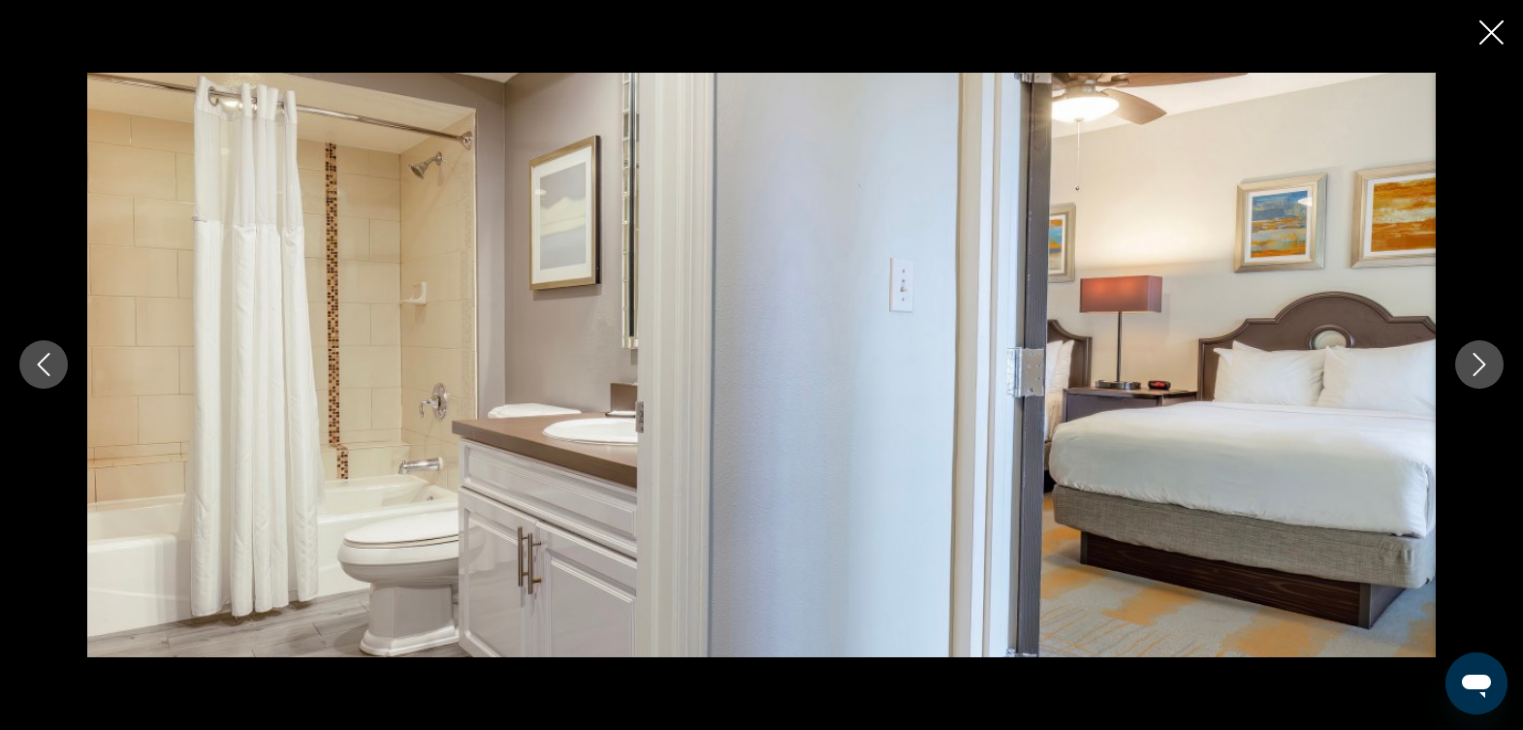
click at [1479, 368] on icon "Next image" at bounding box center [1479, 364] width 23 height 23
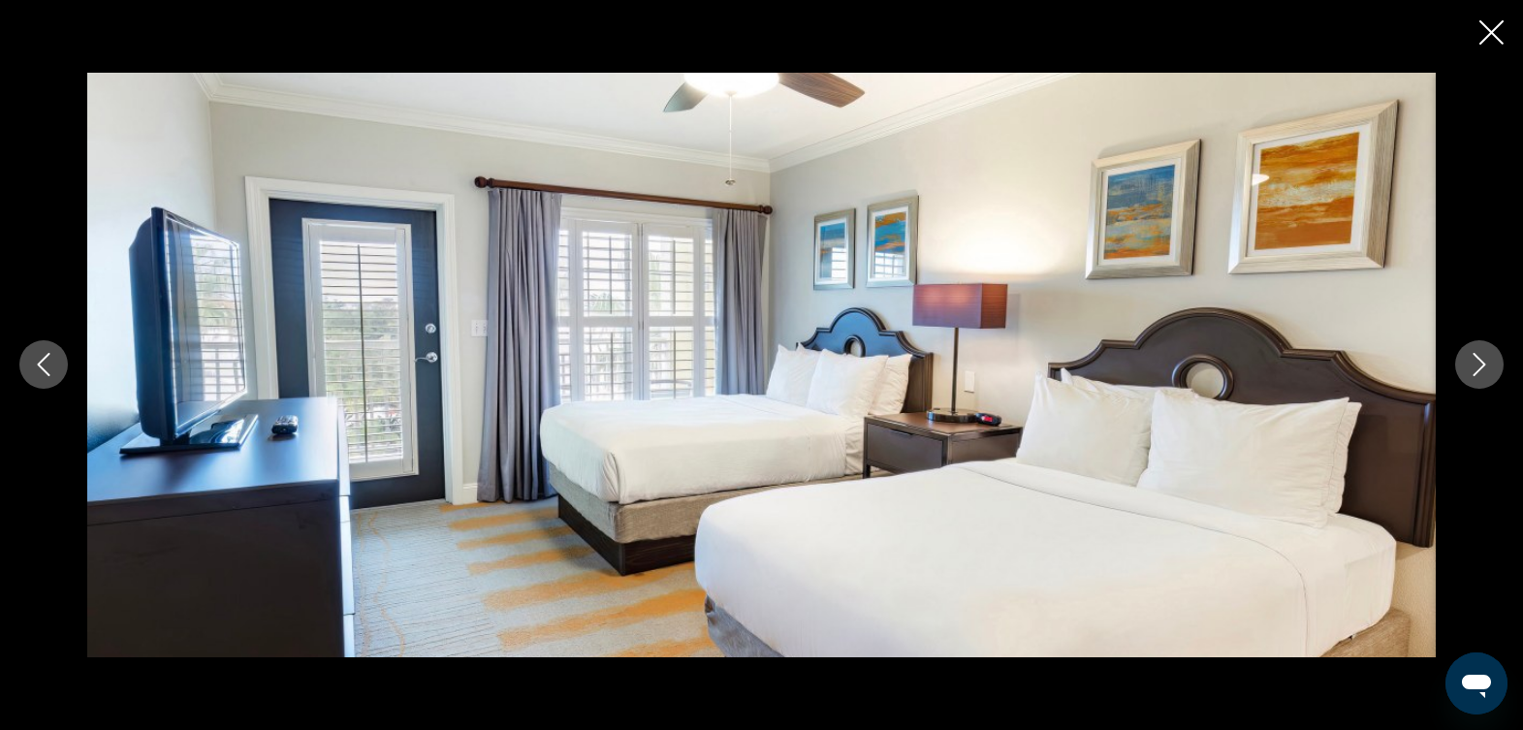
click at [1479, 368] on icon "Next image" at bounding box center [1479, 364] width 23 height 23
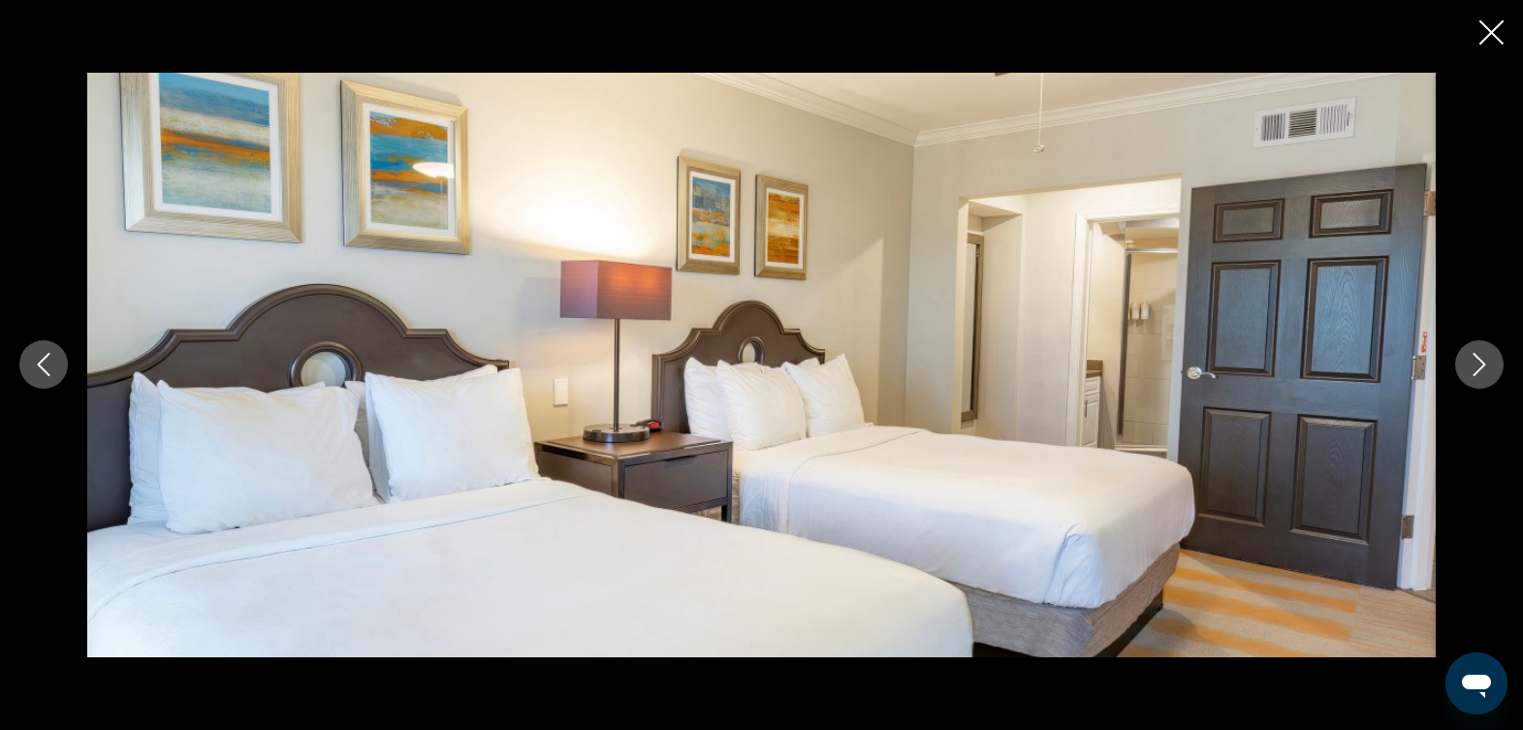
click at [1479, 368] on icon "Next image" at bounding box center [1479, 364] width 23 height 23
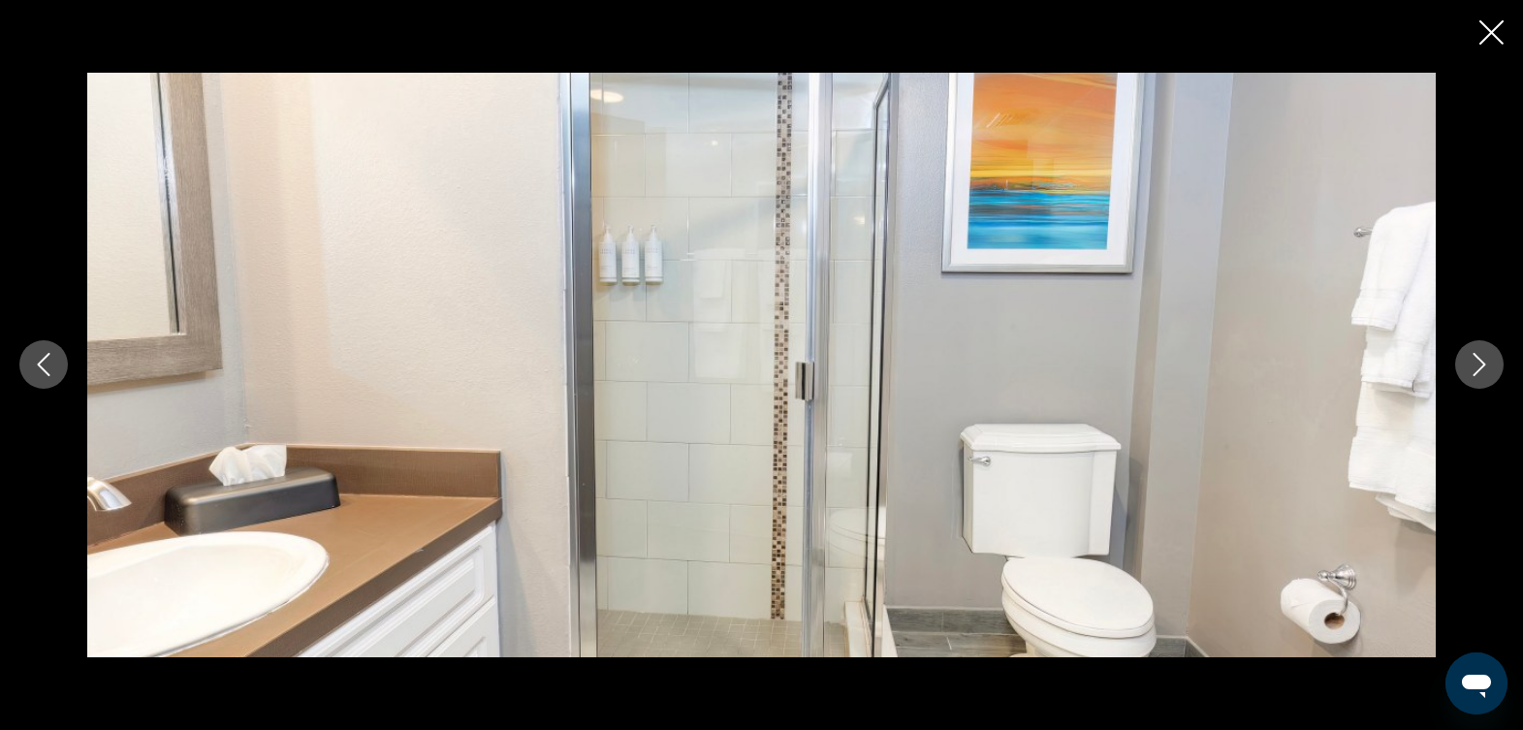
click at [1479, 368] on icon "Next image" at bounding box center [1479, 364] width 23 height 23
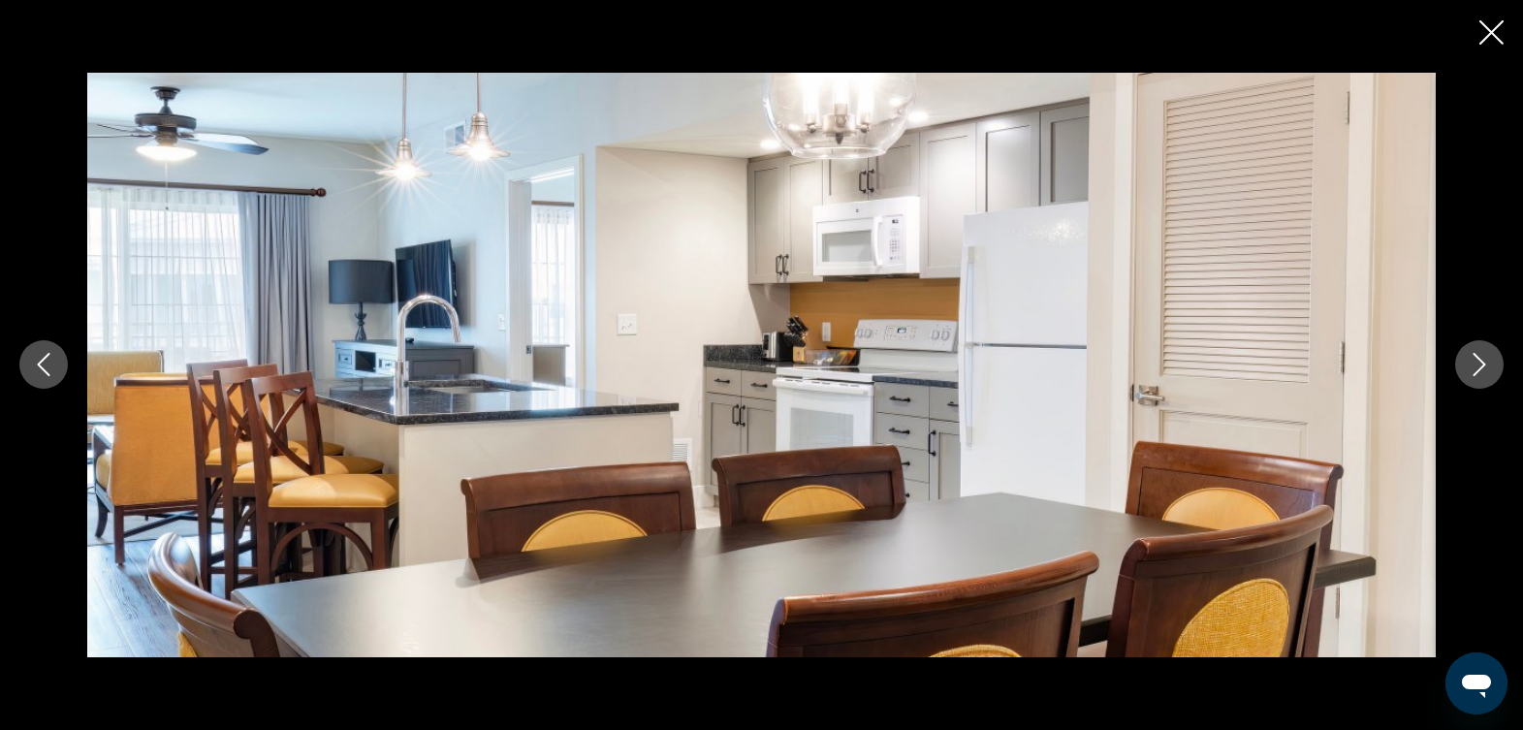
click at [1488, 30] on icon "Close slideshow" at bounding box center [1492, 32] width 24 height 24
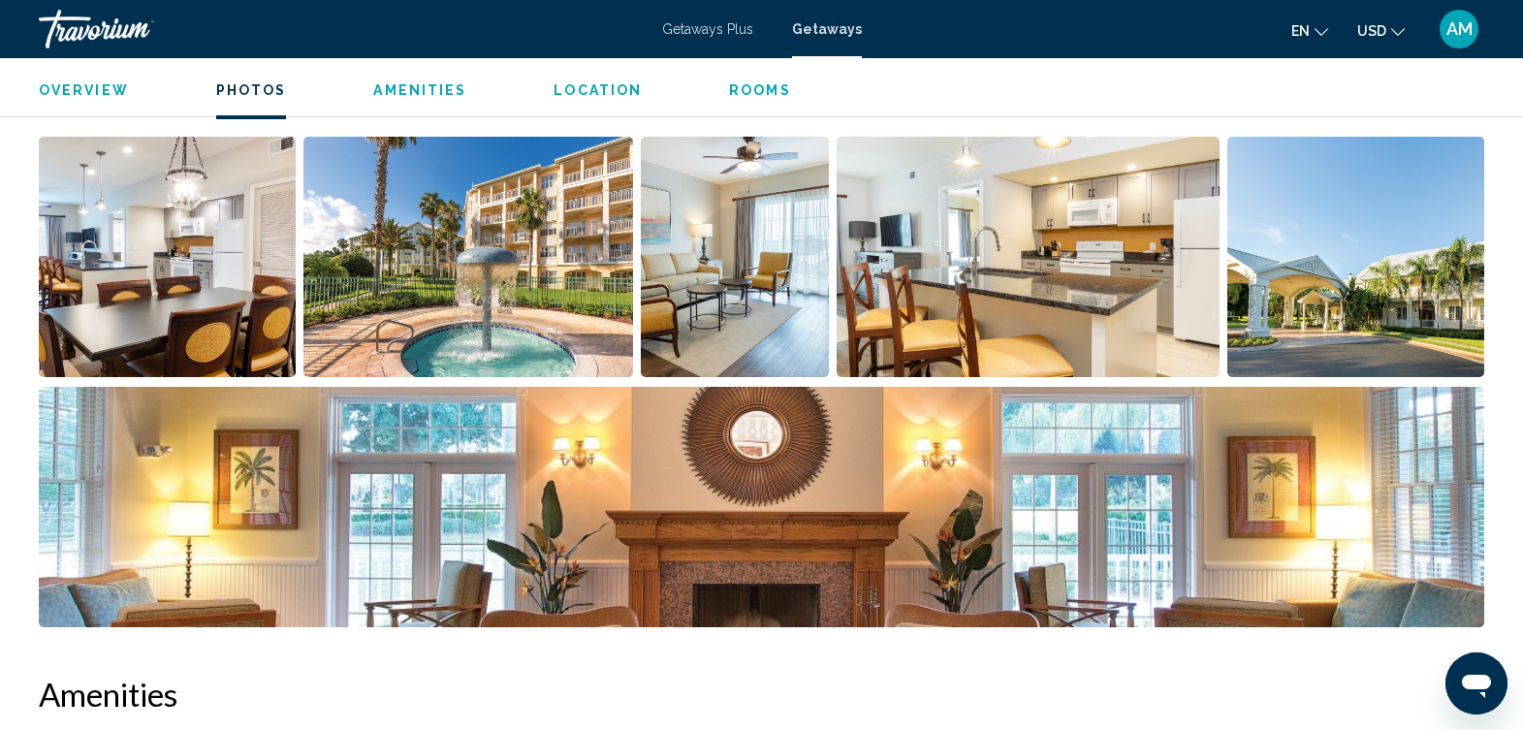
scroll to position [899, 0]
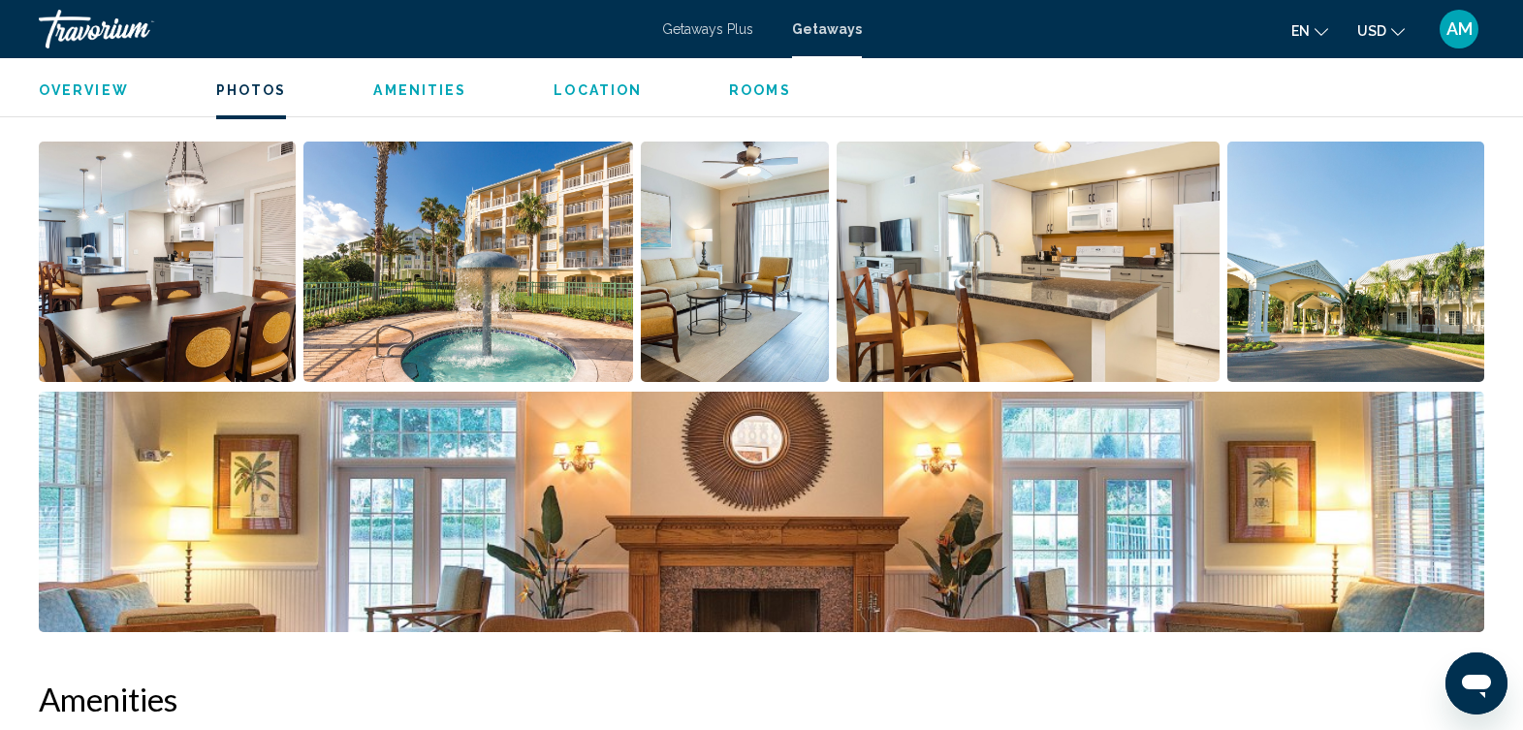
click at [76, 95] on span "Overview" at bounding box center [84, 90] width 90 height 16
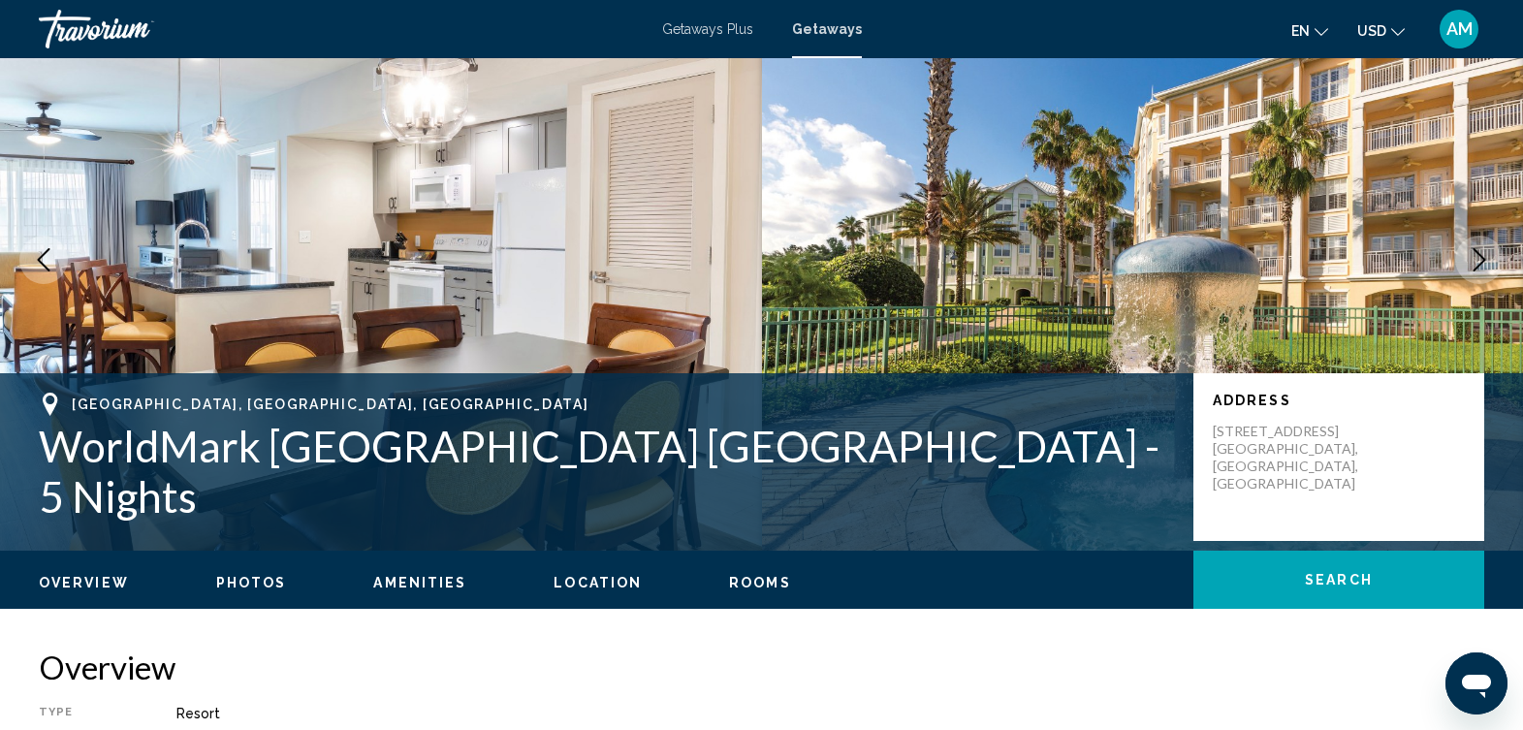
scroll to position [84, 0]
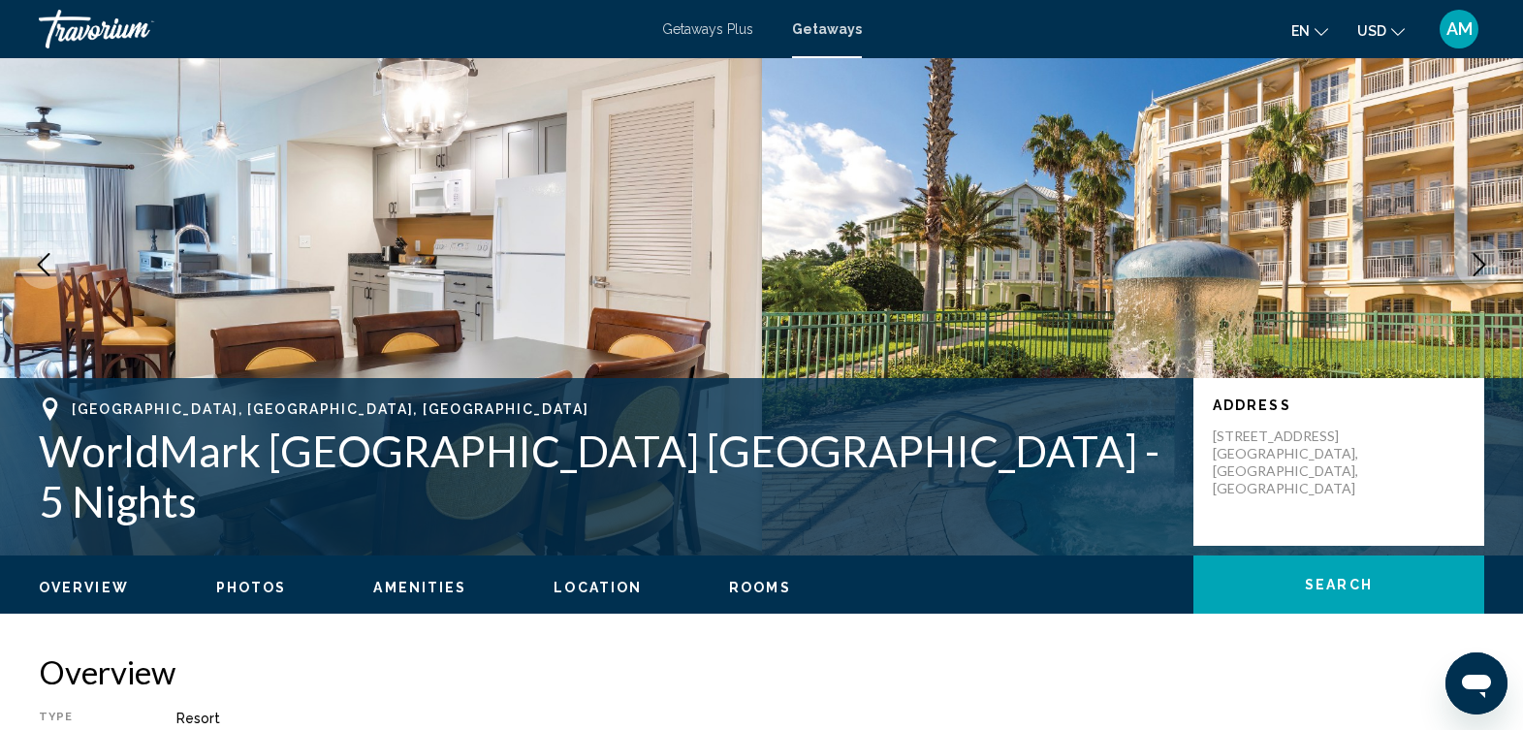
click at [252, 593] on span "Photos" at bounding box center [251, 588] width 71 height 16
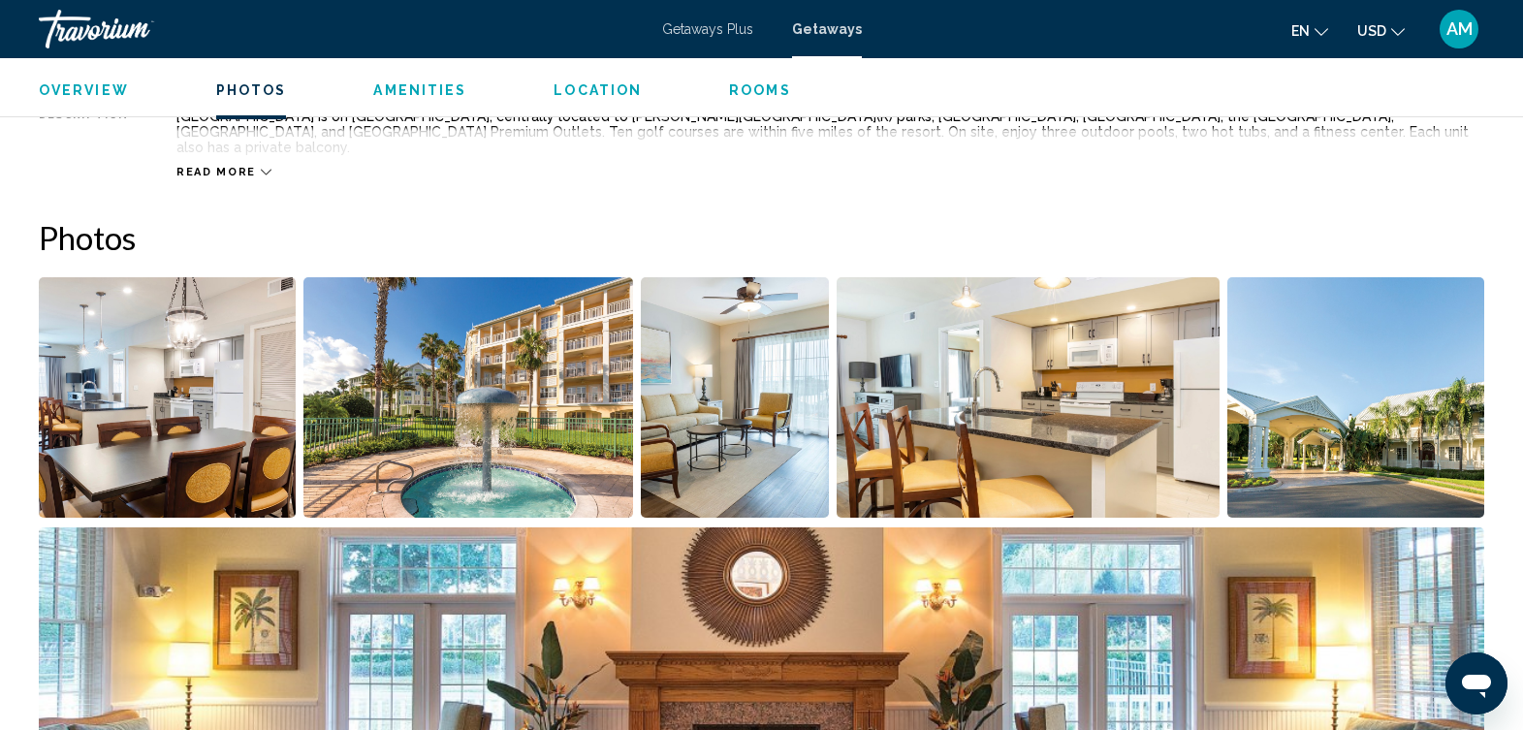
scroll to position [848, 0]
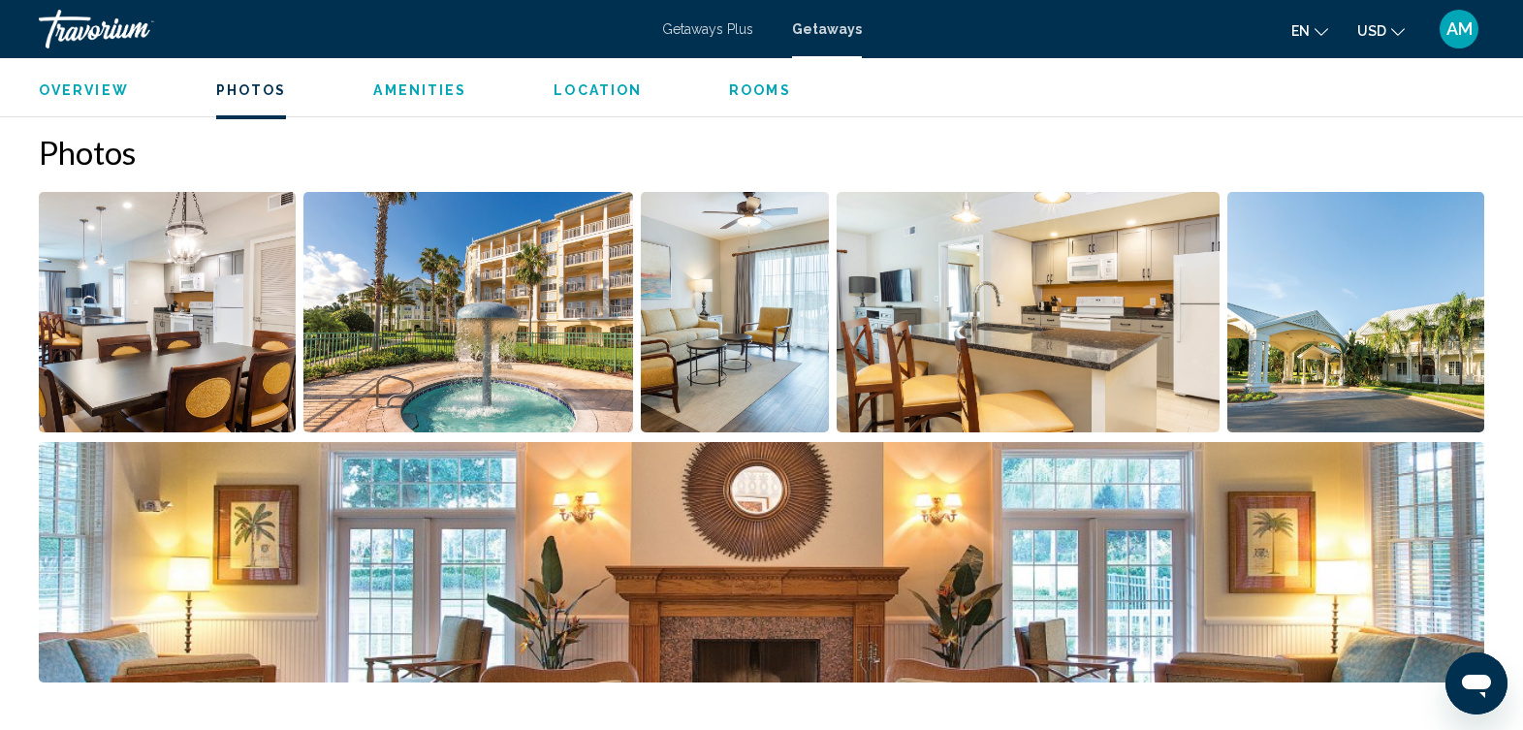
click at [135, 330] on img "Open full-screen image slider" at bounding box center [167, 312] width 257 height 240
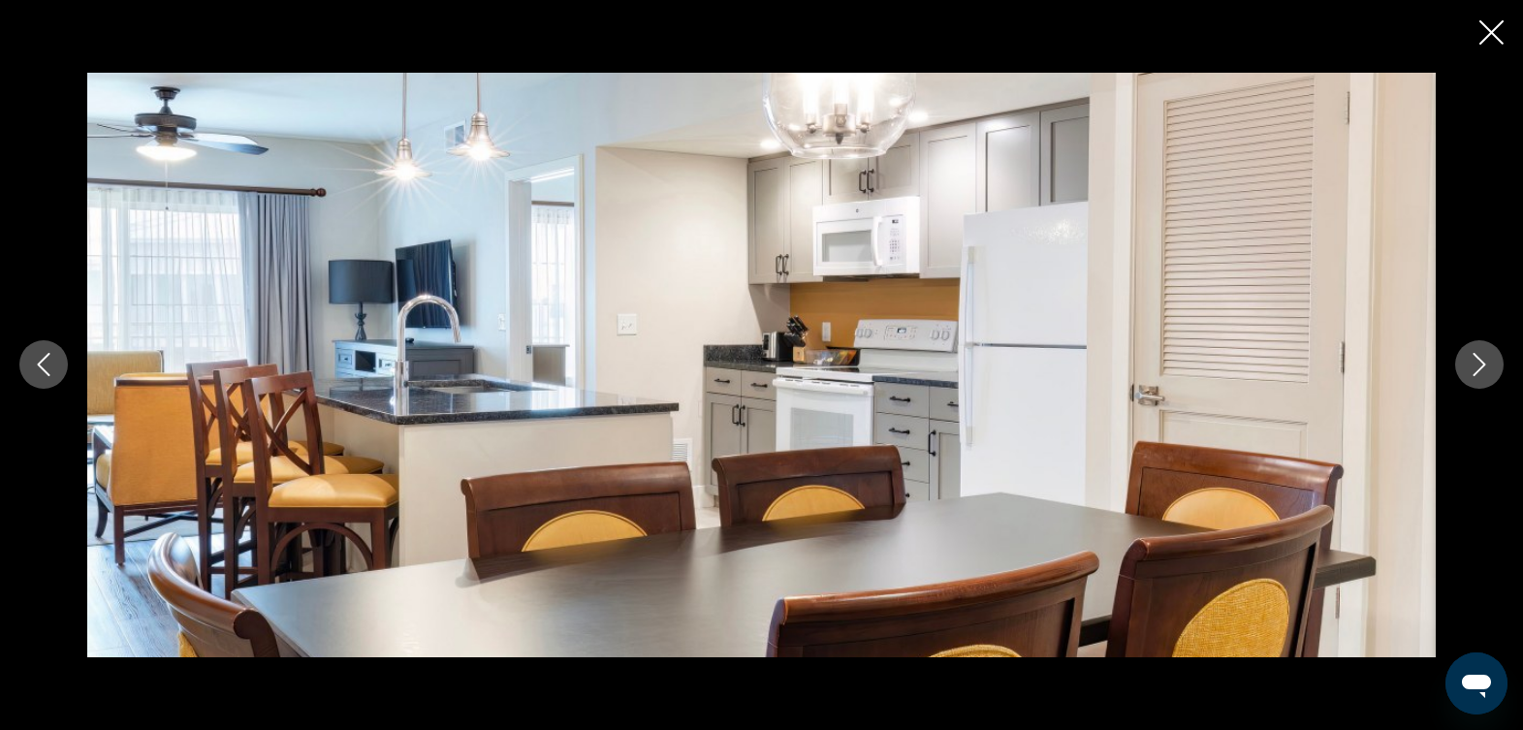
click at [1486, 378] on button "Next image" at bounding box center [1480, 364] width 48 height 48
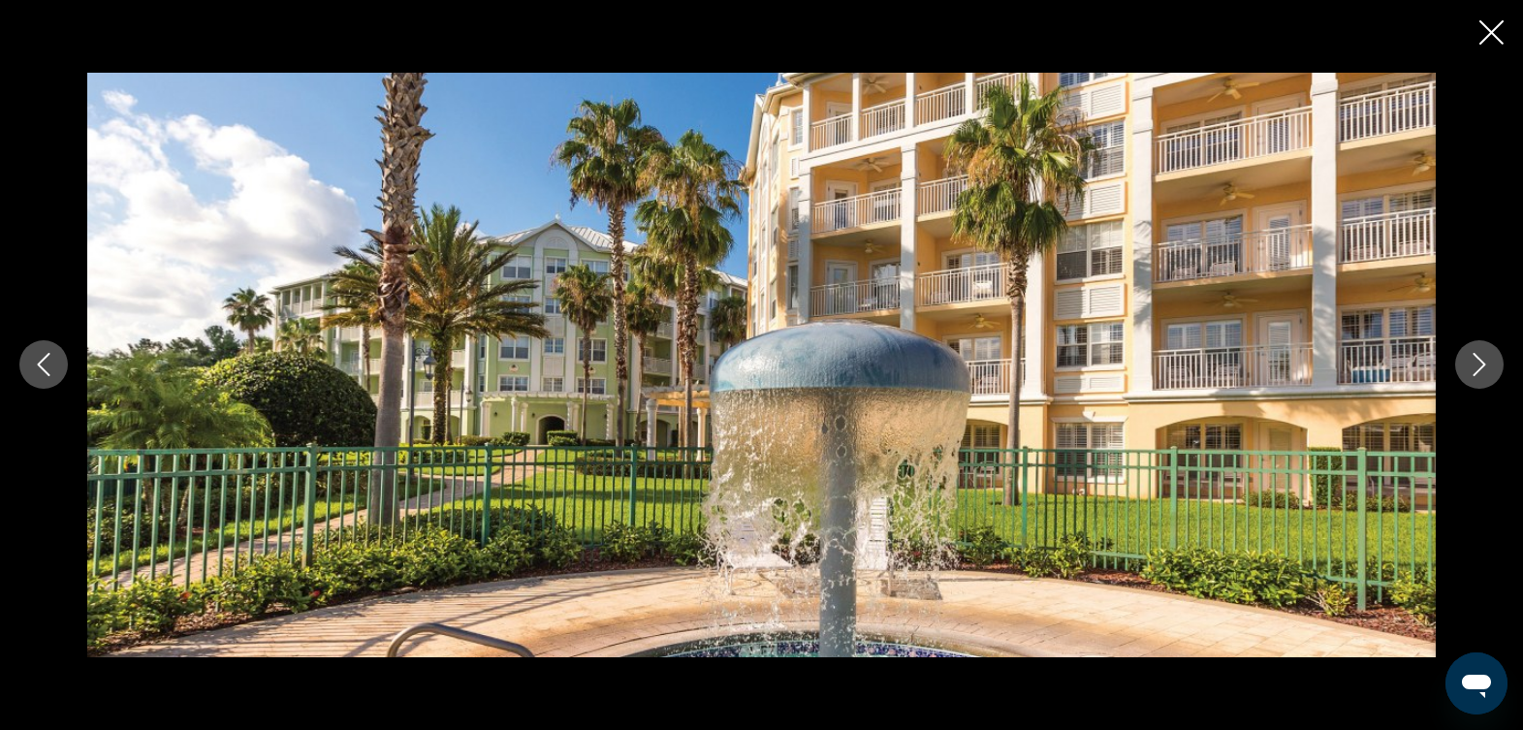
click at [1486, 378] on button "Next image" at bounding box center [1480, 364] width 48 height 48
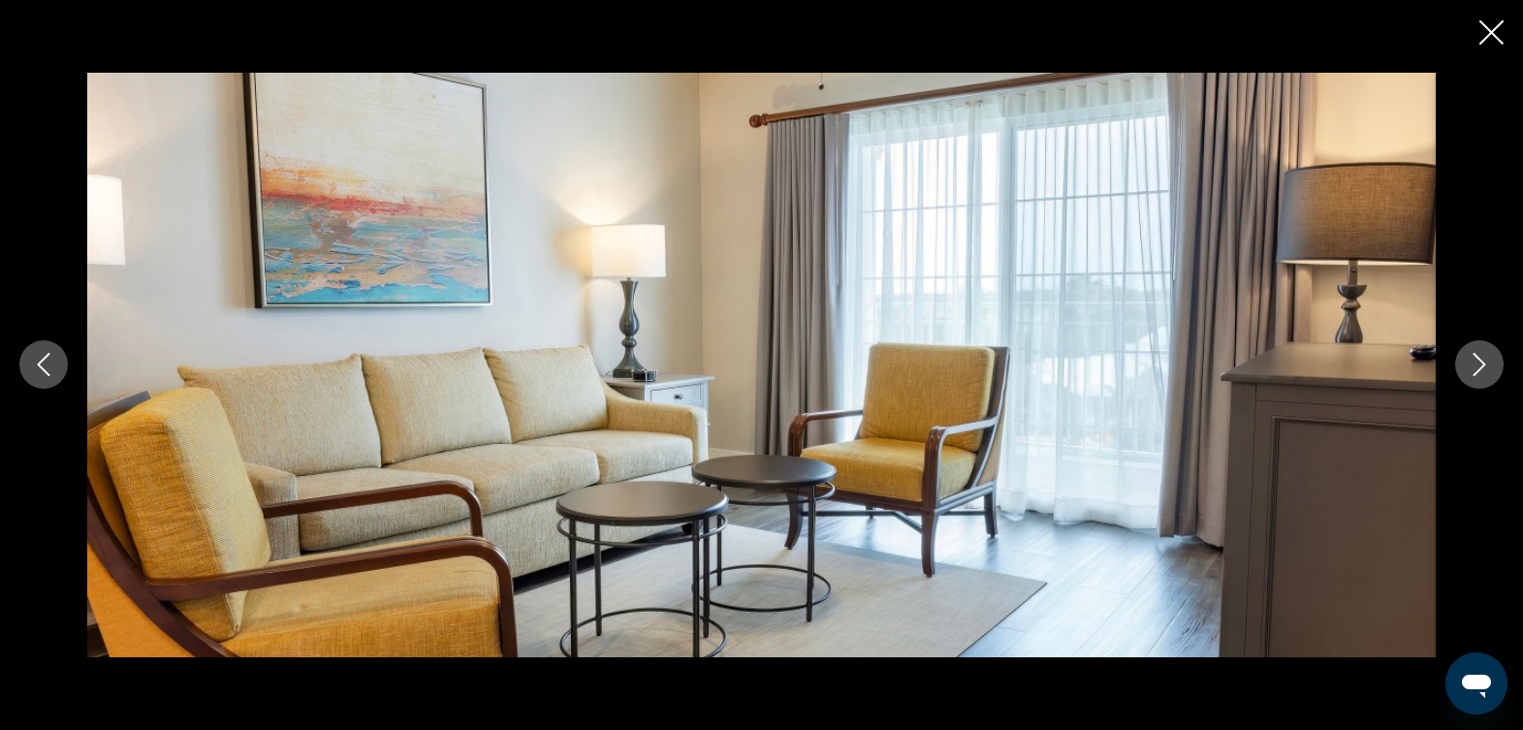
click at [1486, 378] on button "Next image" at bounding box center [1480, 364] width 48 height 48
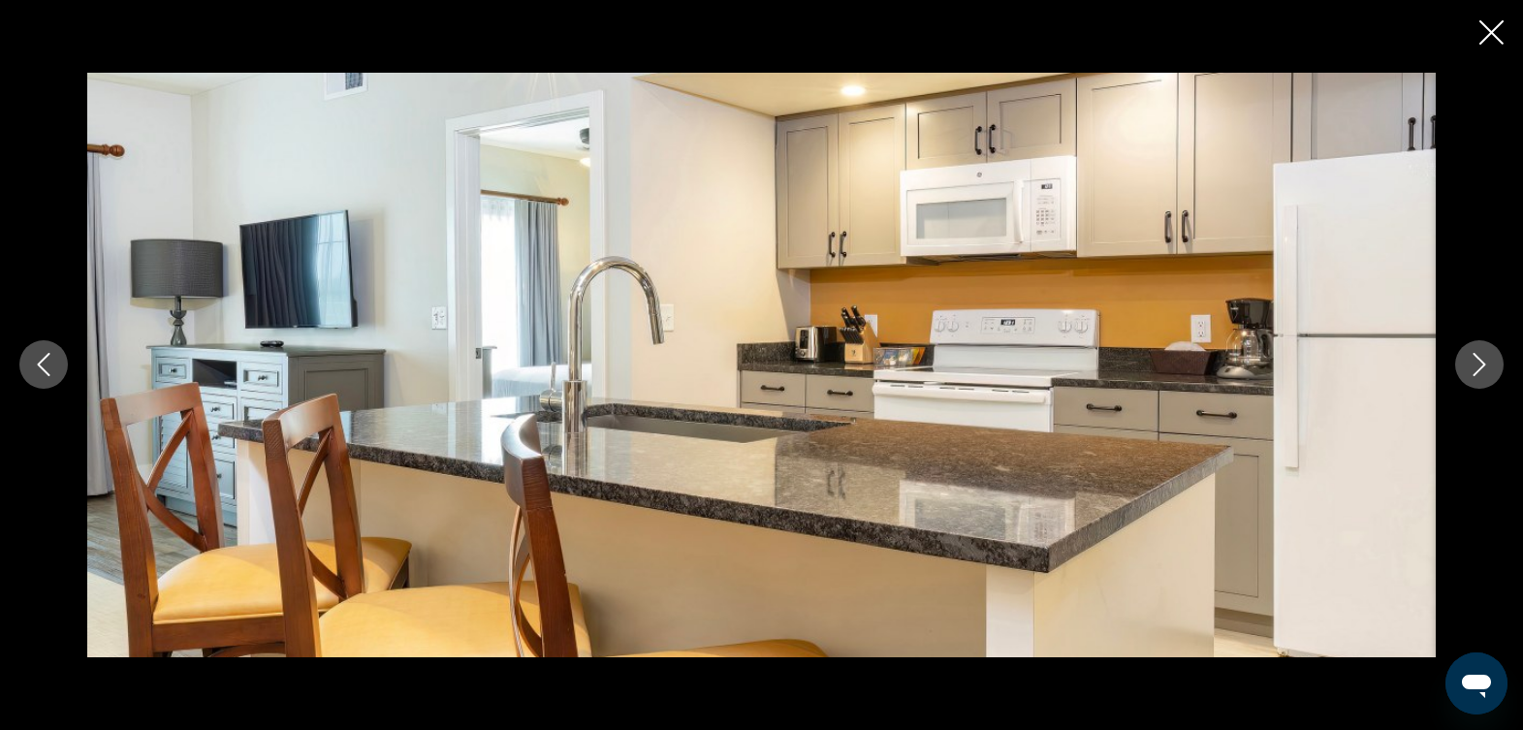
click at [1486, 378] on button "Next image" at bounding box center [1480, 364] width 48 height 48
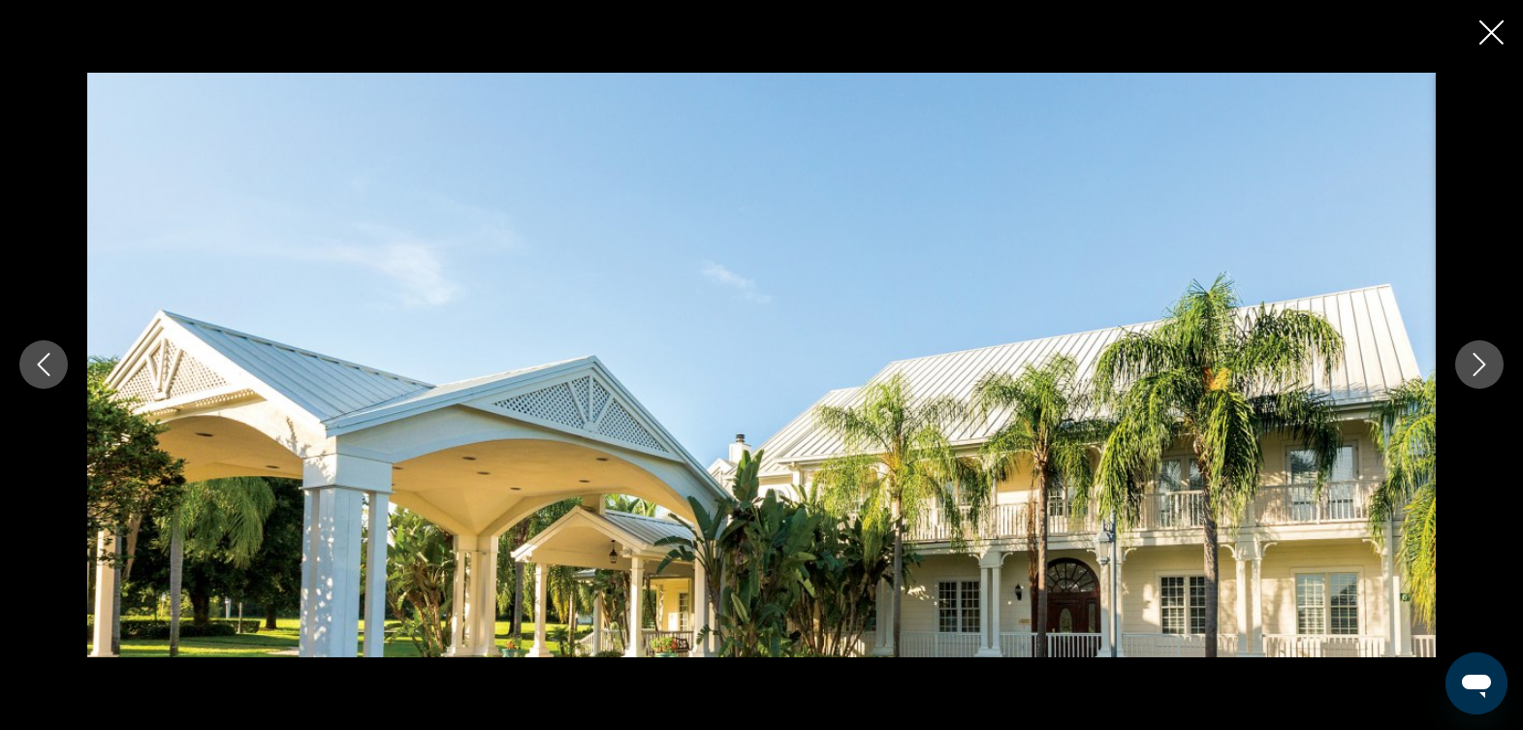
click at [1486, 378] on button "Next image" at bounding box center [1480, 364] width 48 height 48
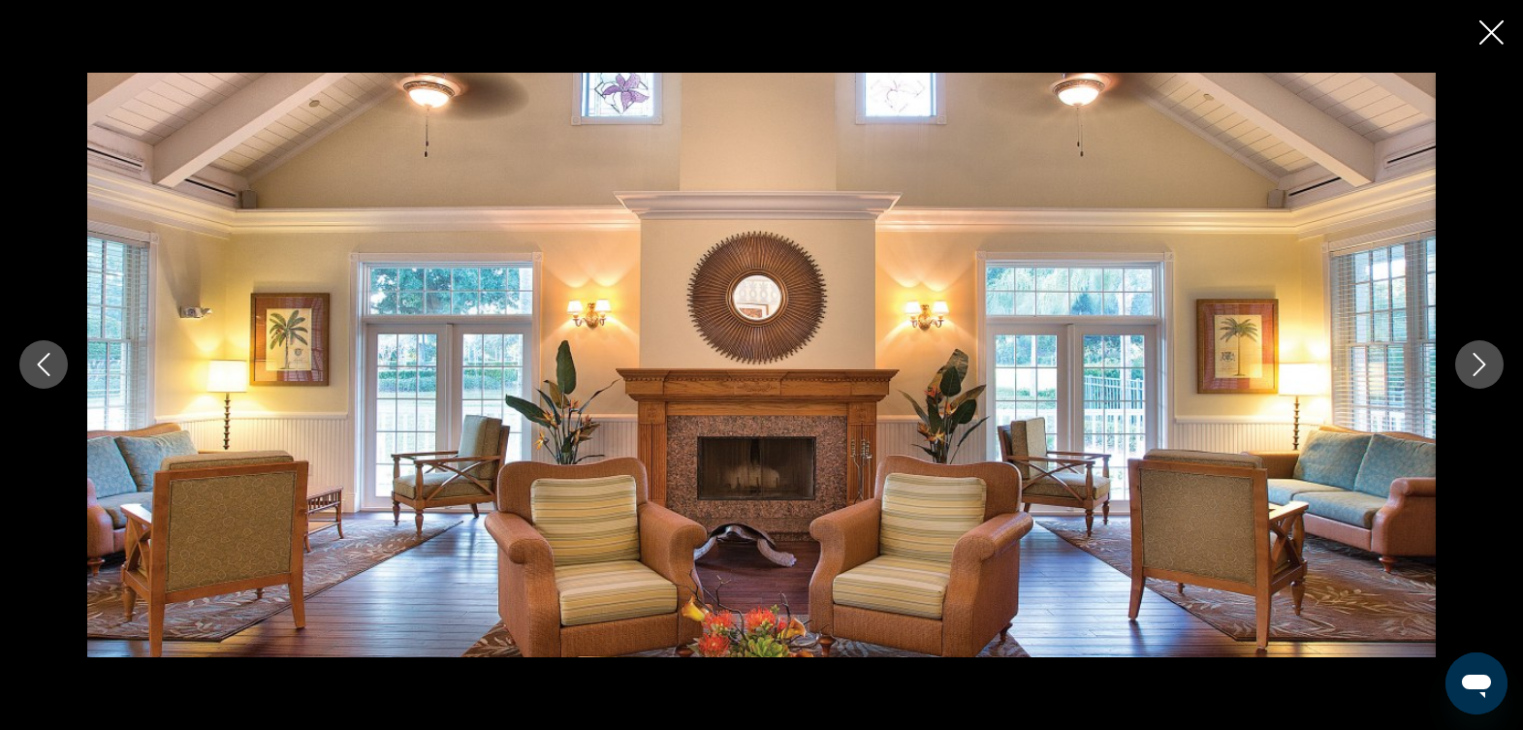
click at [1486, 378] on button "Next image" at bounding box center [1480, 364] width 48 height 48
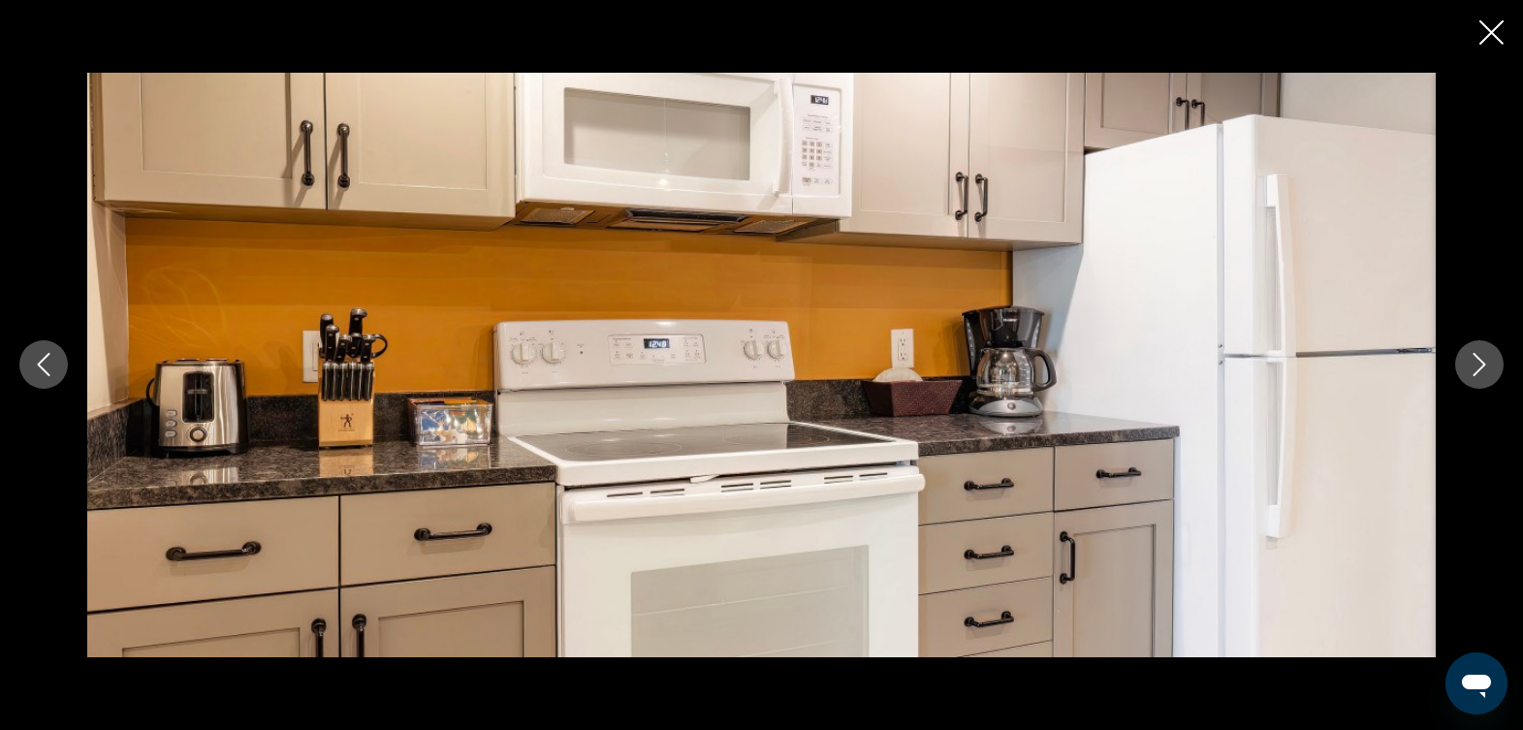
click at [1486, 378] on button "Next image" at bounding box center [1480, 364] width 48 height 48
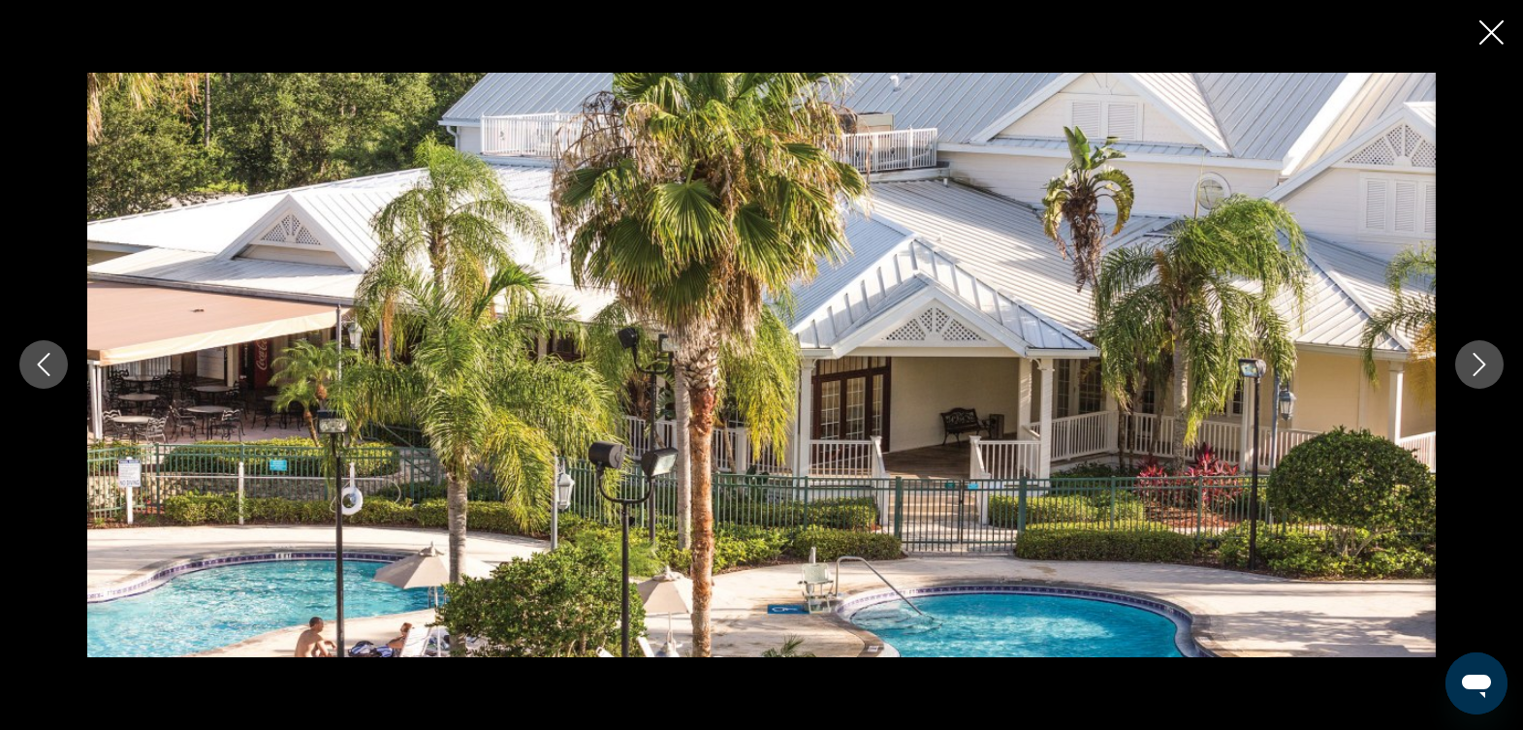
click at [1486, 378] on button "Next image" at bounding box center [1480, 364] width 48 height 48
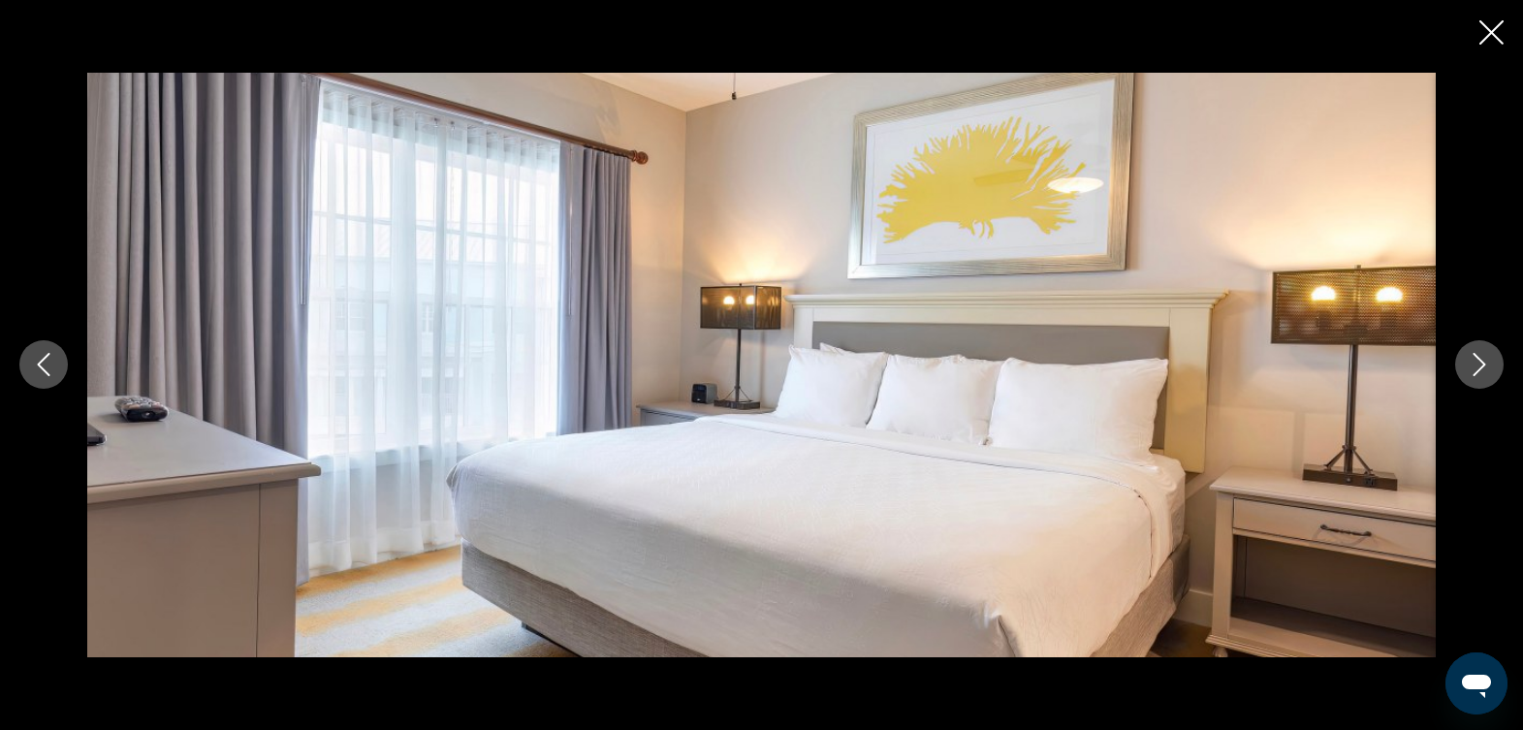
click at [1486, 378] on button "Next image" at bounding box center [1480, 364] width 48 height 48
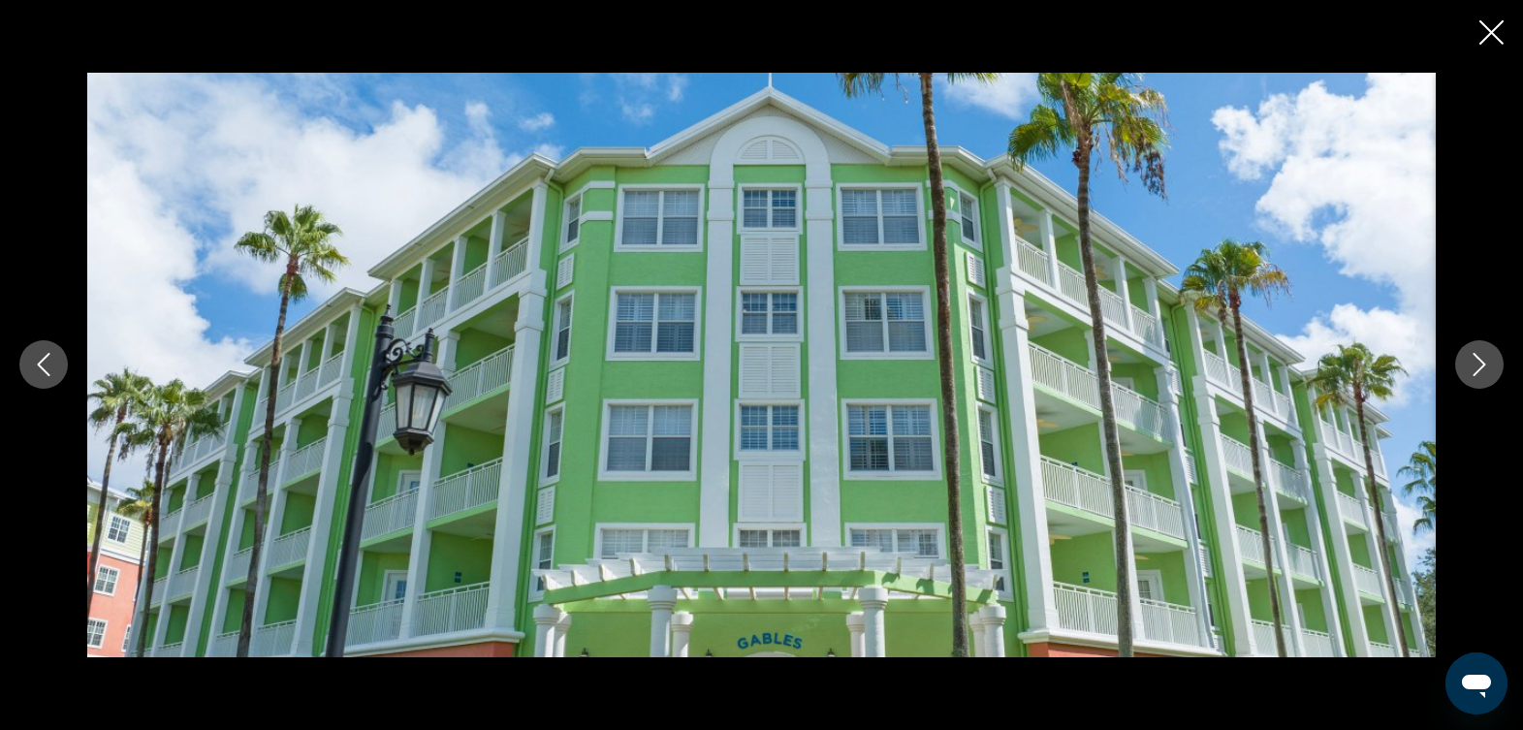
click at [1486, 378] on button "Next image" at bounding box center [1480, 364] width 48 height 48
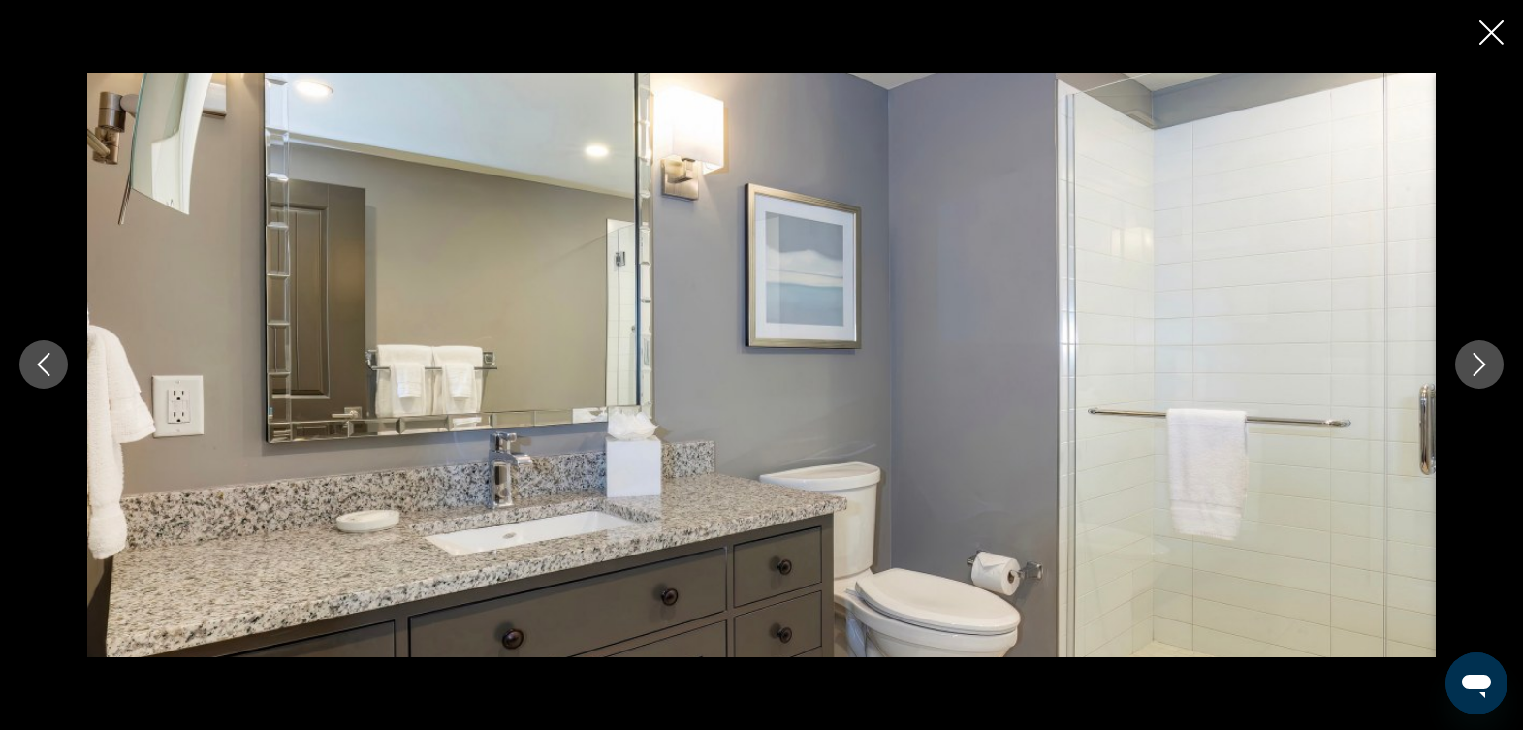
click at [1486, 378] on button "Next image" at bounding box center [1480, 364] width 48 height 48
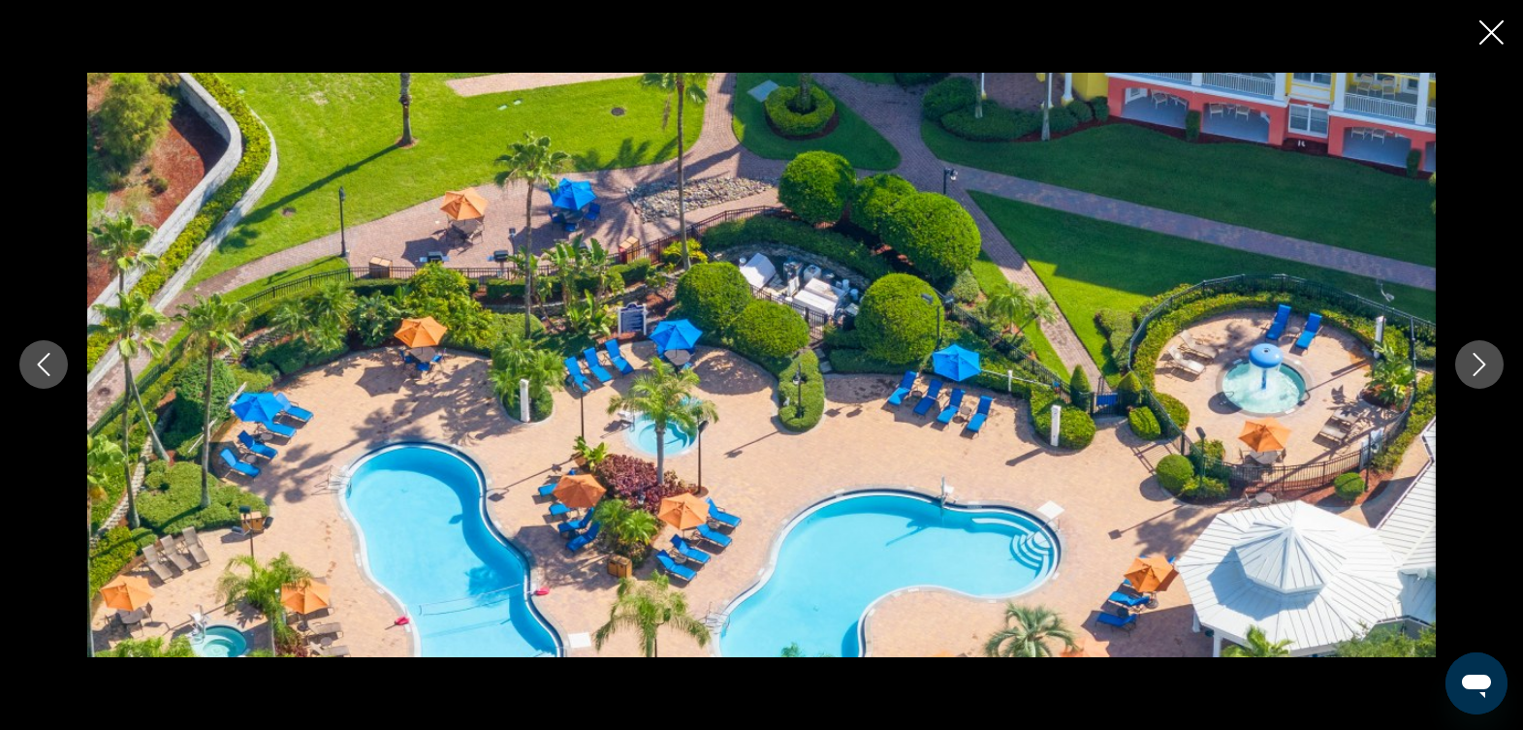
click at [1486, 378] on button "Next image" at bounding box center [1480, 364] width 48 height 48
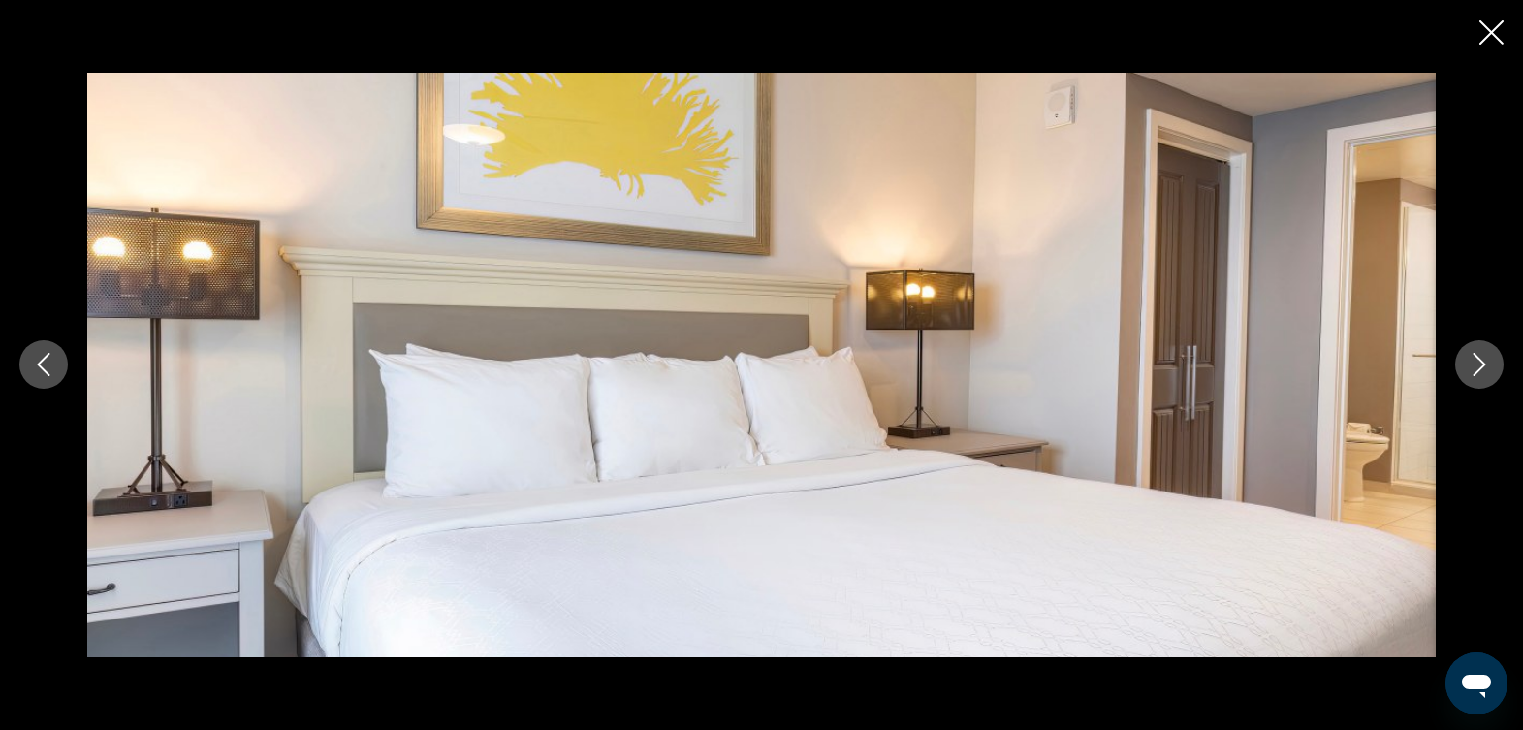
click at [1486, 378] on button "Next image" at bounding box center [1480, 364] width 48 height 48
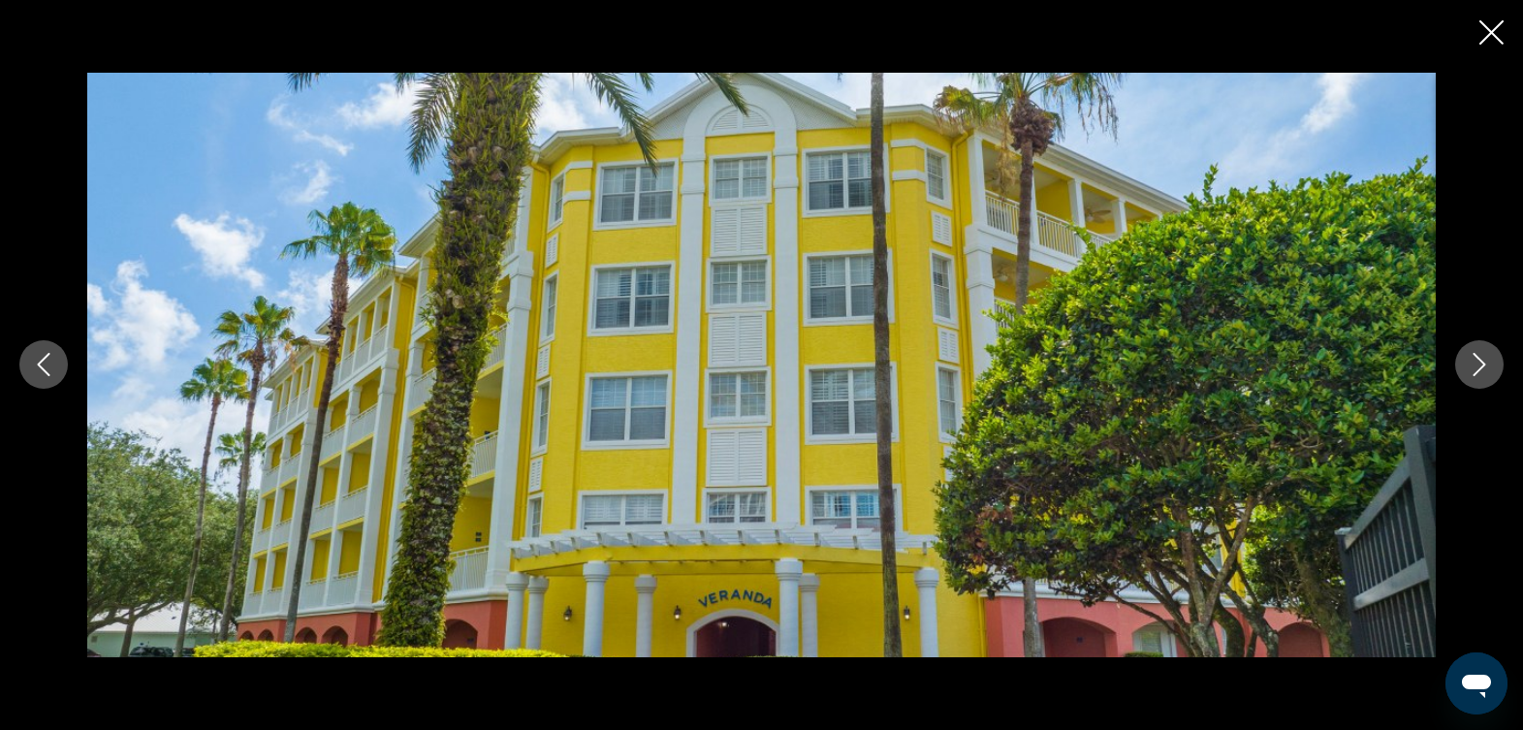
click at [1486, 378] on button "Next image" at bounding box center [1480, 364] width 48 height 48
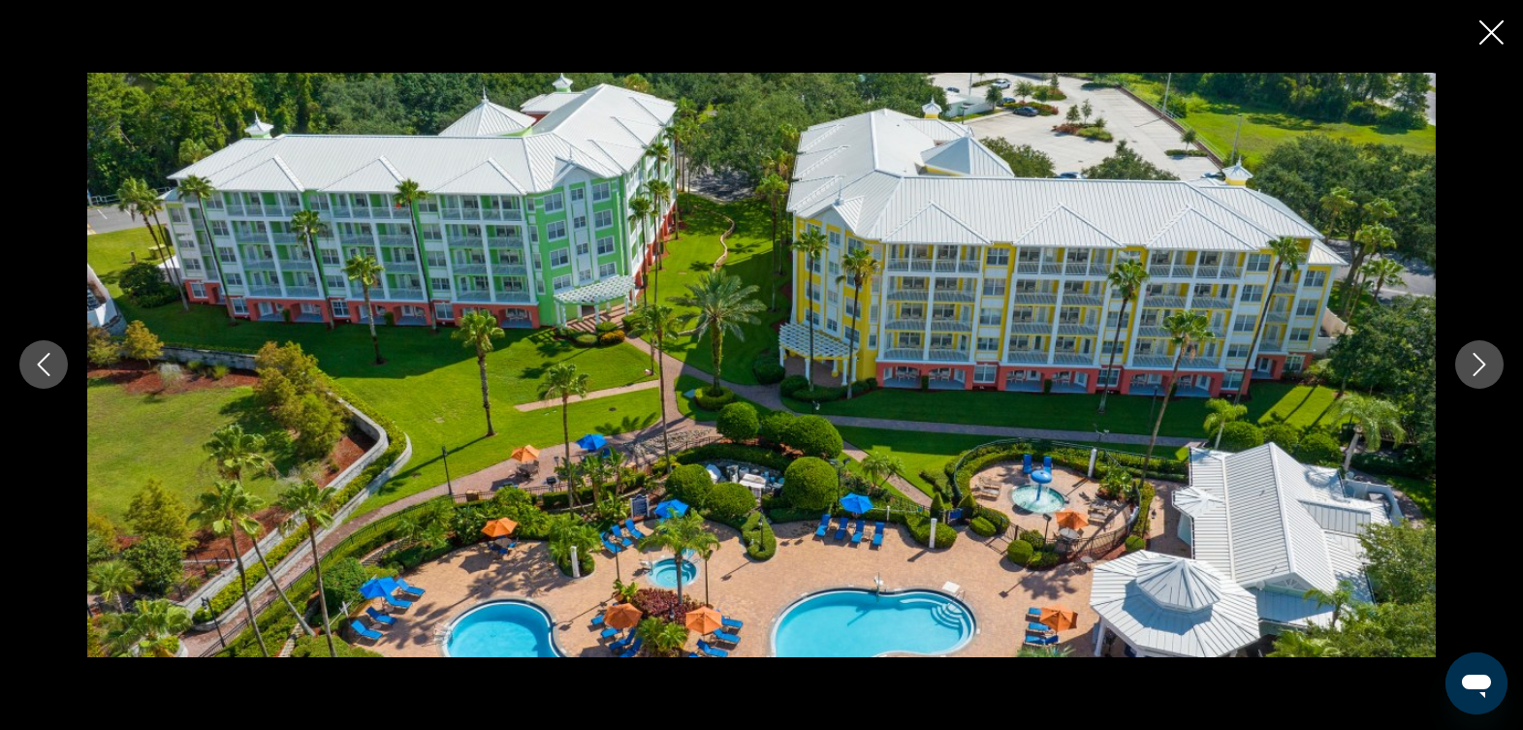
click at [1486, 378] on button "Next image" at bounding box center [1480, 364] width 48 height 48
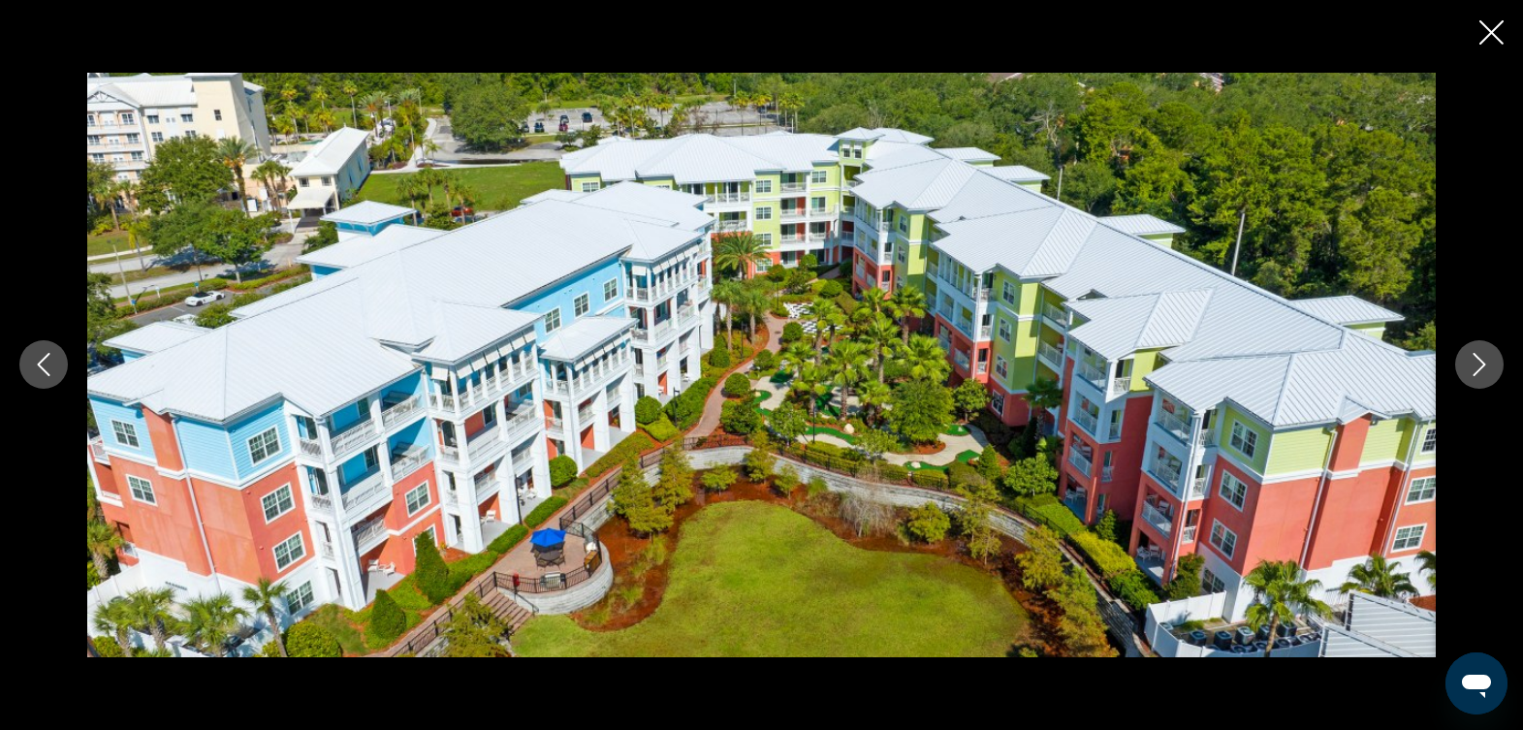
click at [1486, 378] on button "Next image" at bounding box center [1480, 364] width 48 height 48
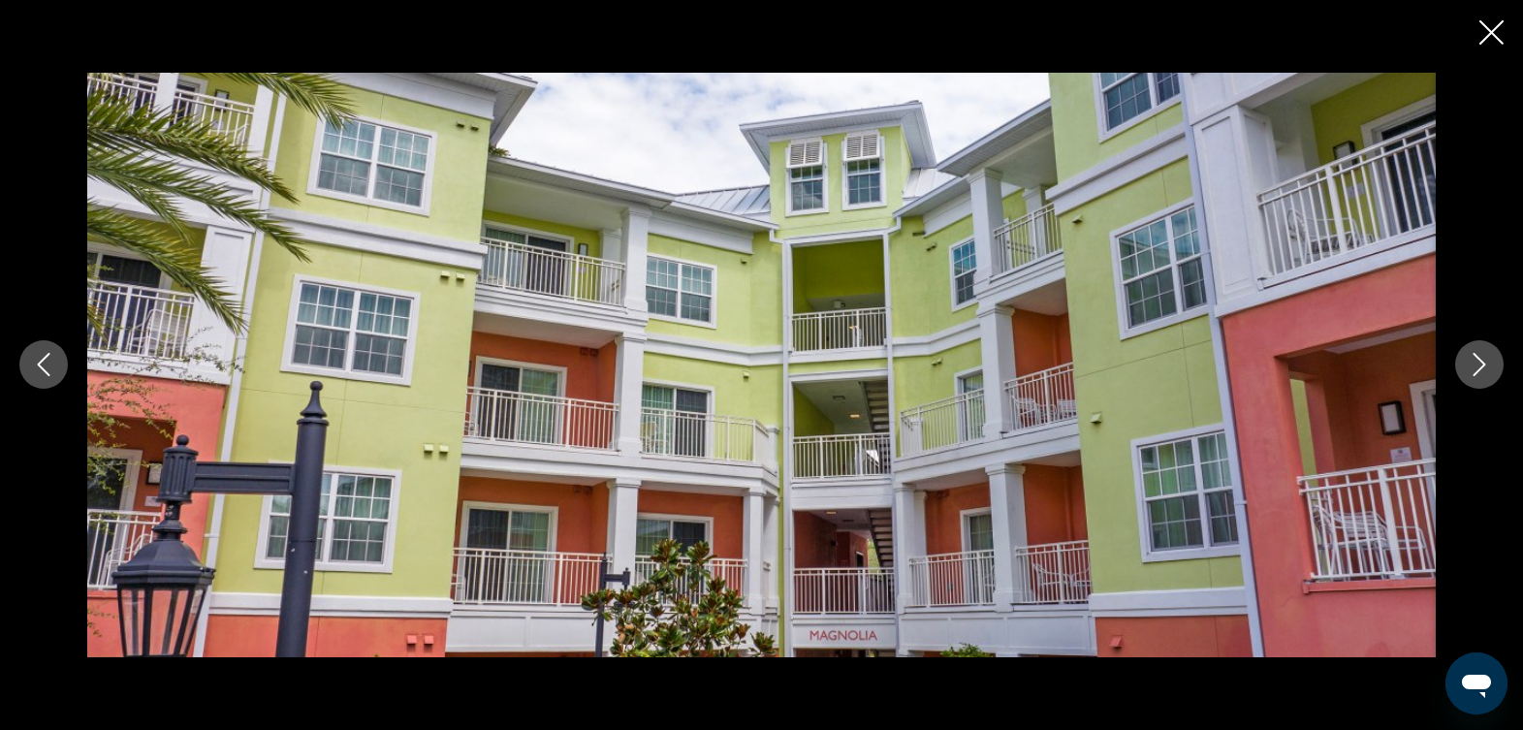
click at [1486, 378] on button "Next image" at bounding box center [1480, 364] width 48 height 48
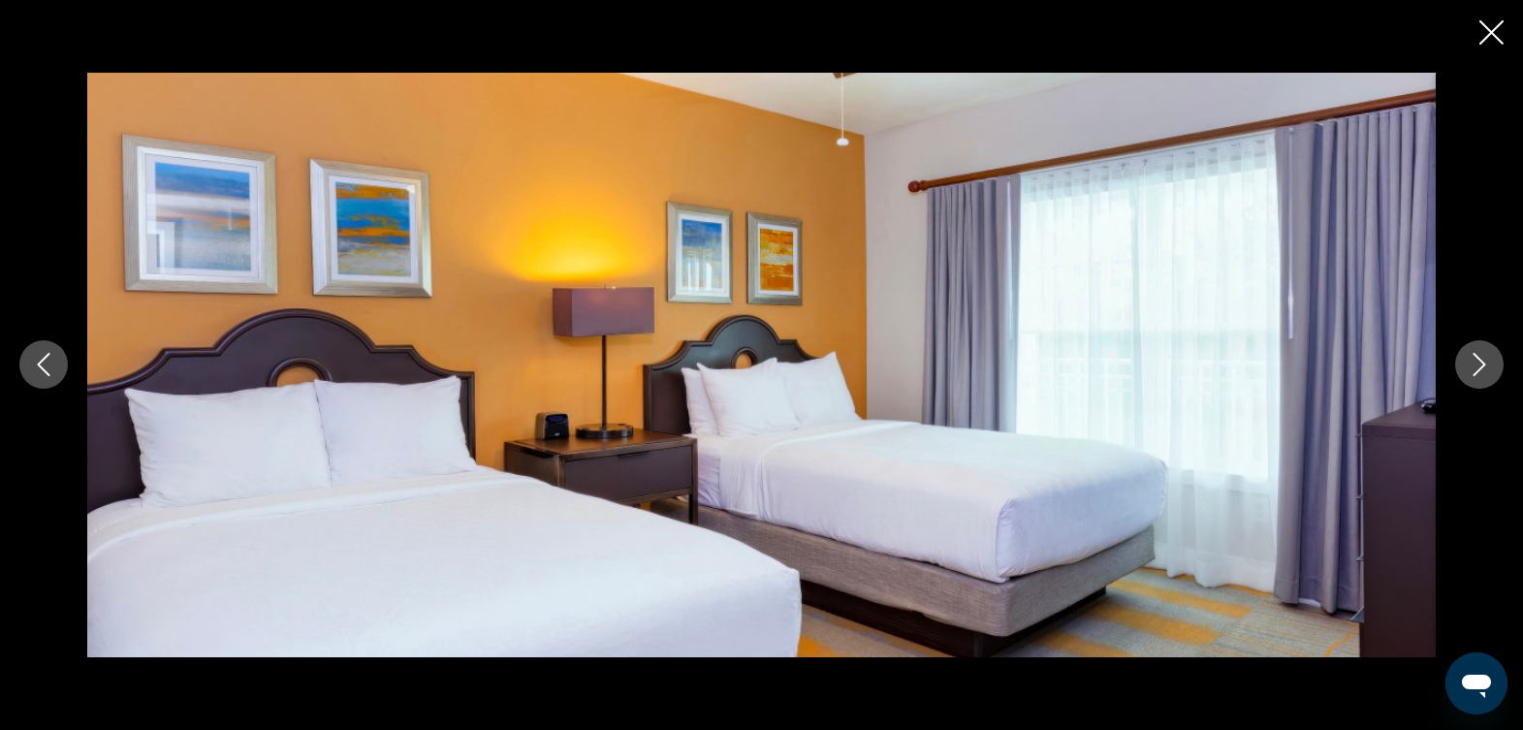
click at [1486, 378] on button "Next image" at bounding box center [1480, 364] width 48 height 48
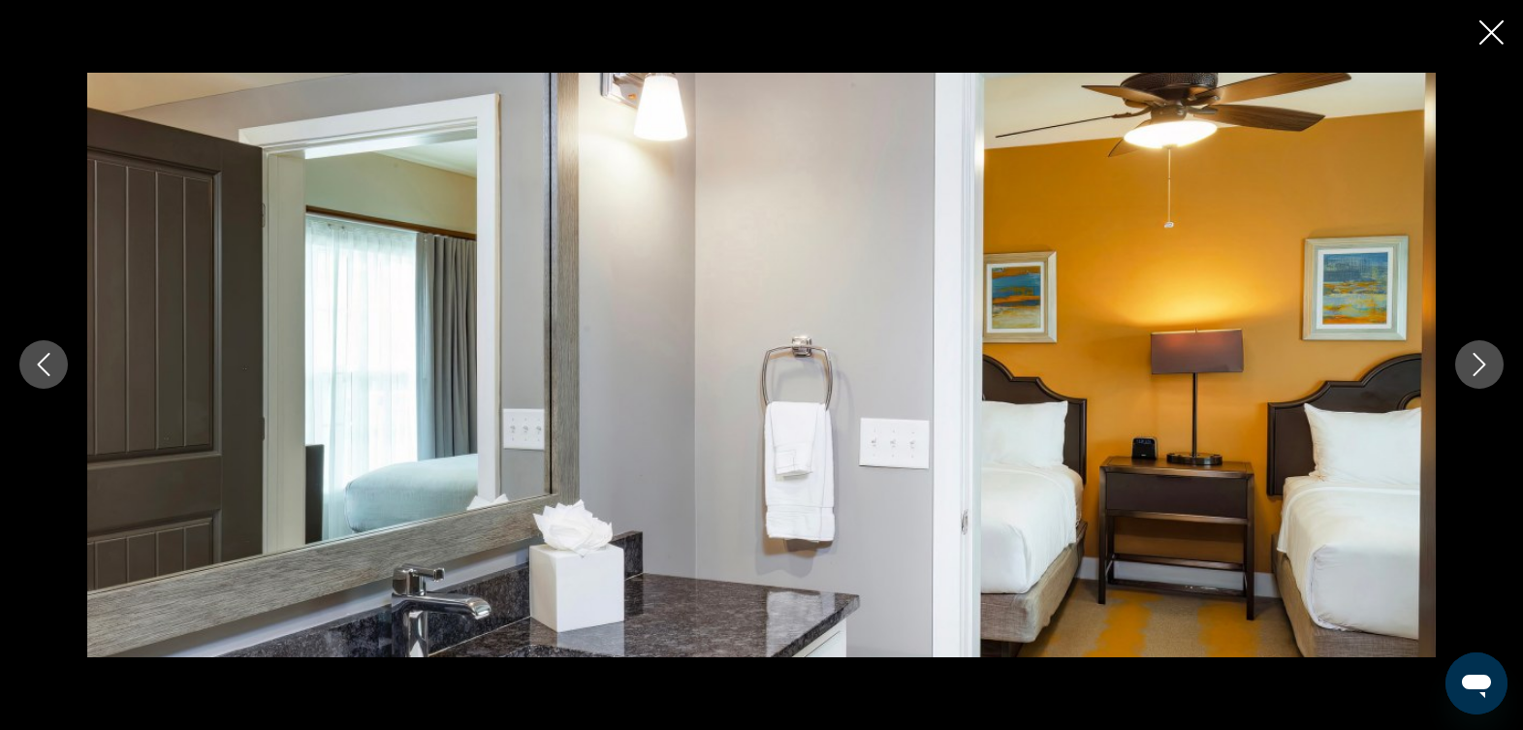
click at [1486, 378] on button "Next image" at bounding box center [1480, 364] width 48 height 48
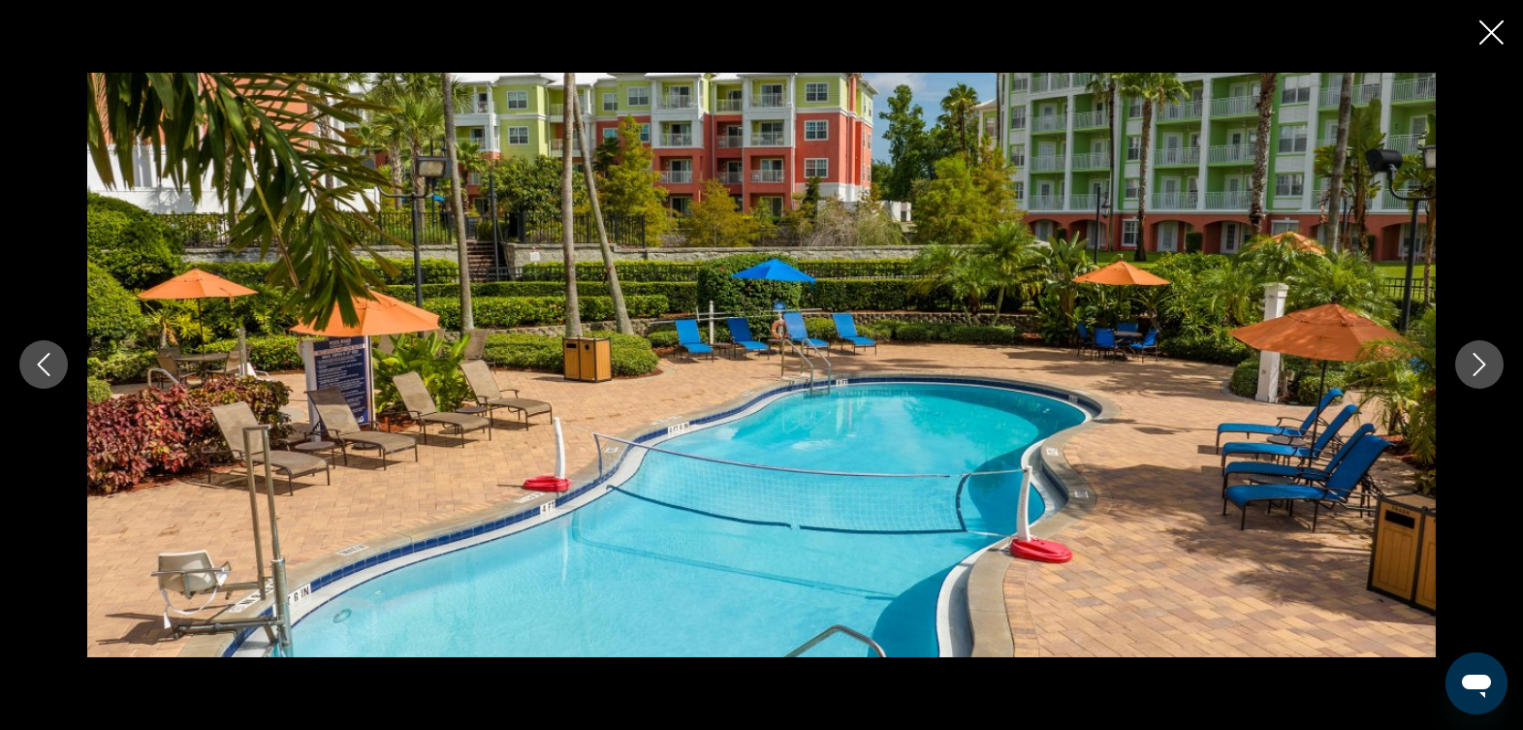
click at [1486, 378] on button "Next image" at bounding box center [1480, 364] width 48 height 48
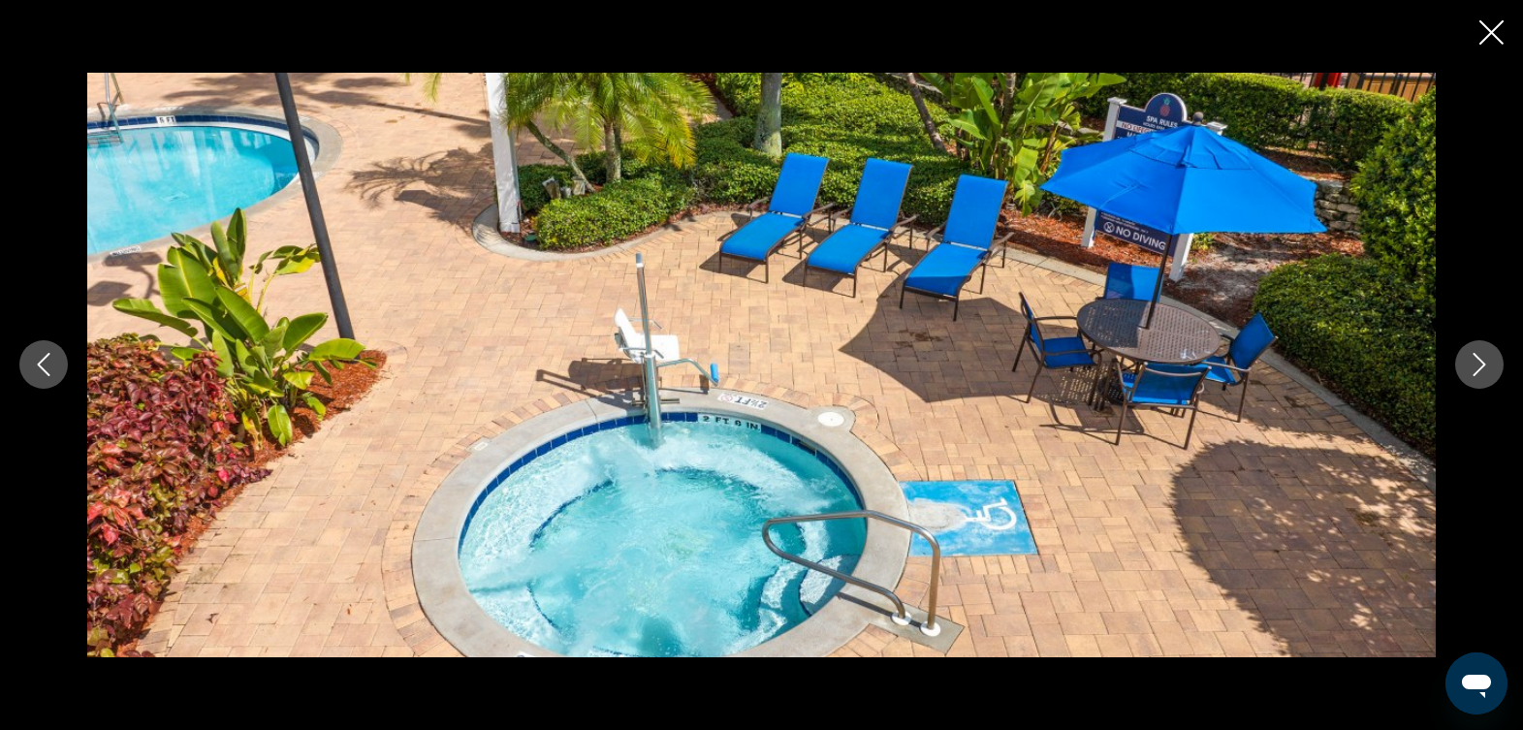
click at [1486, 378] on button "Next image" at bounding box center [1480, 364] width 48 height 48
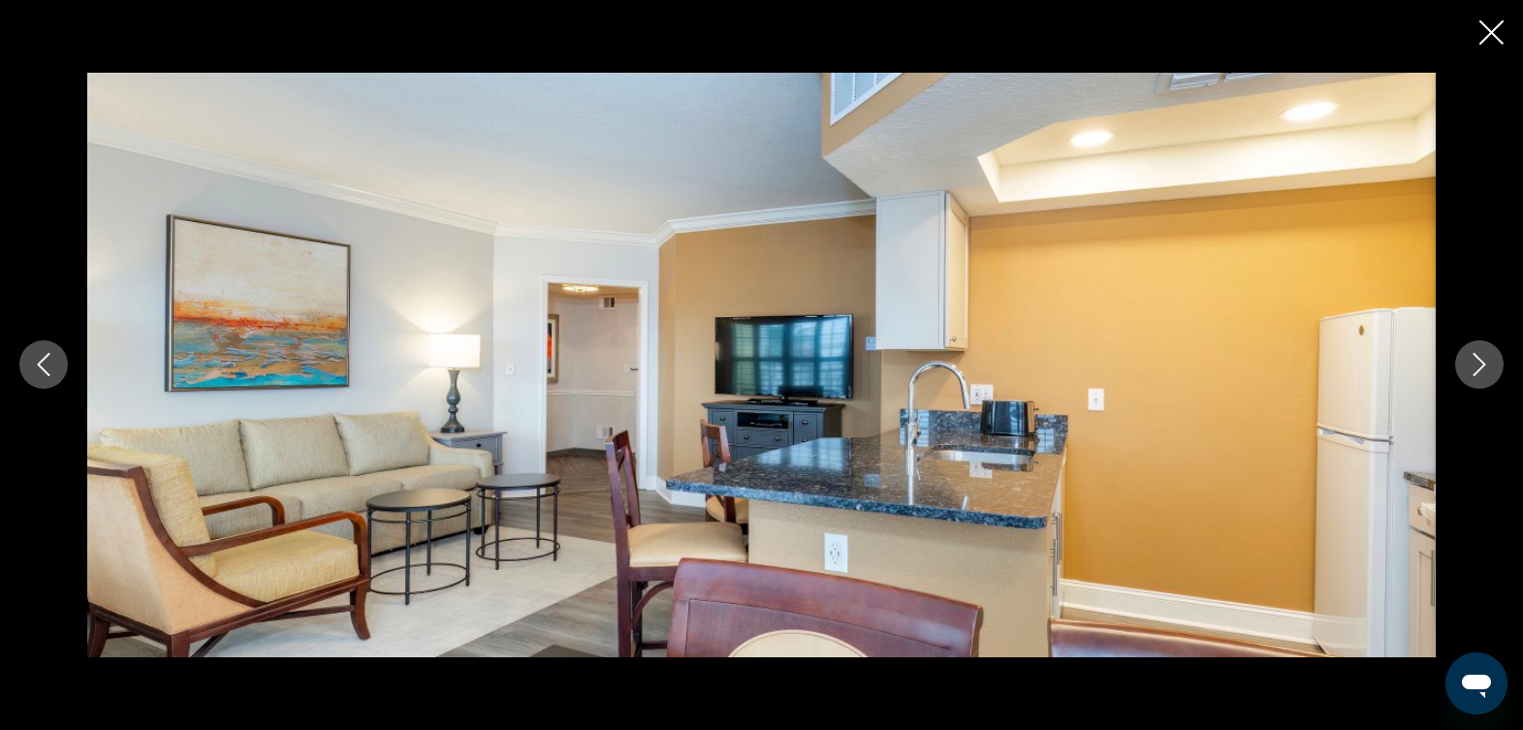
click at [1486, 378] on button "Next image" at bounding box center [1480, 364] width 48 height 48
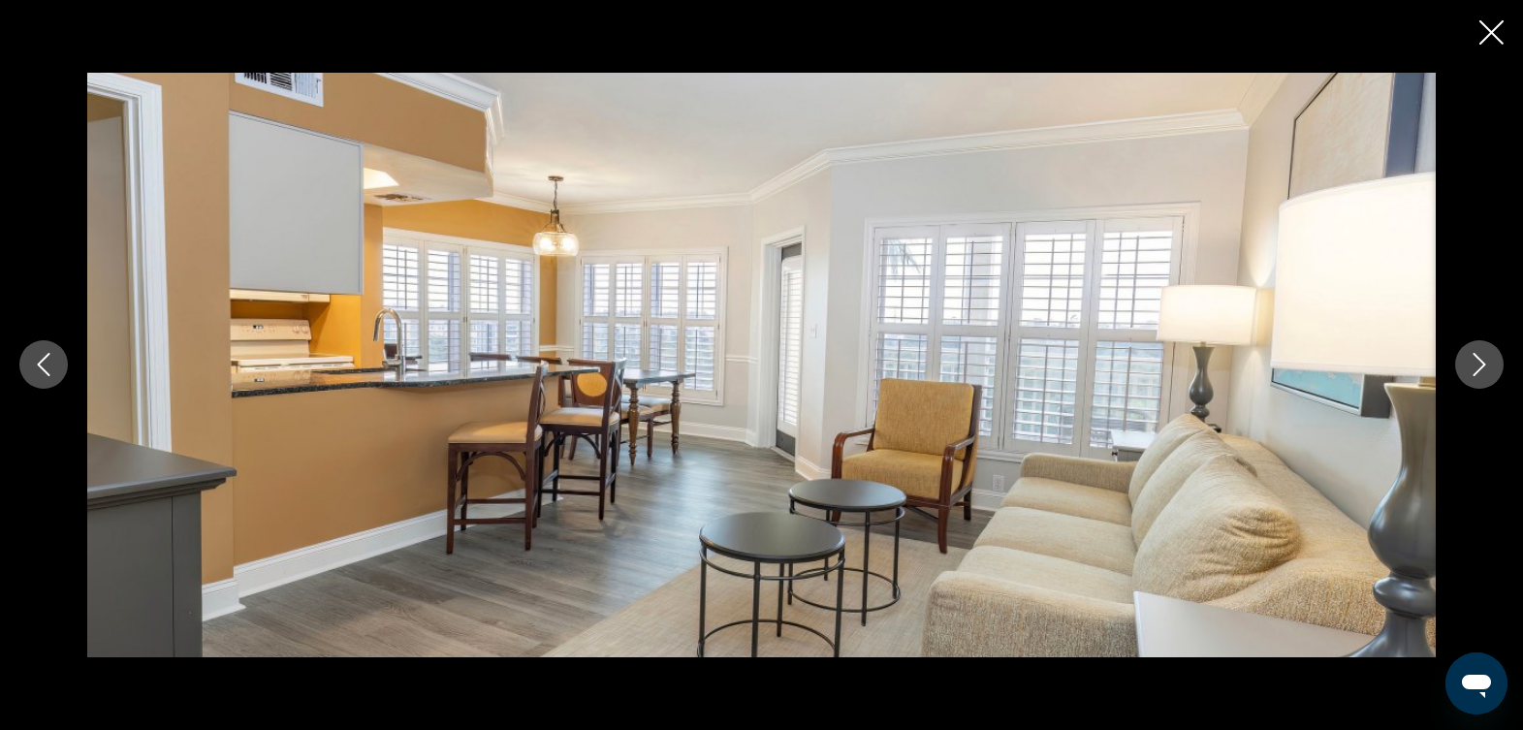
click at [1495, 31] on icon "Close slideshow" at bounding box center [1492, 32] width 24 height 24
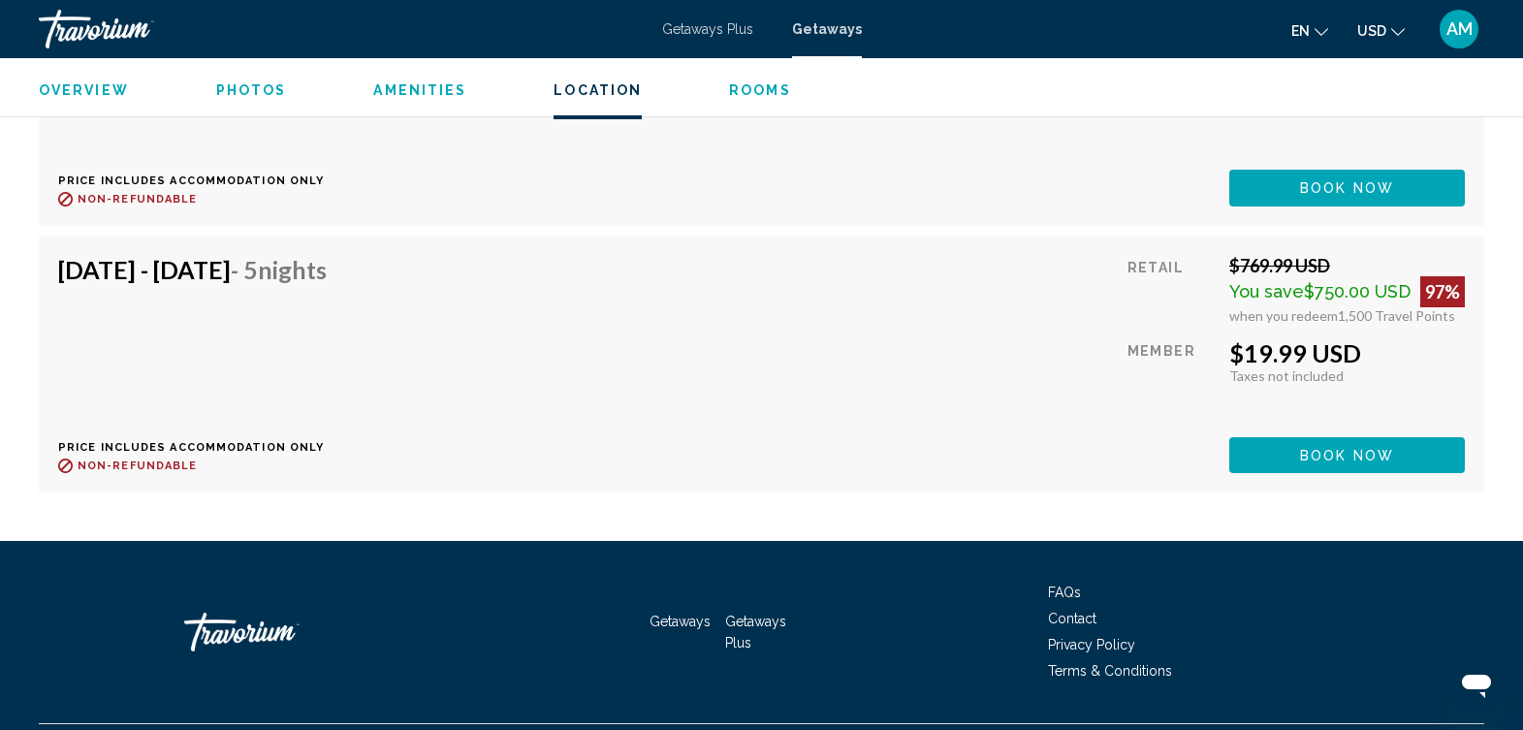
scroll to position [5461, 0]
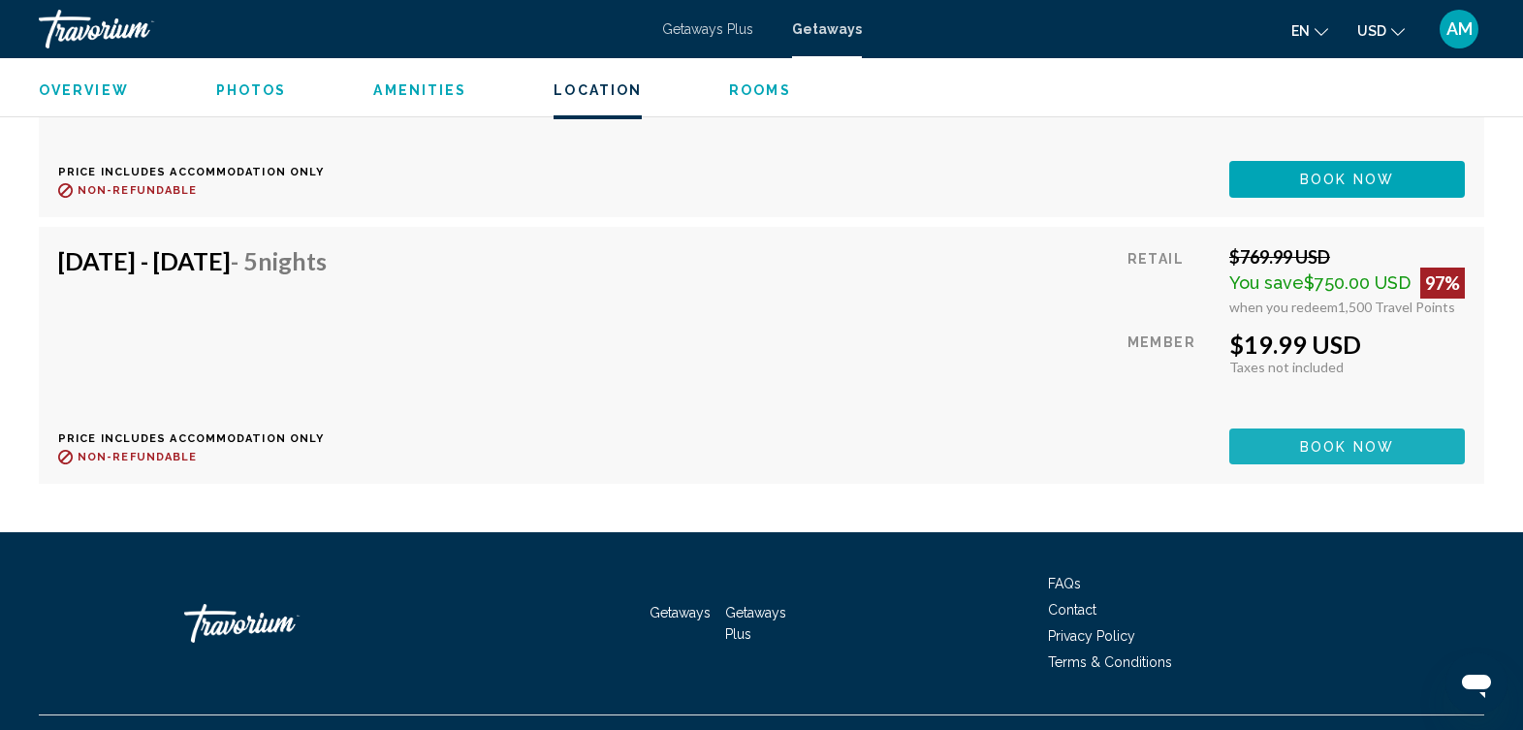
click at [1358, 439] on span "Book now" at bounding box center [1347, 447] width 94 height 16
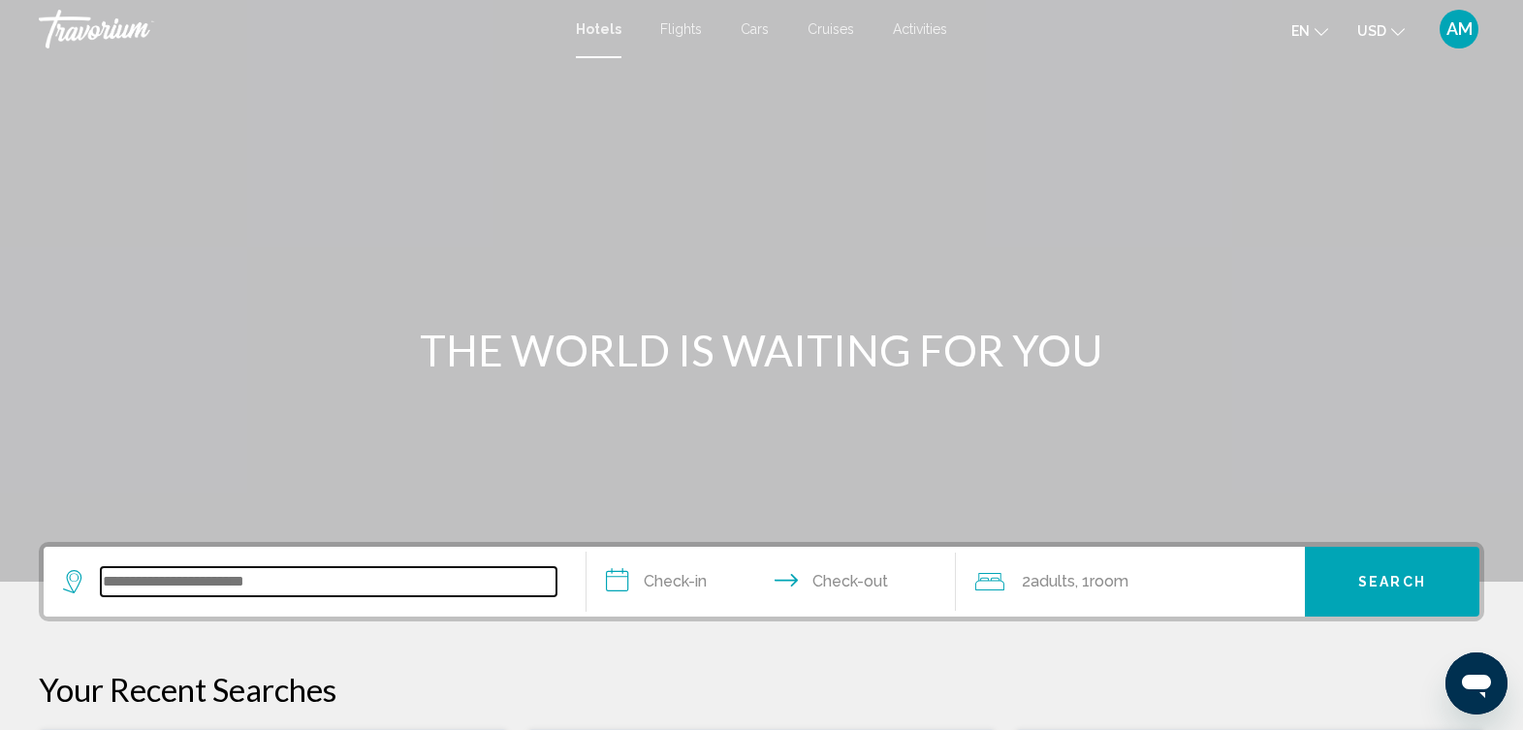
click at [249, 579] on input "Search widget" at bounding box center [329, 581] width 456 height 29
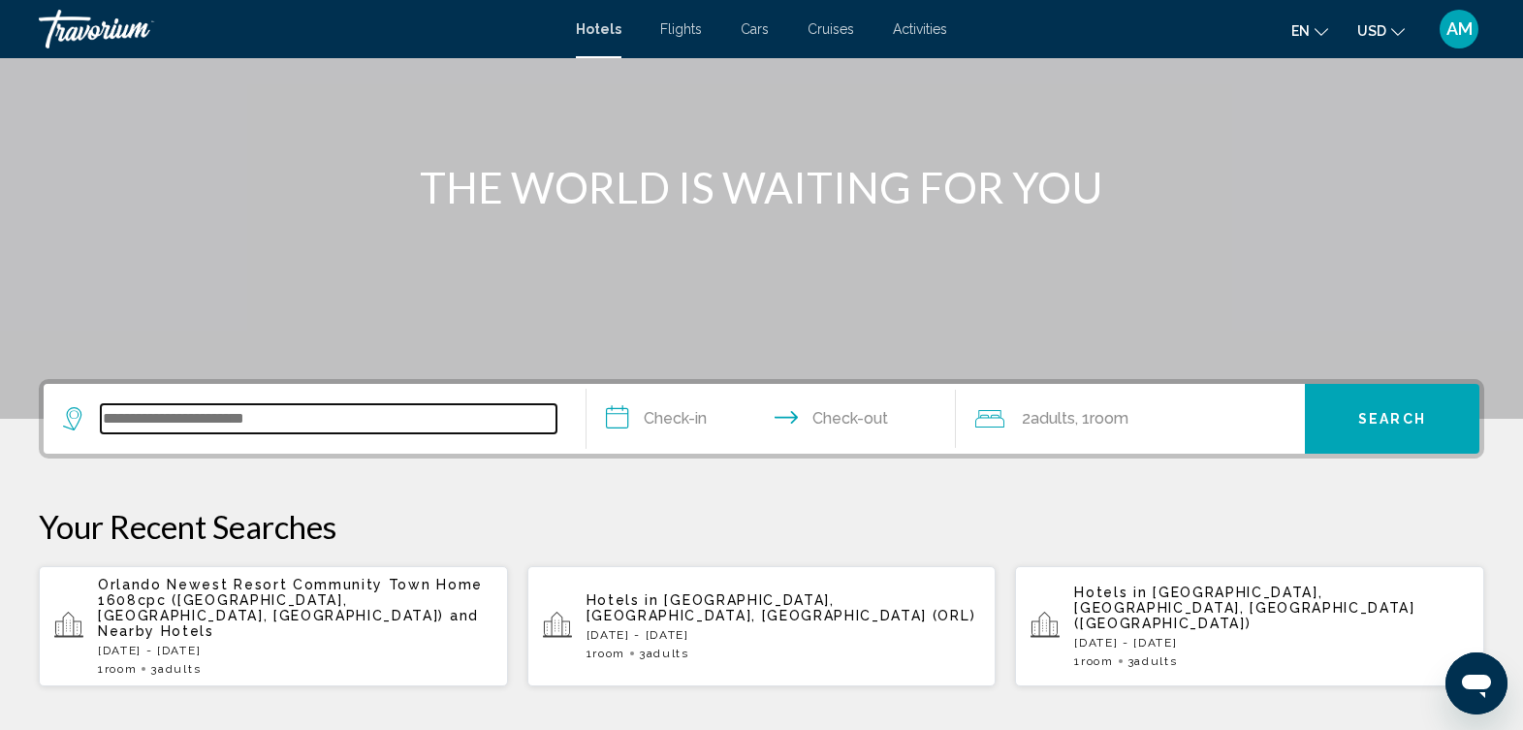
scroll to position [479, 0]
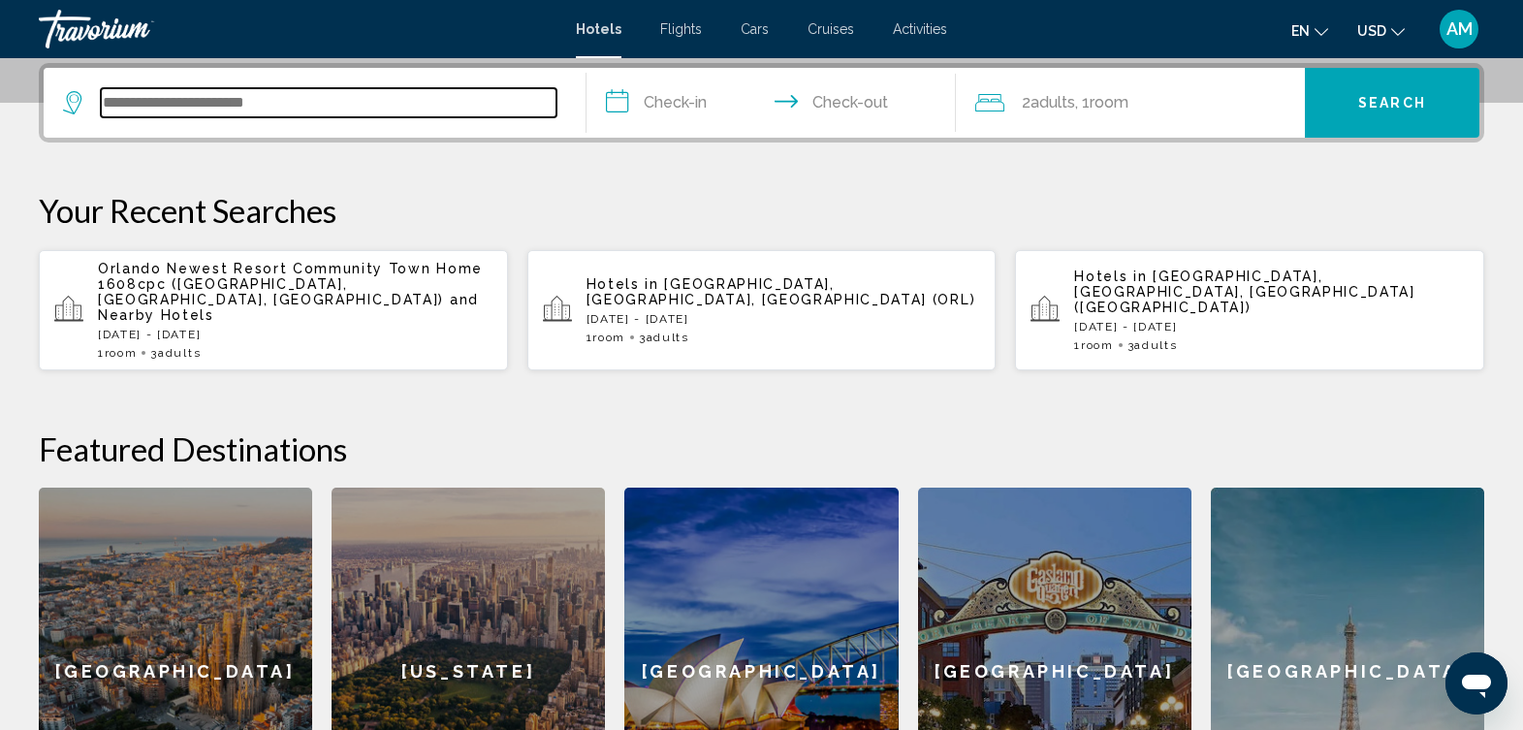
click at [241, 102] on input "Search widget" at bounding box center [329, 102] width 456 height 29
type input "*******"
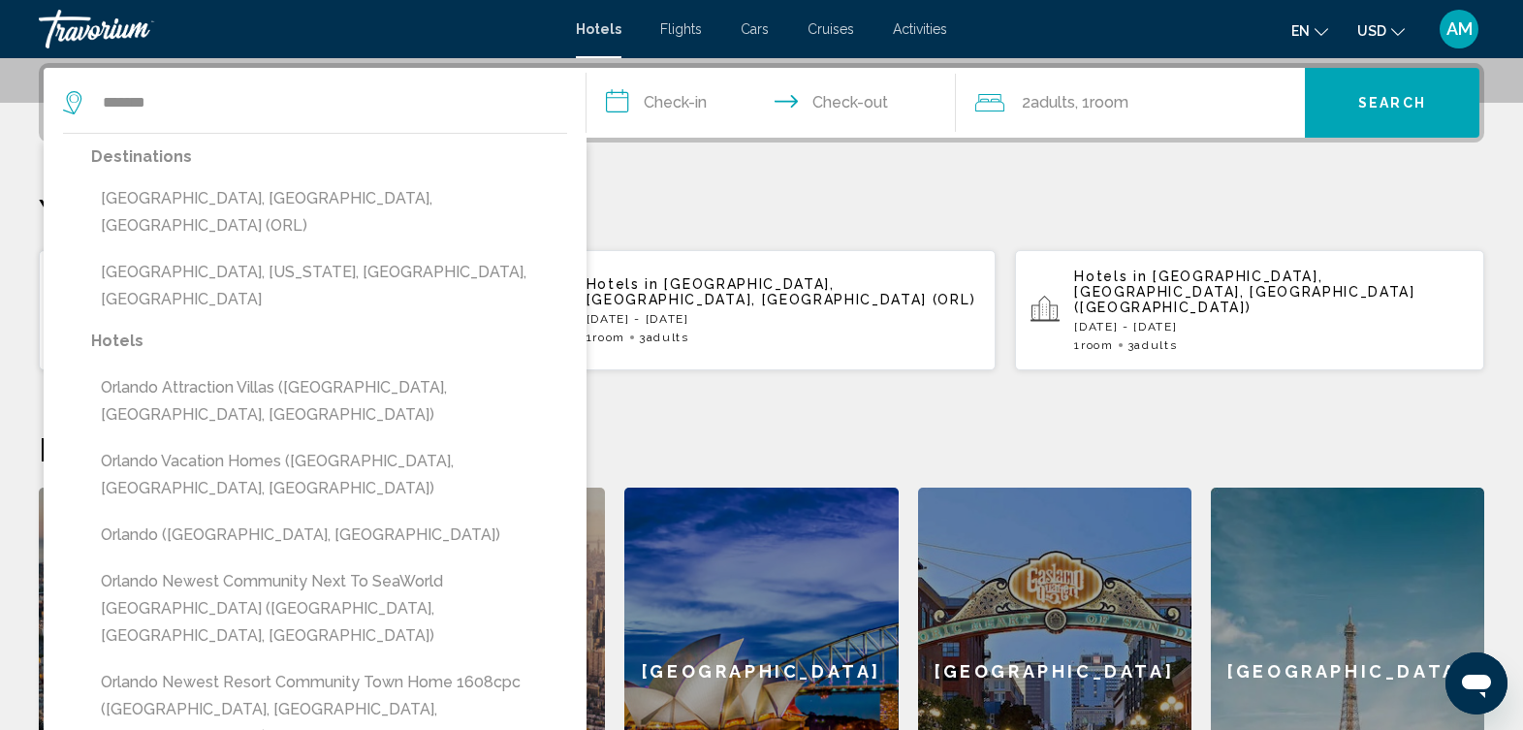
click at [669, 105] on input "**********" at bounding box center [775, 106] width 376 height 76
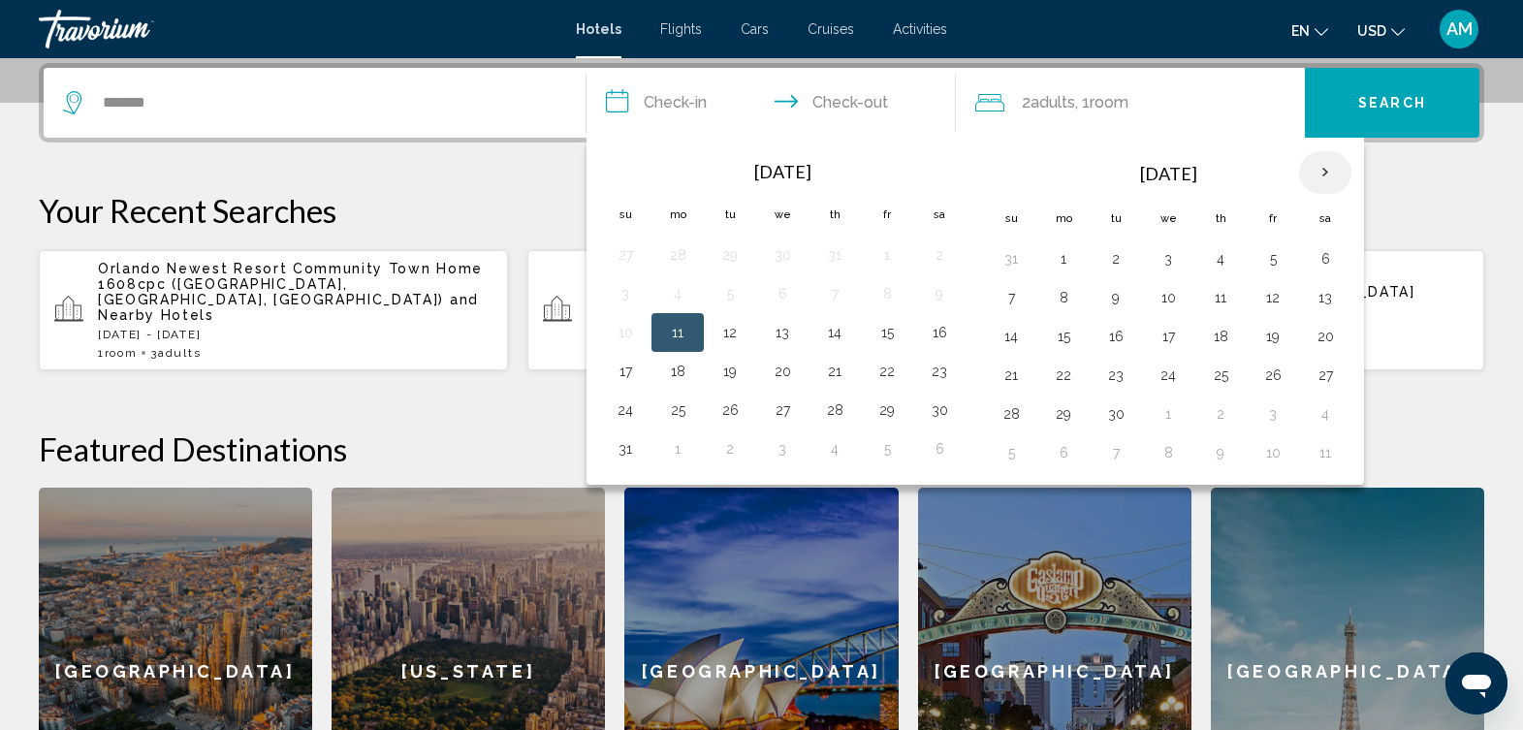
click at [1316, 168] on th "Next month" at bounding box center [1325, 172] width 52 height 43
click at [1328, 416] on button "29" at bounding box center [1325, 413] width 31 height 27
click at [1018, 449] on button "30" at bounding box center [1011, 452] width 31 height 27
type input "**********"
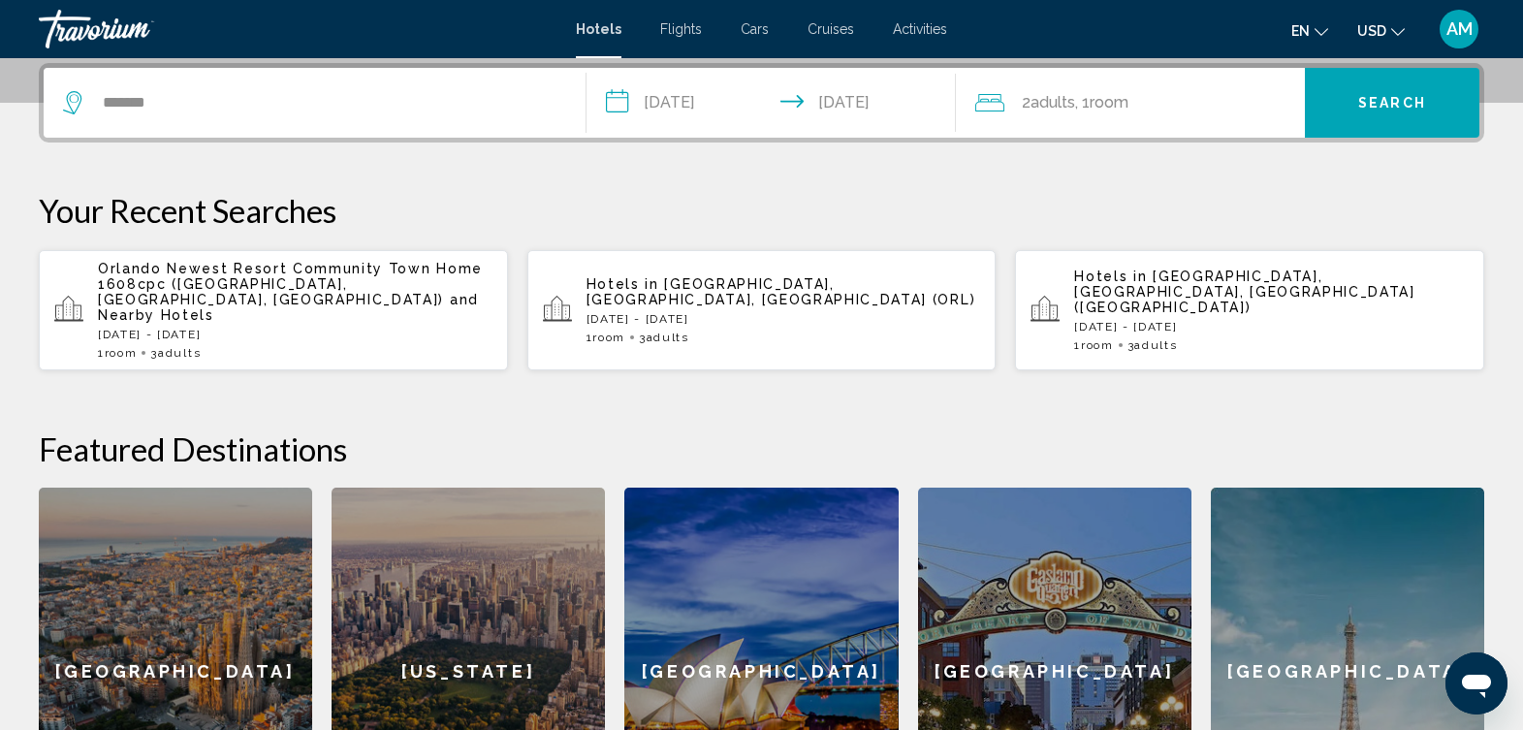
click at [1158, 105] on div "2 Adult Adults , 1 Room rooms" at bounding box center [1141, 102] width 330 height 27
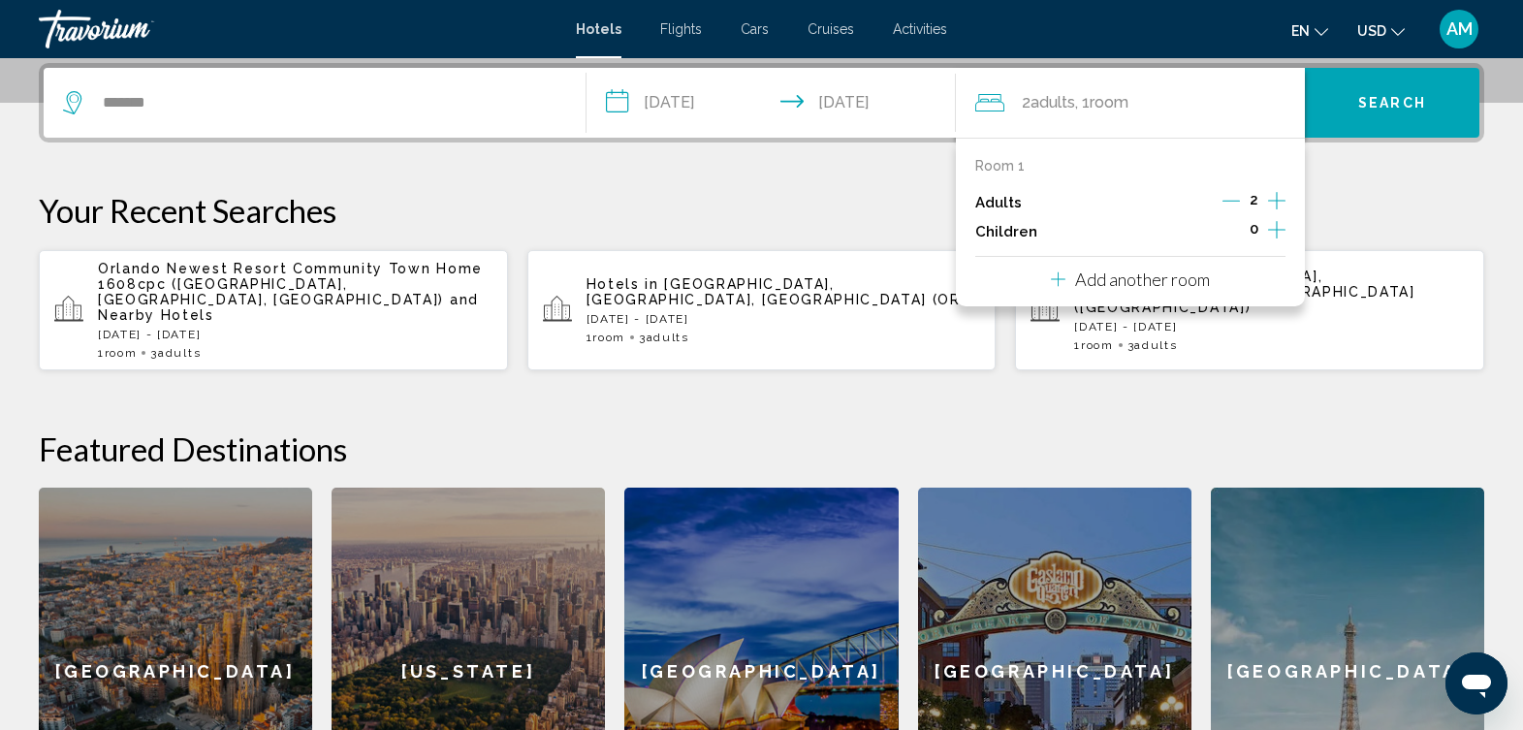
click at [1281, 198] on icon "Increment adults" at bounding box center [1276, 200] width 17 height 23
click at [1237, 196] on icon "Decrement adults" at bounding box center [1232, 200] width 17 height 17
click at [1233, 198] on icon "Decrement adults" at bounding box center [1230, 200] width 17 height 17
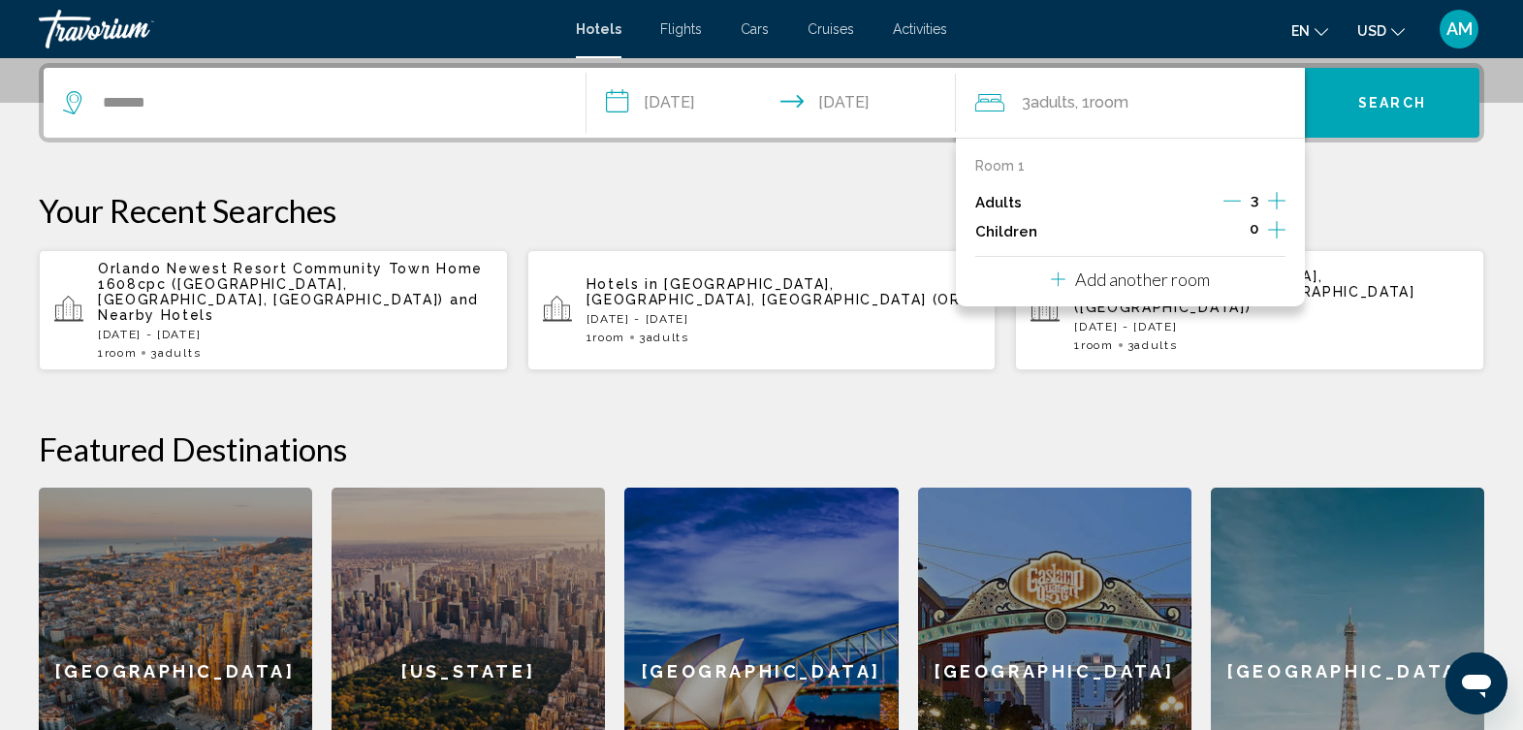
click at [1351, 177] on div "**********" at bounding box center [761, 459] width 1523 height 793
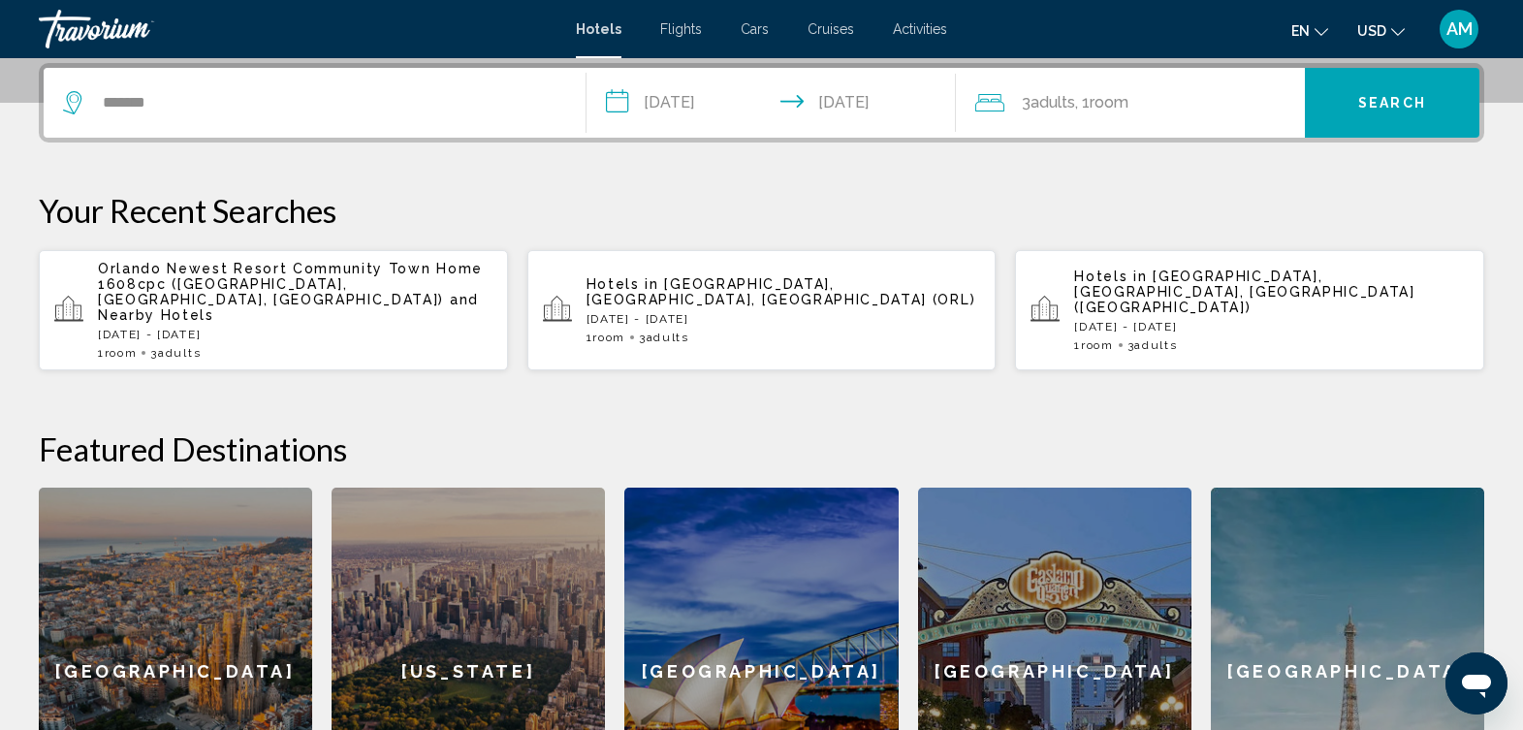
click at [1075, 112] on span "3 Adult Adults" at bounding box center [1048, 102] width 53 height 27
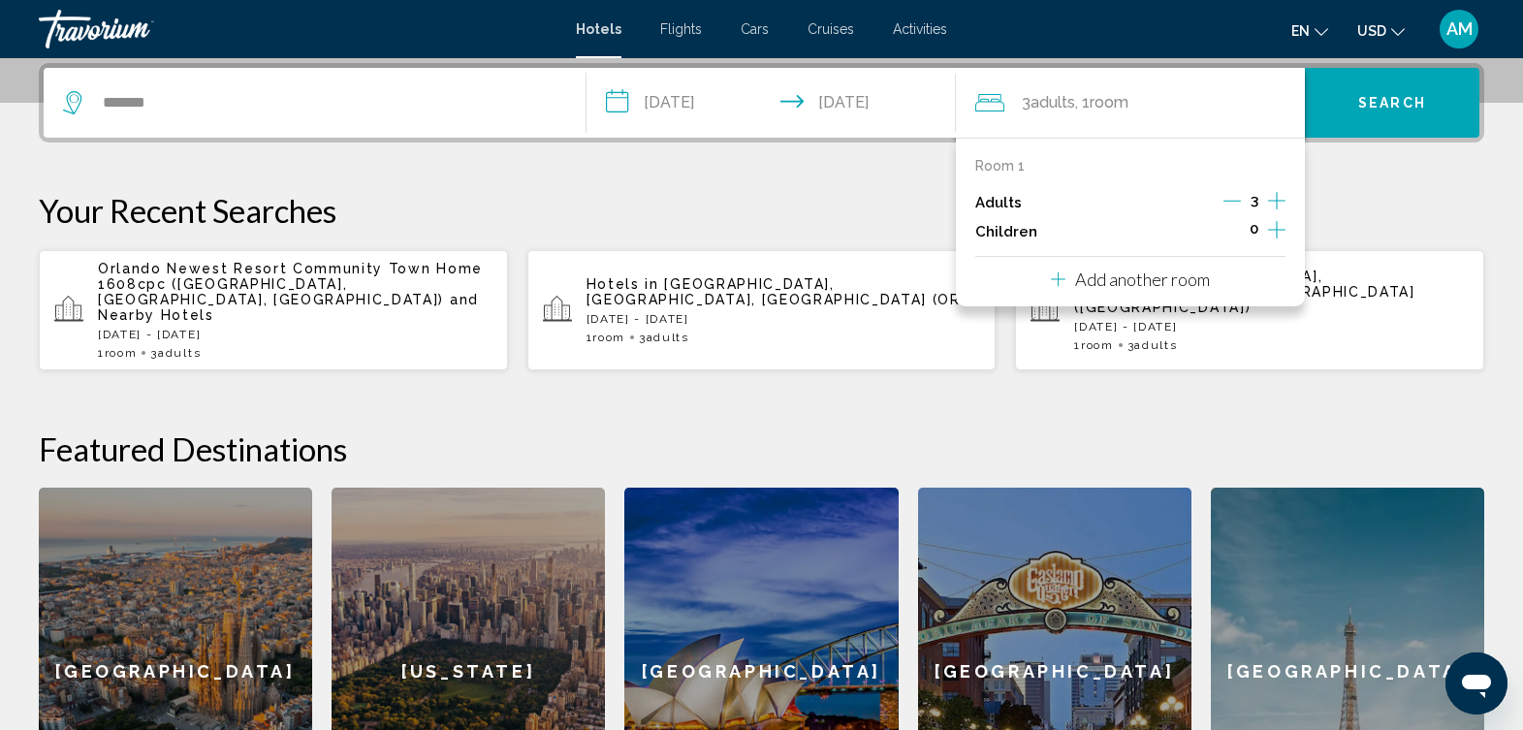
click at [1158, 286] on p "Add another room" at bounding box center [1142, 279] width 135 height 21
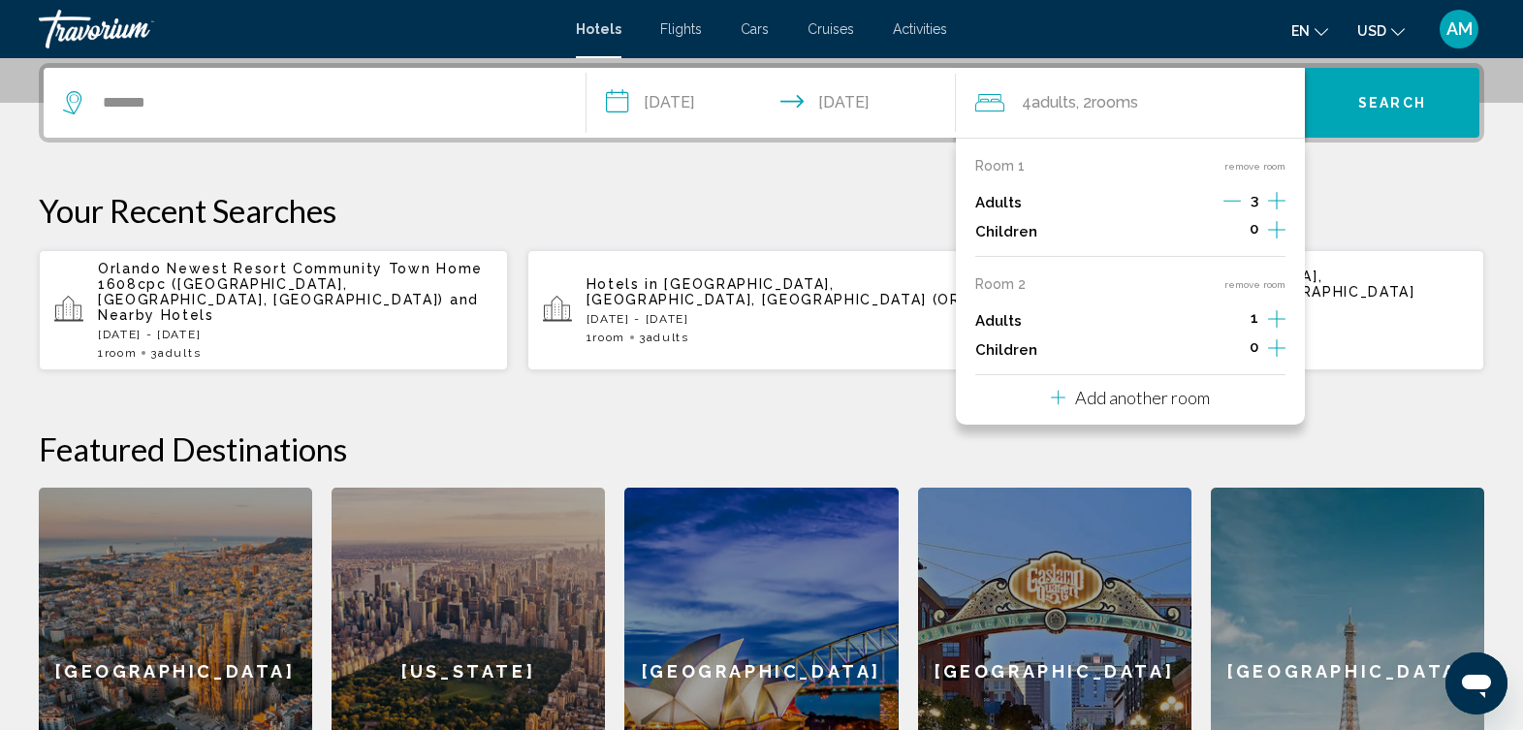
click at [1230, 200] on icon "Decrement adults" at bounding box center [1232, 200] width 17 height 17
click at [1273, 199] on icon "Increment adults" at bounding box center [1276, 200] width 17 height 23
click at [1200, 400] on p "Add another room" at bounding box center [1142, 397] width 135 height 21
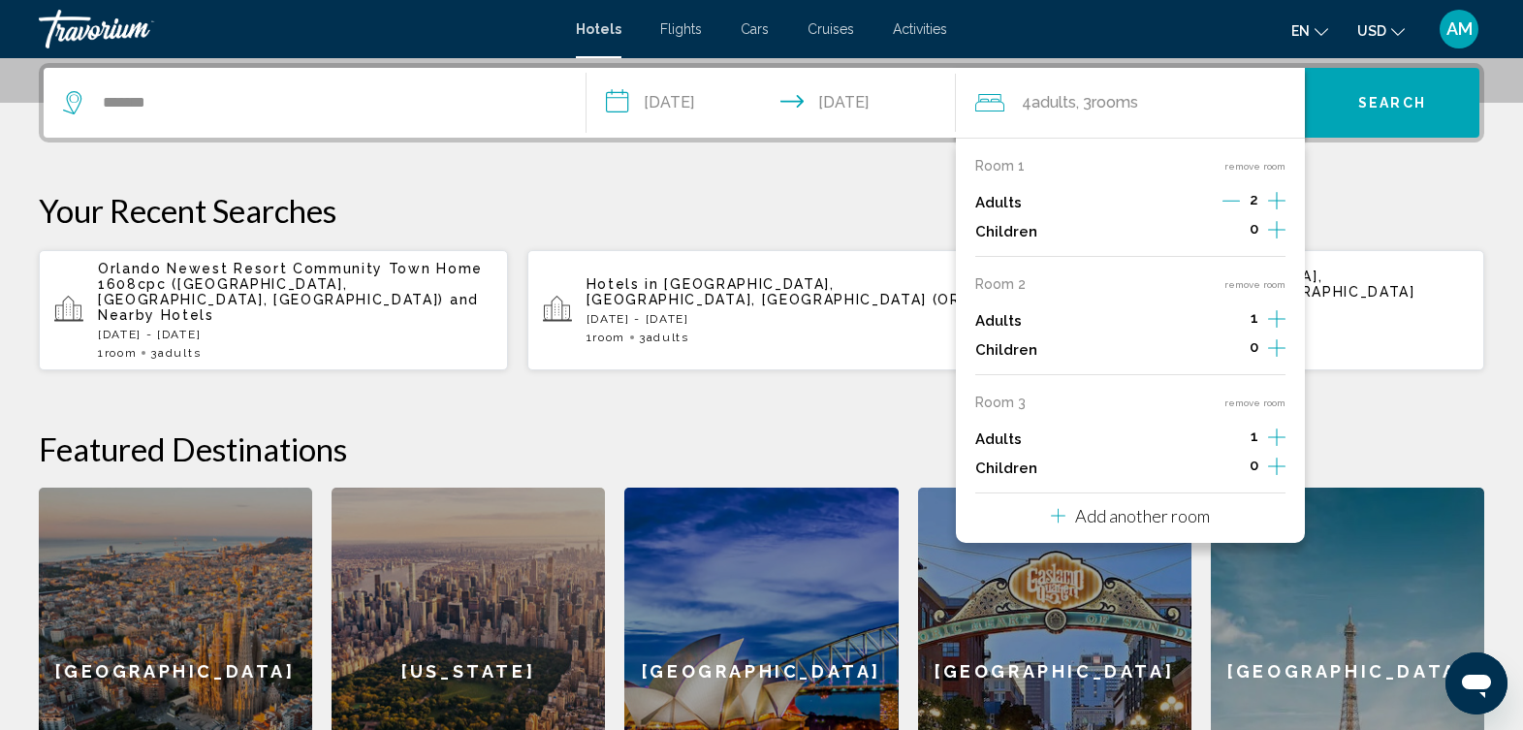
click at [1241, 405] on button "remove room" at bounding box center [1255, 403] width 61 height 13
click at [1241, 430] on h2 "Featured Destinations" at bounding box center [762, 449] width 1446 height 39
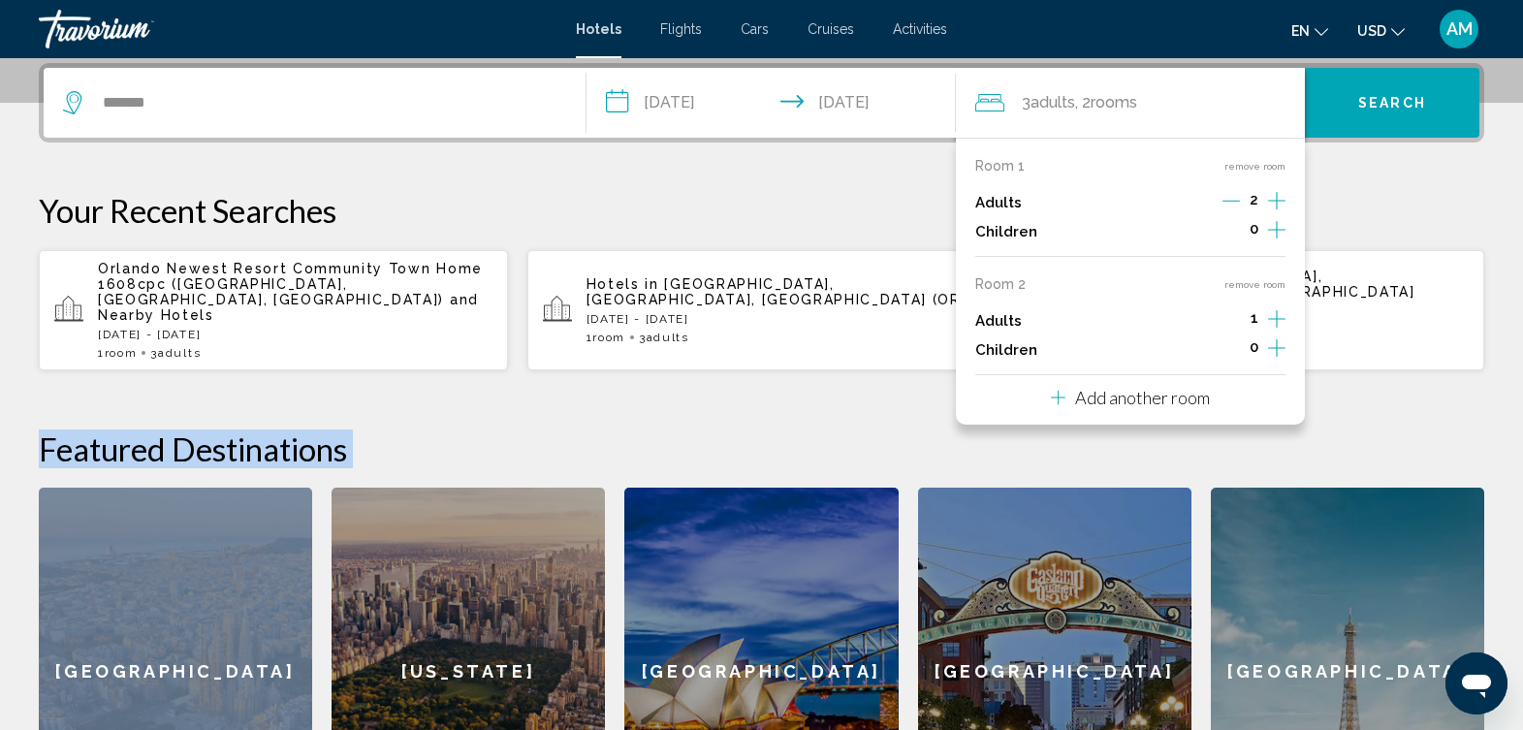
click at [1395, 112] on button "Search" at bounding box center [1392, 103] width 175 height 70
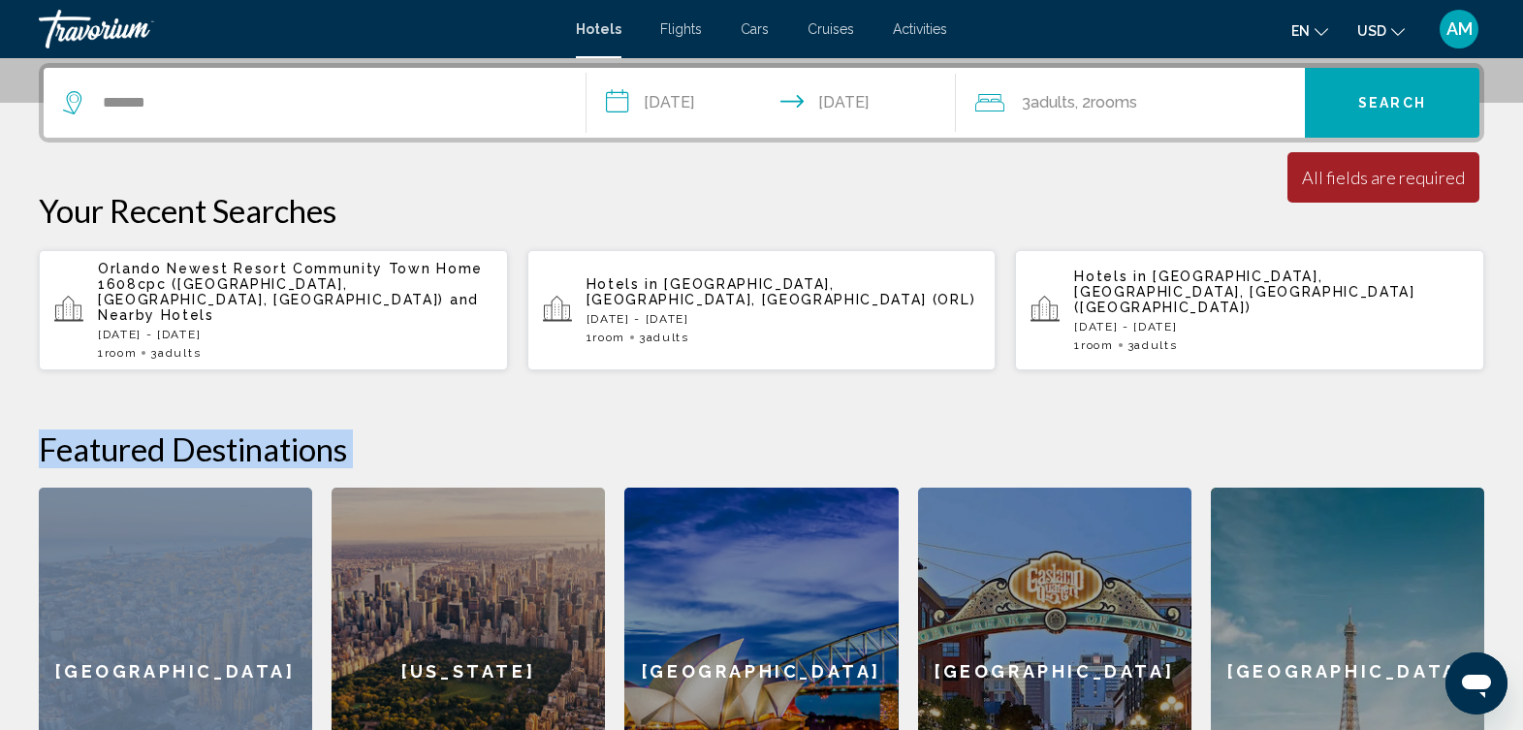
click at [1360, 97] on span "Search" at bounding box center [1393, 104] width 68 height 16
drag, startPoint x: 1360, startPoint y: 97, endPoint x: 1329, endPoint y: 104, distance: 31.8
click at [1329, 104] on button "Search" at bounding box center [1392, 103] width 175 height 70
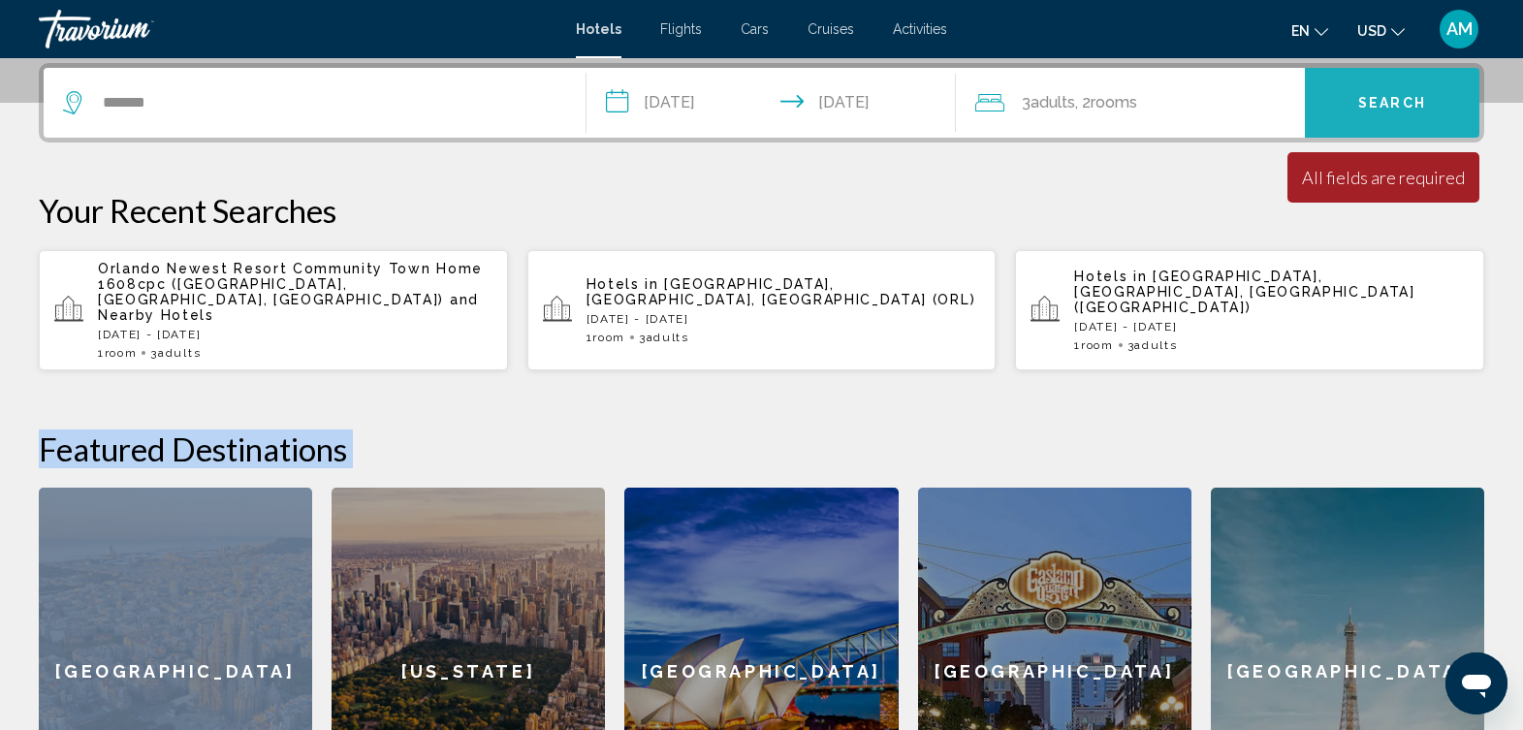
click at [1329, 104] on button "Search" at bounding box center [1392, 103] width 175 height 70
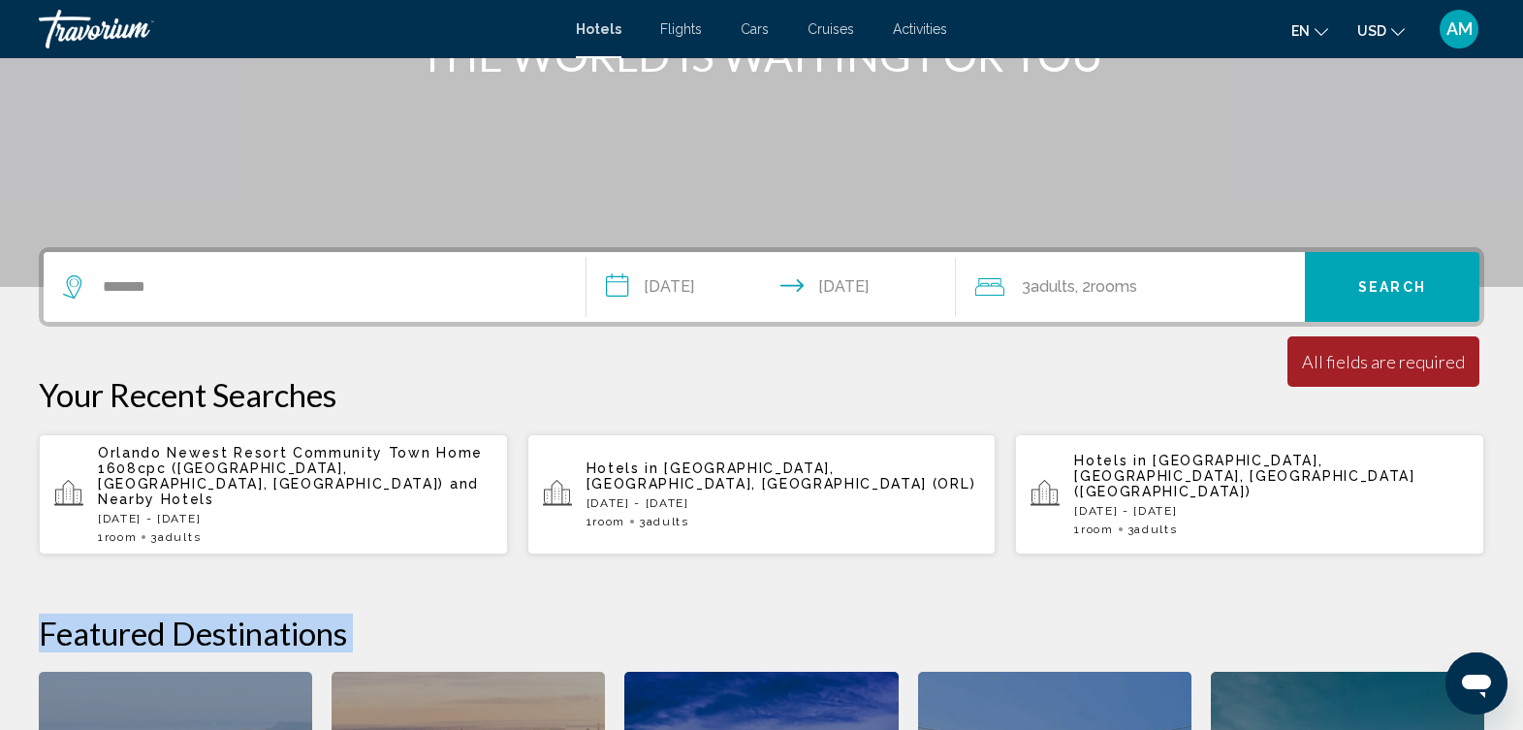
scroll to position [302, 0]
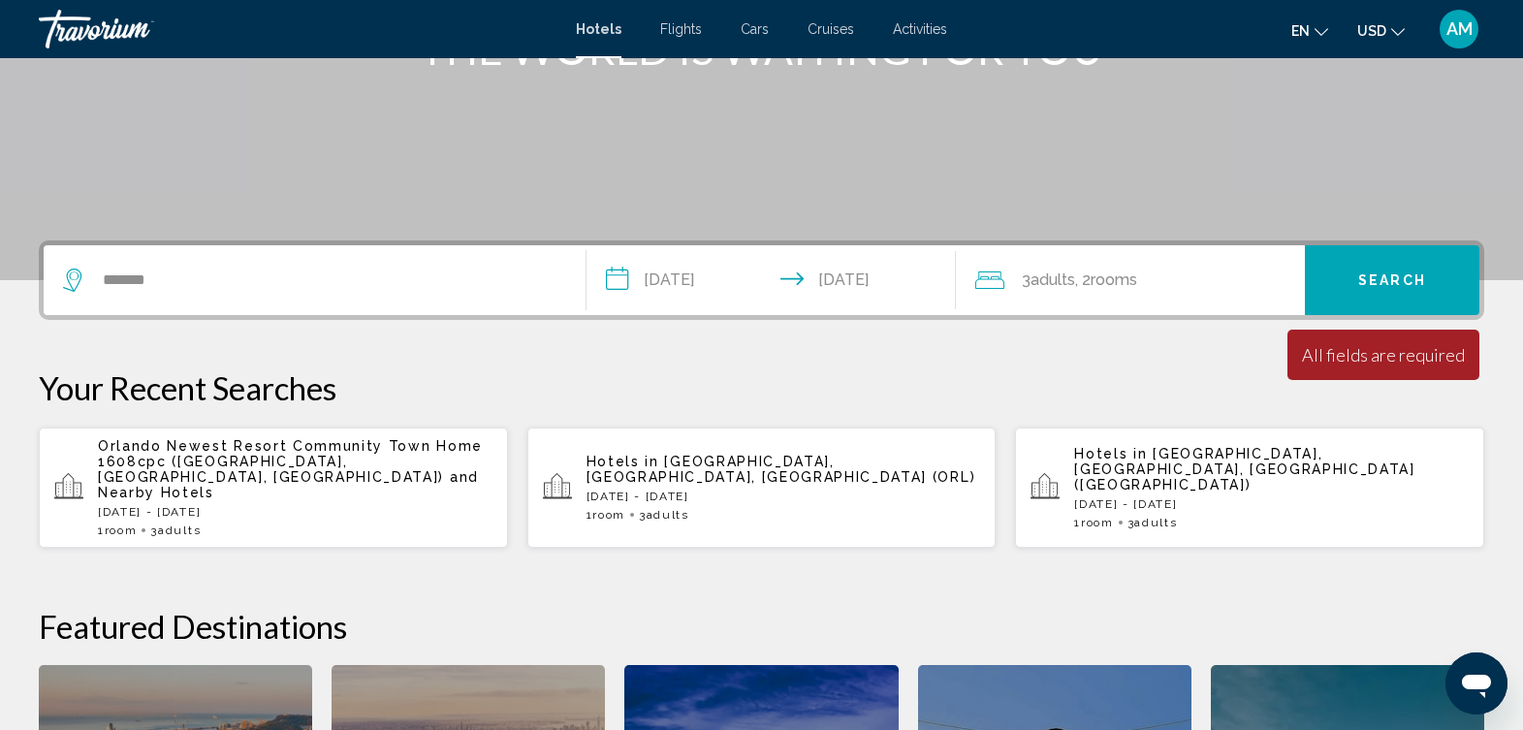
click at [1374, 369] on div "Minimum length of stay is 1 day All fields are required Children ages are requi…" at bounding box center [1384, 355] width 192 height 50
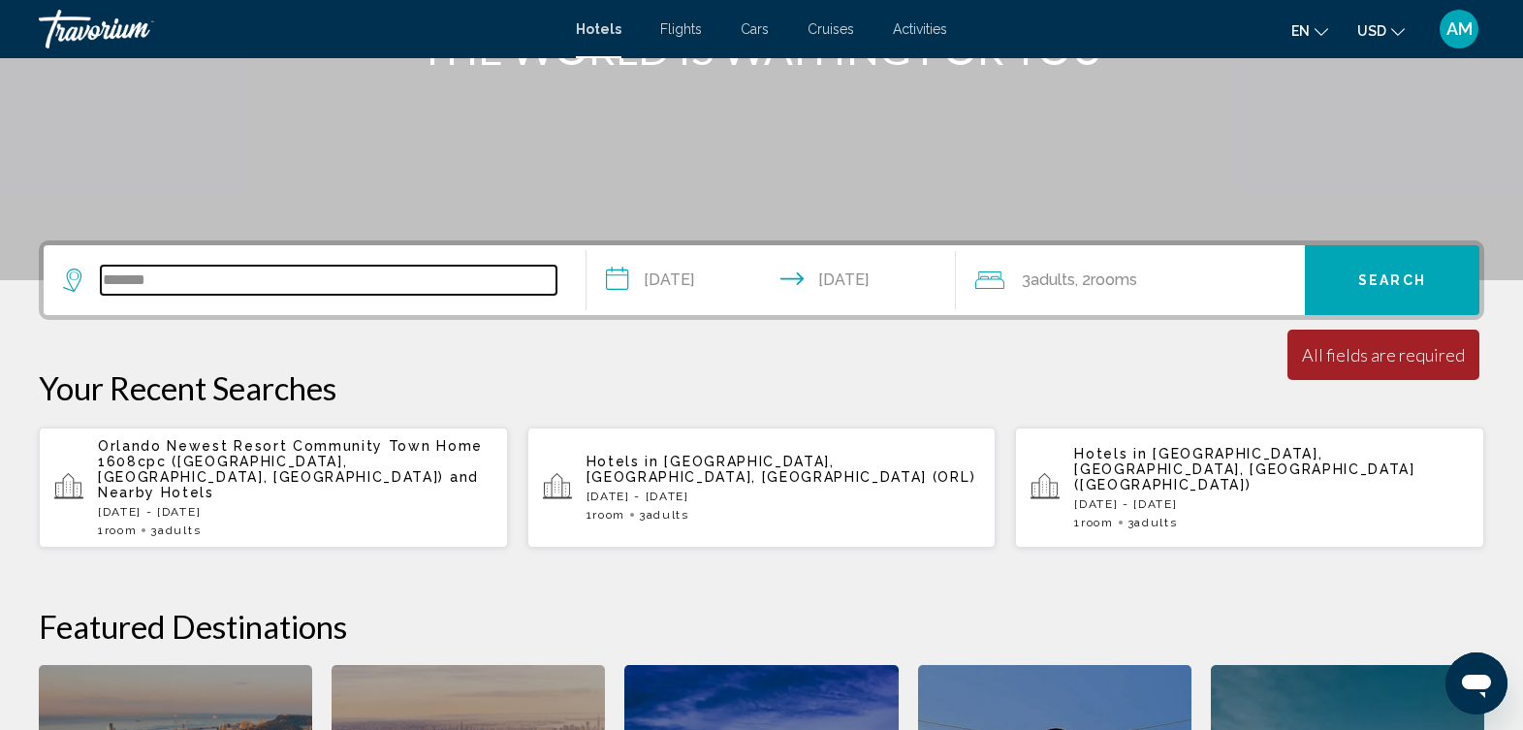
click at [209, 275] on input "*******" at bounding box center [329, 280] width 456 height 29
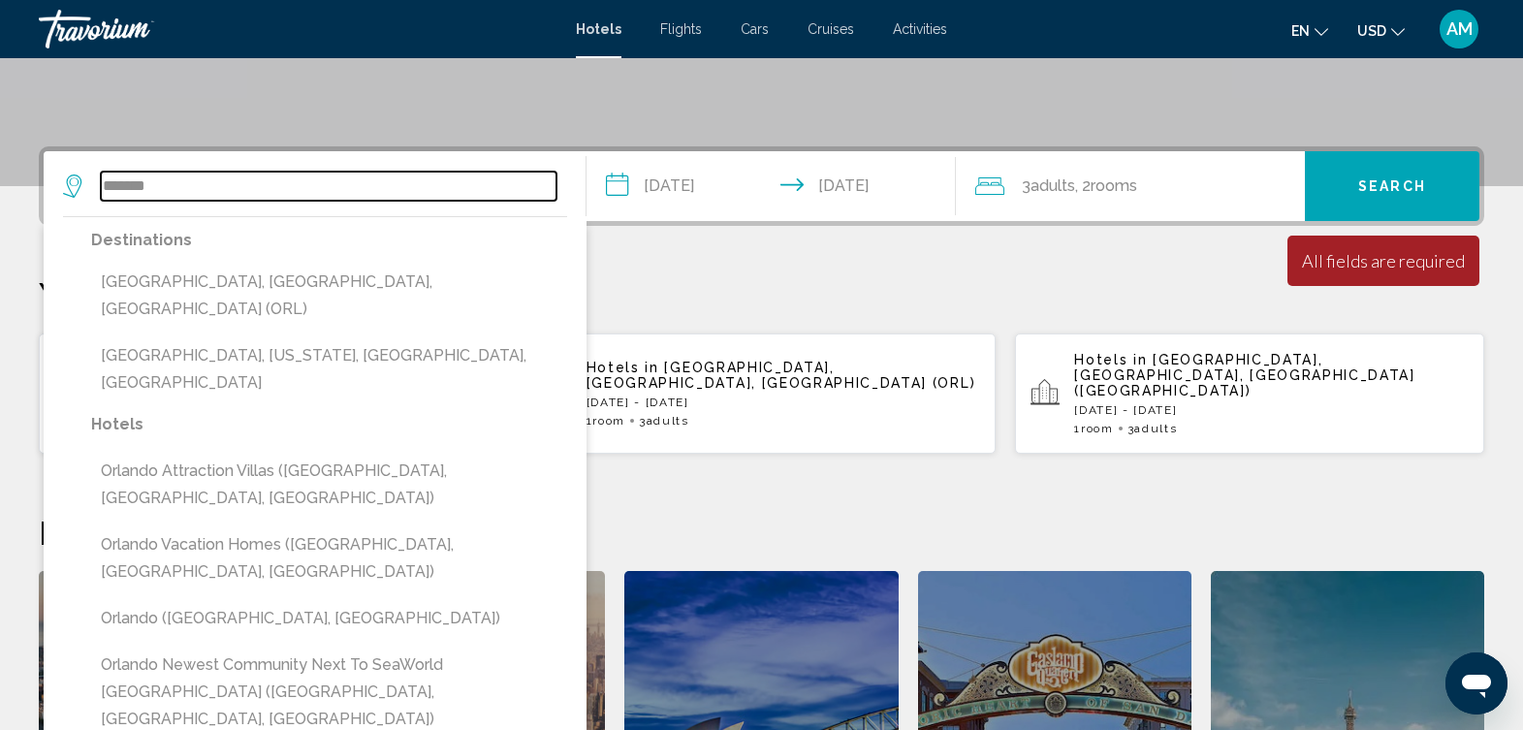
scroll to position [479, 0]
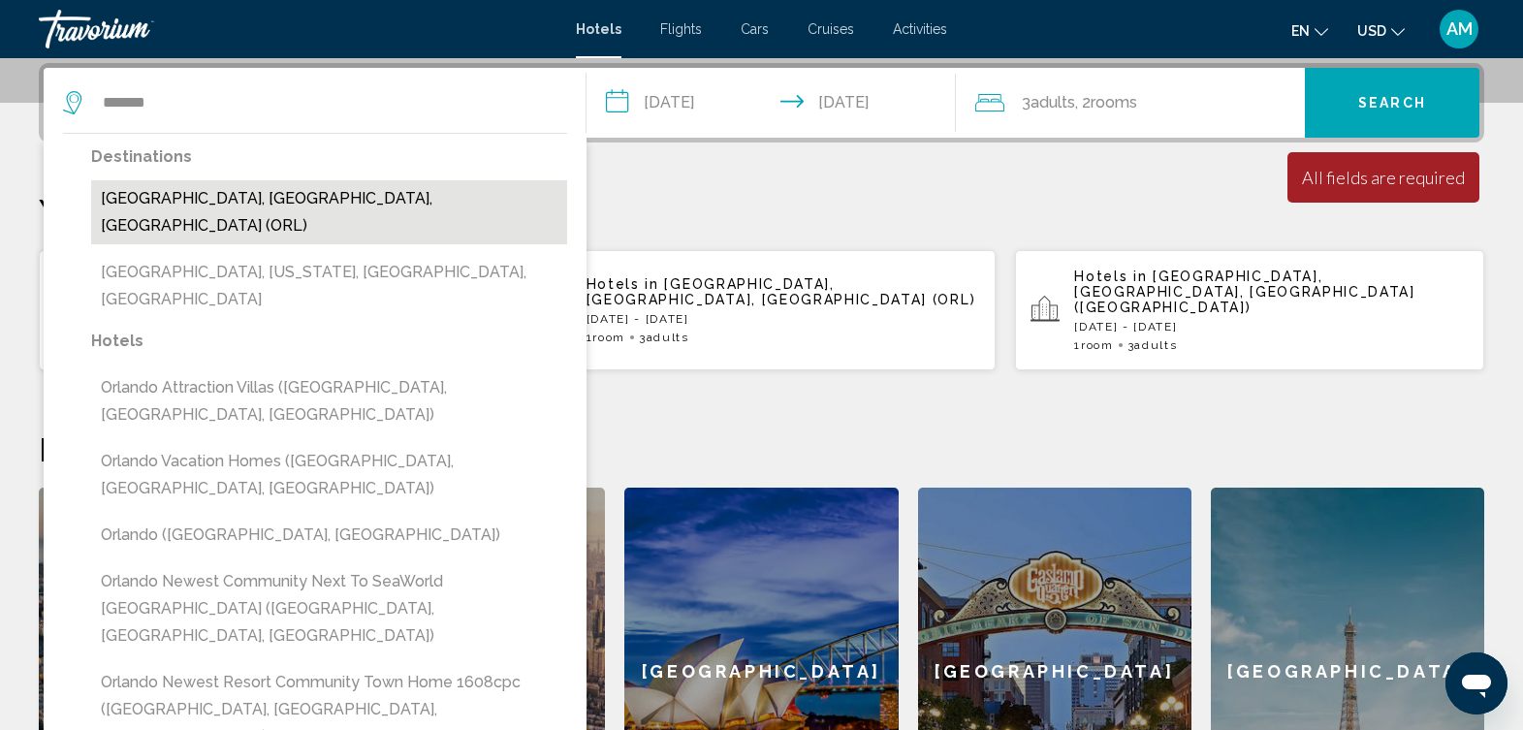
click at [218, 189] on button "[GEOGRAPHIC_DATA], [GEOGRAPHIC_DATA], [GEOGRAPHIC_DATA] (ORL)" at bounding box center [329, 212] width 476 height 64
type input "**********"
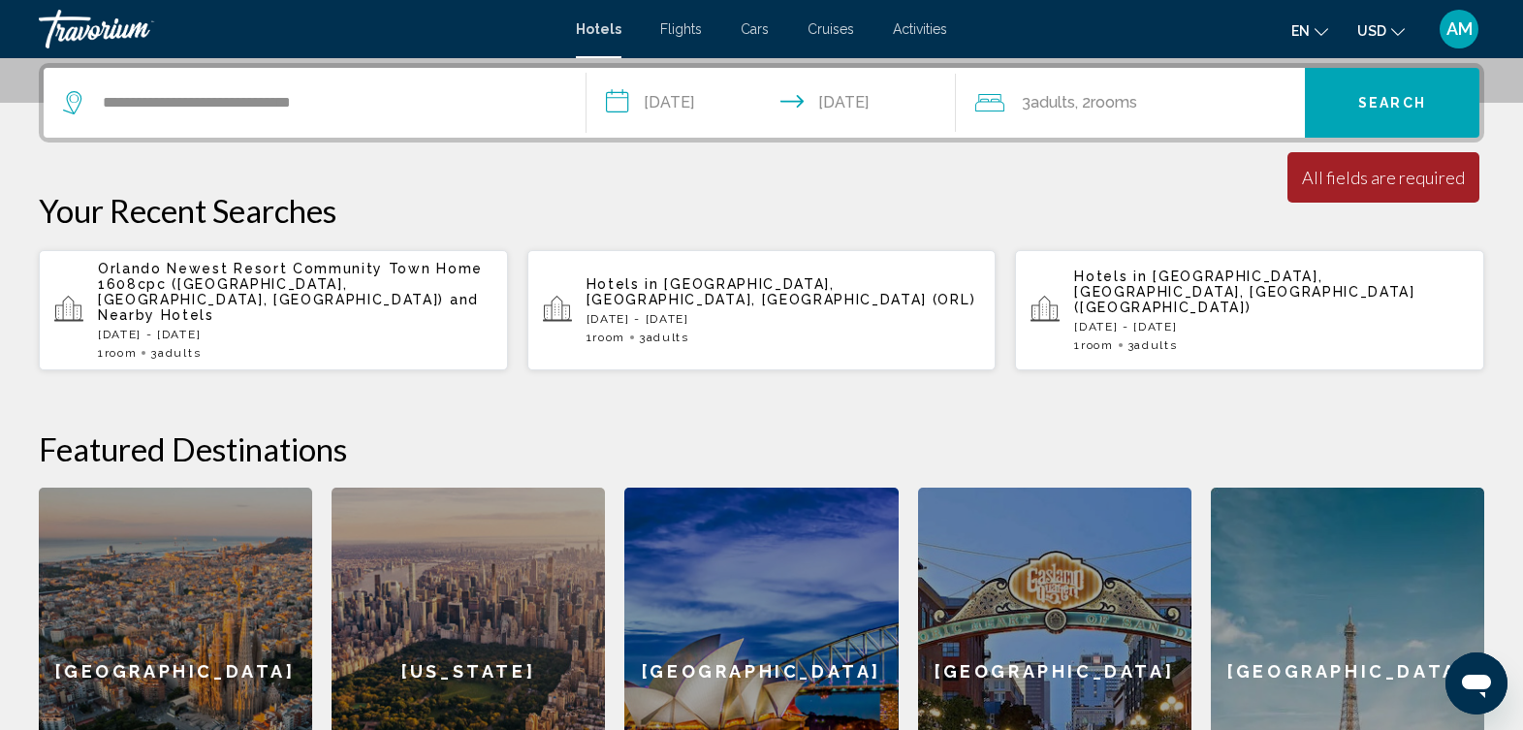
click at [1369, 89] on button "Search" at bounding box center [1392, 103] width 175 height 70
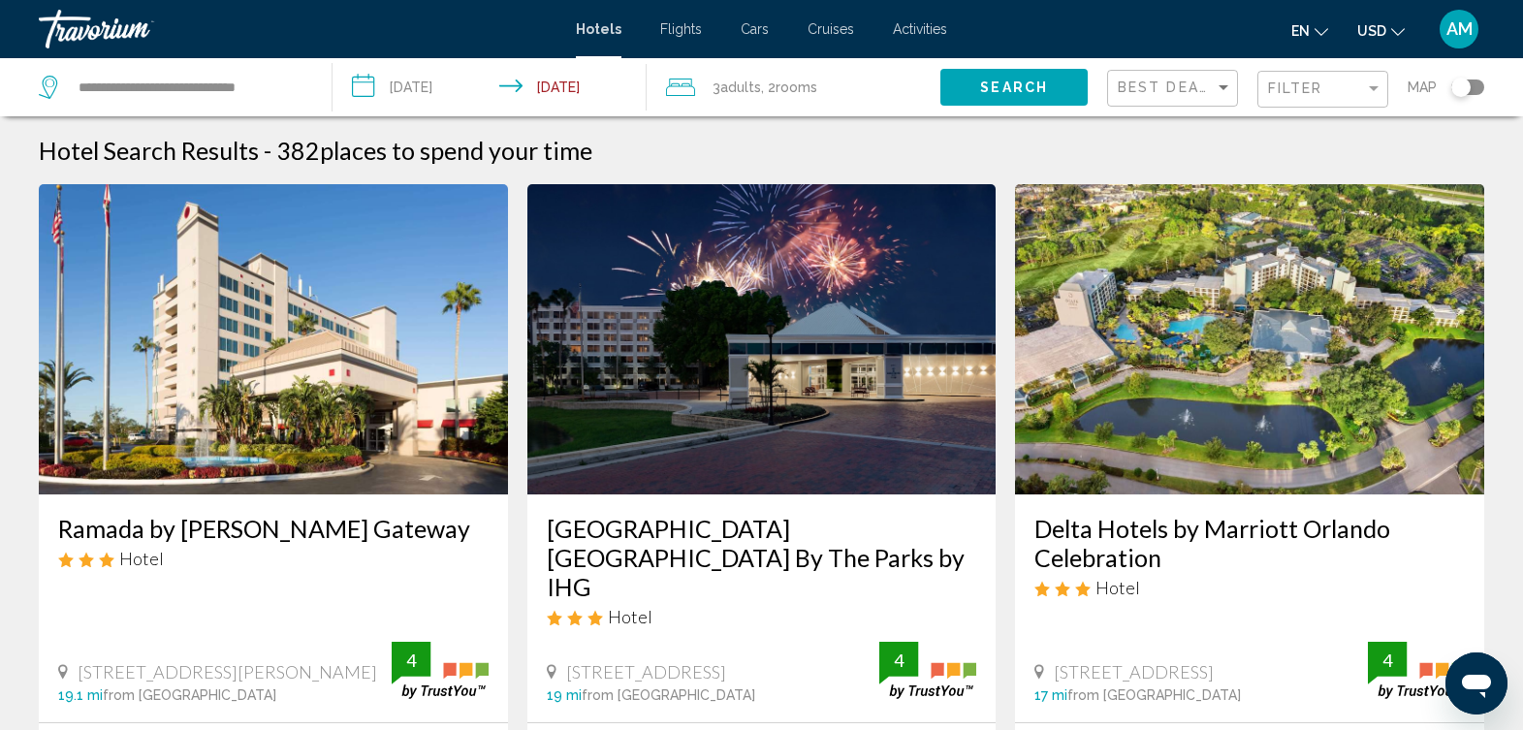
click at [1460, 659] on div "Open messaging window" at bounding box center [1477, 684] width 58 height 58
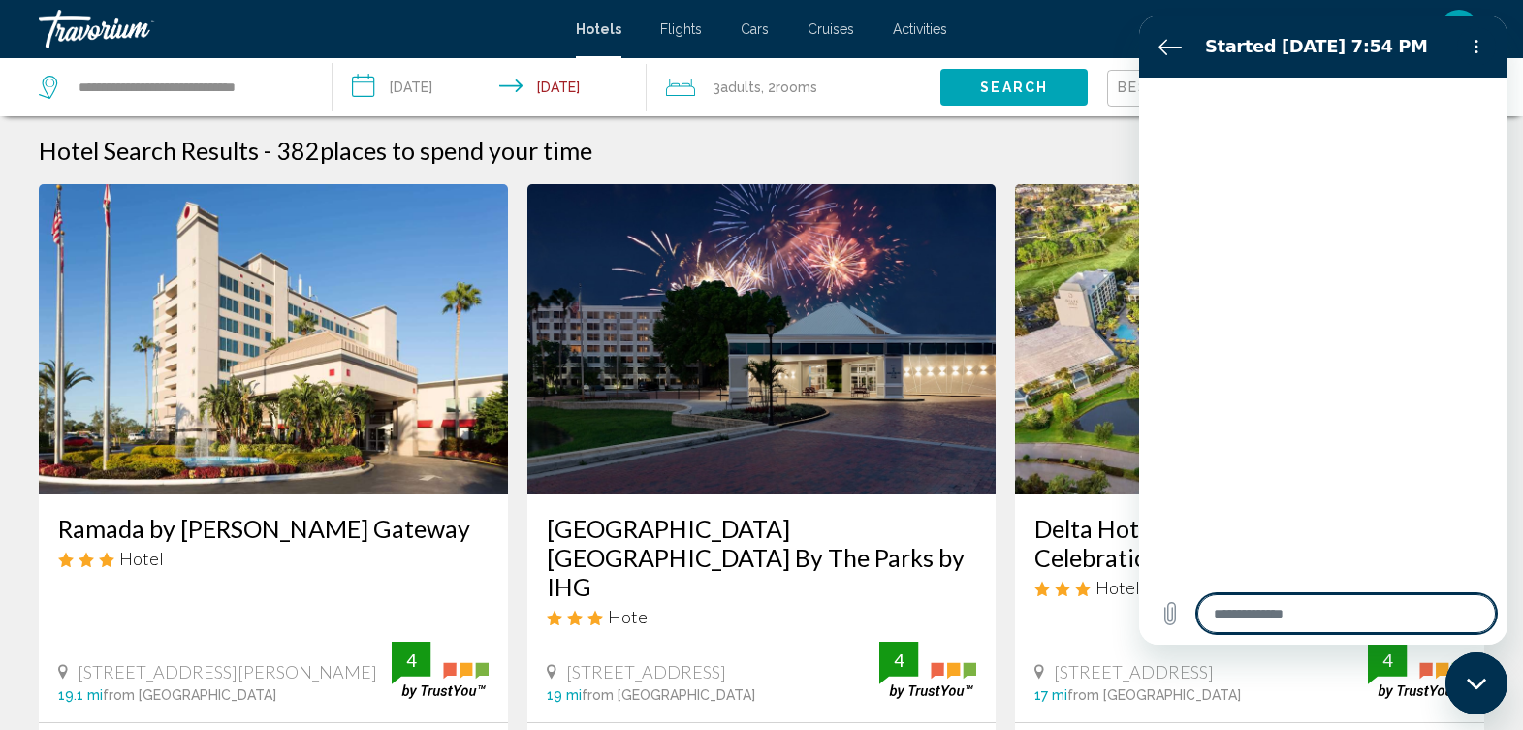
type textarea "*"
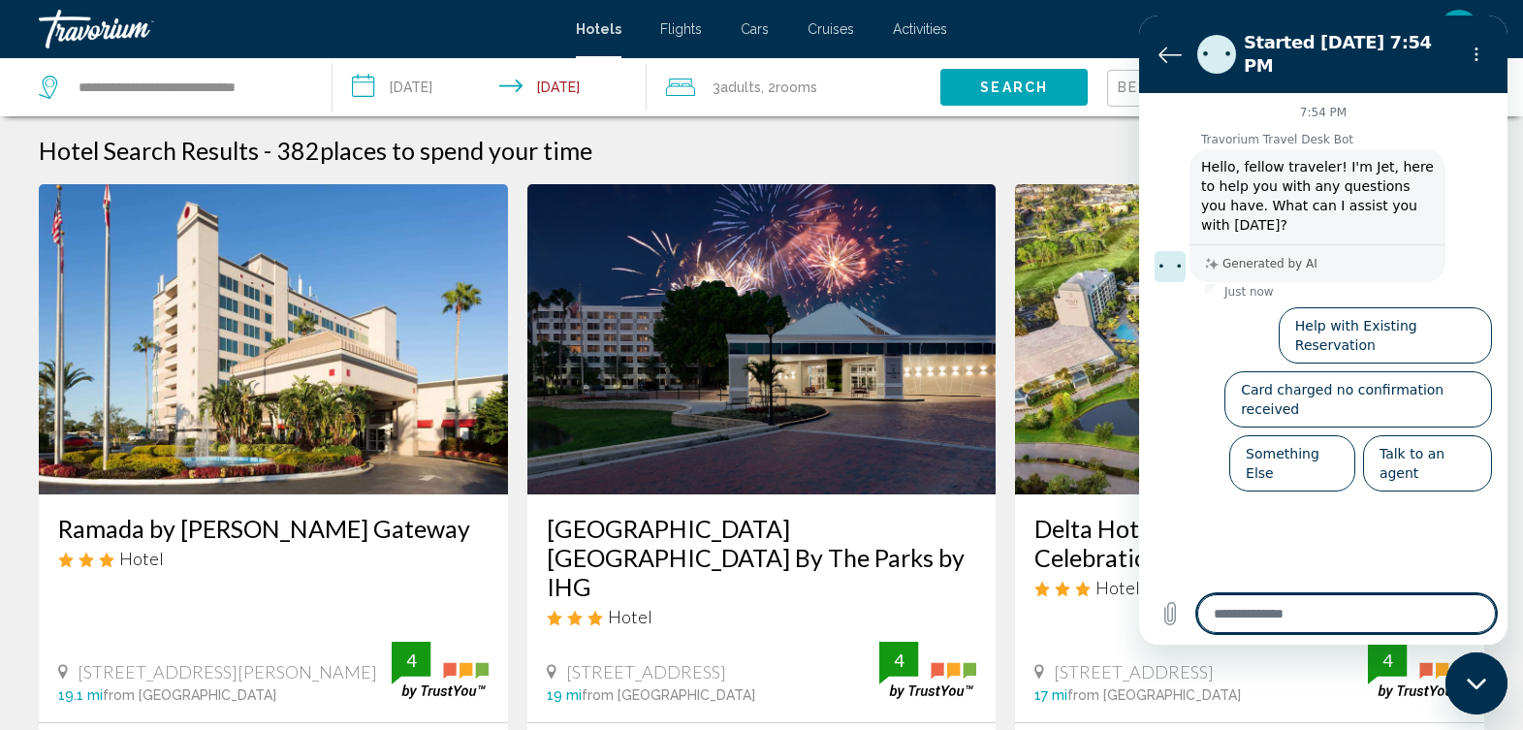
click at [1049, 151] on div "Hotel Search Results - 382 places to spend your time" at bounding box center [762, 150] width 1446 height 29
click at [1049, 152] on div "Hotel Search Results - 382 places to spend your time" at bounding box center [762, 150] width 1446 height 29
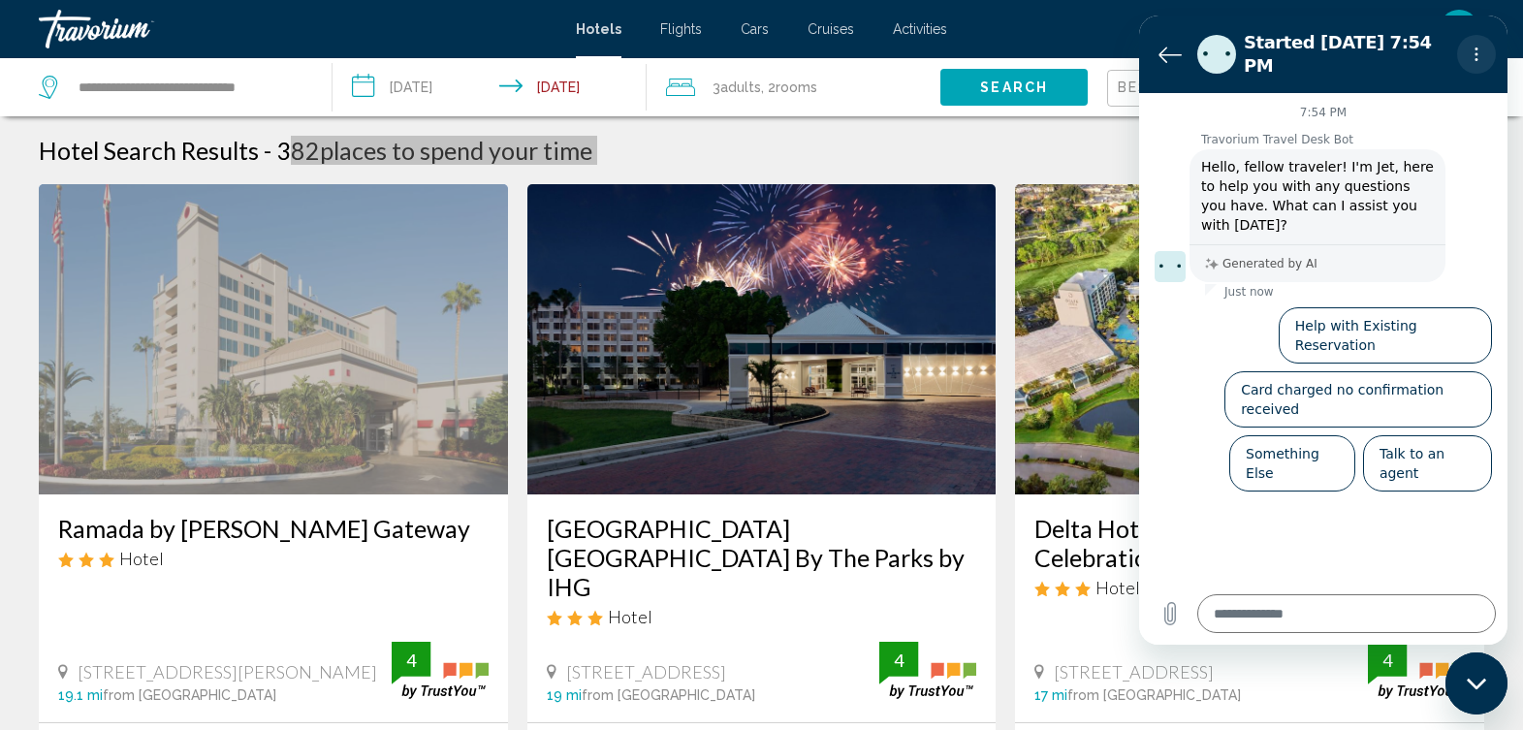
click at [1474, 47] on icon "Options menu" at bounding box center [1477, 55] width 16 height 16
click at [1168, 48] on icon "Back to the conversation list" at bounding box center [1170, 55] width 21 height 15
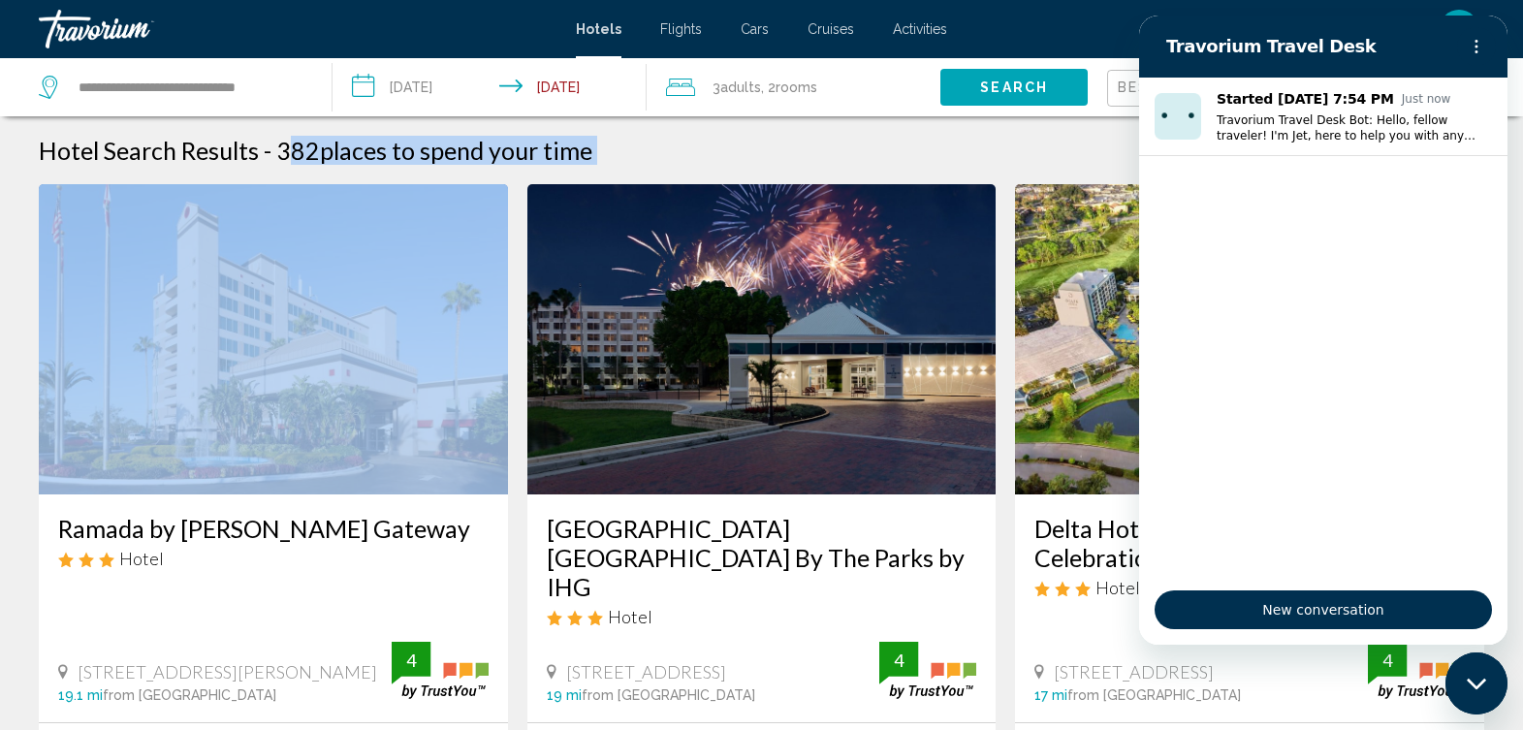
click at [986, 151] on div "Hotel Search Results - 382 places to spend your time" at bounding box center [762, 150] width 1446 height 29
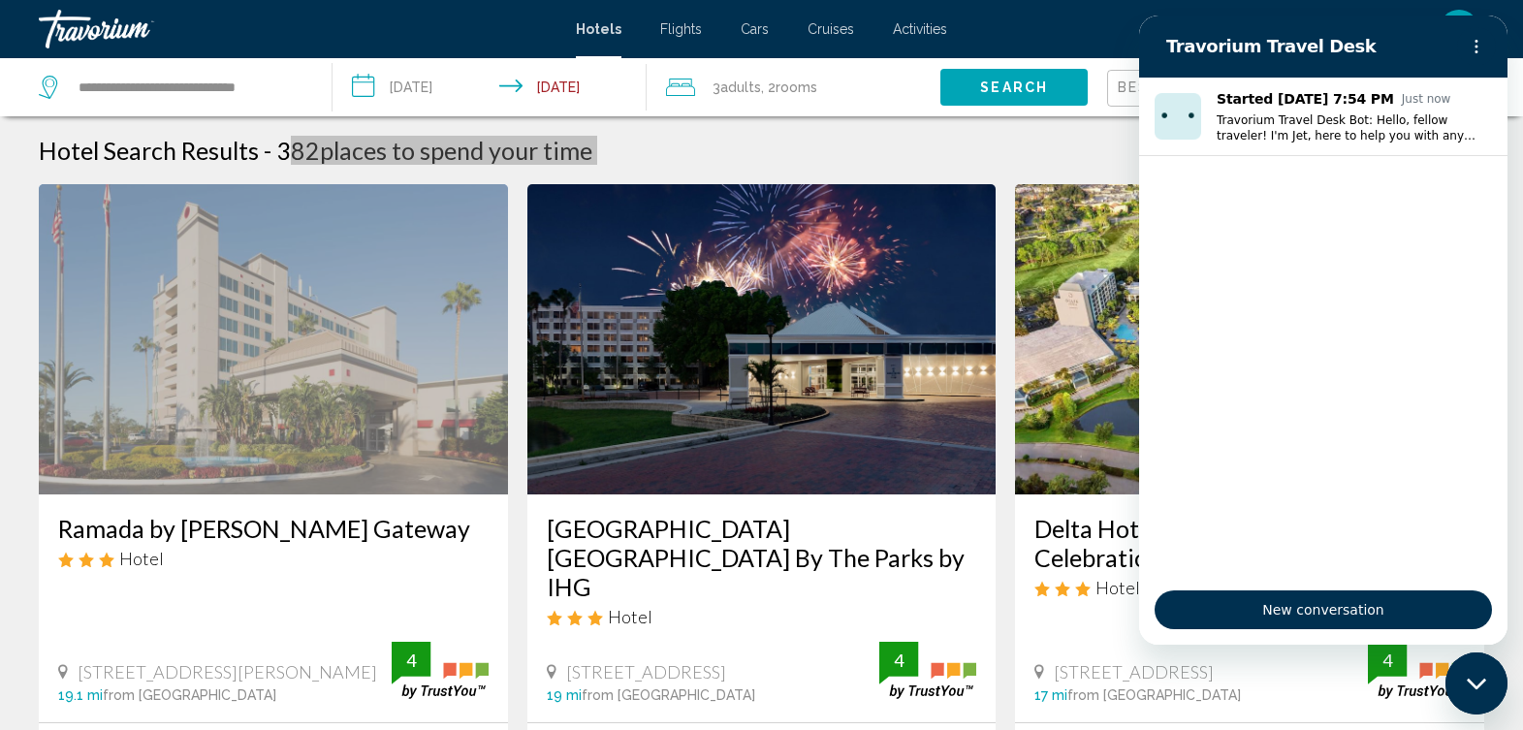
click at [1488, 682] on div "Close messaging window" at bounding box center [1477, 684] width 58 height 58
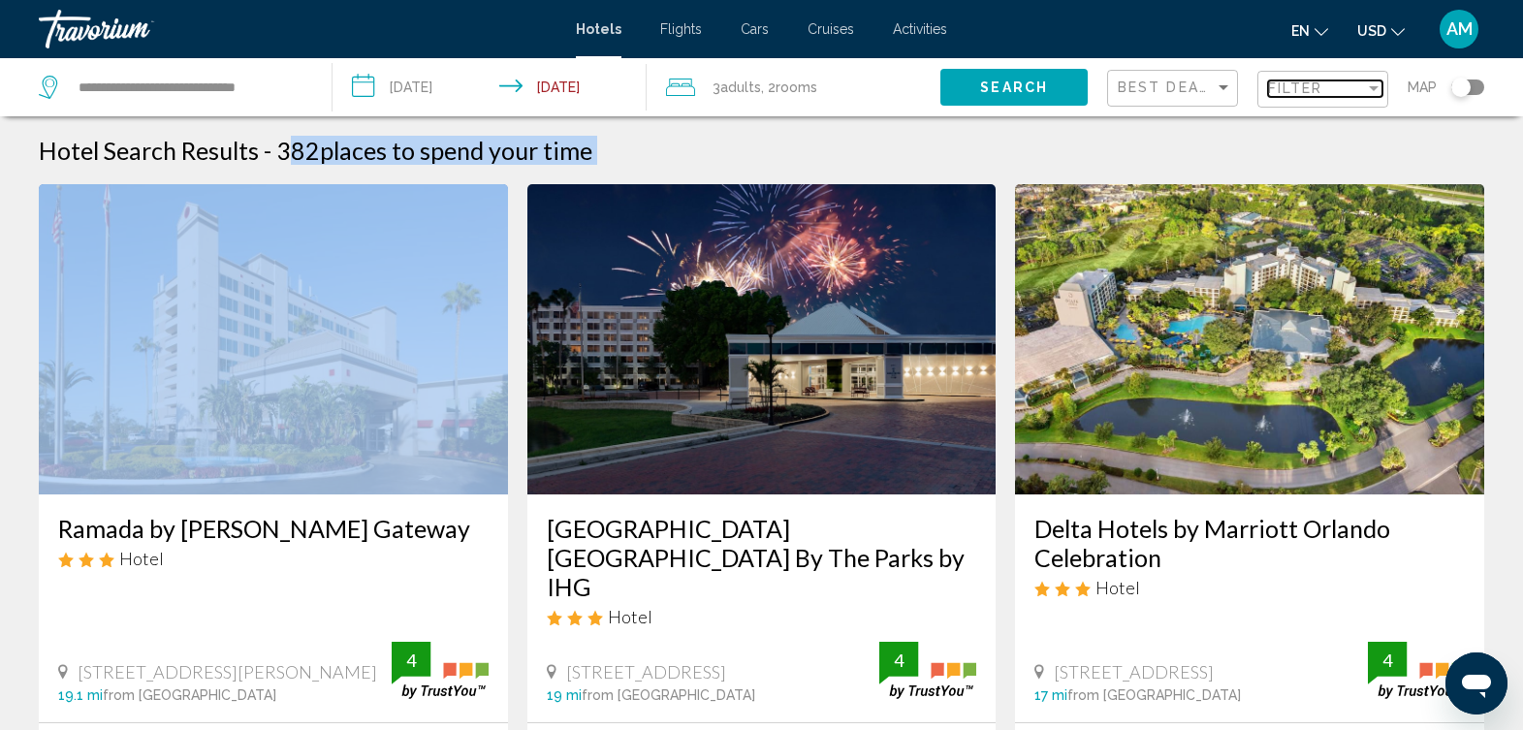
click at [1330, 90] on div "Filter" at bounding box center [1316, 88] width 97 height 16
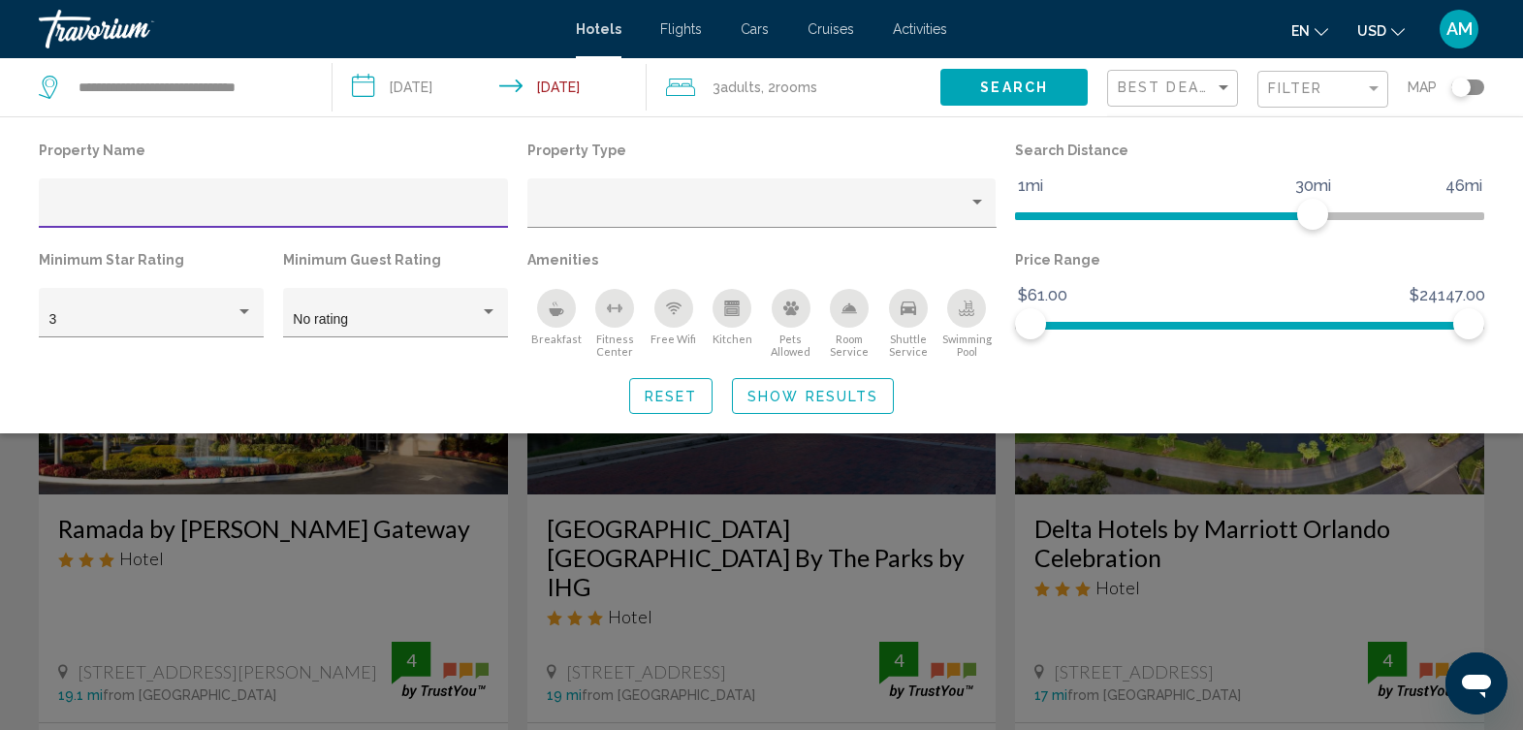
click at [318, 203] on input "Hotel Filters" at bounding box center [273, 211] width 449 height 16
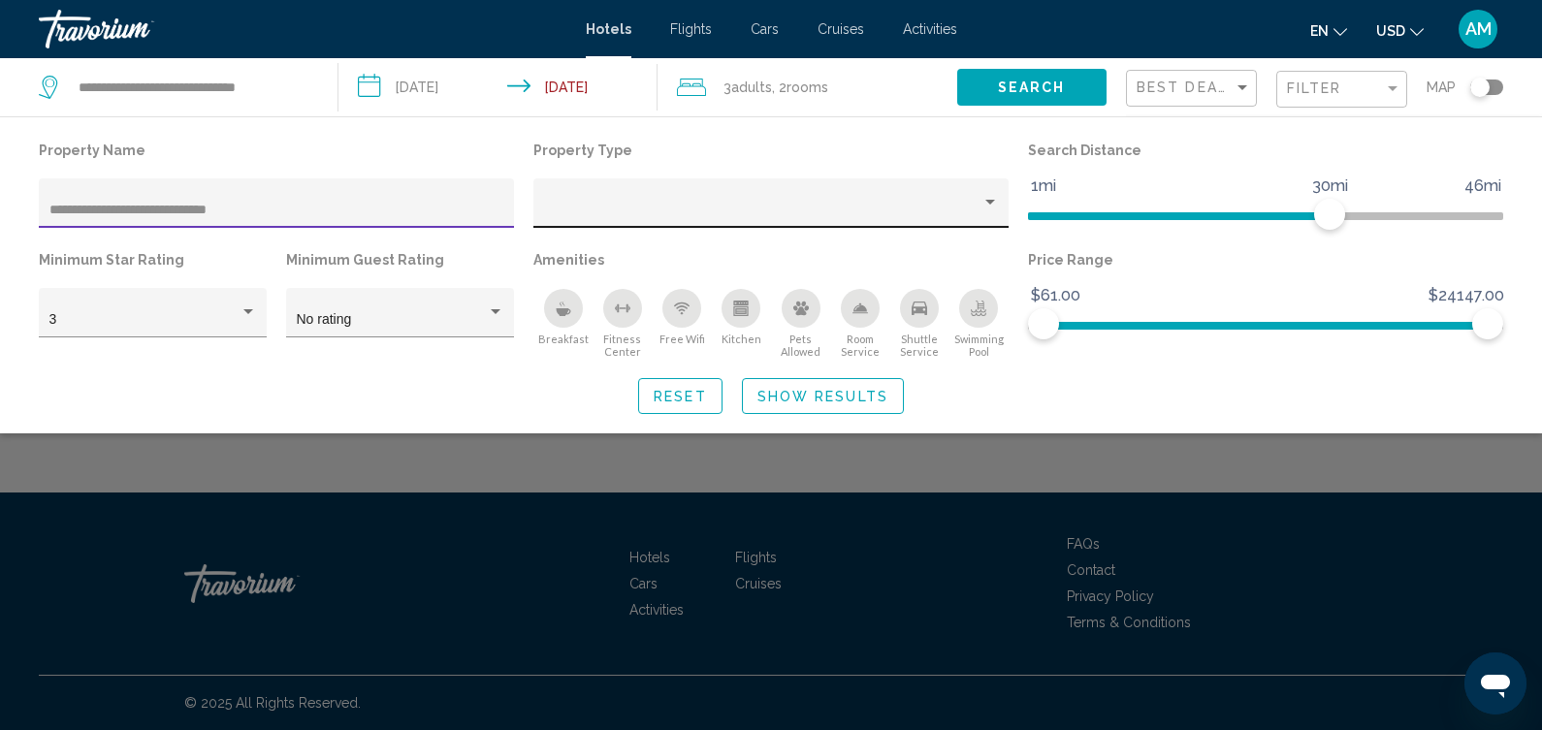
type input "**********"
click at [993, 205] on div "Property type" at bounding box center [989, 203] width 17 height 16
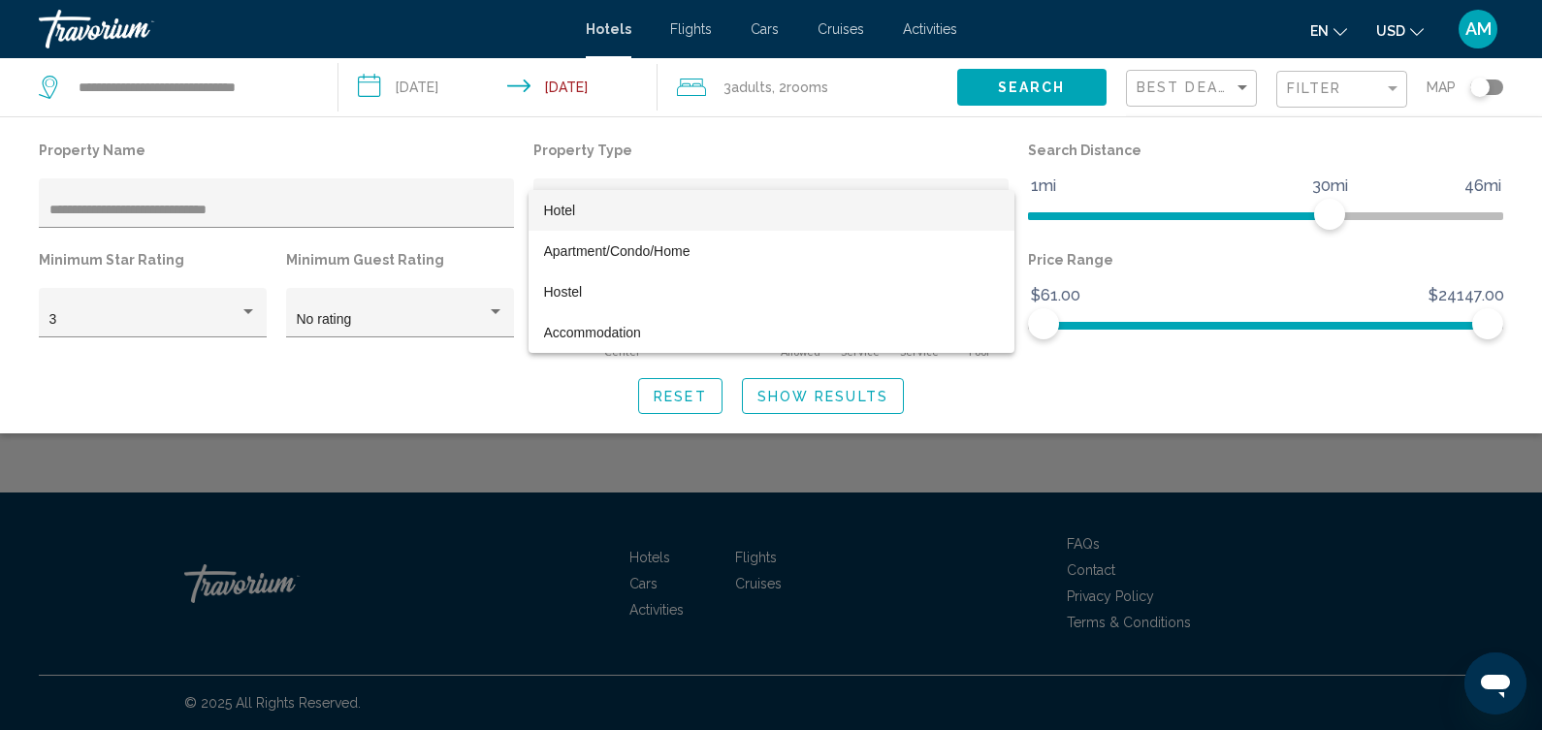
click at [993, 205] on span "Hotel" at bounding box center [771, 210] width 455 height 41
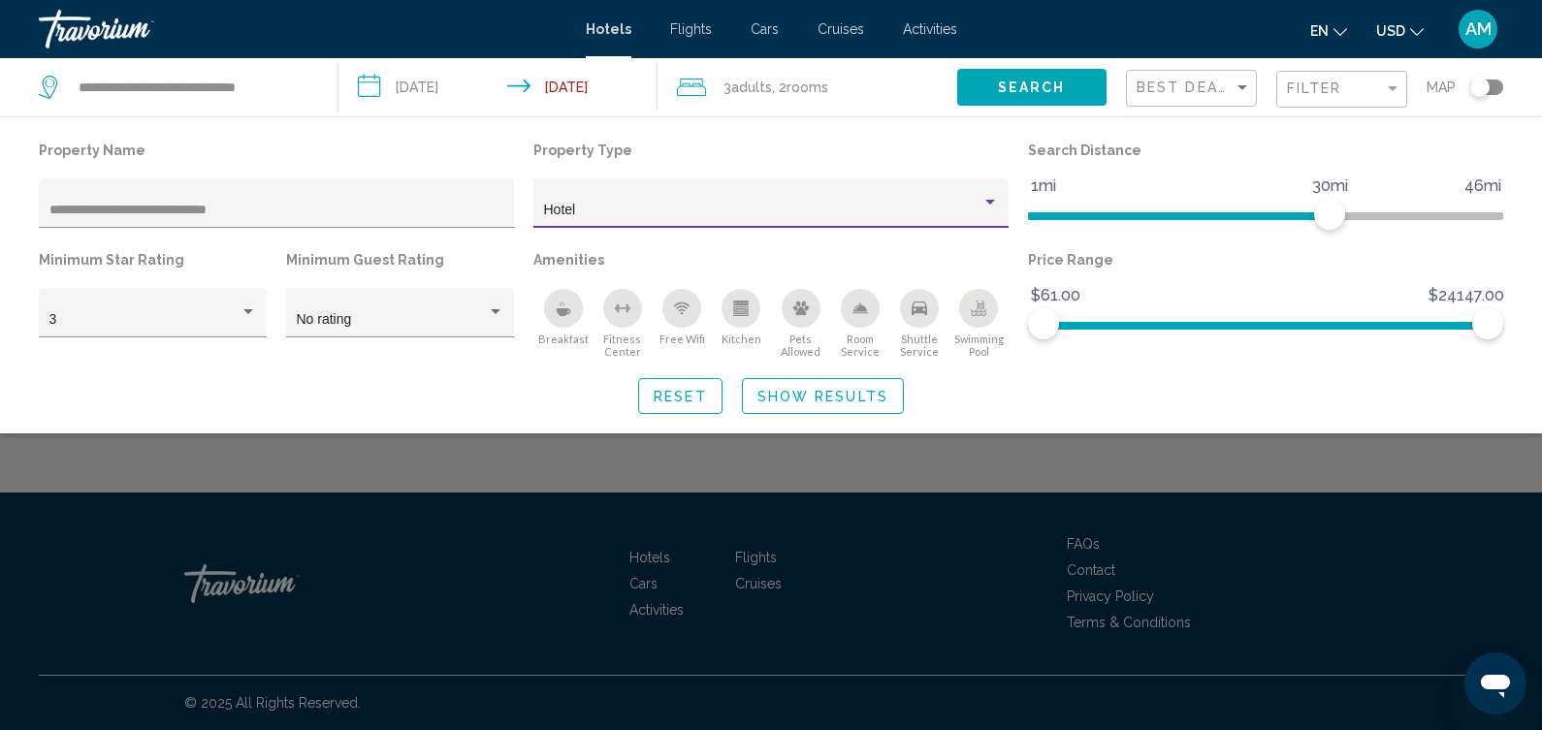
click at [994, 204] on div "Property type" at bounding box center [990, 202] width 10 height 5
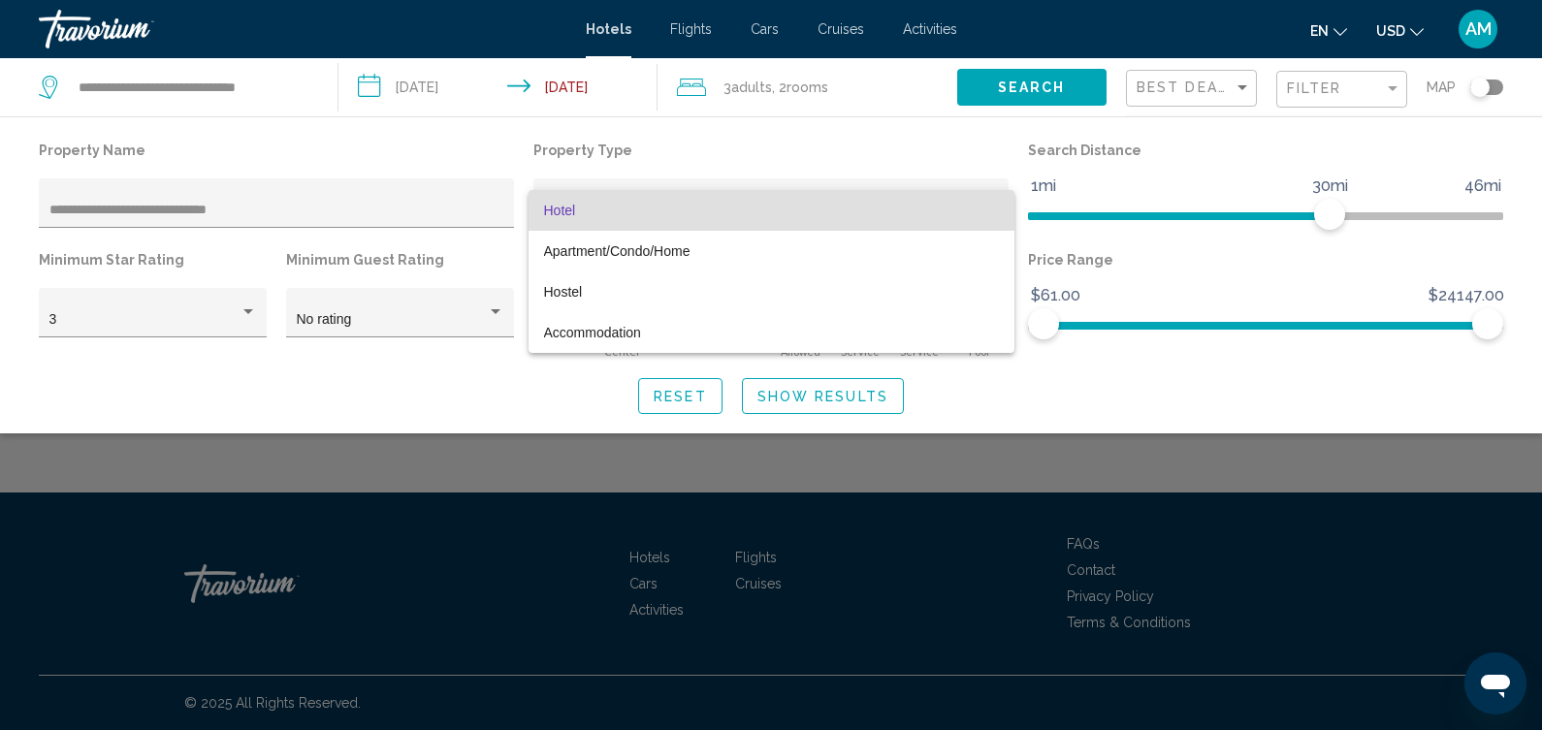
click at [923, 192] on span "Hotel" at bounding box center [771, 210] width 455 height 41
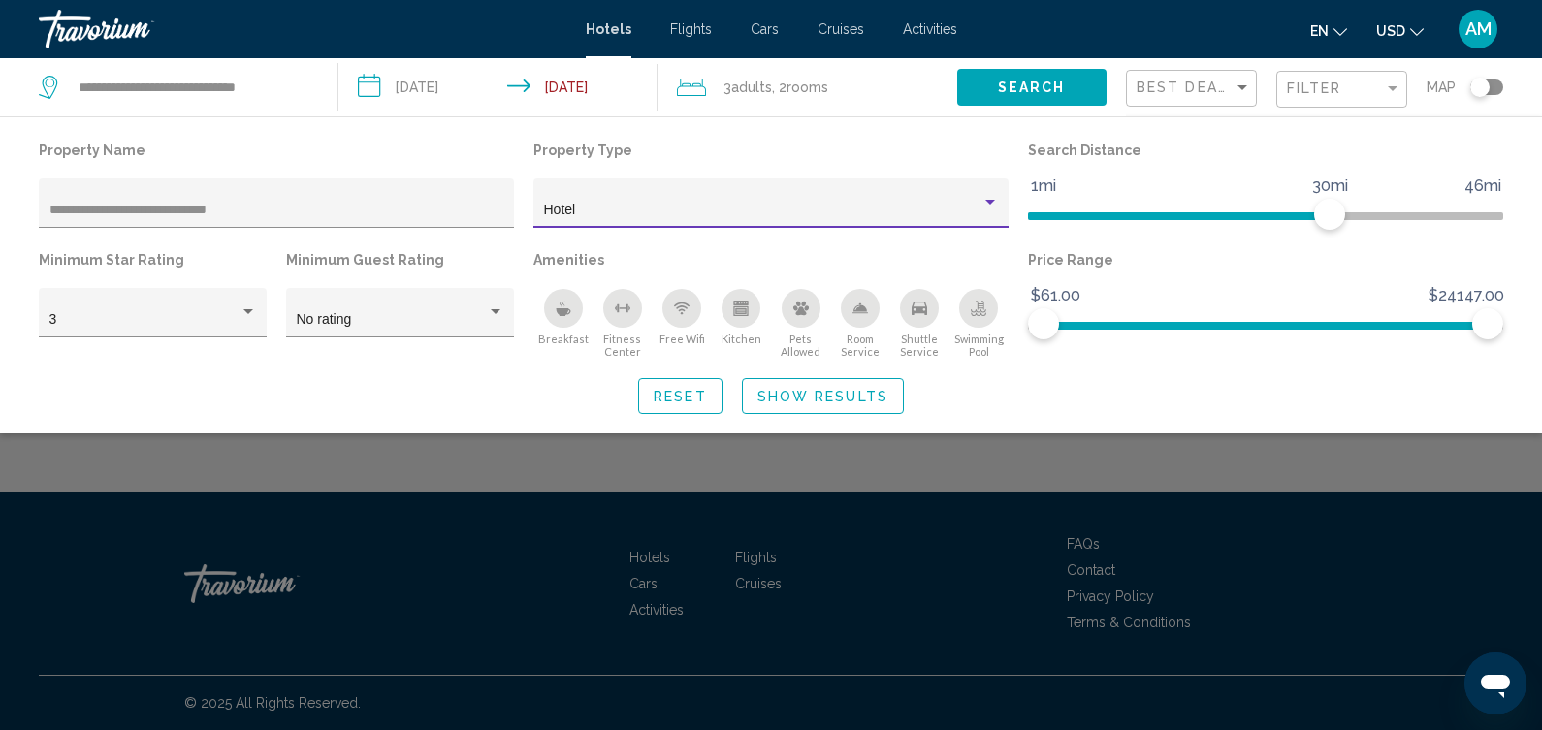
click at [967, 201] on div "Hotel" at bounding box center [771, 209] width 455 height 40
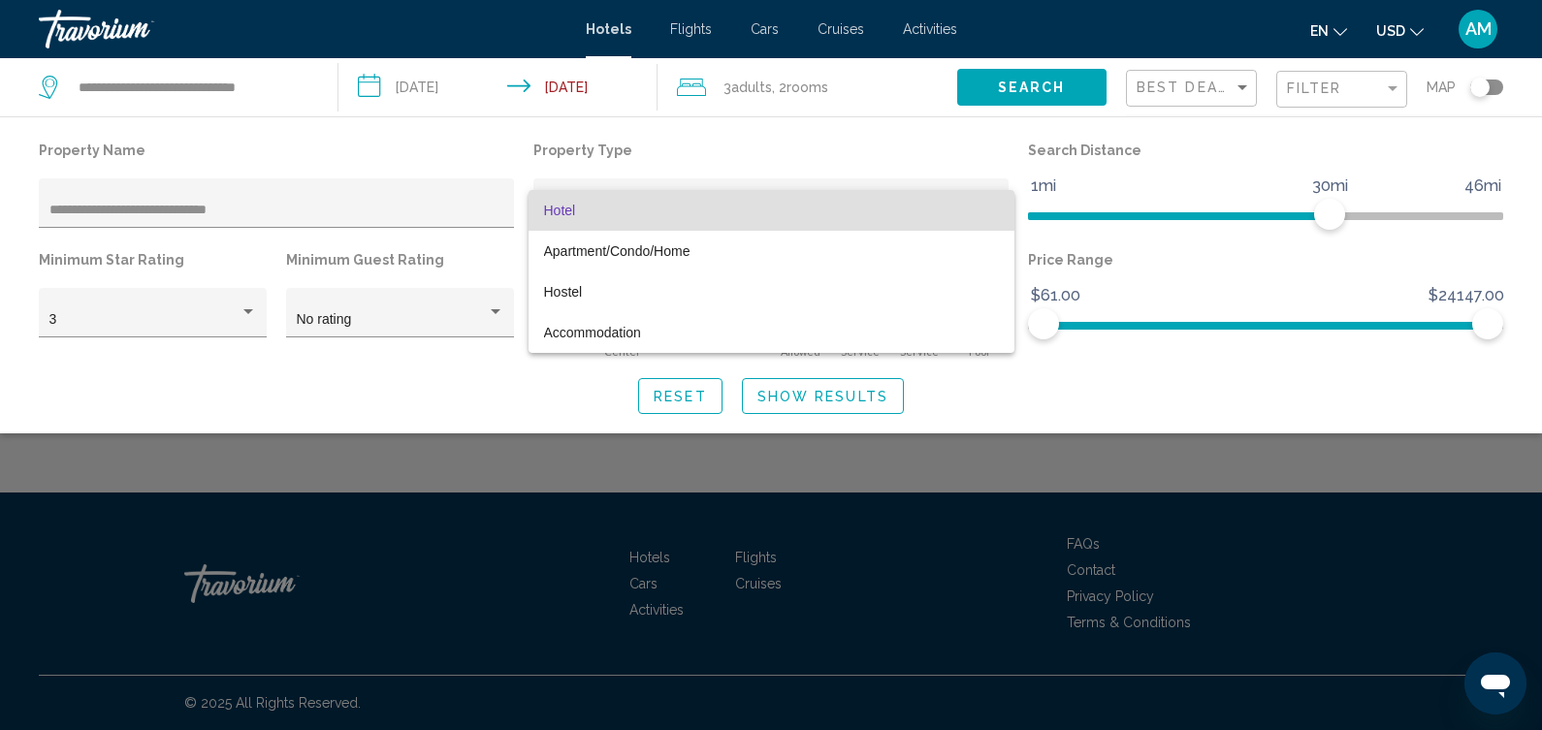
click at [960, 205] on span "Hotel" at bounding box center [771, 210] width 455 height 41
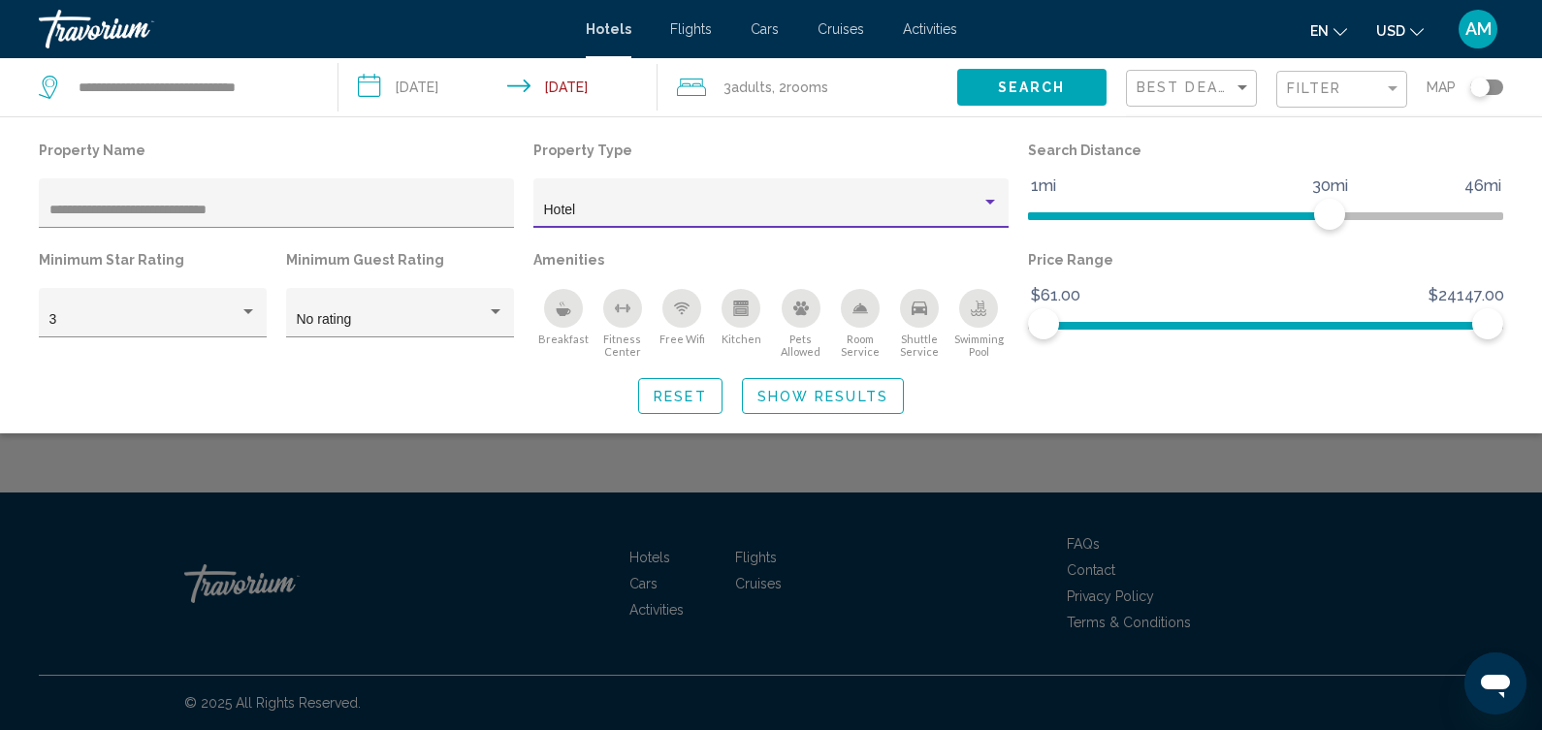
click at [828, 397] on span "Show Results" at bounding box center [822, 397] width 131 height 16
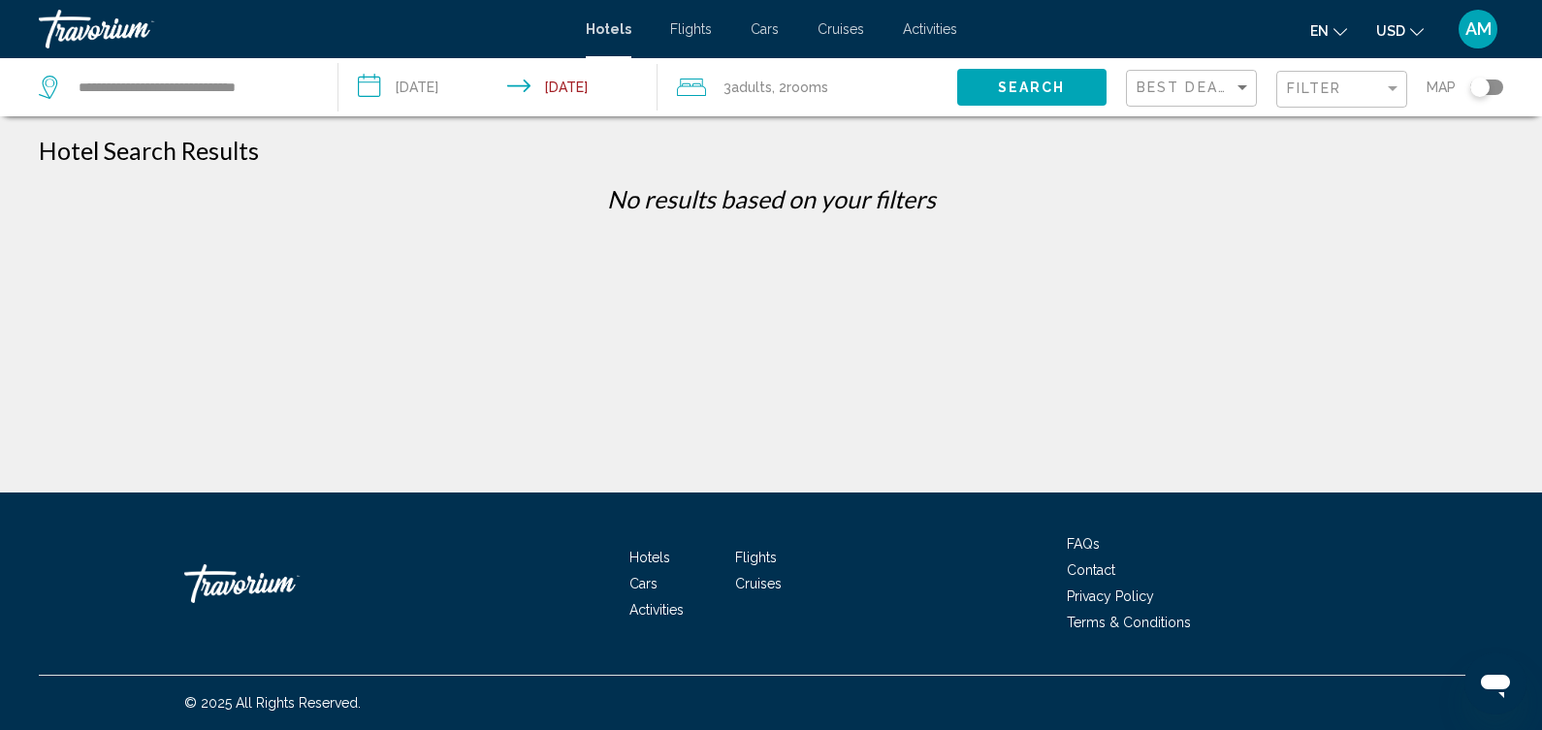
click at [880, 94] on div "3 Adult Adults , 2 Room rooms" at bounding box center [817, 87] width 280 height 27
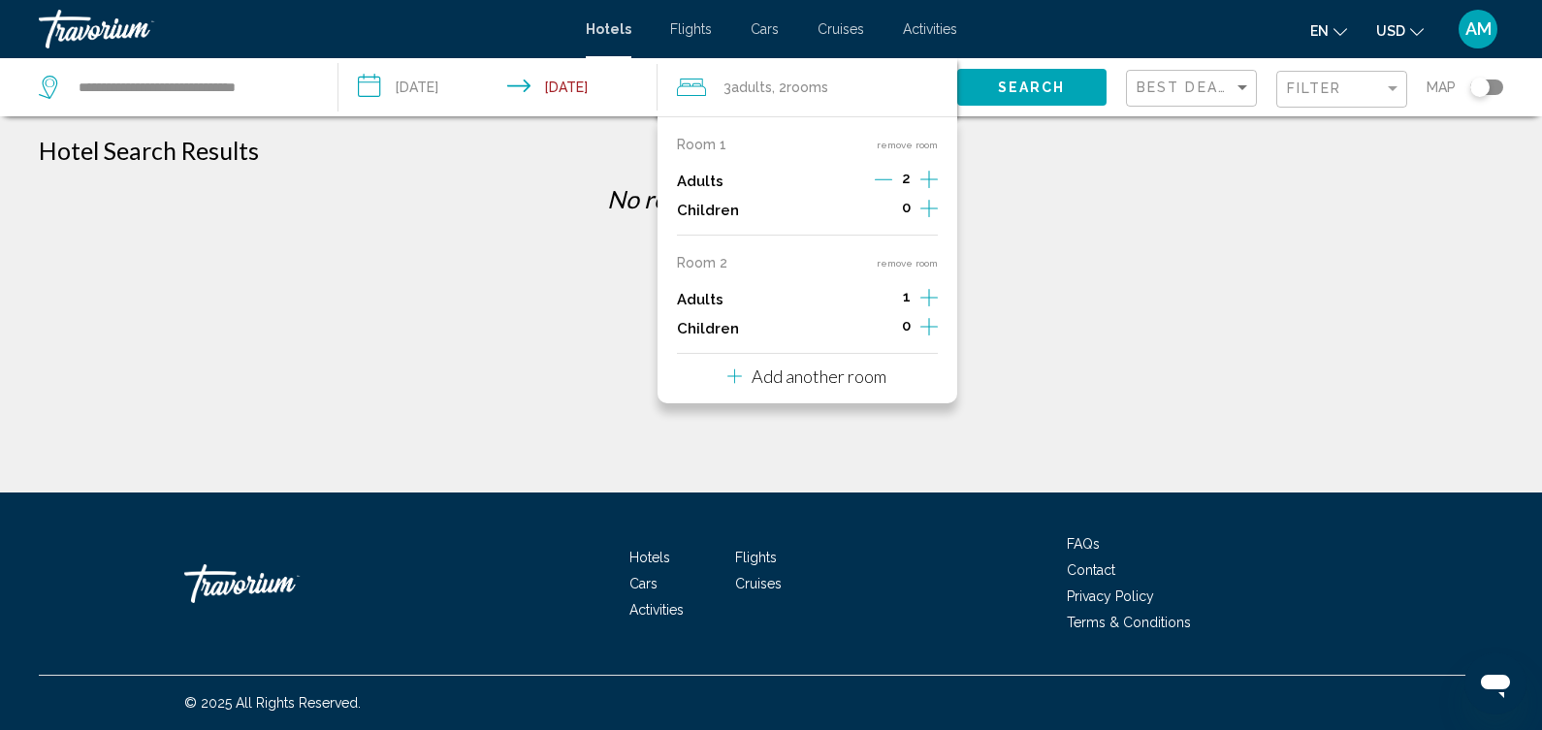
click at [919, 260] on button "remove room" at bounding box center [907, 263] width 61 height 13
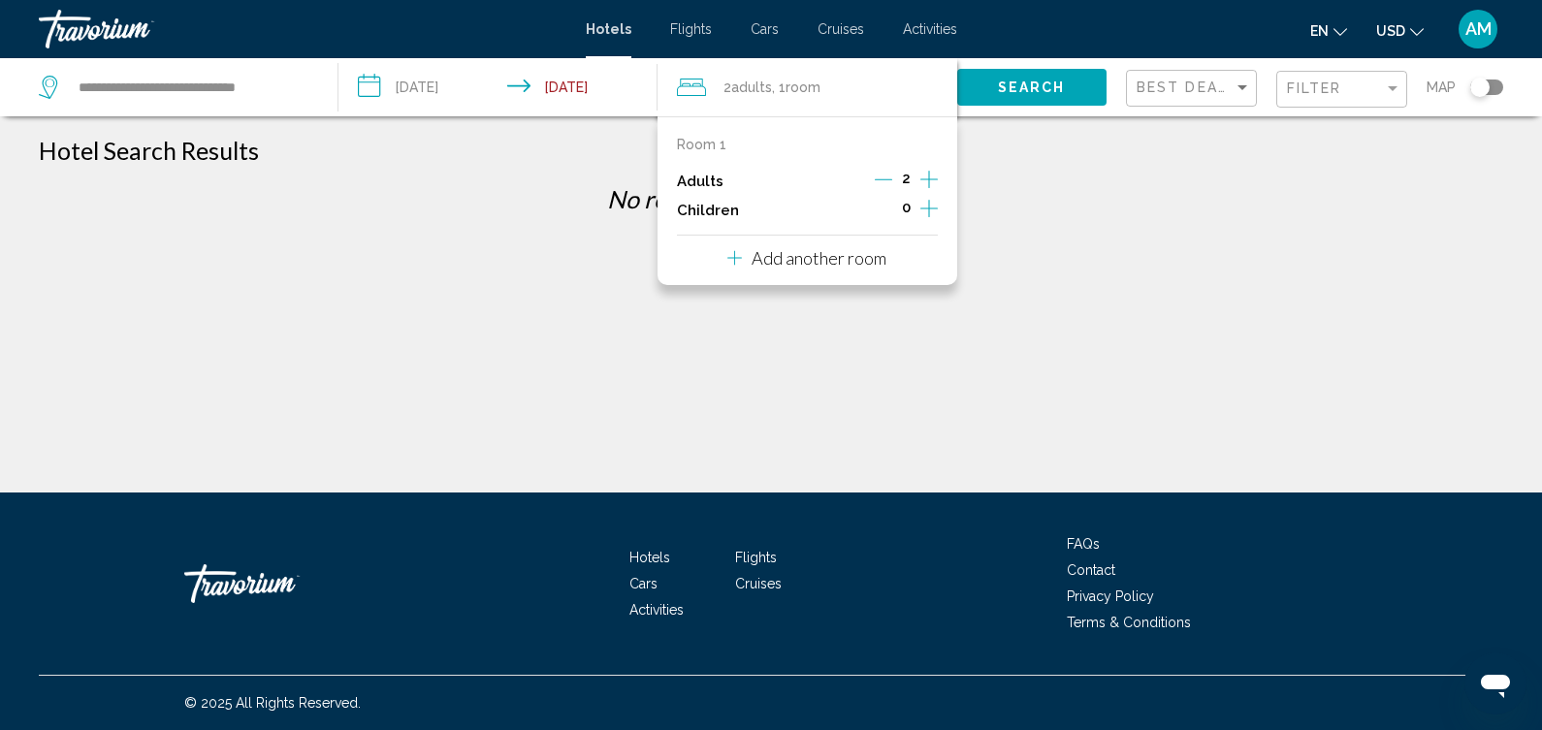
click at [930, 174] on icon "Increment adults" at bounding box center [928, 179] width 17 height 23
click at [1014, 208] on p "No results based on your filters" at bounding box center [771, 198] width 1484 height 29
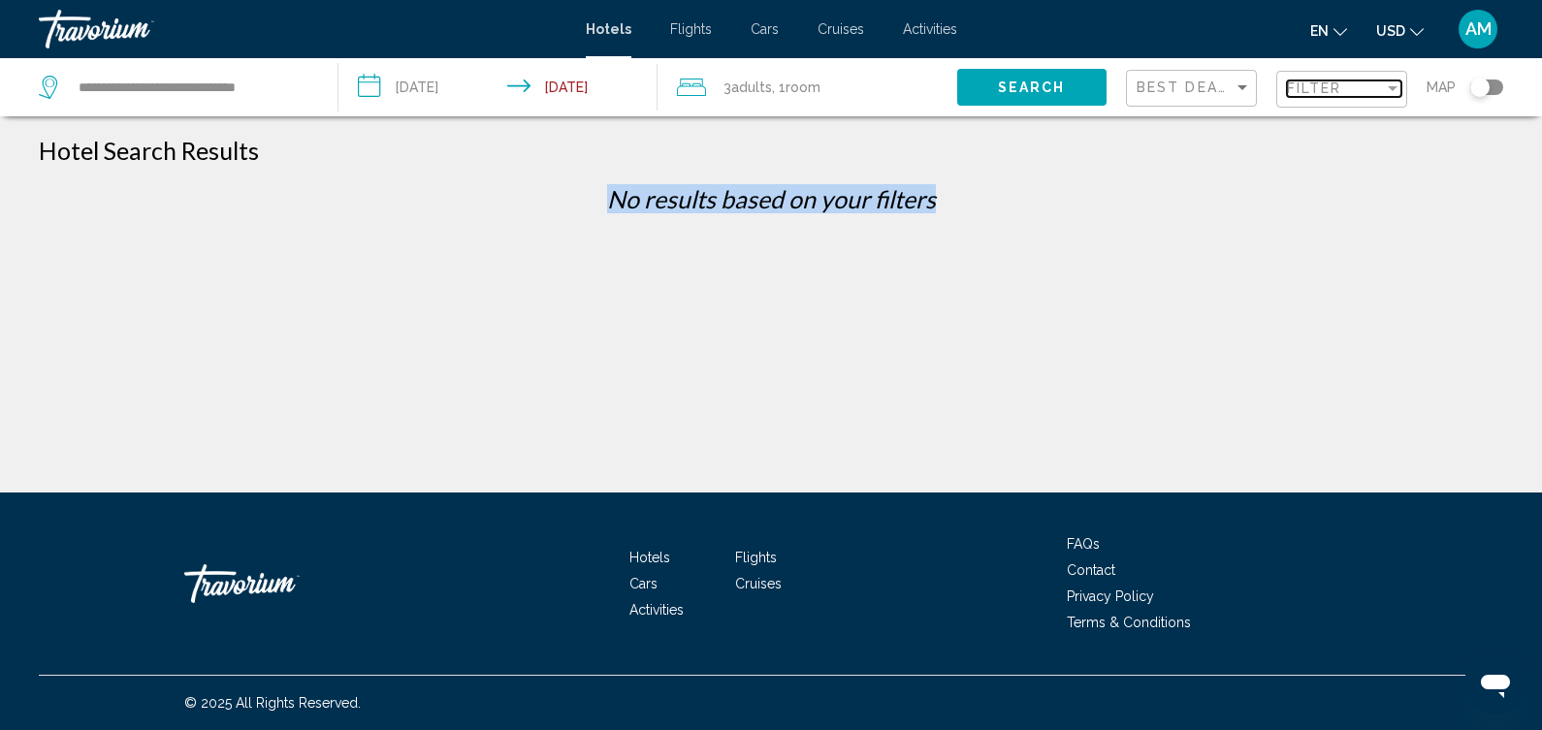
drag, startPoint x: 1014, startPoint y: 208, endPoint x: 1315, endPoint y: 87, distance: 324.1
click at [1315, 87] on span "Filter" at bounding box center [1314, 88] width 55 height 16
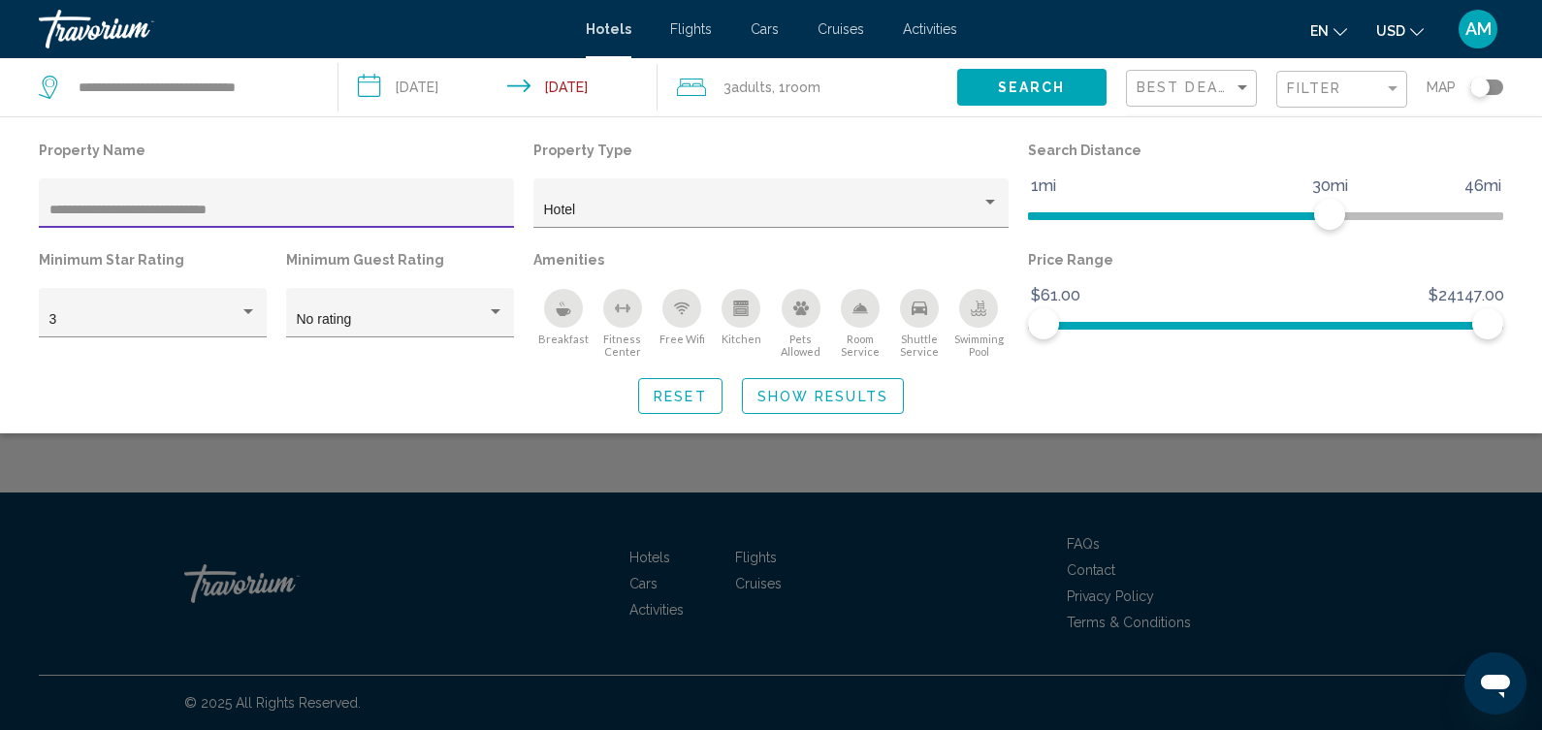
click at [304, 214] on input "**********" at bounding box center [276, 211] width 455 height 16
type input "*********"
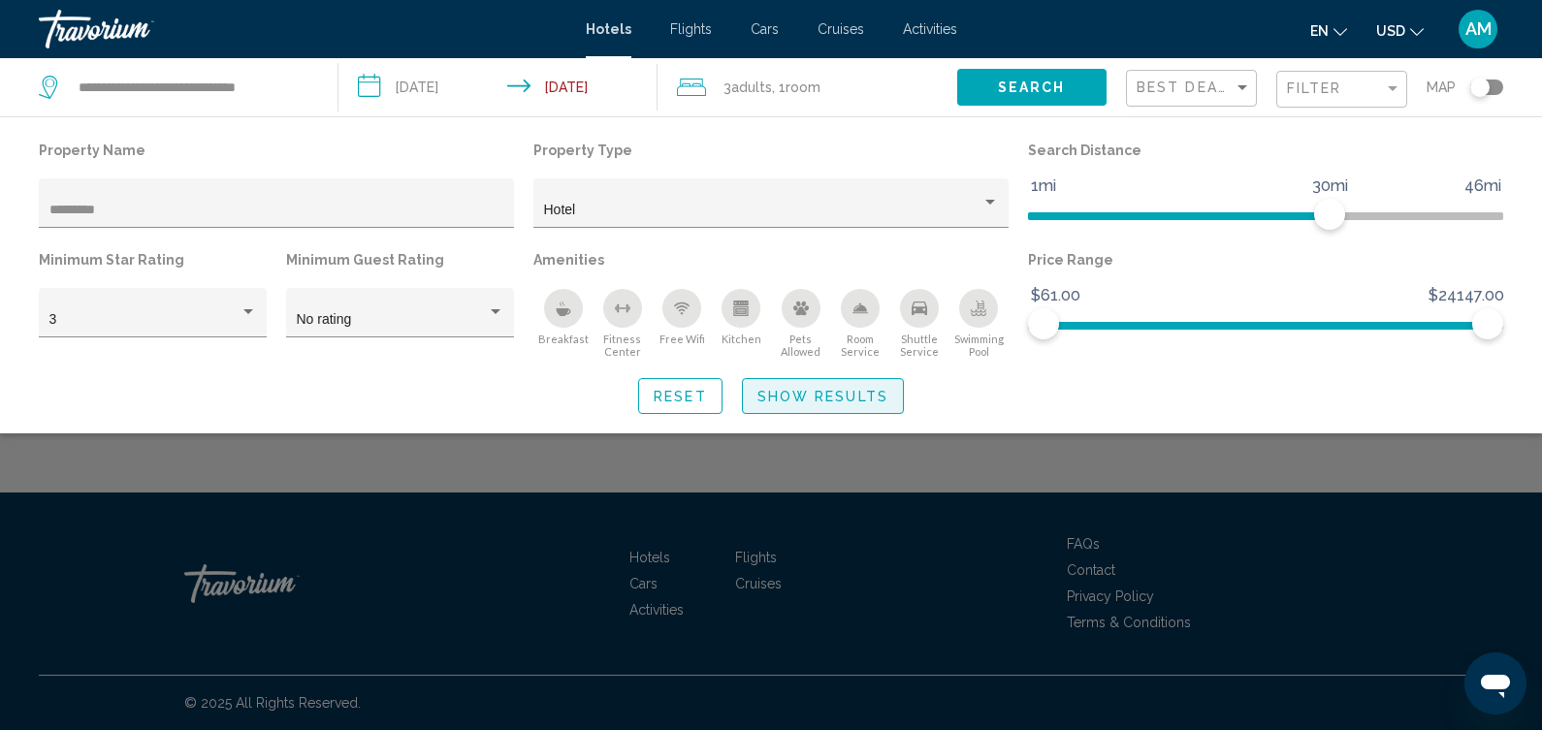
click at [849, 396] on span "Show Results" at bounding box center [822, 397] width 131 height 16
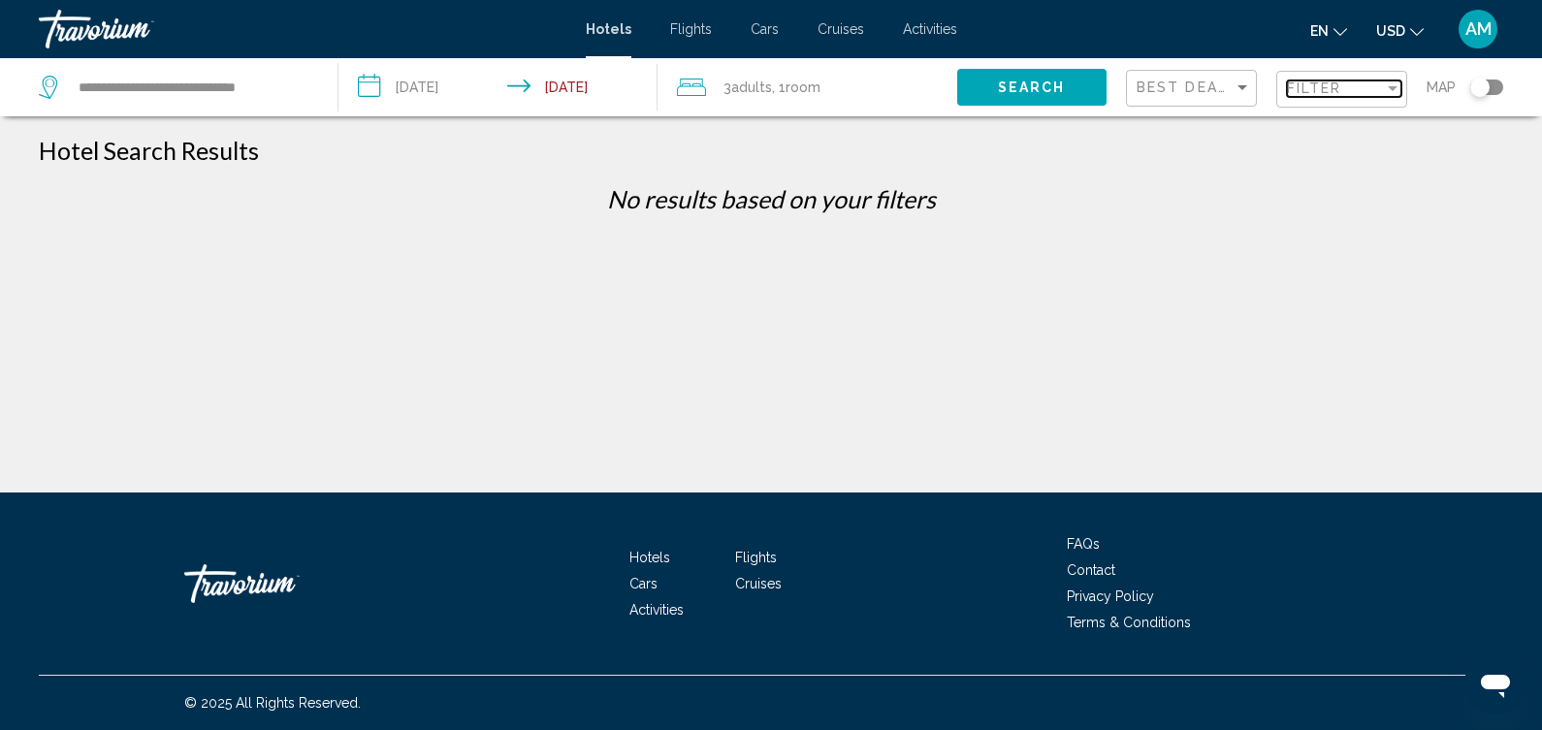
click at [1295, 92] on span "Filter" at bounding box center [1314, 88] width 55 height 16
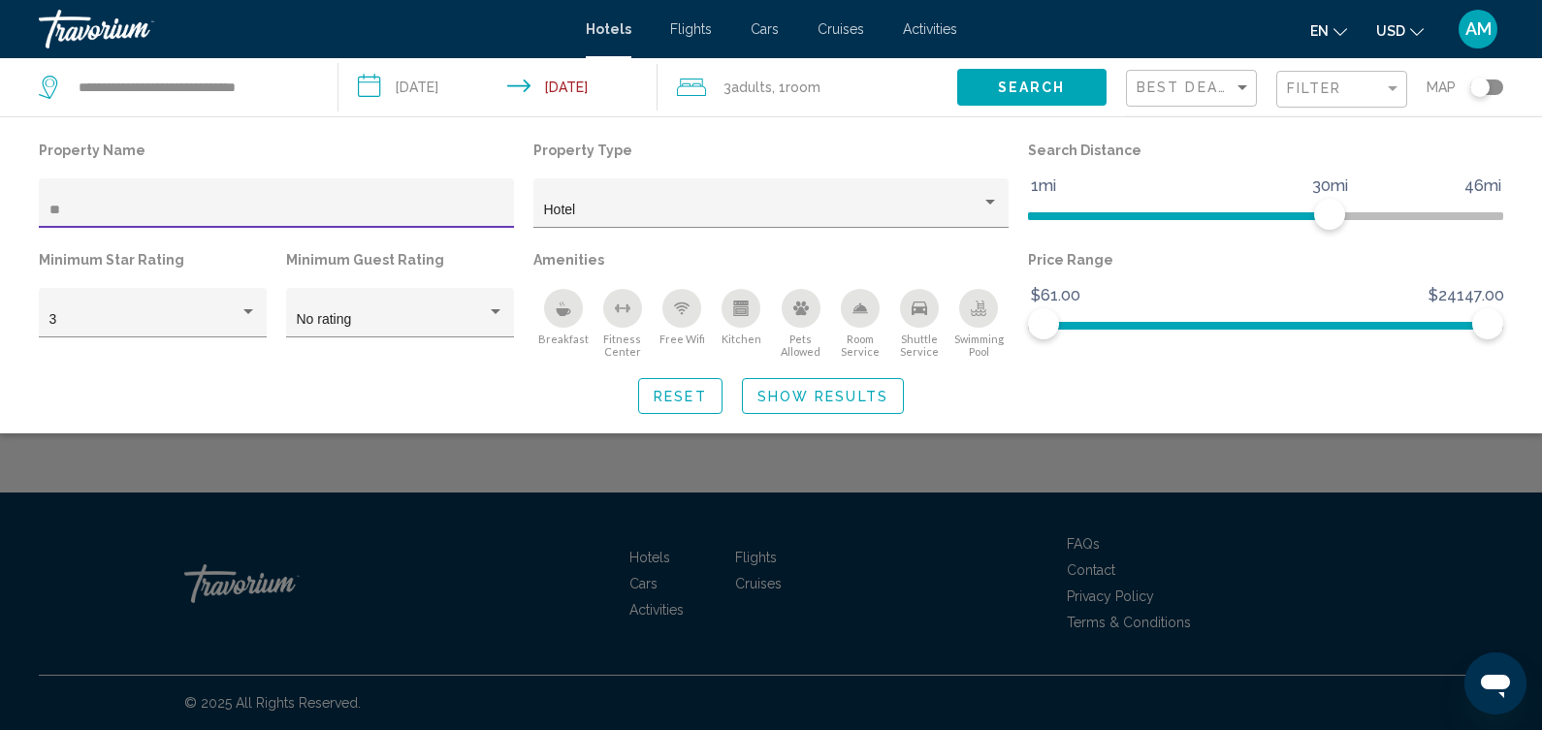
type input "*"
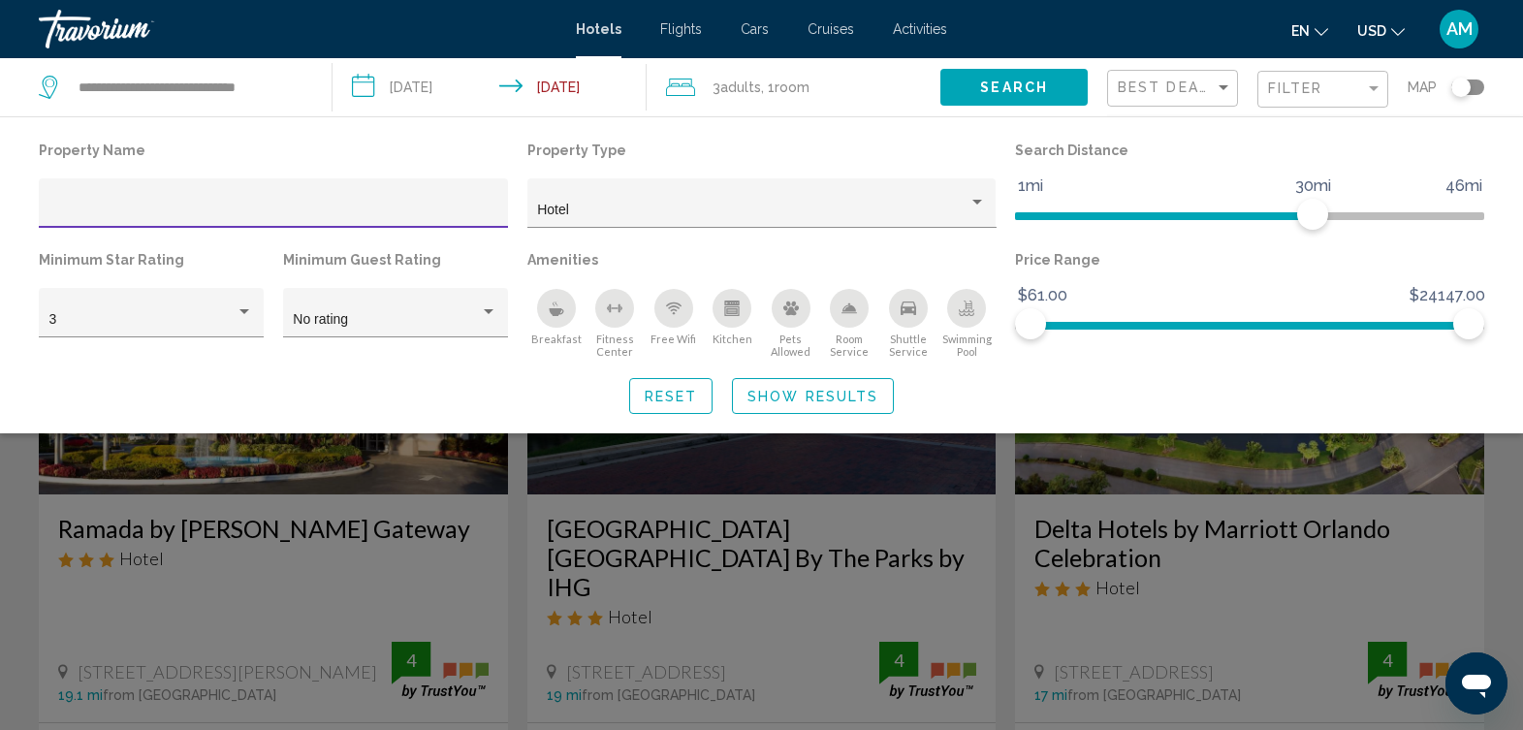
click at [807, 389] on span "Show Results" at bounding box center [813, 397] width 131 height 16
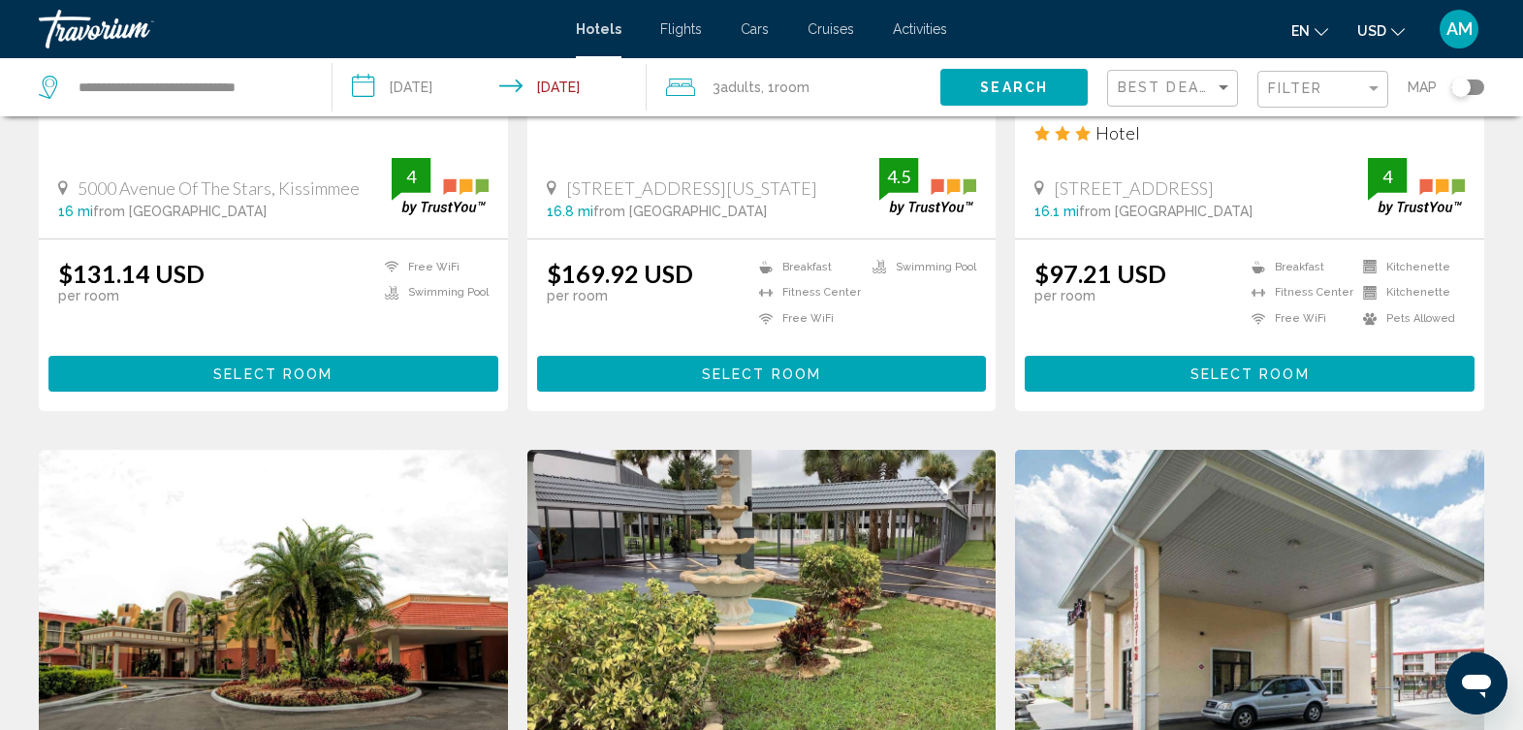
scroll to position [1525, 0]
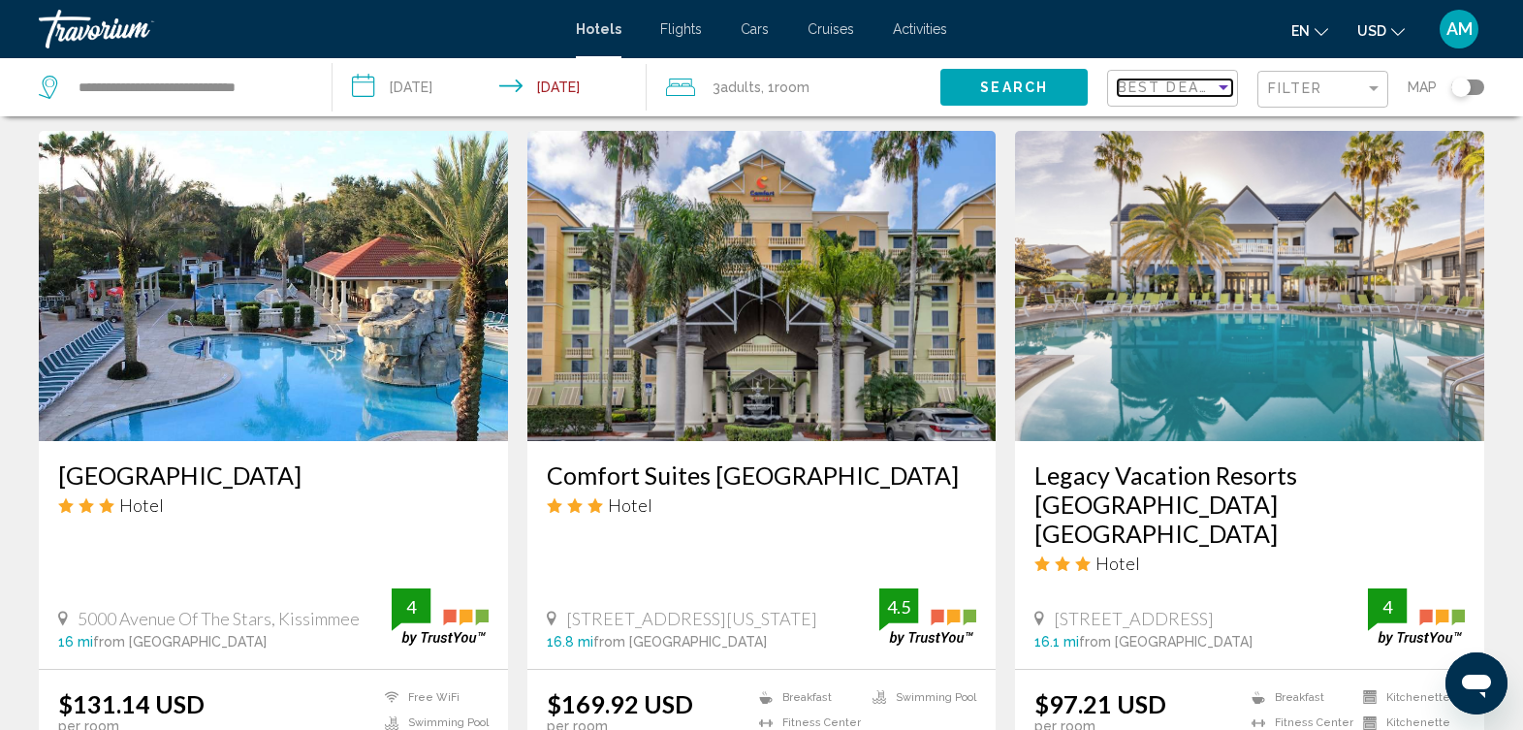
click at [1213, 88] on span "Best Deals" at bounding box center [1169, 88] width 102 height 16
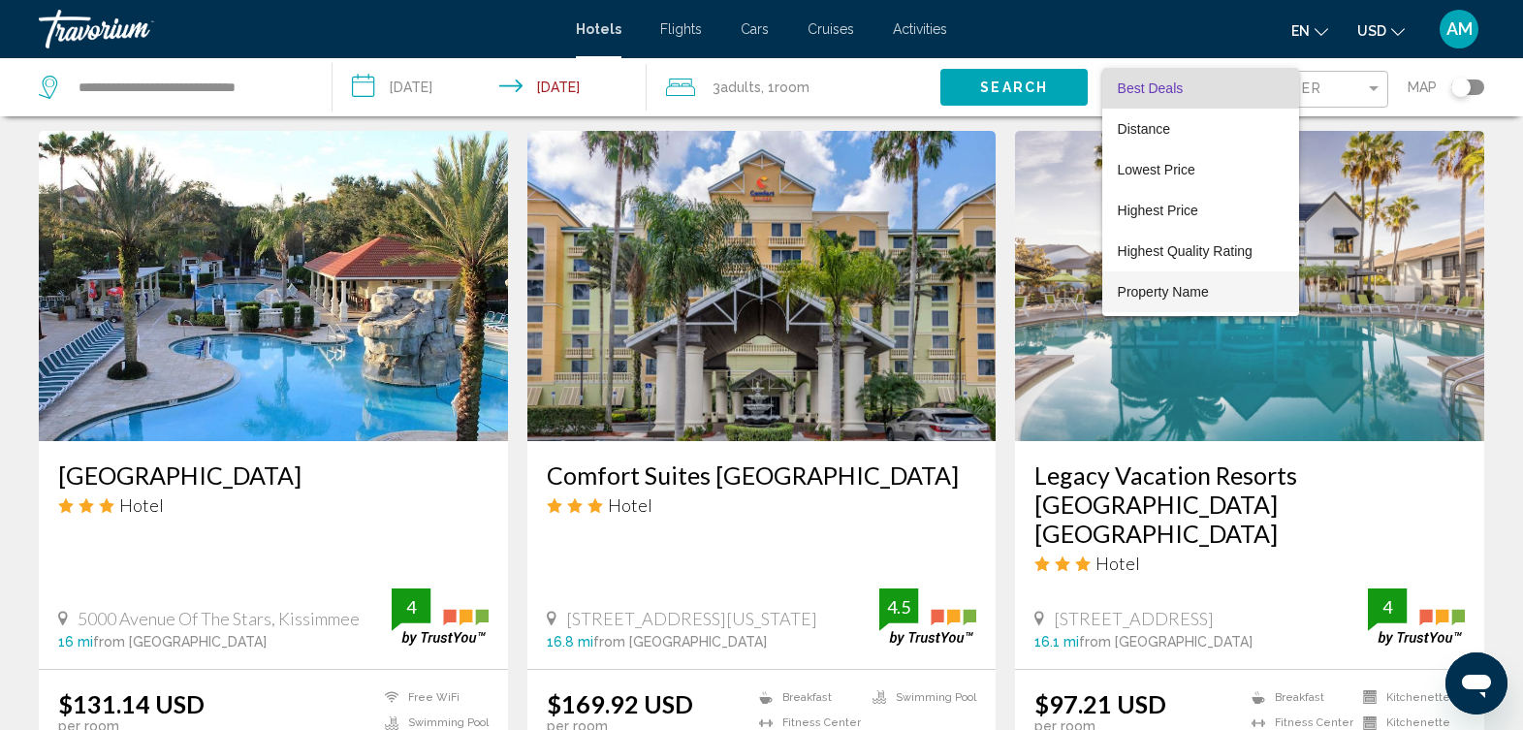
click at [1189, 293] on span "Property Name" at bounding box center [1163, 292] width 91 height 16
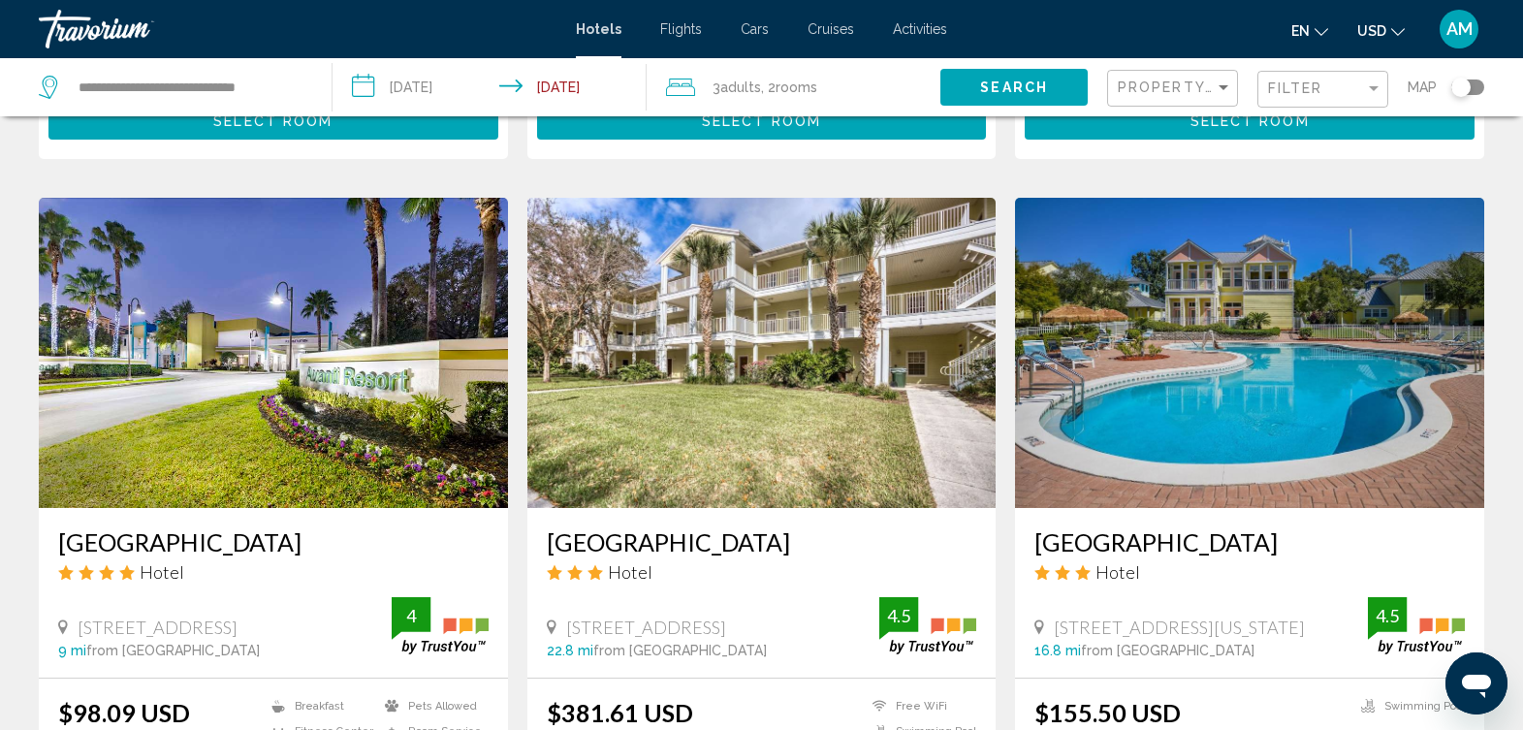
scroll to position [1261, 0]
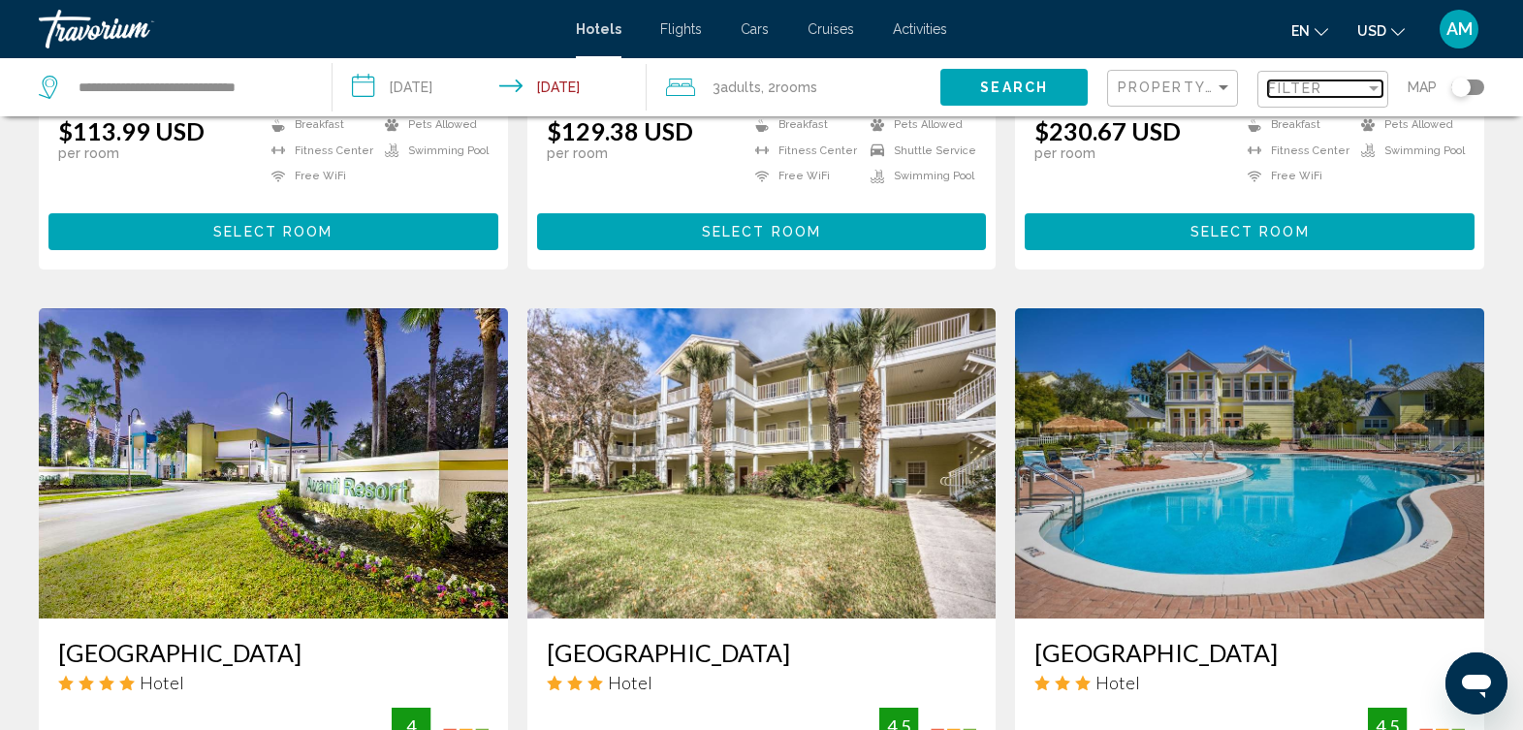
click at [1339, 87] on div "Filter" at bounding box center [1316, 88] width 97 height 16
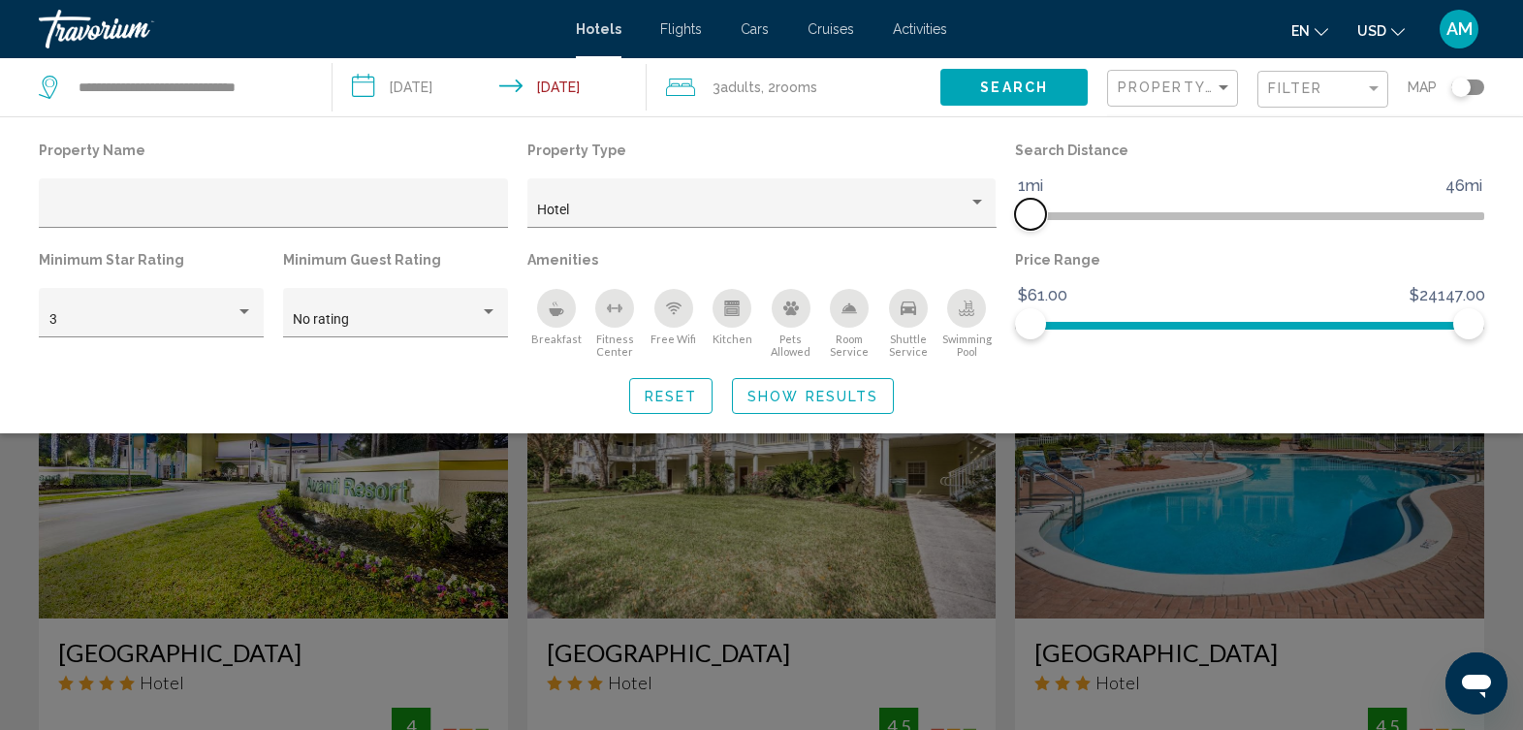
drag, startPoint x: 1314, startPoint y: 208, endPoint x: 1034, endPoint y: 212, distance: 280.3
click at [1034, 212] on span "Hotel Filters" at bounding box center [1030, 214] width 31 height 31
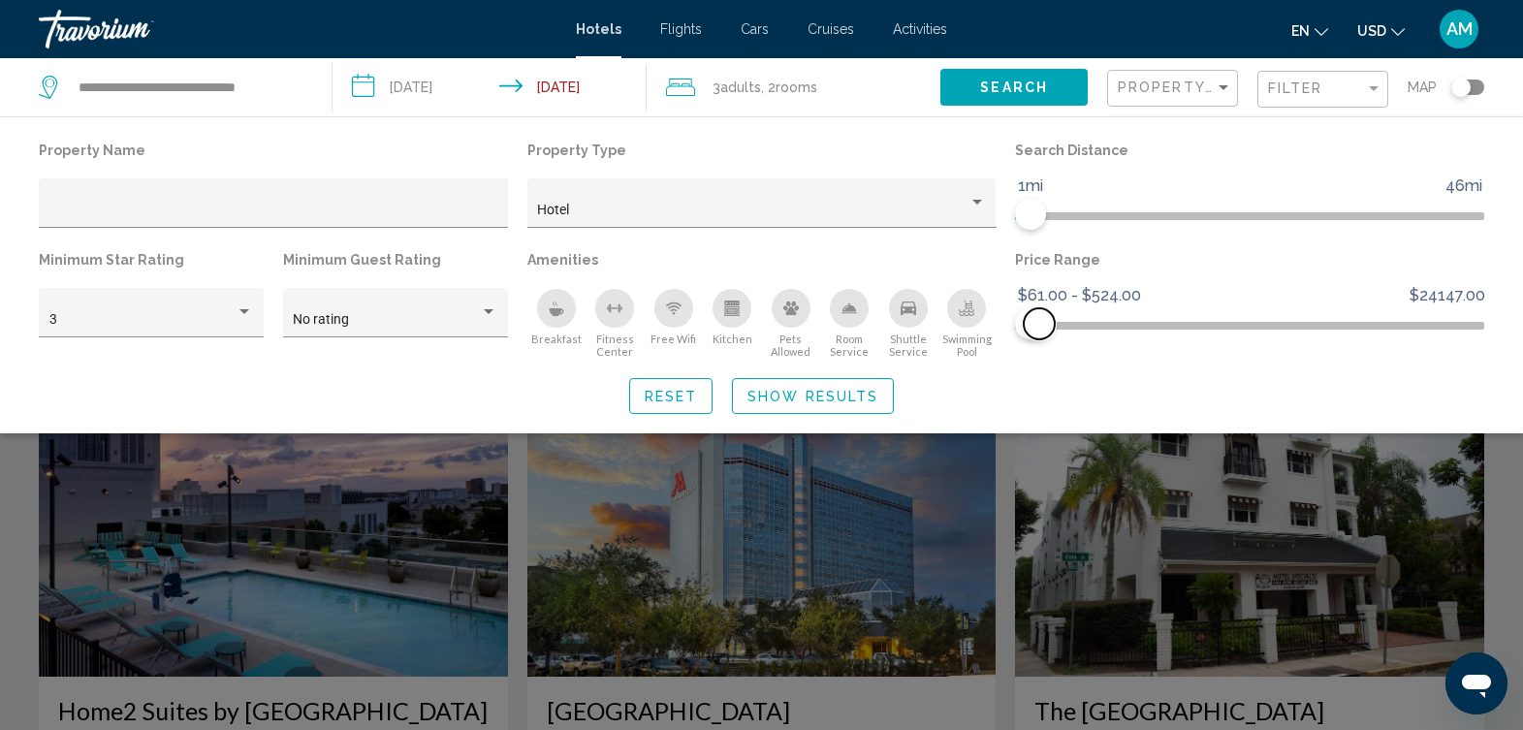
drag, startPoint x: 1471, startPoint y: 327, endPoint x: 1040, endPoint y: 333, distance: 431.6
click at [1040, 333] on span "Hotel Filters" at bounding box center [1039, 323] width 31 height 31
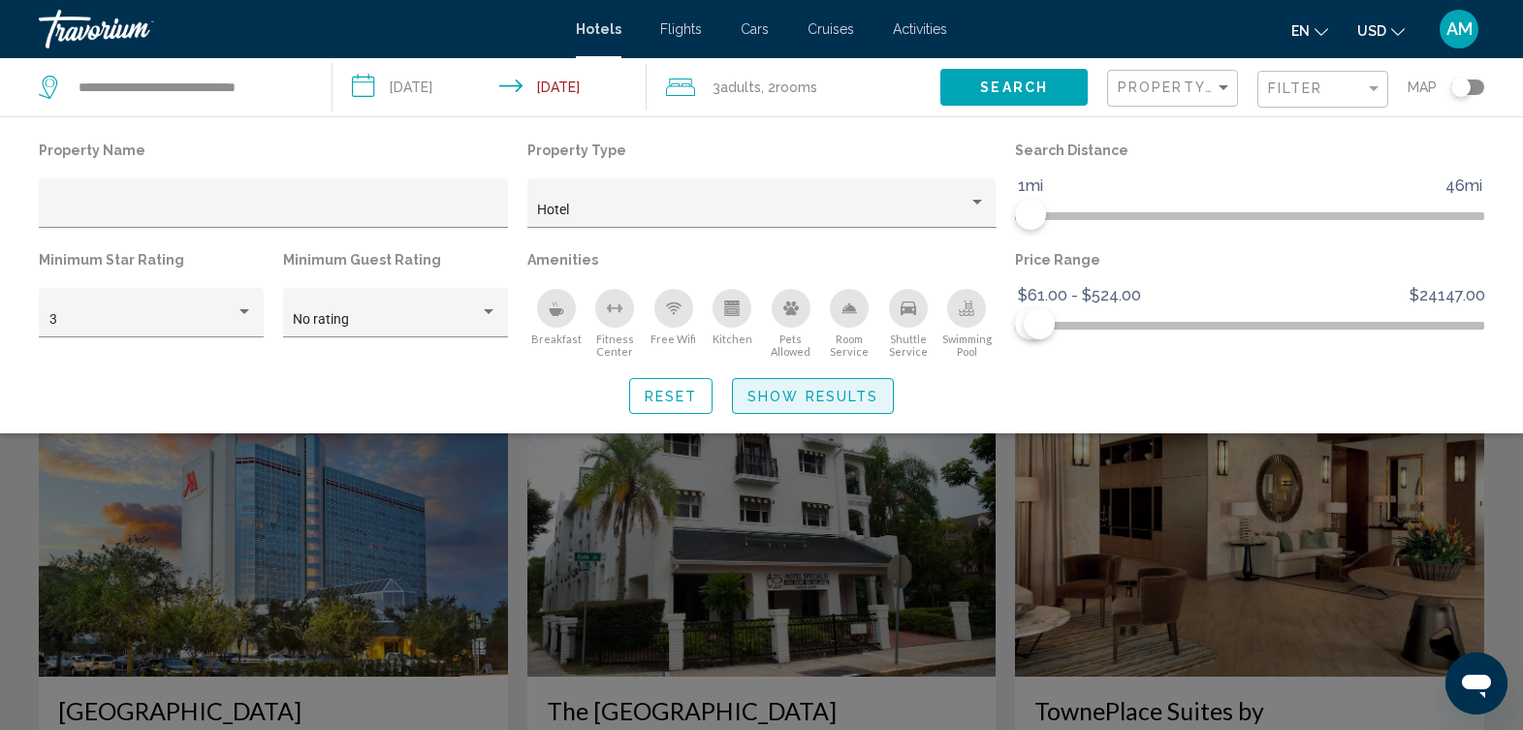
click at [887, 393] on button "Show Results" at bounding box center [813, 396] width 162 height 36
click at [887, 393] on img "Main content" at bounding box center [762, 522] width 469 height 310
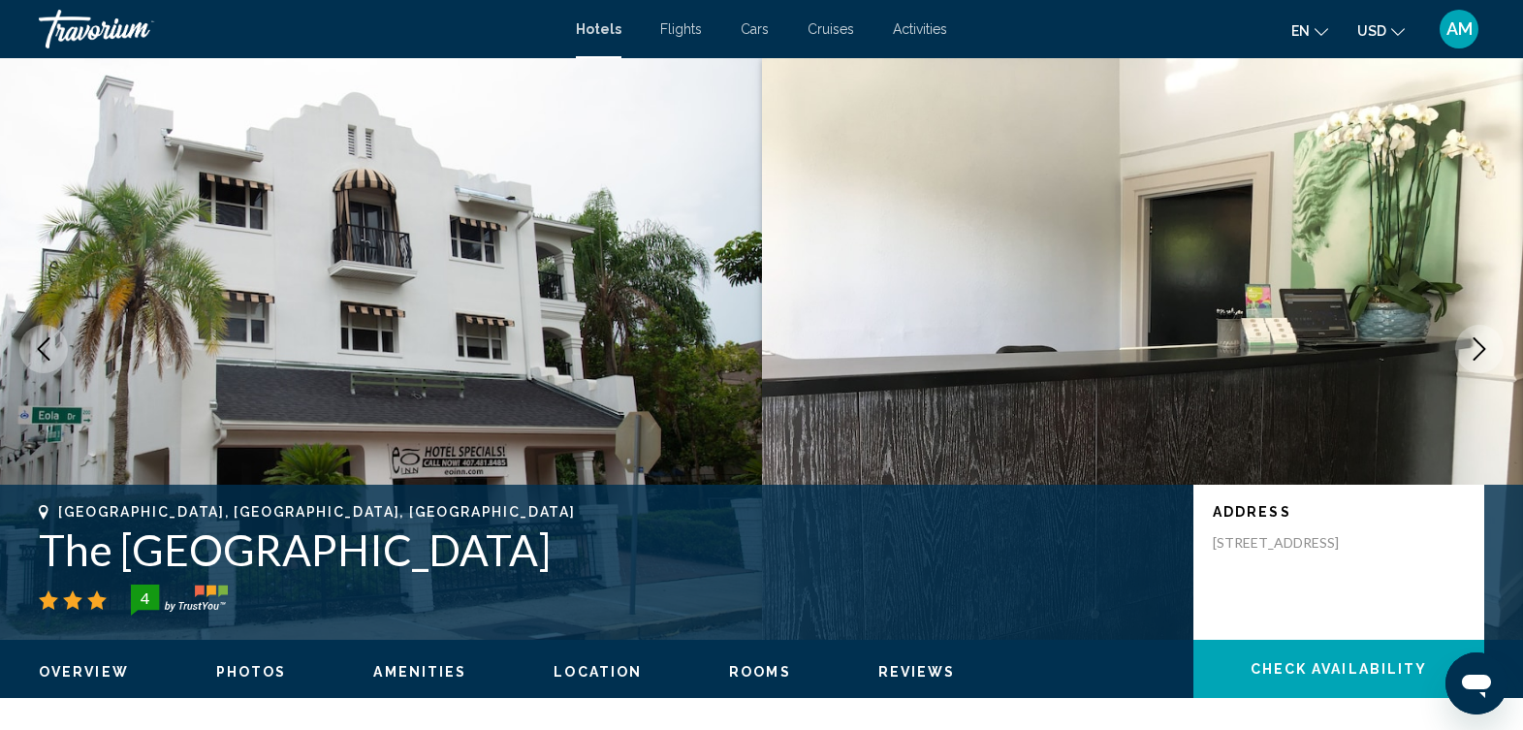
click at [138, 81] on img "Main content" at bounding box center [381, 349] width 762 height 582
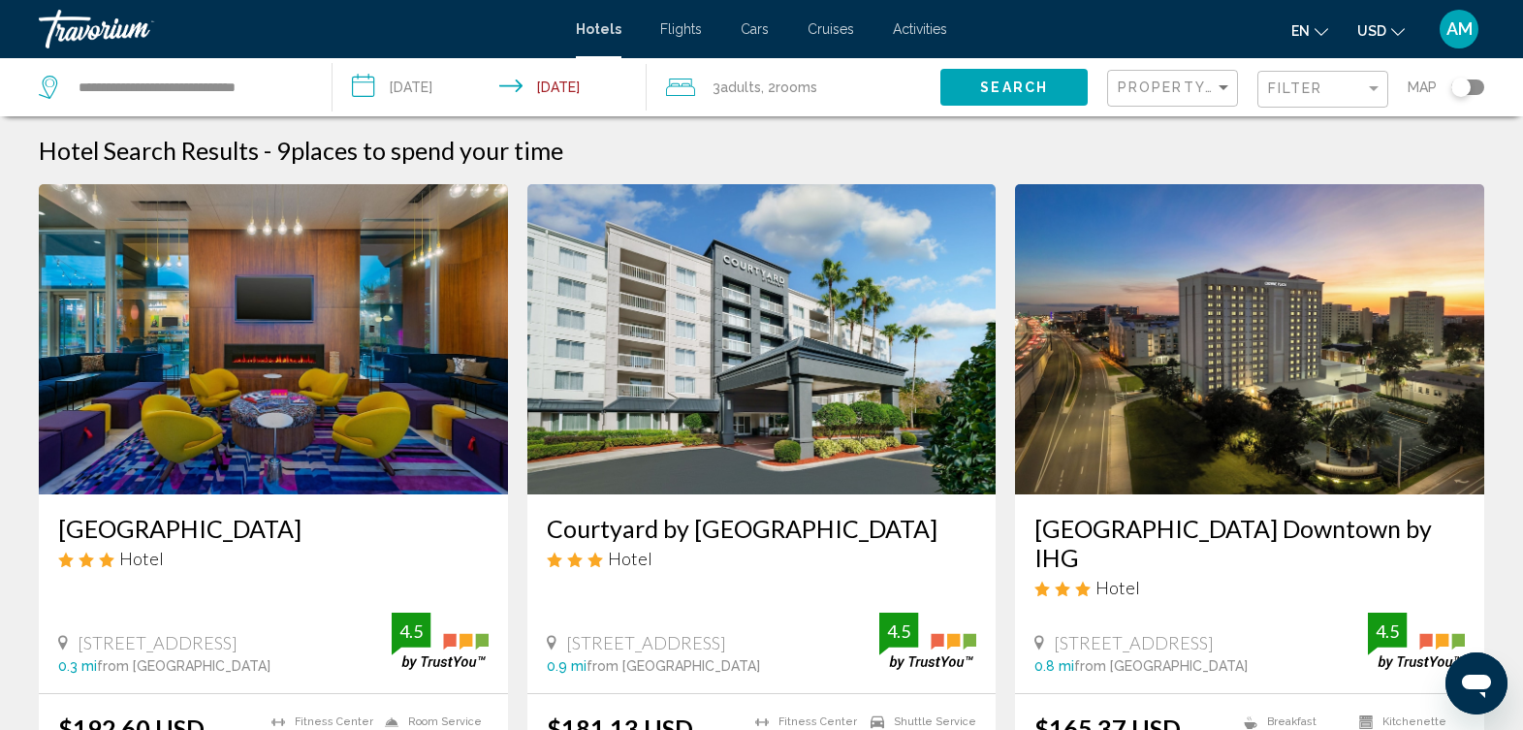
click at [1354, 98] on div "Filter" at bounding box center [1325, 90] width 114 height 36
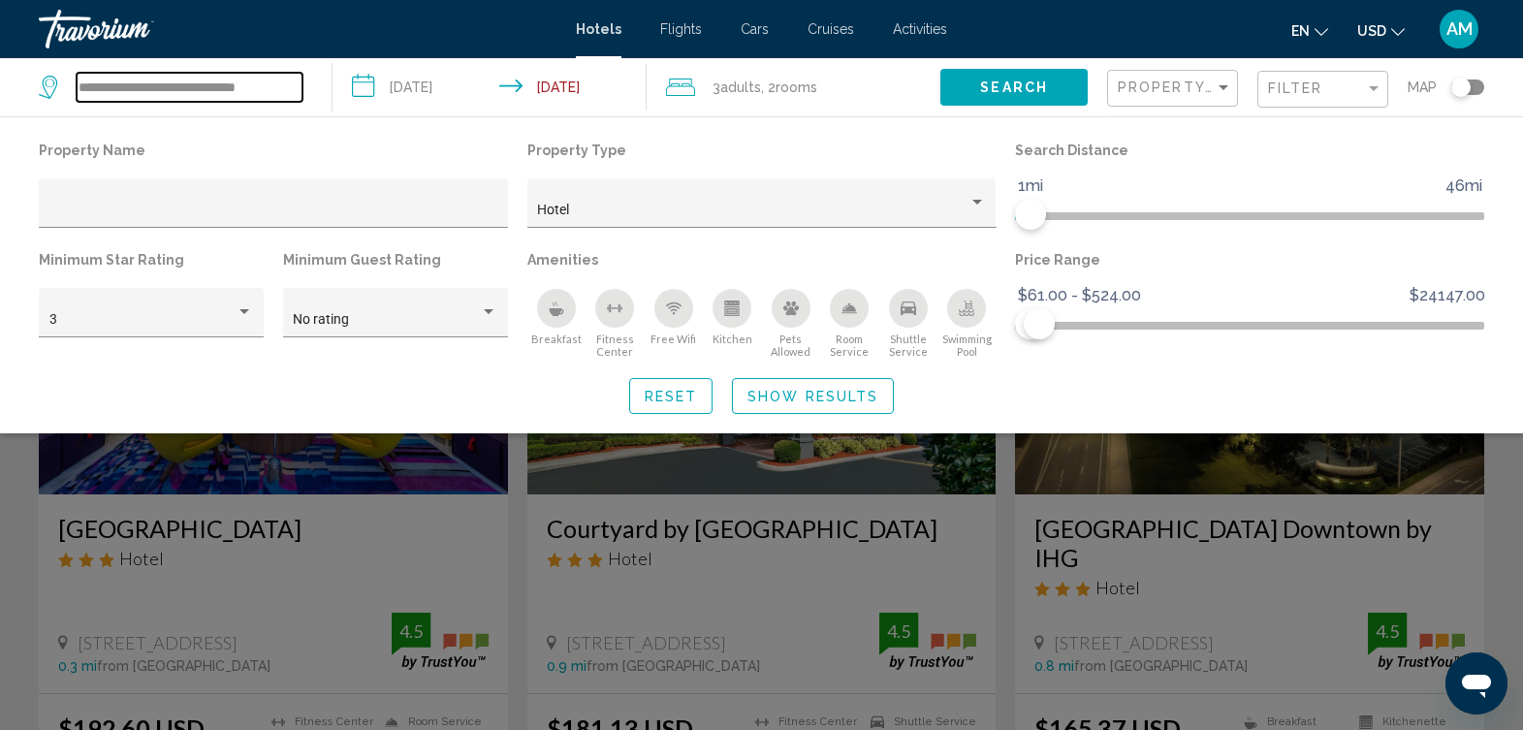
click at [291, 81] on input "**********" at bounding box center [190, 87] width 226 height 29
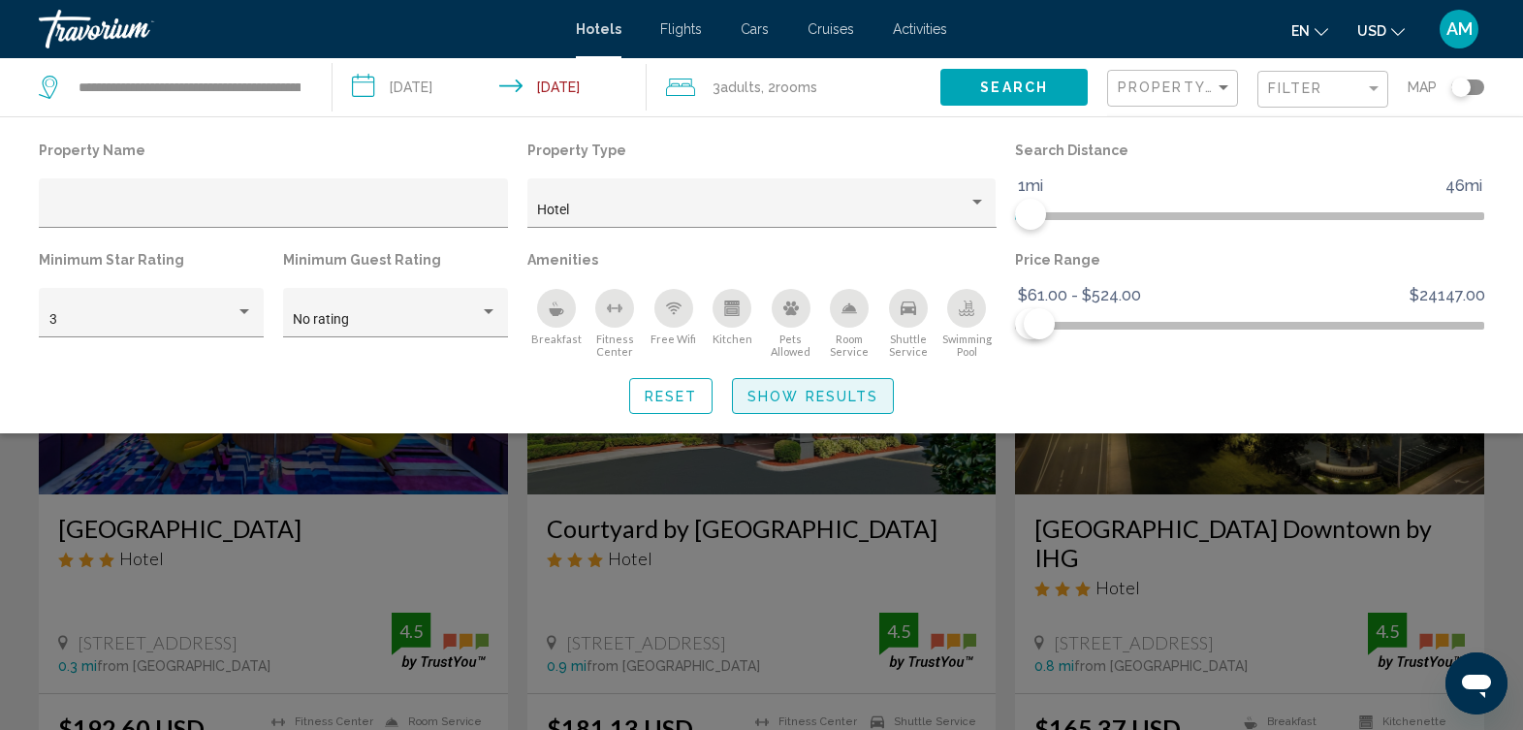
click at [801, 393] on span "Show Results" at bounding box center [813, 397] width 131 height 16
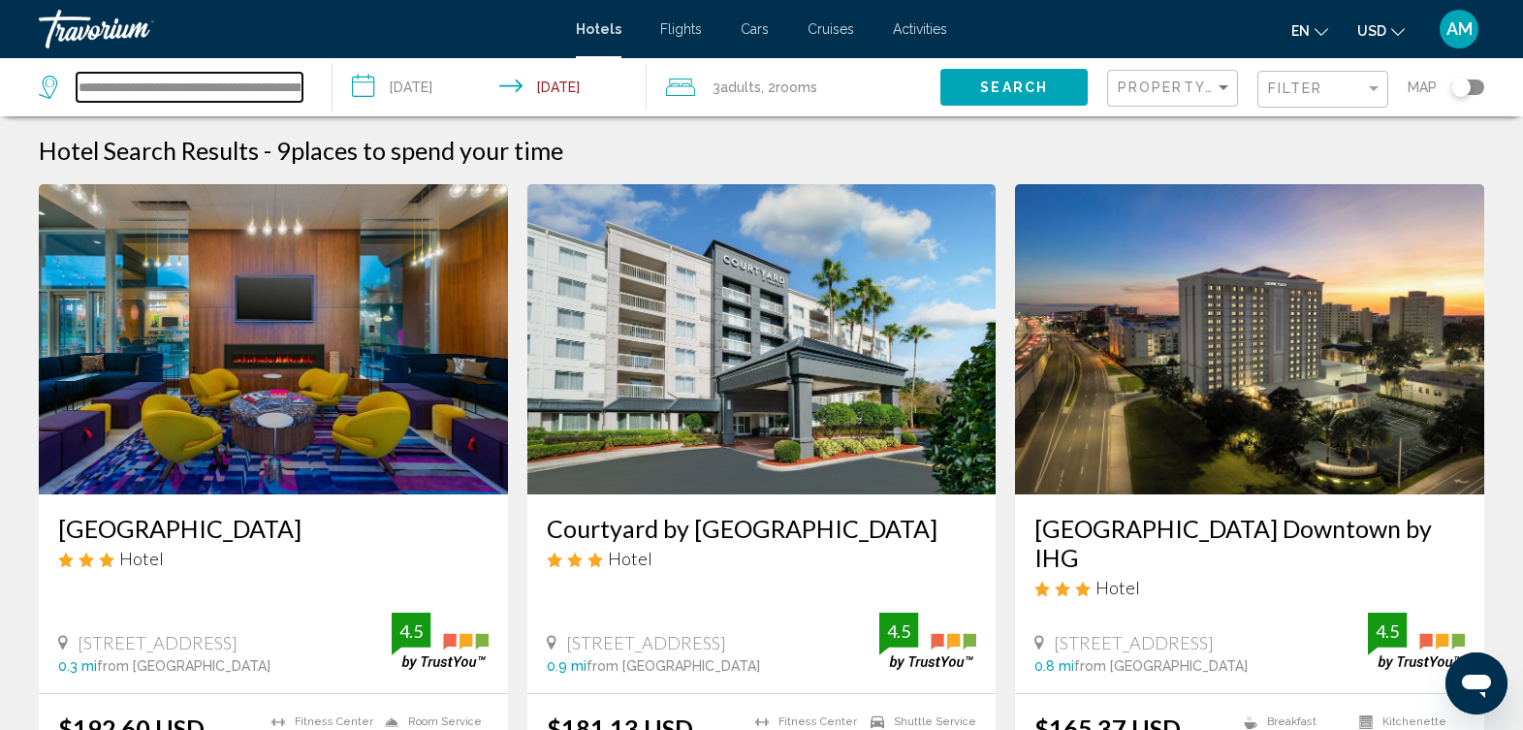
click at [241, 94] on input "**********" at bounding box center [190, 87] width 226 height 29
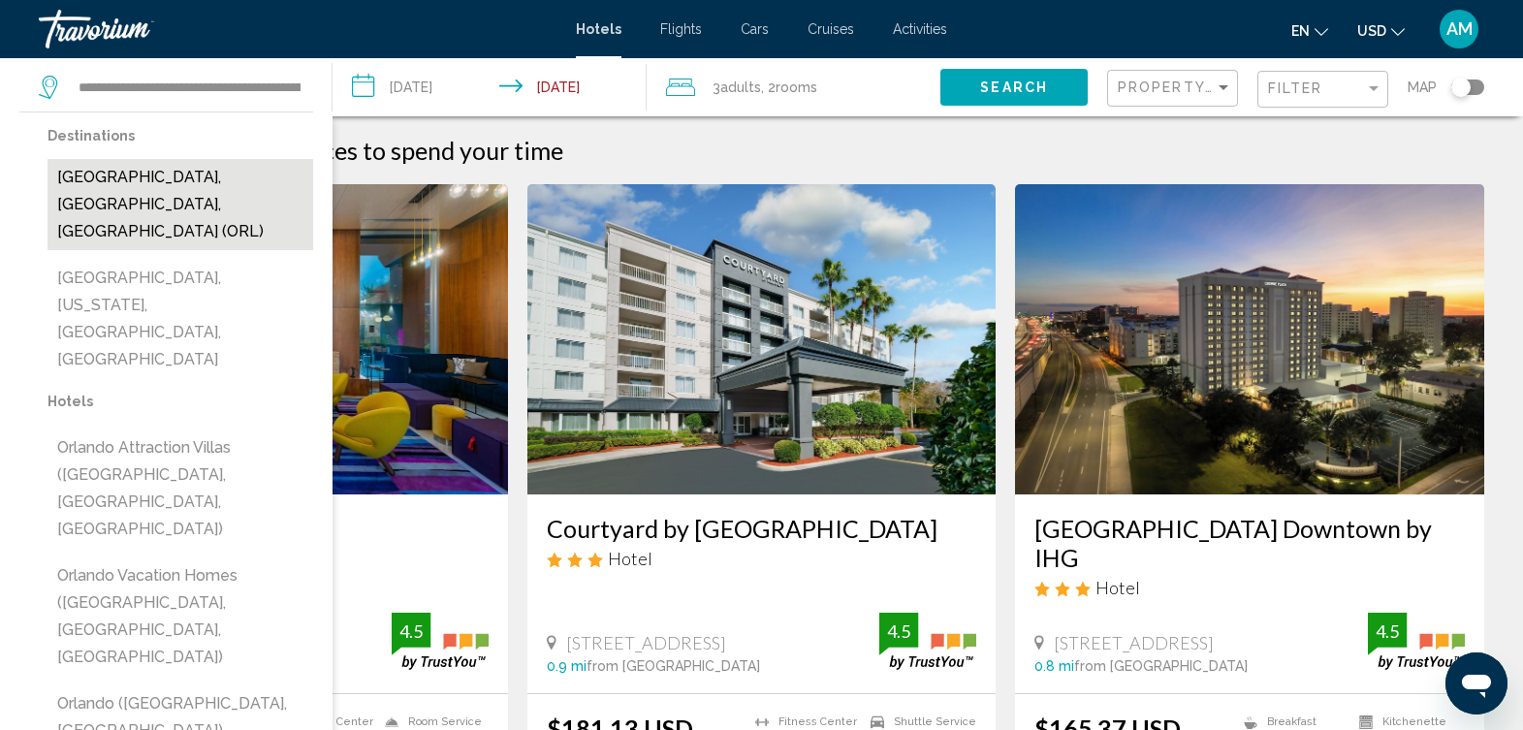
click at [180, 177] on button "Orlando, FL, United States (ORL)" at bounding box center [181, 204] width 266 height 91
type input "**********"
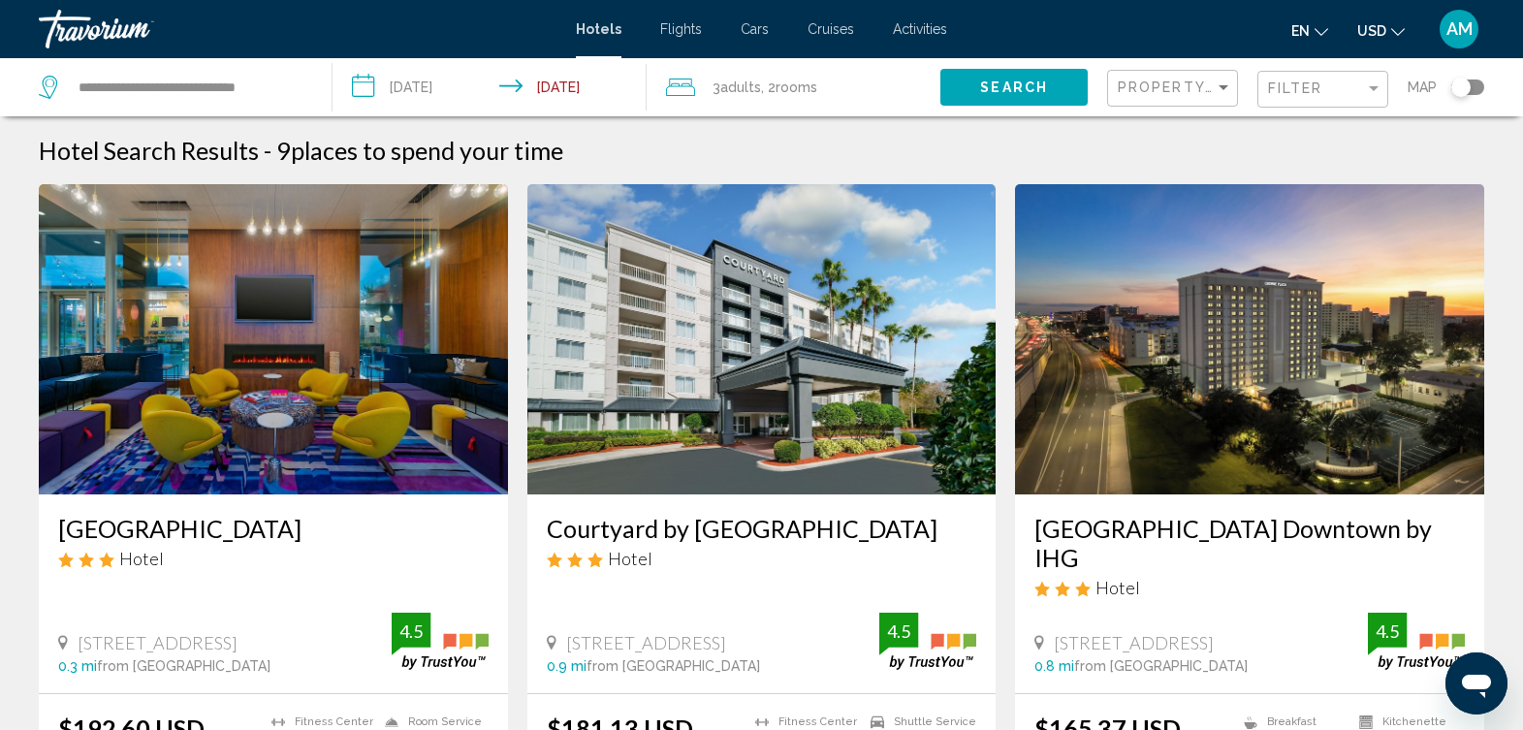
click at [1460, 87] on div "Toggle map" at bounding box center [1461, 87] width 19 height 19
click at [1460, 87] on div "Toggle map" at bounding box center [1468, 88] width 33 height 16
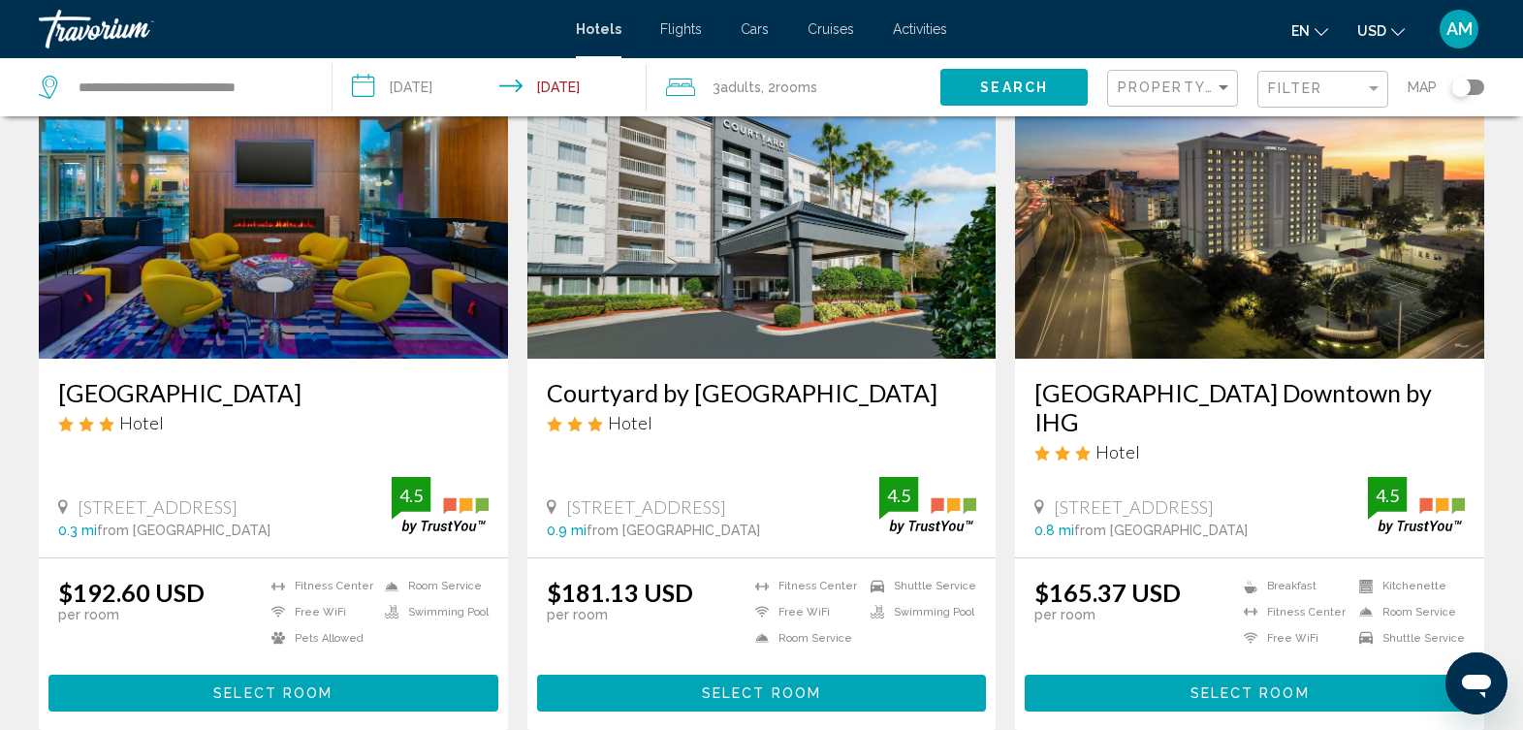
click at [1460, 87] on div "Toggle map" at bounding box center [1461, 87] width 19 height 19
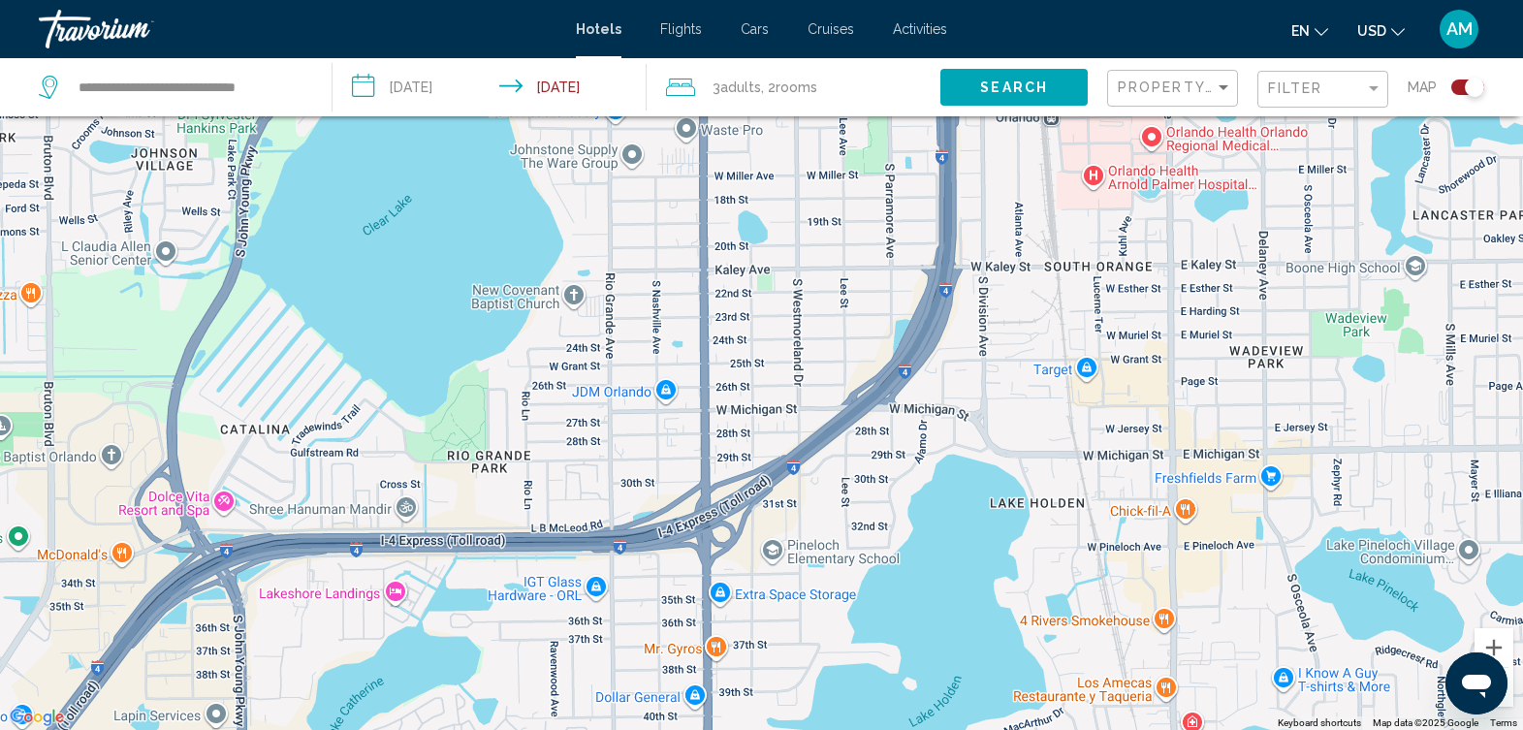
drag, startPoint x: 901, startPoint y: 558, endPoint x: 1296, endPoint y: -90, distance: 759.0
click at [1296, 0] on html "**********" at bounding box center [761, 249] width 1523 height 730
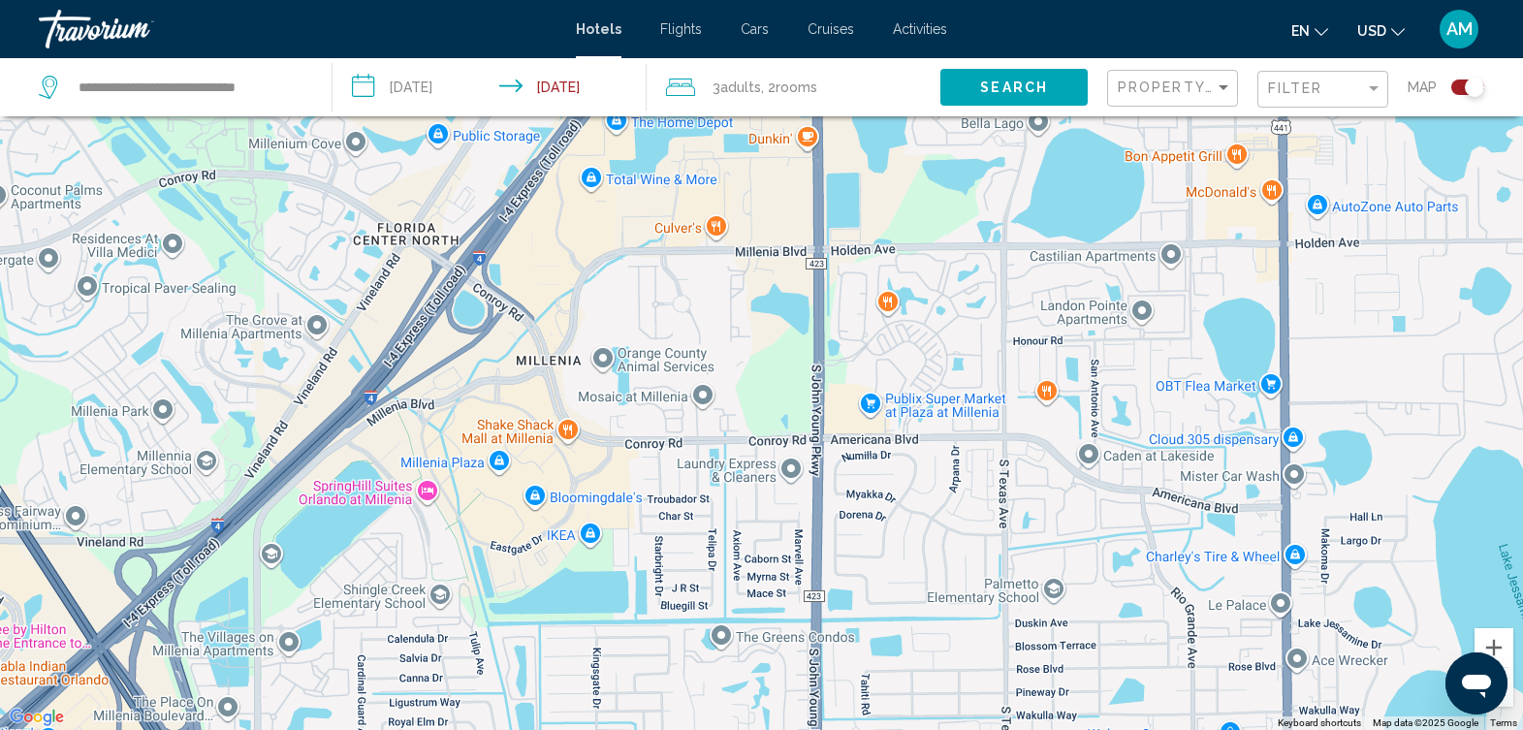
drag, startPoint x: 443, startPoint y: 646, endPoint x: 1018, endPoint y: -42, distance: 896.3
click at [1018, 0] on html "**********" at bounding box center [761, 249] width 1523 height 730
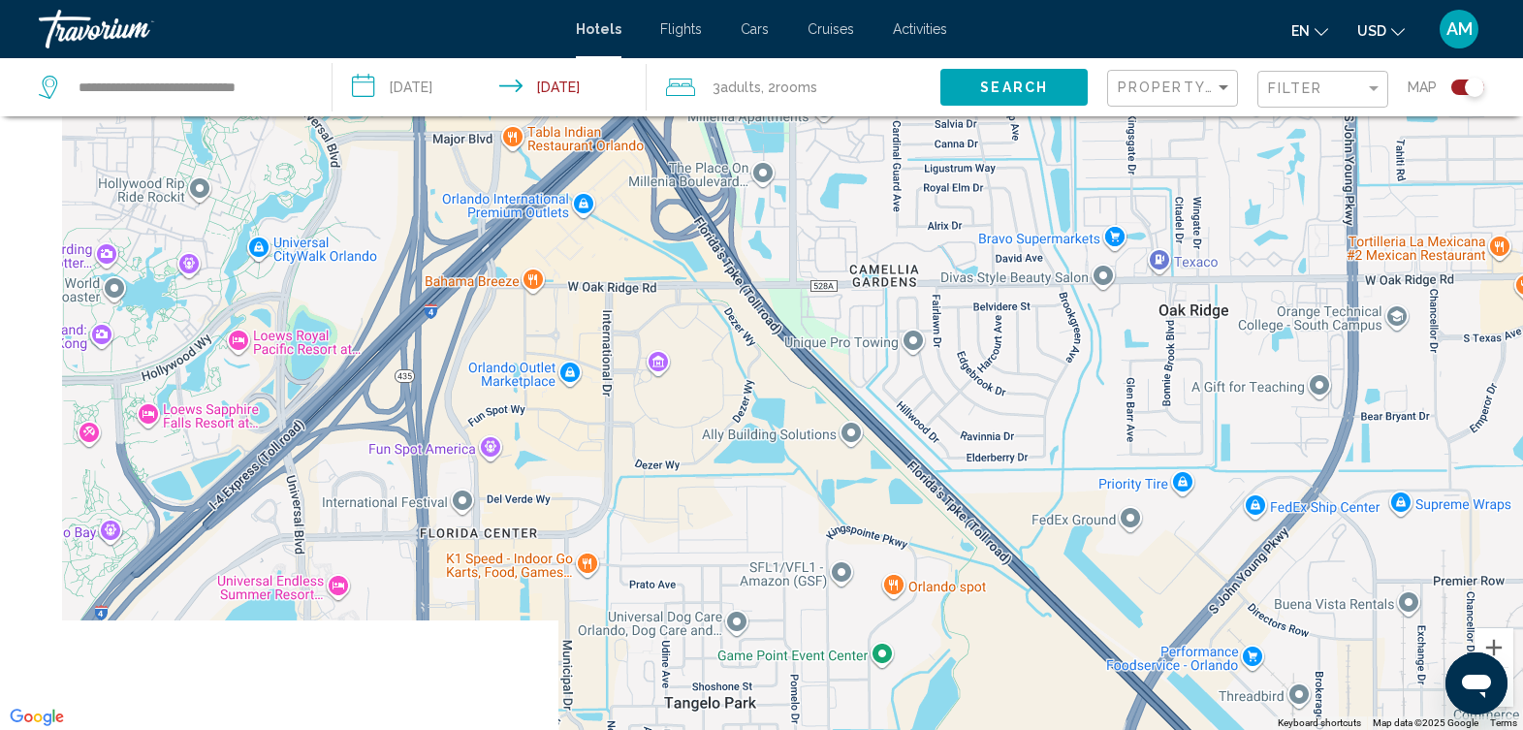
drag, startPoint x: 486, startPoint y: 520, endPoint x: 1023, endPoint y: -17, distance: 759.7
click at [1023, 0] on html "**********" at bounding box center [761, 249] width 1523 height 730
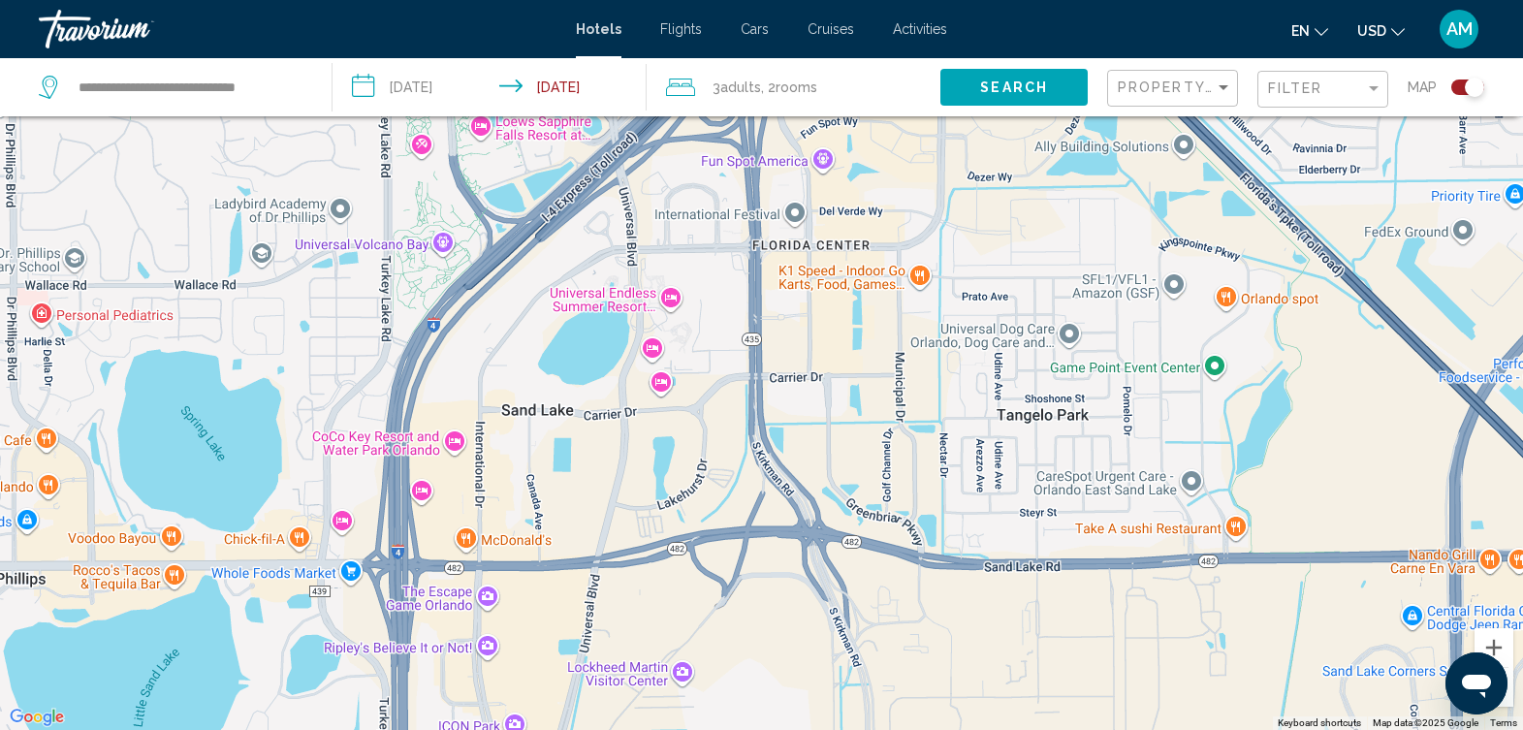
drag, startPoint x: 247, startPoint y: 575, endPoint x: 580, endPoint y: 284, distance: 441.9
click at [580, 284] on div "Main content" at bounding box center [761, 365] width 1523 height 730
click at [1512, 699] on button "Zoom out" at bounding box center [1494, 687] width 39 height 39
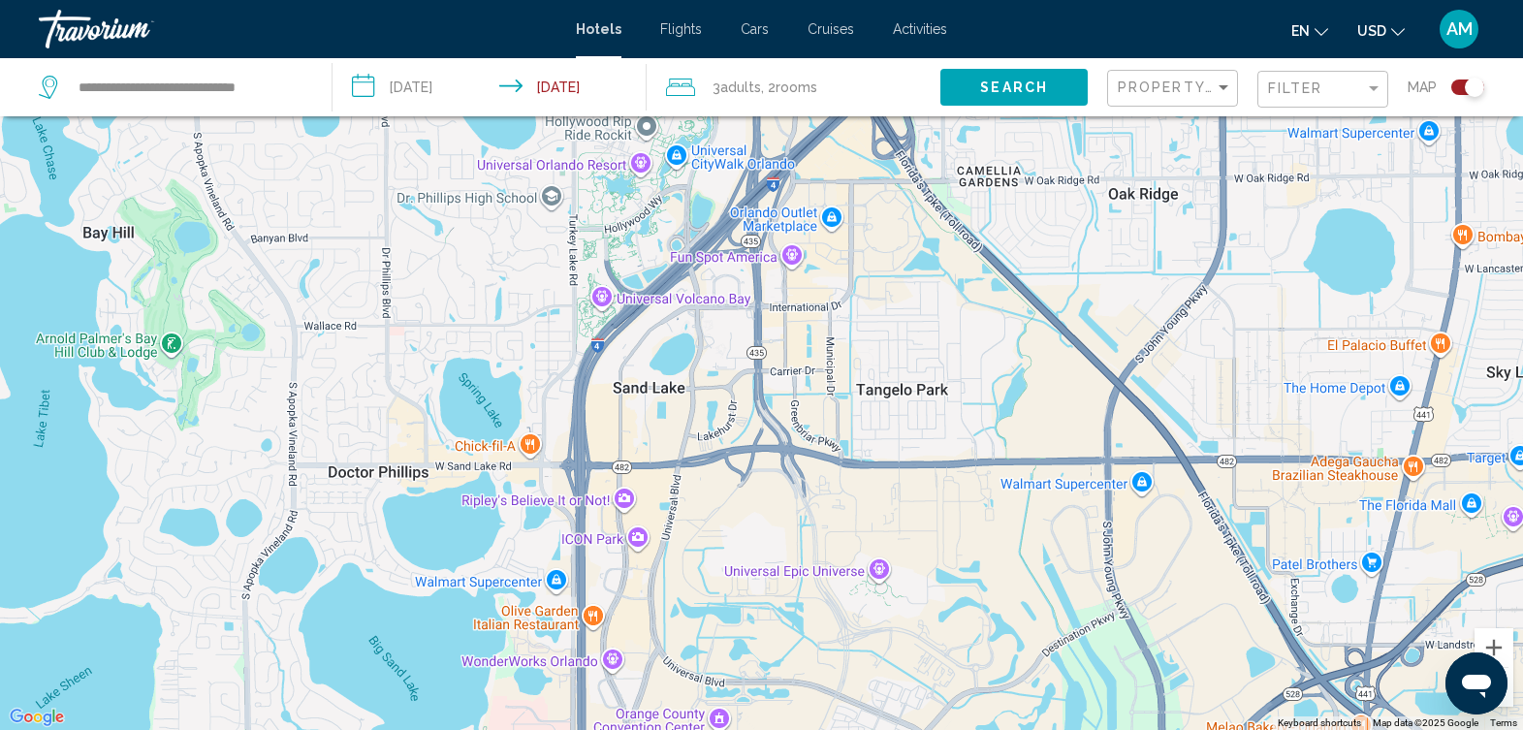
click at [1512, 699] on button "Zoom out" at bounding box center [1494, 687] width 39 height 39
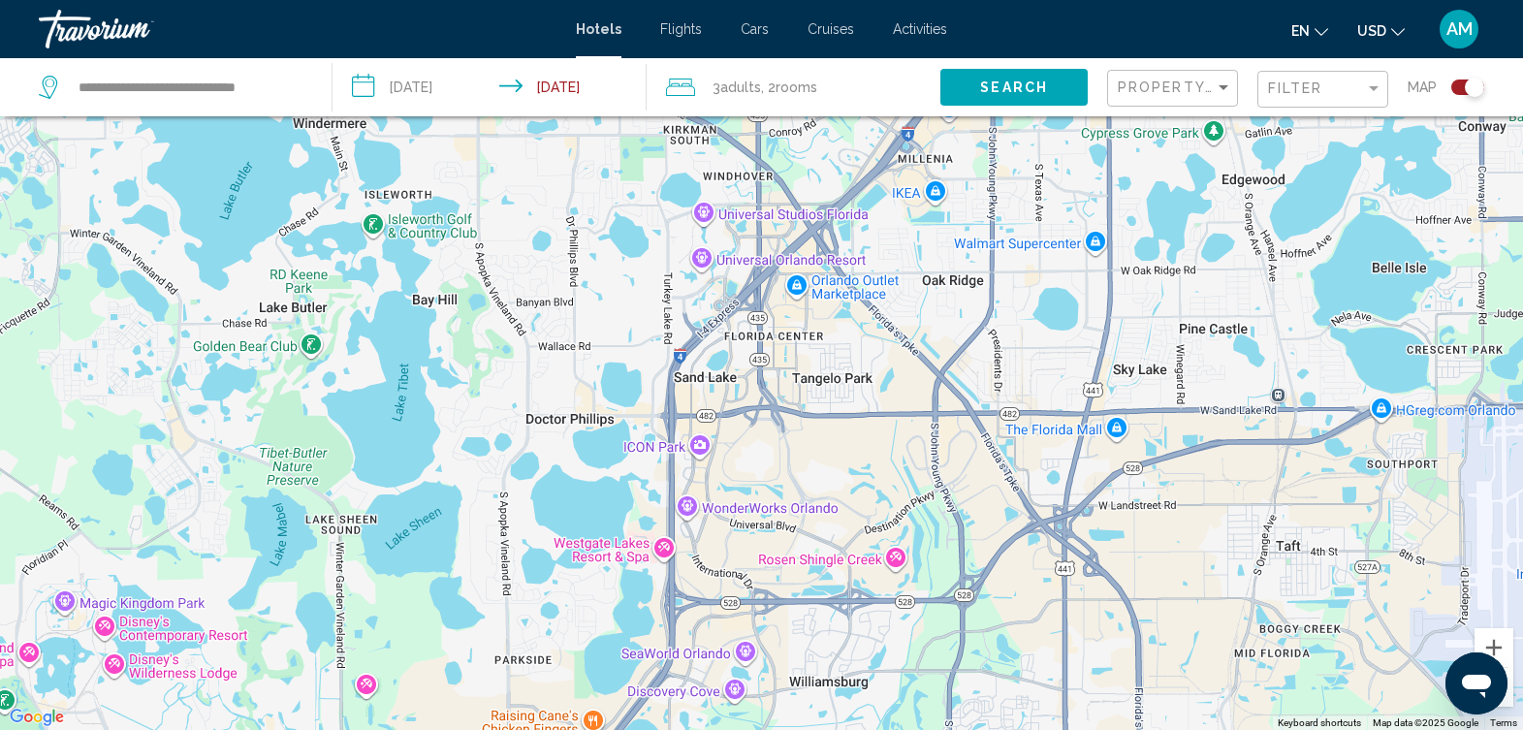
click at [791, 344] on div "To activate drag with keyboard, press Alt + Enter. Once in keyboard drag state,…" at bounding box center [761, 365] width 1523 height 730
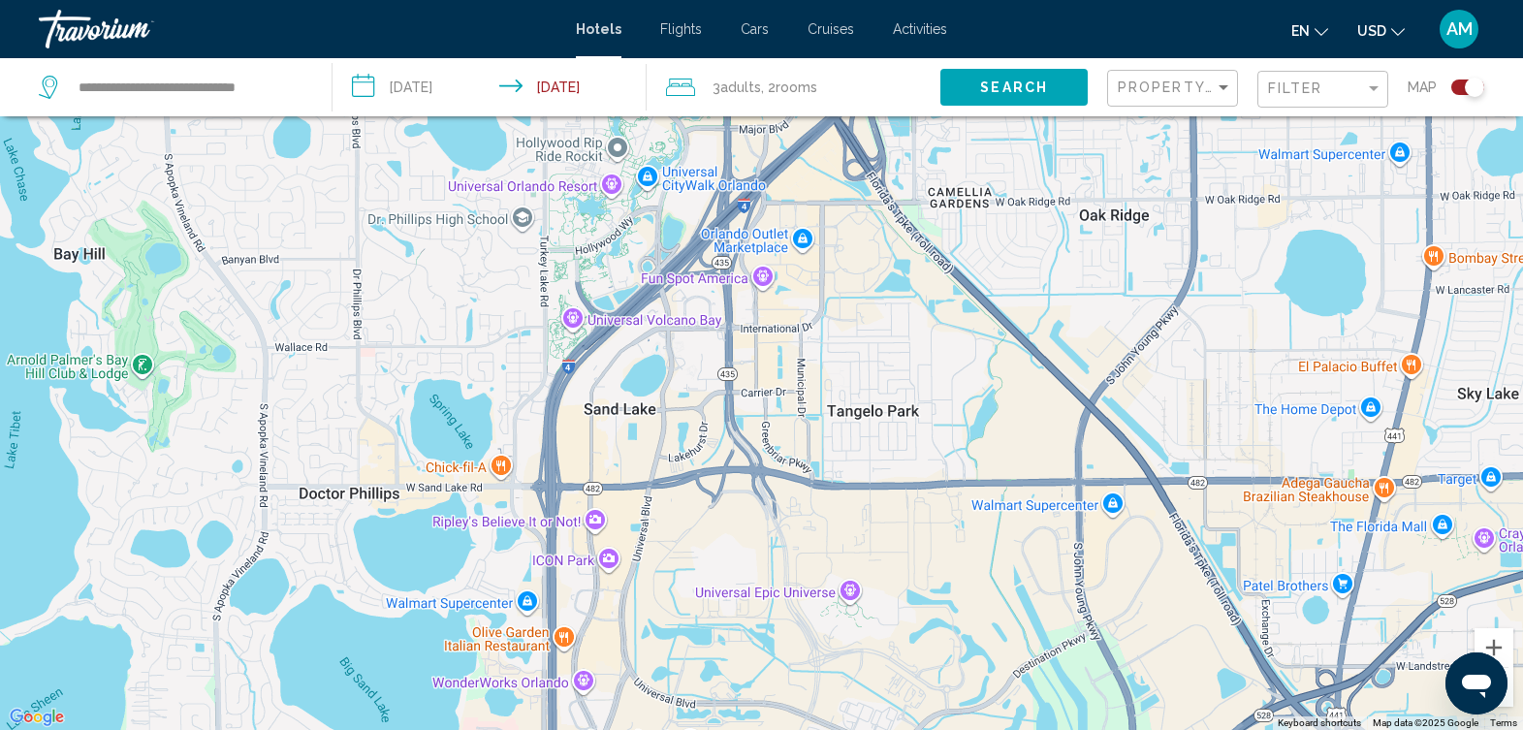
click at [791, 344] on div "Main content" at bounding box center [761, 365] width 1523 height 730
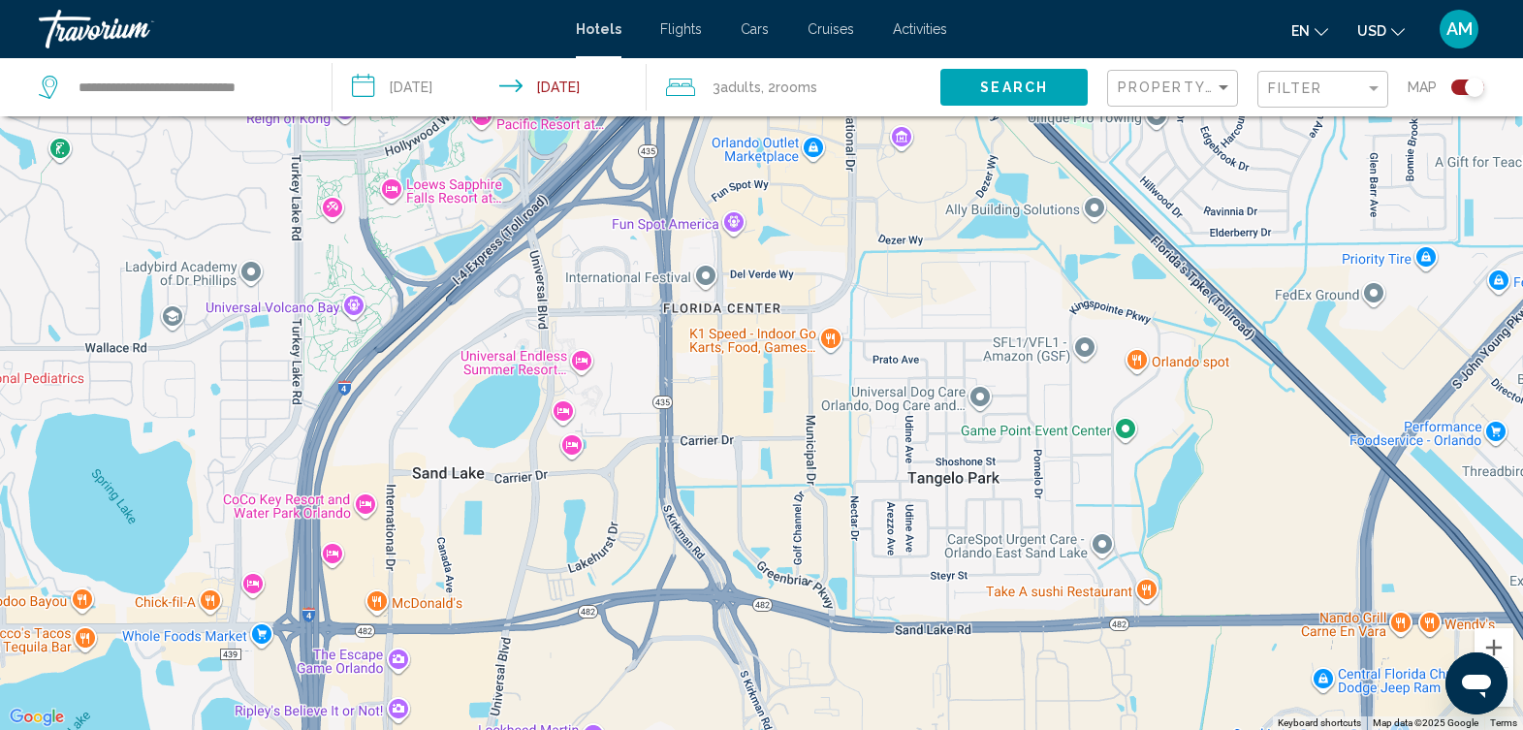
click at [1019, 86] on span "Search" at bounding box center [1014, 88] width 68 height 16
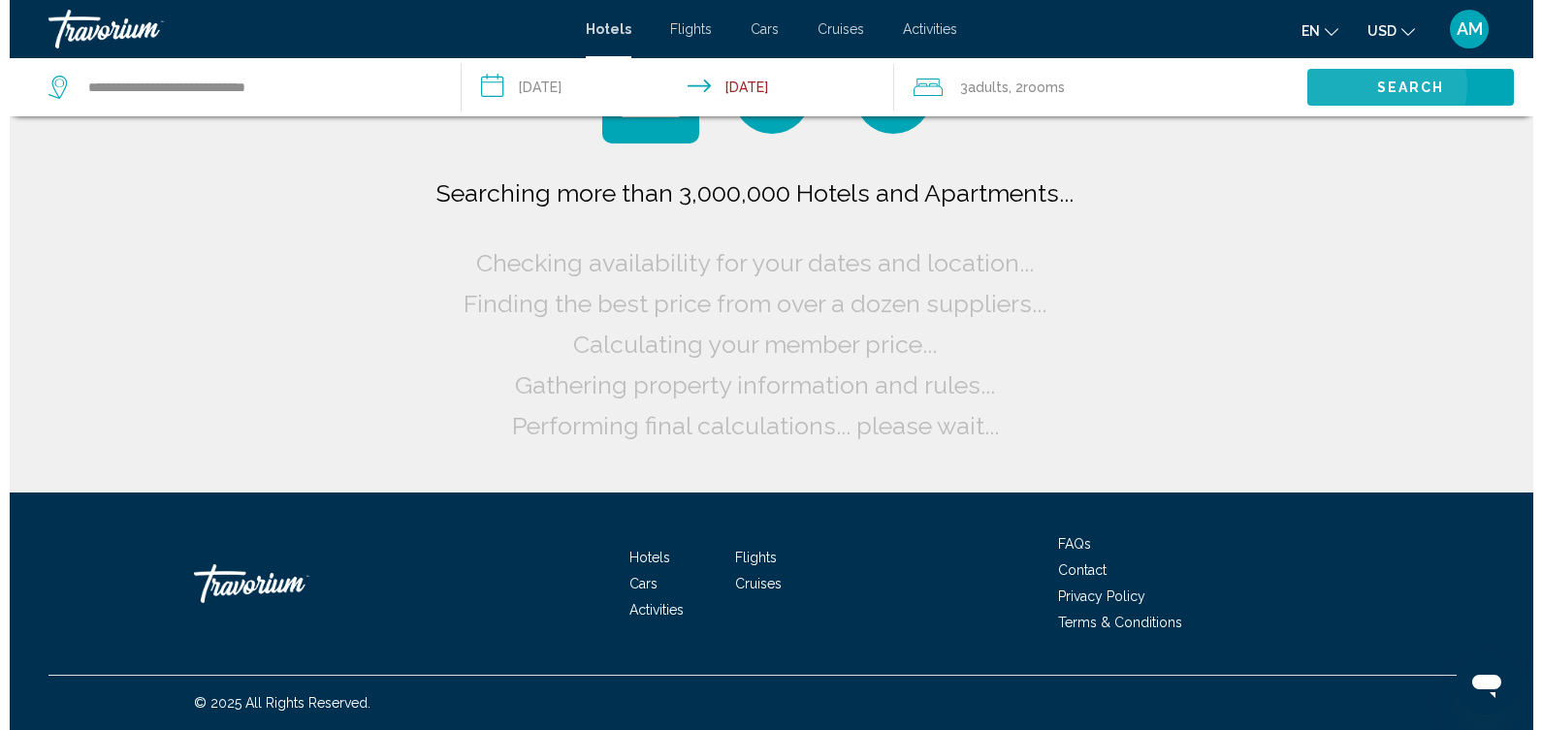
scroll to position [0, 0]
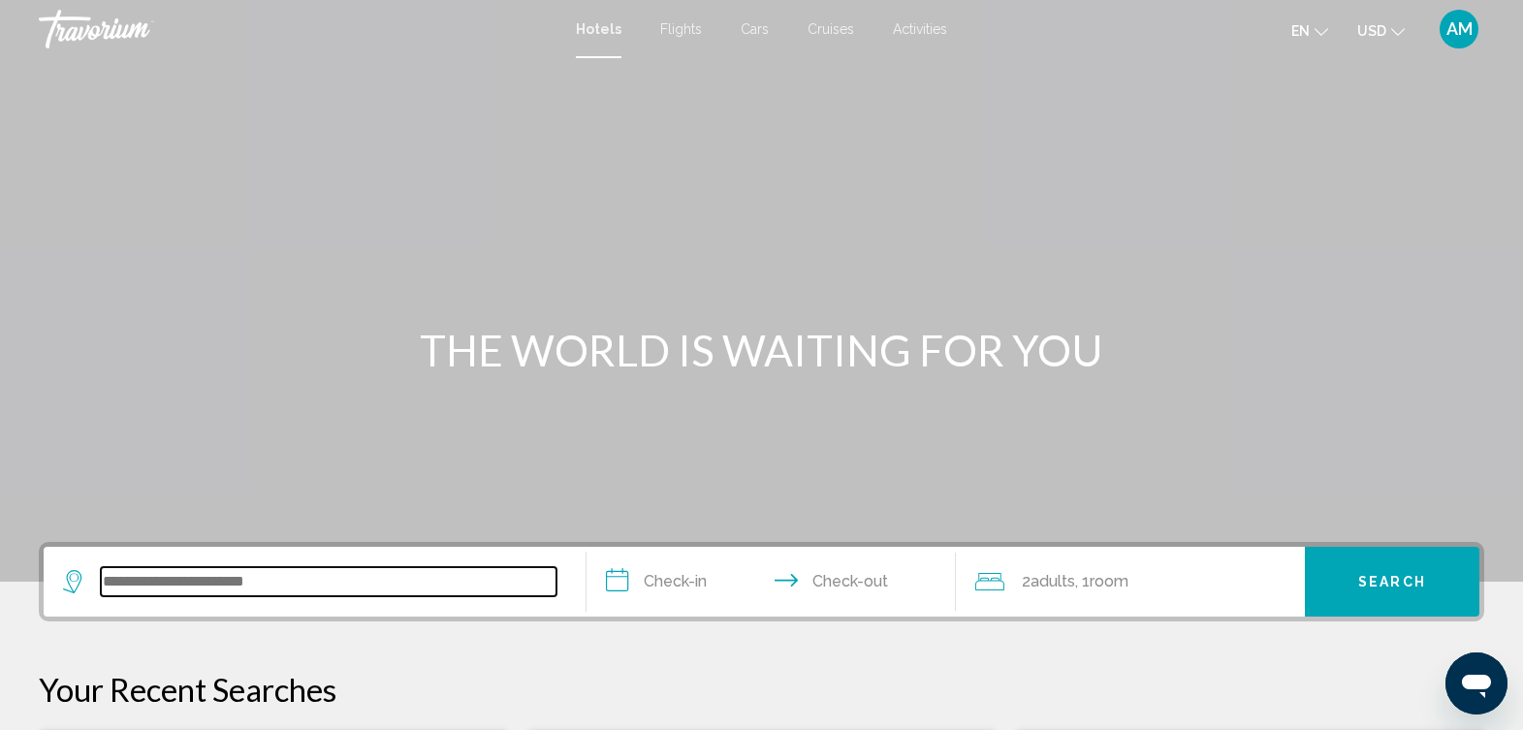
click at [359, 568] on input "Search widget" at bounding box center [329, 581] width 456 height 29
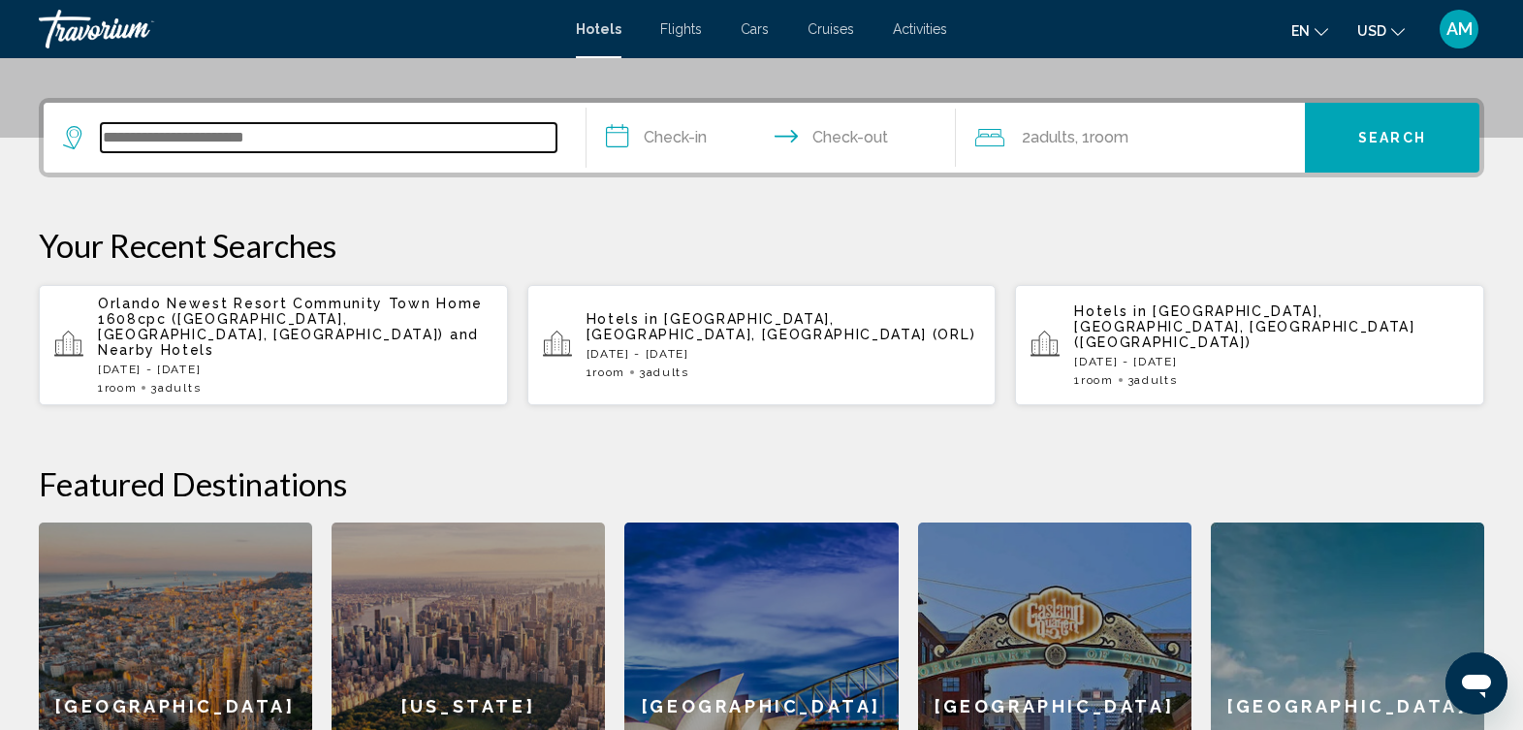
scroll to position [479, 0]
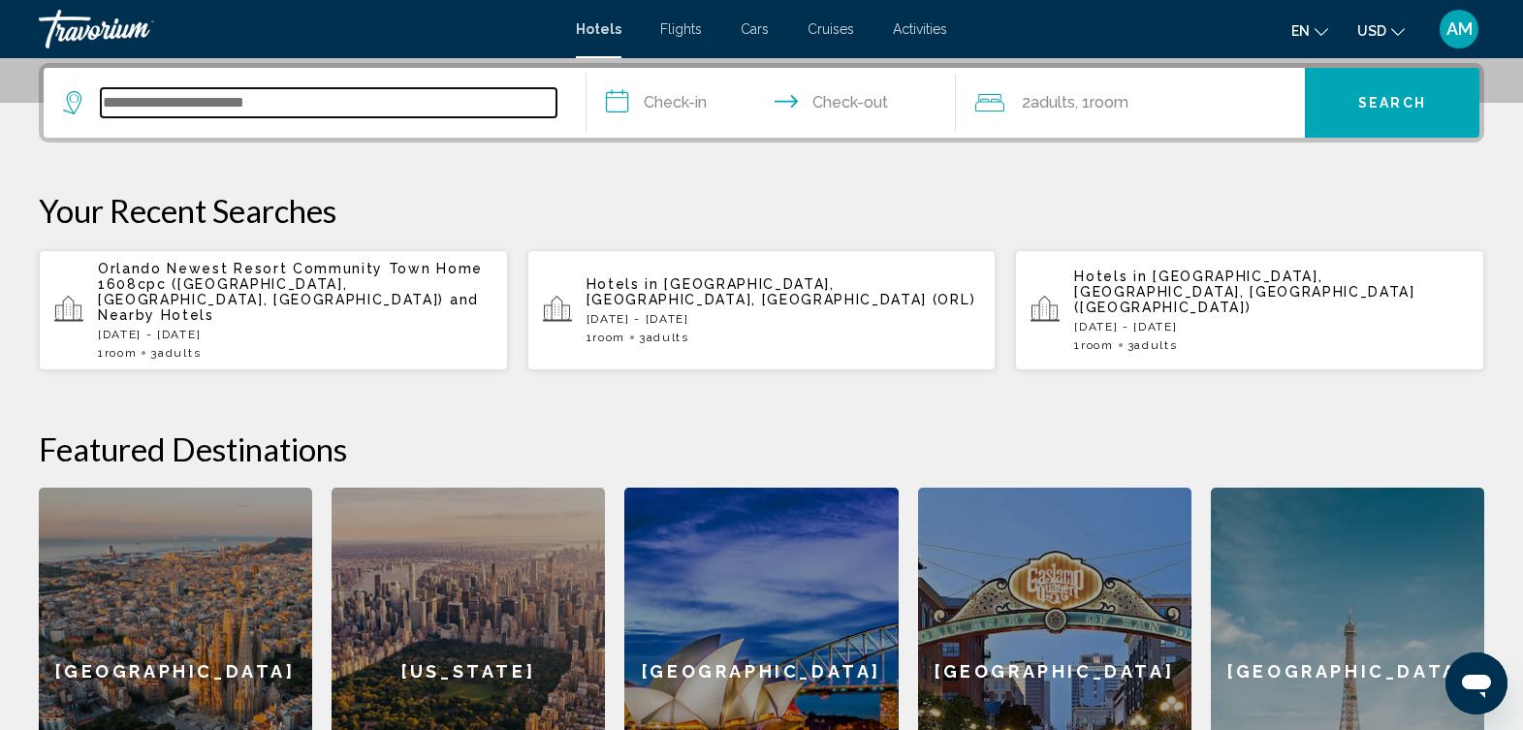
click at [355, 103] on input "Search widget" at bounding box center [329, 102] width 456 height 29
type input "*******"
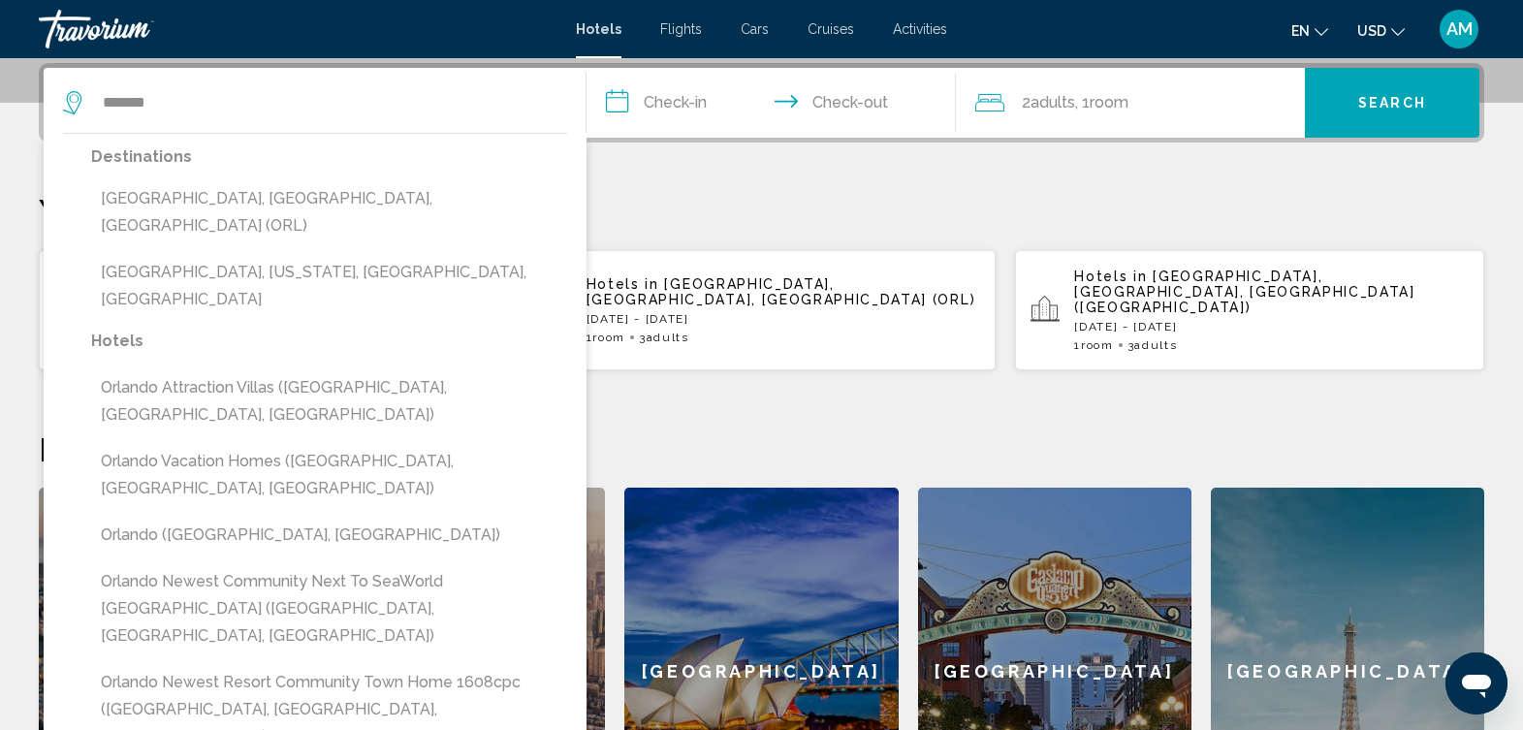
click at [700, 121] on input "**********" at bounding box center [775, 106] width 376 height 76
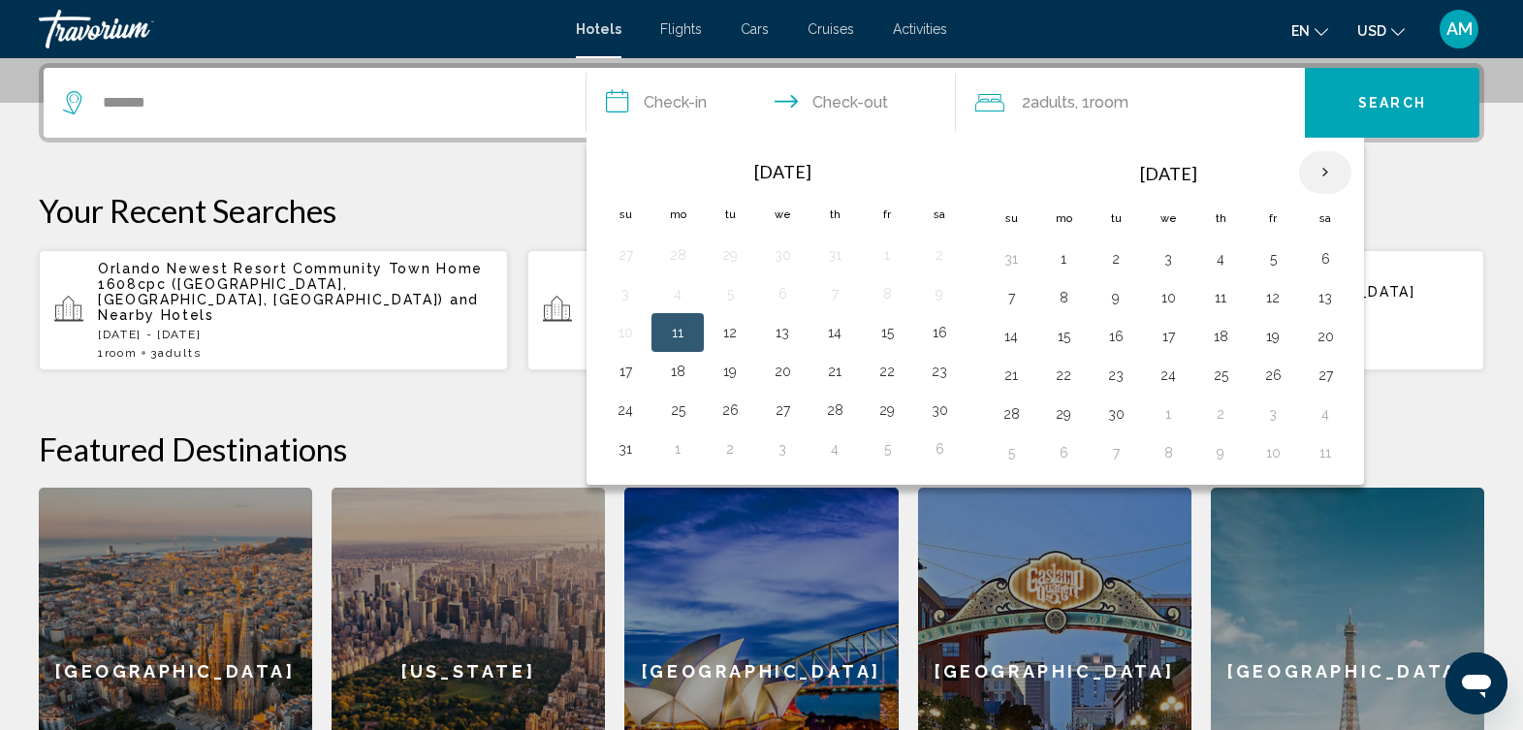
click at [1321, 178] on th "Next month" at bounding box center [1325, 172] width 52 height 43
click at [939, 409] on button "29" at bounding box center [939, 413] width 31 height 27
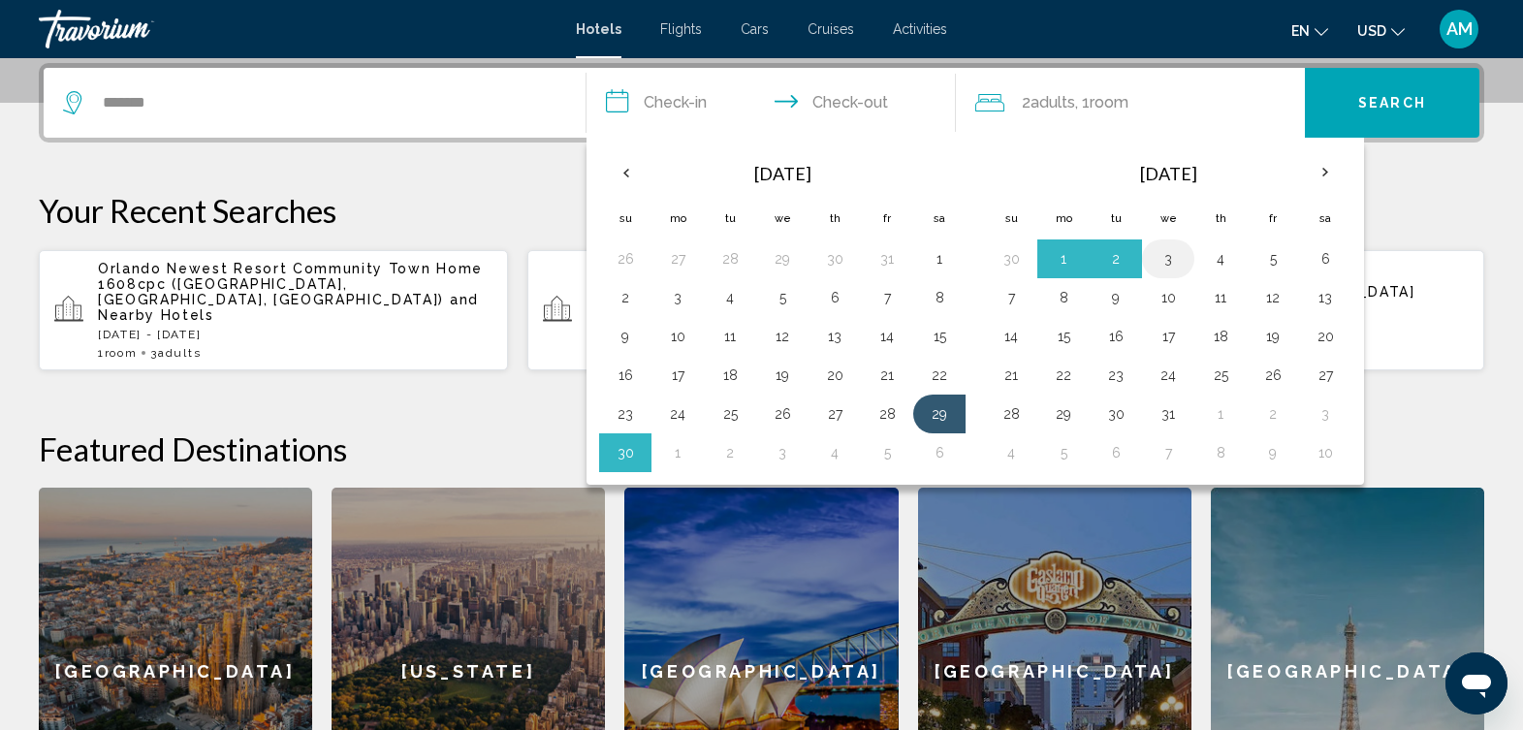
click at [1172, 257] on button "3" at bounding box center [1168, 258] width 31 height 27
type input "**********"
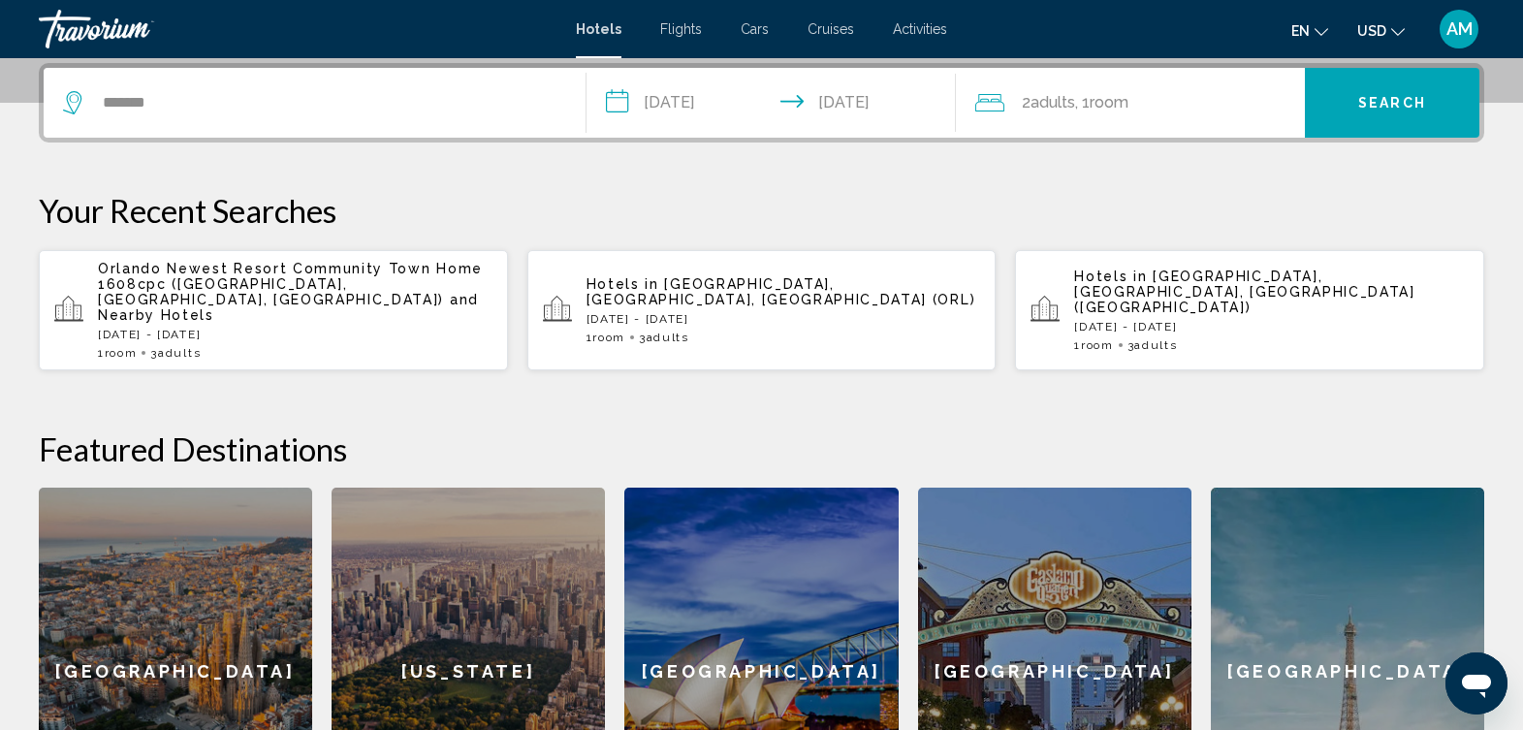
click at [1237, 90] on div "2 Adult Adults , 1 Room rooms" at bounding box center [1141, 102] width 330 height 27
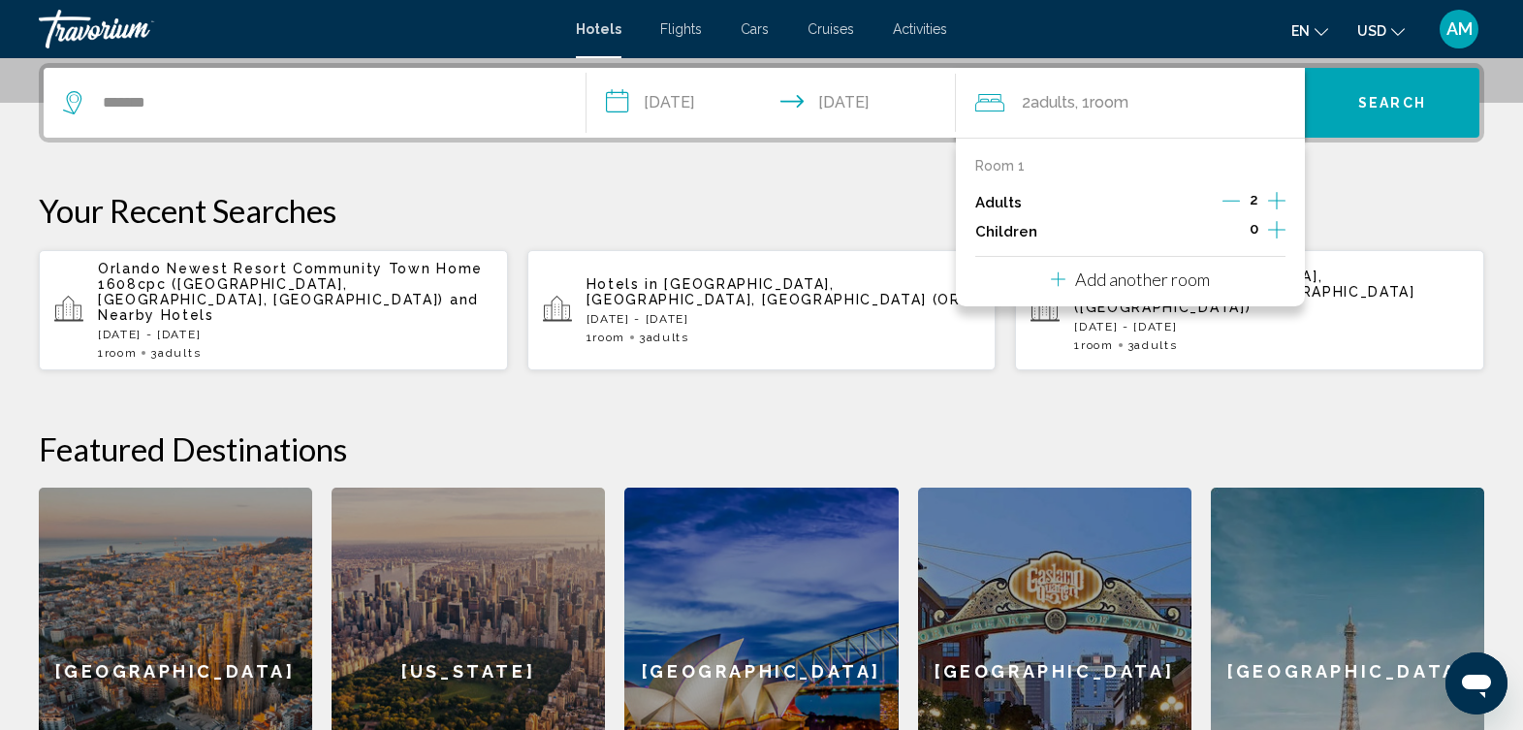
click at [1277, 206] on icon "Increment adults" at bounding box center [1276, 200] width 17 height 17
click at [1403, 107] on span "Search" at bounding box center [1393, 104] width 68 height 16
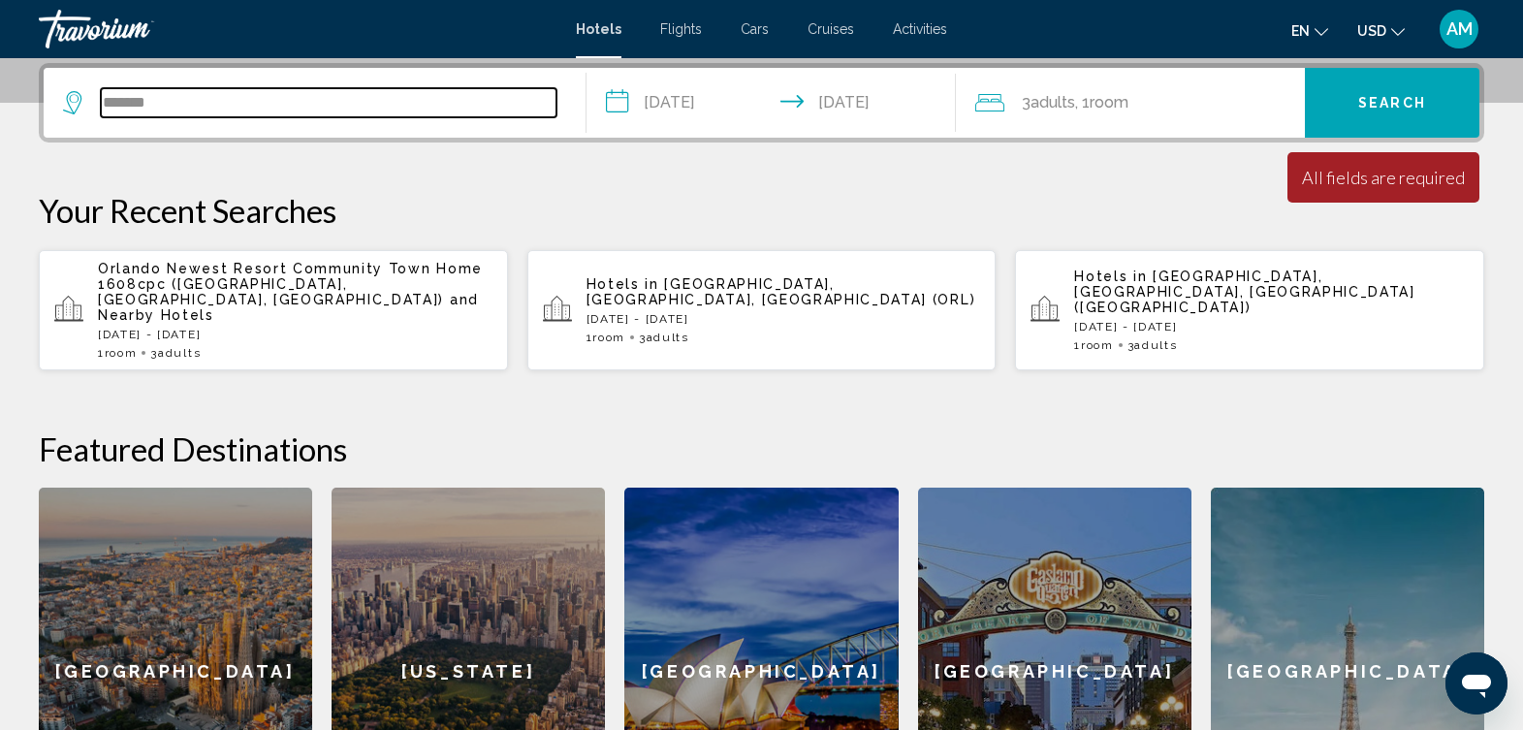
click at [300, 97] on input "*******" at bounding box center [329, 102] width 456 height 29
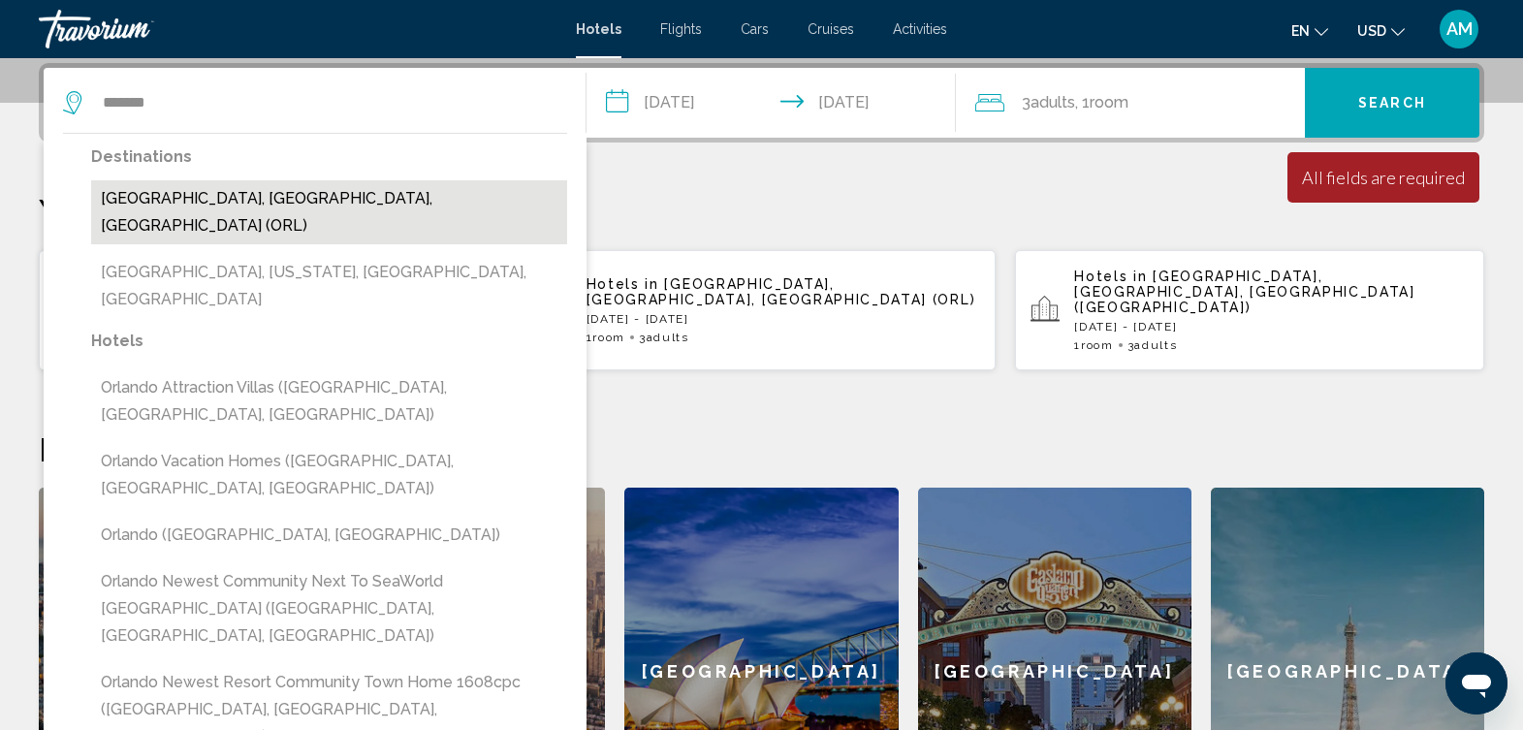
click at [279, 200] on button "[GEOGRAPHIC_DATA], [GEOGRAPHIC_DATA], [GEOGRAPHIC_DATA] (ORL)" at bounding box center [329, 212] width 476 height 64
type input "**********"
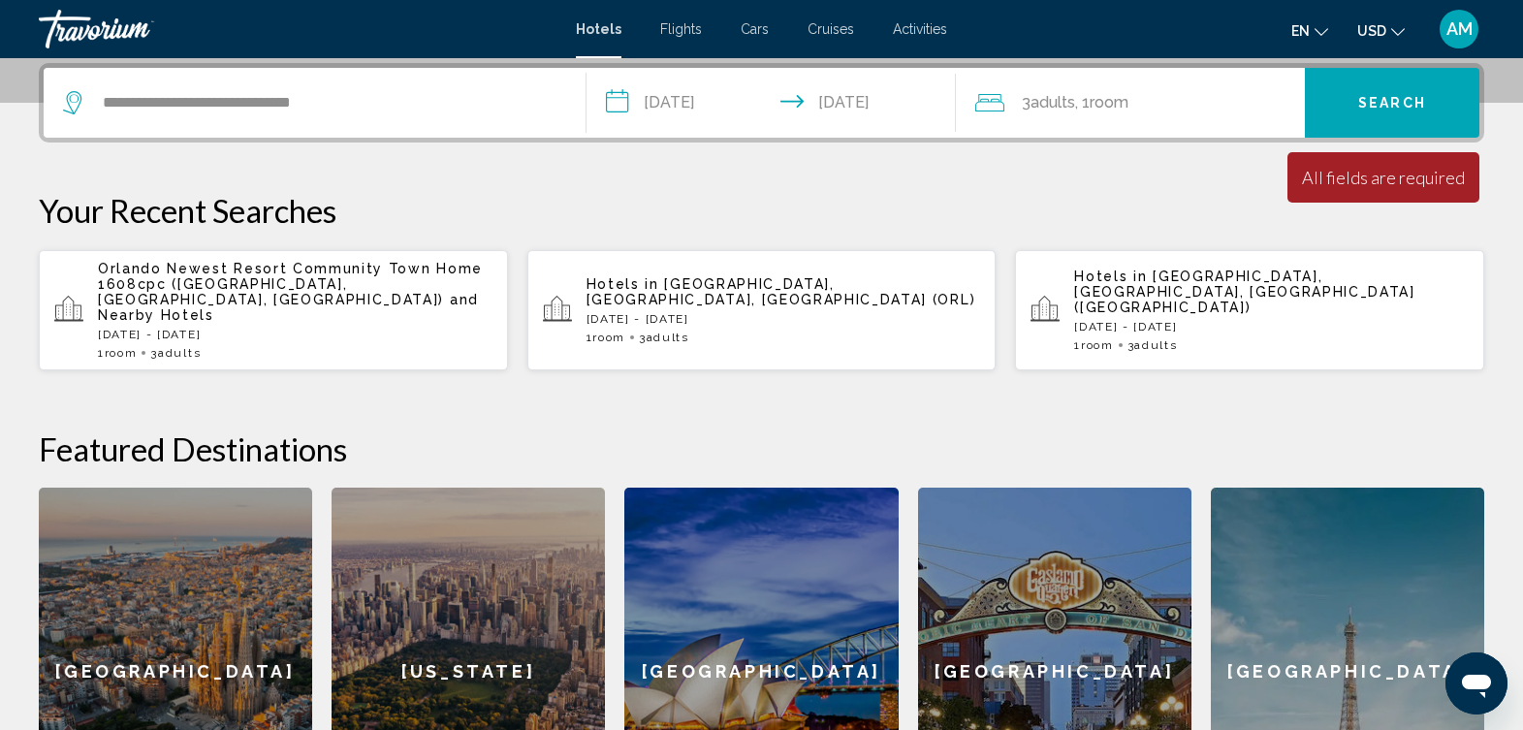
click at [1392, 117] on button "Search" at bounding box center [1392, 103] width 175 height 70
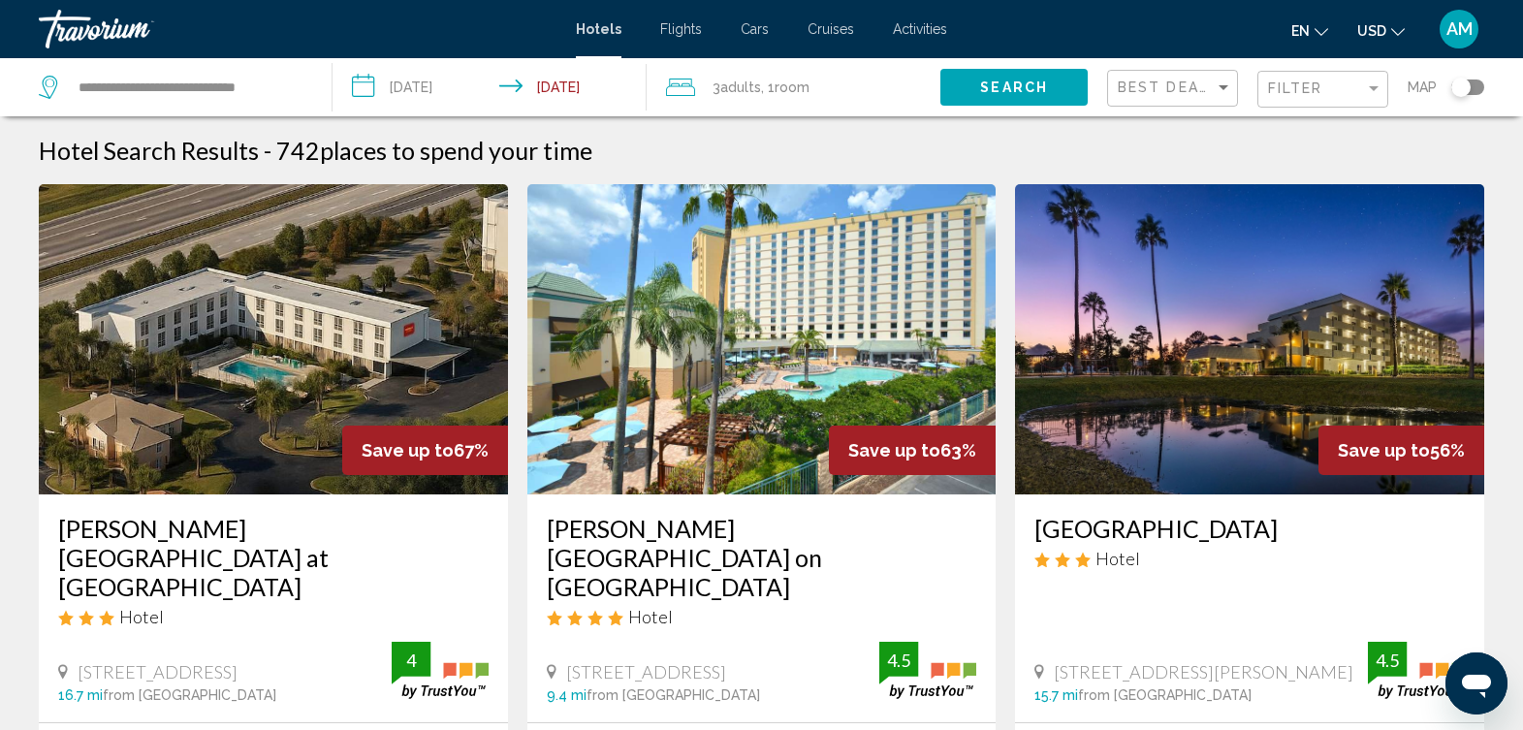
click at [1318, 99] on div "Filter" at bounding box center [1325, 90] width 114 height 36
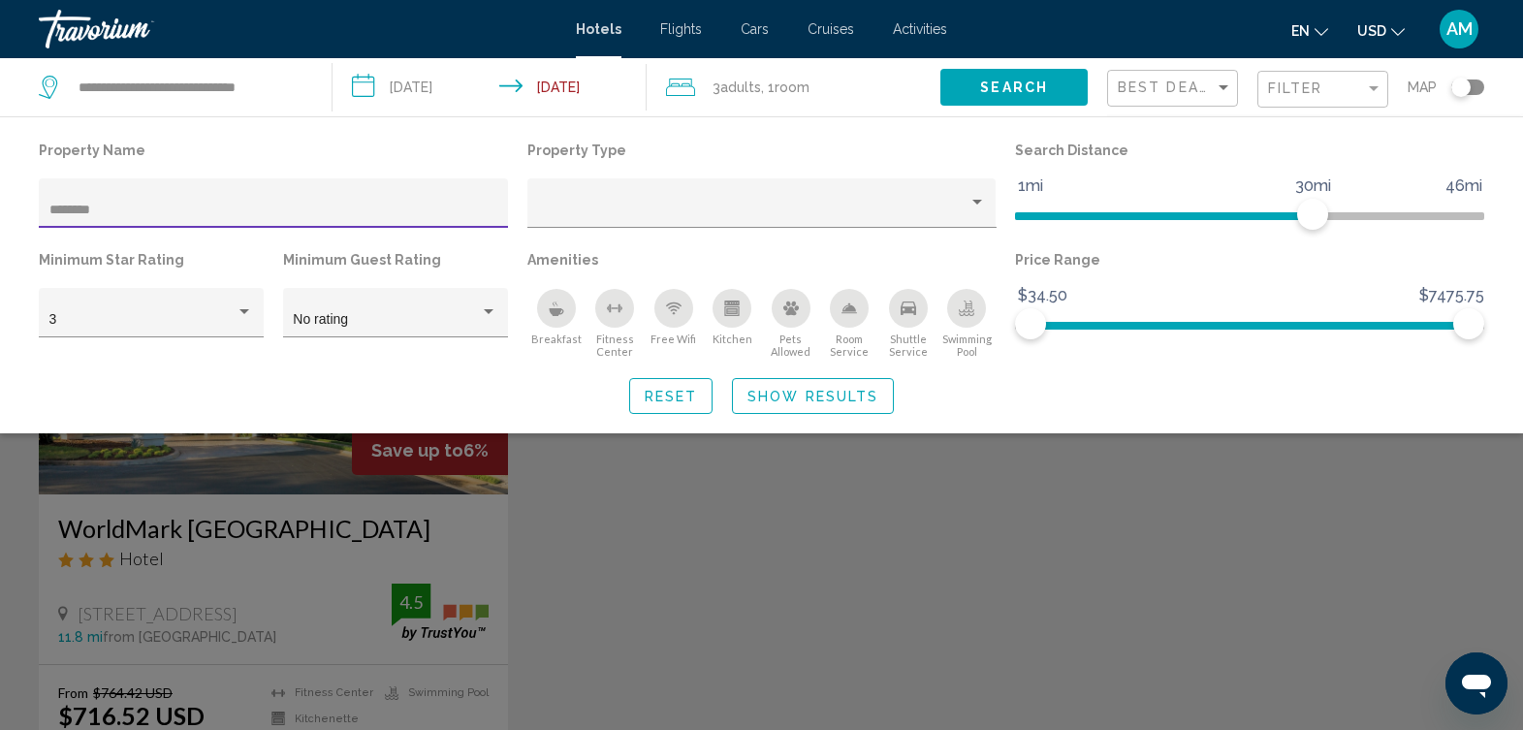
type input "*********"
click at [184, 460] on div "Search widget" at bounding box center [761, 510] width 1523 height 439
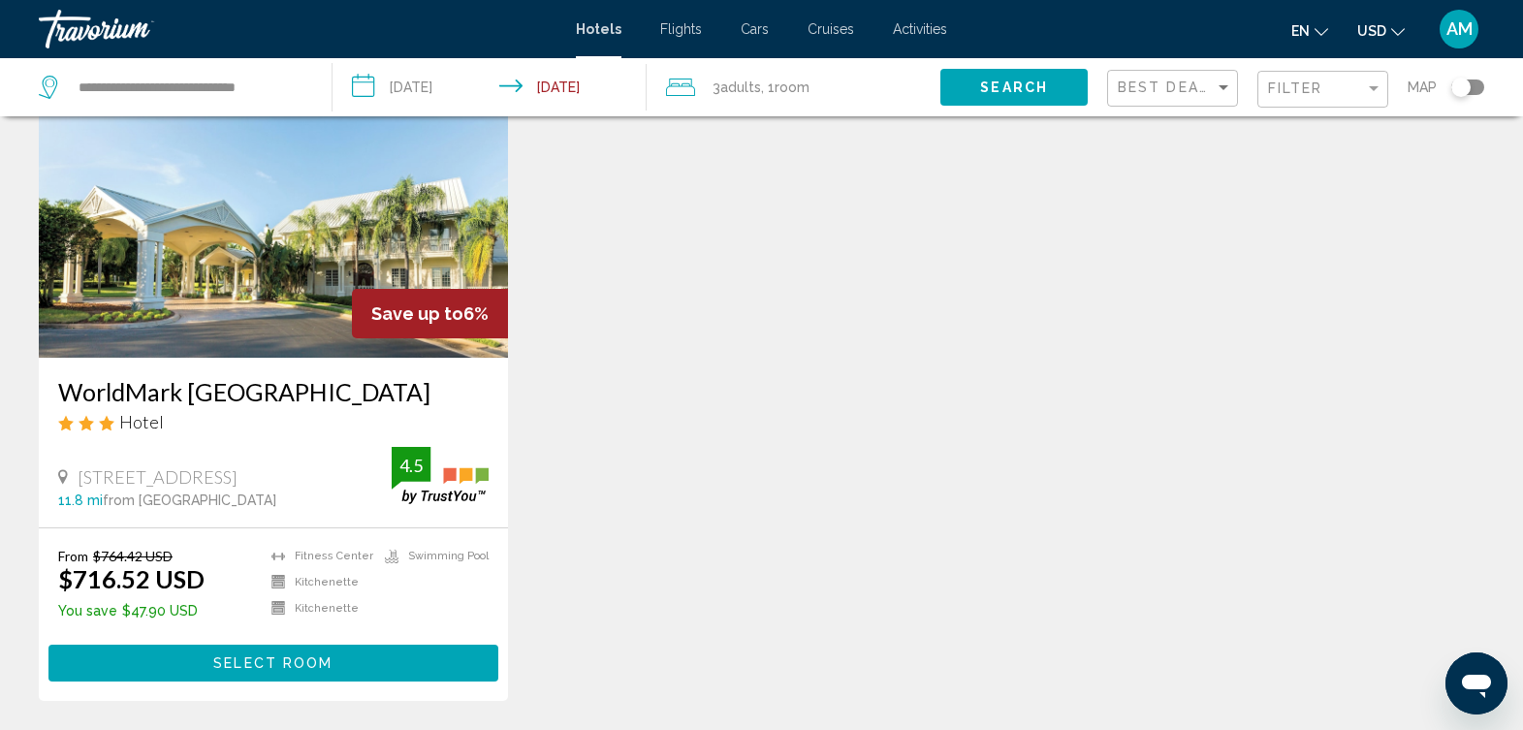
scroll to position [152, 0]
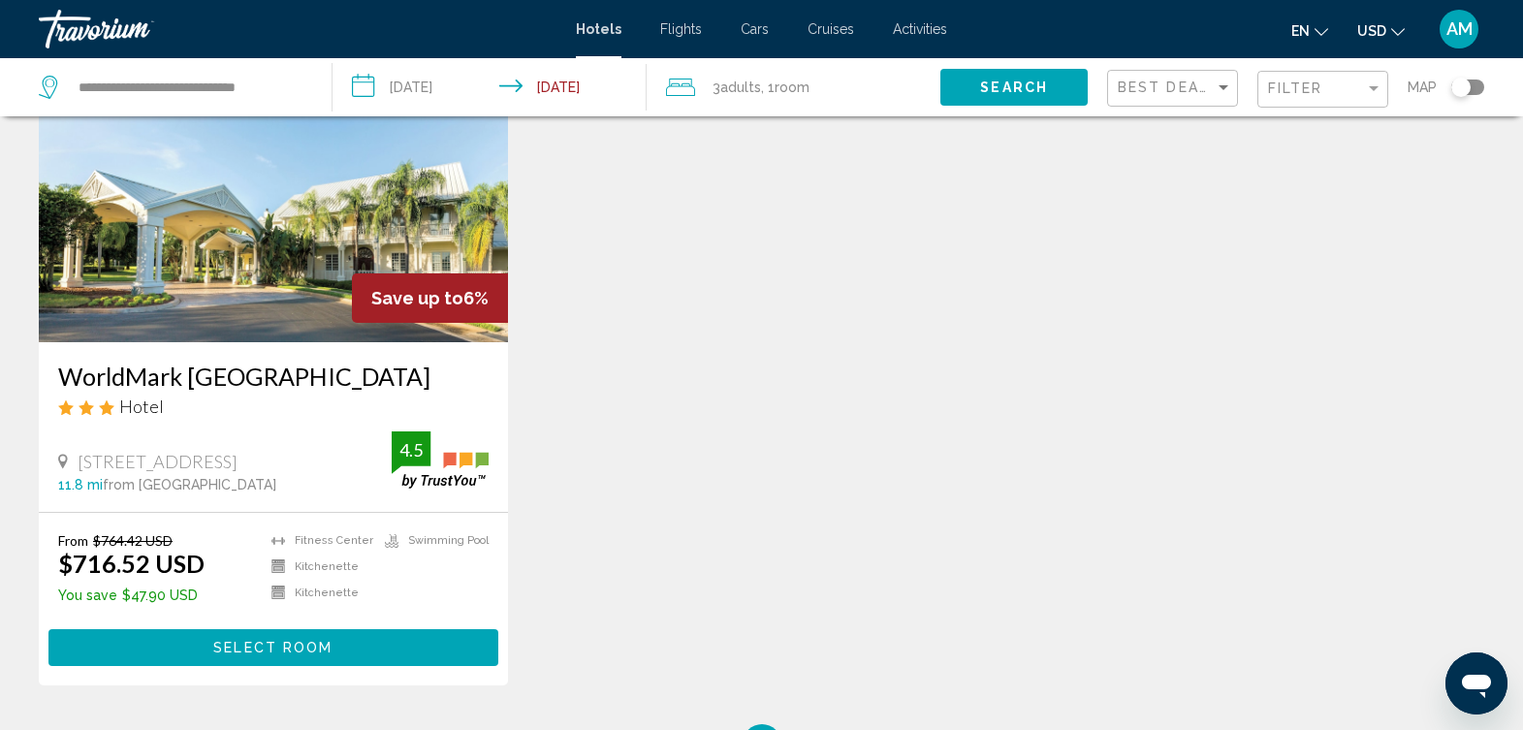
click at [598, 89] on input "**********" at bounding box center [493, 90] width 321 height 64
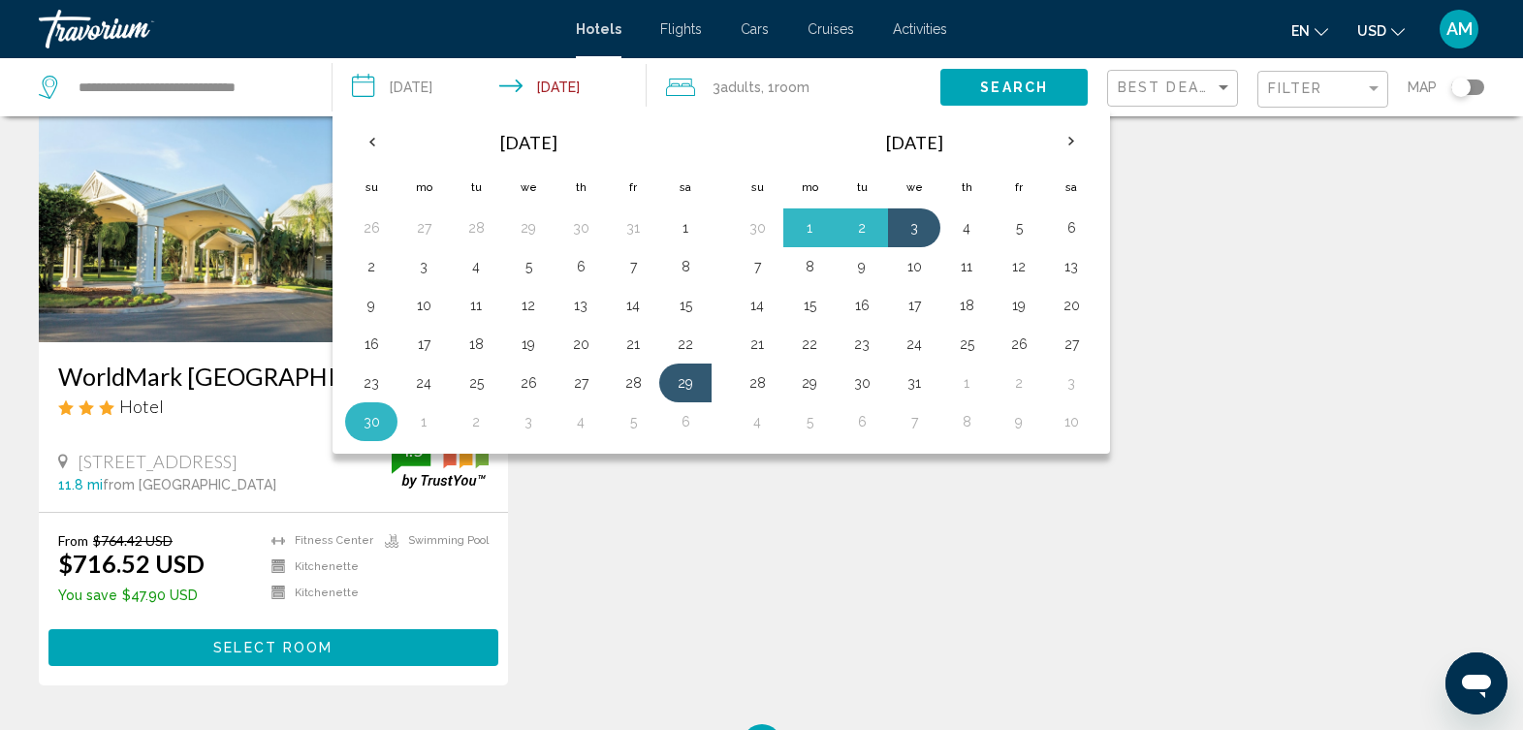
click at [366, 422] on button "30" at bounding box center [371, 421] width 31 height 27
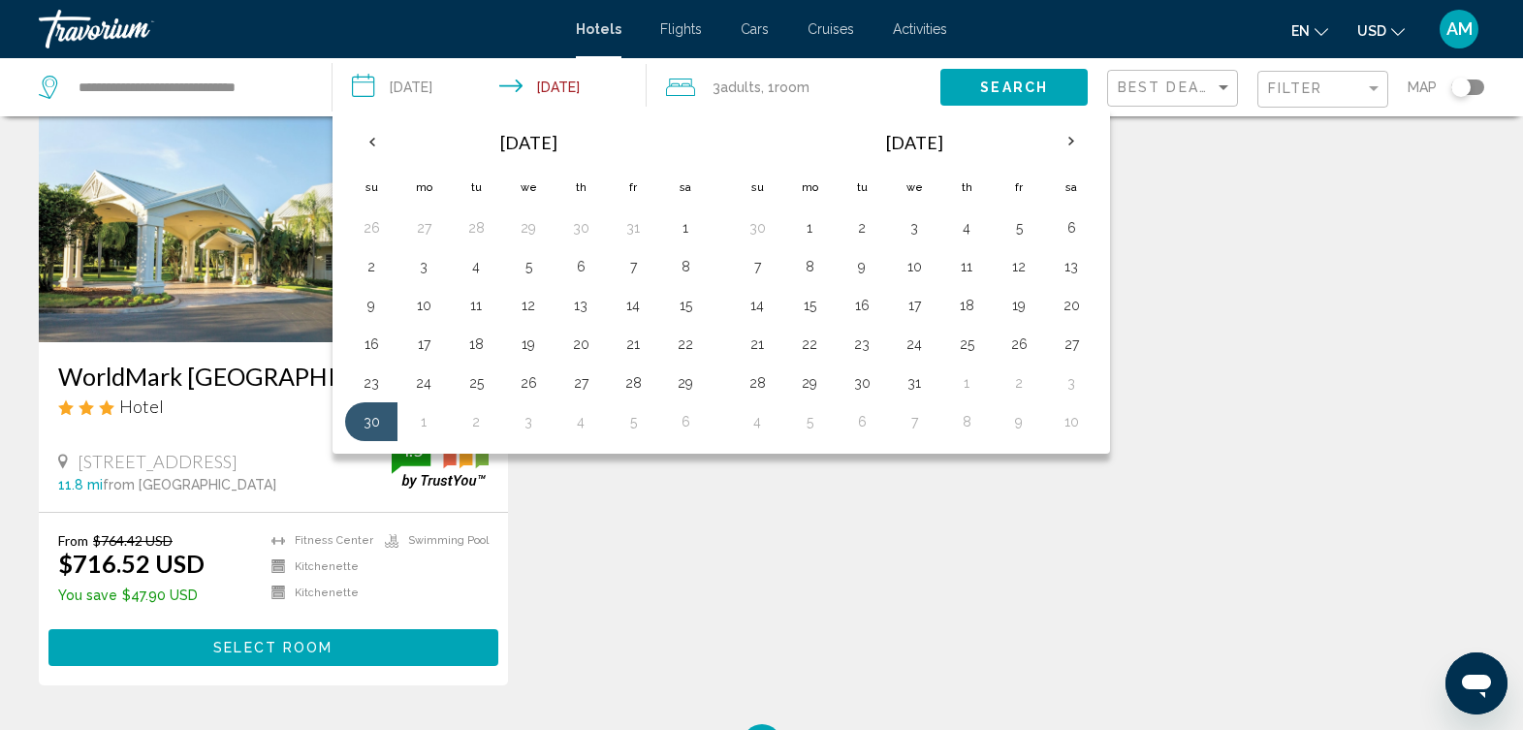
drag, startPoint x: 366, startPoint y: 422, endPoint x: 1060, endPoint y: 584, distance: 712.9
click at [1060, 584] on div "Save up to 6% WorldMark [GEOGRAPHIC_DATA] [GEOGRAPHIC_DATA] Hotel [STREET_ADDRE…" at bounding box center [761, 378] width 1465 height 692
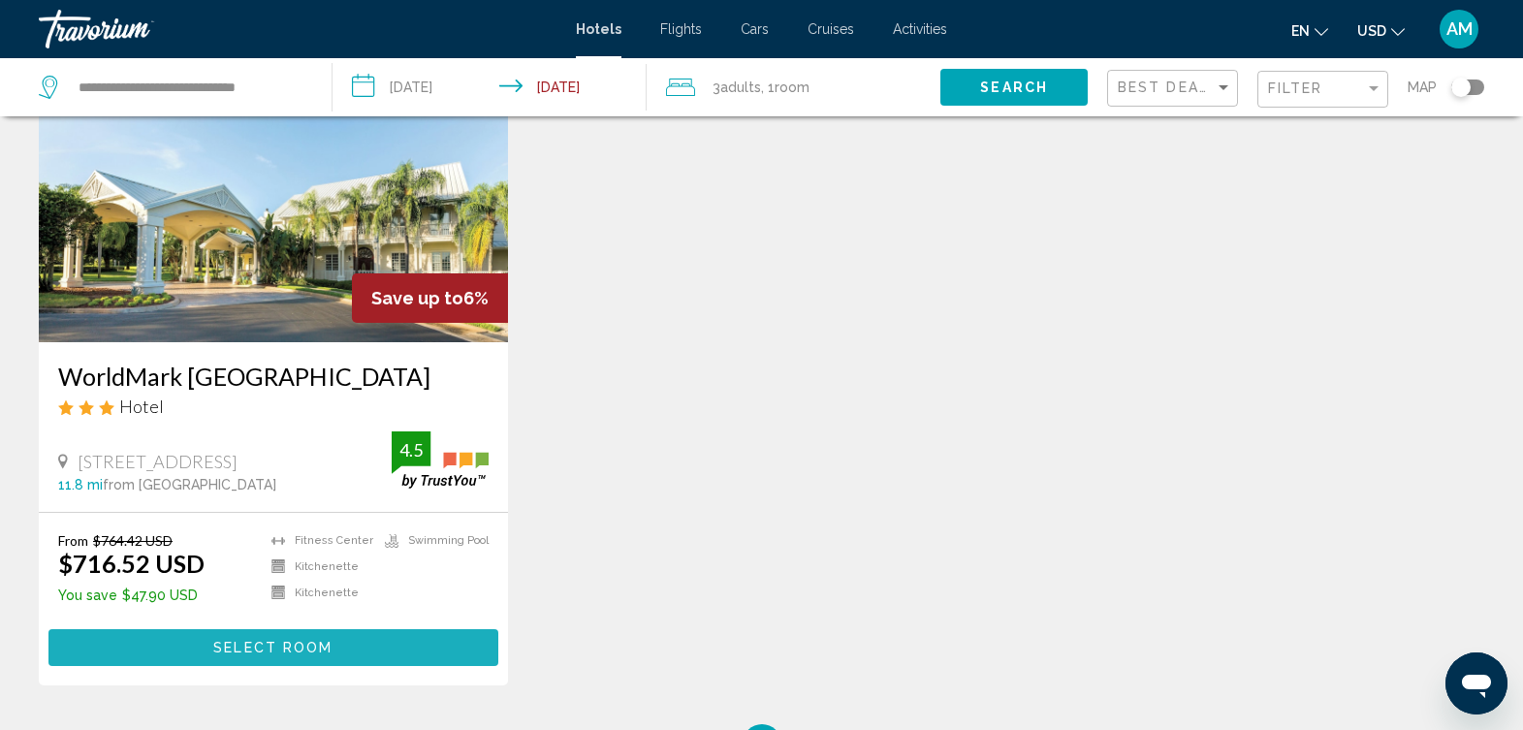
click at [320, 656] on span "Select Room" at bounding box center [272, 649] width 119 height 16
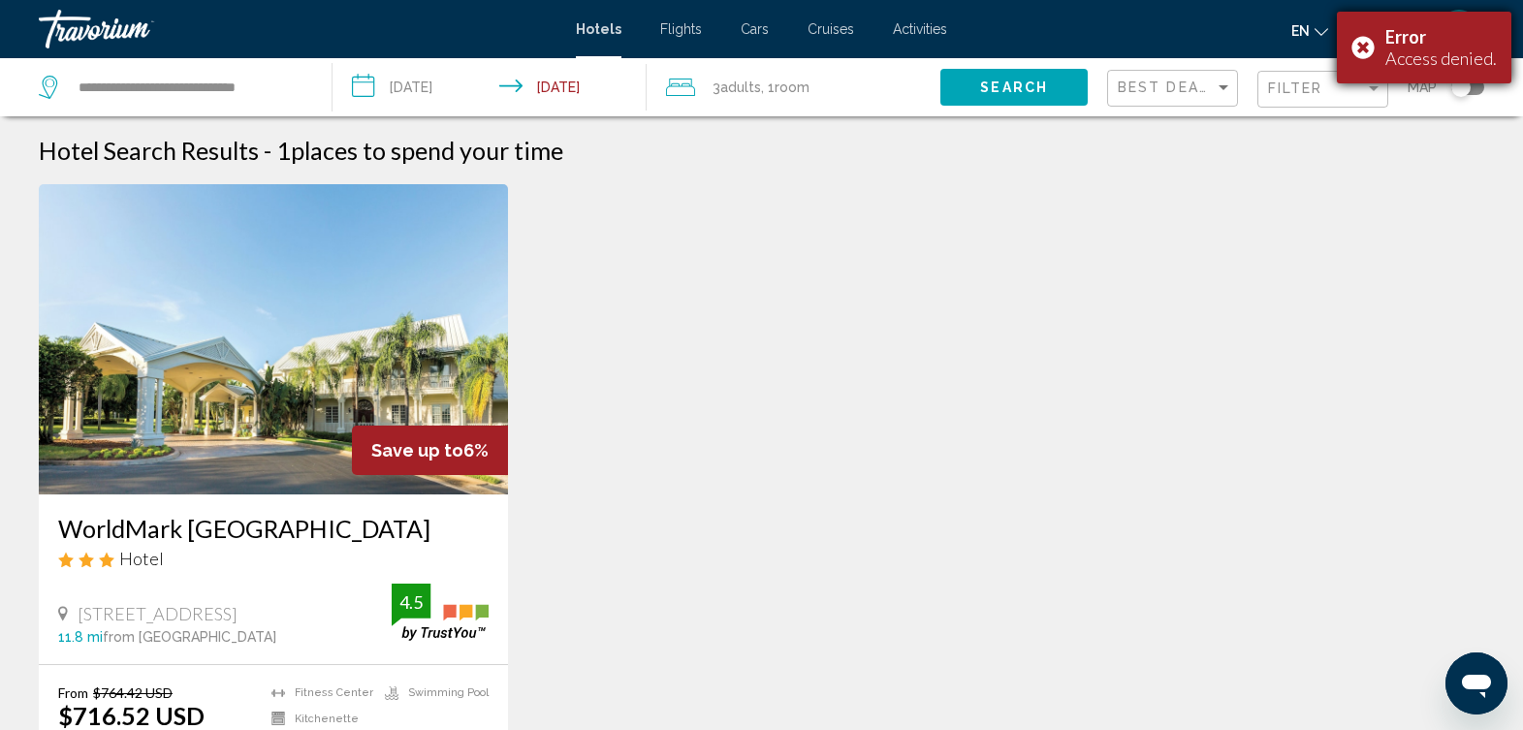
click at [1369, 52] on div "Error Access denied." at bounding box center [1424, 48] width 175 height 72
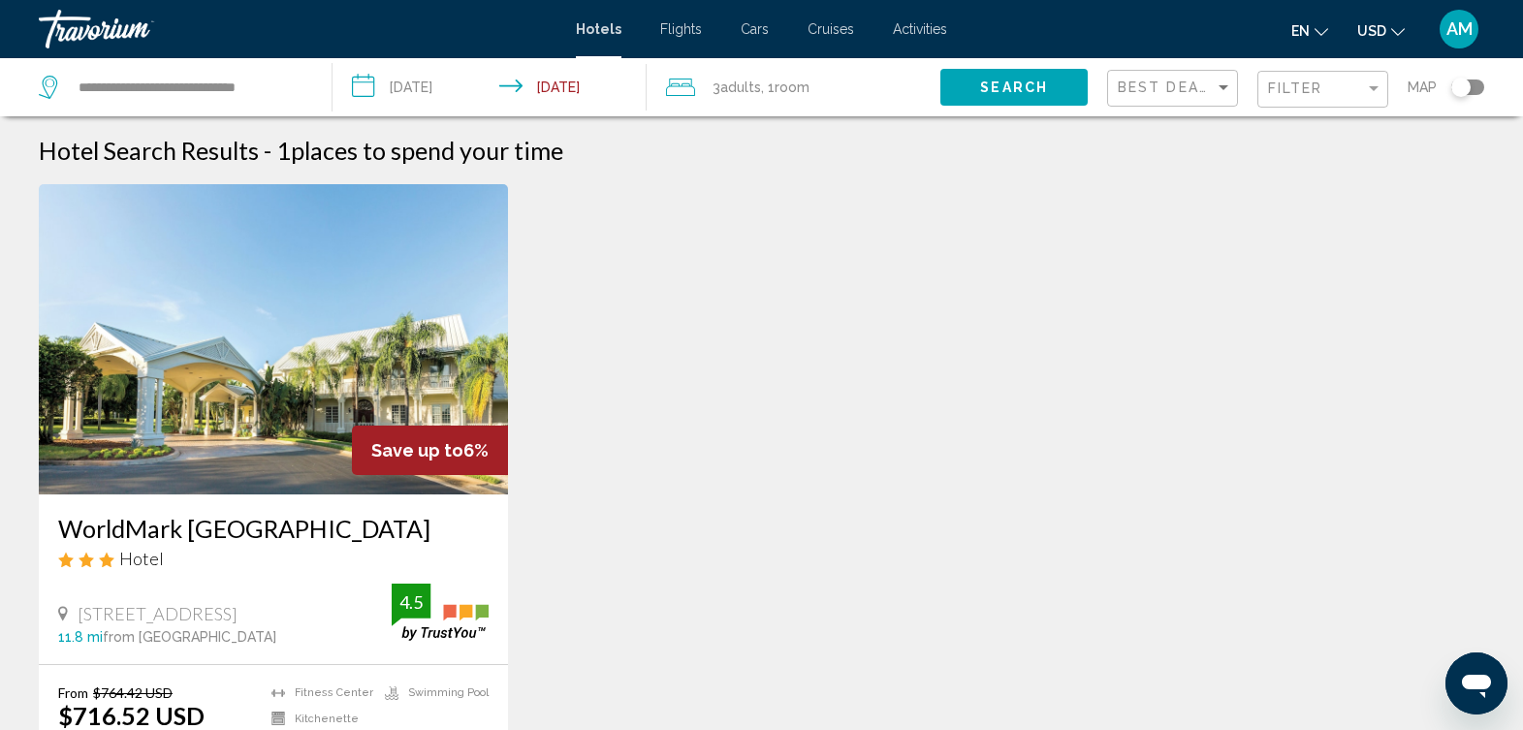
drag, startPoint x: 1369, startPoint y: 51, endPoint x: 504, endPoint y: 454, distance: 954.0
click at [504, 454] on div "**********" at bounding box center [761, 365] width 1523 height 730
drag, startPoint x: 504, startPoint y: 454, endPoint x: 808, endPoint y: 571, distance: 325.4
click at [808, 571] on div "Save up to 6% WorldMark [GEOGRAPHIC_DATA] [GEOGRAPHIC_DATA] Hotel [STREET_ADDRE…" at bounding box center [761, 530] width 1465 height 692
click at [596, 89] on input "**********" at bounding box center [493, 90] width 321 height 64
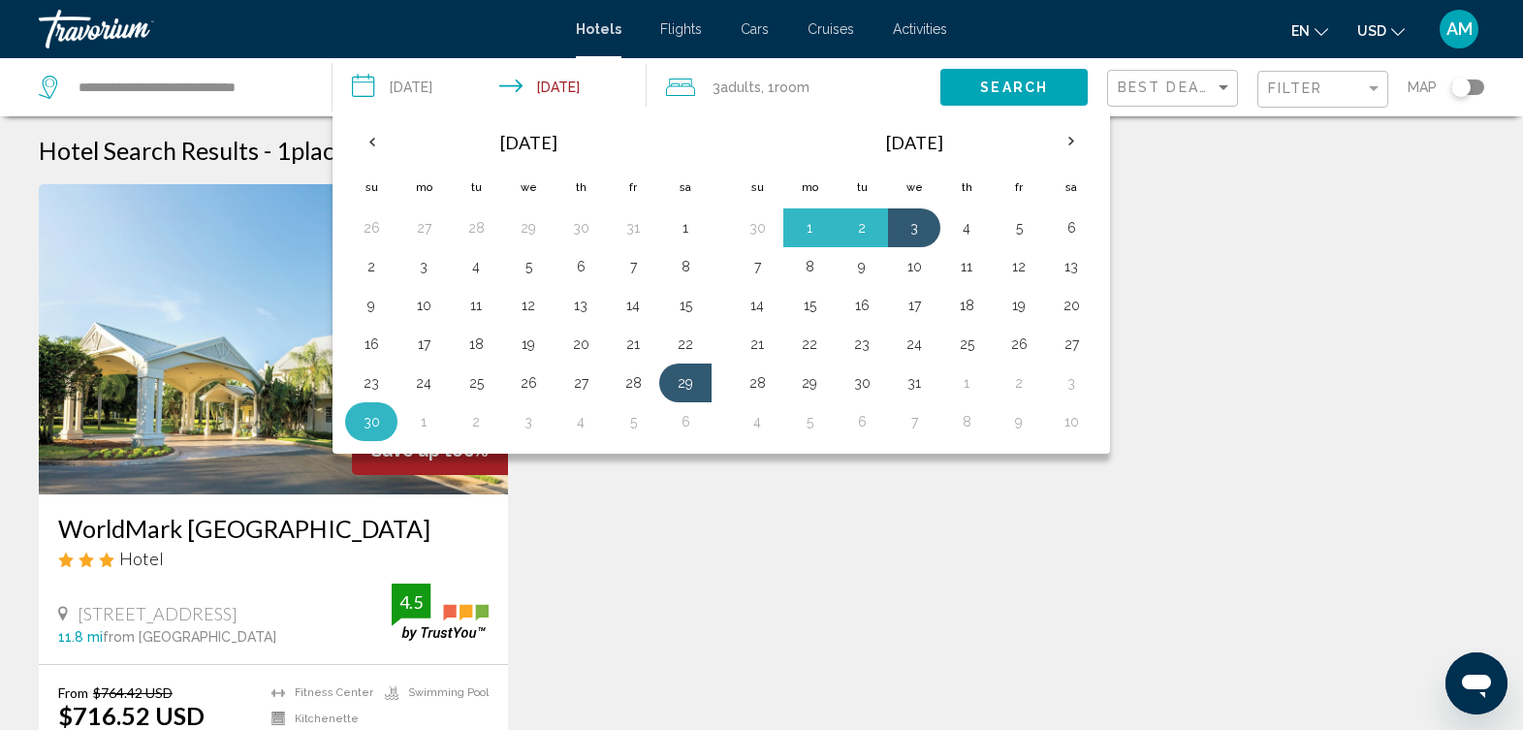
click at [374, 427] on button "30" at bounding box center [371, 421] width 31 height 27
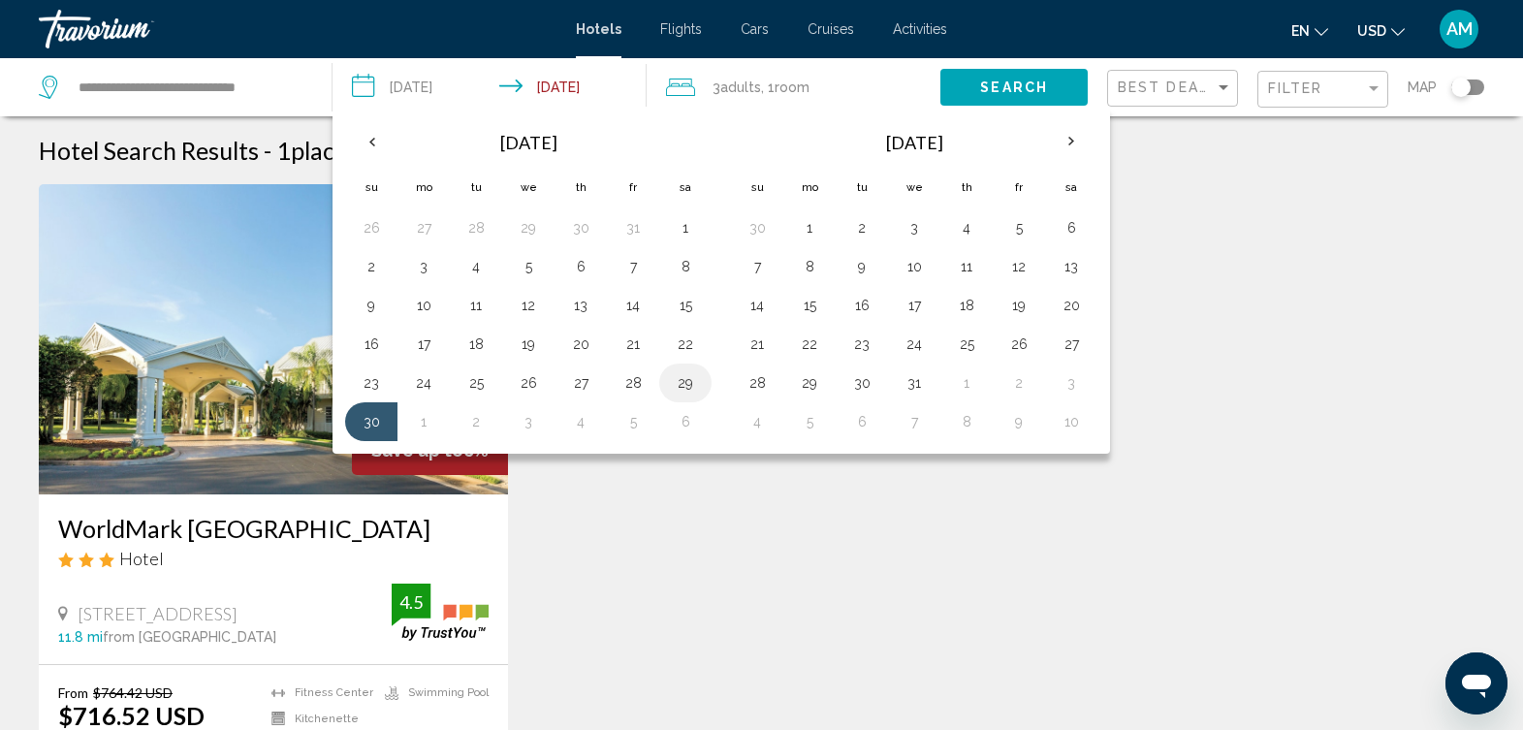
click at [688, 389] on button "29" at bounding box center [685, 382] width 31 height 27
type input "**********"
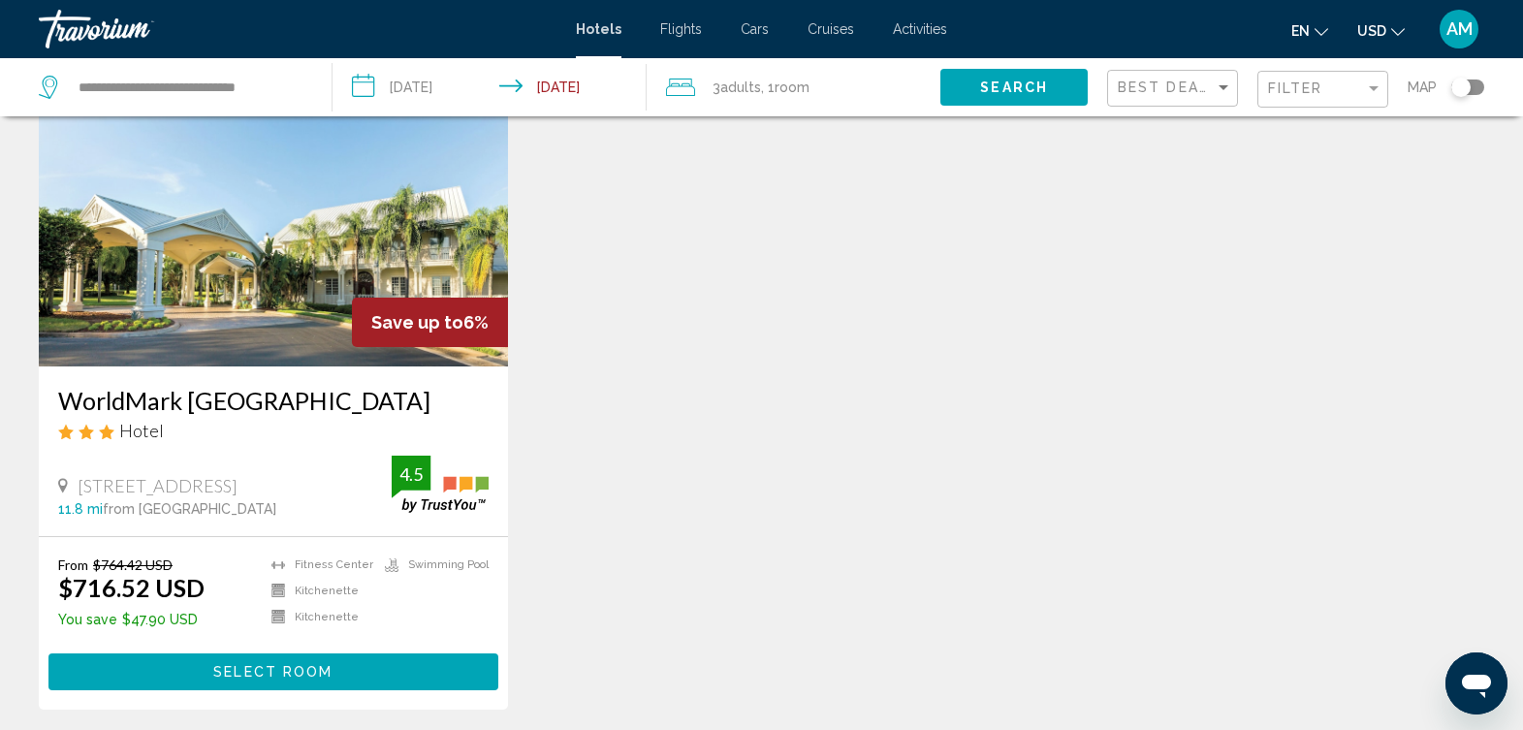
scroll to position [207, 0]
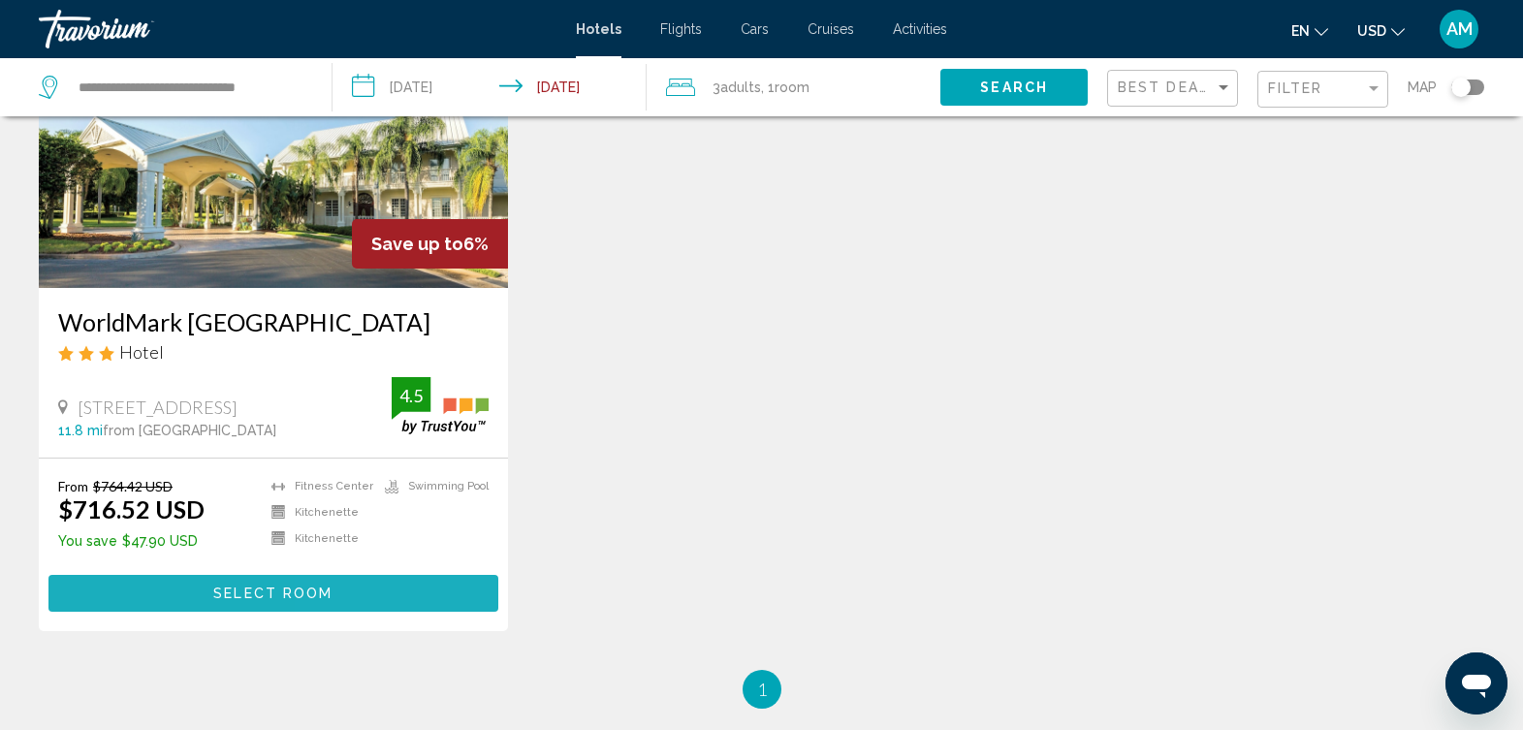
click at [432, 589] on button "Select Room" at bounding box center [273, 593] width 450 height 36
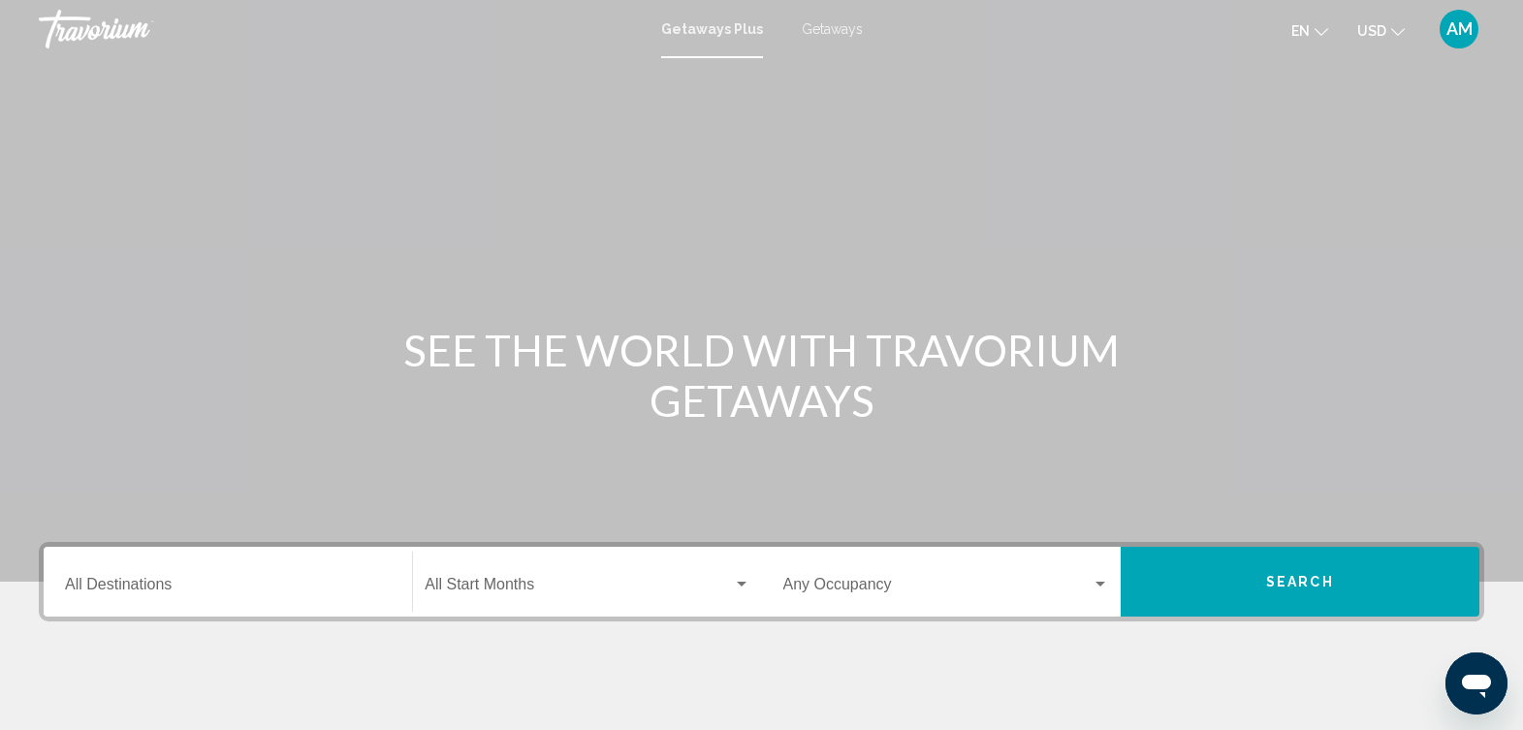
click at [183, 577] on div "Destination All Destinations" at bounding box center [228, 582] width 326 height 61
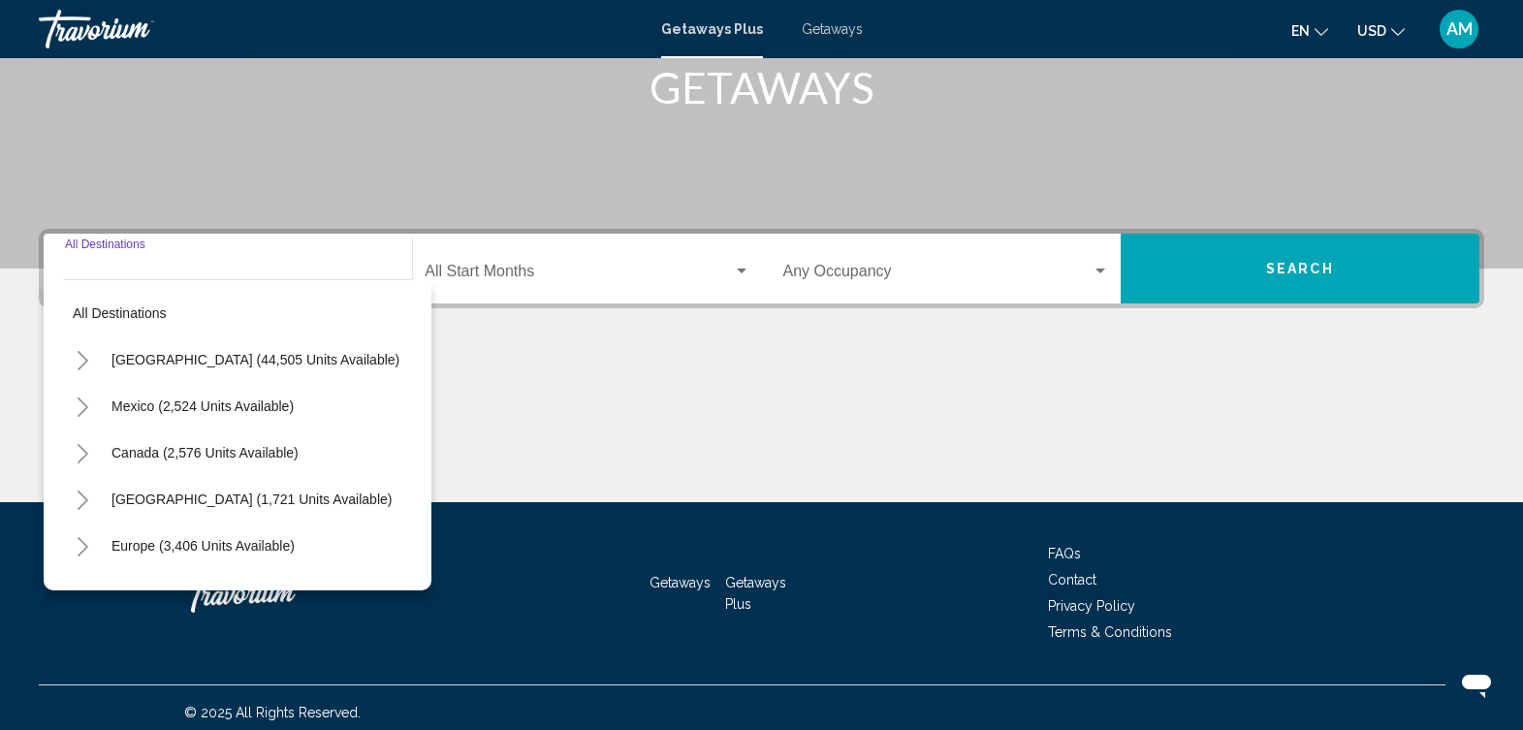
scroll to position [323, 0]
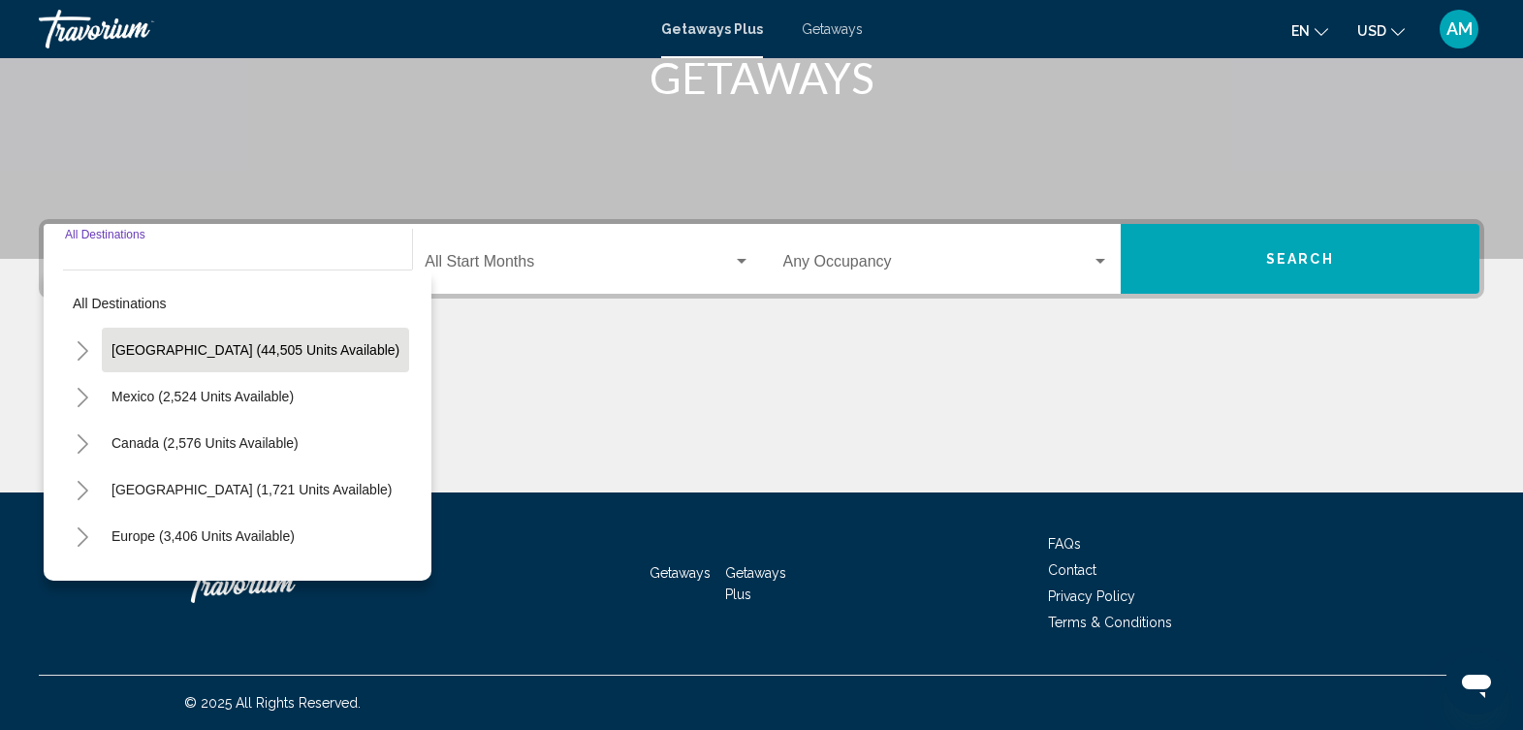
click at [245, 360] on button "[GEOGRAPHIC_DATA] (44,505 units available)" at bounding box center [255, 350] width 307 height 45
type input "**********"
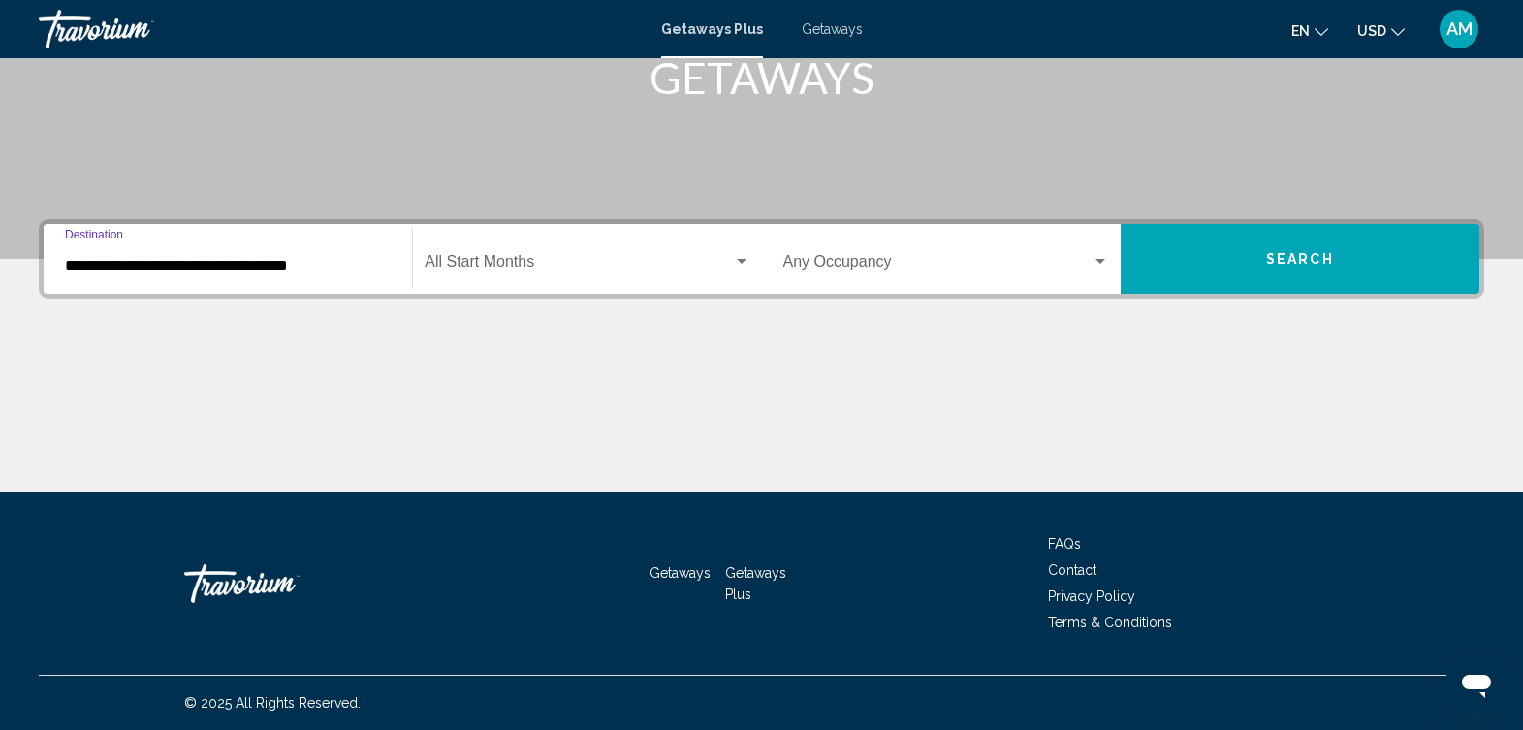
click at [641, 267] on span "Search widget" at bounding box center [578, 265] width 307 height 17
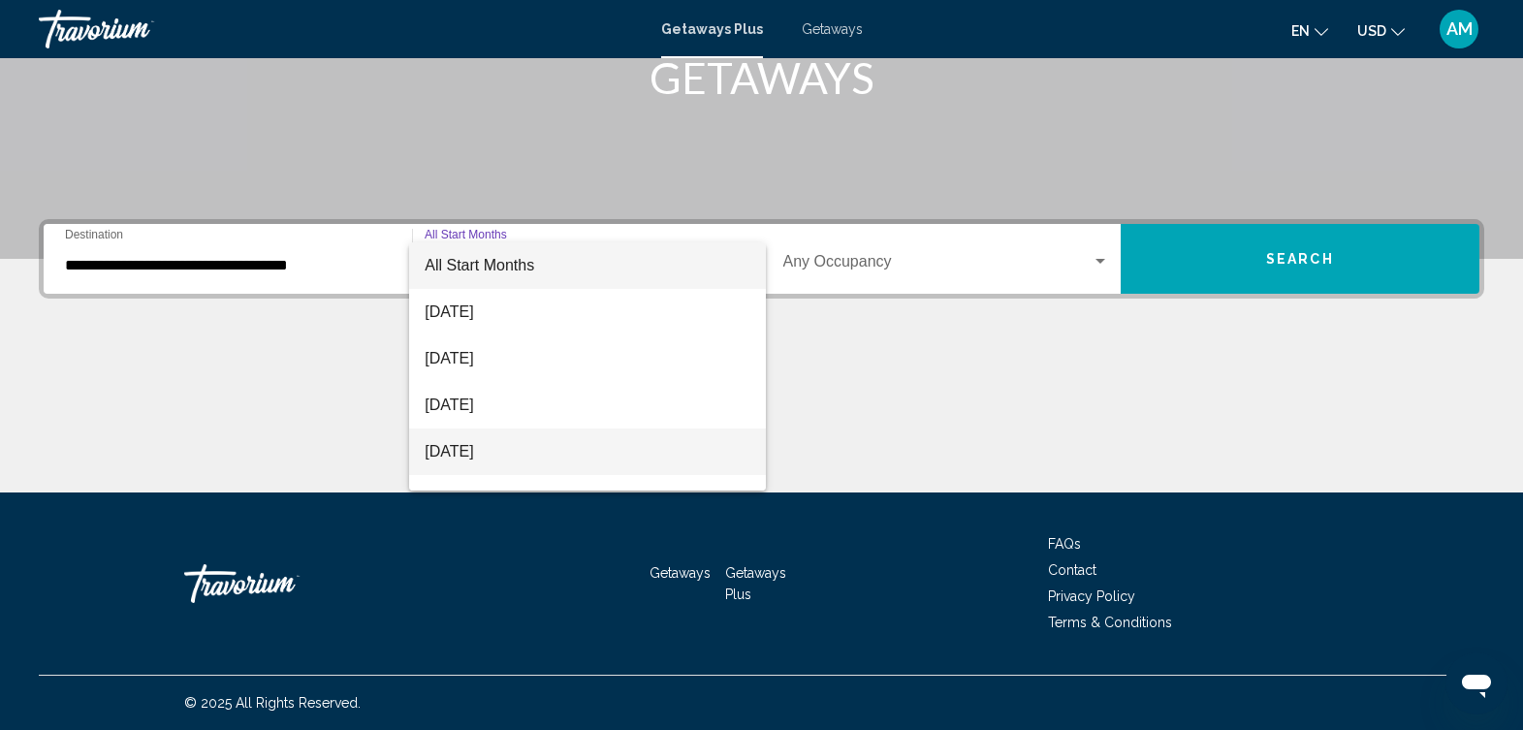
click at [546, 446] on span "[DATE]" at bounding box center [587, 452] width 325 height 47
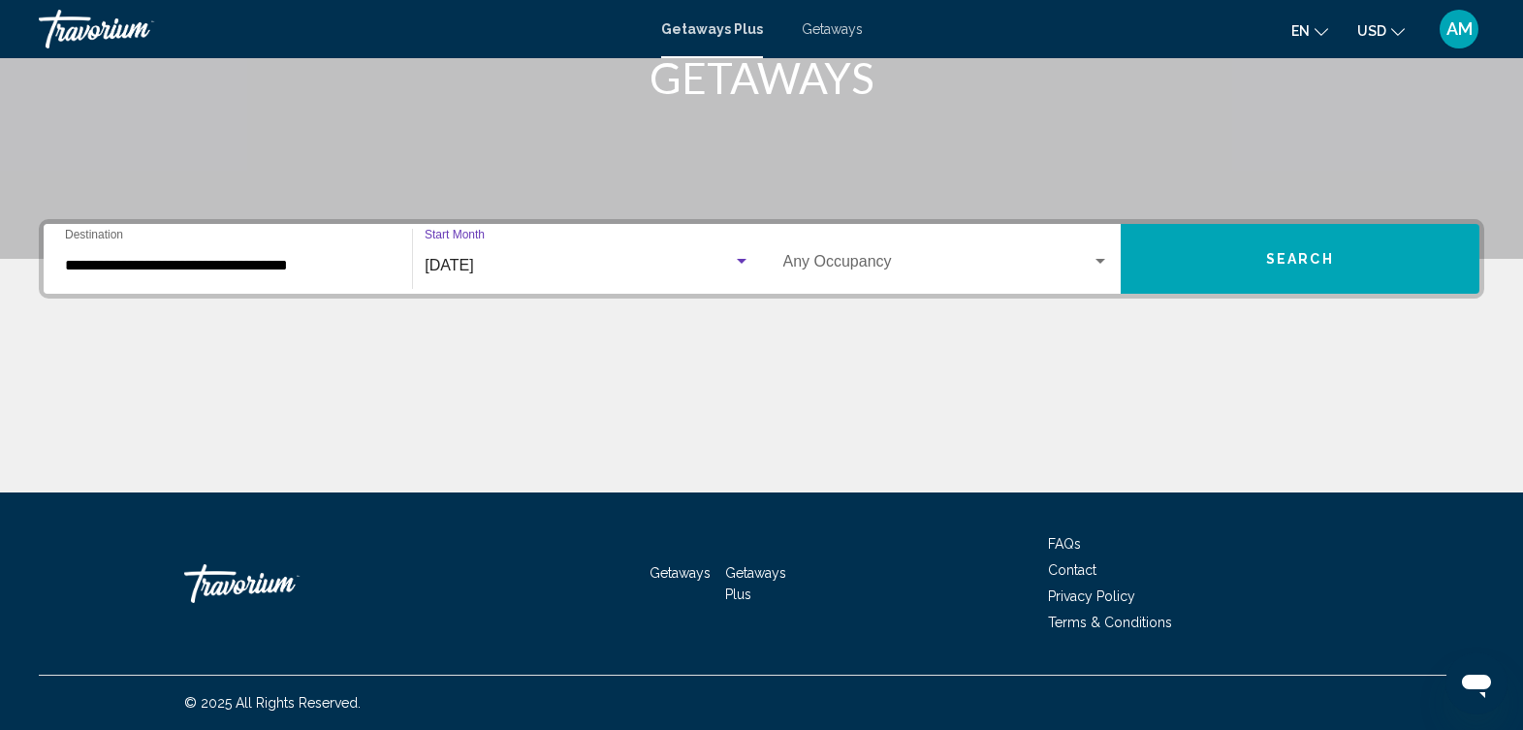
click at [992, 267] on span "Search widget" at bounding box center [938, 265] width 308 height 17
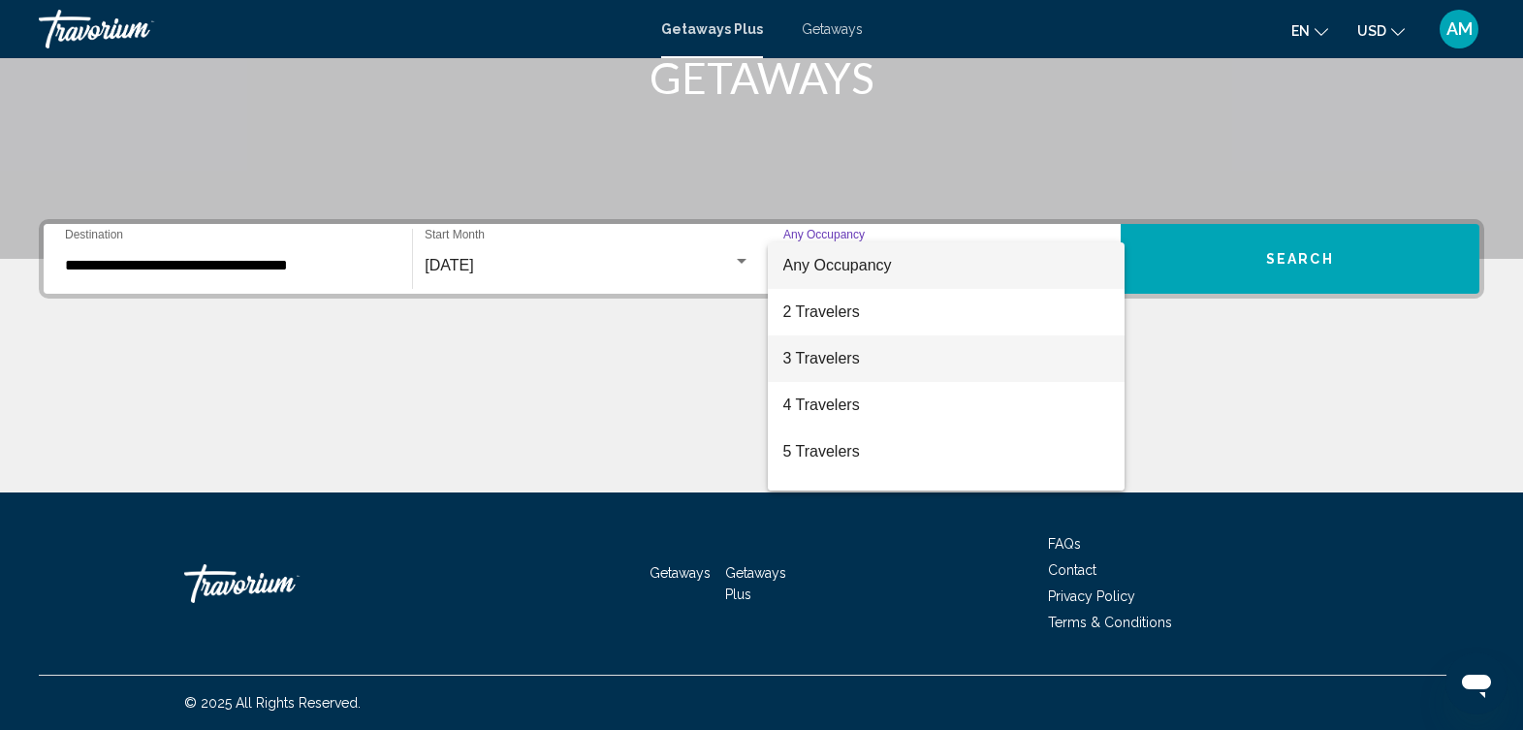
click at [856, 351] on span "3 Travelers" at bounding box center [947, 359] width 326 height 47
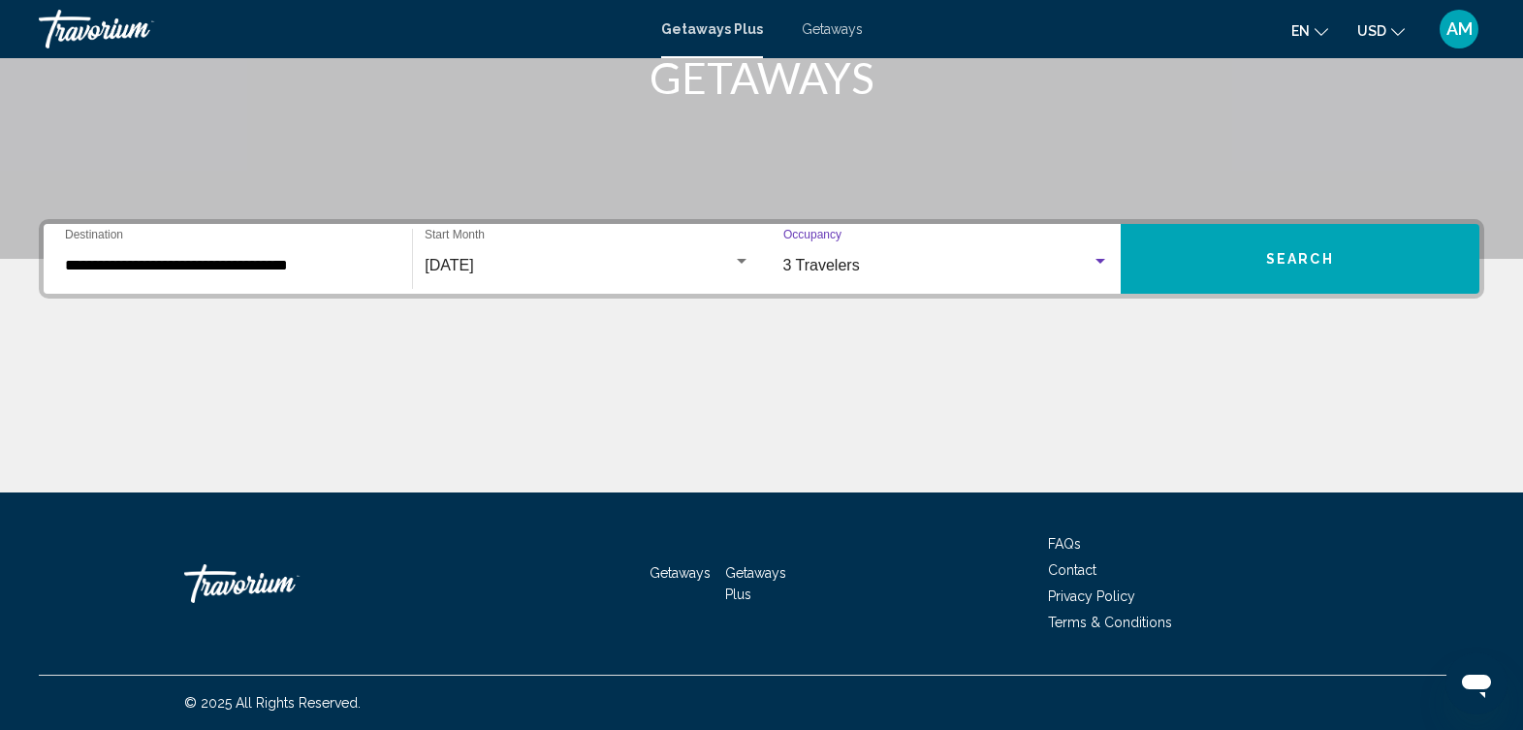
click at [1278, 268] on button "Search" at bounding box center [1300, 259] width 359 height 70
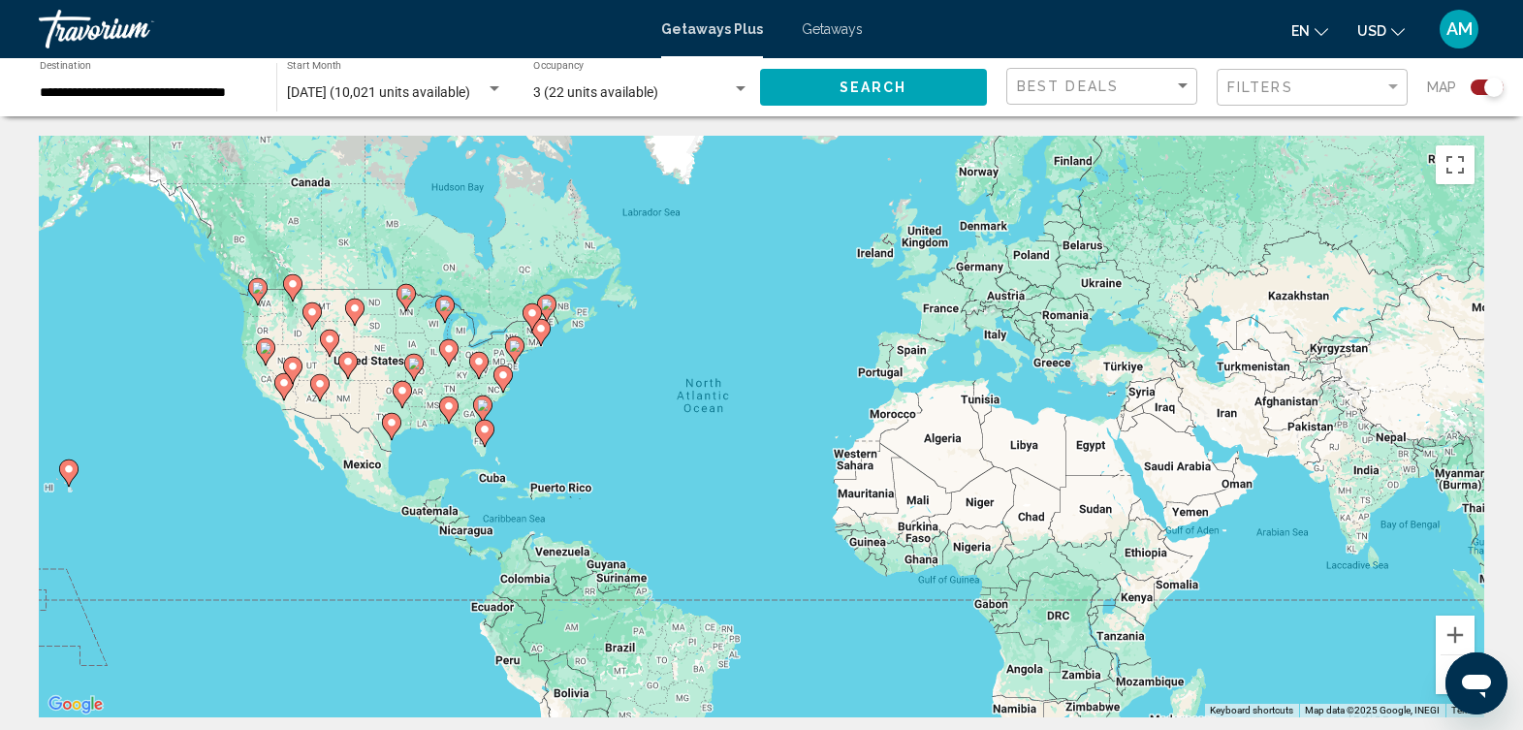
click at [1310, 100] on div "Filters" at bounding box center [1315, 88] width 175 height 36
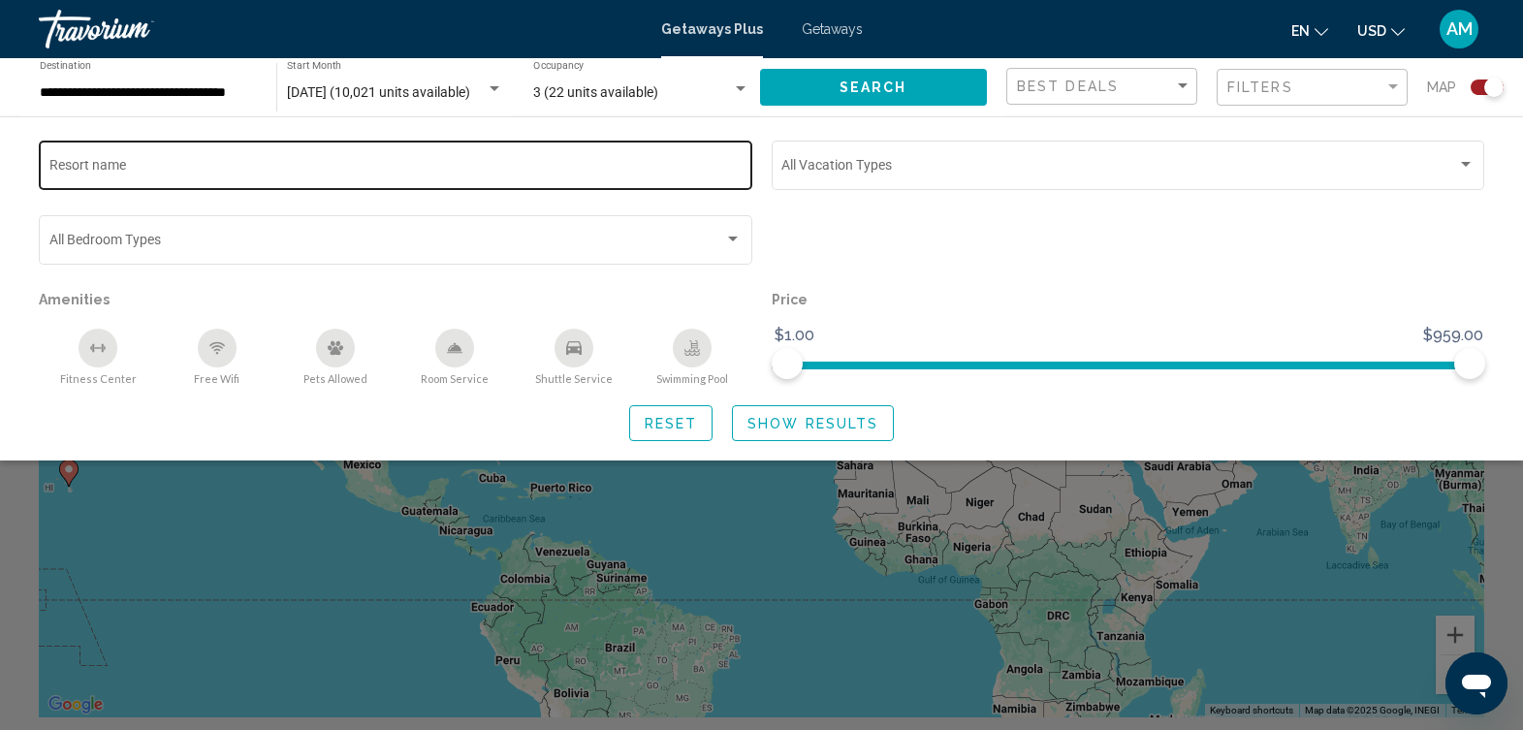
click at [416, 168] on input "Resort name" at bounding box center [395, 169] width 693 height 16
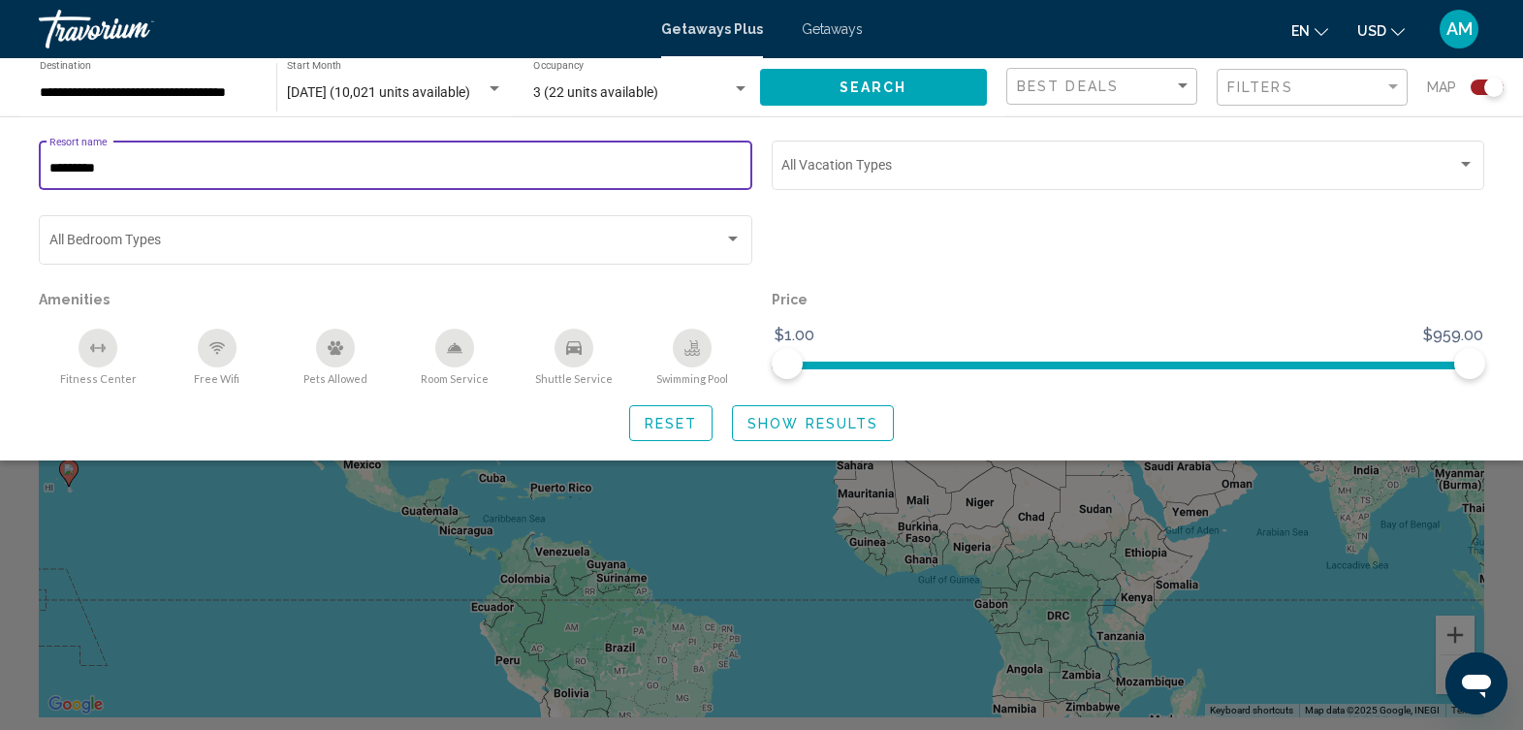
type input "*********"
click at [820, 409] on button "Show Results" at bounding box center [813, 423] width 162 height 36
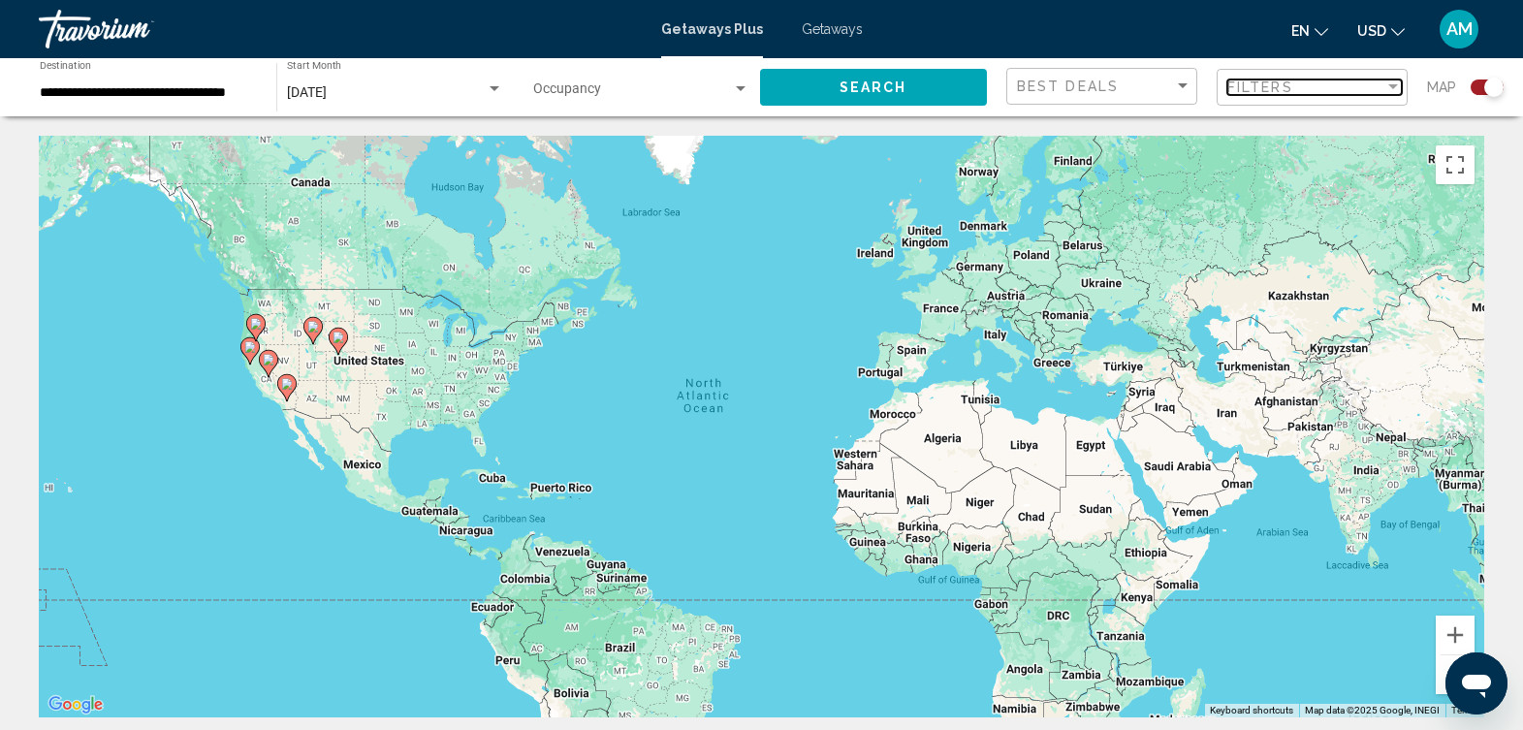
click at [1330, 93] on div "Filters" at bounding box center [1306, 88] width 157 height 16
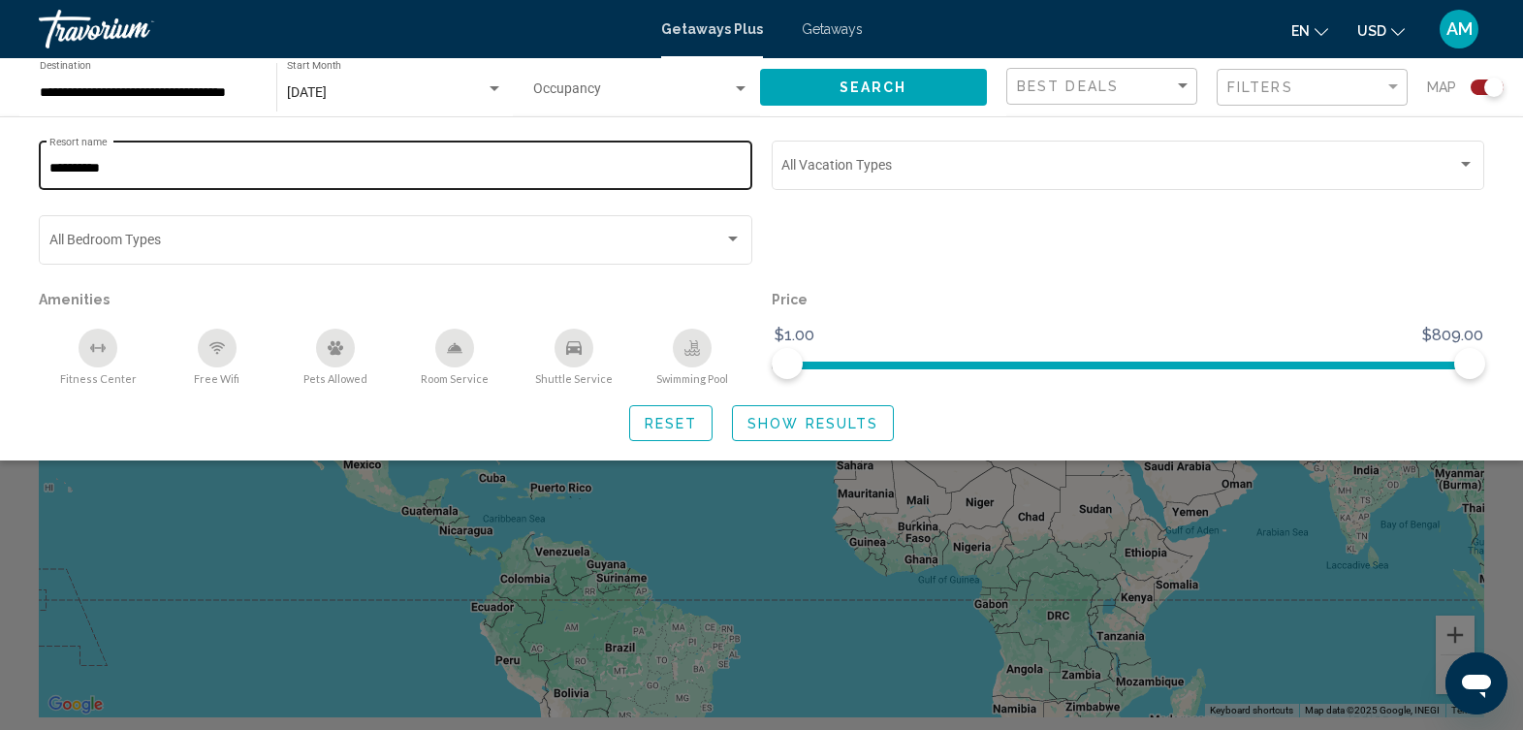
click at [304, 166] on input "*********" at bounding box center [395, 169] width 693 height 16
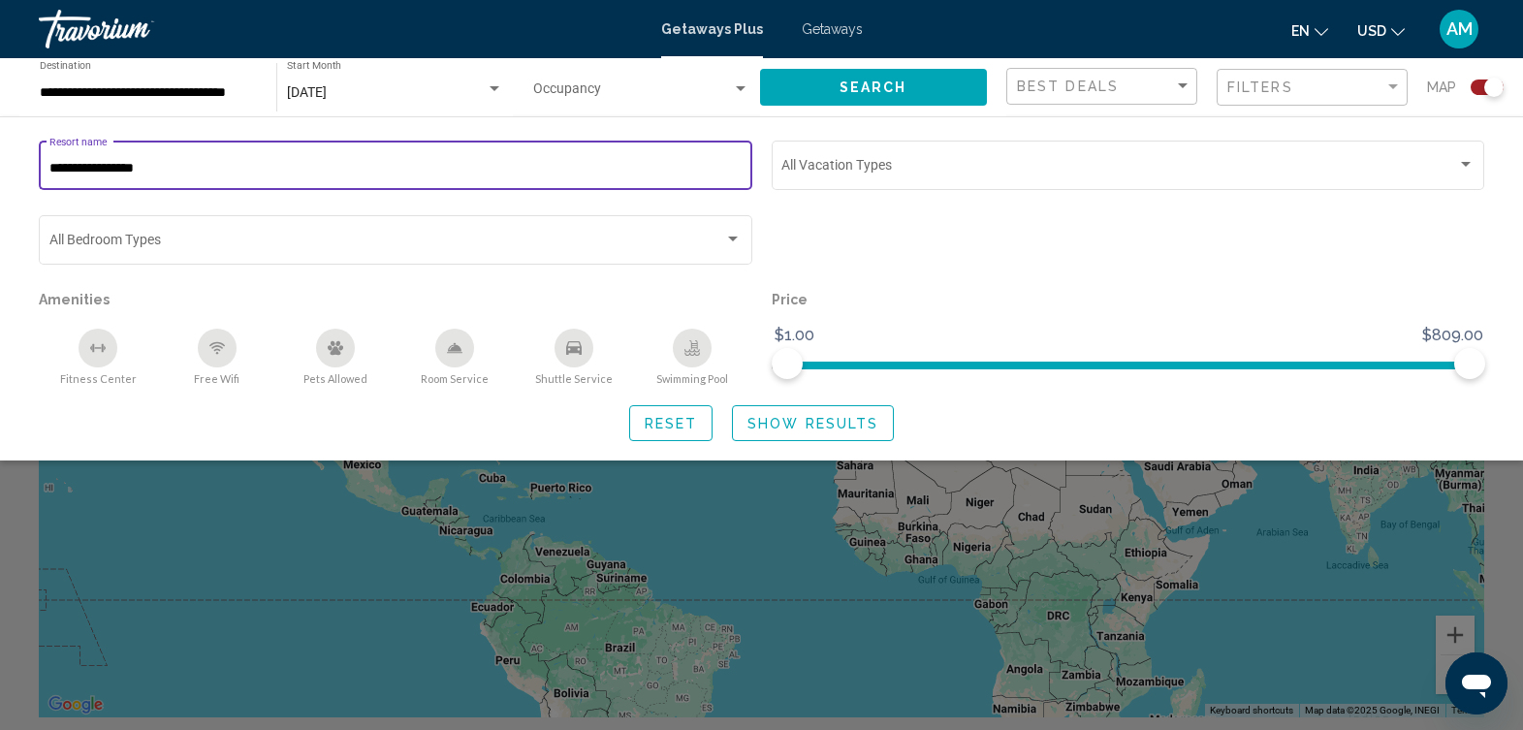
type input "**********"
click at [803, 424] on span "Show Results" at bounding box center [813, 424] width 131 height 16
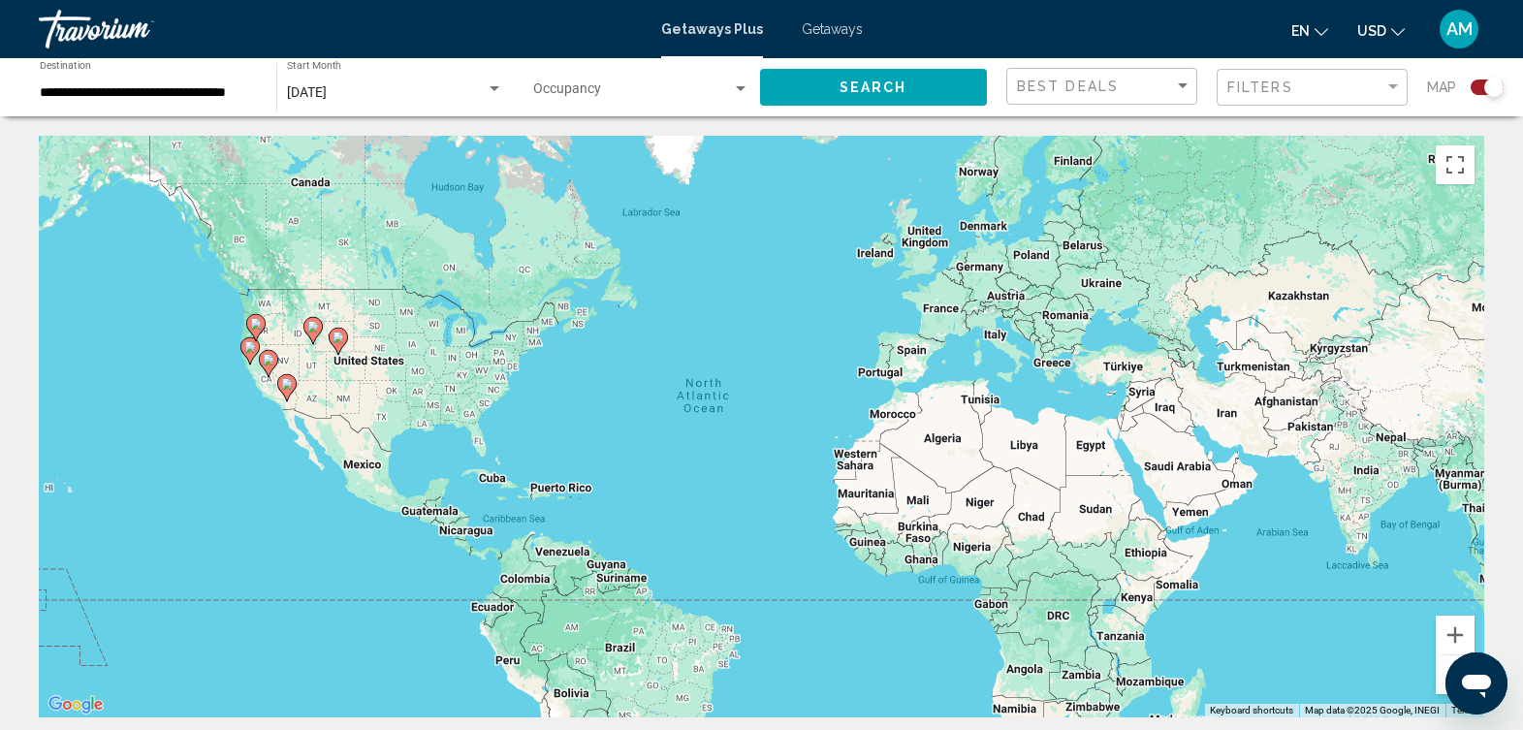
click at [1299, 76] on div "Filters" at bounding box center [1315, 88] width 175 height 36
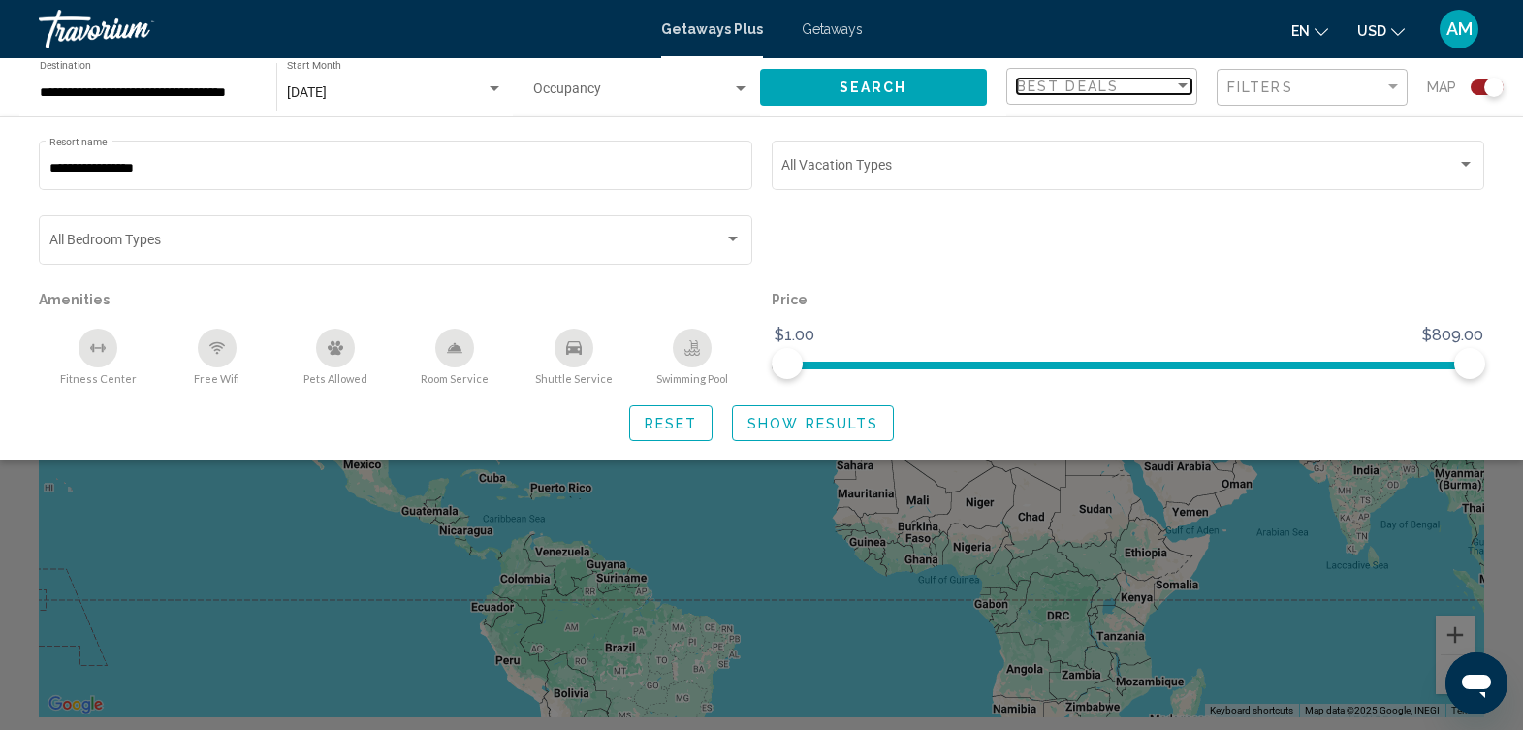
click at [1191, 86] on div "Sort by" at bounding box center [1182, 87] width 17 height 16
click at [1107, 128] on span "Lowest Price" at bounding box center [1104, 127] width 175 height 41
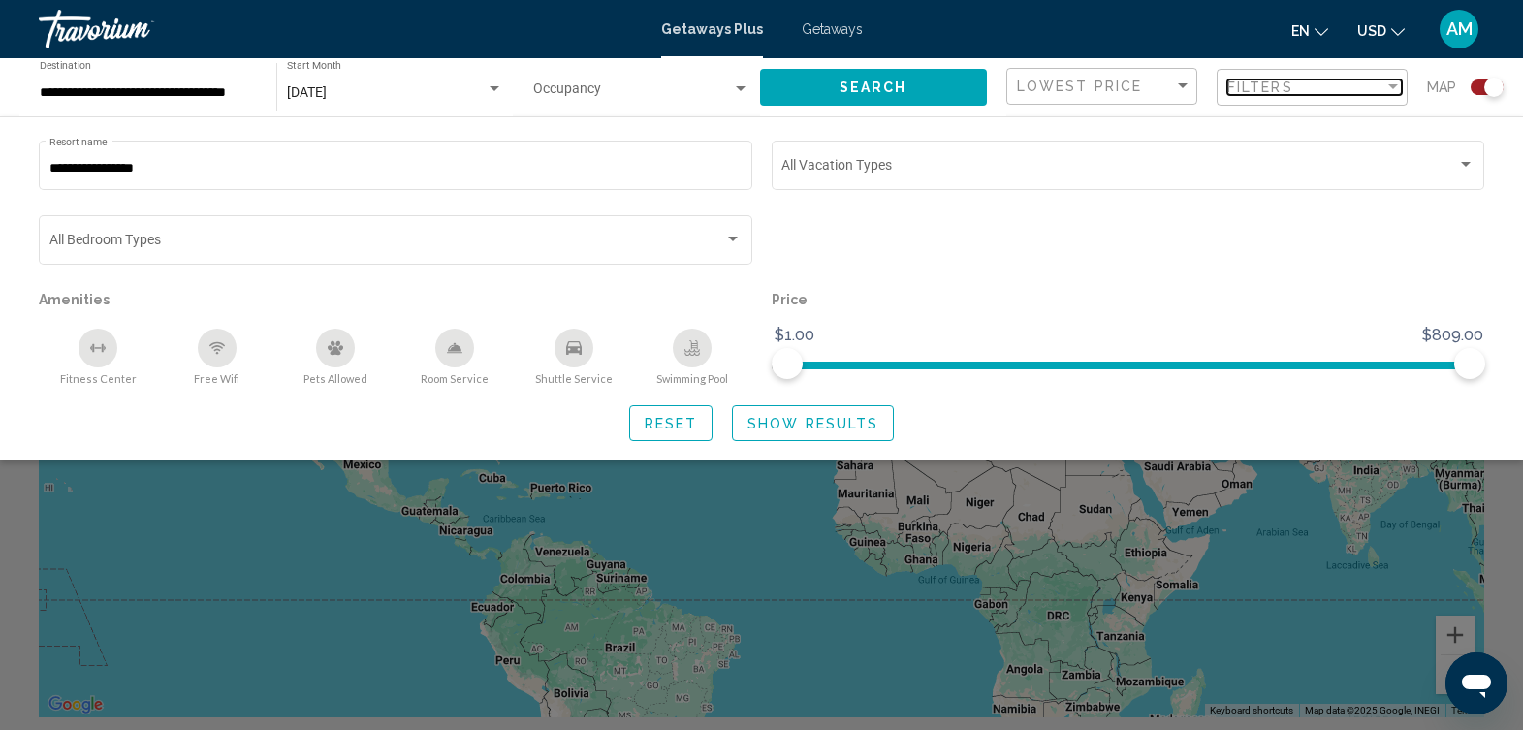
click at [1369, 88] on div "Filters" at bounding box center [1306, 88] width 157 height 16
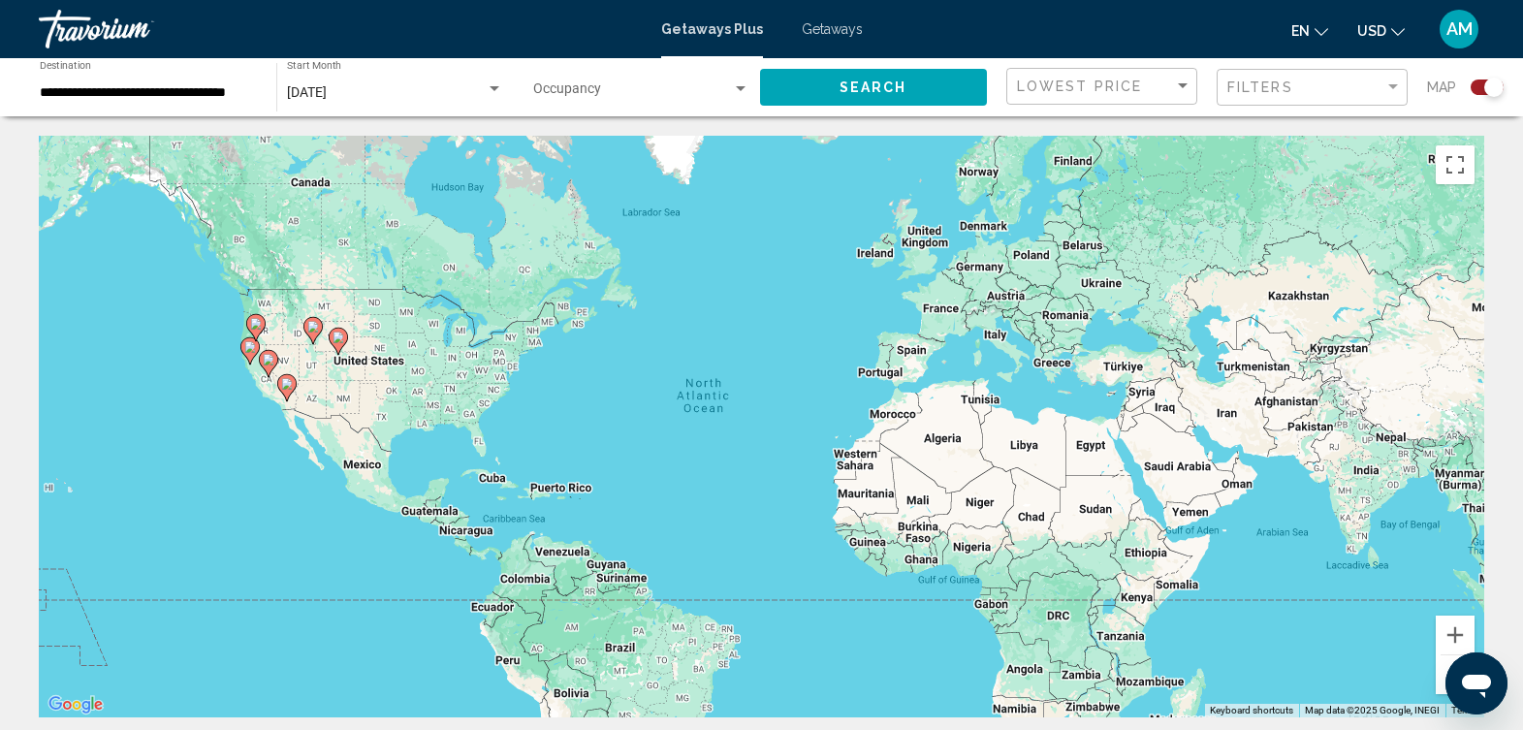
click at [594, 94] on span "Search widget" at bounding box center [633, 93] width 200 height 16
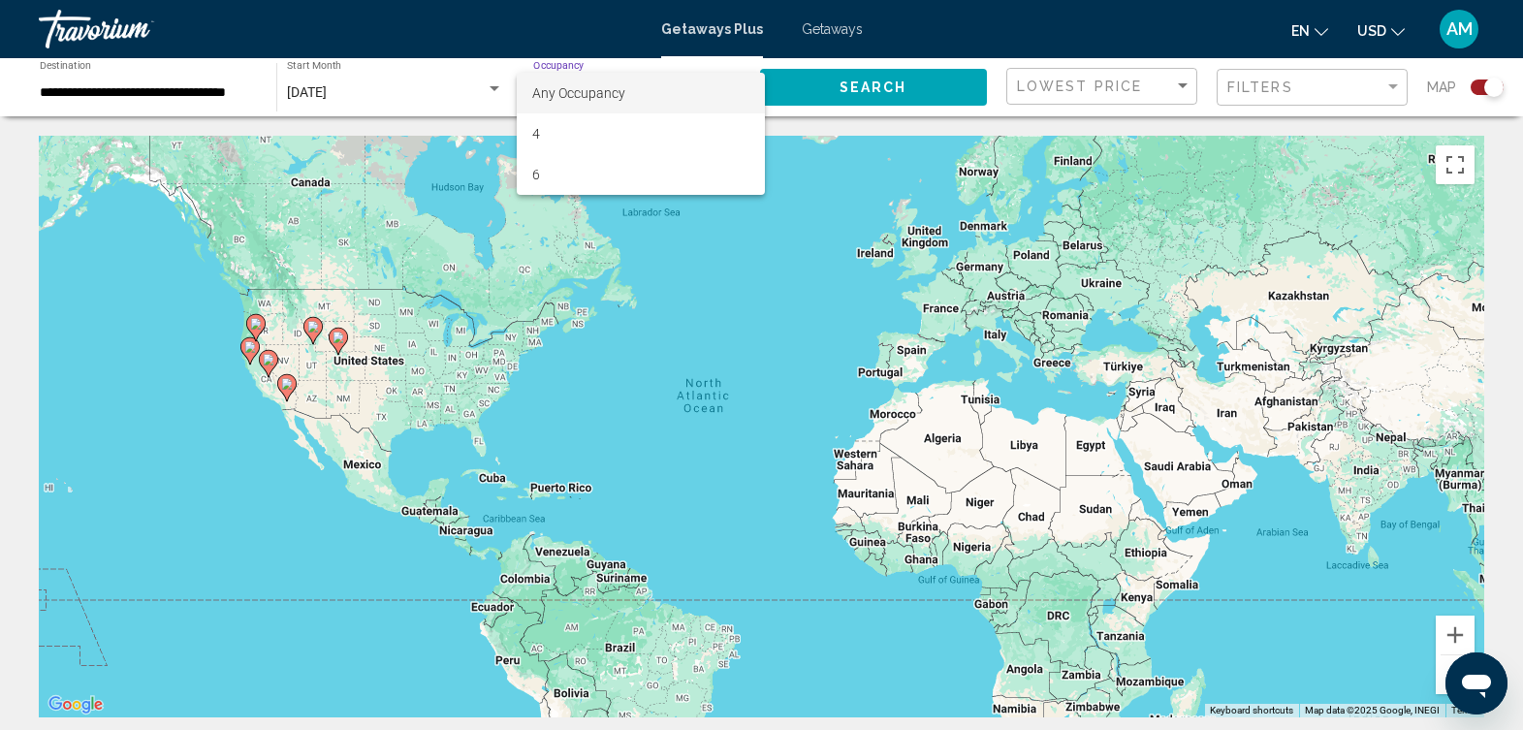
click at [1054, 80] on div at bounding box center [761, 365] width 1523 height 730
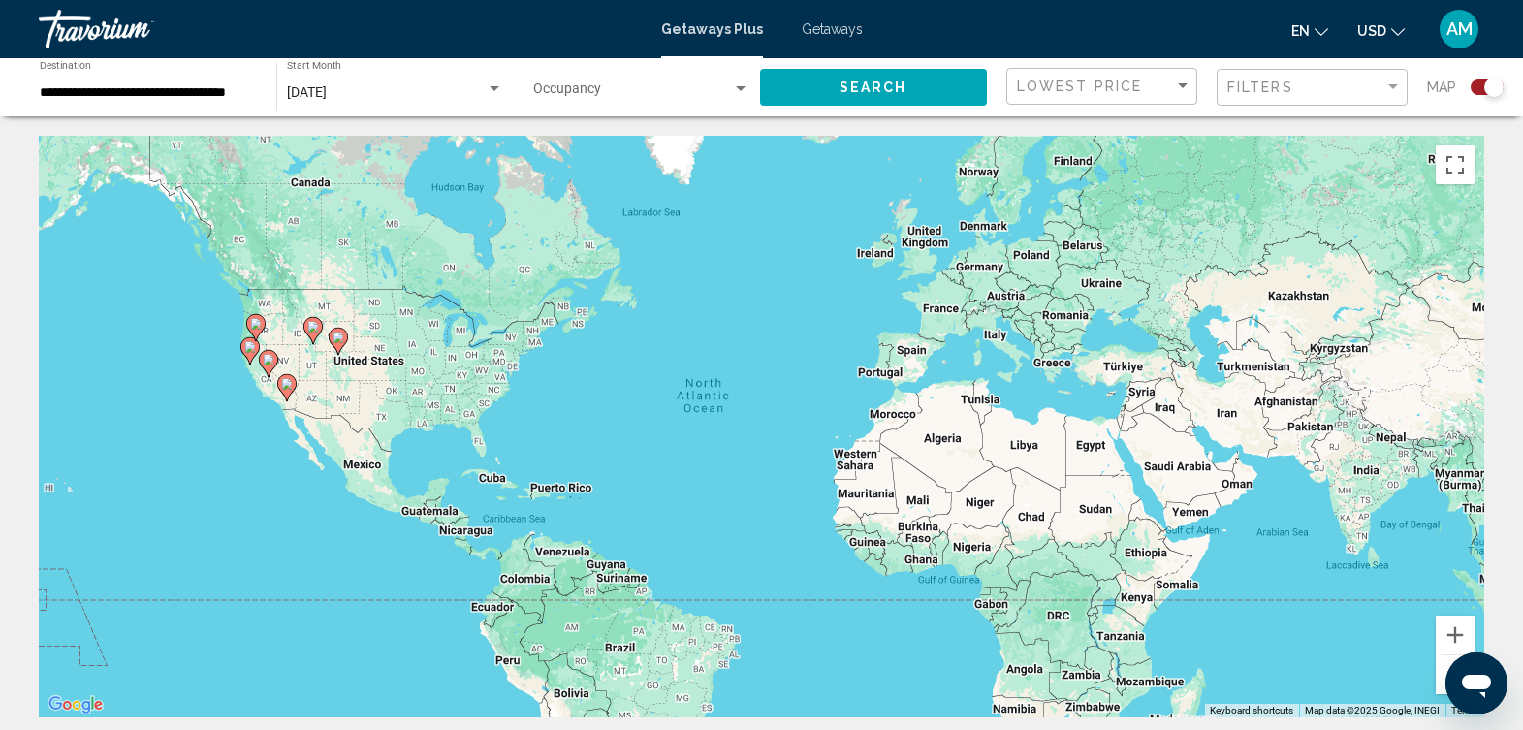
click at [1320, 78] on div "Filters" at bounding box center [1315, 88] width 175 height 36
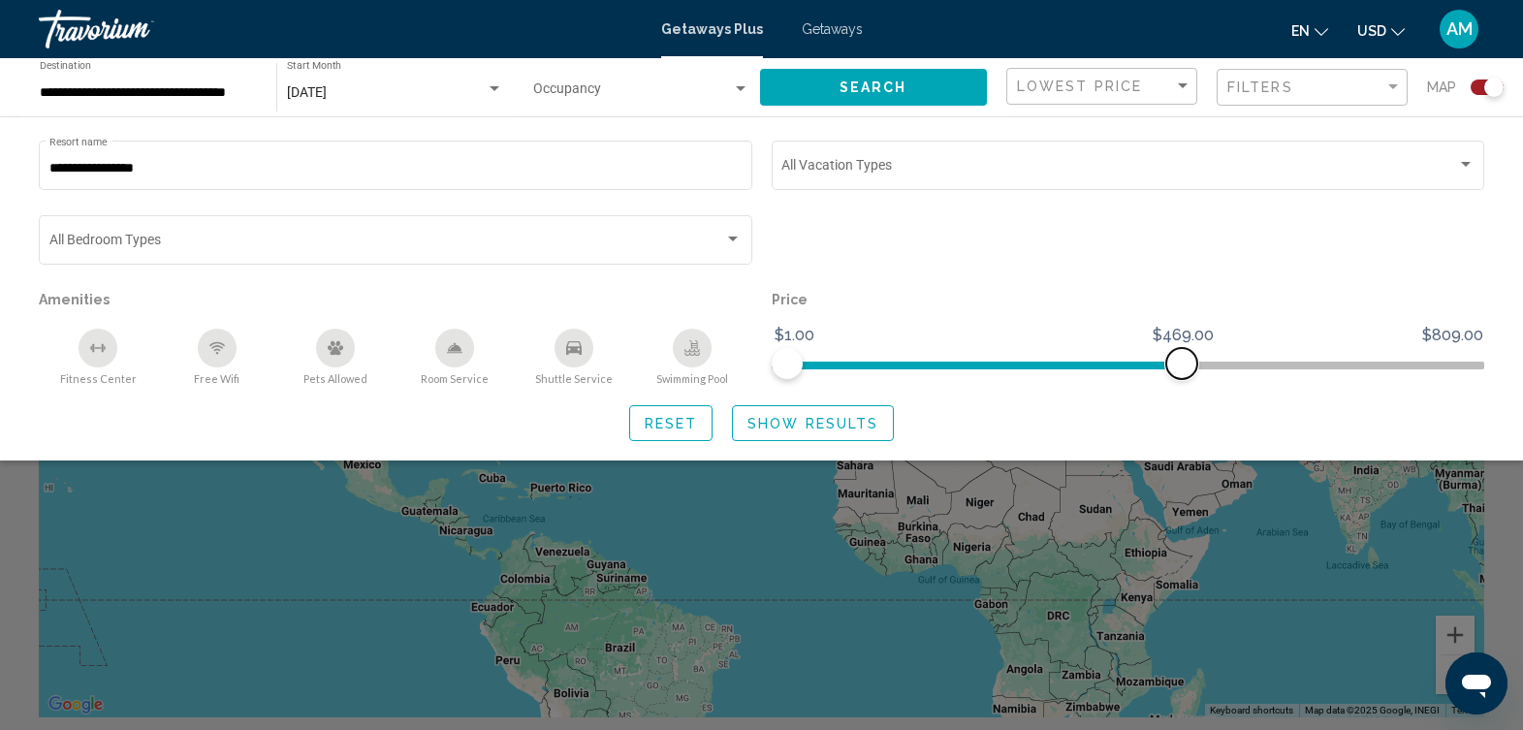
drag, startPoint x: 1472, startPoint y: 361, endPoint x: 1182, endPoint y: 339, distance: 290.7
click at [1182, 362] on ngx-slider "$1.00 $809.00 $1.00 $469.00" at bounding box center [1129, 364] width 714 height 4
click at [848, 416] on span "Show Results" at bounding box center [813, 424] width 131 height 16
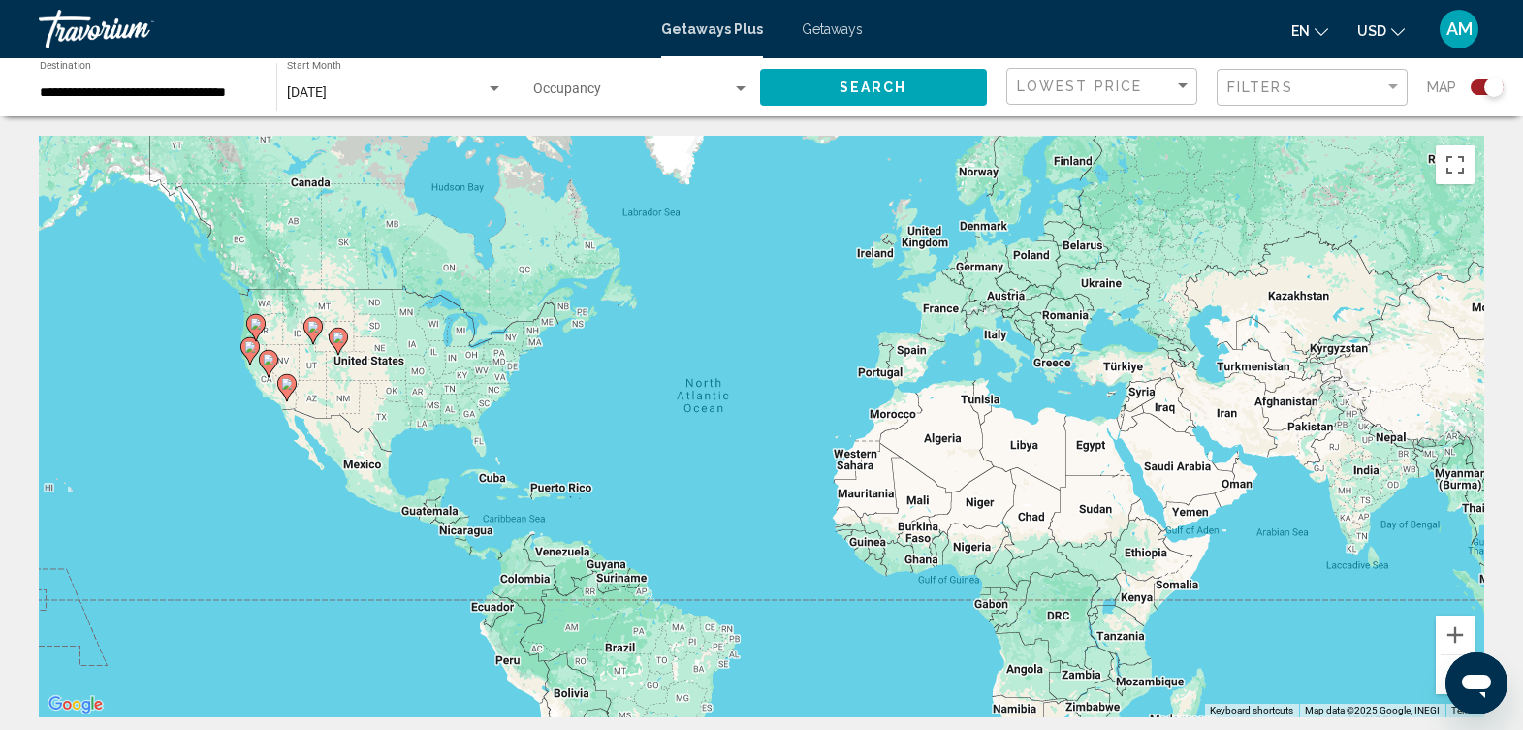
click at [1474, 88] on div "Search widget" at bounding box center [1487, 88] width 33 height 16
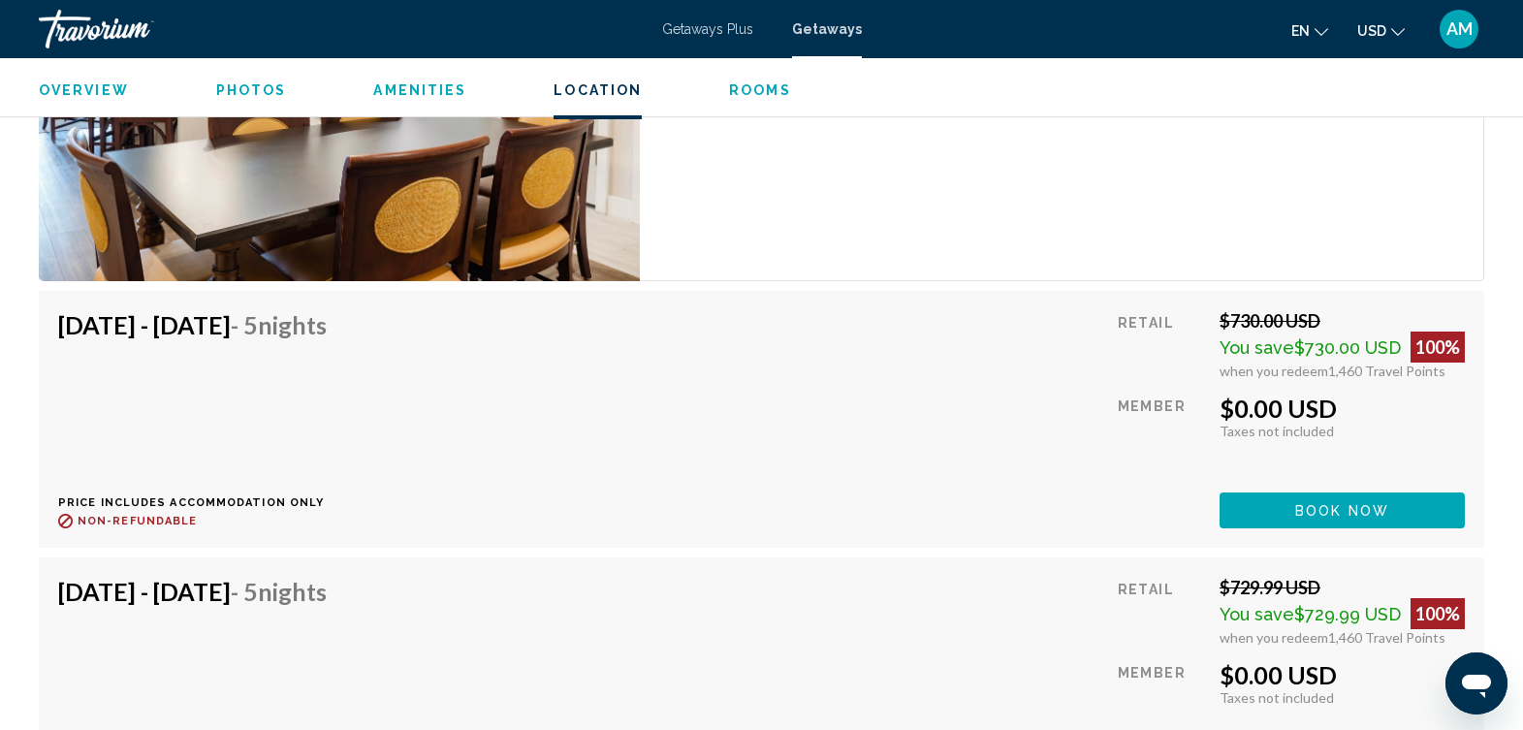
scroll to position [10562, 0]
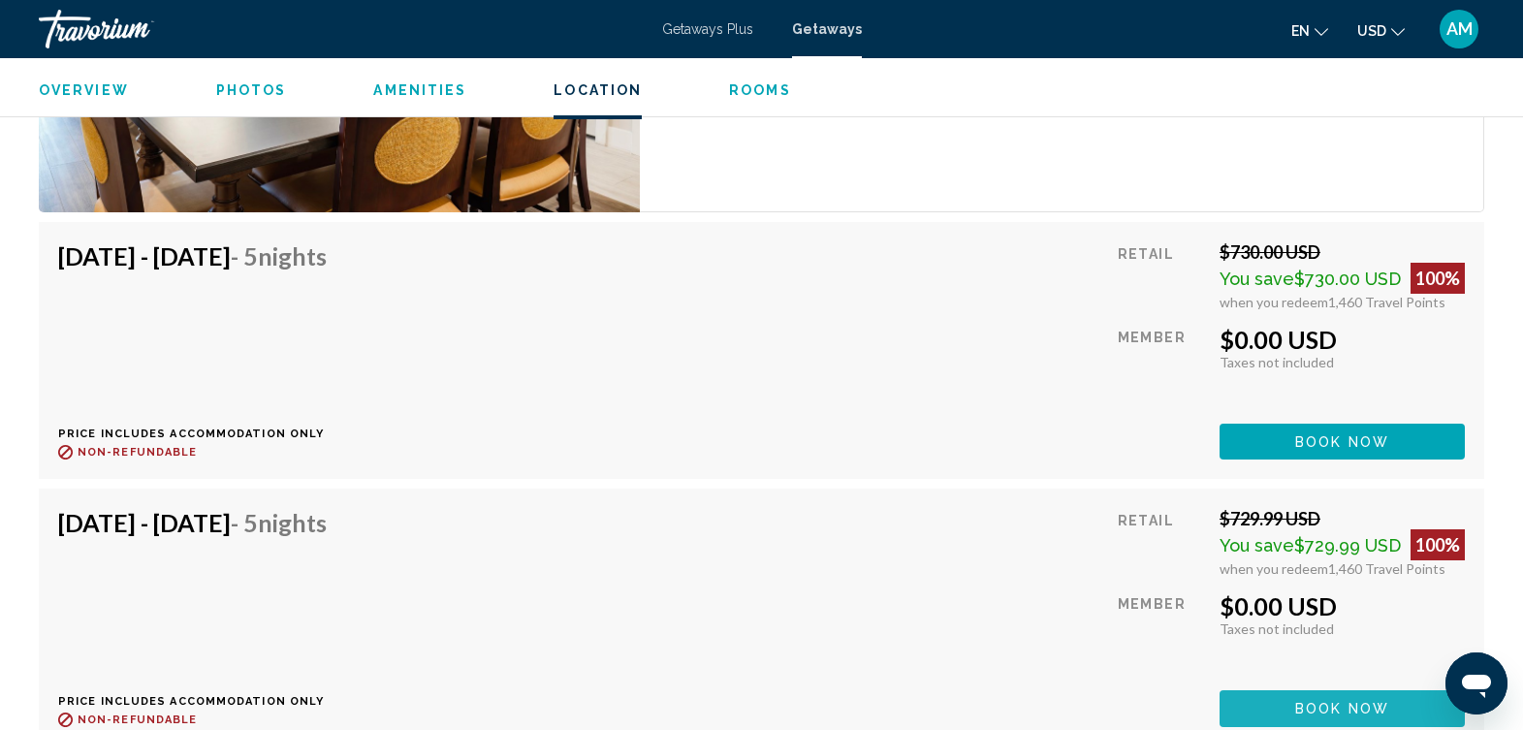
click at [1372, 702] on span "Book now" at bounding box center [1343, 710] width 94 height 16
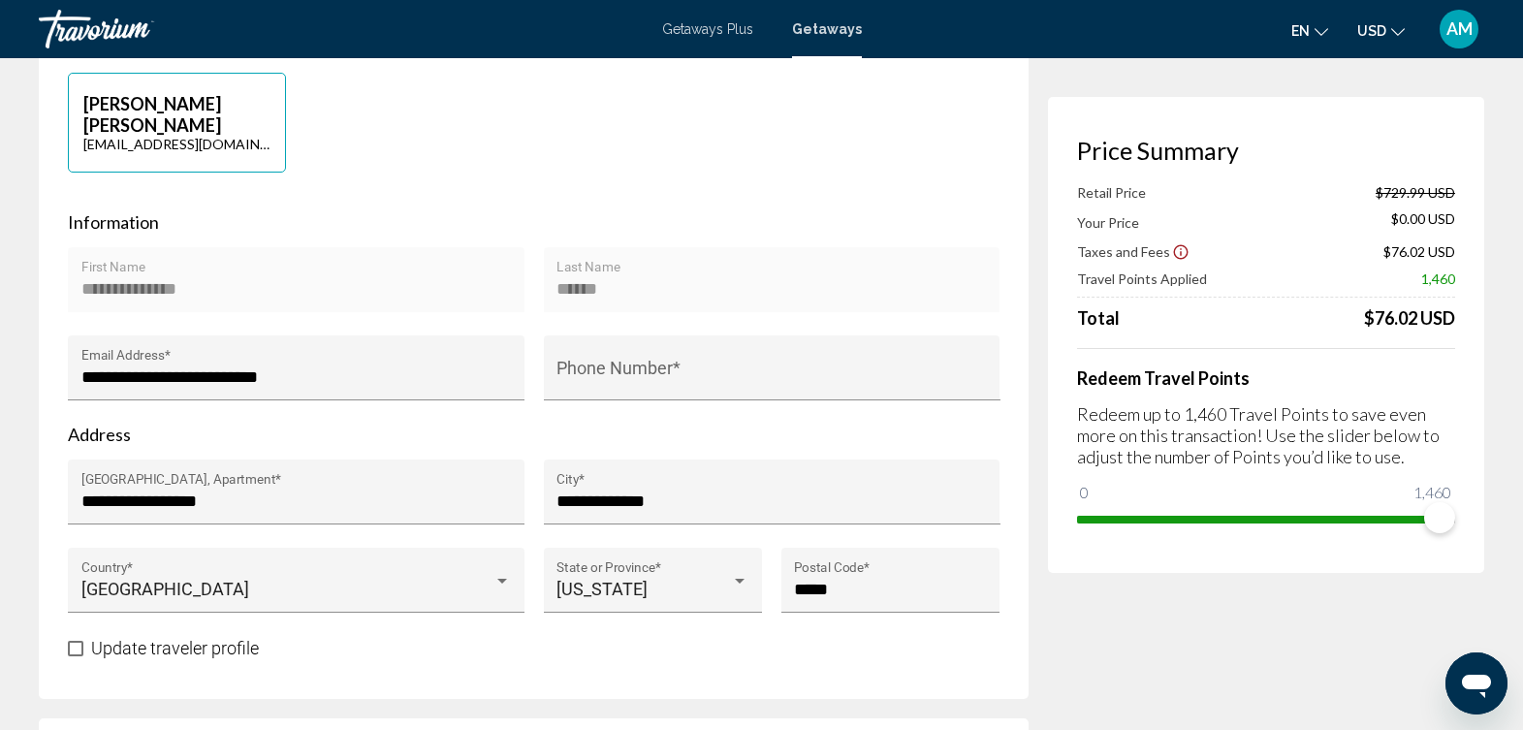
scroll to position [531, 0]
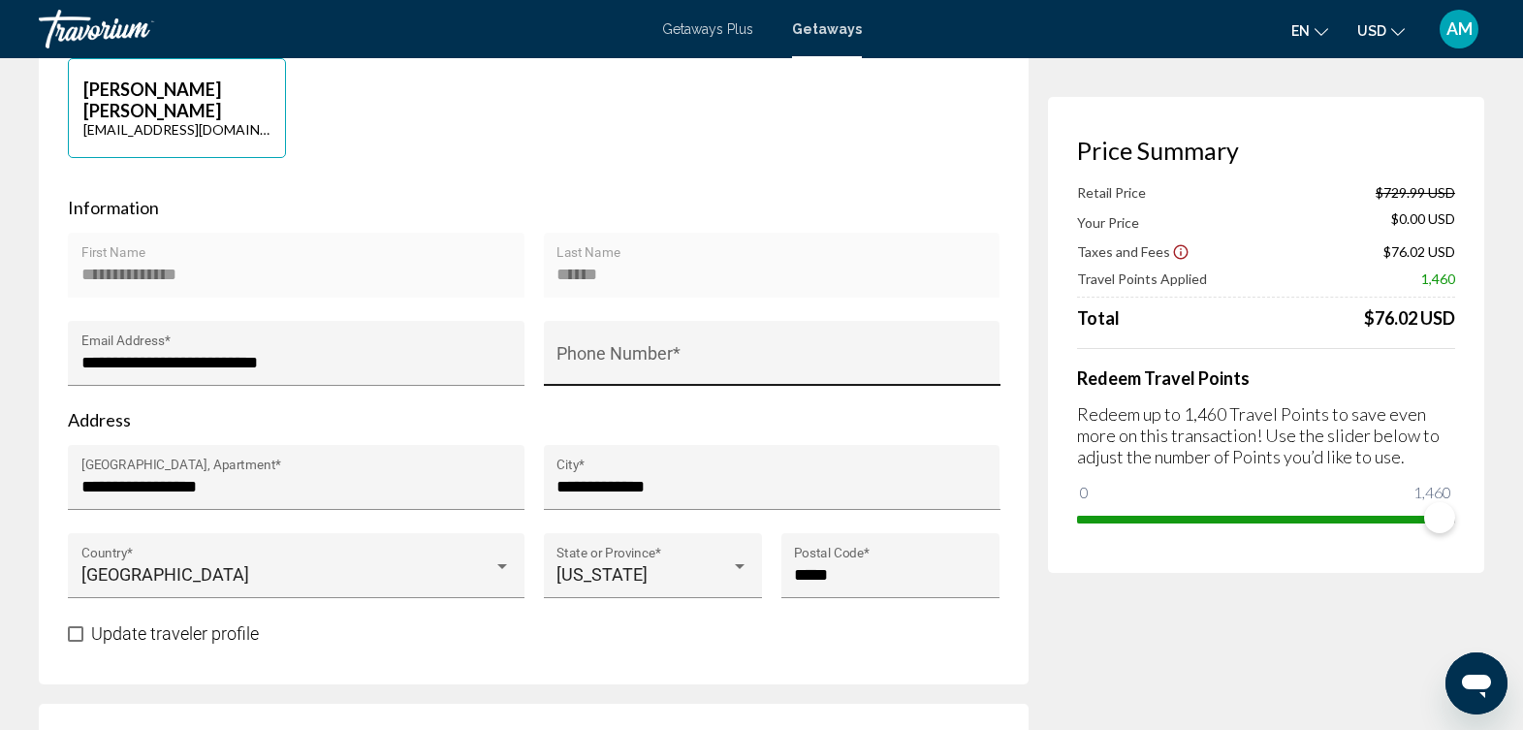
click at [705, 359] on input "Phone Number *" at bounding box center [772, 362] width 431 height 19
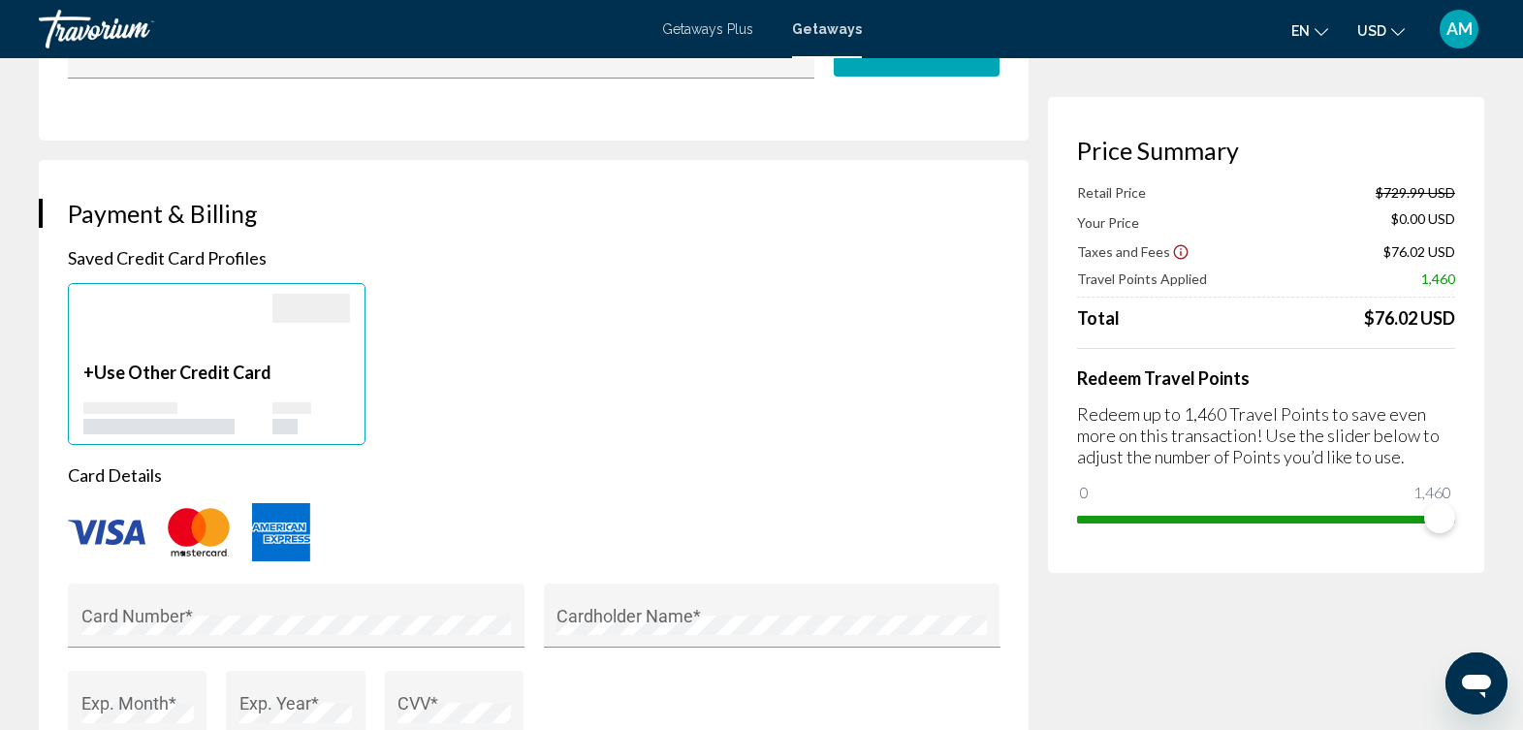
scroll to position [1316, 0]
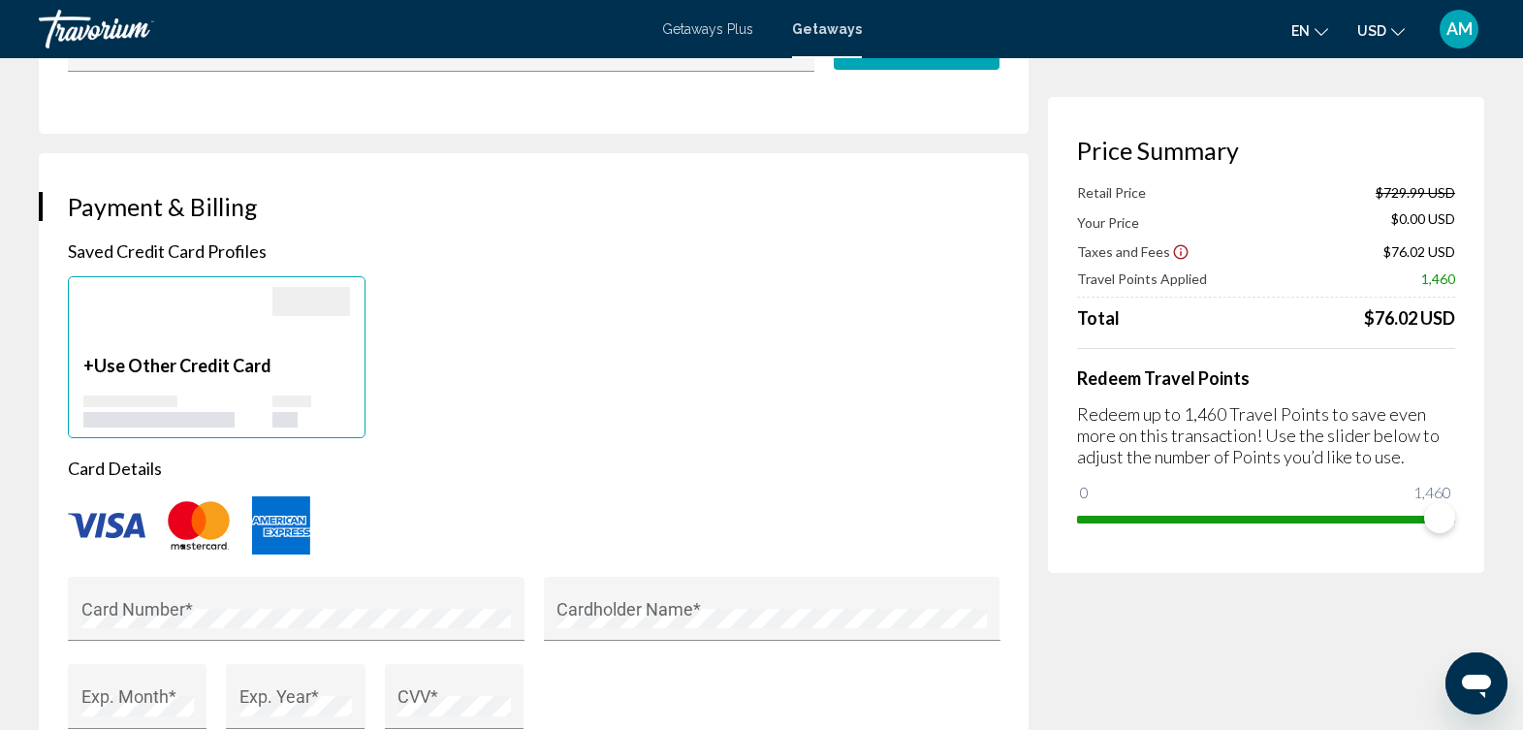
type input "**********"
click at [272, 358] on div "Main content" at bounding box center [311, 391] width 78 height 73
click at [290, 342] on div "Main content" at bounding box center [311, 321] width 78 height 68
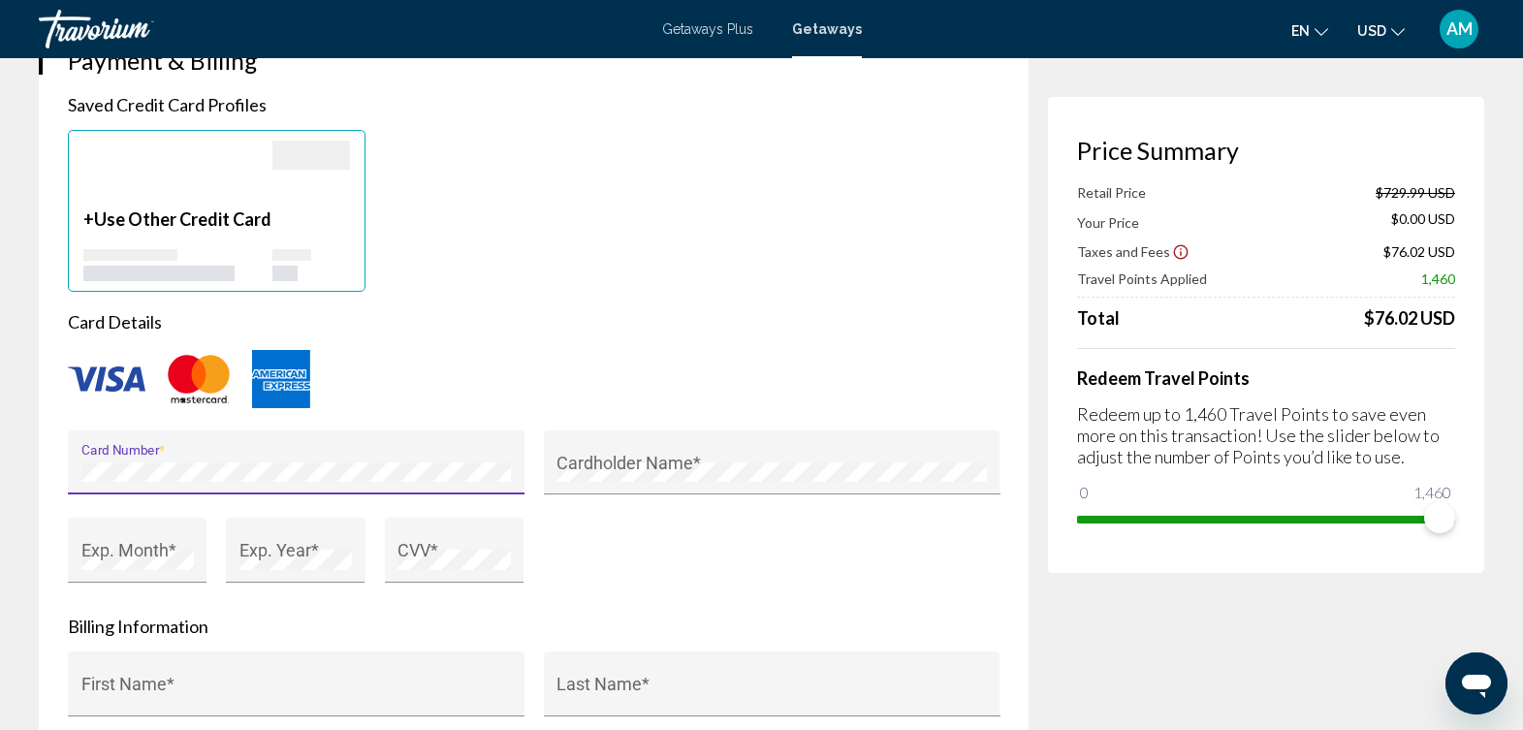
scroll to position [1476, 0]
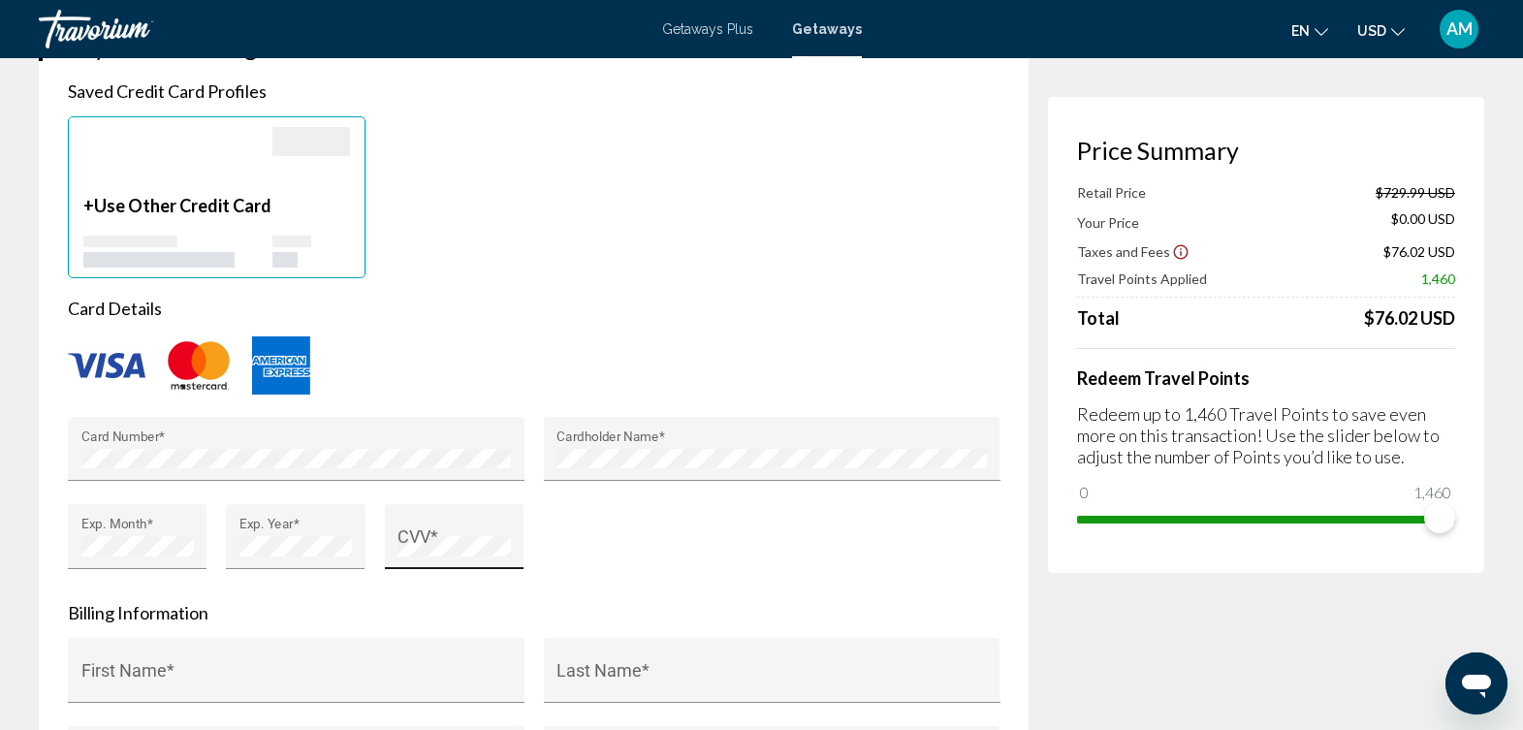
click at [432, 526] on div "CVV *" at bounding box center [454, 543] width 112 height 51
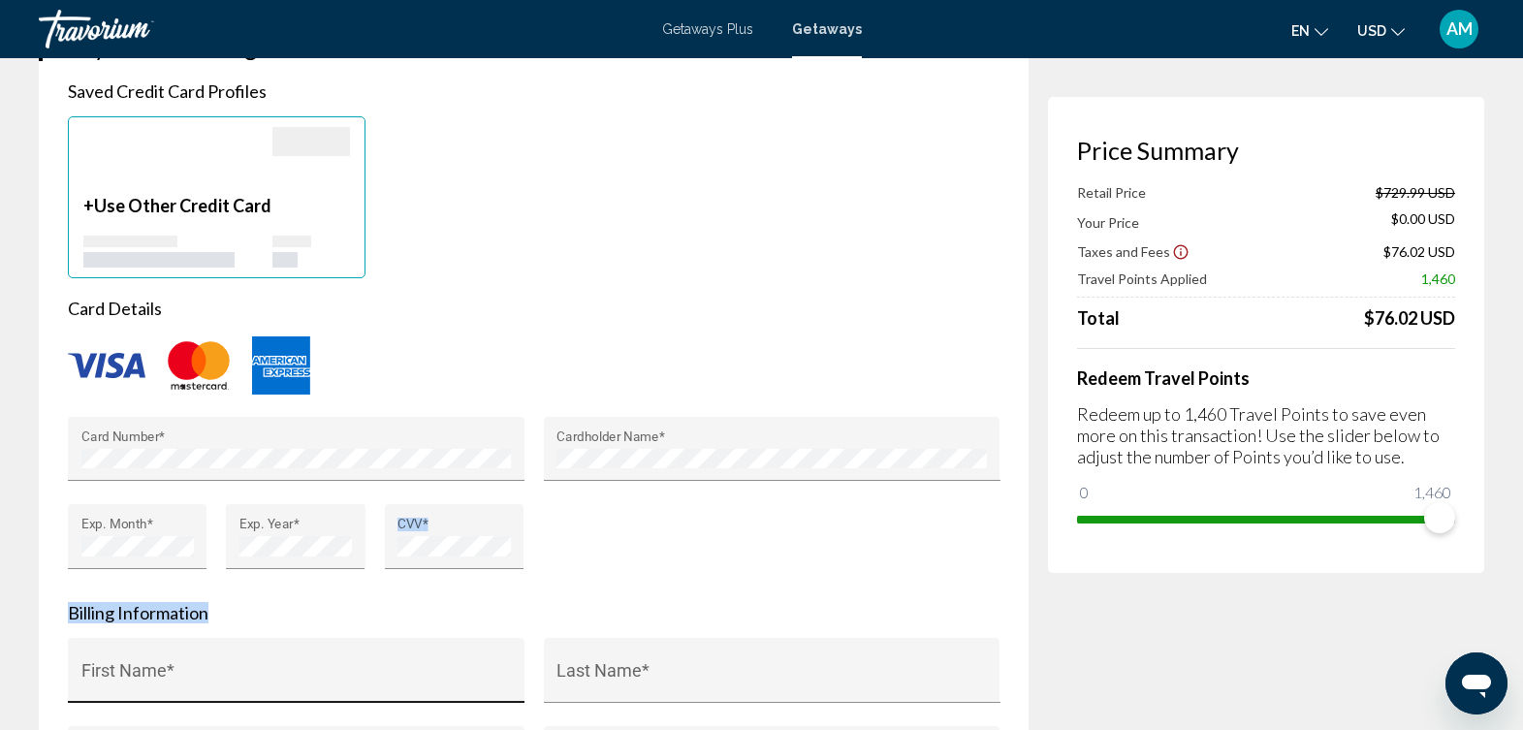
drag, startPoint x: 432, startPoint y: 526, endPoint x: 296, endPoint y: 666, distance: 196.1
click at [296, 666] on form "Card Details Card Number * Cardholder Name * Exp. Month * Exp. Year * CVV * Bil…" at bounding box center [534, 657] width 932 height 718
click at [296, 669] on div "First Name *" at bounding box center [296, 677] width 431 height 51
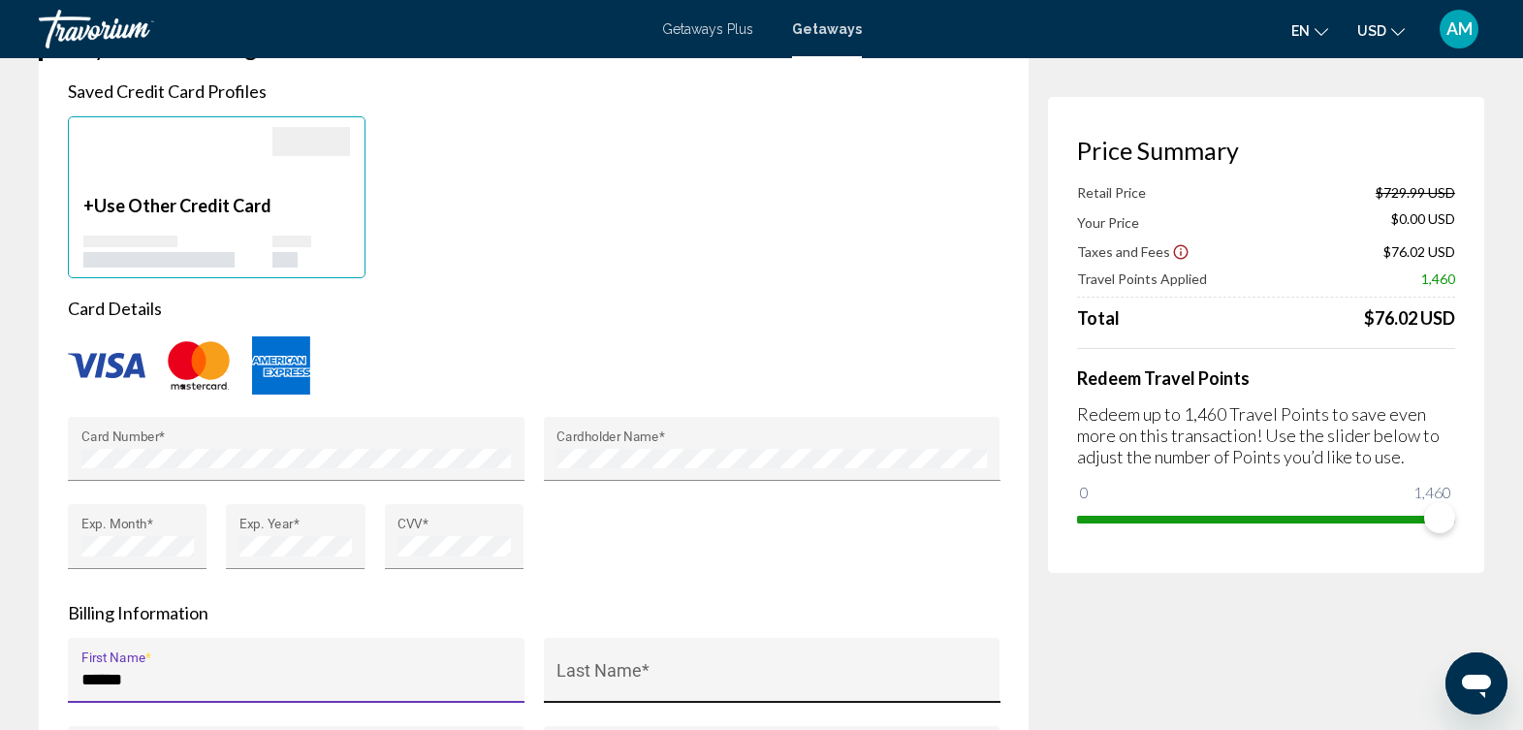
type input "******"
click at [864, 663] on div "Last Name *" at bounding box center [772, 677] width 431 height 51
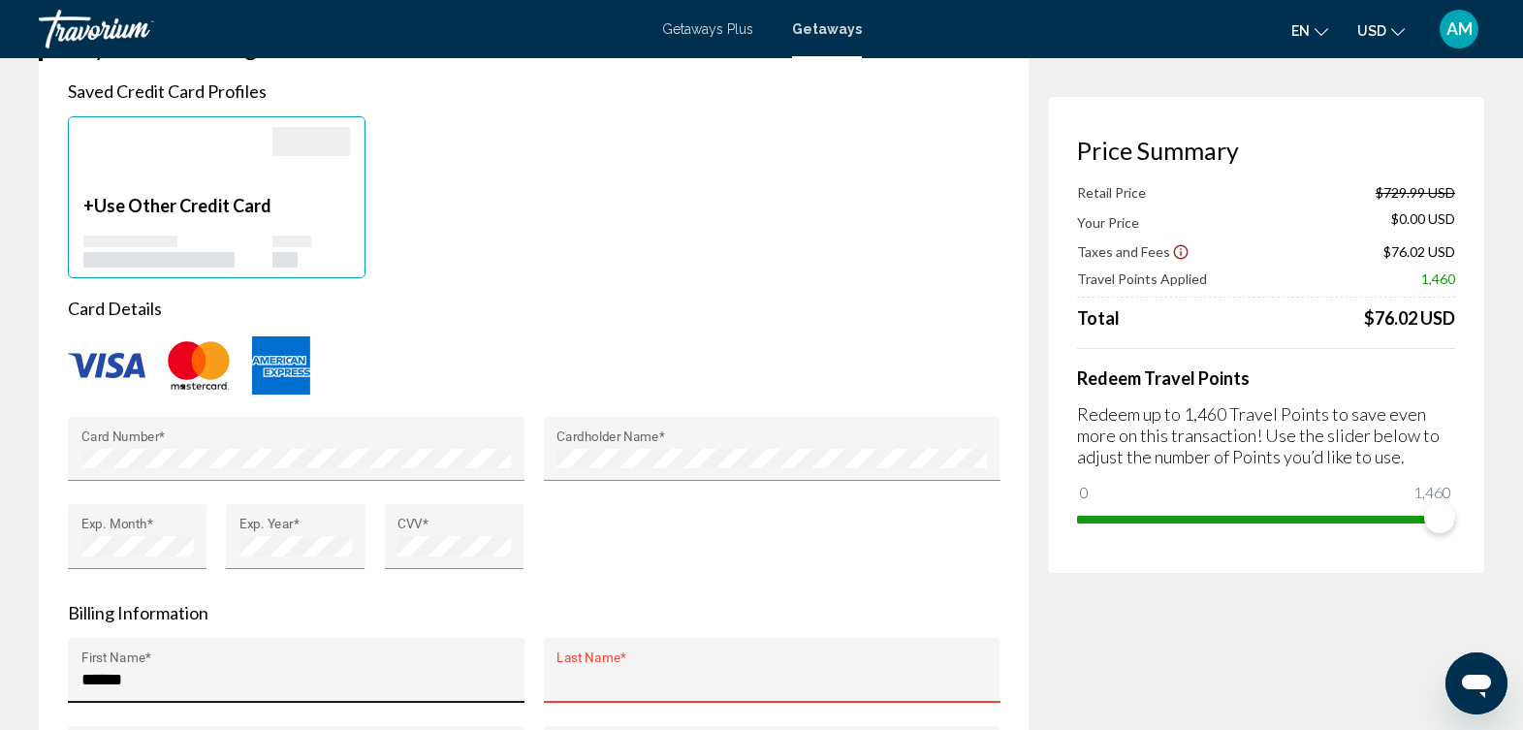
click at [203, 667] on div "****** First Name *" at bounding box center [296, 677] width 431 height 51
click at [589, 674] on input "Last Name *" at bounding box center [772, 679] width 431 height 19
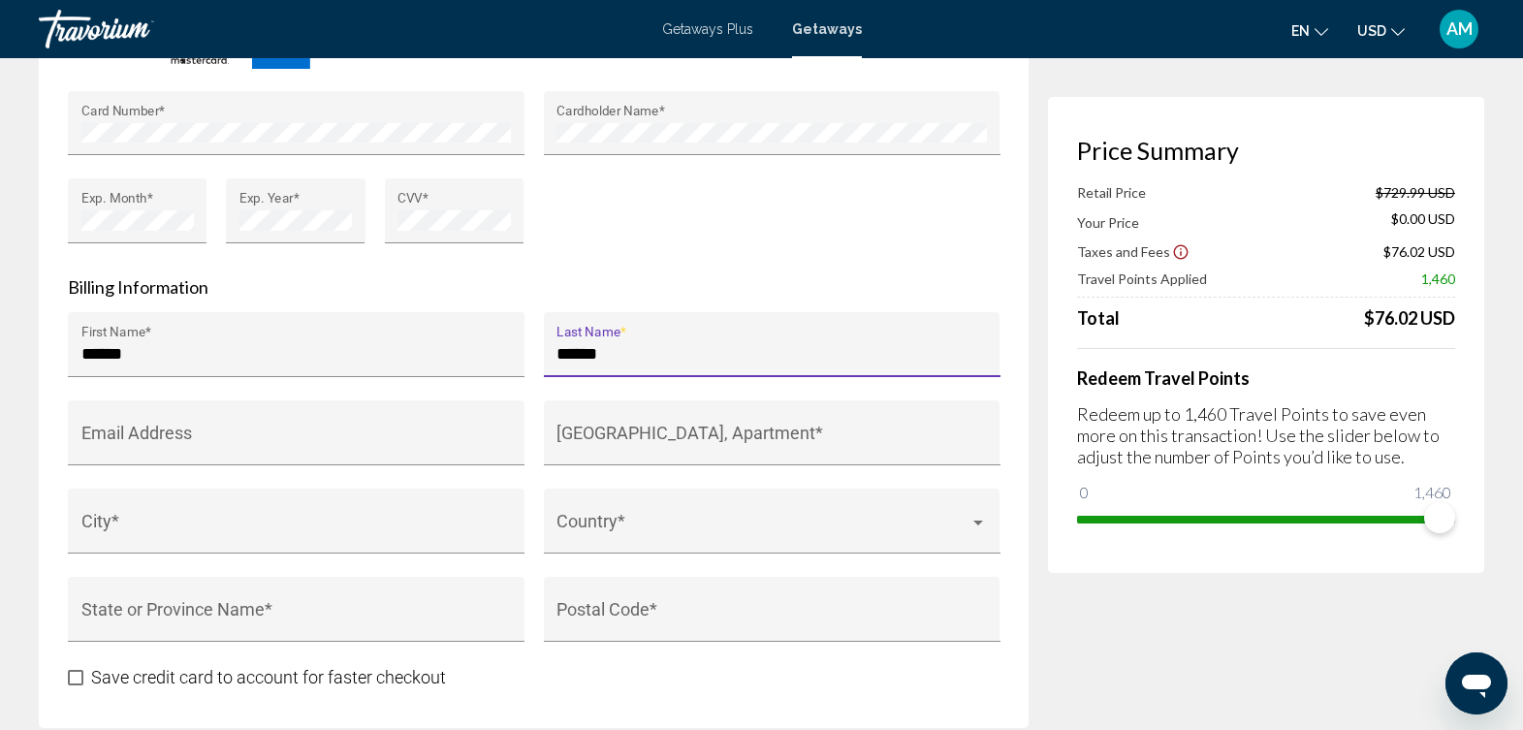
scroll to position [1822, 0]
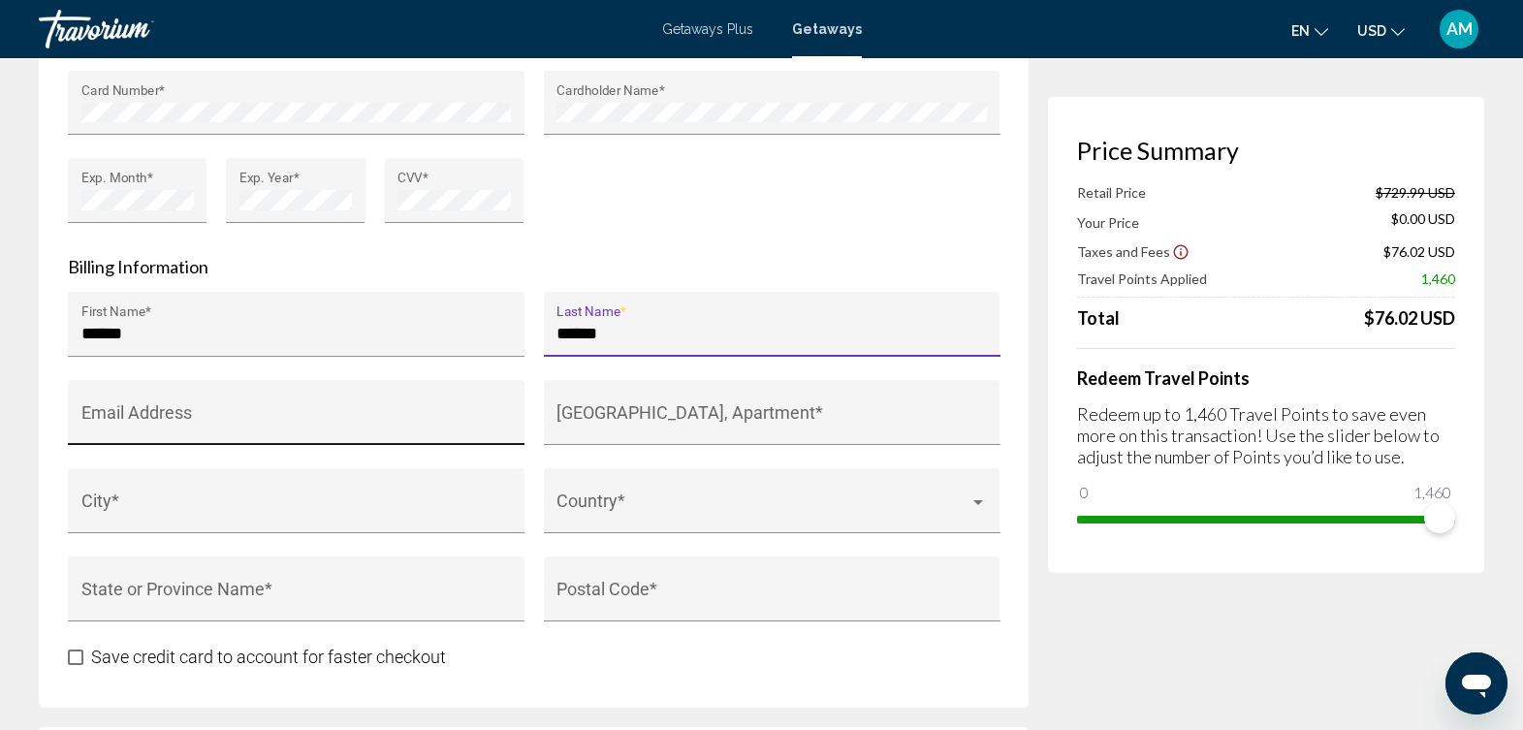
type input "******"
click at [417, 423] on input "Email Address" at bounding box center [296, 421] width 431 height 19
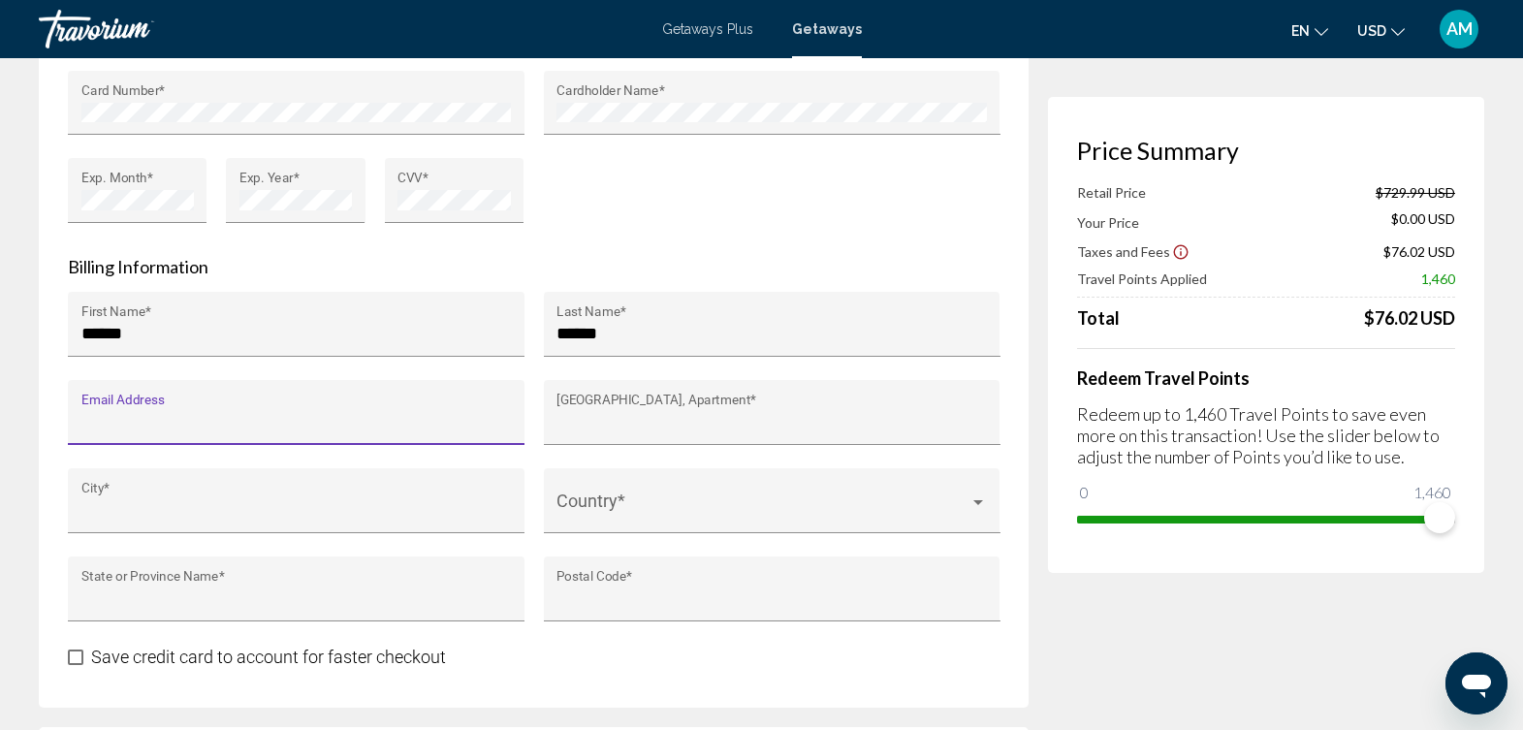
type input "**********"
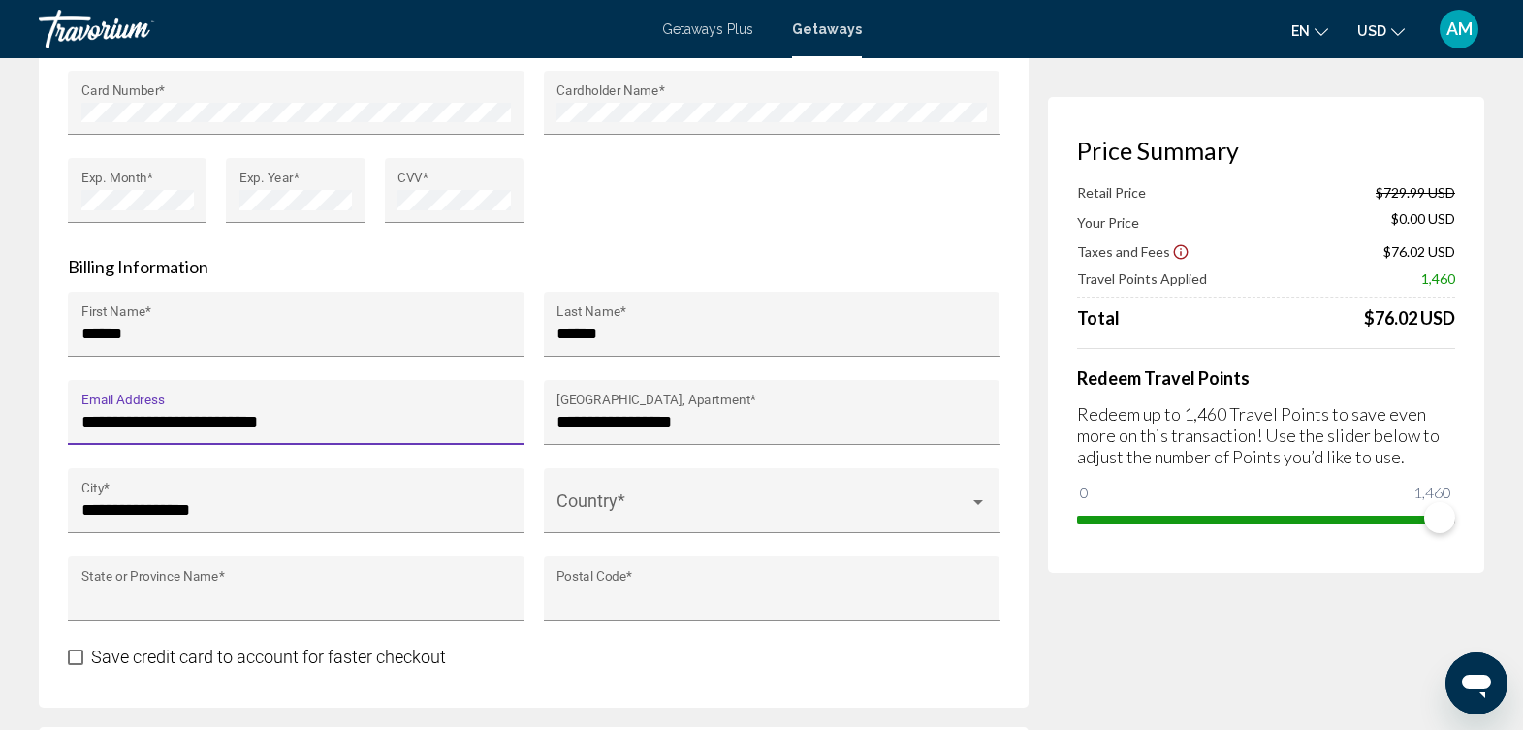
type input "**"
type input "*****"
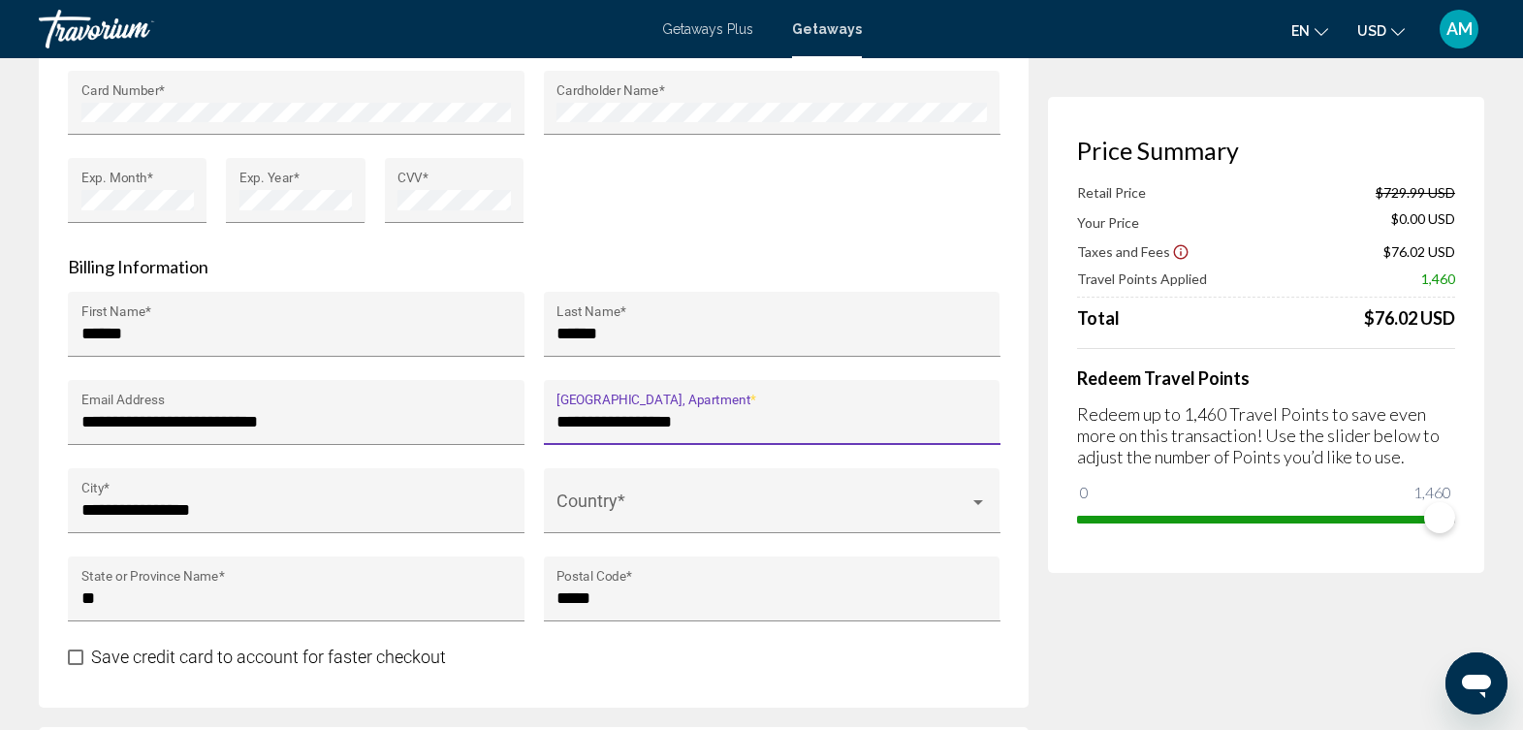
drag, startPoint x: 714, startPoint y: 423, endPoint x: 551, endPoint y: 427, distance: 163.0
click at [551, 427] on div "**********" at bounding box center [772, 412] width 457 height 65
type input "**********"
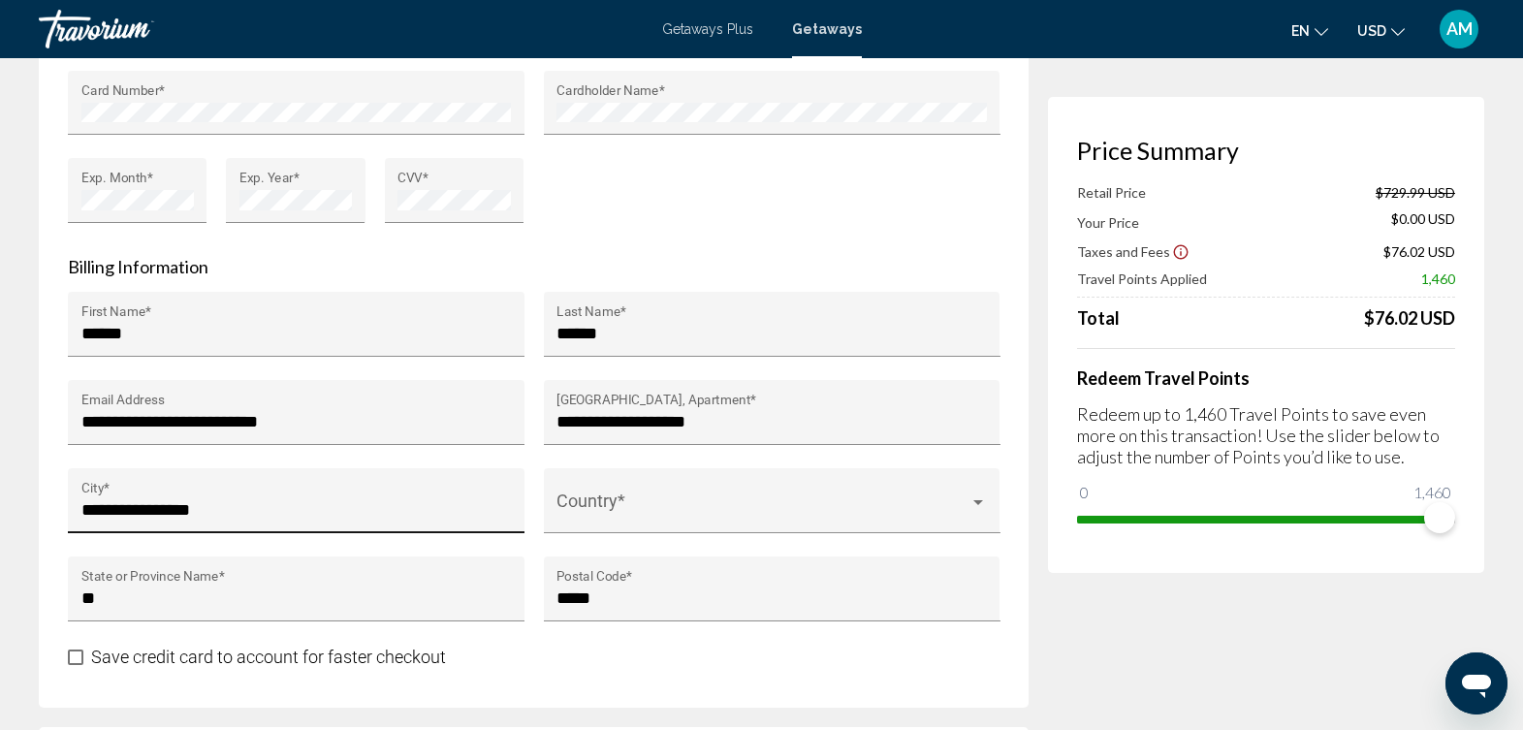
click at [364, 491] on div "**********" at bounding box center [296, 507] width 431 height 51
type input "*"
type input "**********"
click at [619, 515] on span "Main content" at bounding box center [763, 509] width 413 height 19
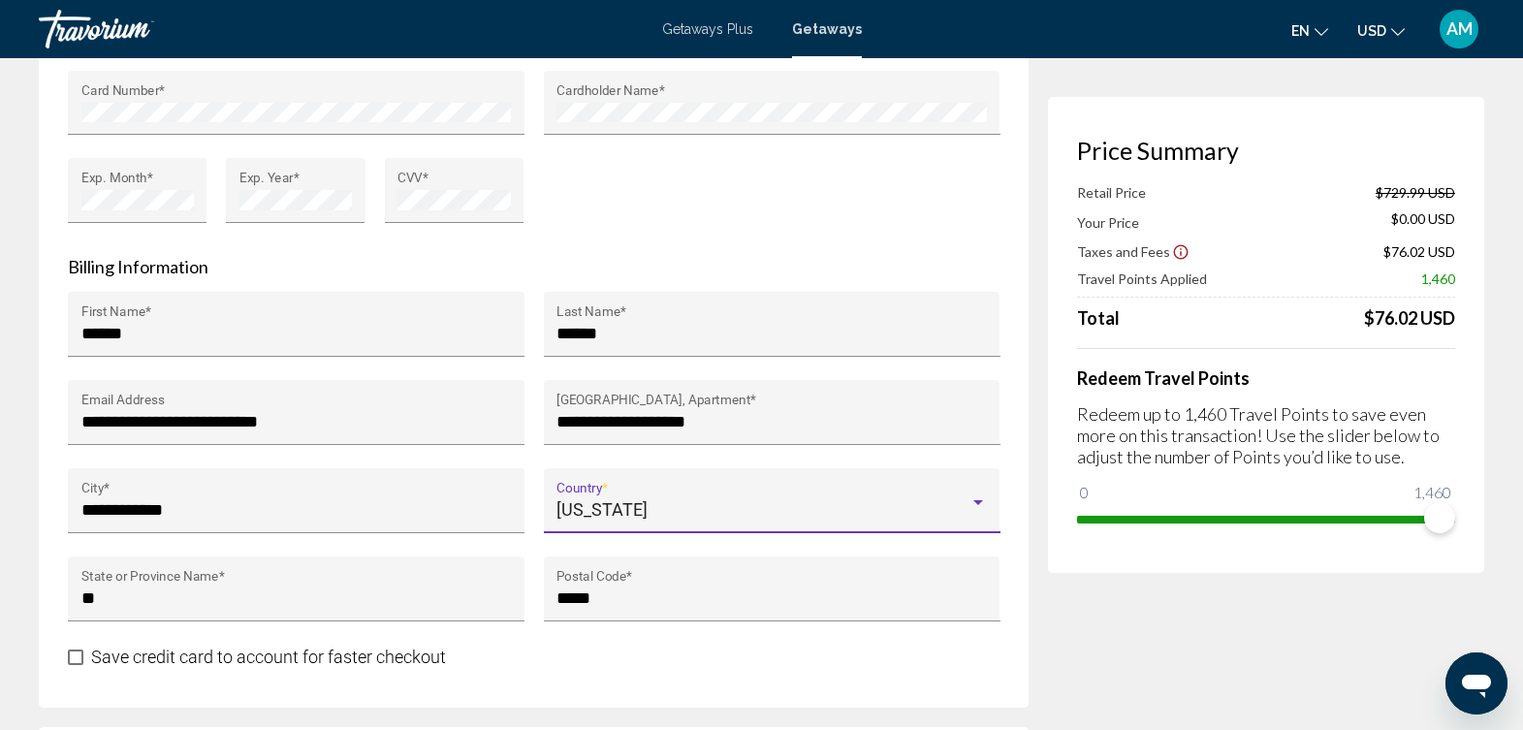
click at [979, 500] on div "Main content" at bounding box center [979, 502] width 10 height 5
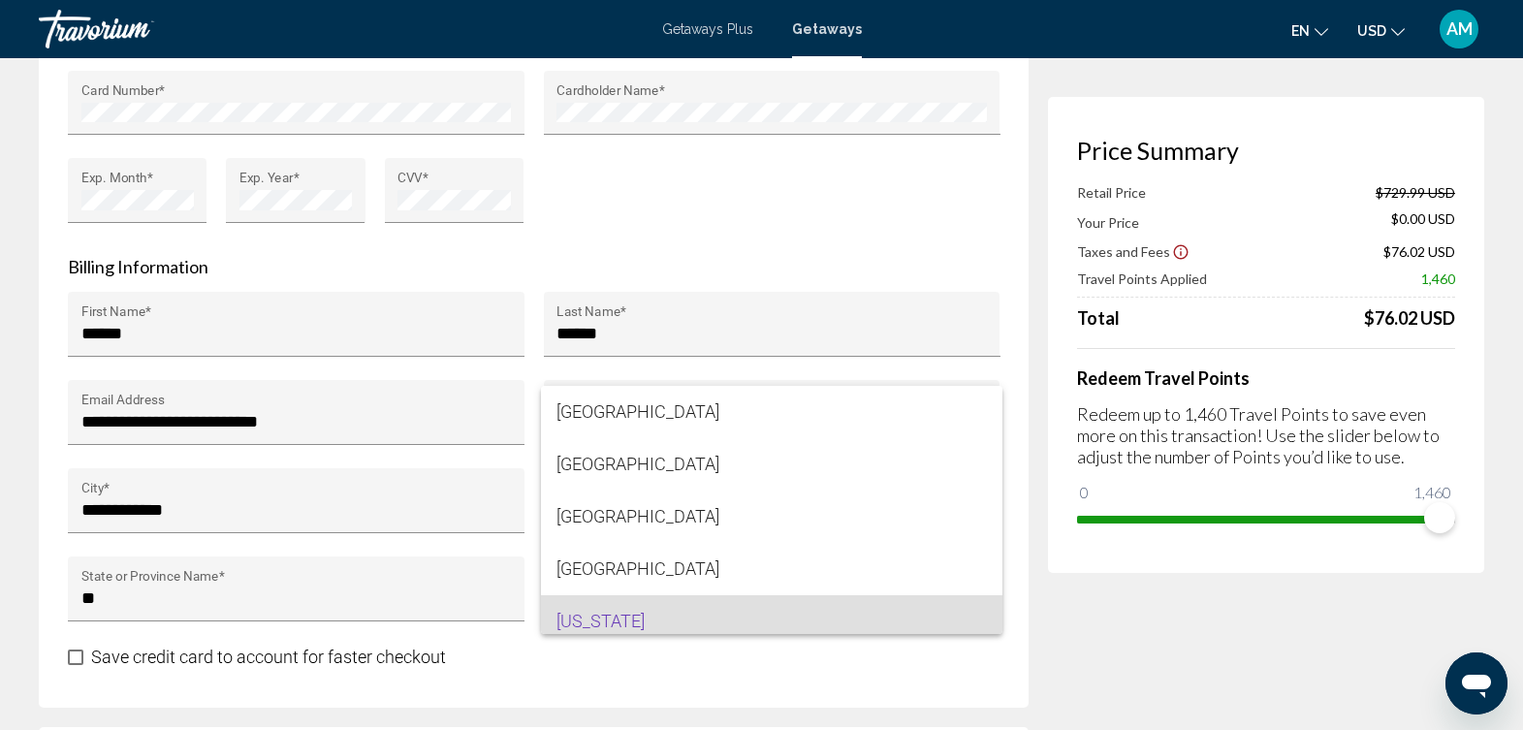
scroll to position [112, 0]
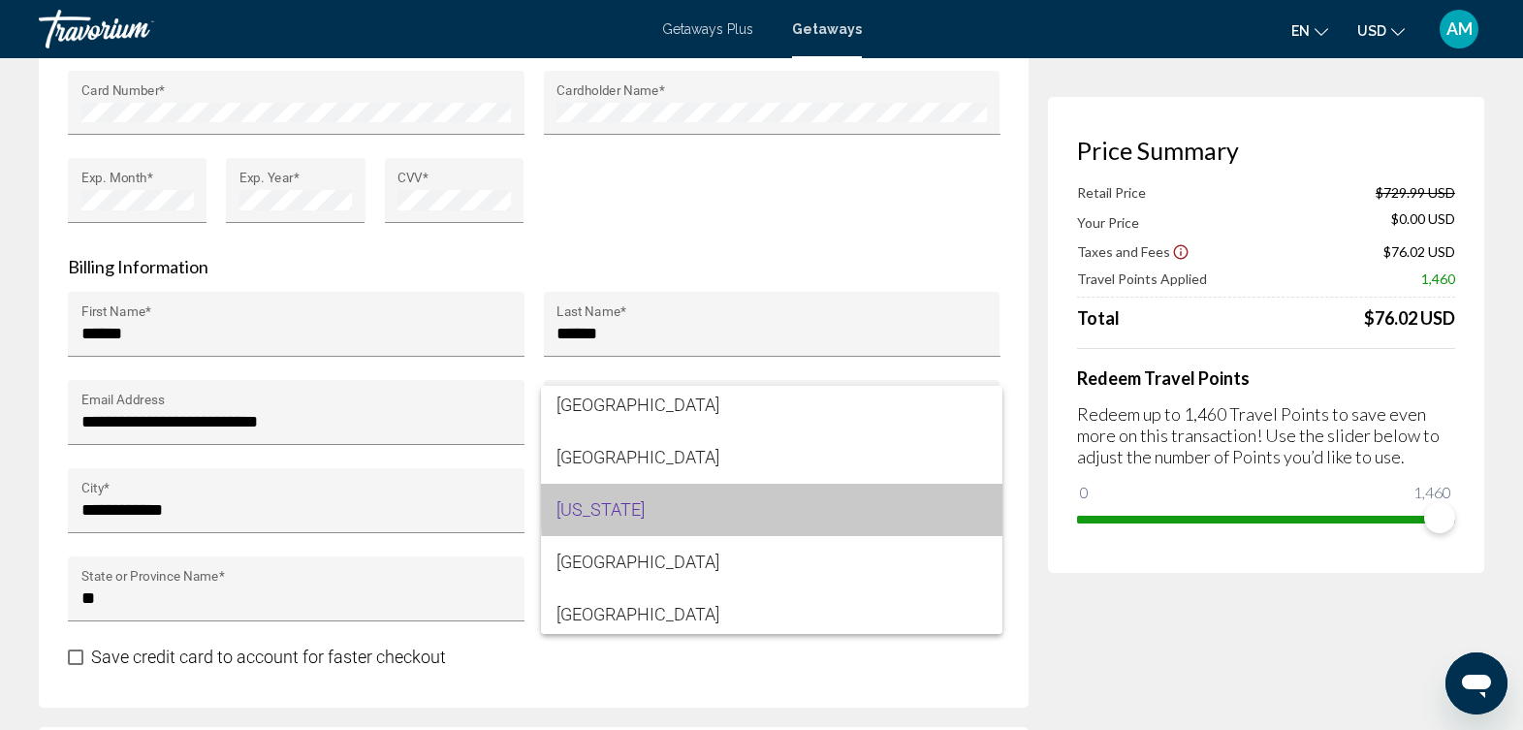
click at [979, 500] on mat-option "[US_STATE]" at bounding box center [772, 510] width 462 height 52
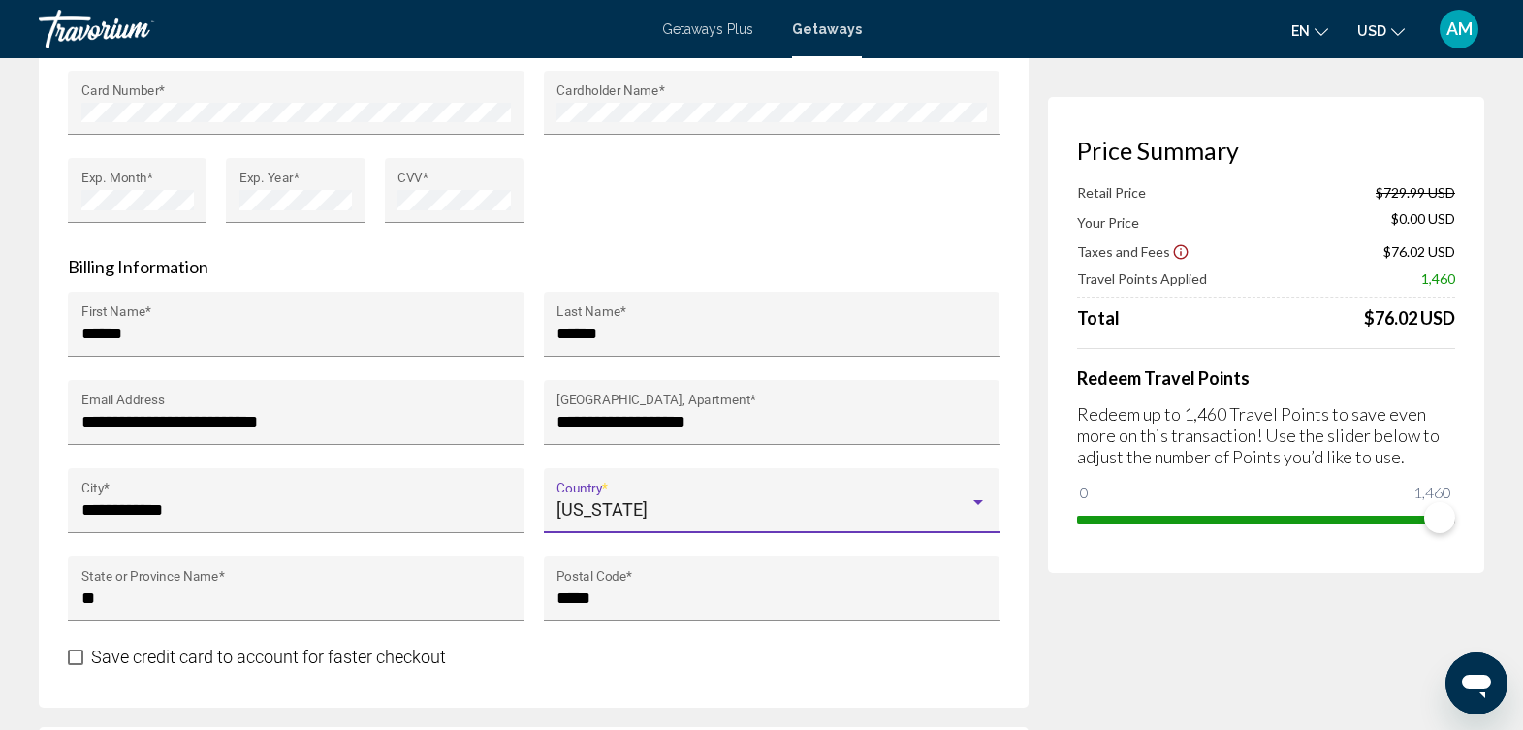
click at [981, 504] on div "Main content" at bounding box center [979, 502] width 10 height 5
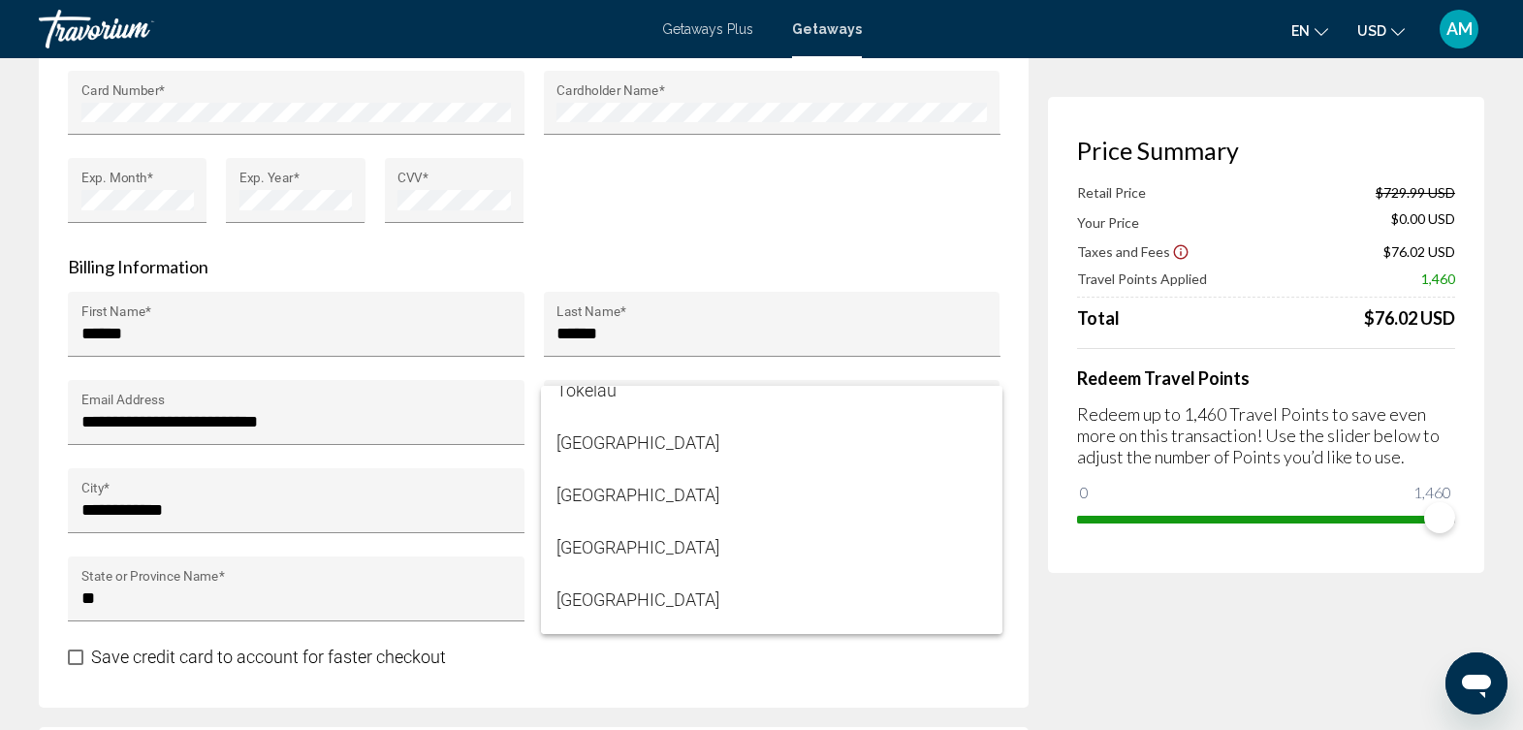
scroll to position [12499, 0]
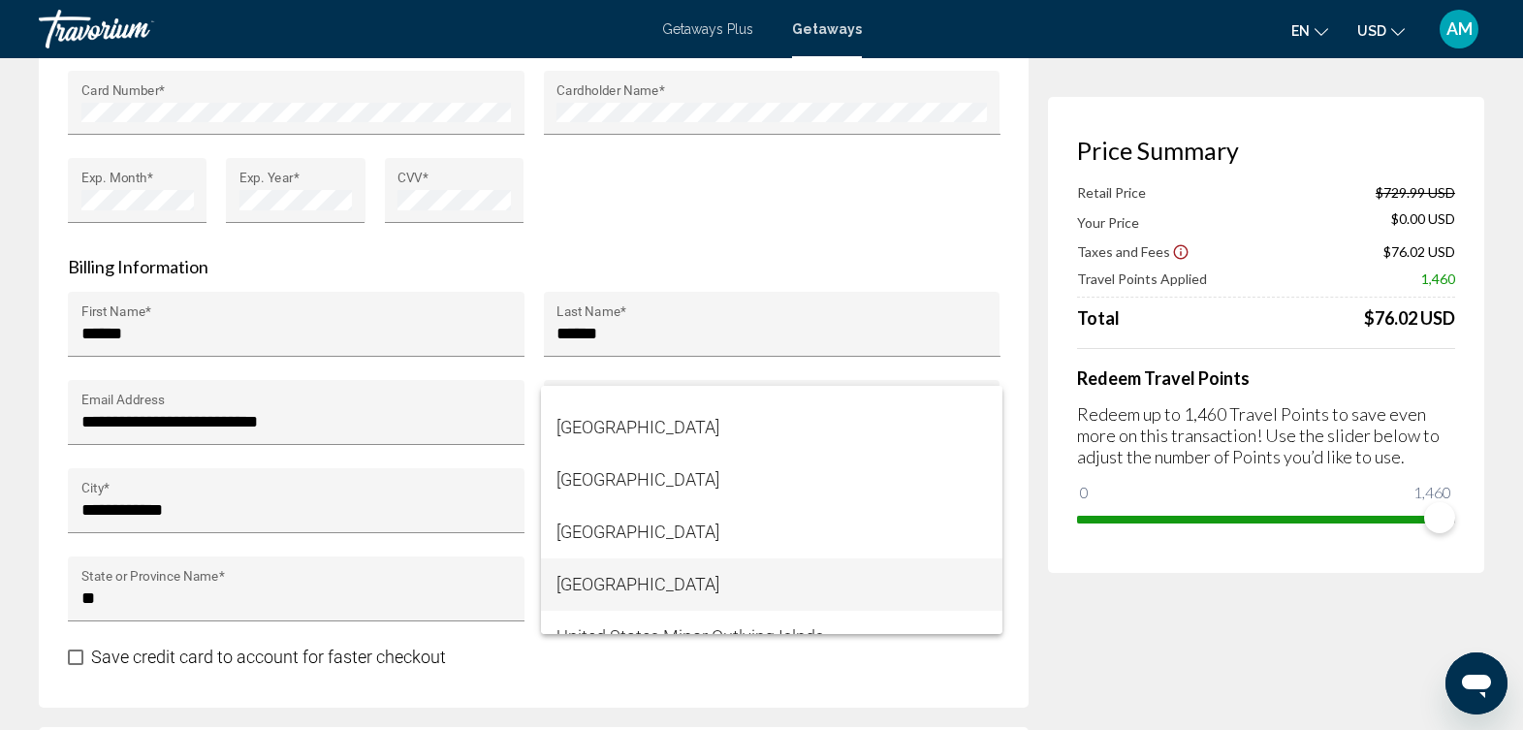
click at [816, 592] on span "[GEOGRAPHIC_DATA]" at bounding box center [772, 585] width 431 height 52
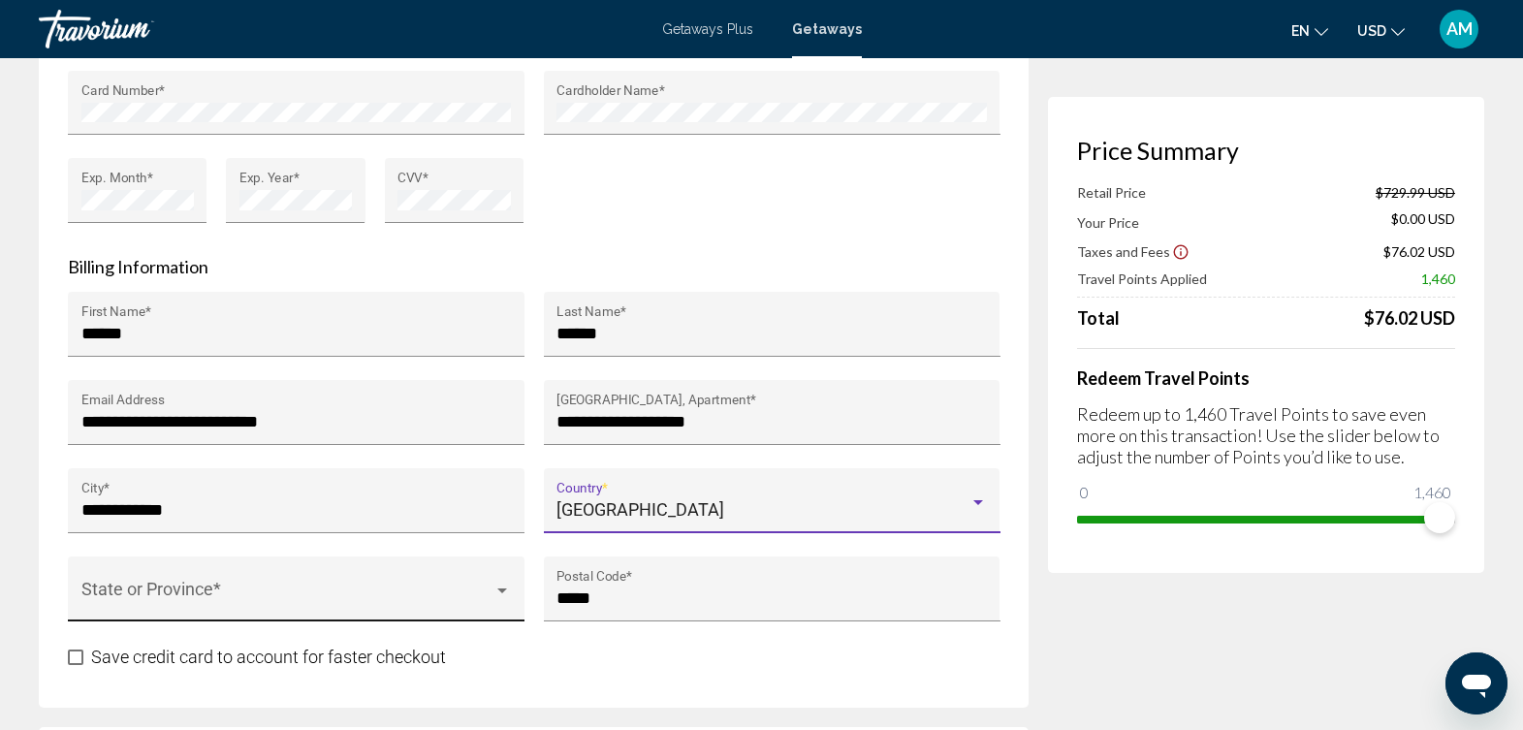
click at [414, 589] on span "Main content" at bounding box center [287, 598] width 413 height 19
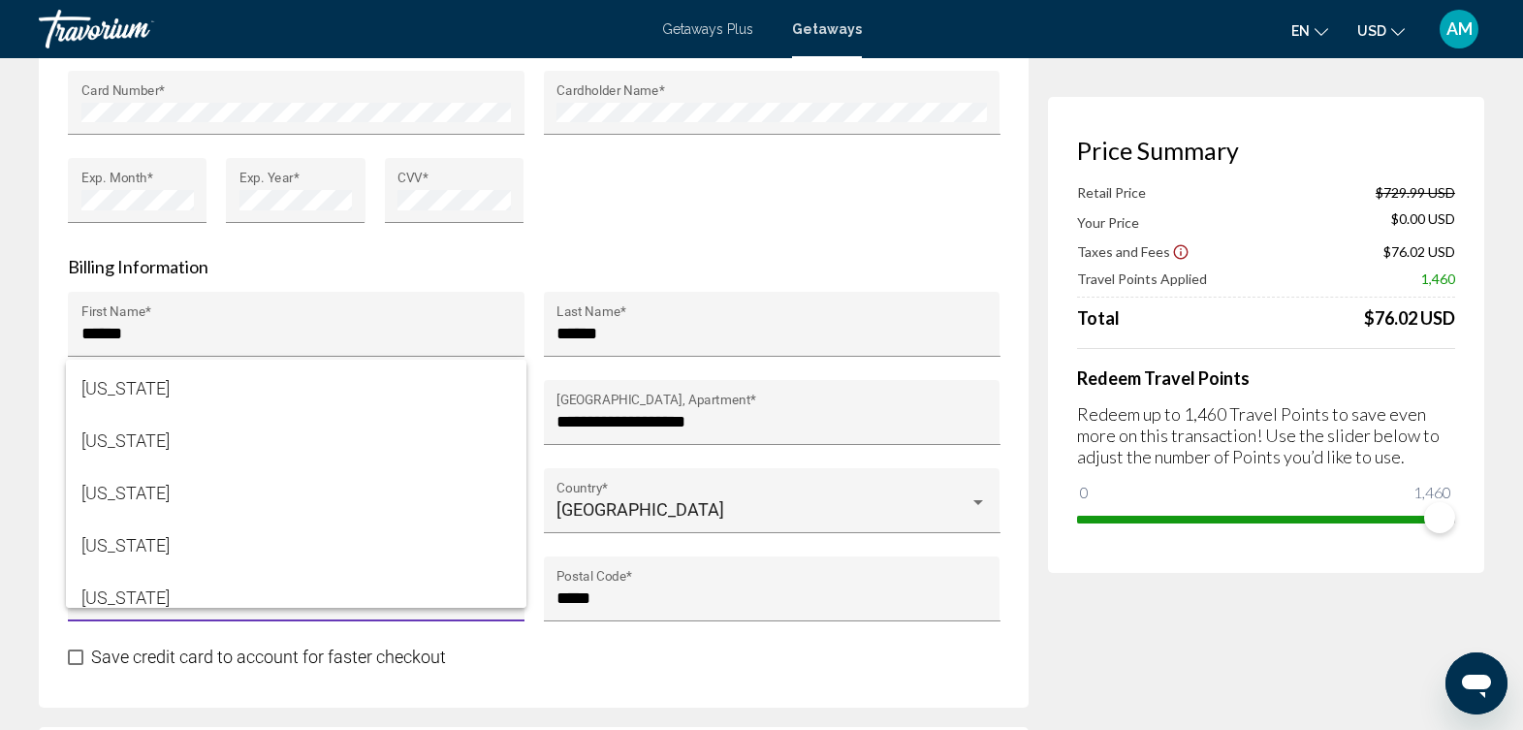
scroll to position [1593, 0]
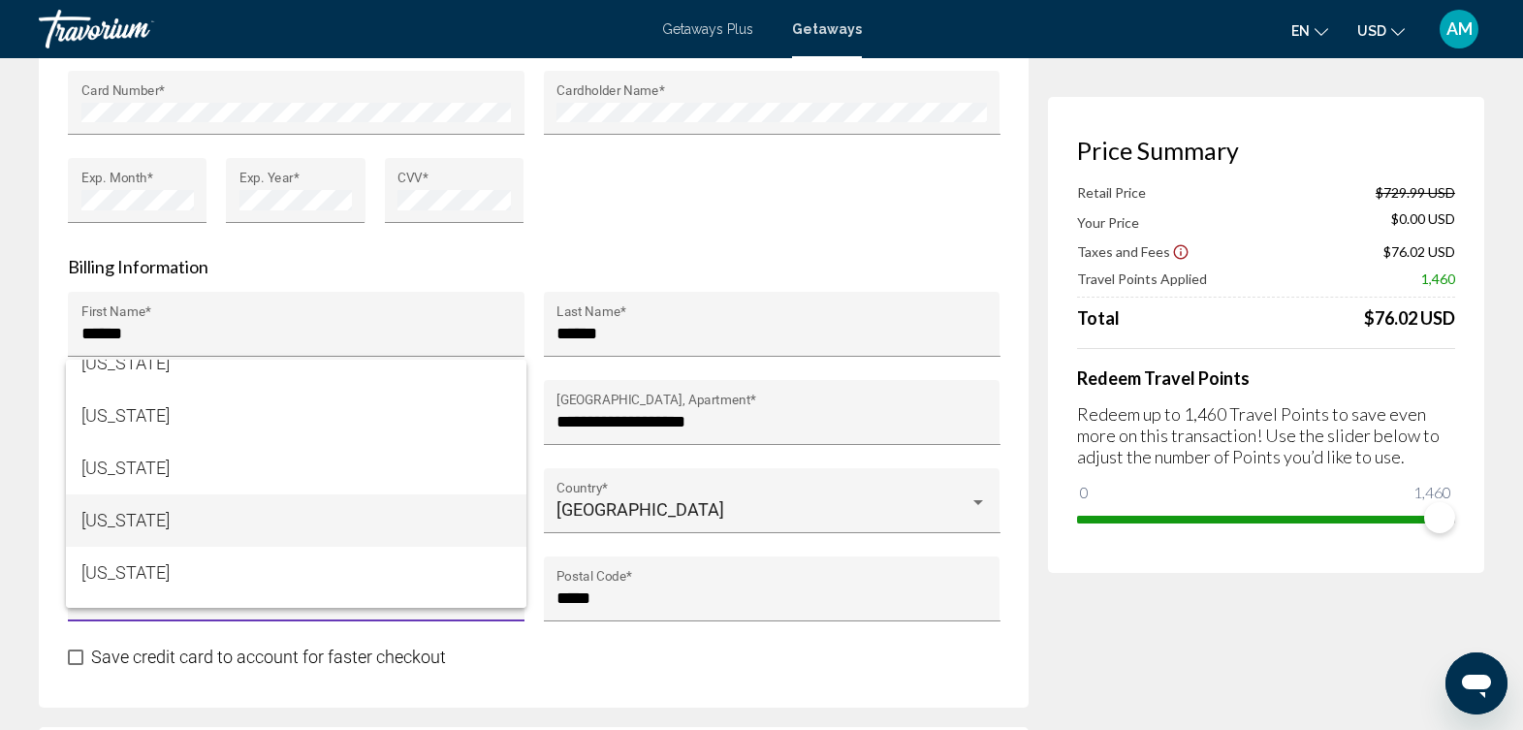
click at [226, 523] on span "[US_STATE]" at bounding box center [296, 521] width 431 height 52
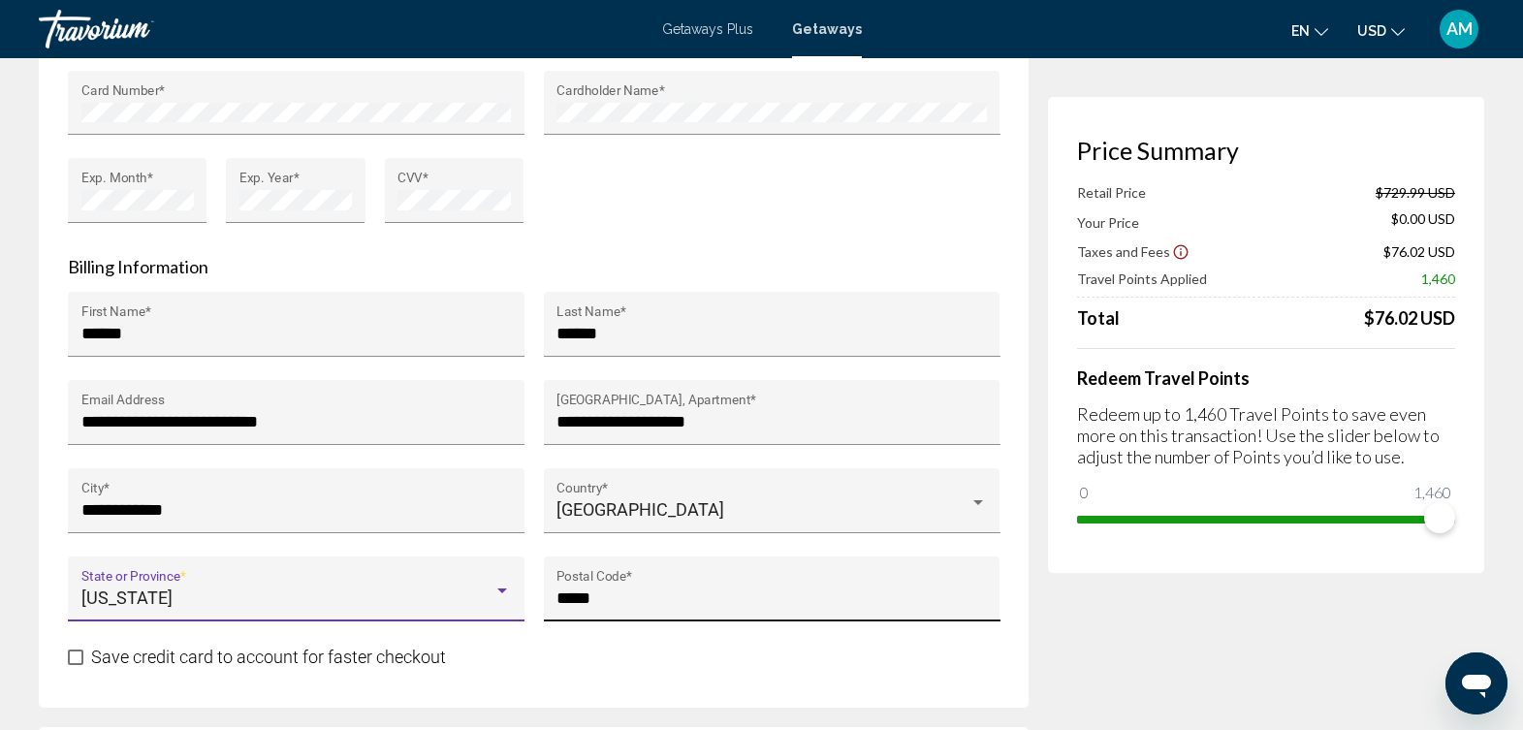
click at [627, 596] on input "*****" at bounding box center [772, 598] width 431 height 19
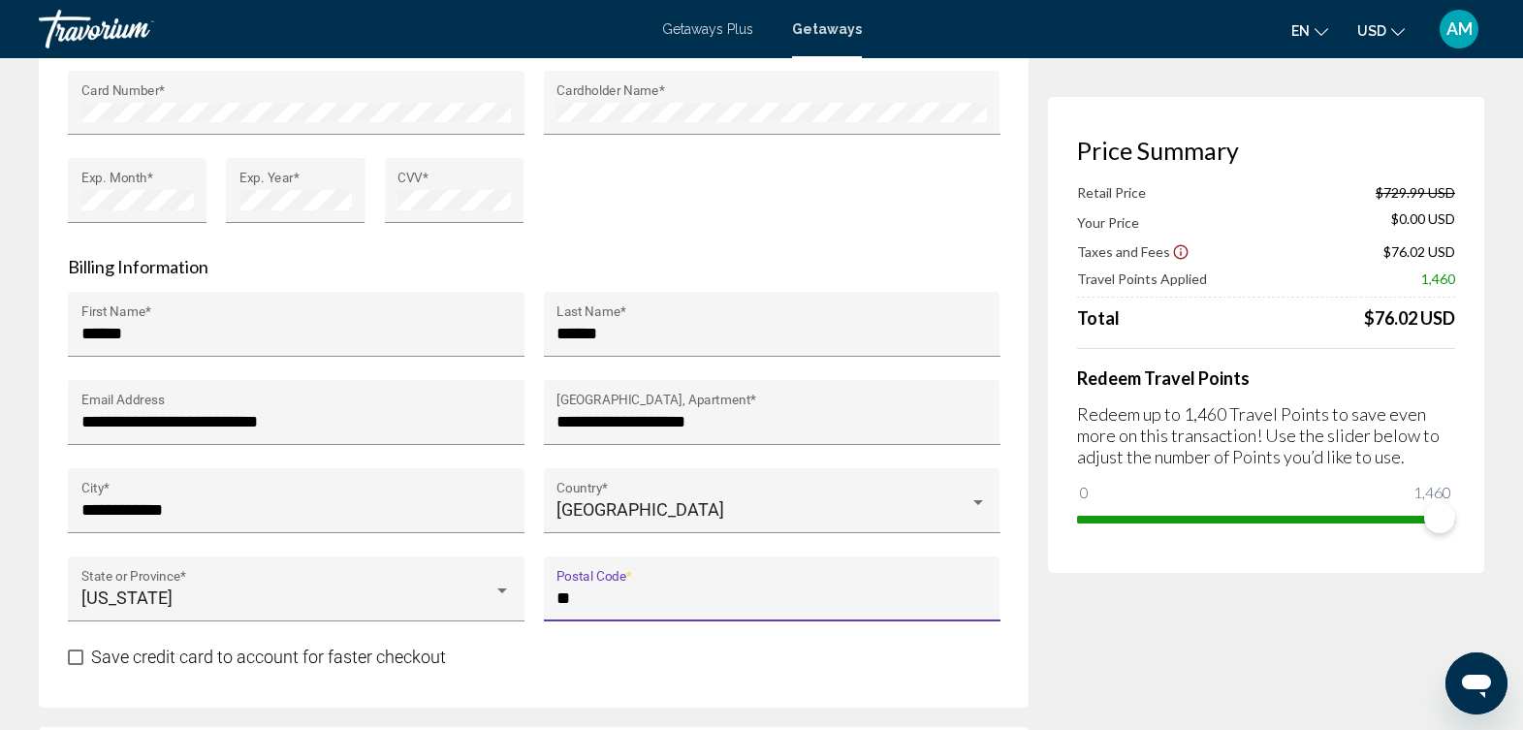
type input "*"
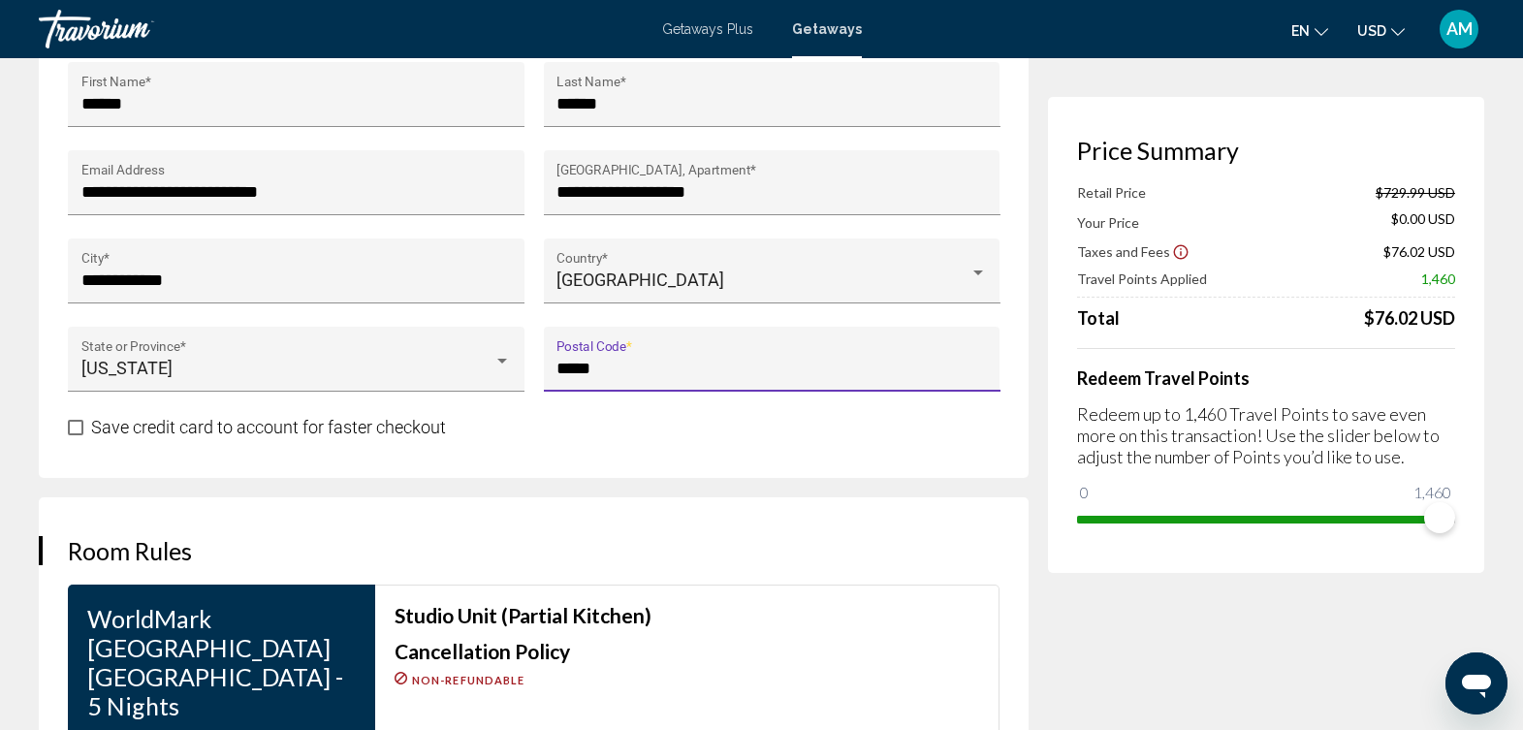
scroll to position [2059, 0]
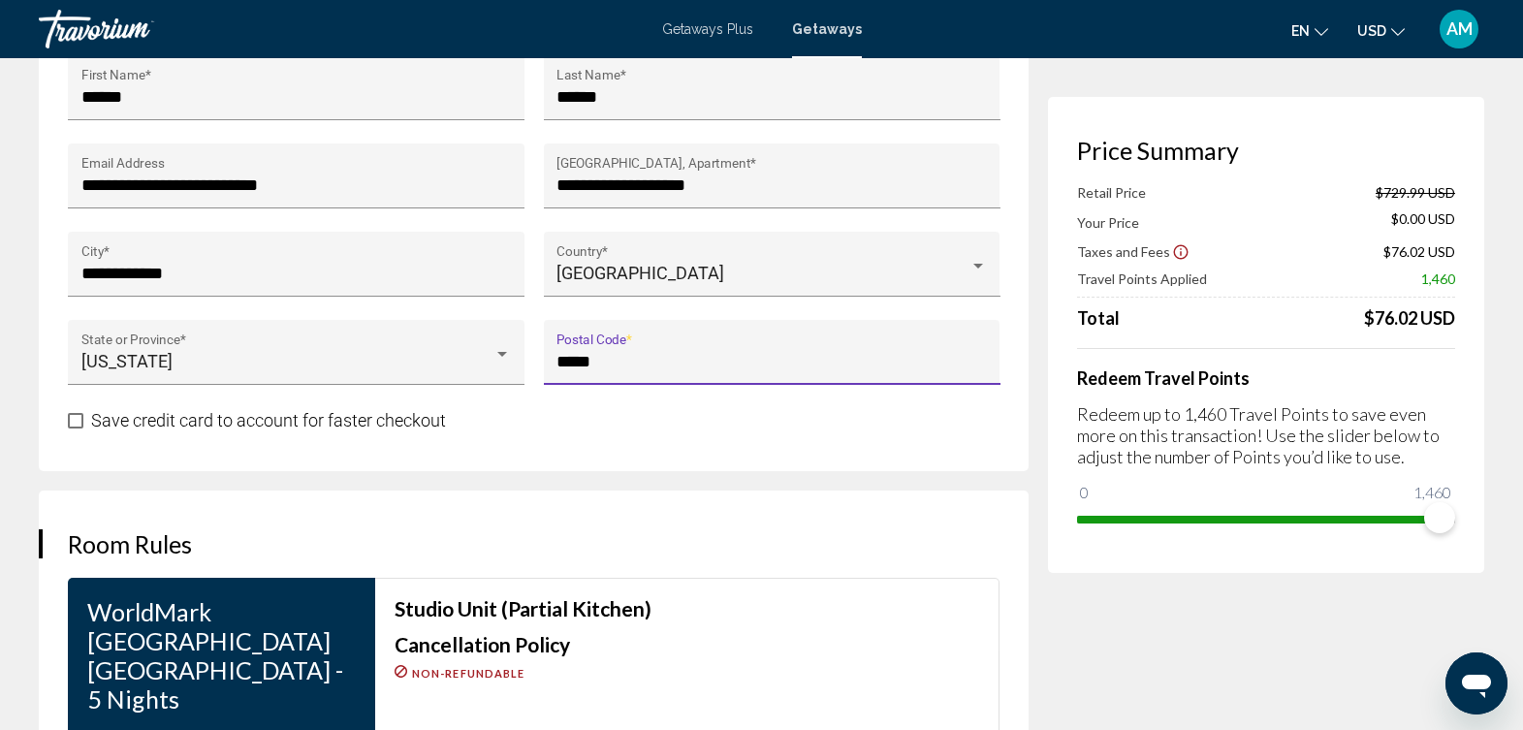
type input "*****"
click at [75, 421] on span "Main content" at bounding box center [76, 421] width 16 height 16
click at [76, 415] on span "Main content" at bounding box center [76, 421] width 16 height 16
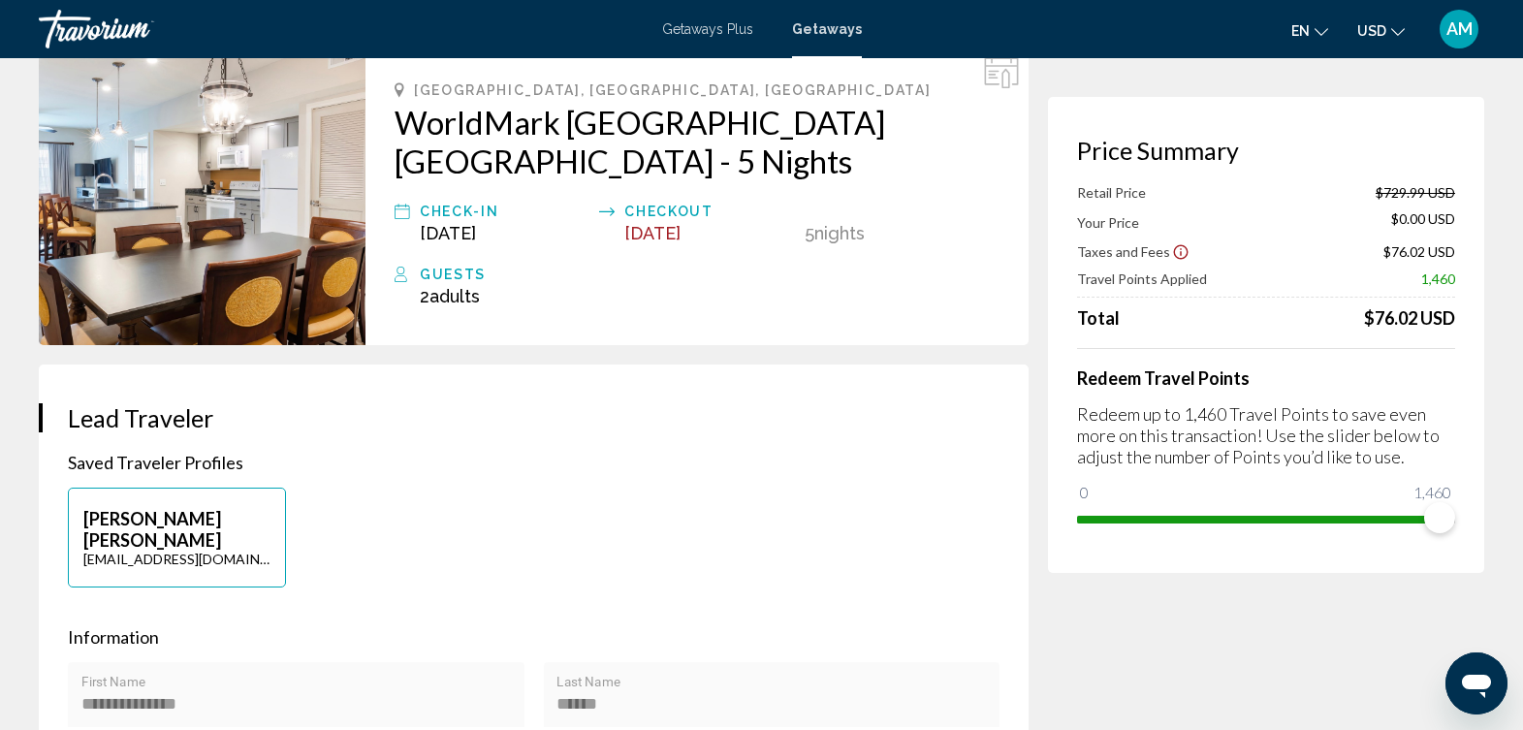
scroll to position [0, 0]
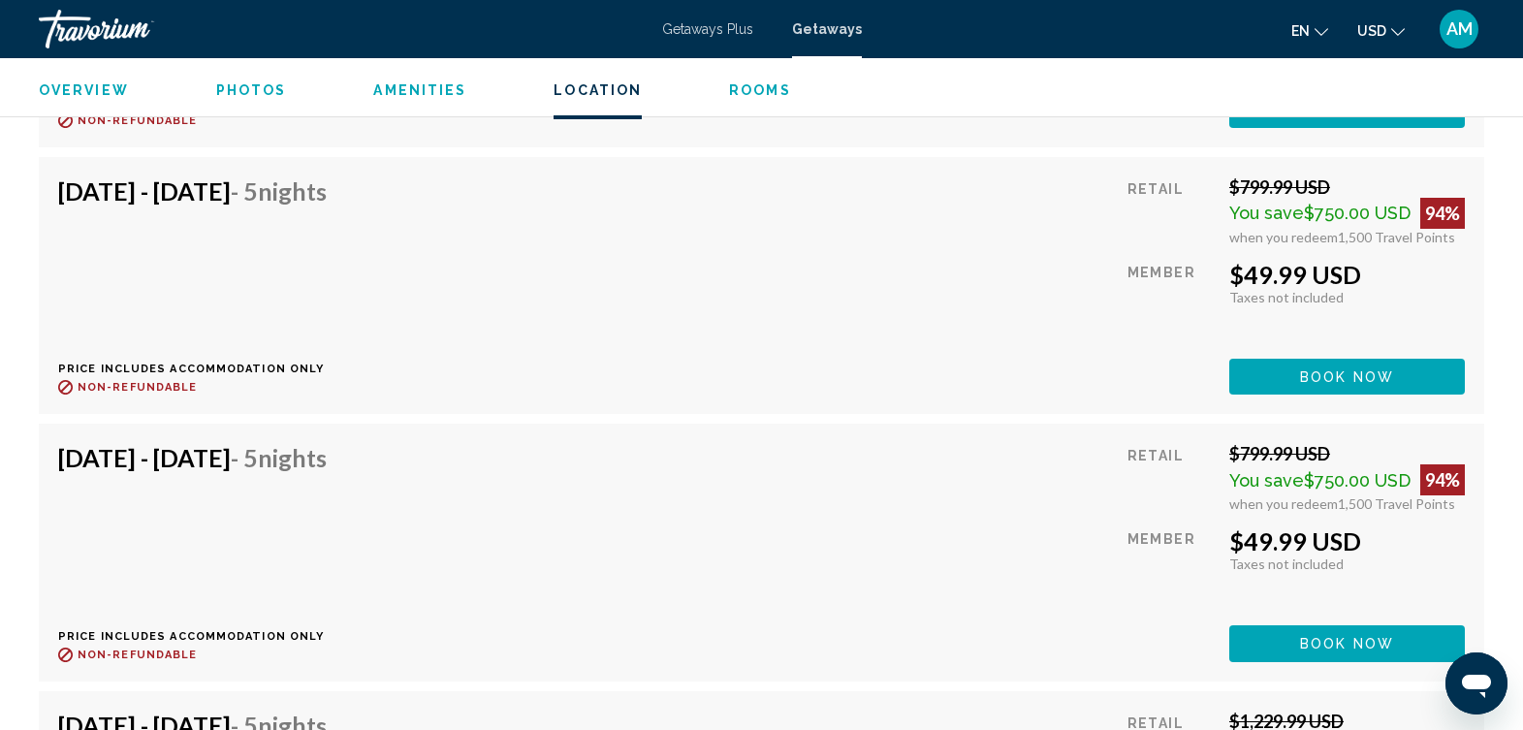
scroll to position [5490, 0]
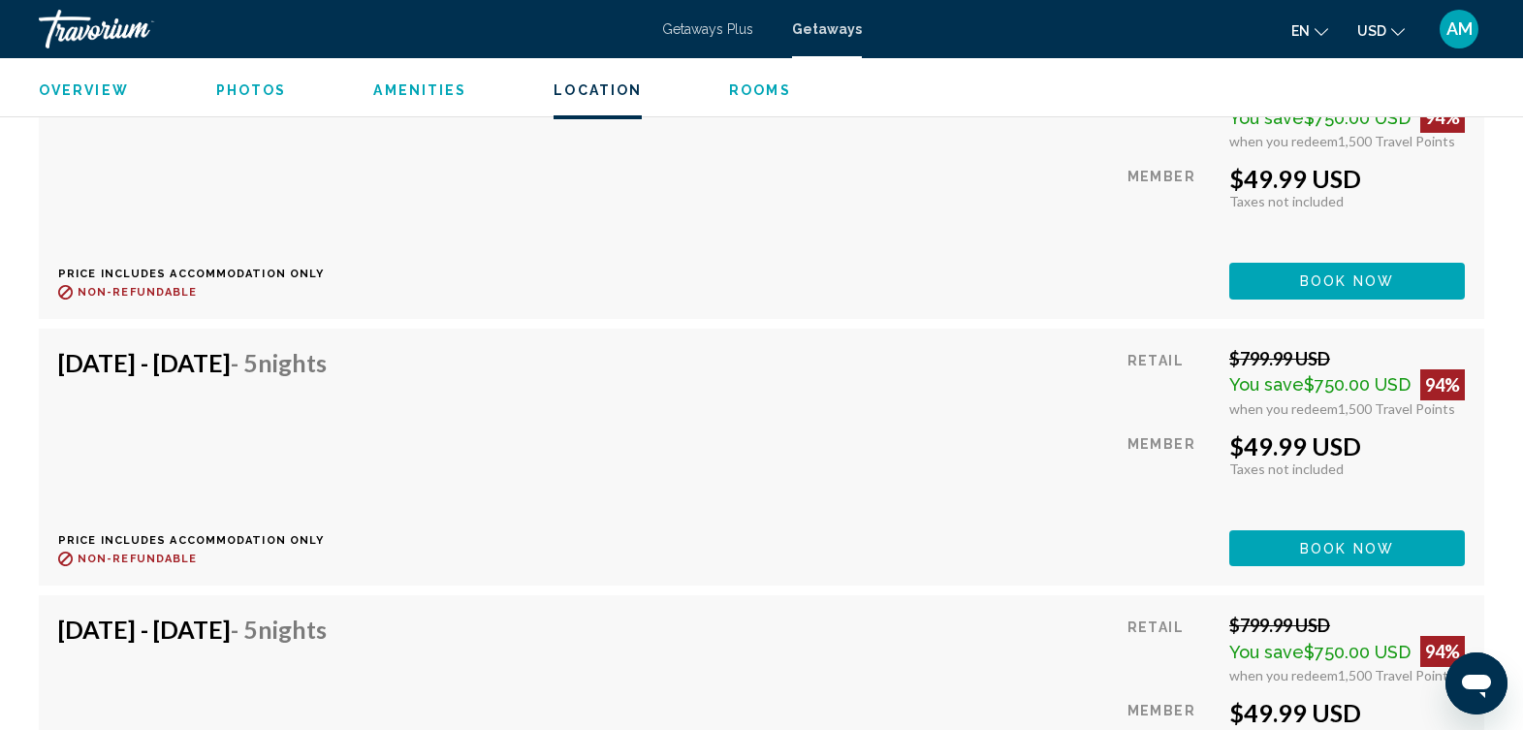
scroll to position [5455, 0]
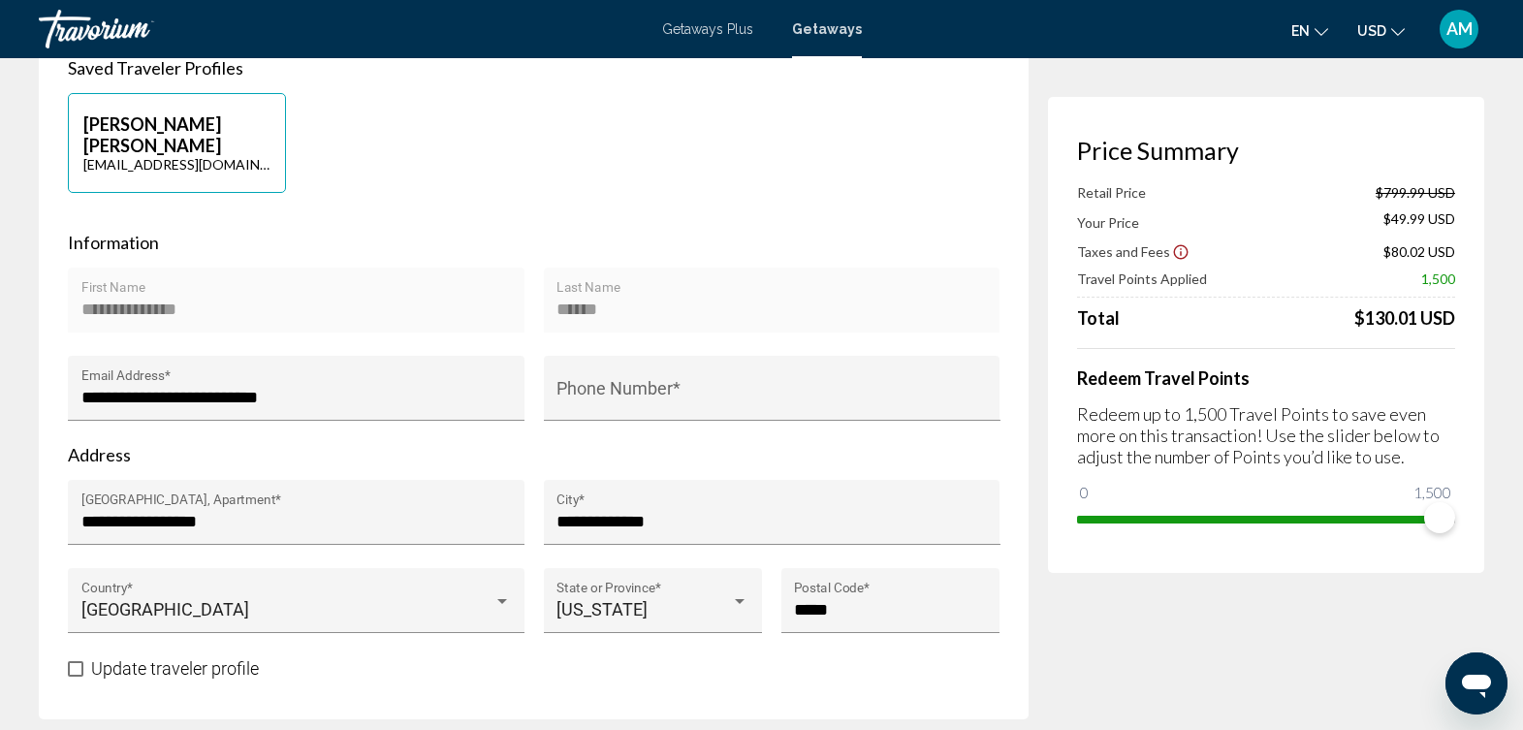
scroll to position [517, 0]
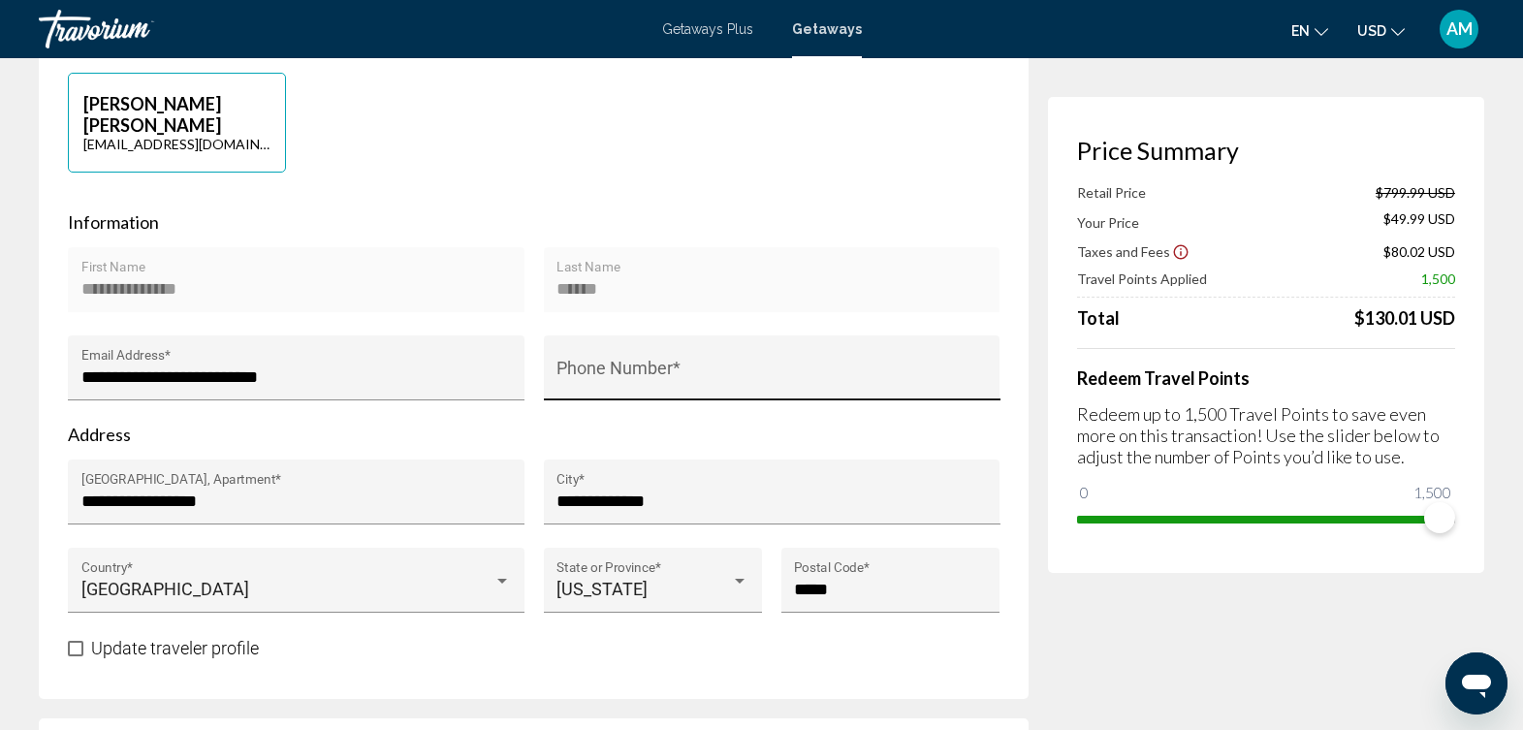
click at [678, 384] on input "Phone Number *" at bounding box center [772, 377] width 431 height 19
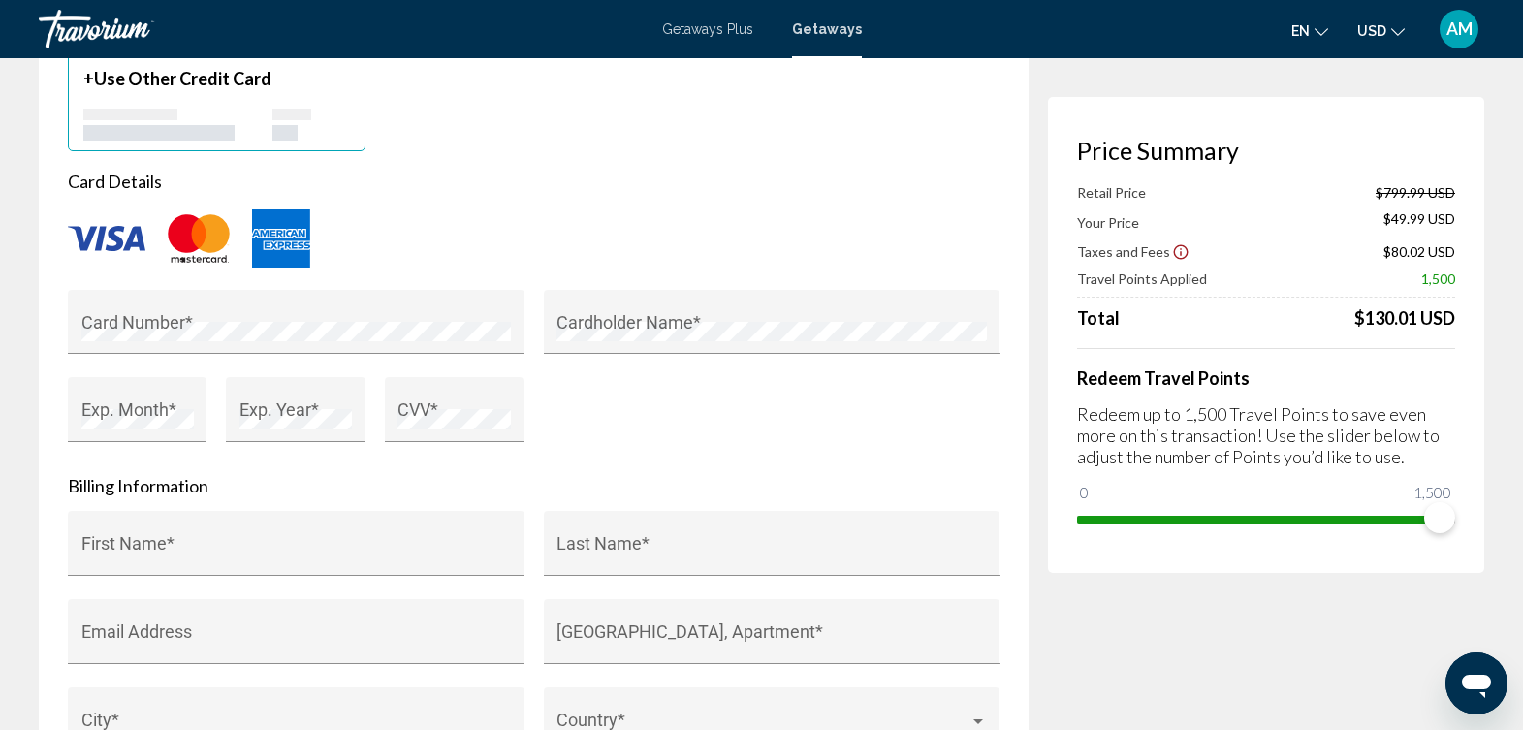
scroll to position [1638, 0]
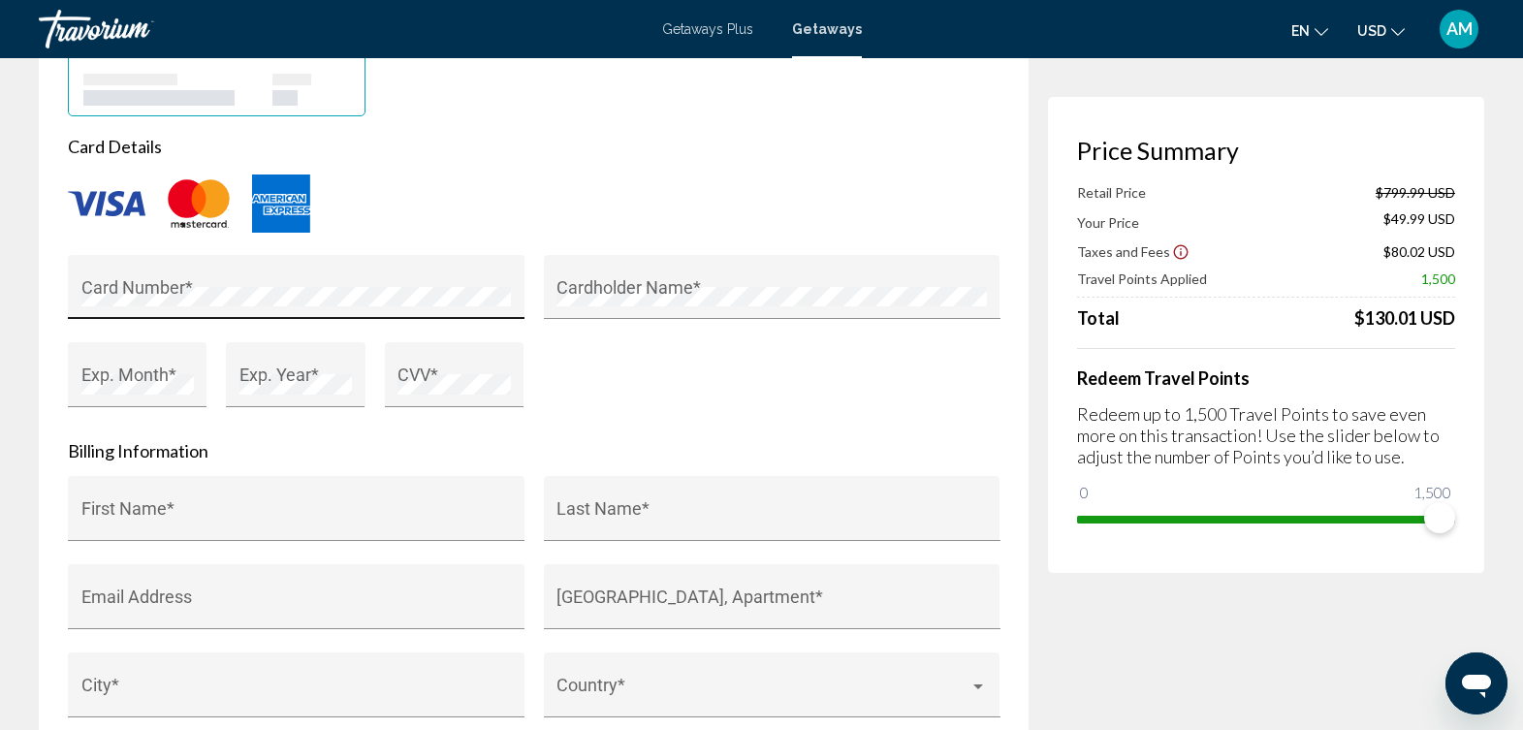
type input "**********"
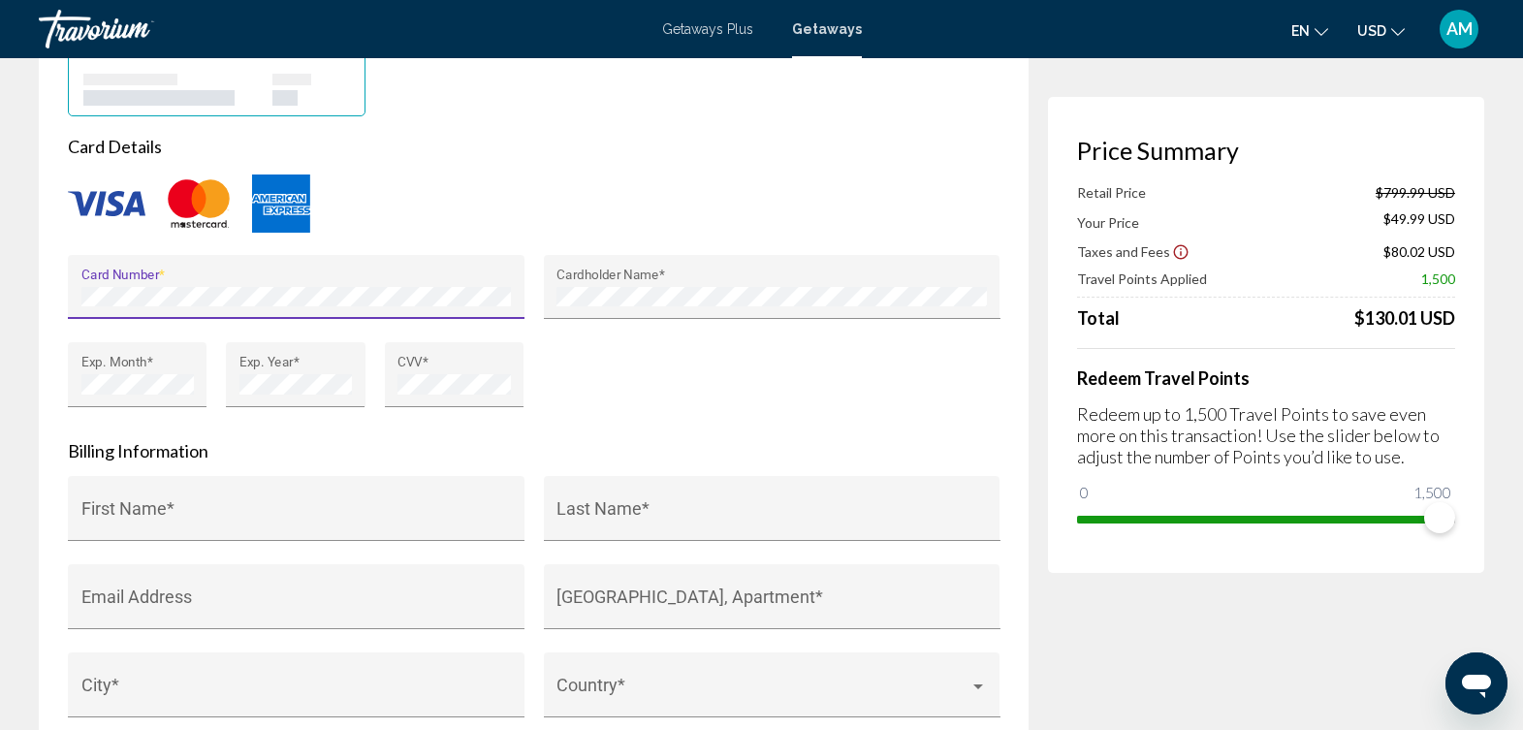
type input "**********"
type input "**"
type input "*****"
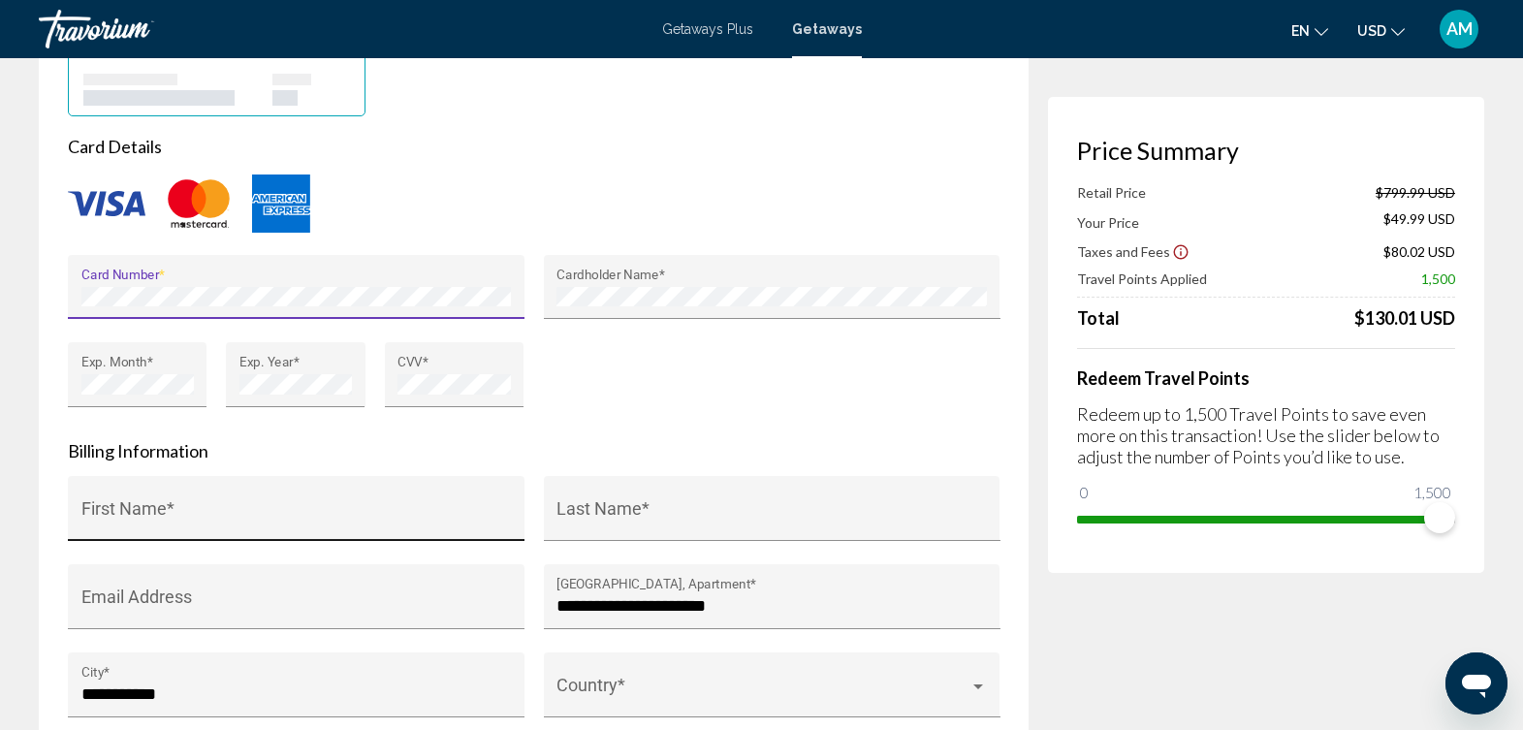
click at [290, 523] on input "First Name *" at bounding box center [296, 517] width 431 height 19
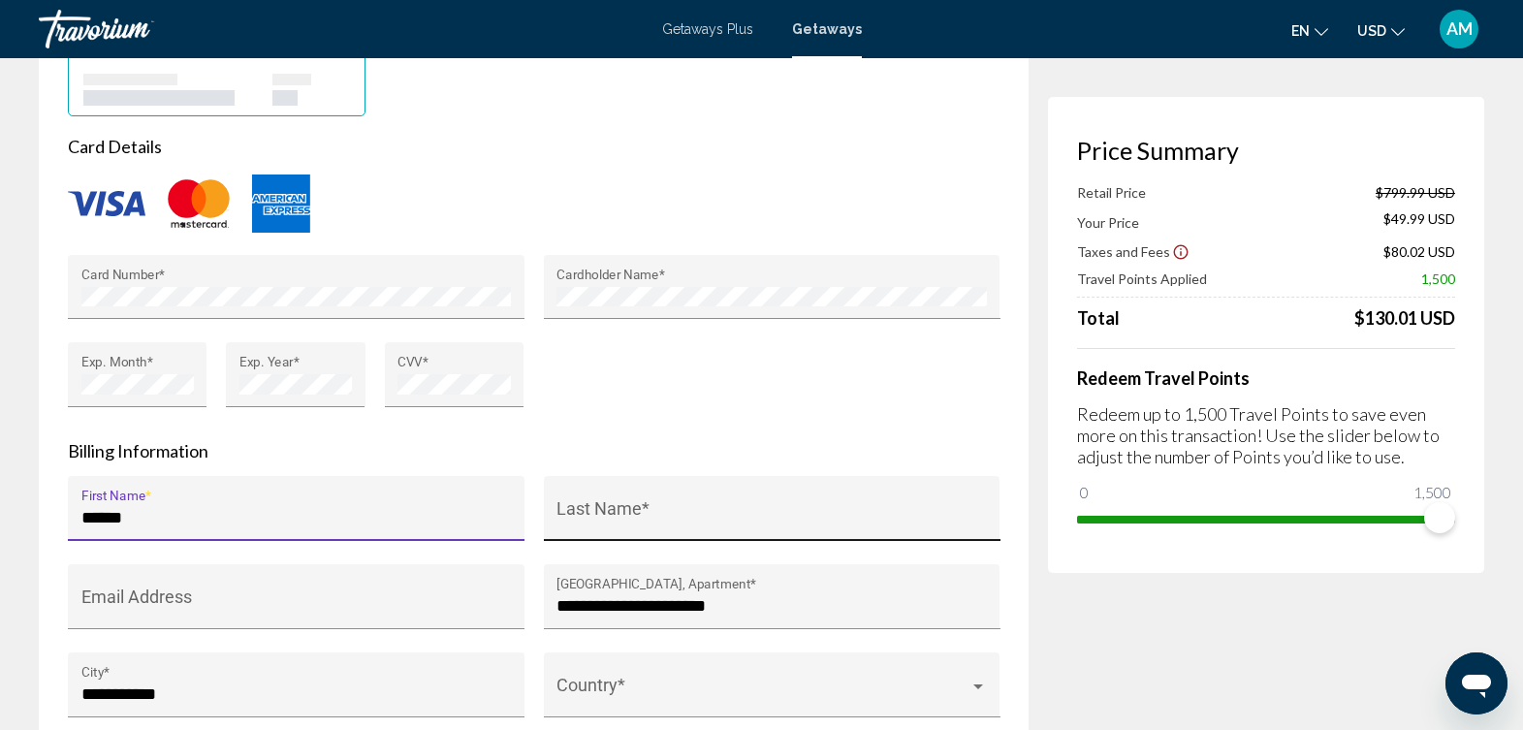
type input "******"
click at [651, 515] on input "Last Name *" at bounding box center [772, 517] width 431 height 19
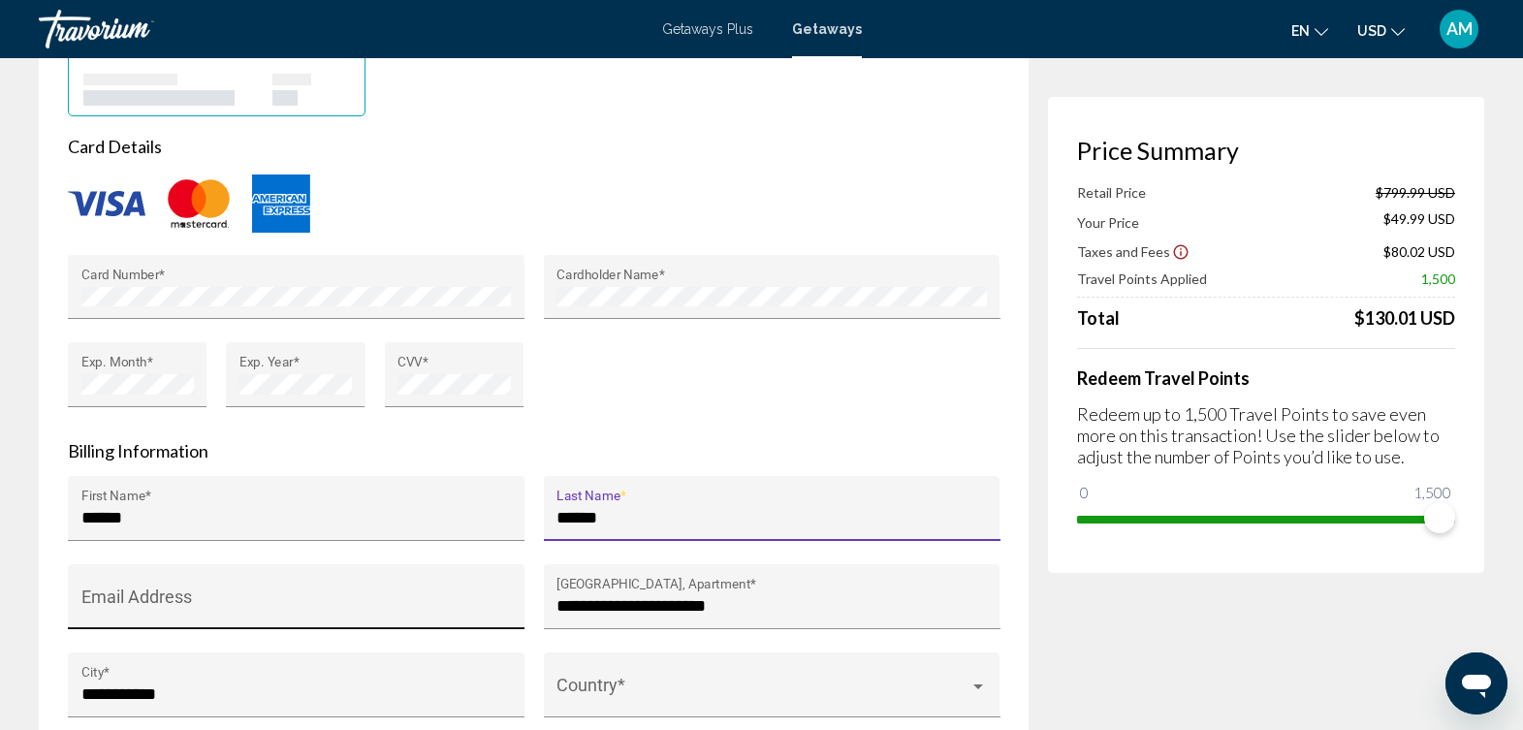
type input "******"
click at [282, 598] on input "Email Address" at bounding box center [296, 605] width 431 height 19
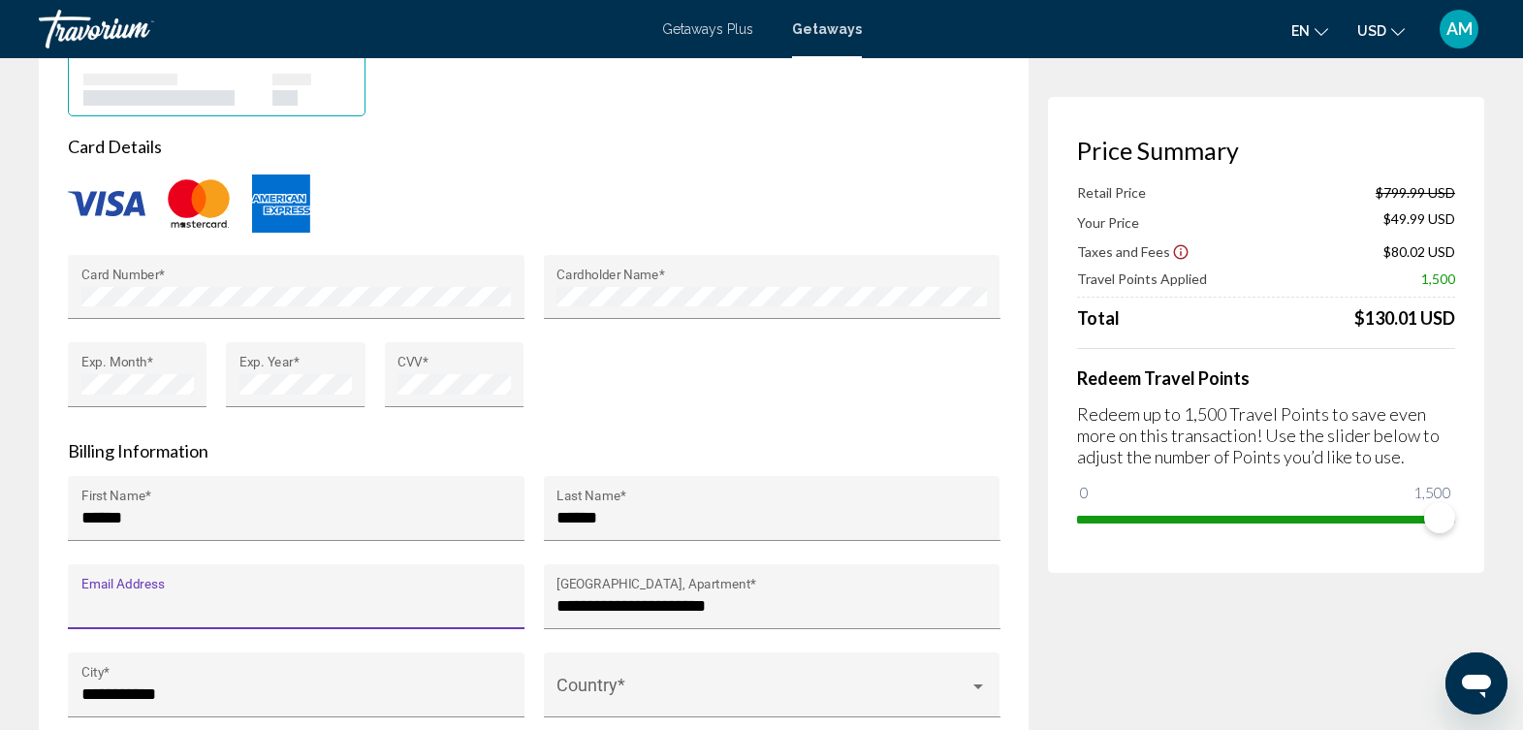
type input "**********"
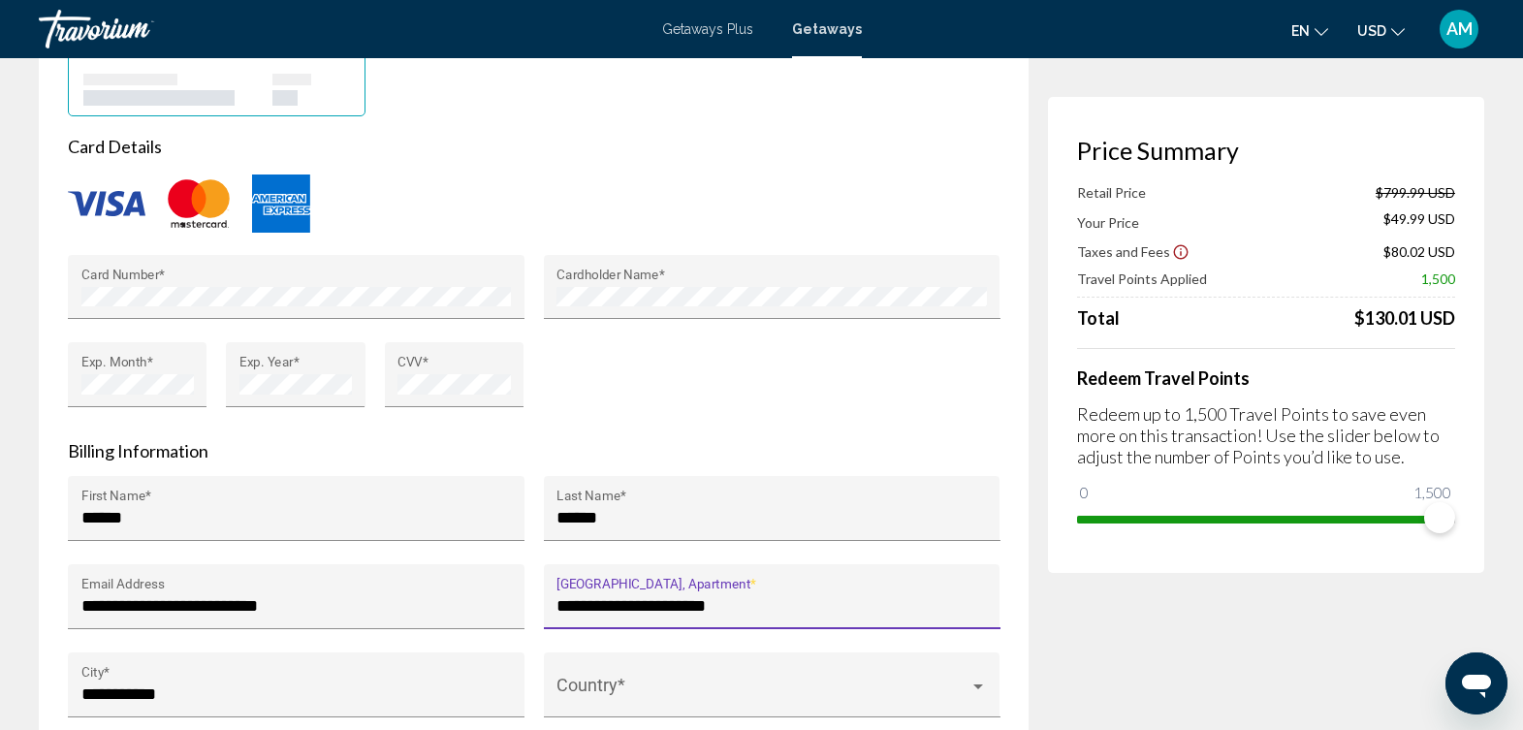
scroll to position [0, 0]
drag, startPoint x: 763, startPoint y: 596, endPoint x: 544, endPoint y: 607, distance: 219.4
click at [544, 607] on div "**********" at bounding box center [772, 596] width 457 height 65
click at [601, 607] on input "*********" at bounding box center [772, 605] width 431 height 19
click at [750, 618] on div "********* House Number, Street, Apartment *" at bounding box center [772, 603] width 431 height 51
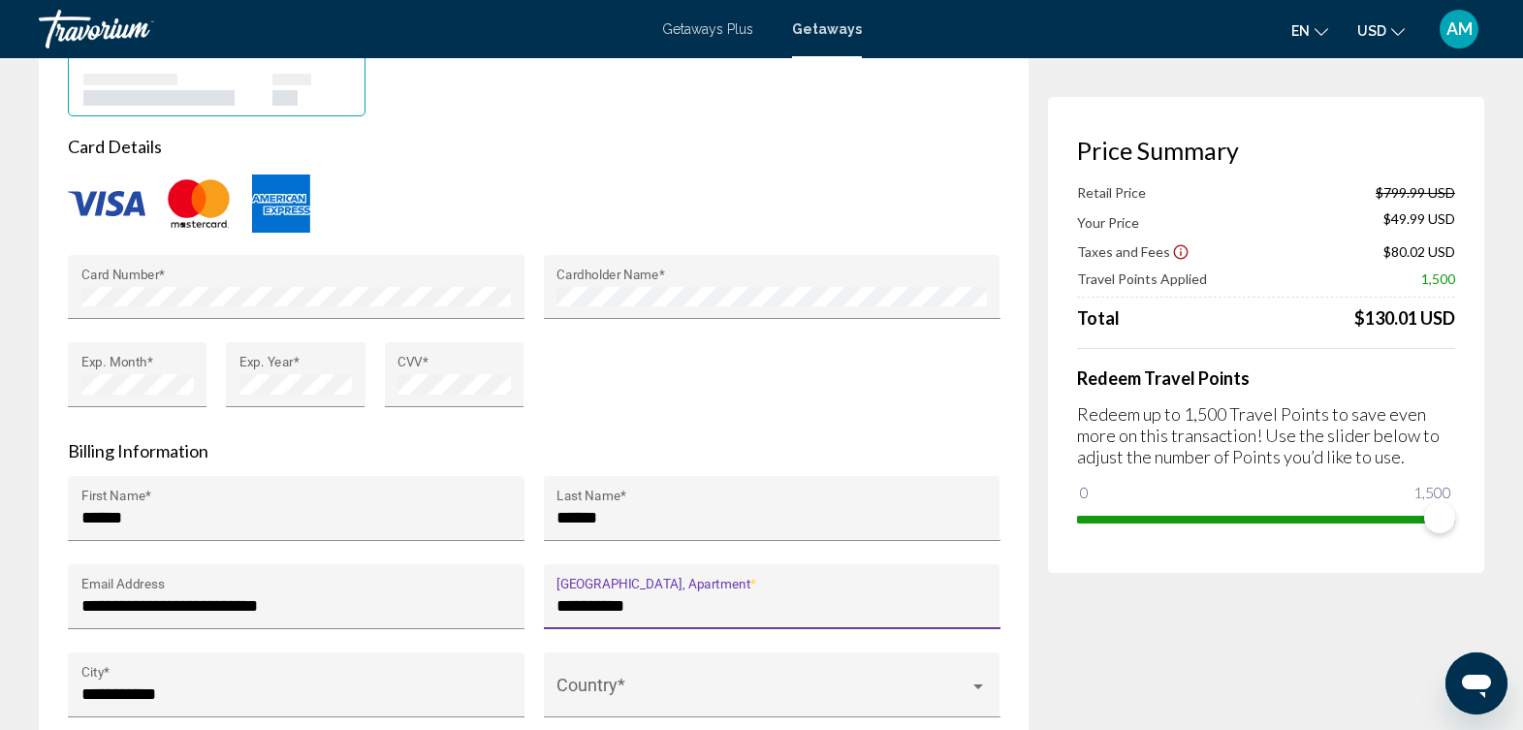
click at [729, 609] on input "*********" at bounding box center [772, 605] width 431 height 19
type input "**********"
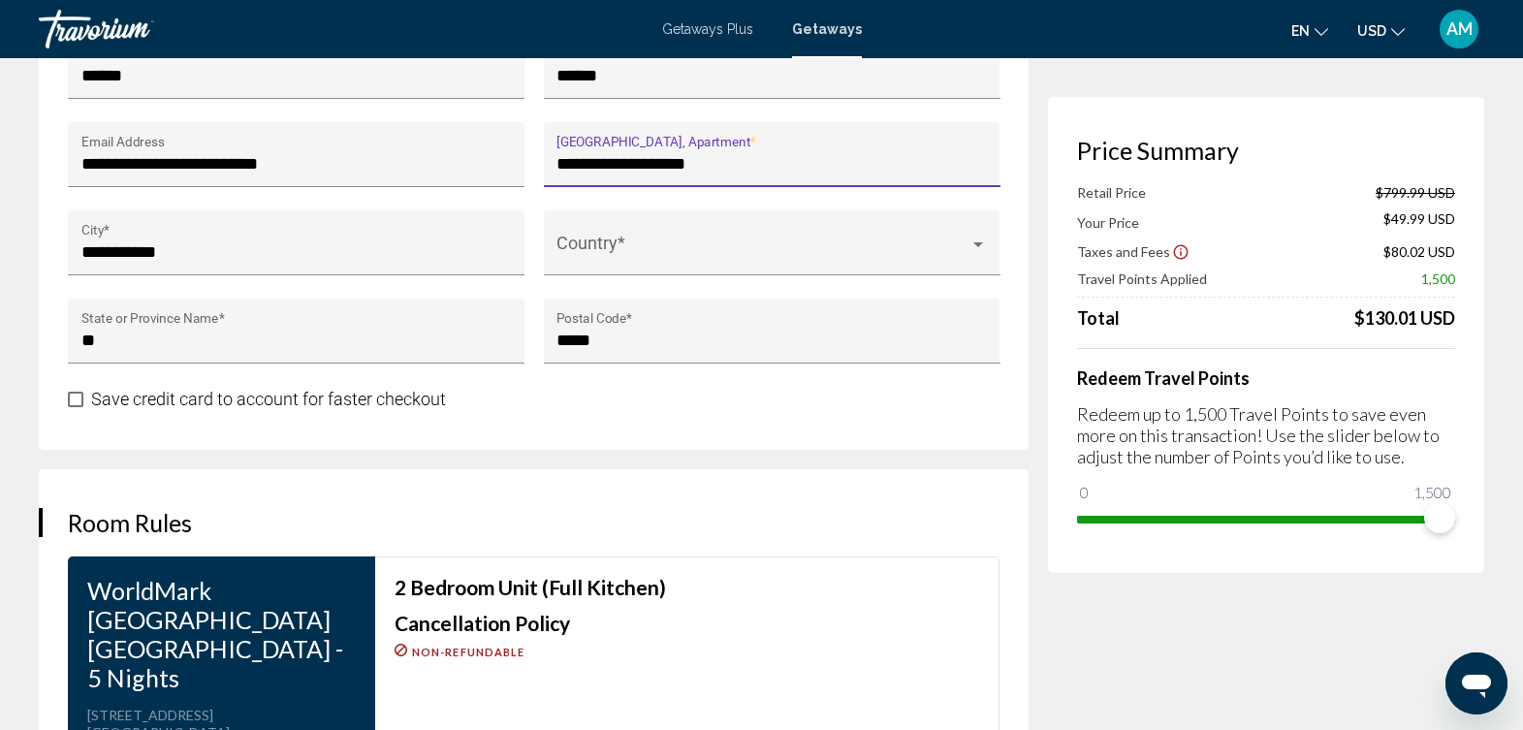
scroll to position [2100, 0]
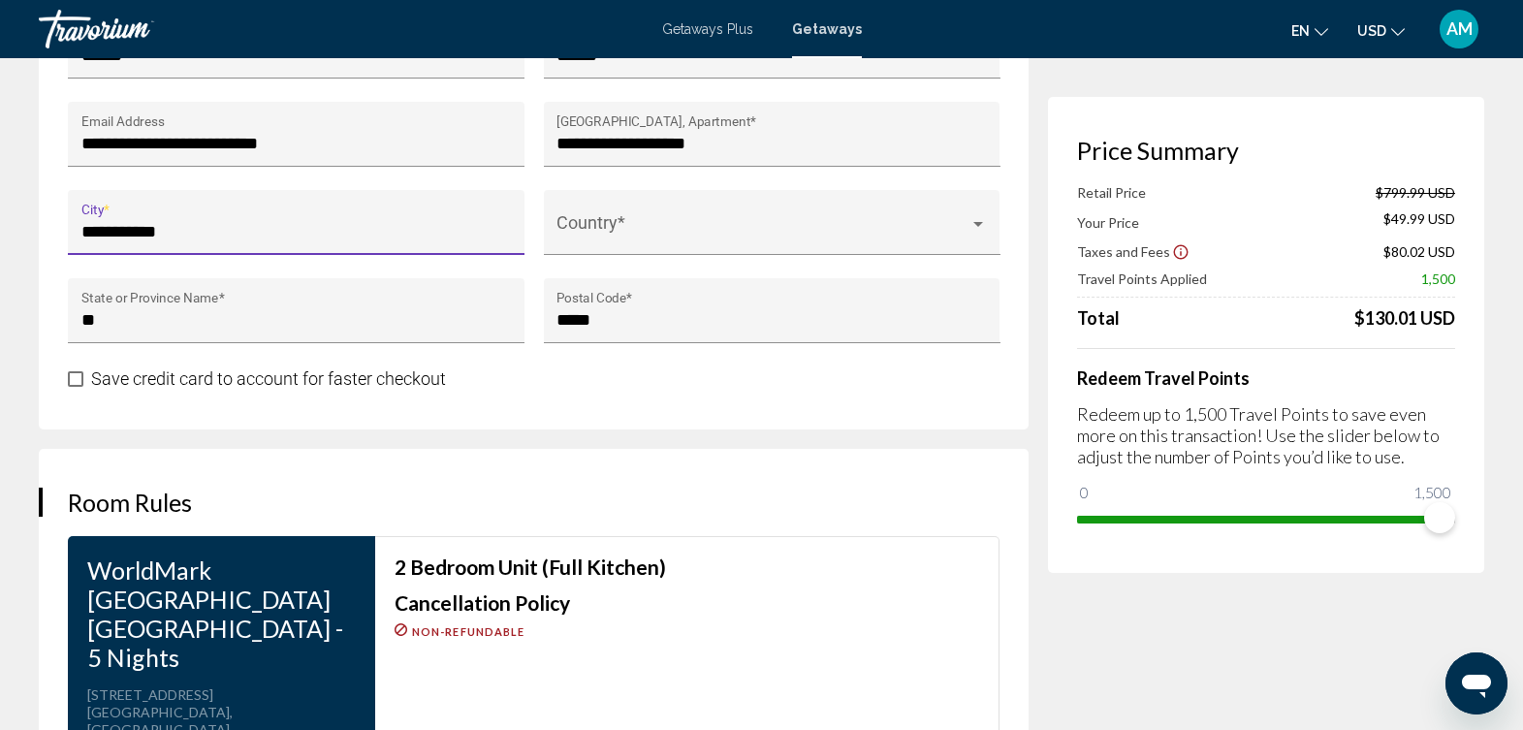
drag, startPoint x: 192, startPoint y: 228, endPoint x: 68, endPoint y: 228, distance: 124.1
click at [68, 228] on div "**********" at bounding box center [296, 222] width 457 height 65
type input "**********"
click at [605, 227] on span "Main content" at bounding box center [763, 231] width 413 height 19
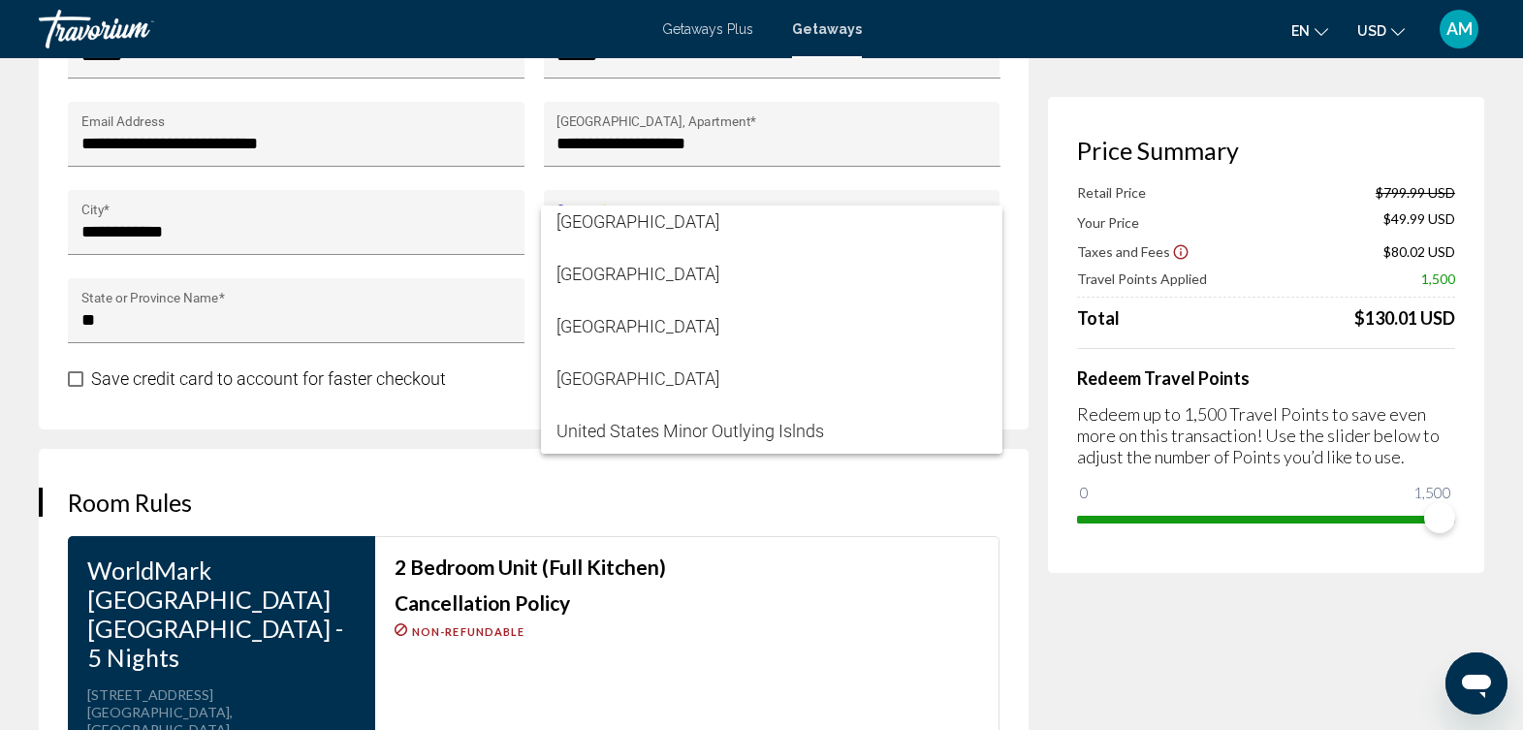
scroll to position [12553, 0]
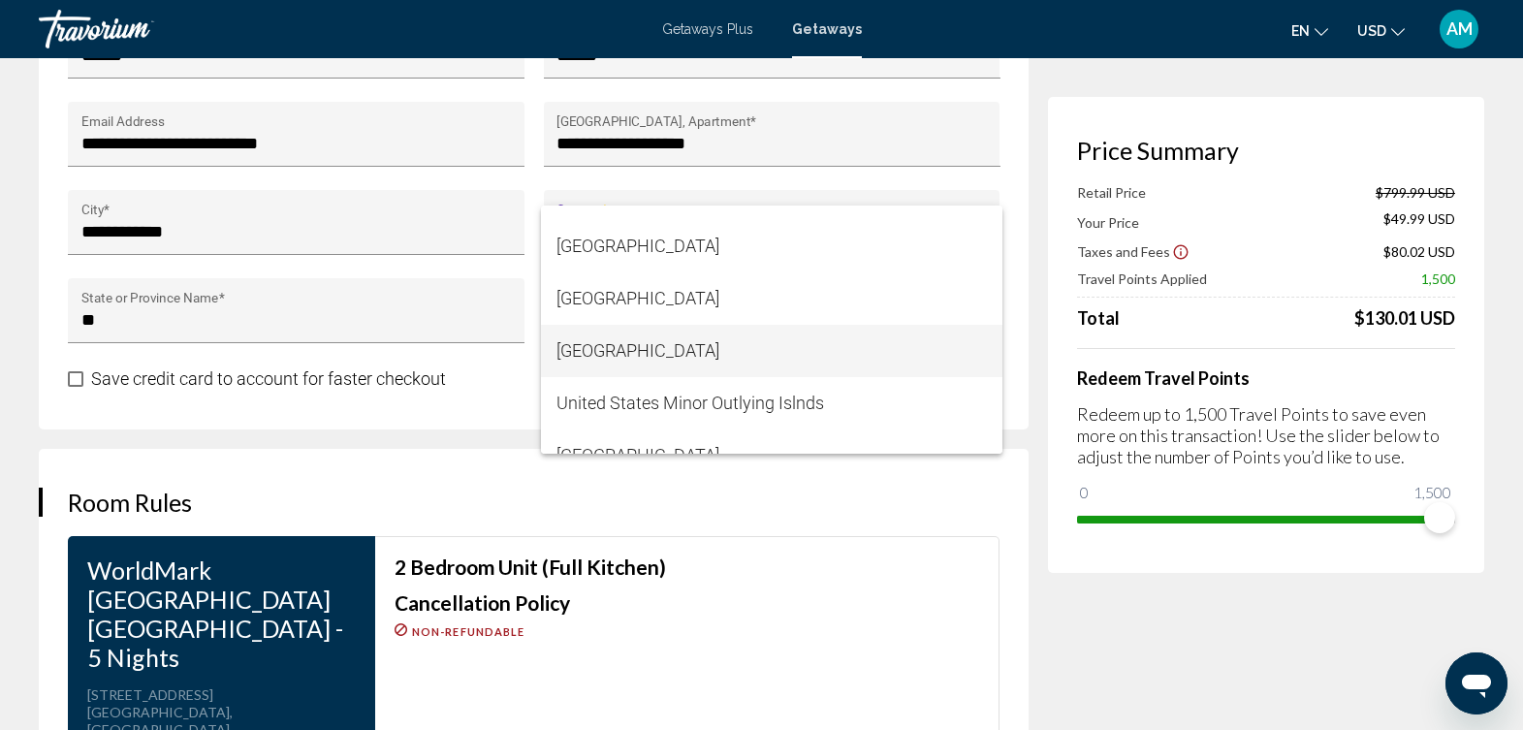
click at [896, 346] on span "[GEOGRAPHIC_DATA]" at bounding box center [772, 351] width 431 height 52
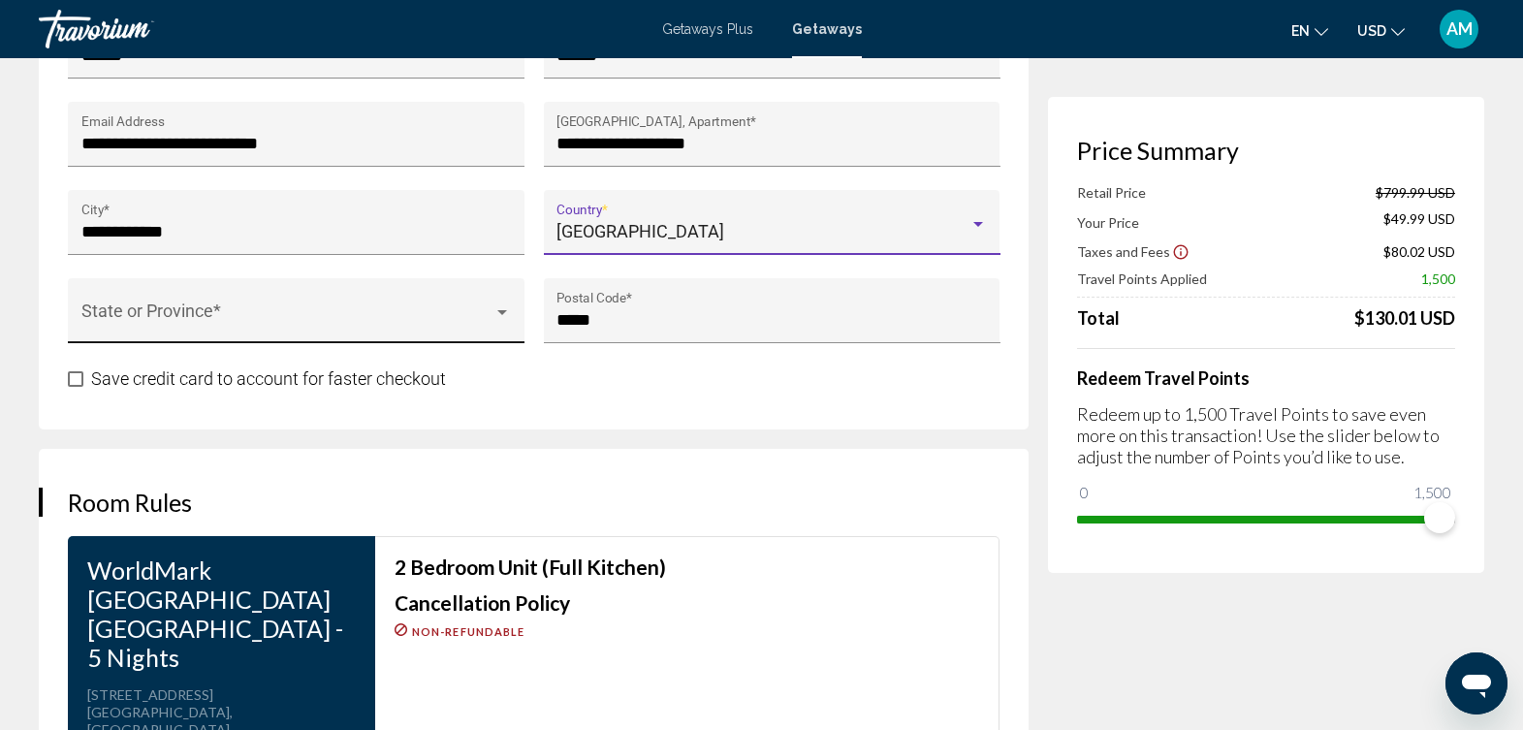
click at [427, 306] on div "State or Province *" at bounding box center [296, 317] width 431 height 51
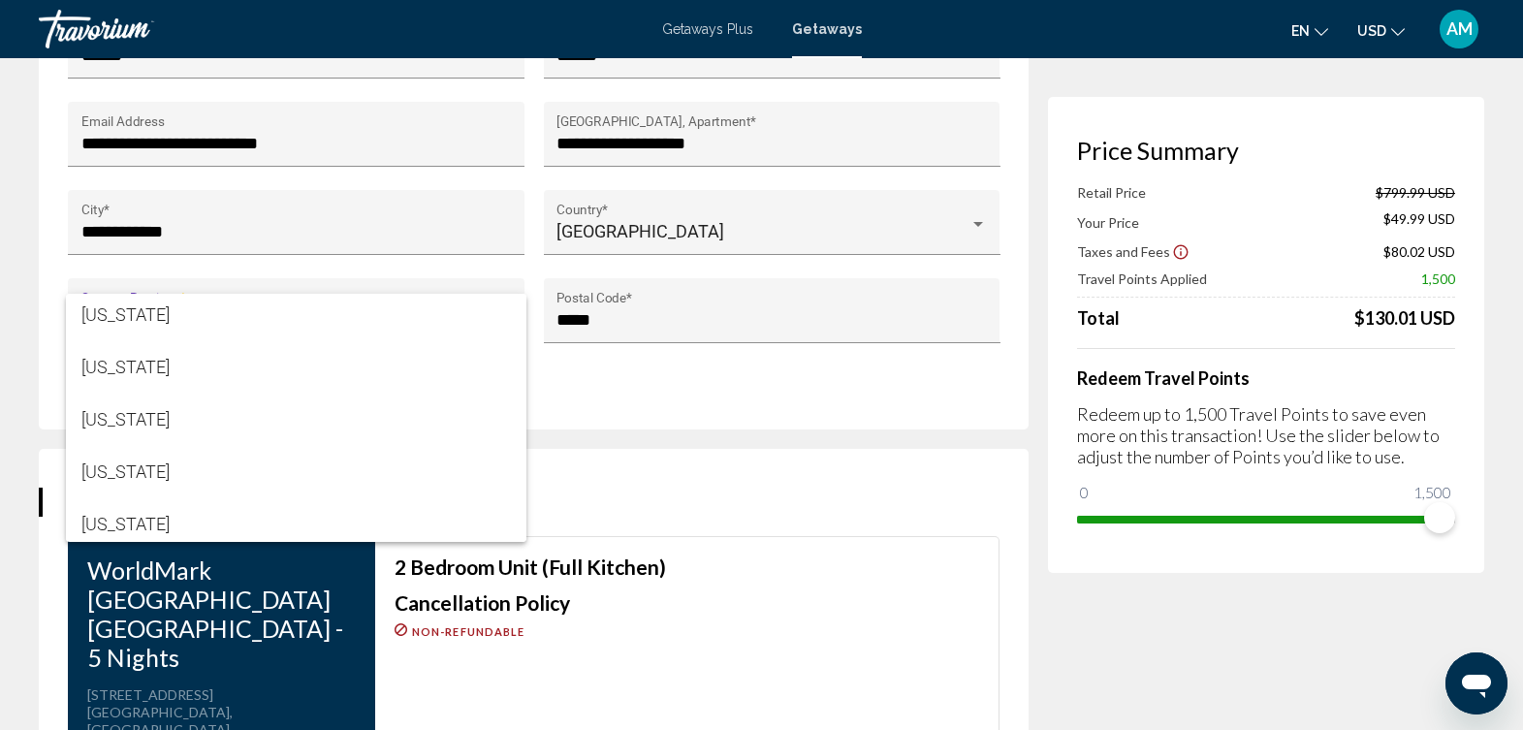
scroll to position [1597, 0]
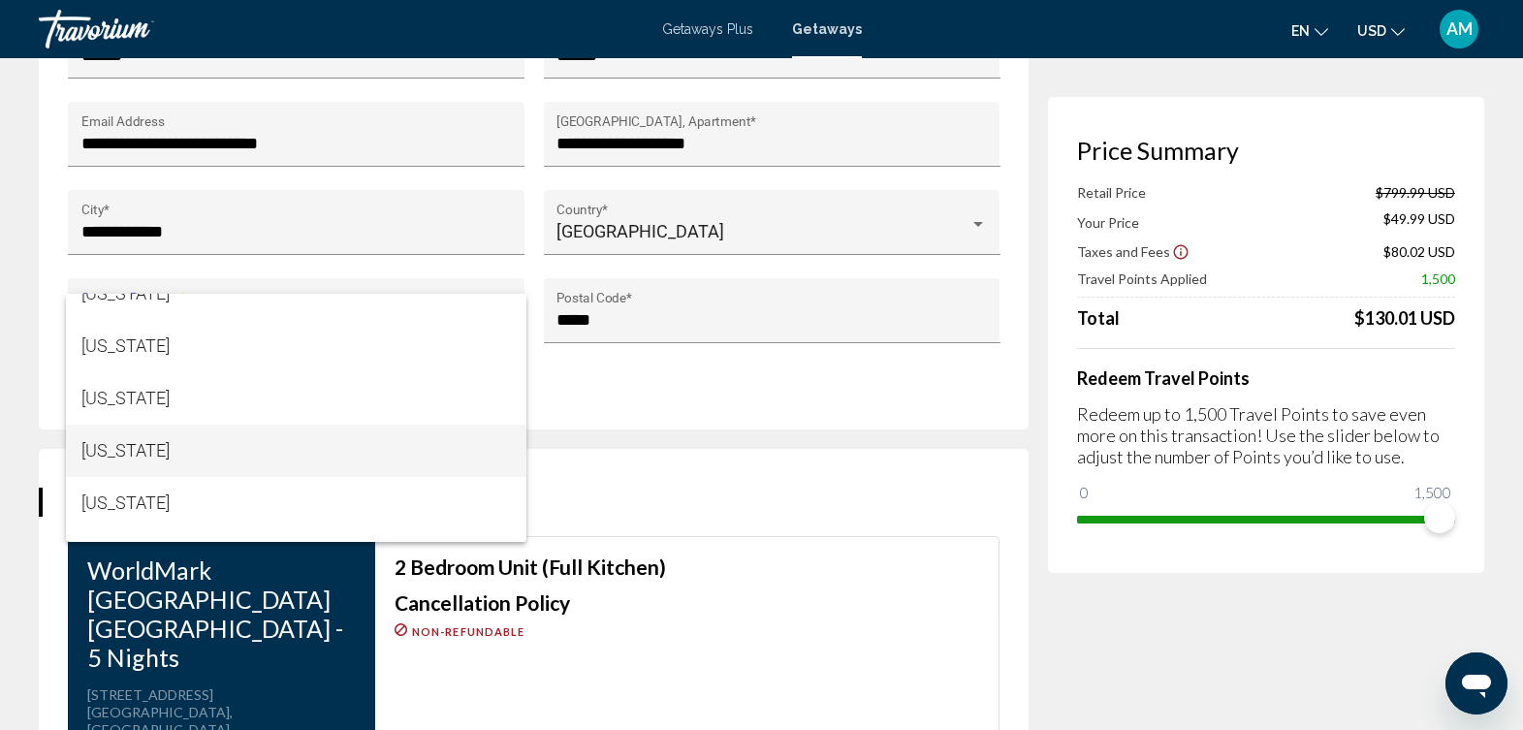
click at [443, 442] on span "[US_STATE]" at bounding box center [296, 451] width 431 height 52
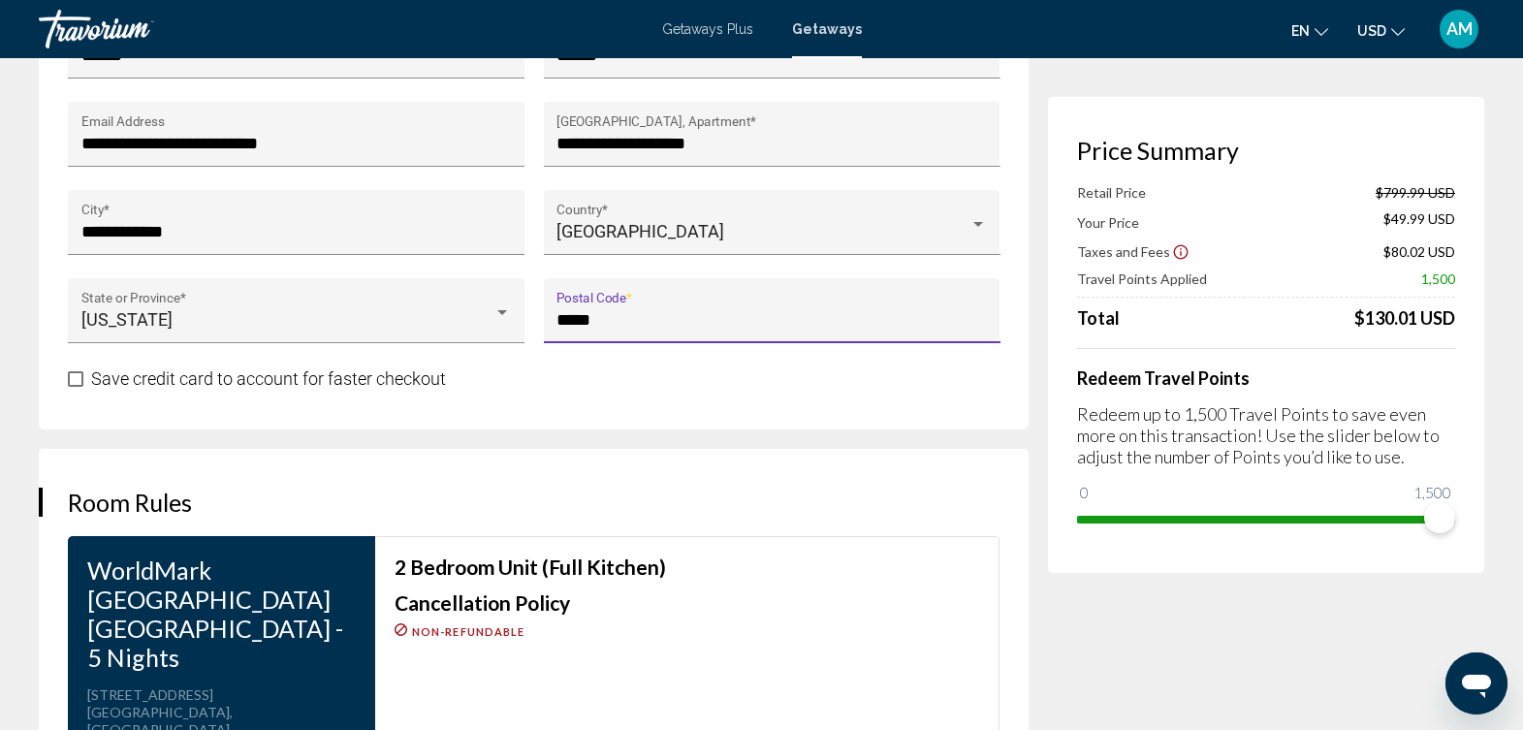
click at [630, 316] on input "*****" at bounding box center [772, 319] width 431 height 19
type input "*"
type input "*****"
click at [75, 376] on span "Main content" at bounding box center [76, 379] width 16 height 16
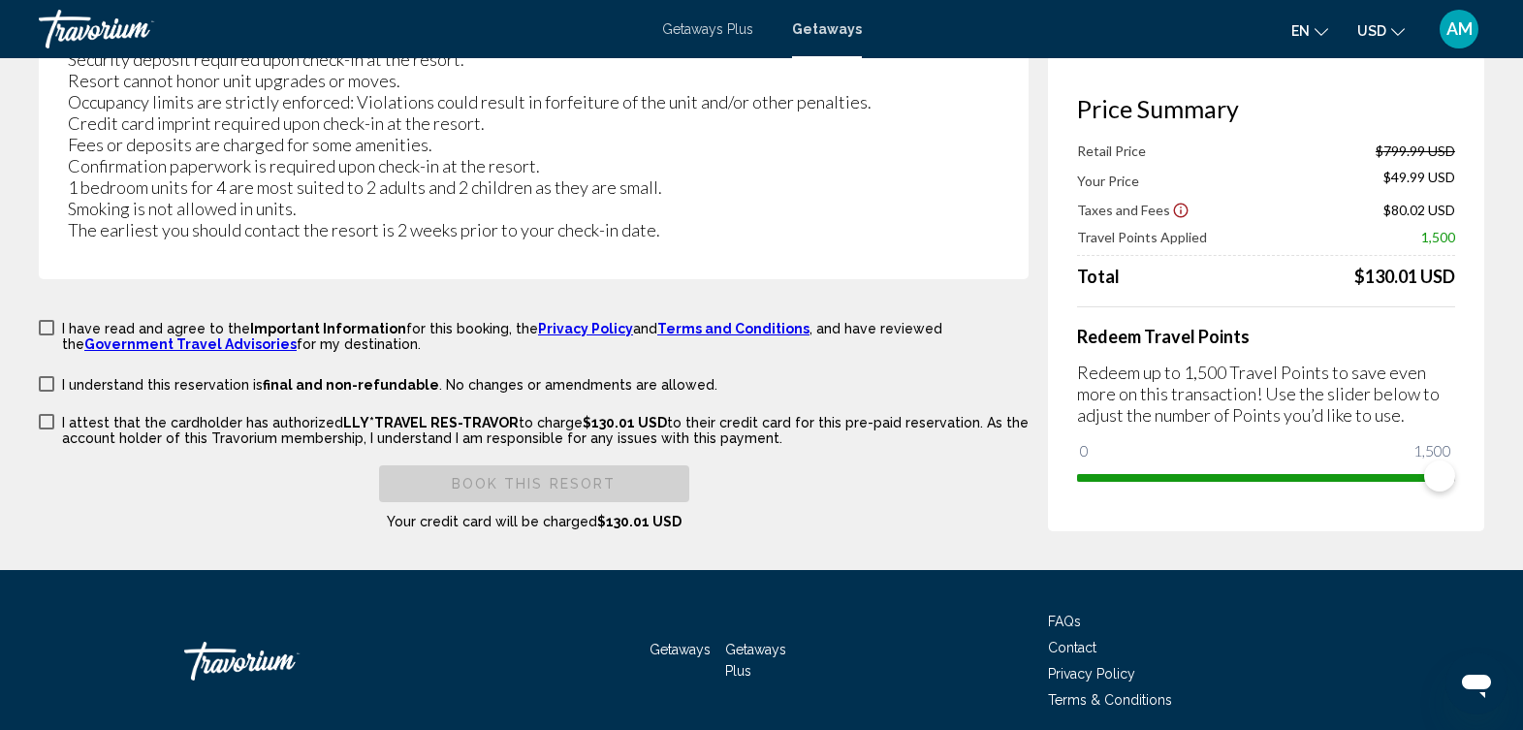
scroll to position [4009, 0]
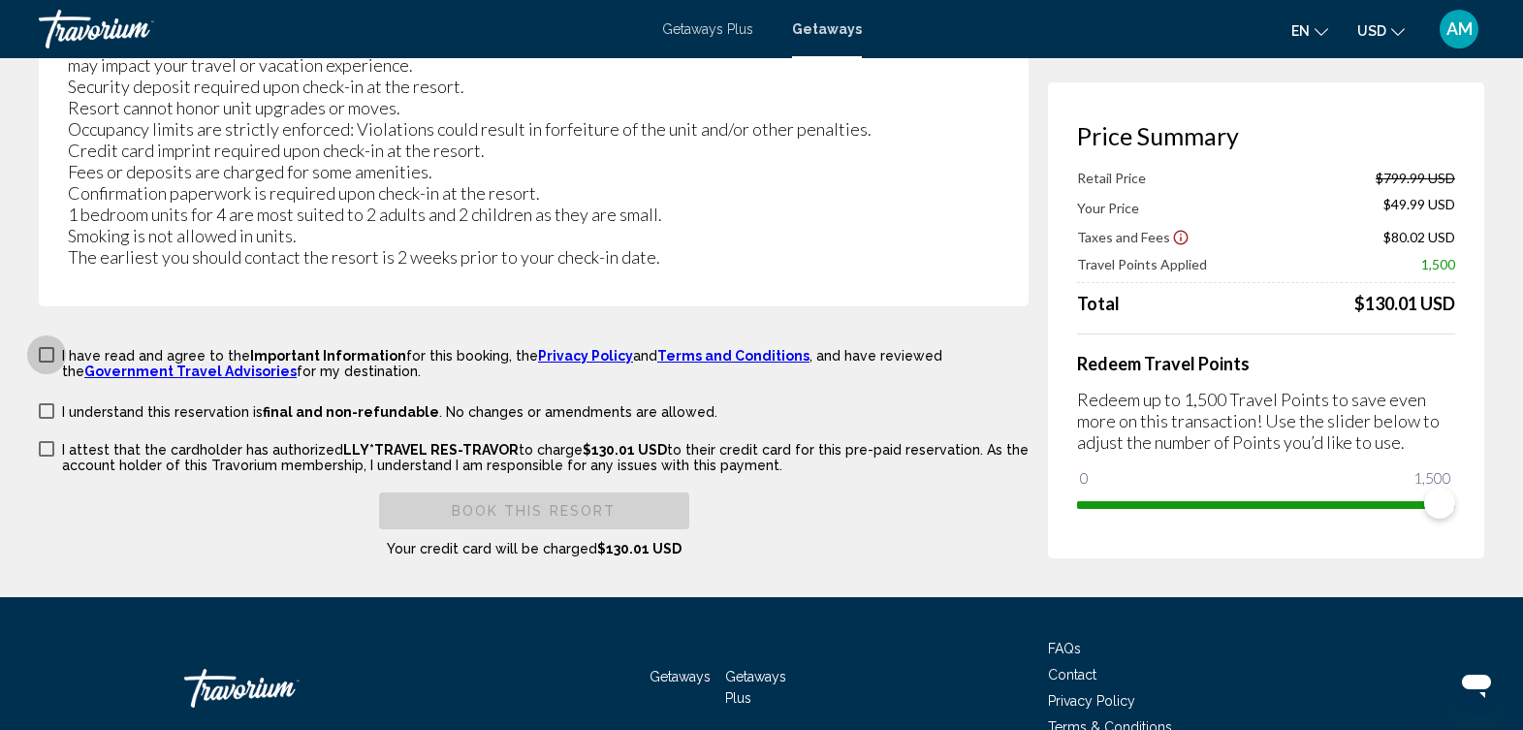
click at [43, 347] on span "Main content" at bounding box center [47, 355] width 16 height 16
click at [47, 403] on span "Main content" at bounding box center [47, 411] width 16 height 16
click at [47, 441] on span "Main content" at bounding box center [47, 449] width 16 height 16
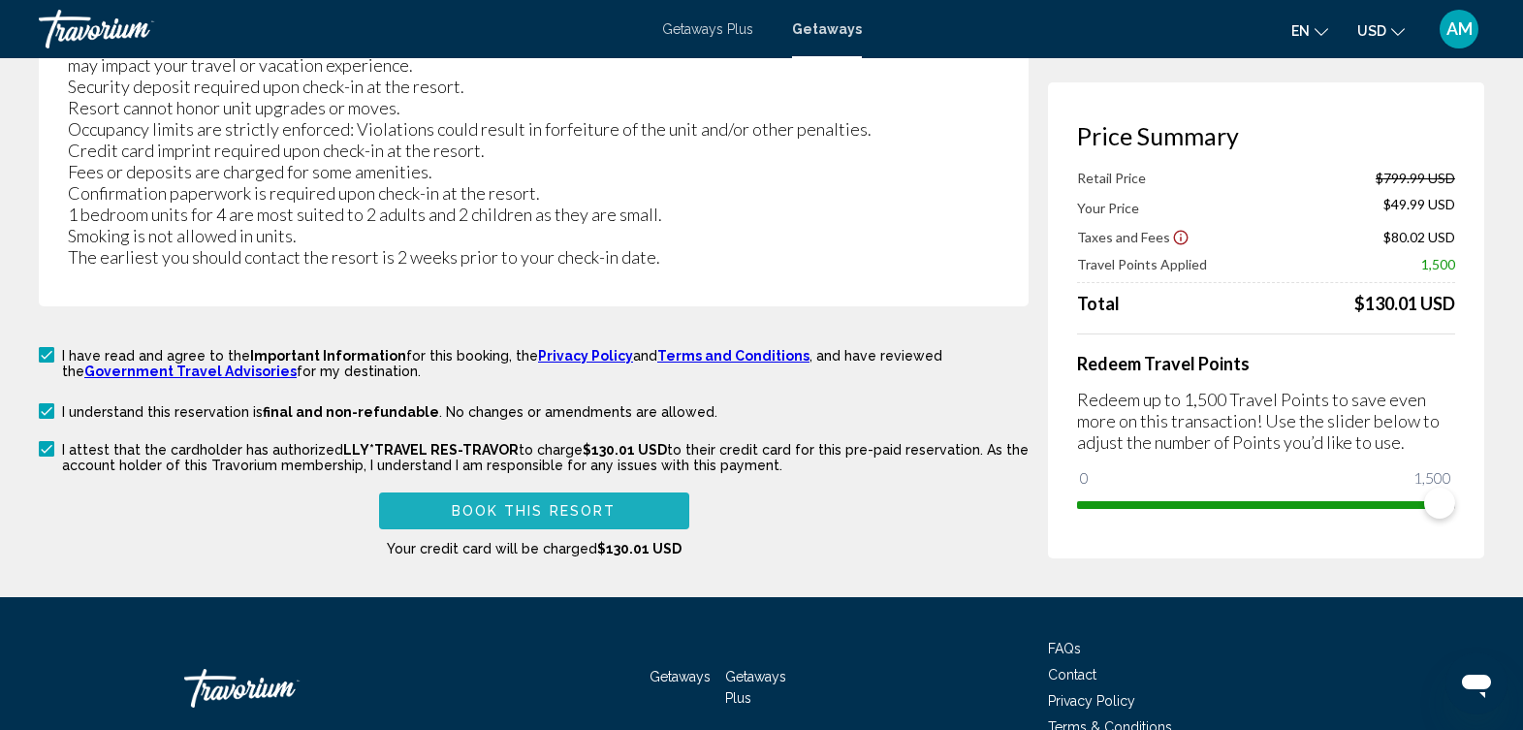
click at [514, 504] on span "Book this Resort" at bounding box center [534, 512] width 165 height 16
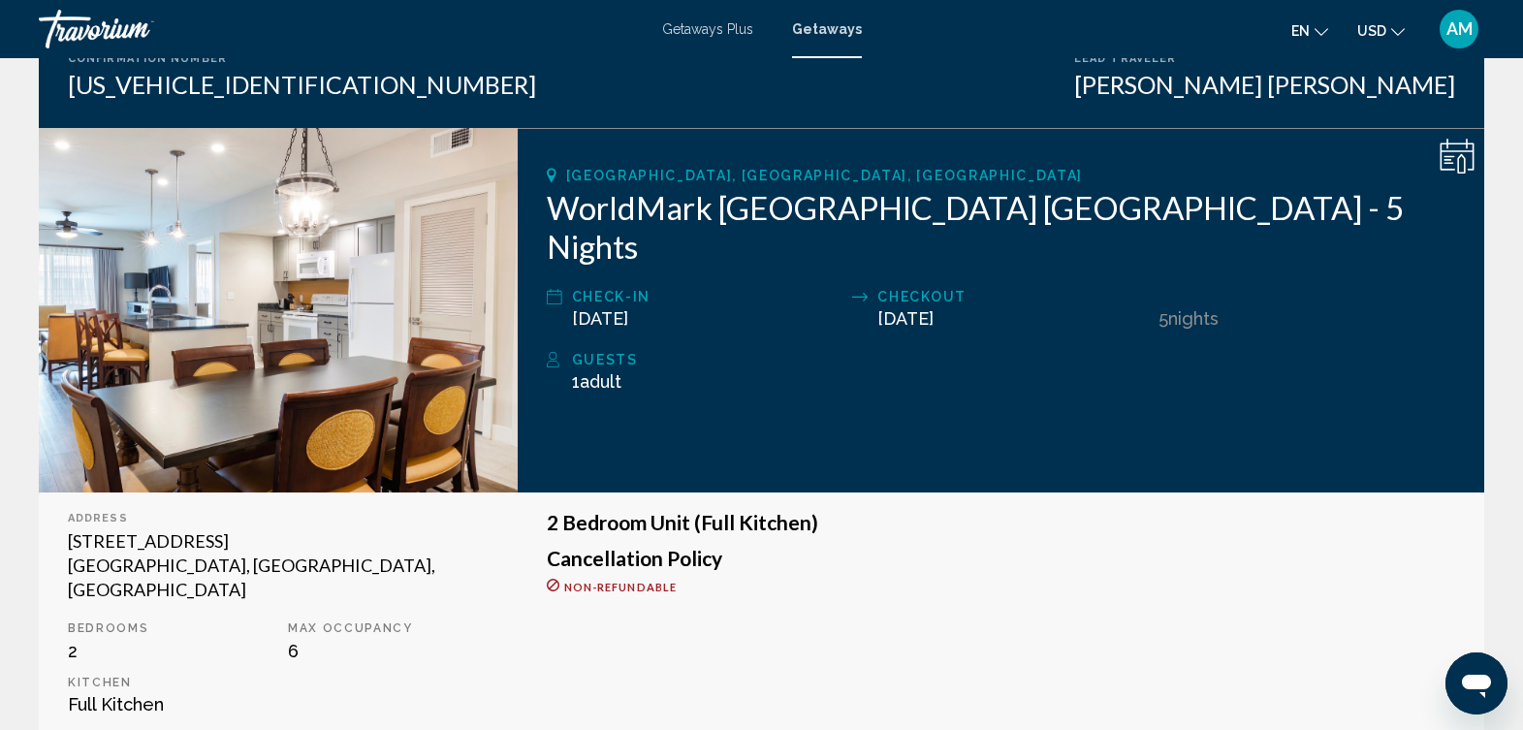
scroll to position [178, 0]
